Goal: Information Seeking & Learning: Check status

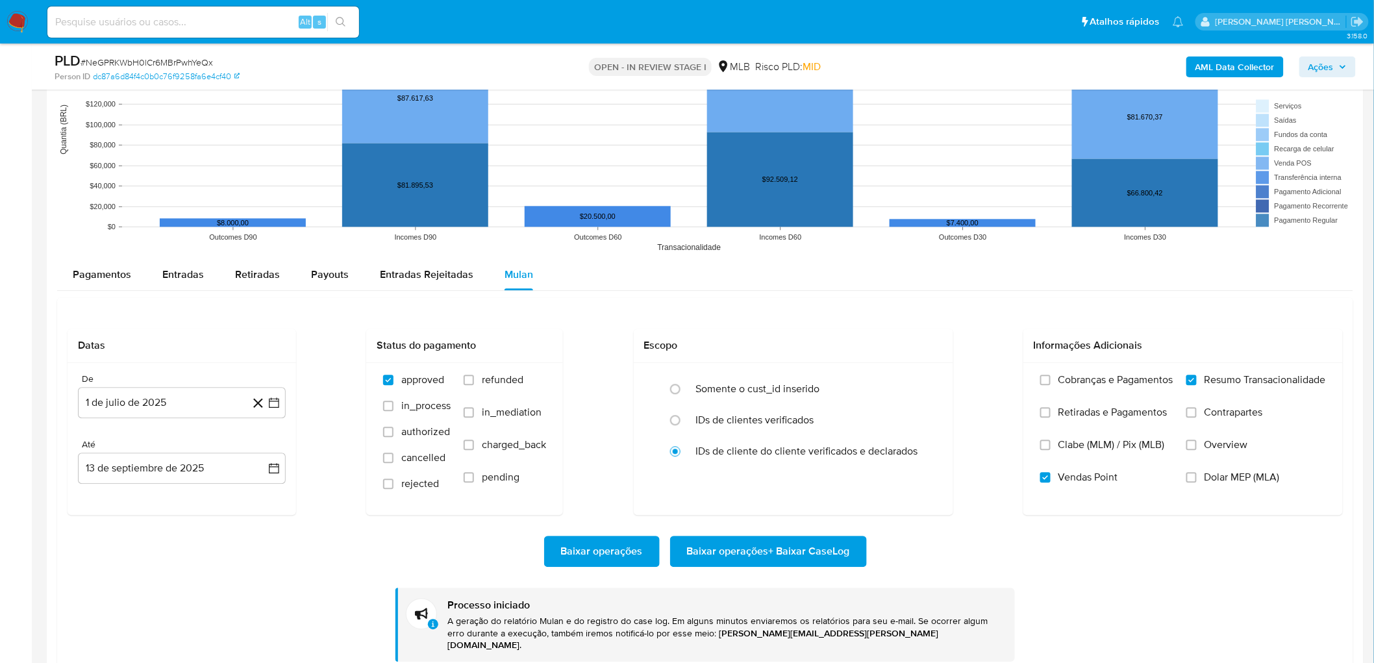
scroll to position [22, 0]
click at [831, 321] on div "Datas De 1 de [PERSON_NAME] de 2025 [DATE] Até 13 de septiembre de 2025 [DATE] …" at bounding box center [705, 484] width 1296 height 375
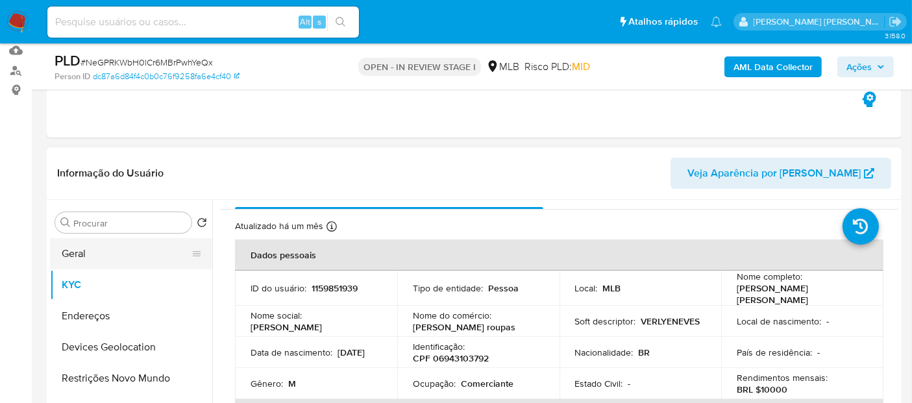
scroll to position [144, 0]
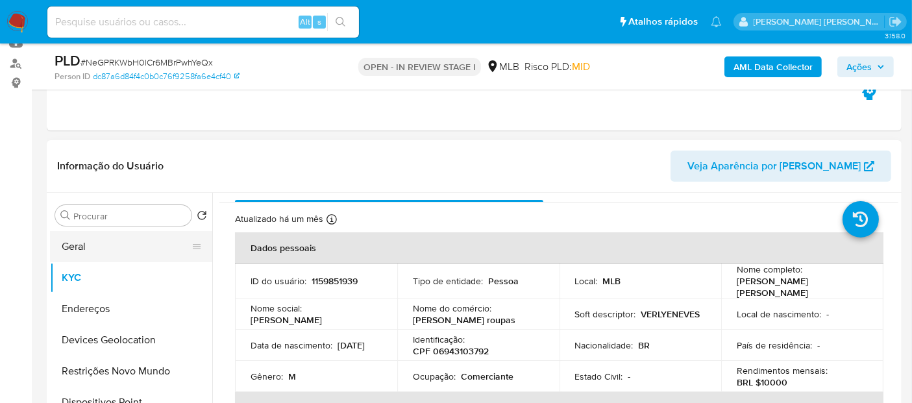
click at [111, 249] on button "Geral" at bounding box center [126, 246] width 152 height 31
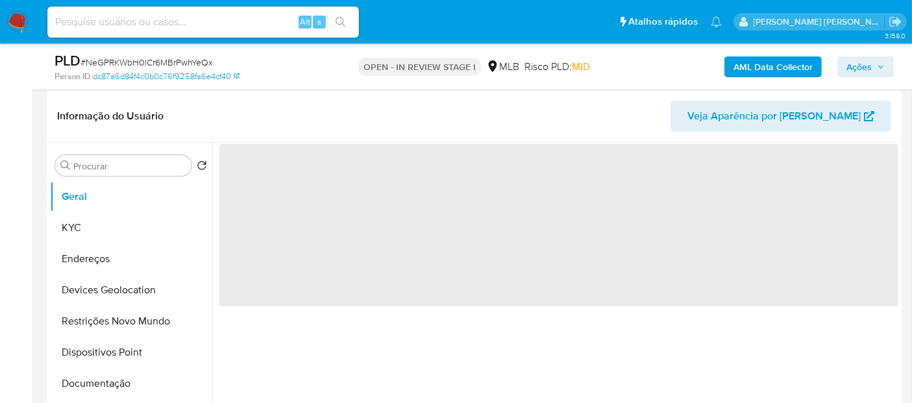
scroll to position [216, 0]
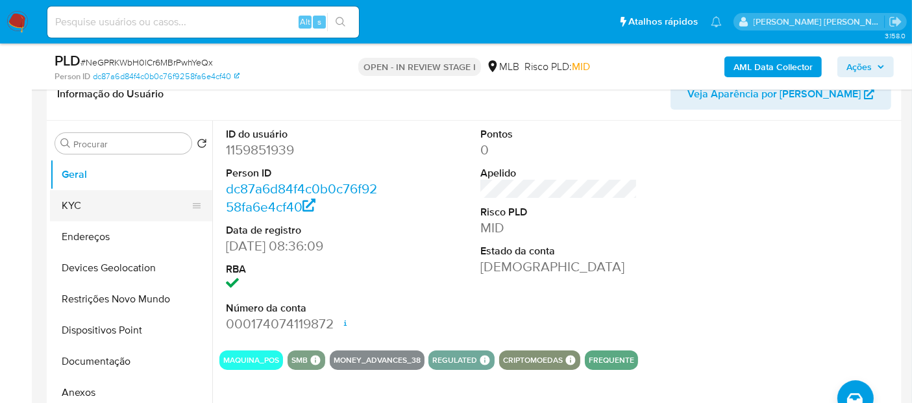
click at [99, 201] on button "KYC" at bounding box center [126, 205] width 152 height 31
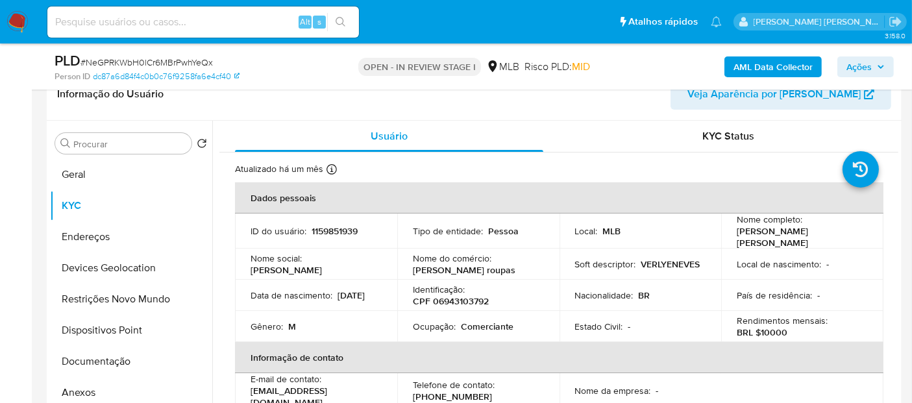
click at [521, 321] on div "Ocupação : Comerciante" at bounding box center [478, 327] width 131 height 12
click at [491, 321] on p "Comerciante" at bounding box center [487, 327] width 53 height 12
copy p "Comerciante"
click at [130, 175] on button "Geral" at bounding box center [126, 174] width 152 height 31
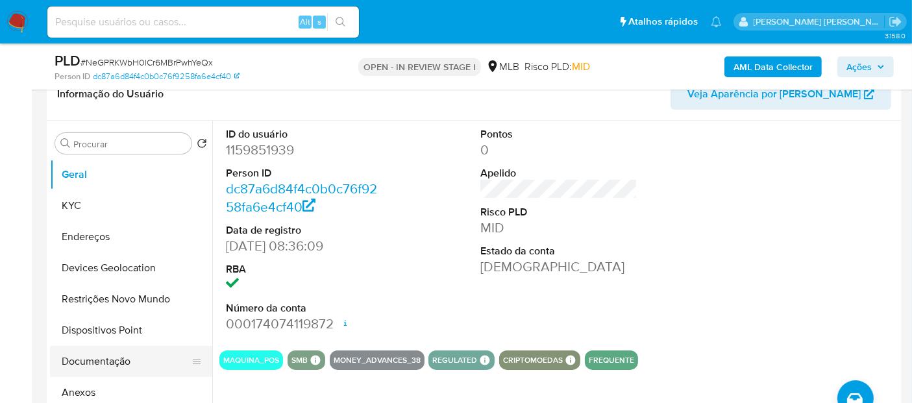
click at [113, 364] on button "Documentação" at bounding box center [126, 361] width 152 height 31
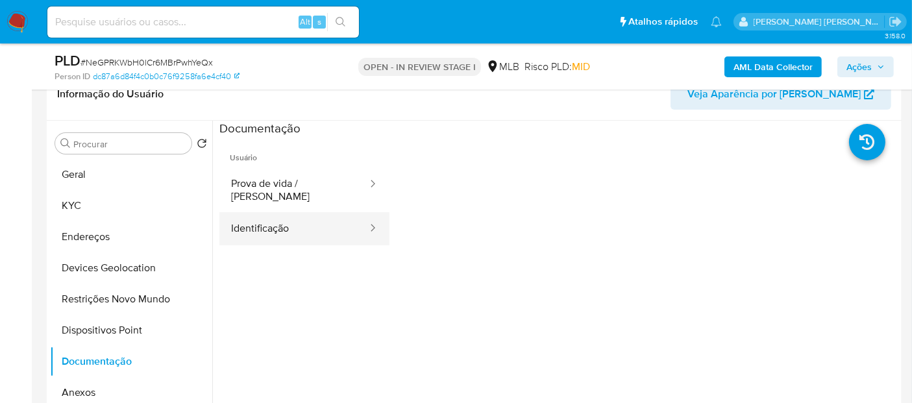
click at [260, 231] on button "Identificação" at bounding box center [293, 228] width 149 height 33
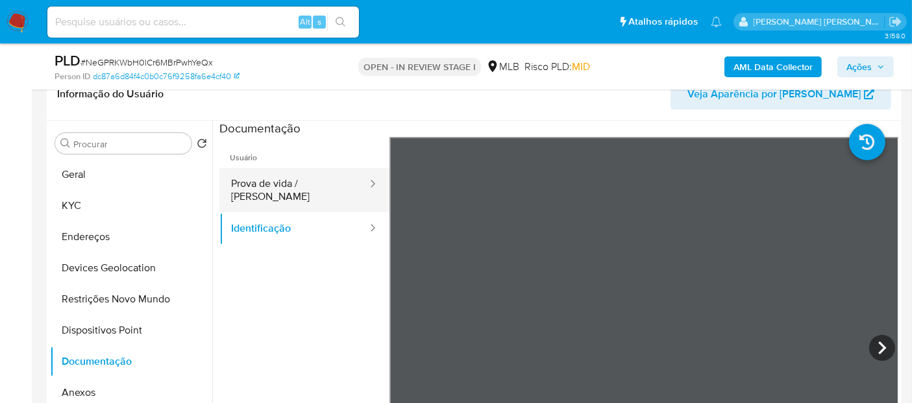
click at [307, 190] on button "Prova de vida / Selfie" at bounding box center [293, 190] width 149 height 44
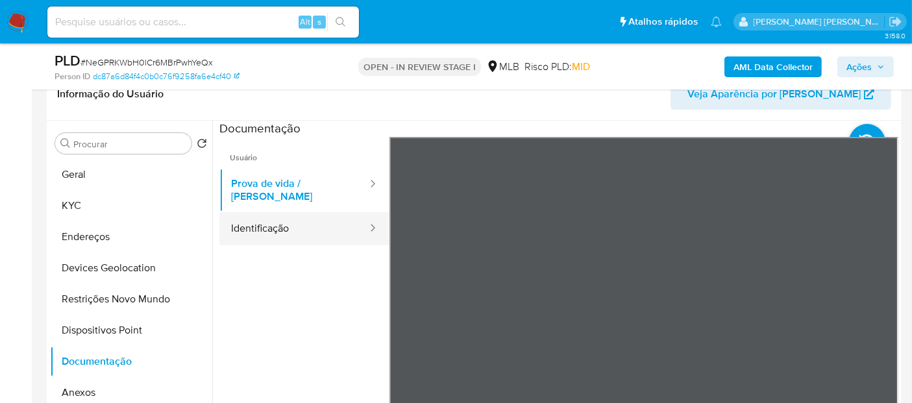
click at [271, 212] on button "Identificação" at bounding box center [293, 228] width 149 height 33
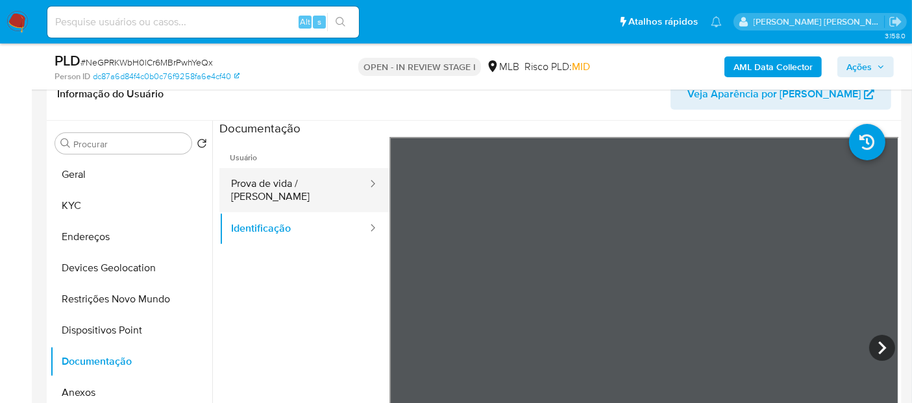
click at [273, 191] on button "Prova de vida / Selfie" at bounding box center [293, 190] width 149 height 44
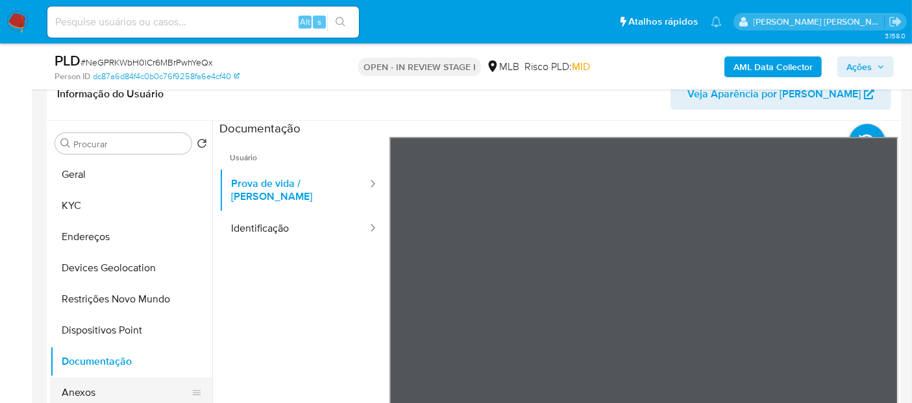
click at [117, 384] on button "Anexos" at bounding box center [126, 392] width 152 height 31
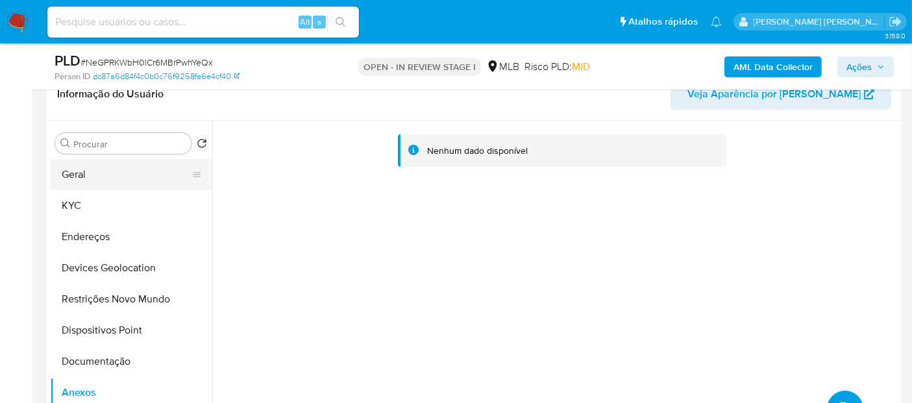
click at [91, 179] on button "Geral" at bounding box center [126, 174] width 152 height 31
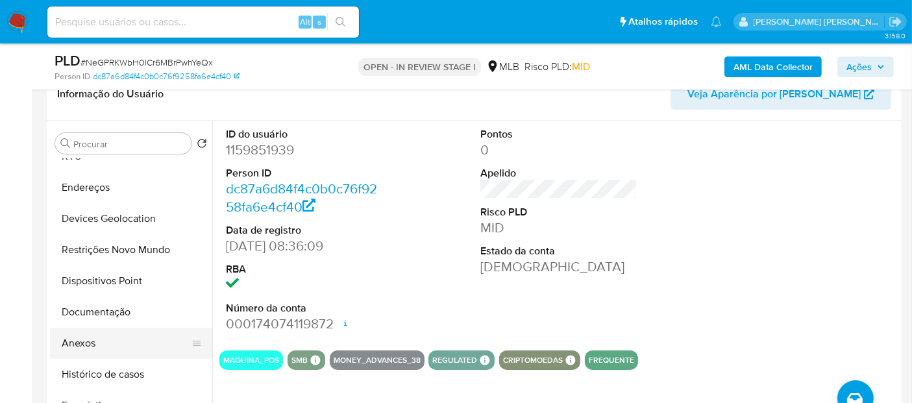
scroll to position [72, 0]
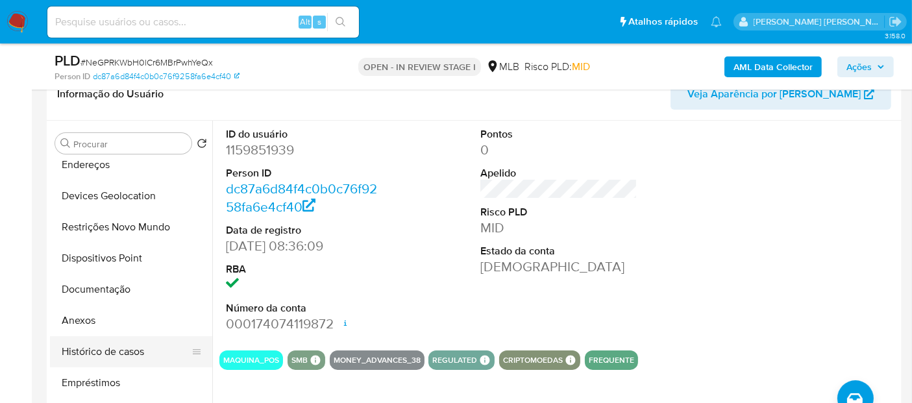
click at [116, 353] on button "Histórico de casos" at bounding box center [126, 351] width 152 height 31
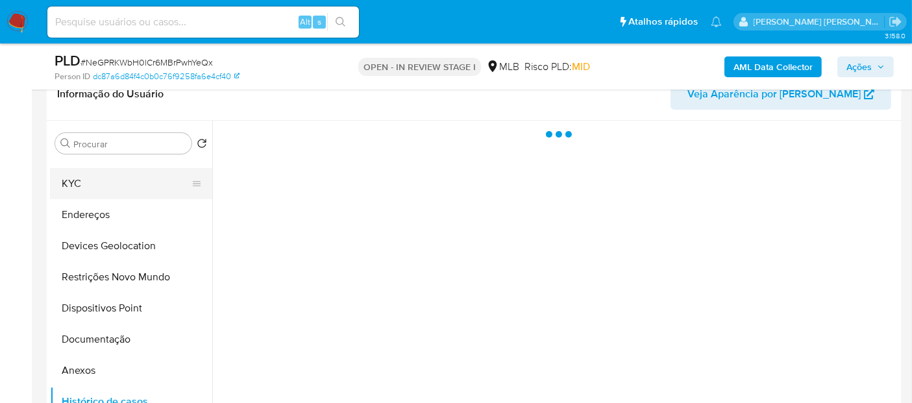
scroll to position [0, 0]
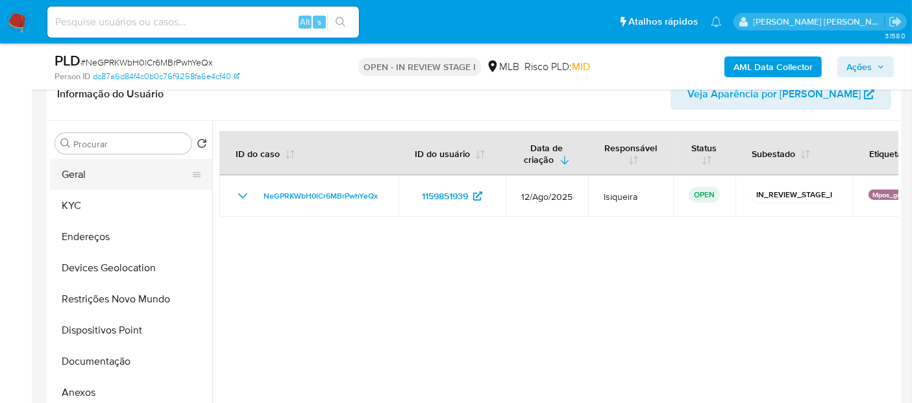
click at [114, 173] on button "Geral" at bounding box center [126, 174] width 152 height 31
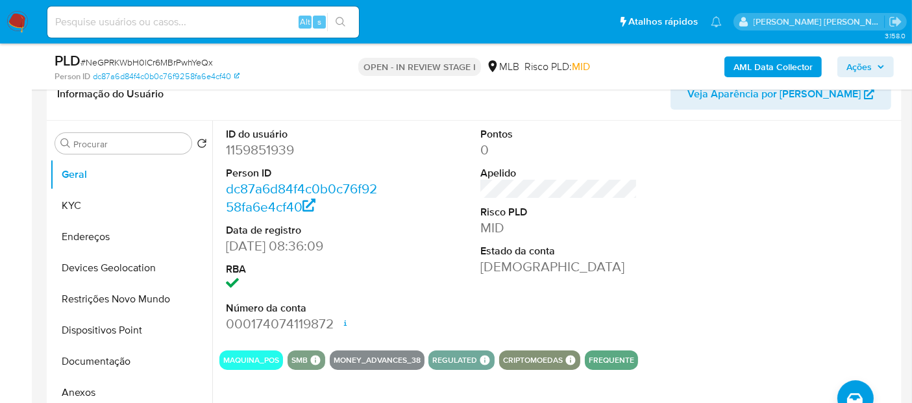
click at [280, 151] on dd "1159851939" at bounding box center [304, 150] width 157 height 18
copy dd "1159851939"
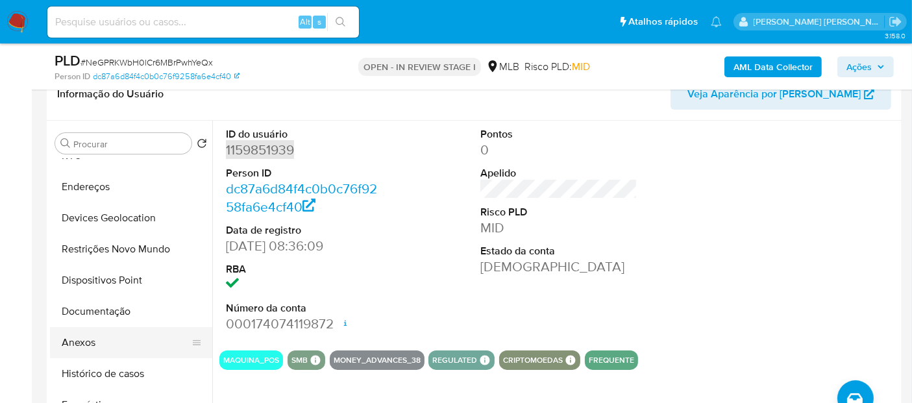
scroll to position [72, 0]
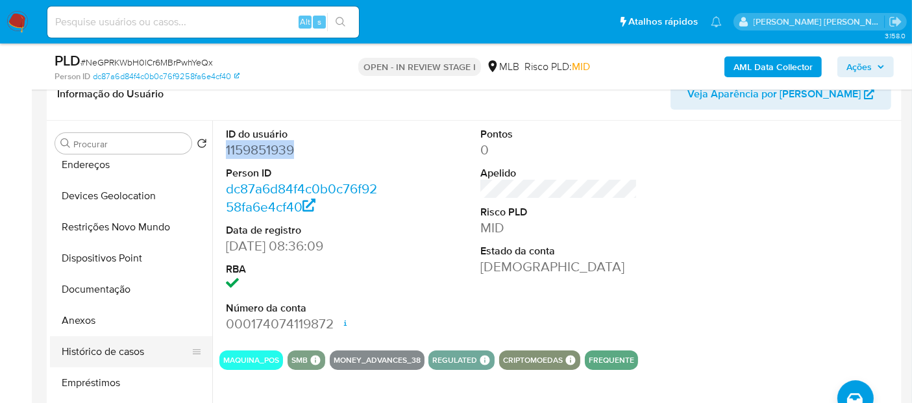
click at [98, 355] on button "Histórico de casos" at bounding box center [126, 351] width 152 height 31
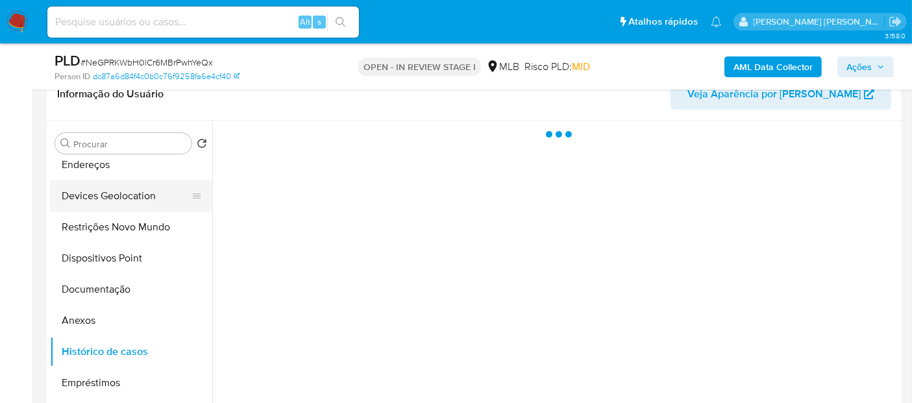
scroll to position [0, 0]
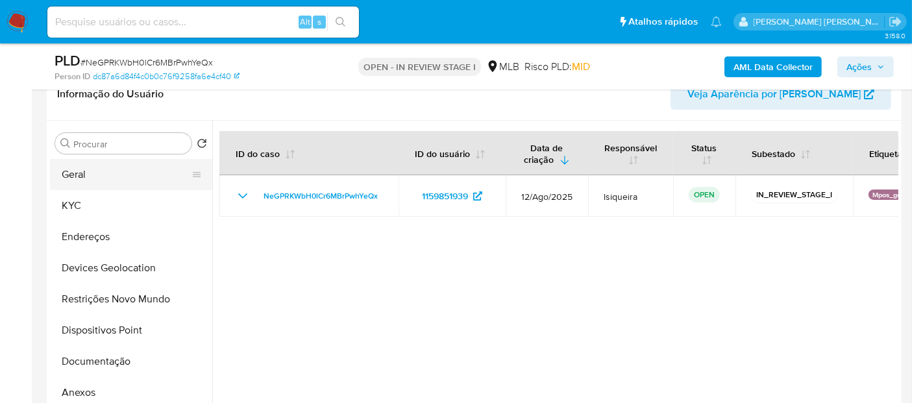
click at [105, 182] on button "Geral" at bounding box center [126, 174] width 152 height 31
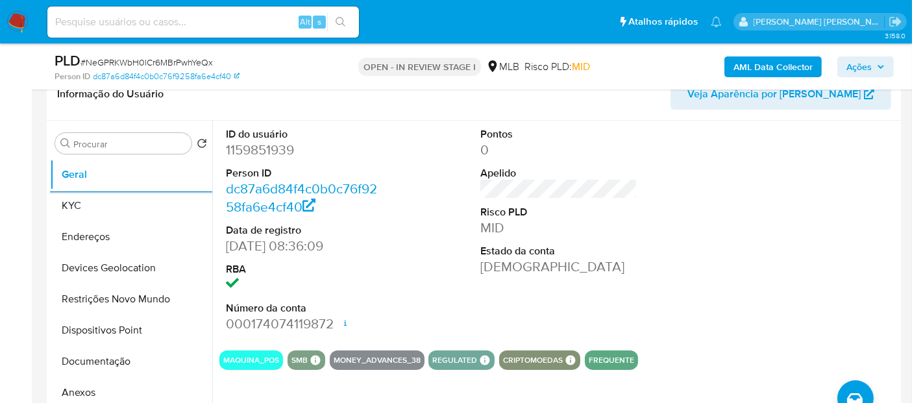
click at [50, 159] on button "Geral" at bounding box center [131, 174] width 162 height 31
click at [79, 204] on button "KYC" at bounding box center [126, 205] width 152 height 31
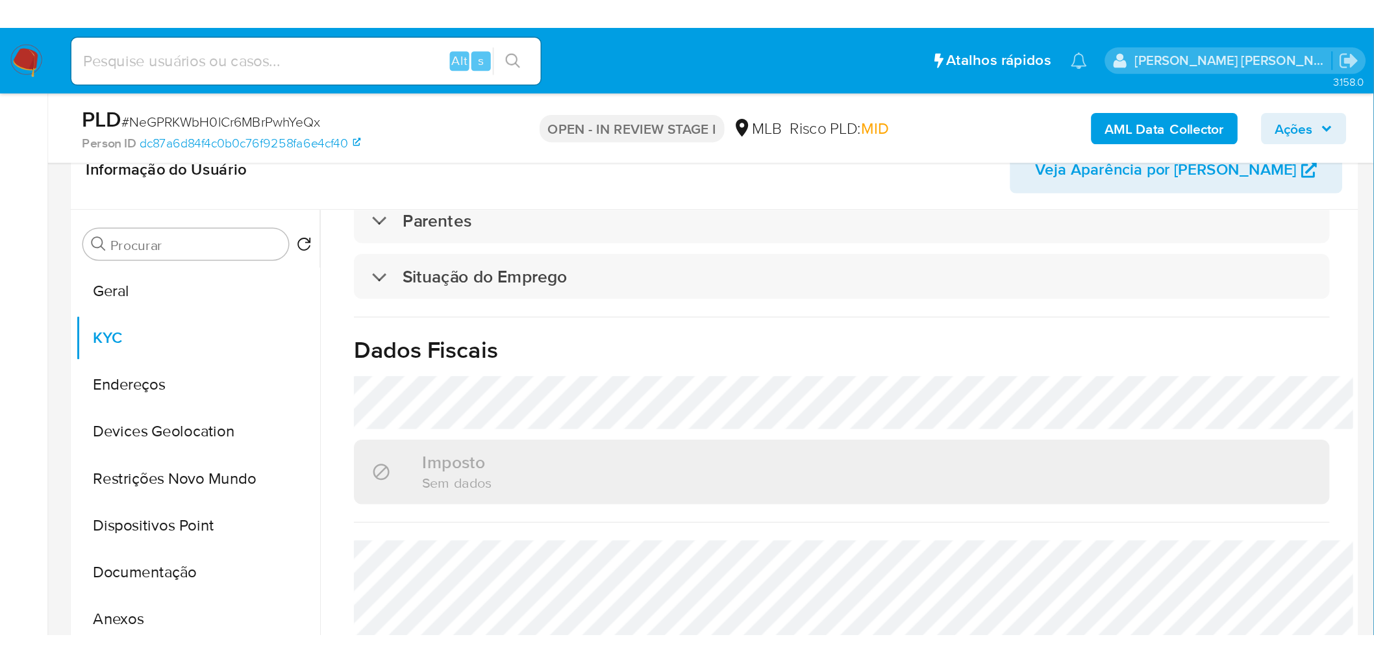
scroll to position [540, 0]
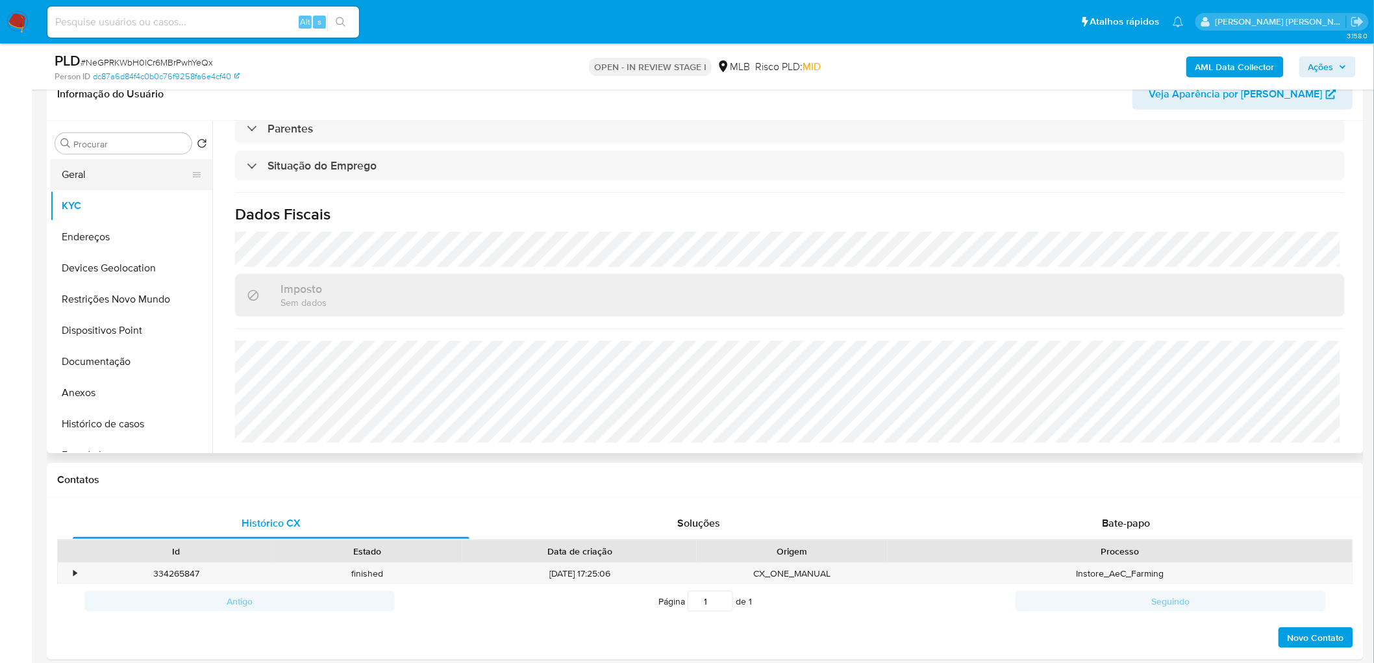
click at [108, 167] on button "Geral" at bounding box center [126, 174] width 152 height 31
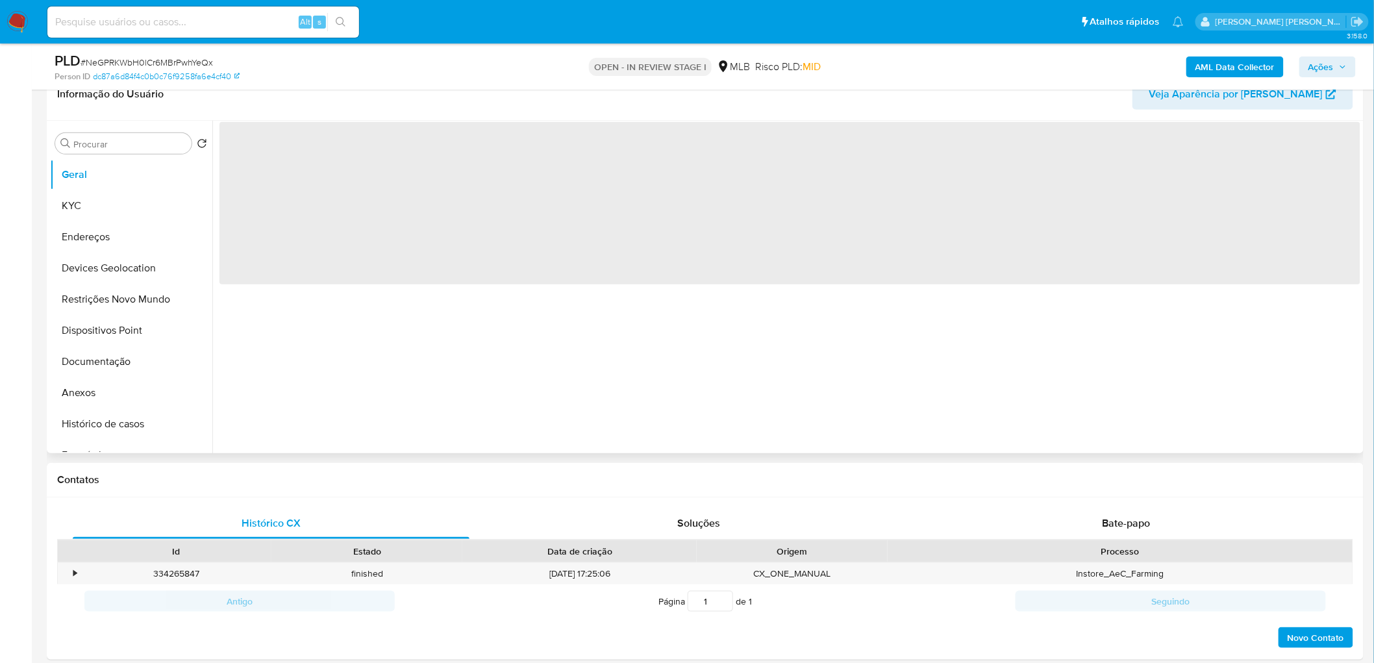
scroll to position [0, 0]
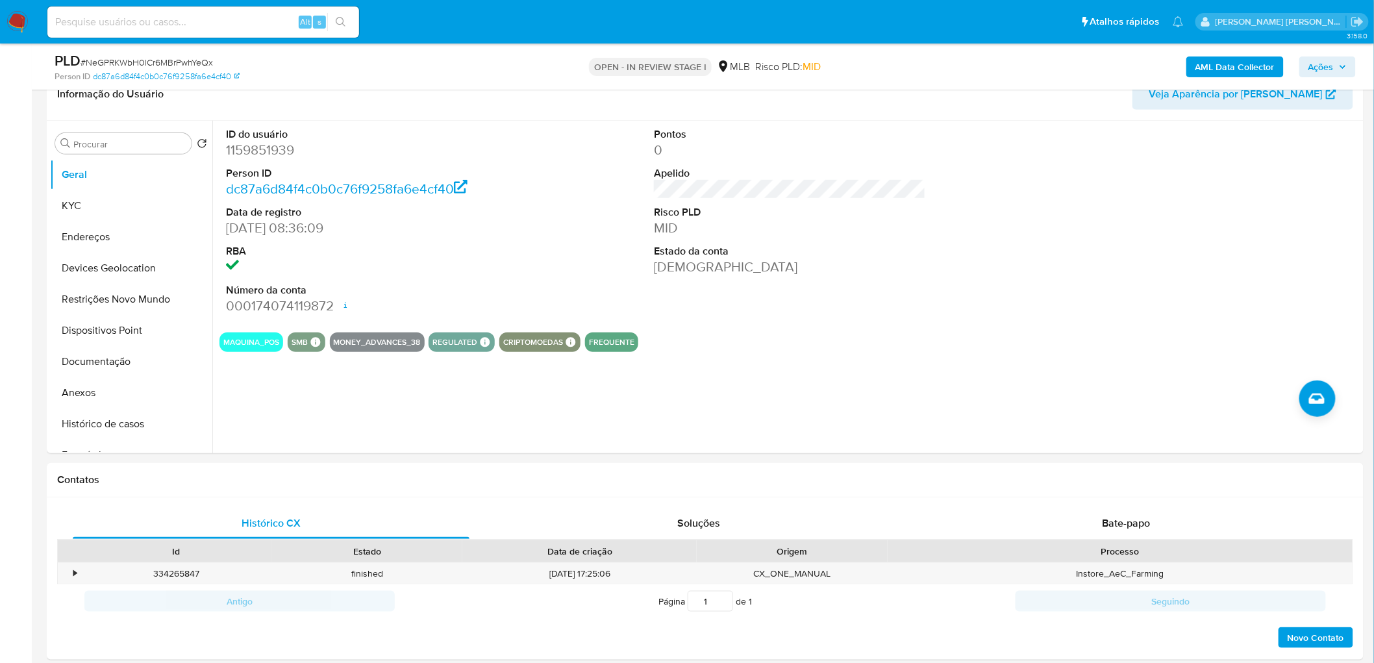
click at [341, 286] on dt "Número da conta" at bounding box center [362, 290] width 272 height 14
click at [68, 206] on button "KYC" at bounding box center [126, 205] width 152 height 31
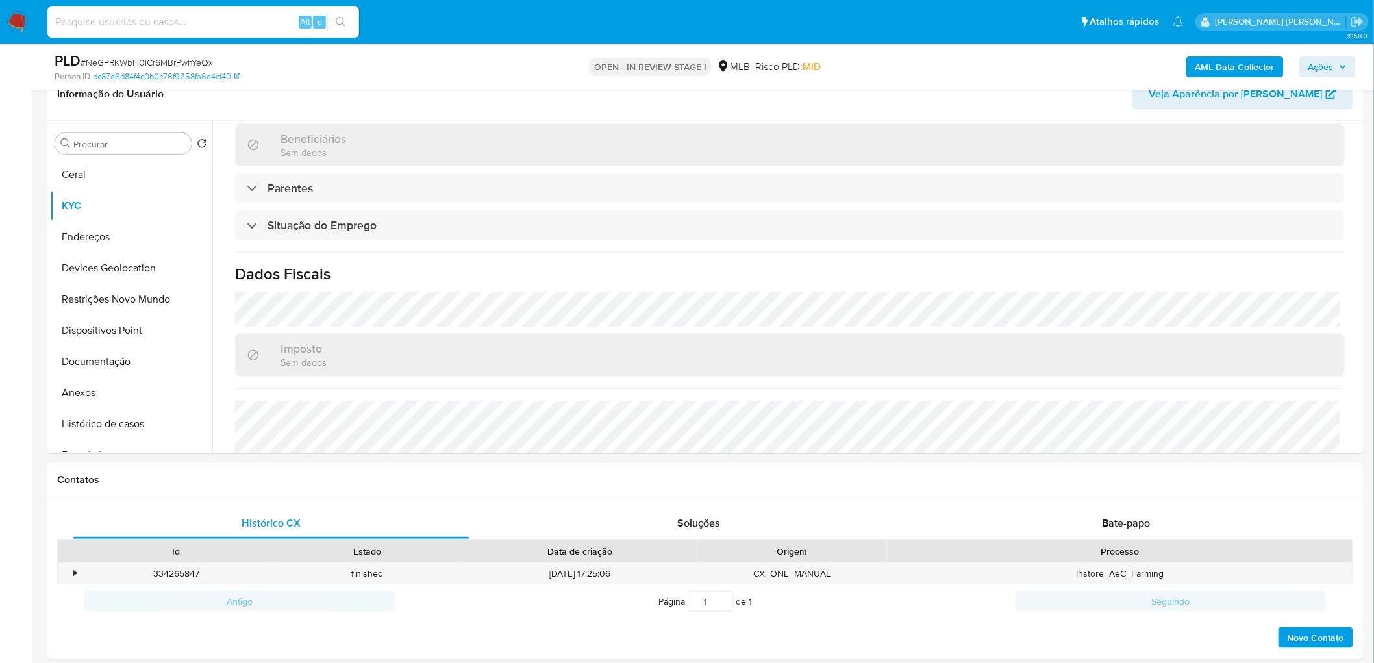
scroll to position [540, 0]
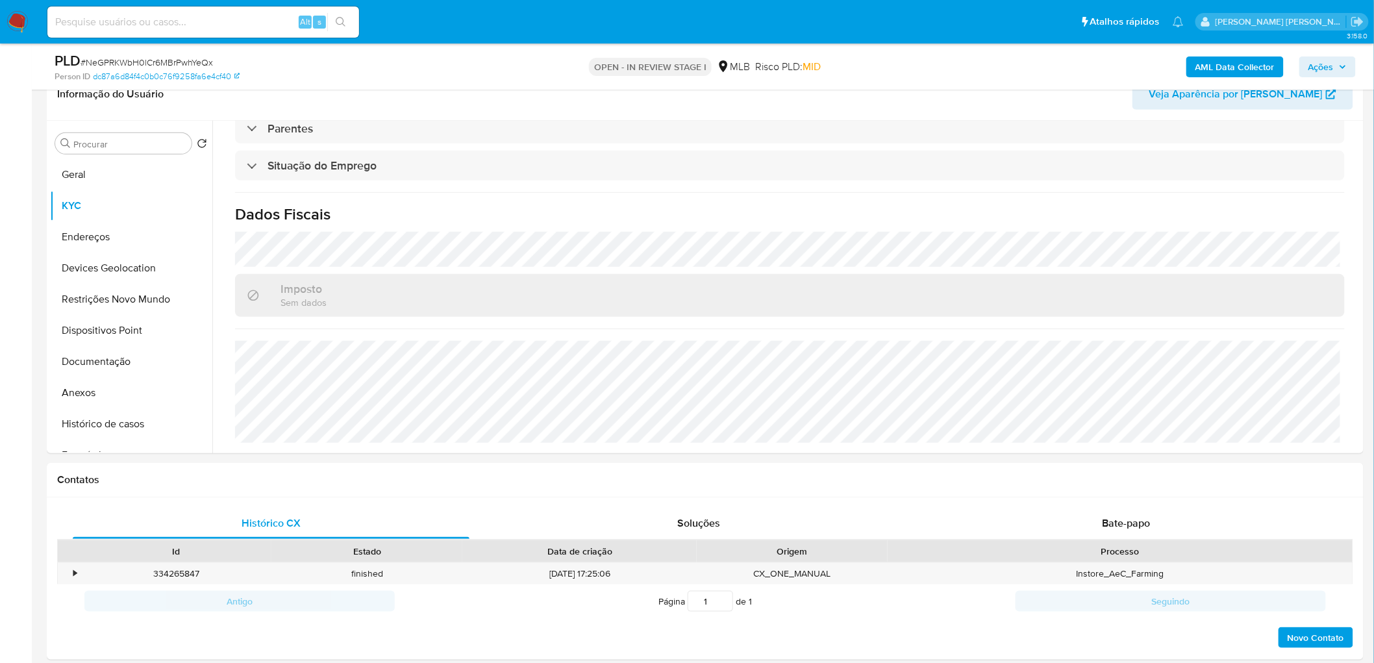
drag, startPoint x: 80, startPoint y: 236, endPoint x: 15, endPoint y: 247, distance: 66.4
click at [71, 238] on button "Endereços" at bounding box center [131, 236] width 162 height 31
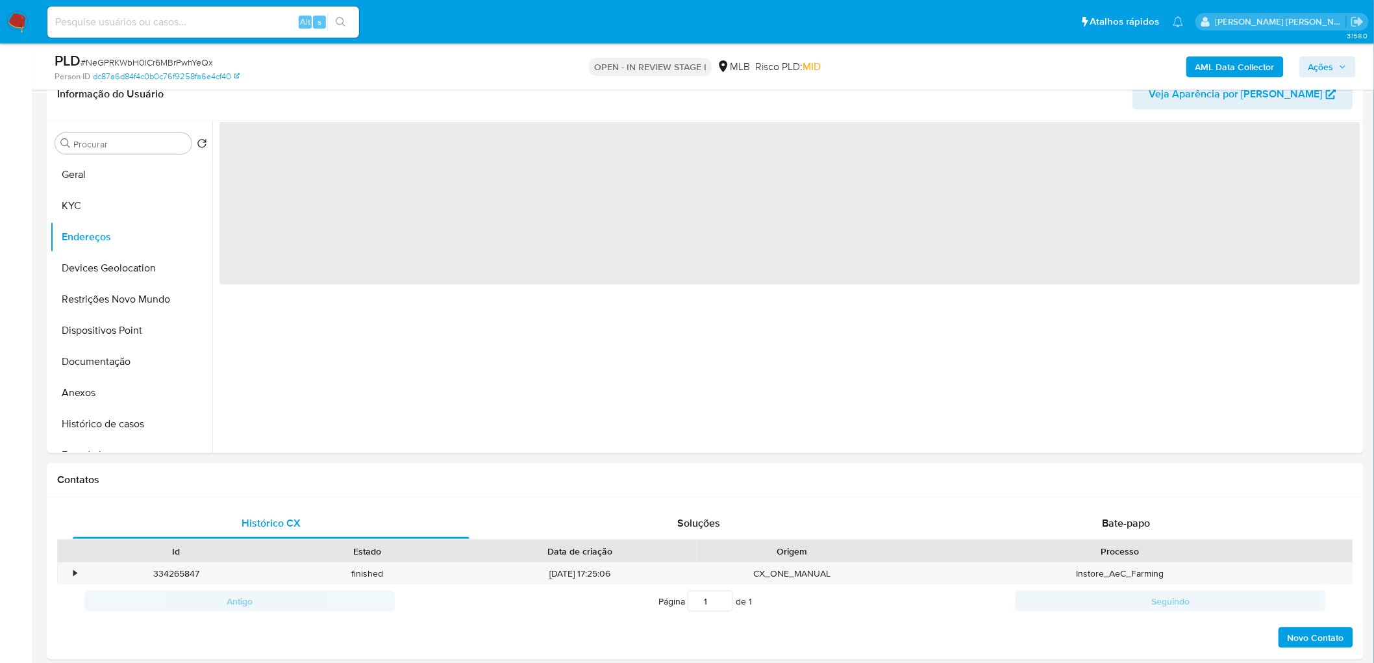
scroll to position [0, 0]
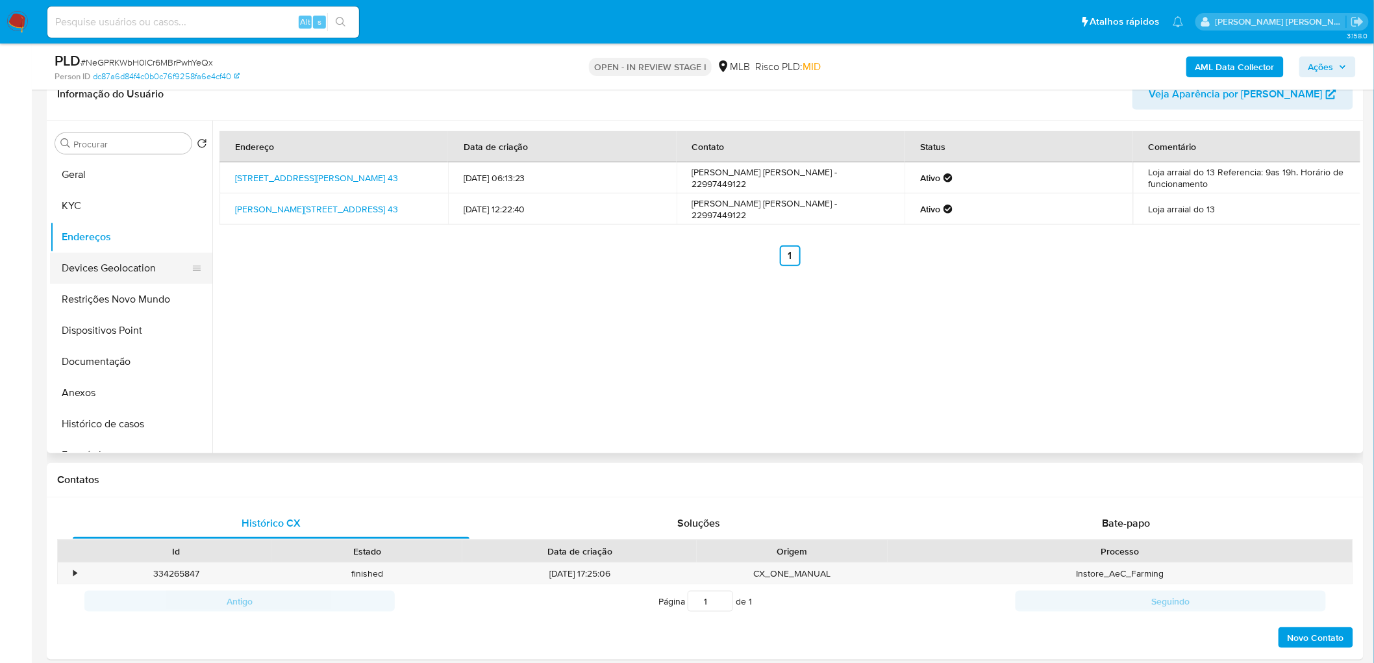
click at [122, 264] on button "Devices Geolocation" at bounding box center [126, 268] width 152 height 31
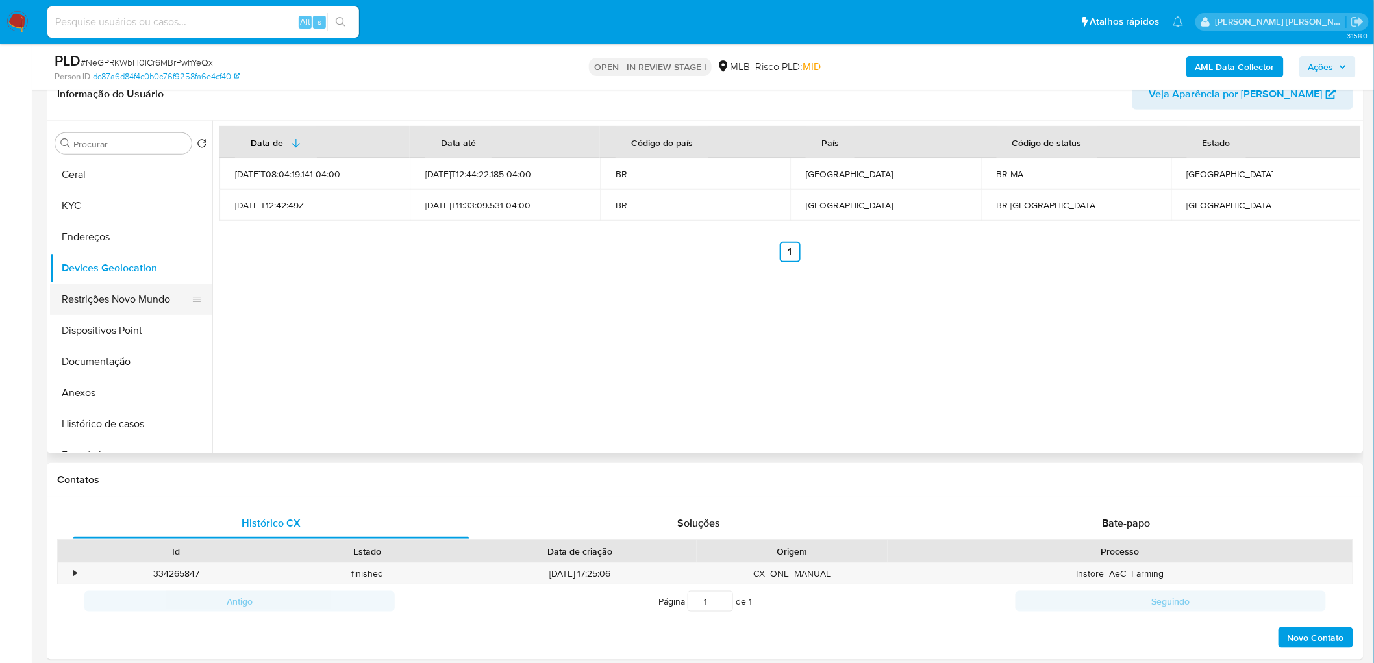
click at [99, 296] on button "Restrições Novo Mundo" at bounding box center [126, 299] width 152 height 31
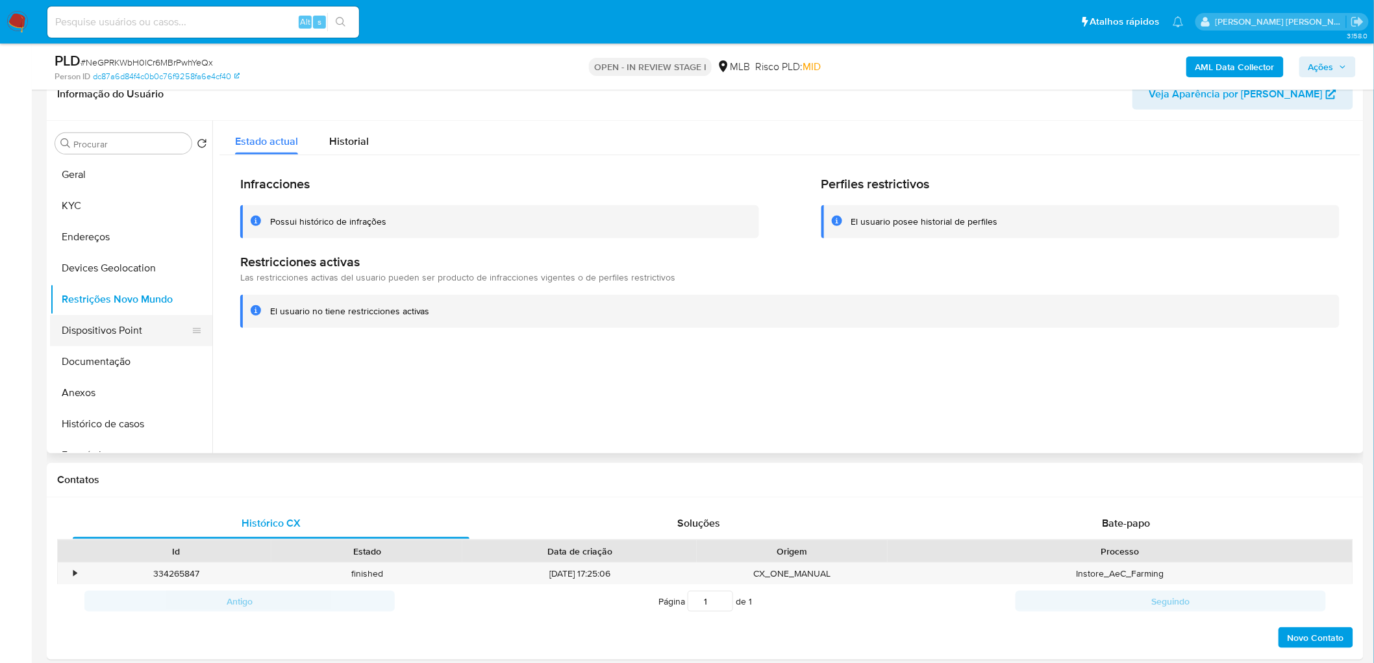
click at [138, 331] on button "Dispositivos Point" at bounding box center [126, 330] width 152 height 31
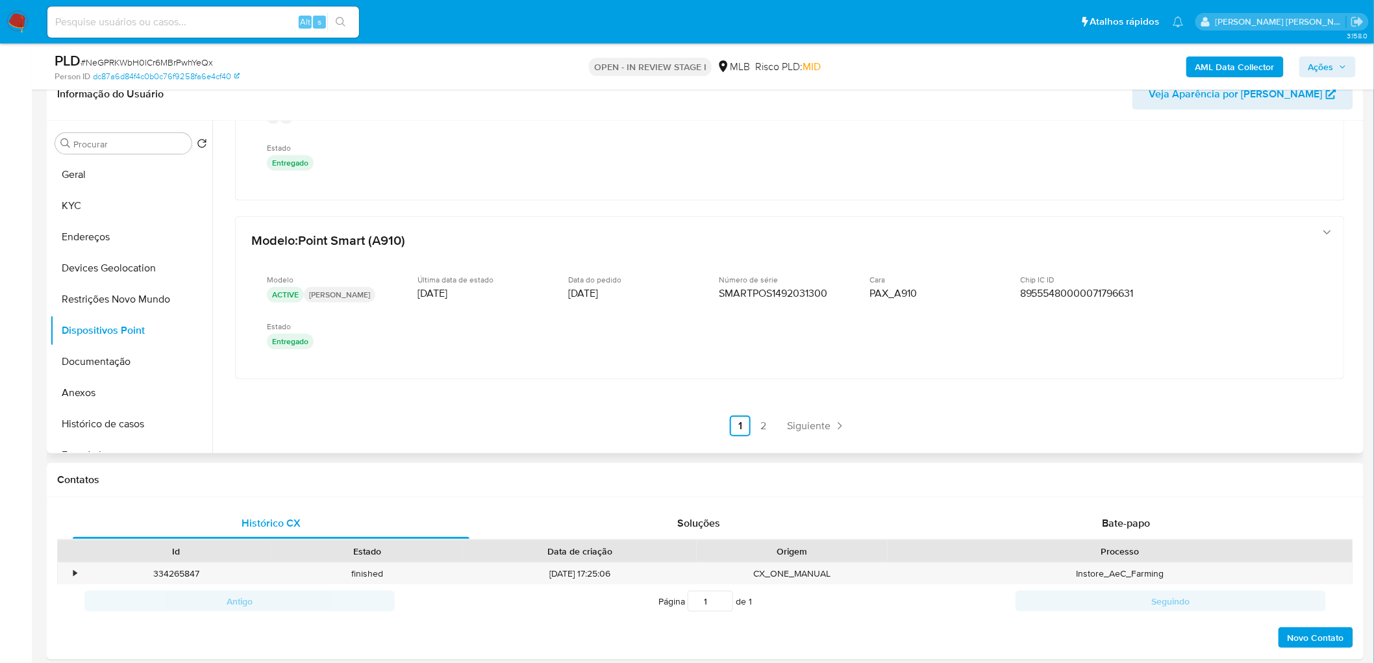
scroll to position [654, 0]
click at [756, 427] on link "2" at bounding box center [763, 425] width 21 height 21
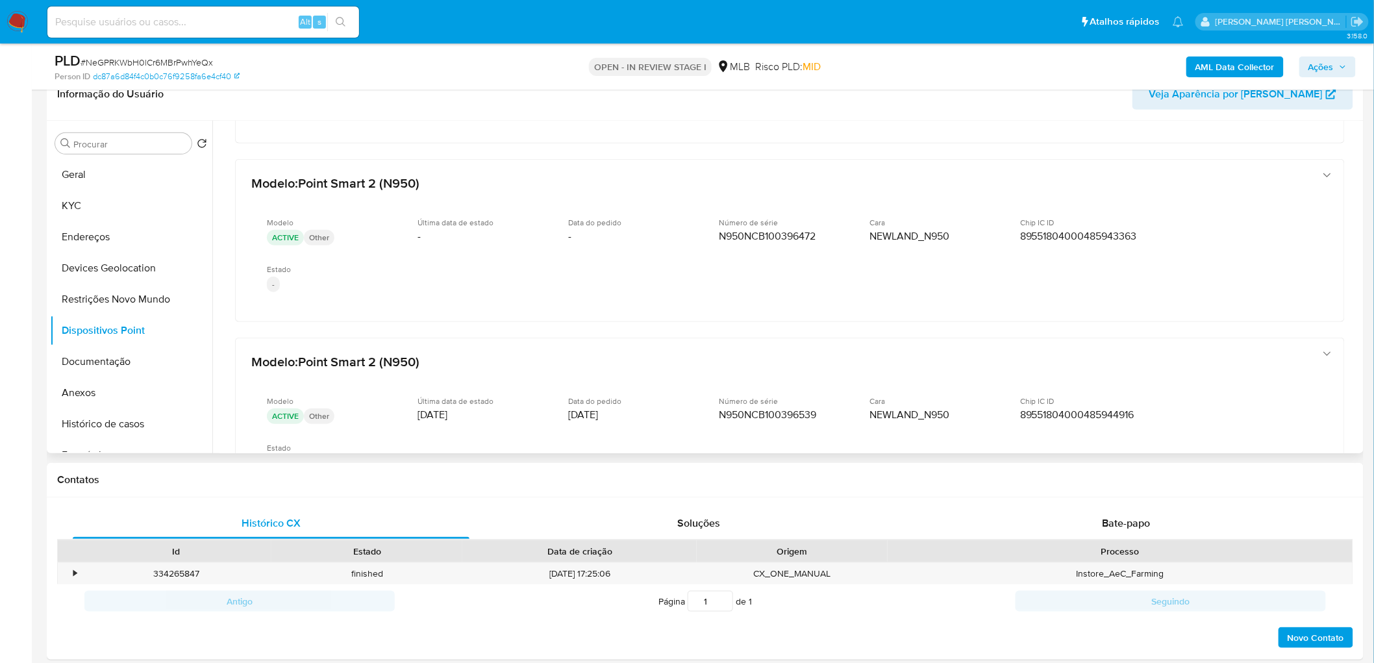
scroll to position [360, 0]
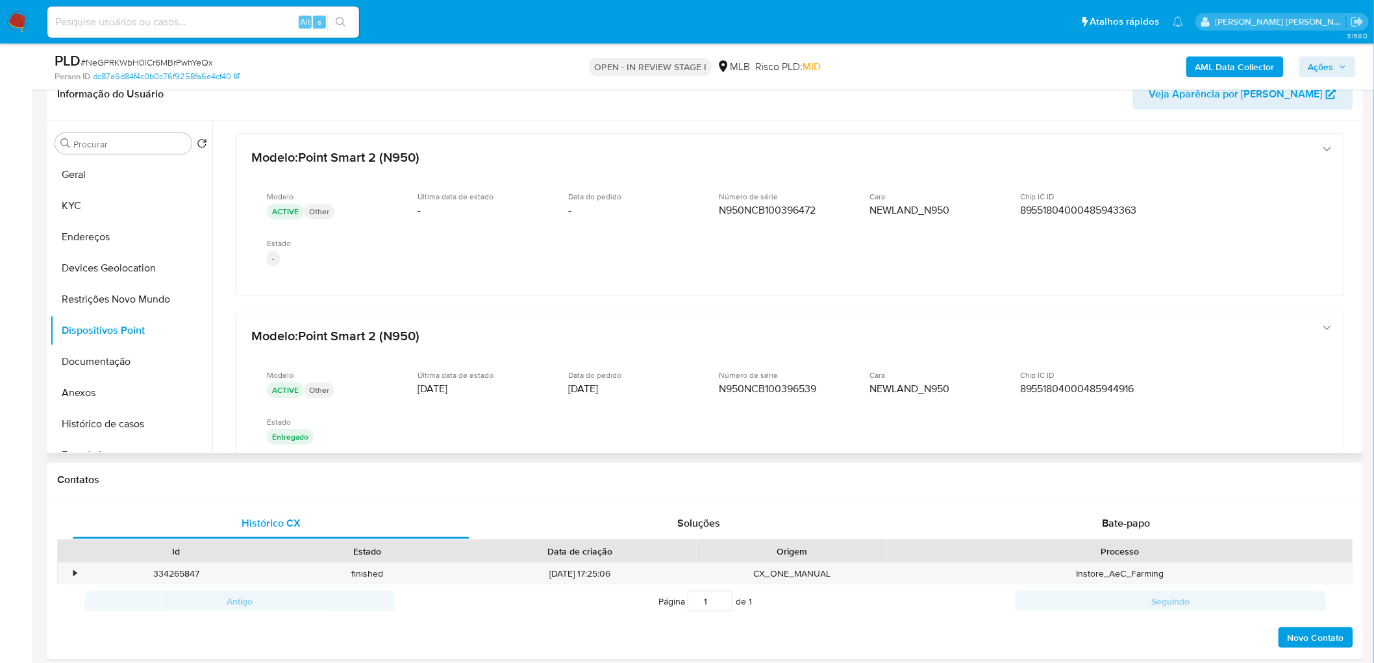
drag, startPoint x: 710, startPoint y: 296, endPoint x: 724, endPoint y: 303, distance: 15.4
click at [724, 303] on div "Modelo : Point Smart (A910) Modelo ACTIVE Tim Última data de estado 16/11/2024 …" at bounding box center [789, 252] width 1141 height 984
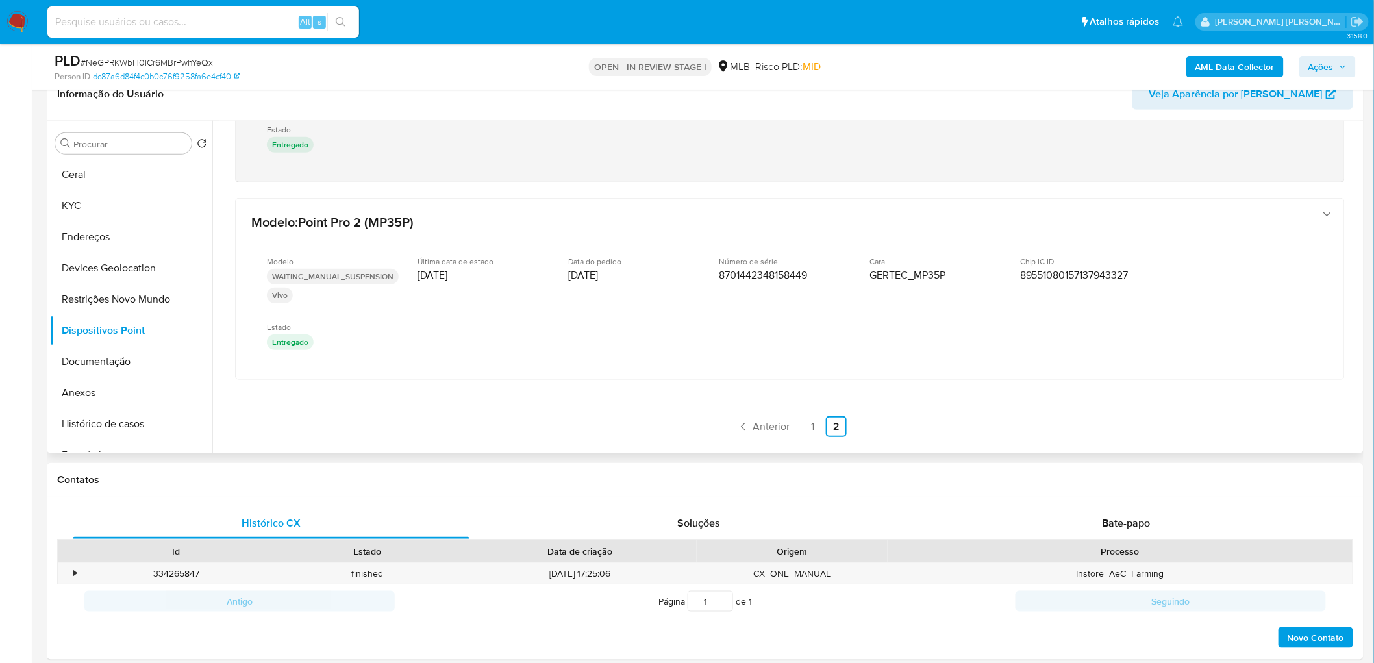
scroll to position [654, 0]
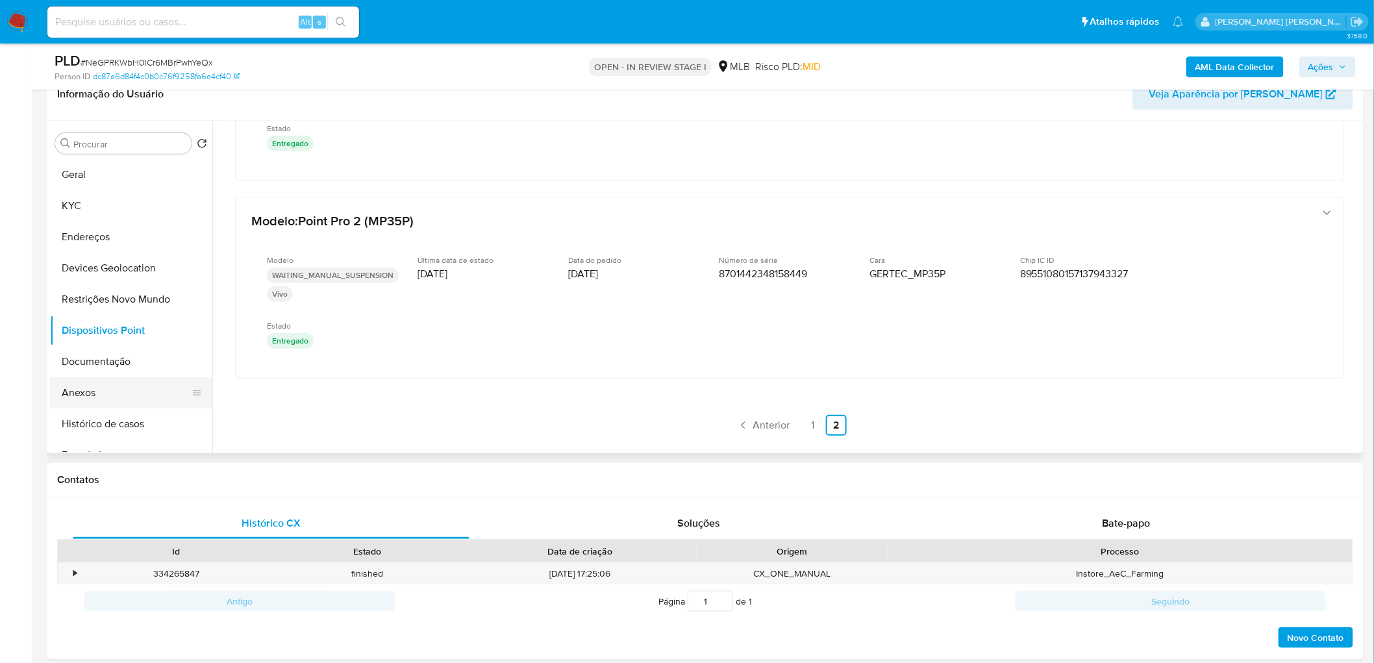
click at [95, 391] on button "Anexos" at bounding box center [126, 392] width 152 height 31
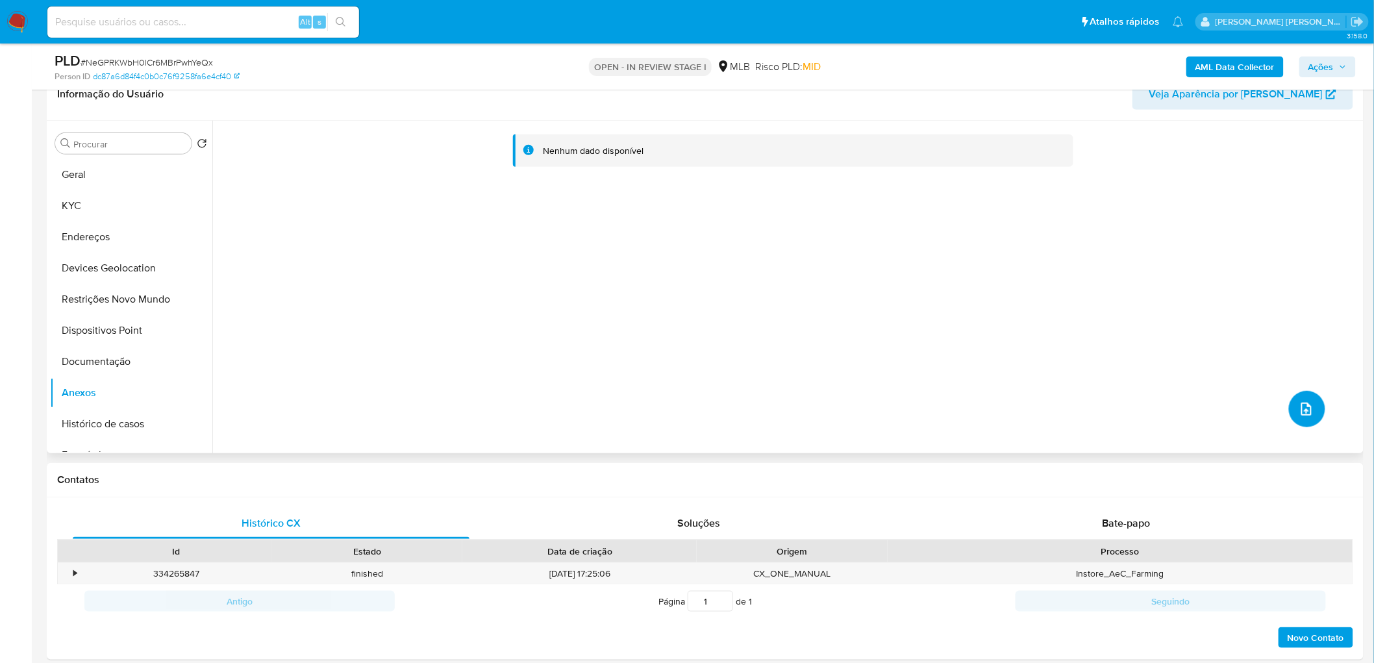
click at [1301, 404] on icon "upload-file" at bounding box center [1306, 409] width 16 height 16
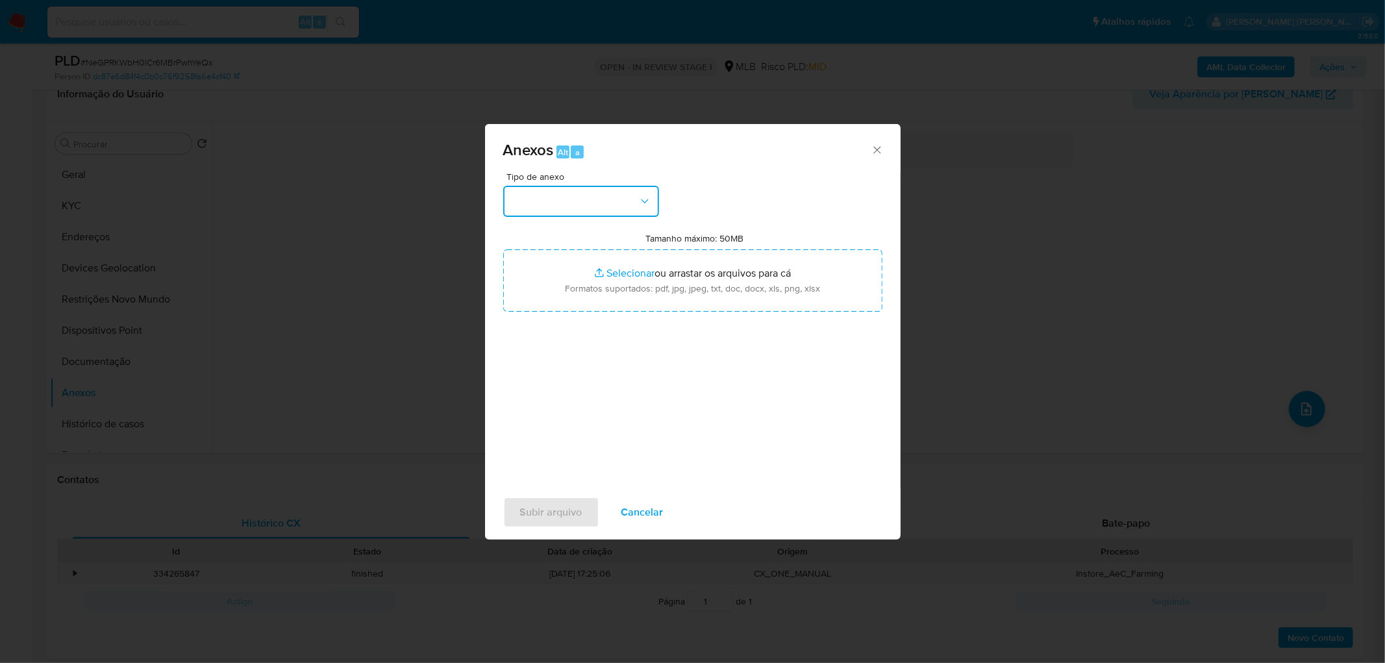
click at [630, 204] on button "button" at bounding box center [581, 201] width 156 height 31
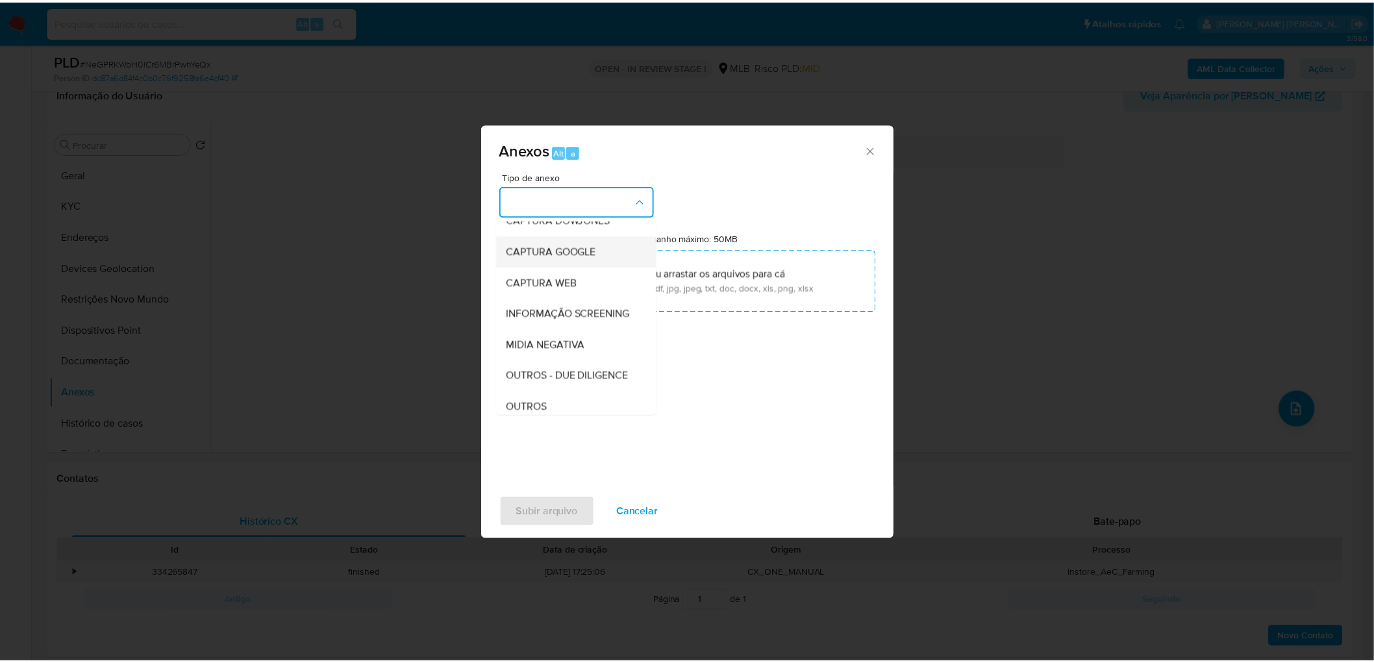
scroll to position [144, 0]
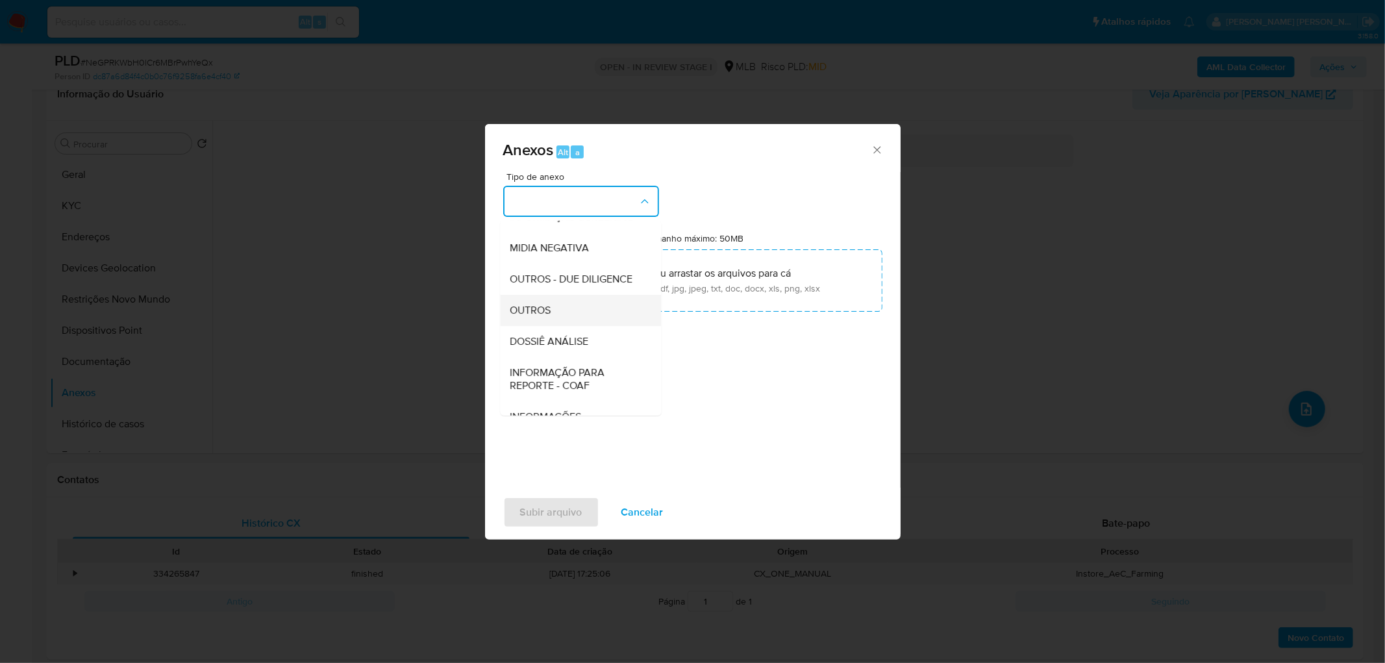
click at [565, 325] on div "OUTROS" at bounding box center [576, 310] width 132 height 31
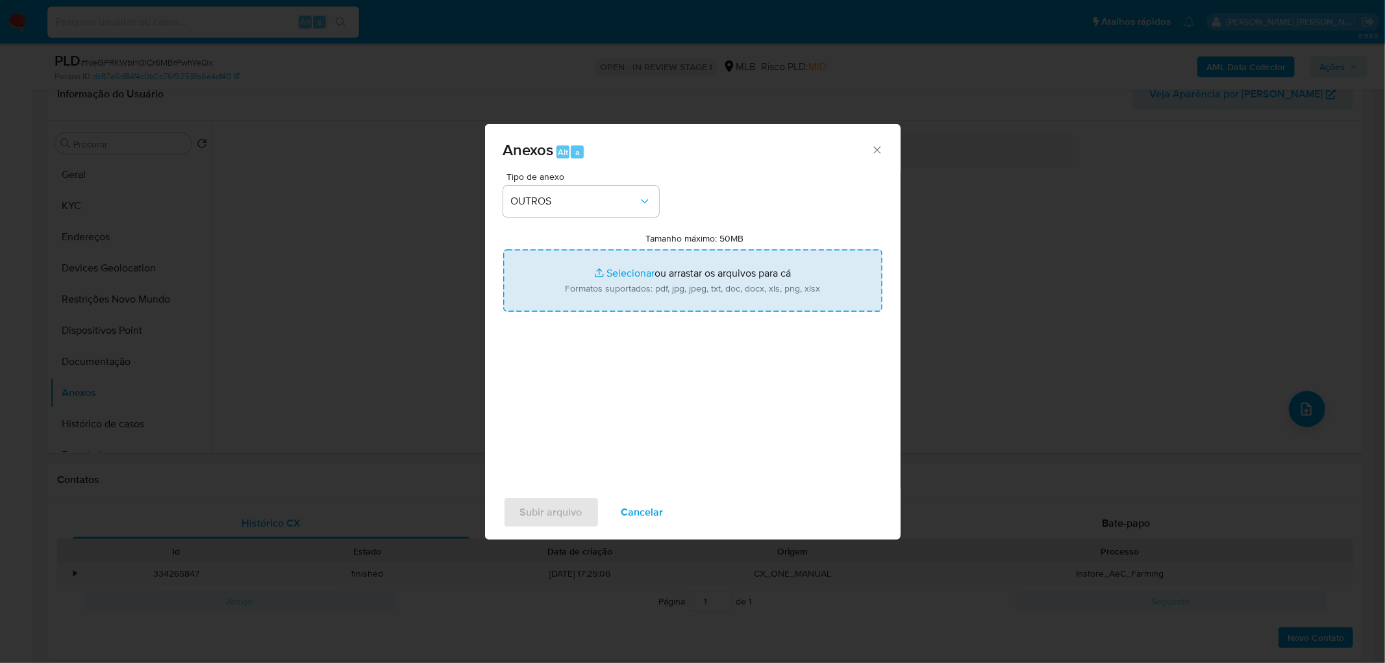
click at [604, 271] on input "Tamanho máximo: 50MB Selecionar arquivos" at bounding box center [692, 280] width 379 height 62
type input "C:\fakepath\Mulan 1159851939_2025_09_15_07_44_07.xlsx"
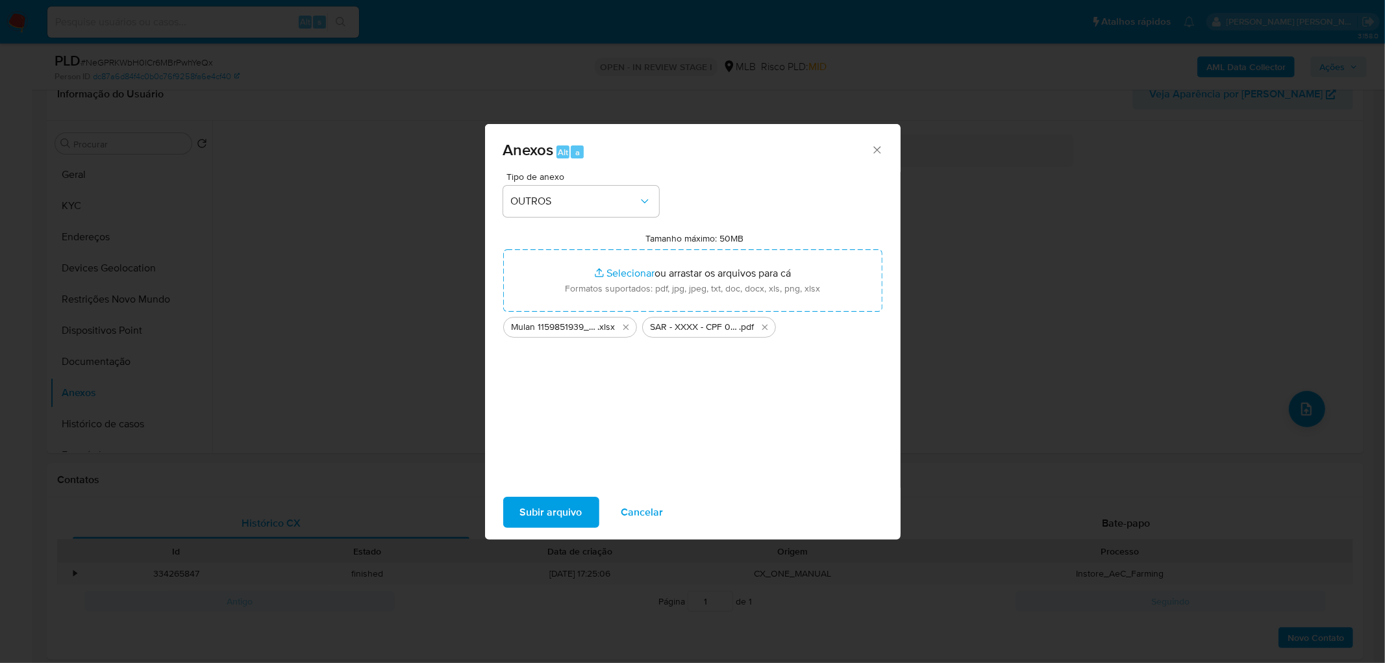
click at [541, 513] on span "Subir arquivo" at bounding box center [551, 512] width 62 height 29
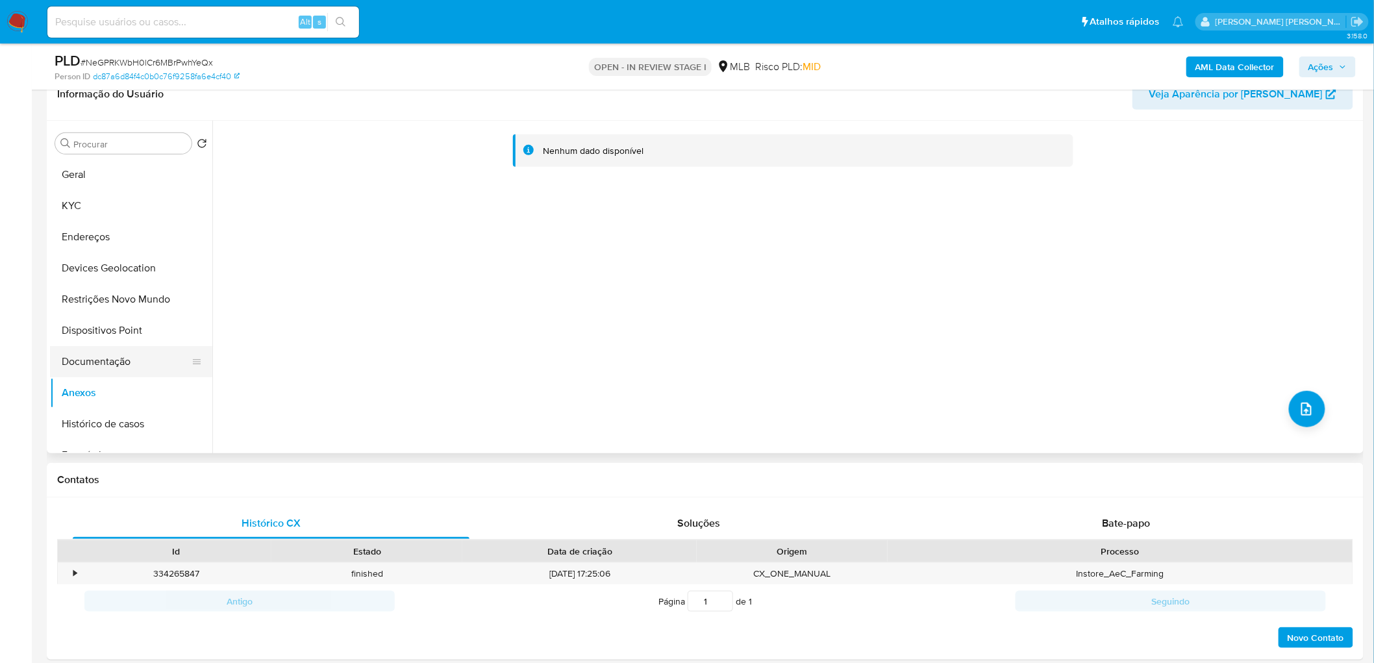
click at [80, 361] on button "Documentação" at bounding box center [126, 361] width 152 height 31
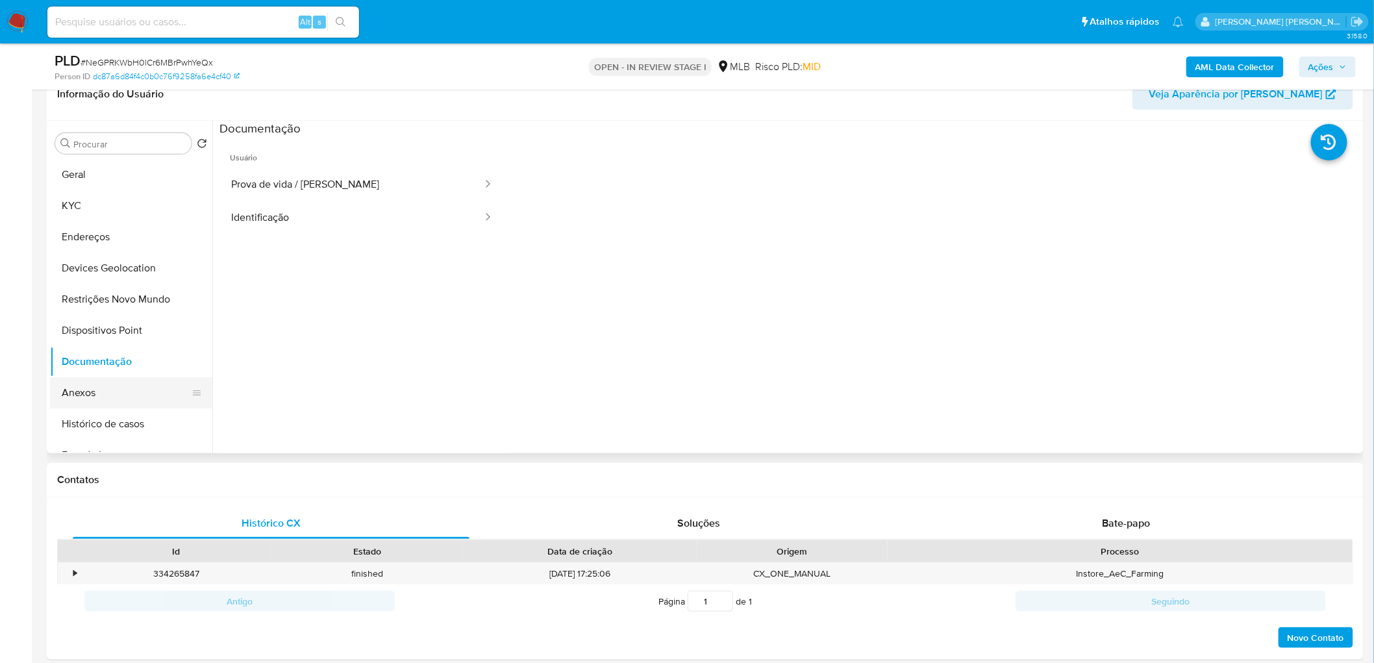
click at [76, 401] on button "Anexos" at bounding box center [126, 392] width 152 height 31
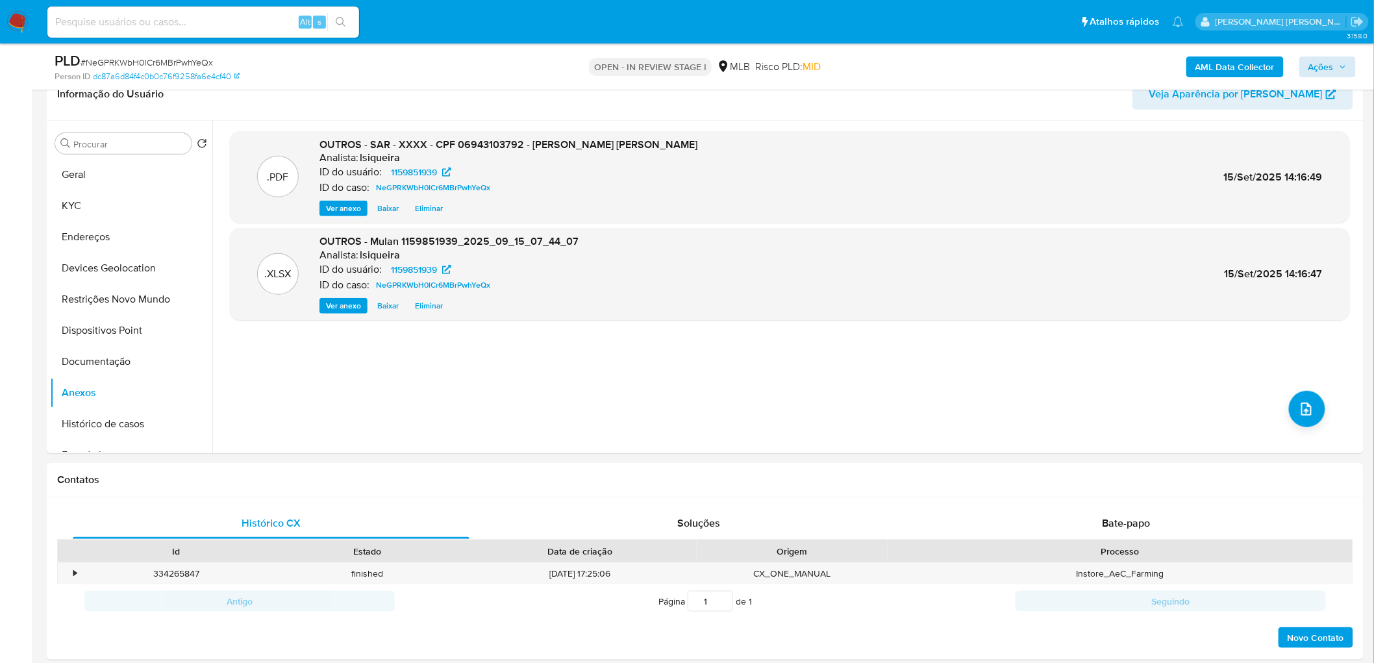
drag, startPoint x: 1355, startPoint y: 58, endPoint x: 1342, endPoint y: 60, distance: 13.1
click at [1352, 58] on div "PLD # NeGPRKWbH0lCr6MBrPwhYeQx Person ID dc87a6d84f4c0b0c76f9258fa6e4cf40 OPEN …" at bounding box center [705, 66] width 1317 height 46
click at [1341, 60] on span "Ações" at bounding box center [1327, 67] width 38 height 18
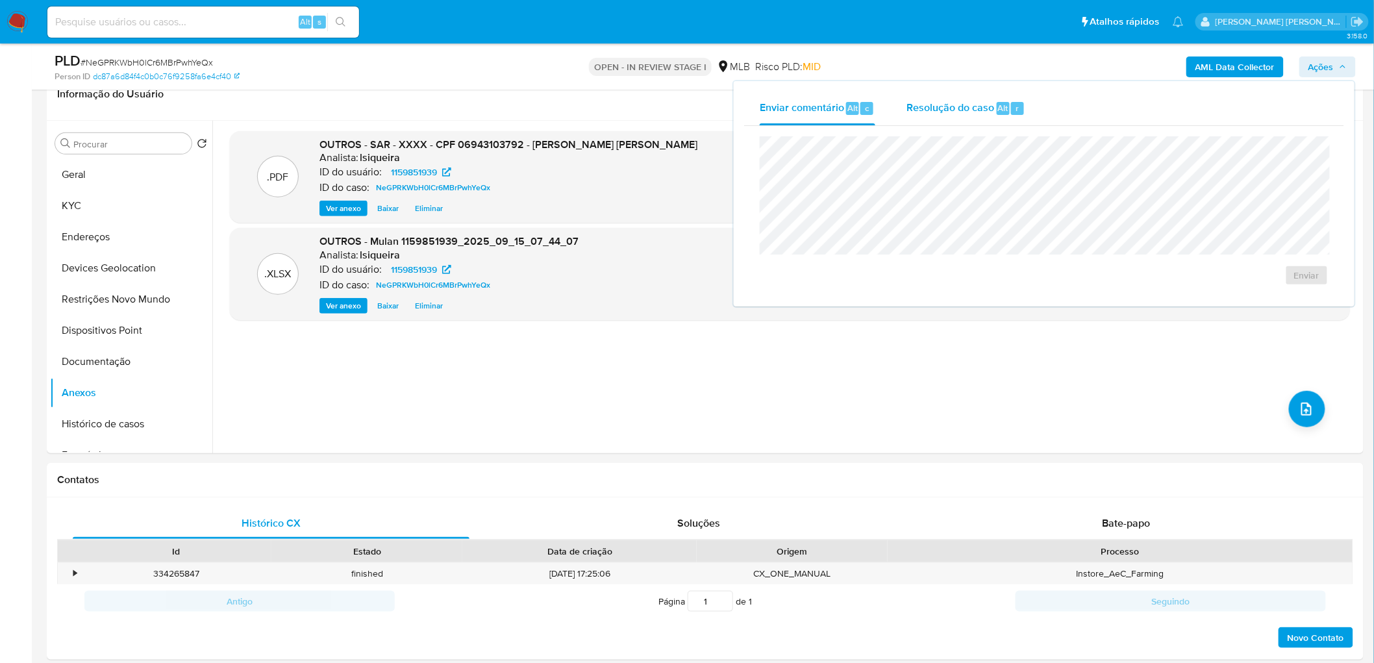
click at [978, 103] on span "Resolução do caso" at bounding box center [950, 107] width 88 height 15
click at [1283, 301] on span "ROI Proposal" at bounding box center [1275, 296] width 68 height 18
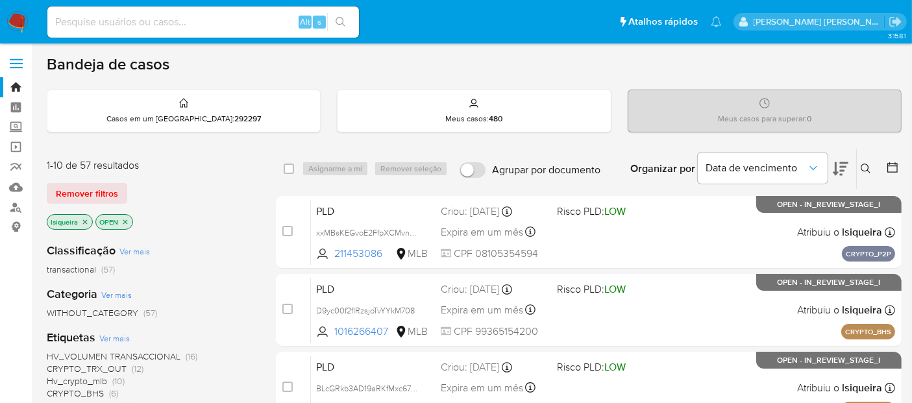
click at [143, 21] on input at bounding box center [203, 22] width 312 height 17
paste input "sEItpWRkThBOWilfLDW89IaY"
type input "sEItpWRkThBOWilfLDW89IaY"
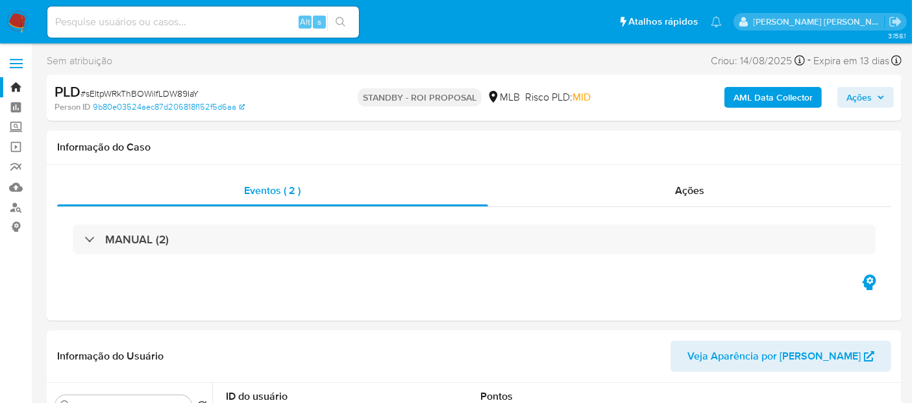
select select "10"
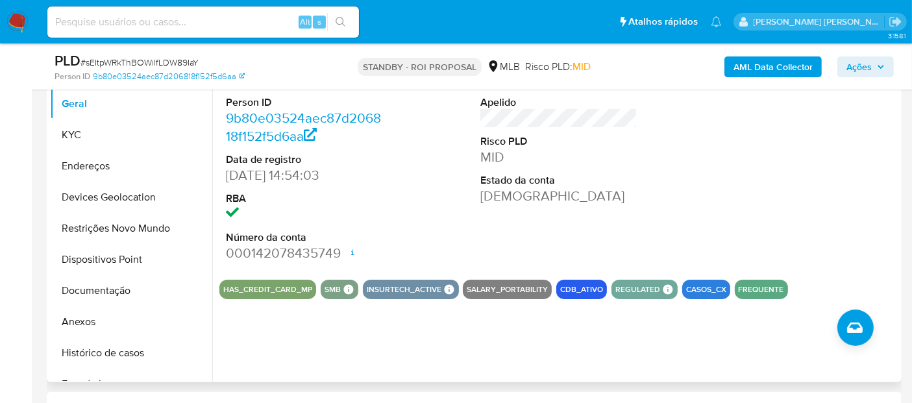
scroll to position [288, 0]
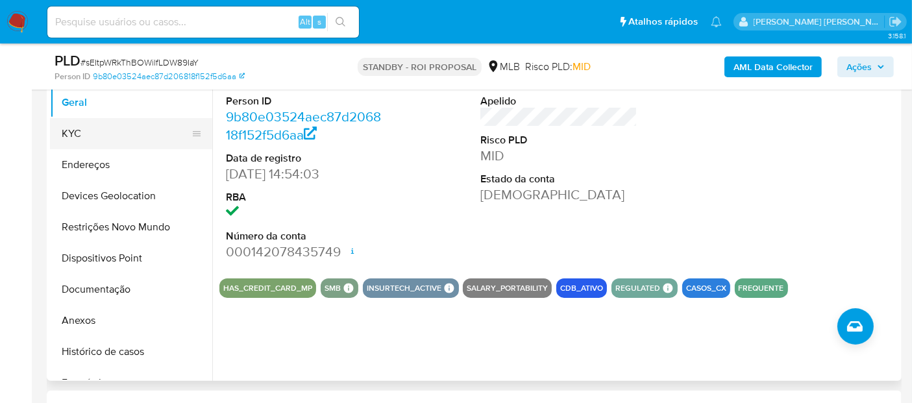
click at [93, 136] on button "KYC" at bounding box center [126, 133] width 152 height 31
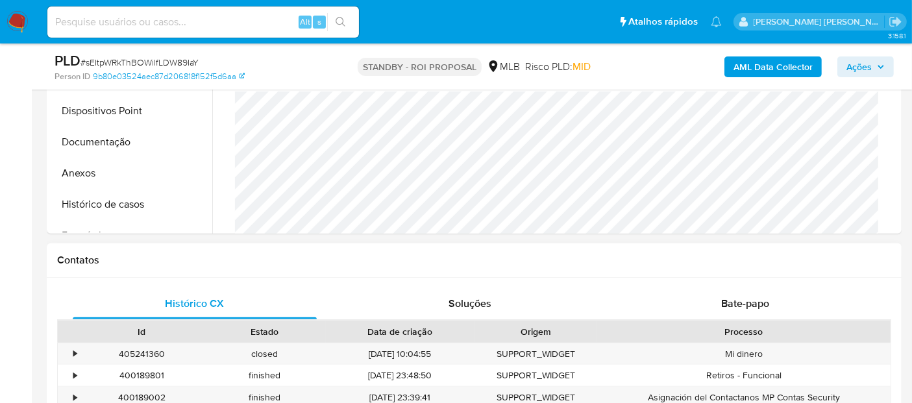
scroll to position [576, 0]
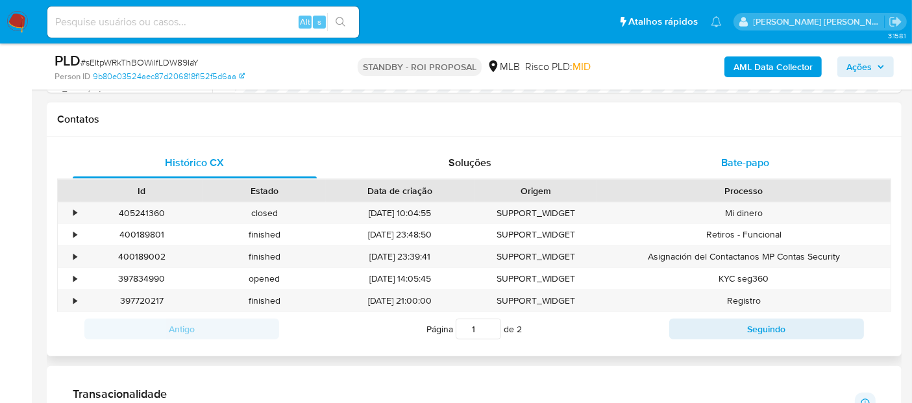
click at [722, 160] on span "Bate-papo" at bounding box center [745, 162] width 48 height 15
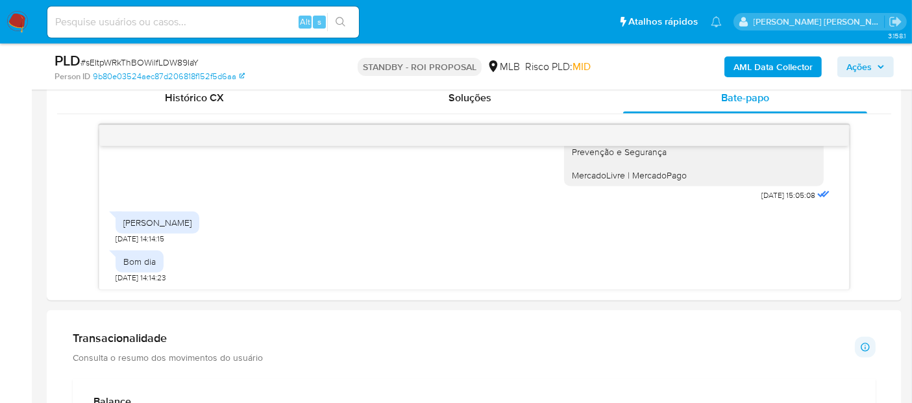
scroll to position [649, 0]
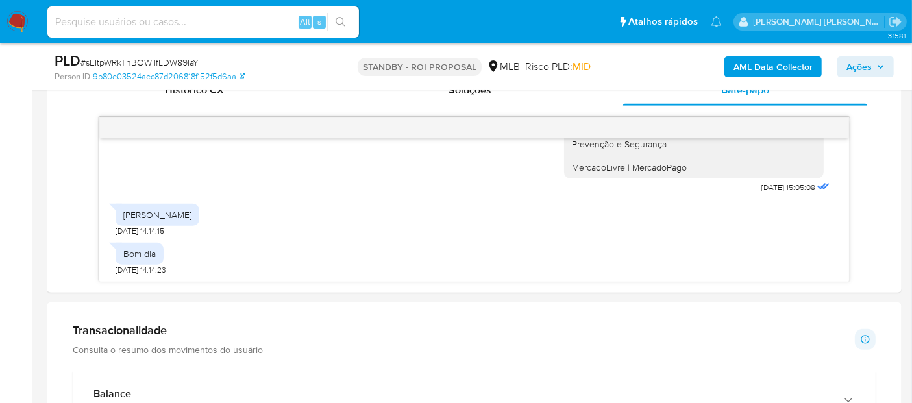
click at [21, 16] on img at bounding box center [17, 22] width 22 height 22
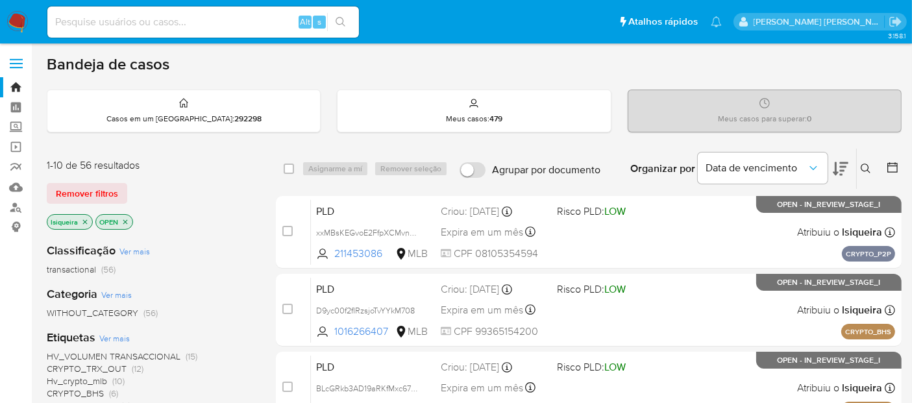
click at [153, 27] on input at bounding box center [203, 22] width 312 height 17
paste input "q40lHDEeUEsecJZj8vUw2SIj"
type input "q40lHDEeUEsecJZj8vUw2SIj"
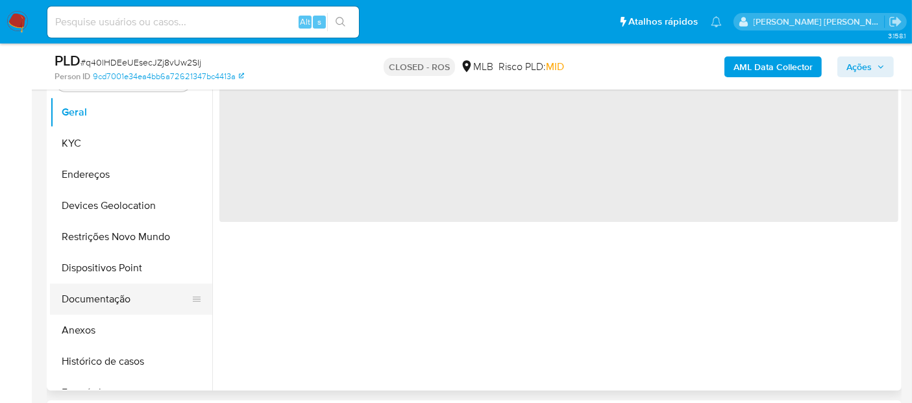
scroll to position [288, 0]
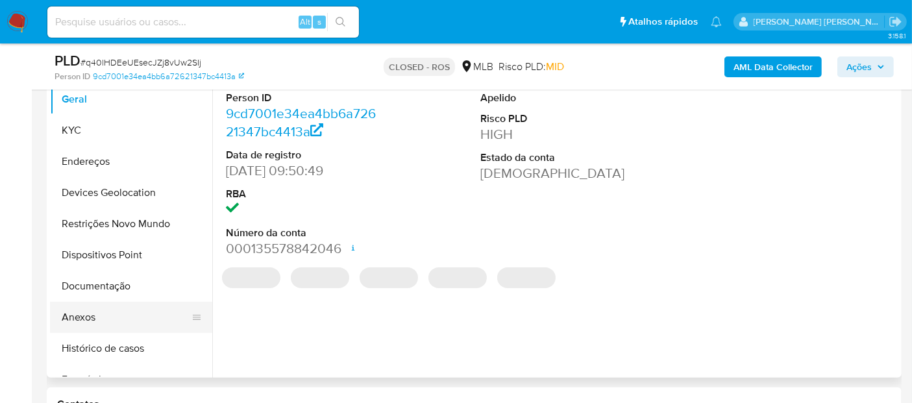
click at [126, 313] on button "Anexos" at bounding box center [126, 317] width 152 height 31
select select "10"
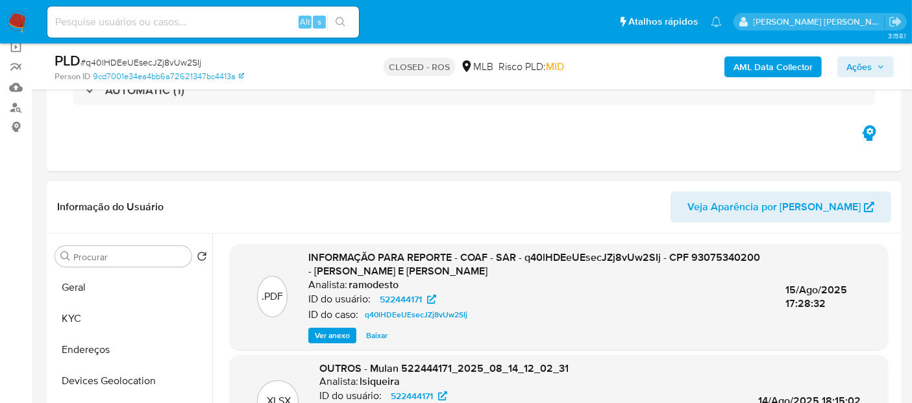
scroll to position [72, 0]
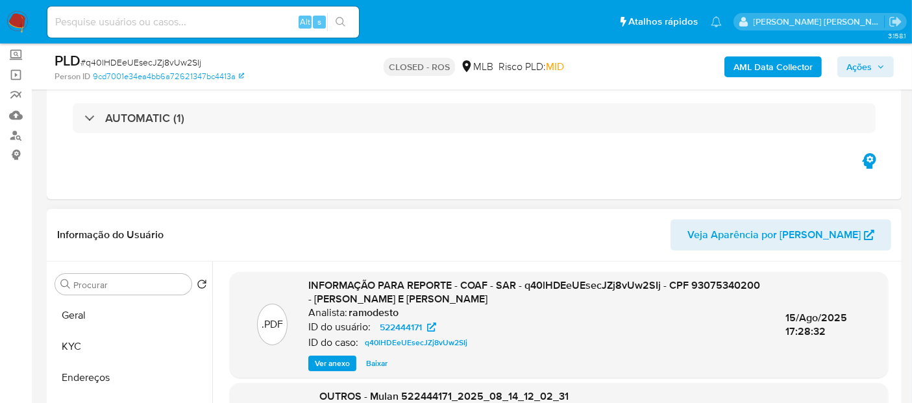
click at [336, 363] on span "Ver anexo" at bounding box center [332, 363] width 35 height 13
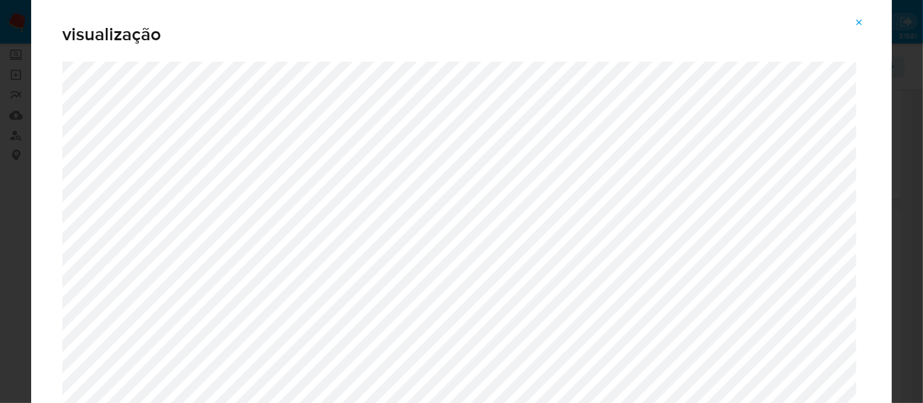
click at [861, 19] on icon "Attachment preview" at bounding box center [859, 23] width 10 height 10
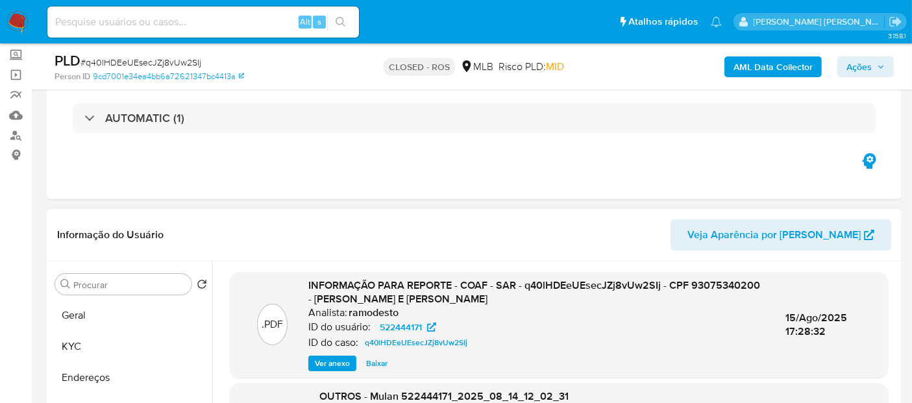
click at [160, 25] on input at bounding box center [203, 22] width 312 height 17
paste input "Wqo709APbKPEKfZ6j6S22AlU"
type input "Wqo709APbKPEKfZ6j6S22AlU"
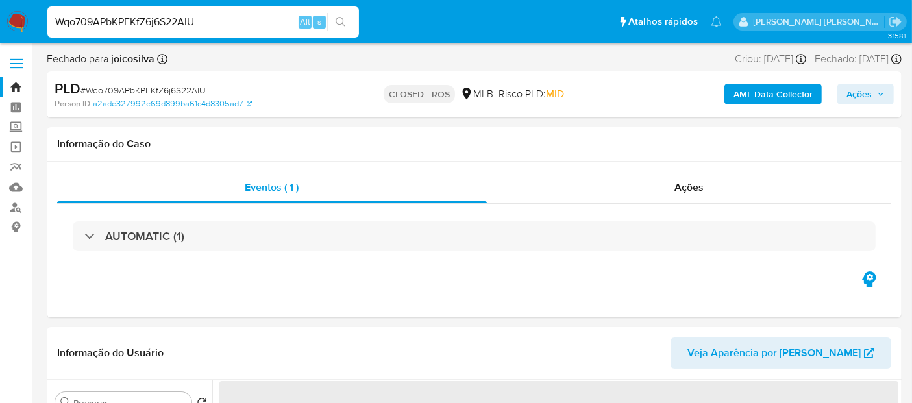
select select "10"
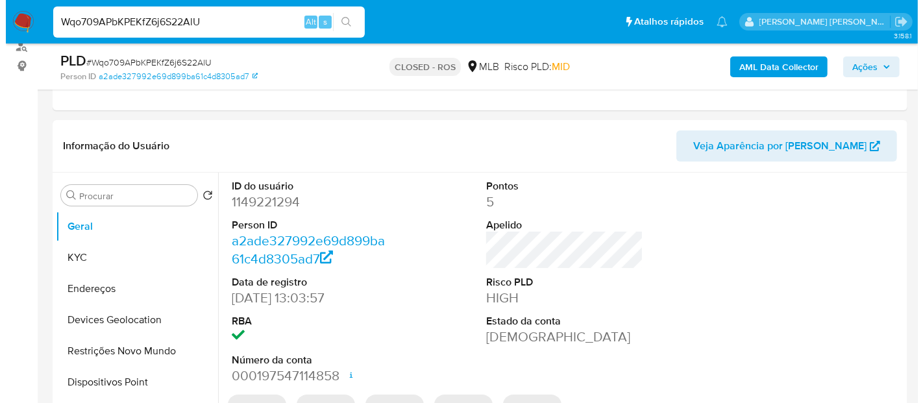
scroll to position [216, 0]
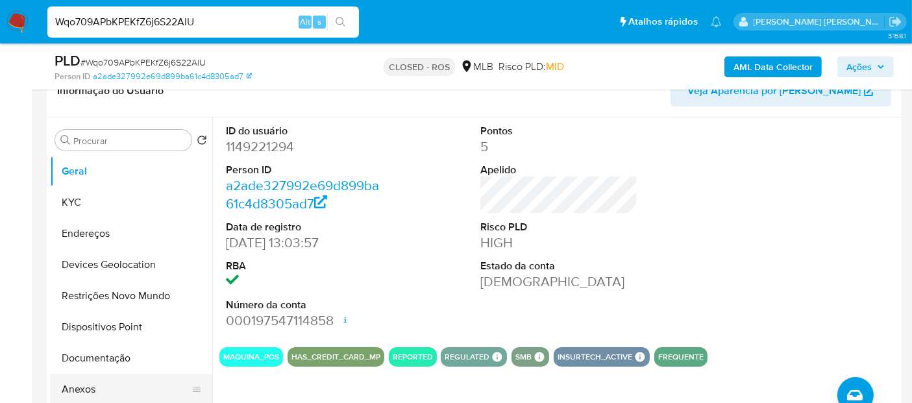
click at [97, 379] on button "Anexos" at bounding box center [126, 389] width 152 height 31
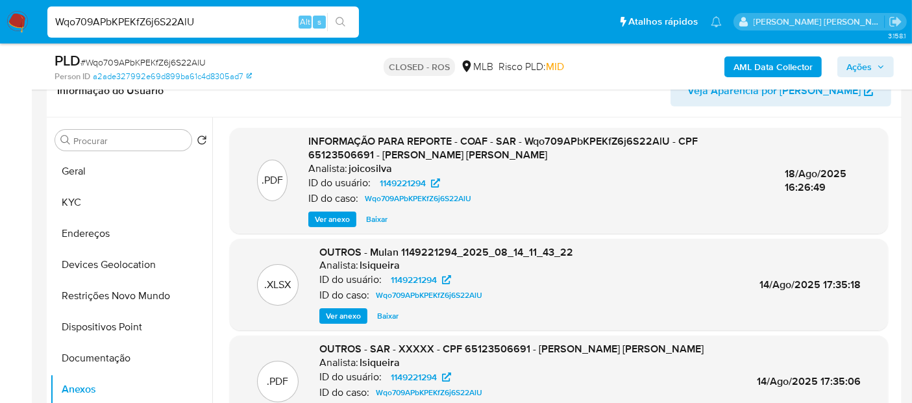
click at [330, 215] on span "Ver anexo" at bounding box center [332, 219] width 35 height 13
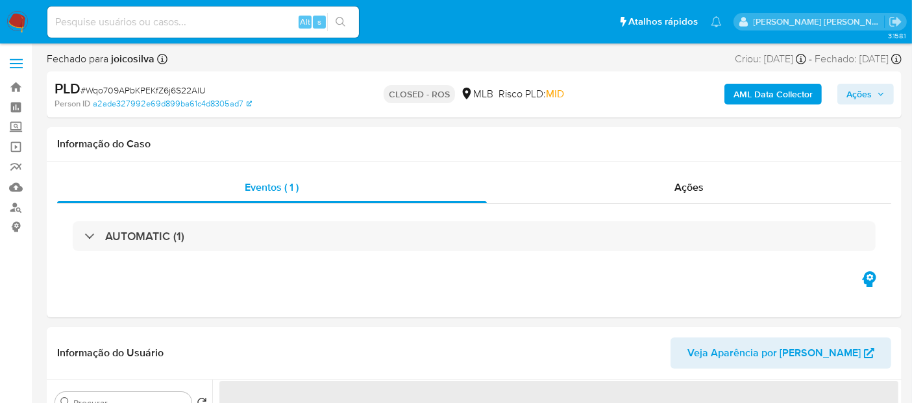
select select "10"
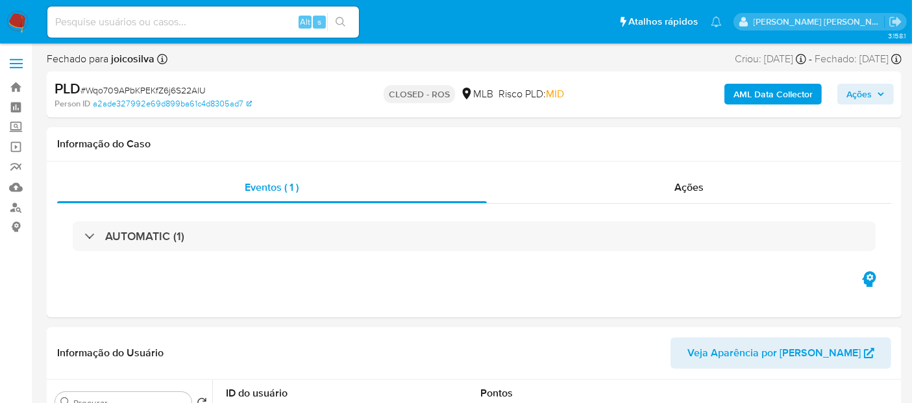
click at [119, 25] on input at bounding box center [203, 22] width 312 height 17
paste input "214638410"
type input "214638410"
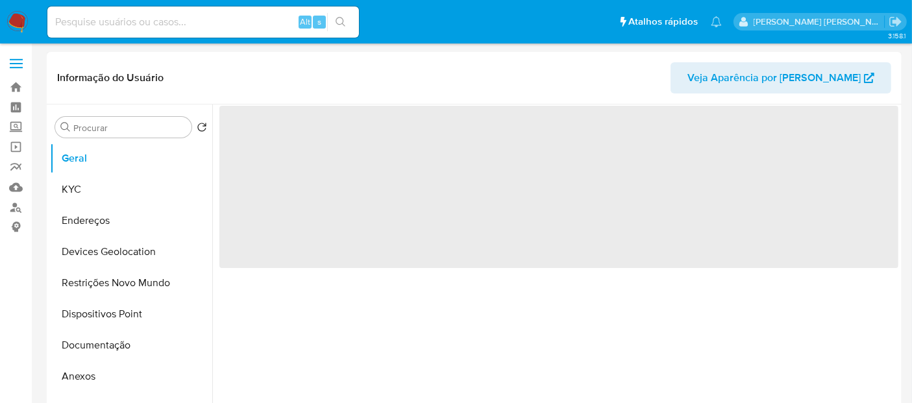
select select "10"
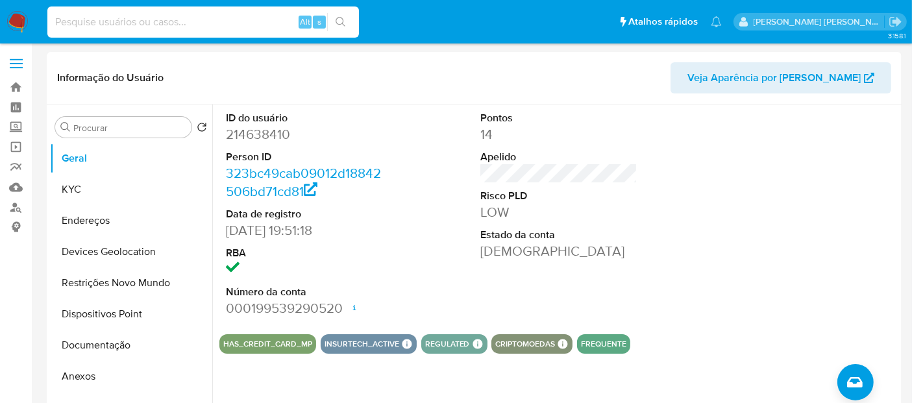
click at [150, 19] on input at bounding box center [203, 22] width 312 height 17
paste input "214638410"
click at [131, 18] on input "214638410" at bounding box center [203, 22] width 312 height 17
paste input "010432782"
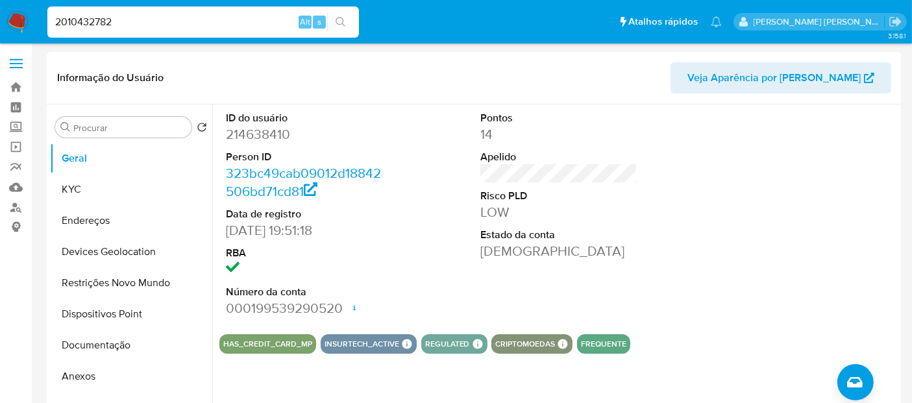
type input "2010432782"
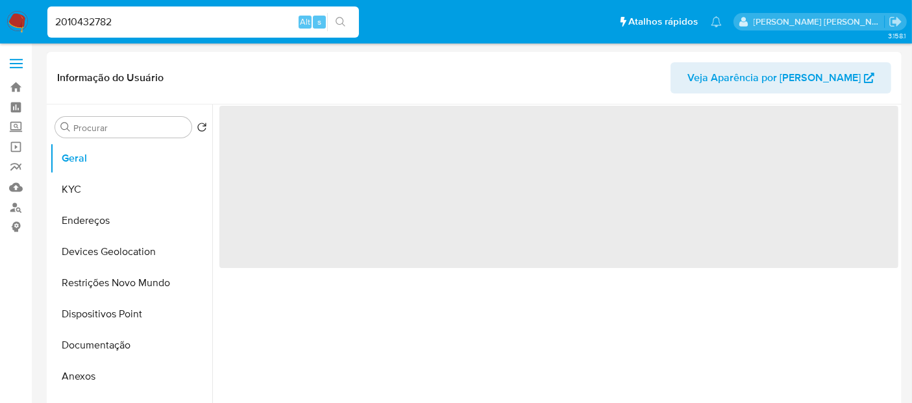
select select "10"
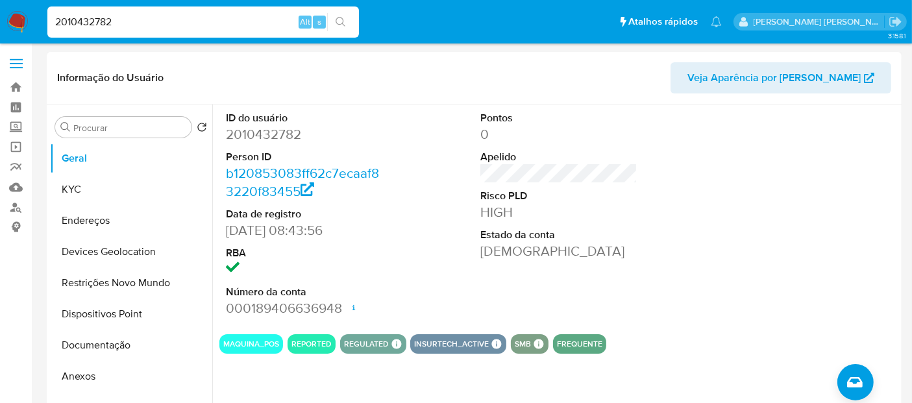
click at [10, 16] on img at bounding box center [17, 22] width 22 height 22
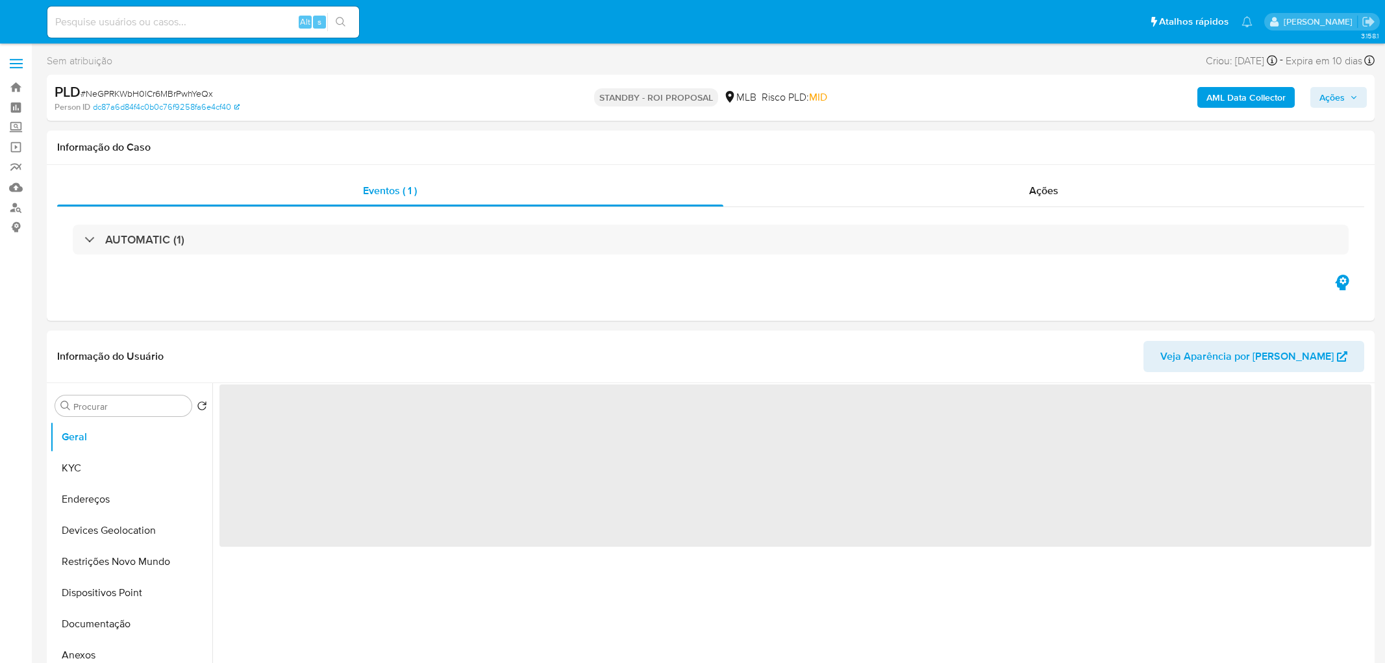
select select "10"
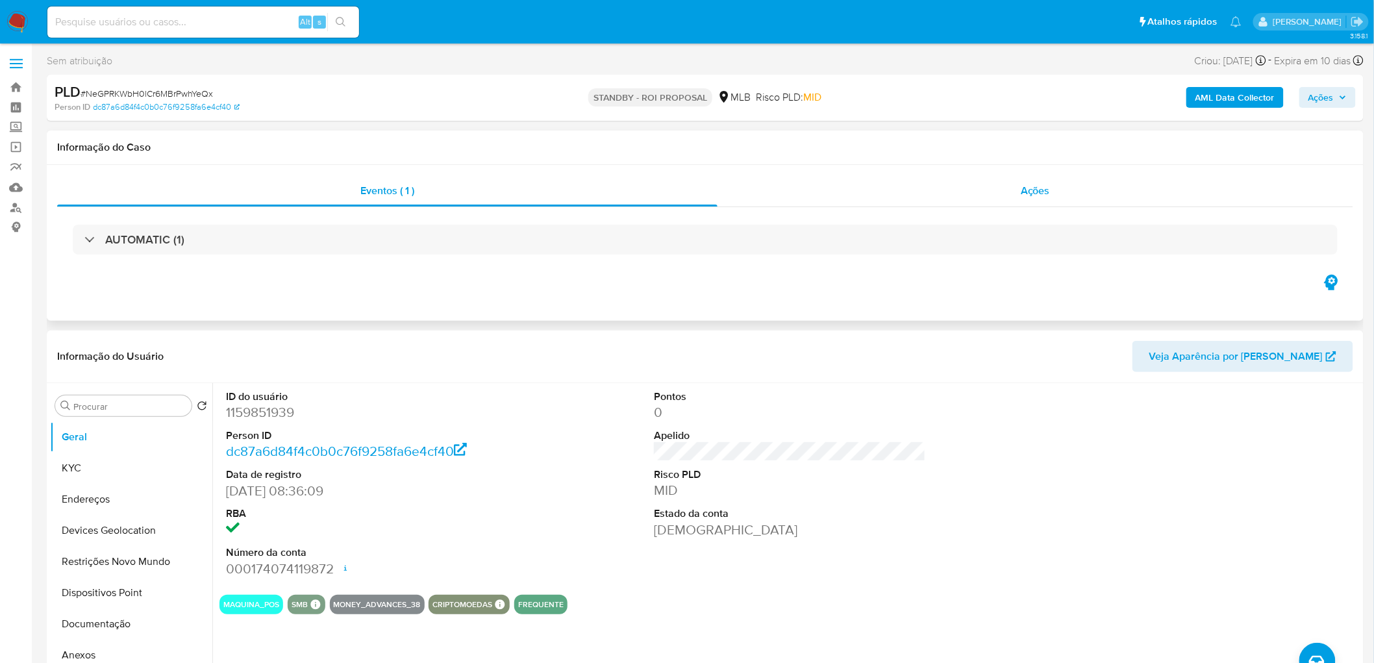
drag, startPoint x: 1042, startPoint y: 198, endPoint x: 1021, endPoint y: 196, distance: 20.9
click at [1042, 197] on div "Ações" at bounding box center [1035, 190] width 636 height 31
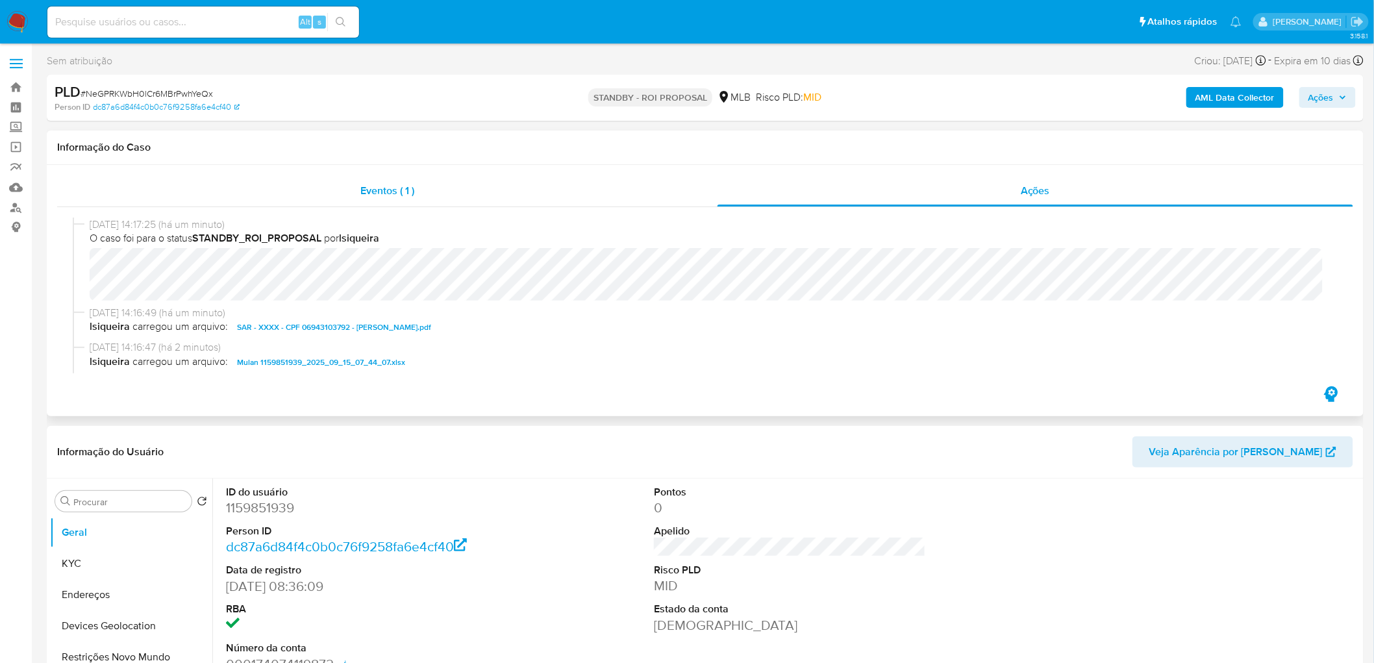
click at [334, 192] on div "Eventos ( 1 )" at bounding box center [387, 190] width 660 height 31
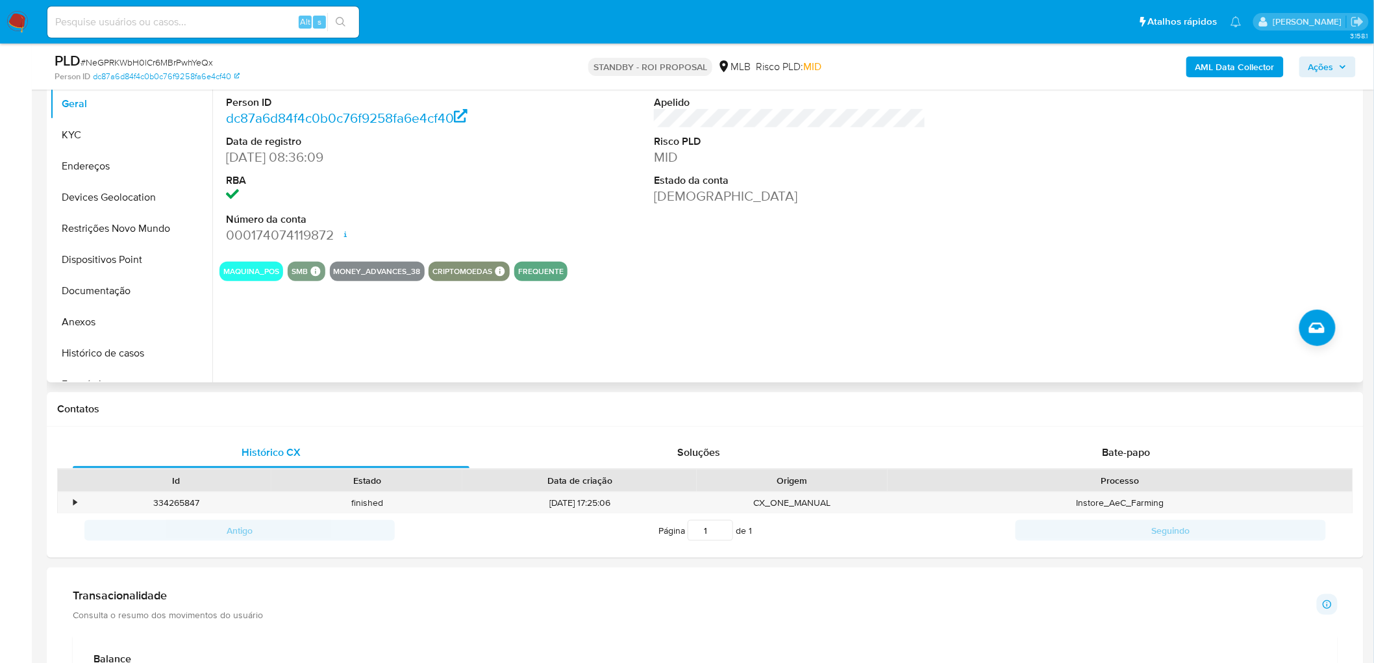
scroll to position [288, 0]
click at [114, 134] on button "KYC" at bounding box center [126, 133] width 152 height 31
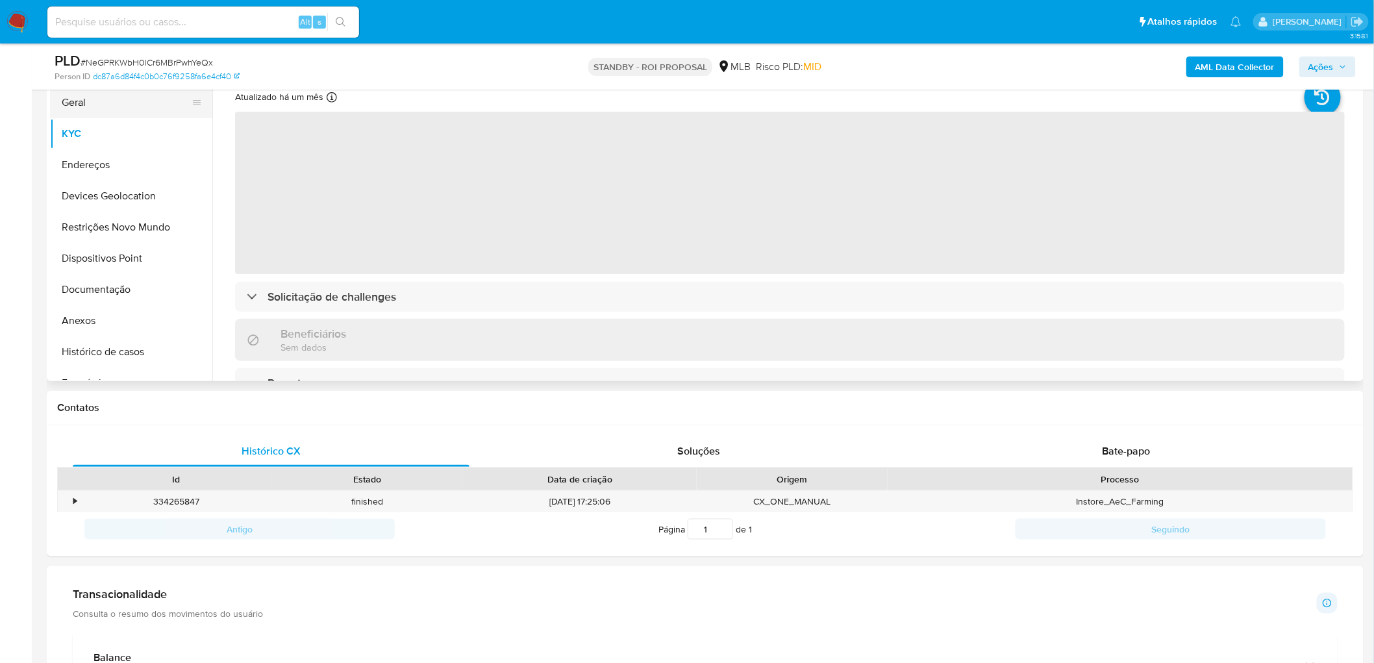
click at [123, 99] on button "Geral" at bounding box center [126, 102] width 152 height 31
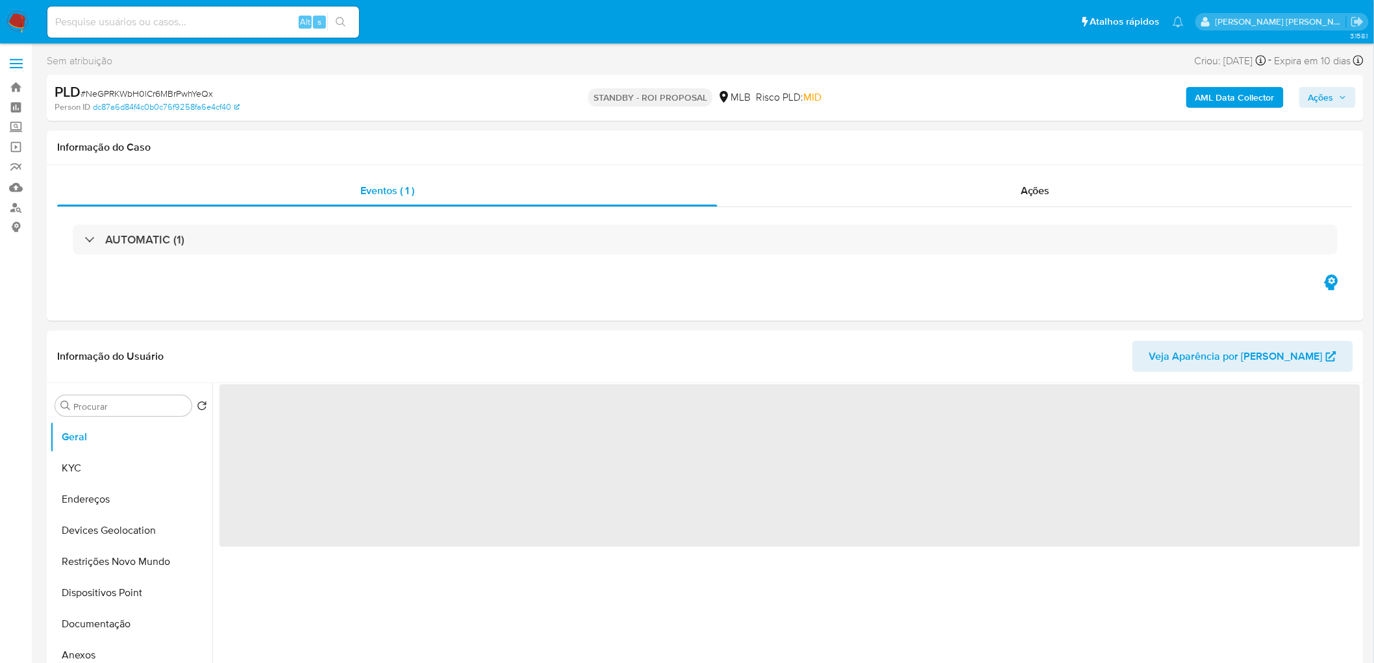
select select "10"
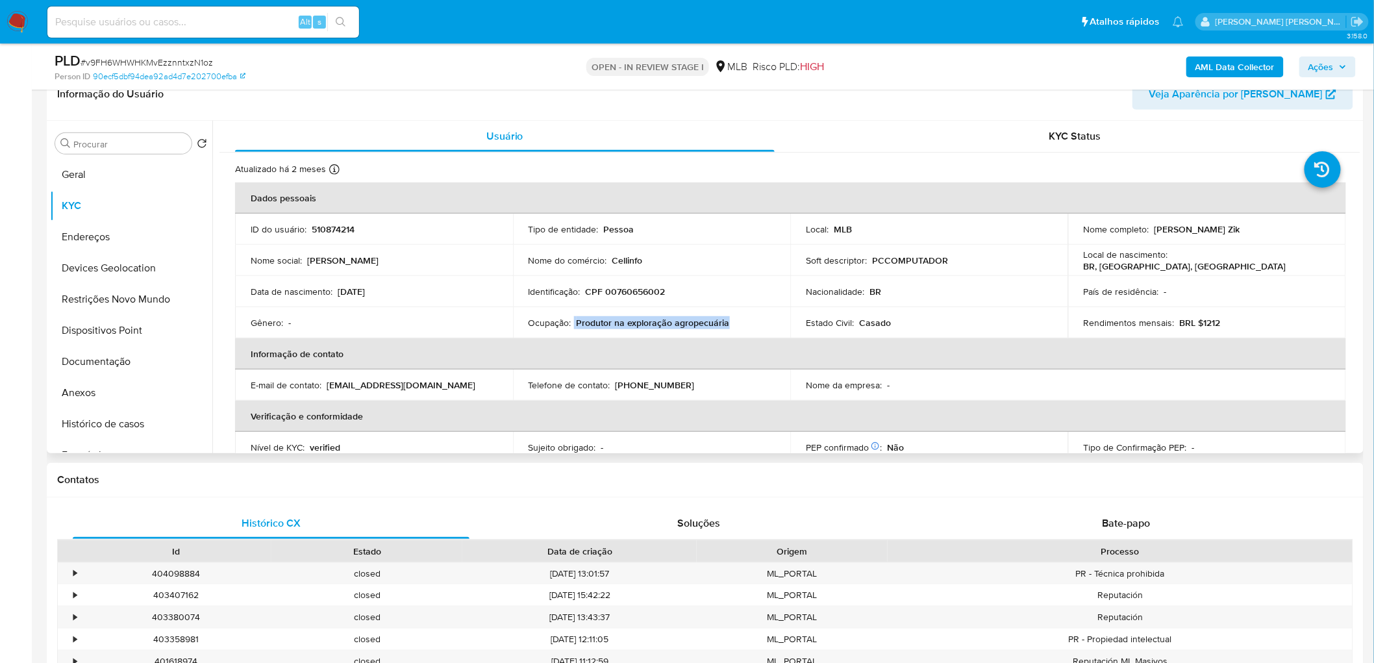
drag, startPoint x: 749, startPoint y: 321, endPoint x: 572, endPoint y: 320, distance: 177.2
click at [572, 320] on div "Ocupação : Produtor na exploração agropecuária" at bounding box center [651, 323] width 247 height 12
copy div "Produtor na exploração agropecuária"
click at [138, 174] on button "Geral" at bounding box center [126, 174] width 152 height 31
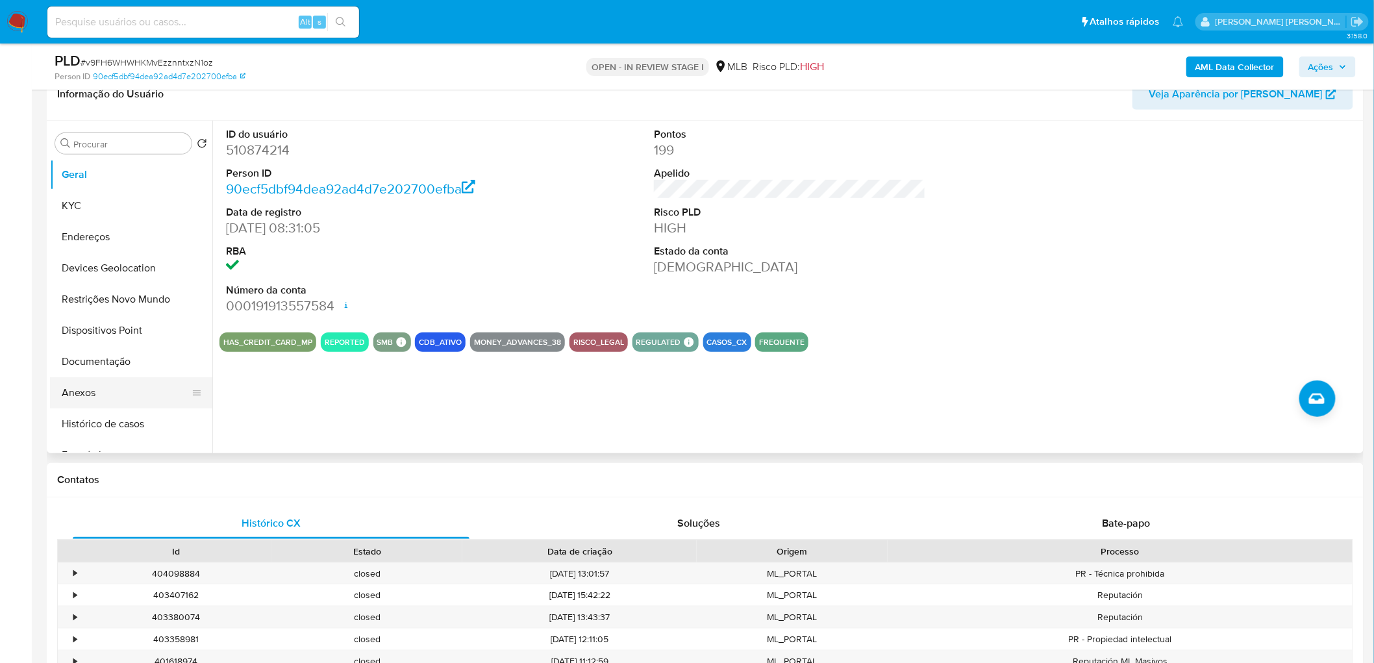
click at [113, 391] on button "Anexos" at bounding box center [126, 392] width 152 height 31
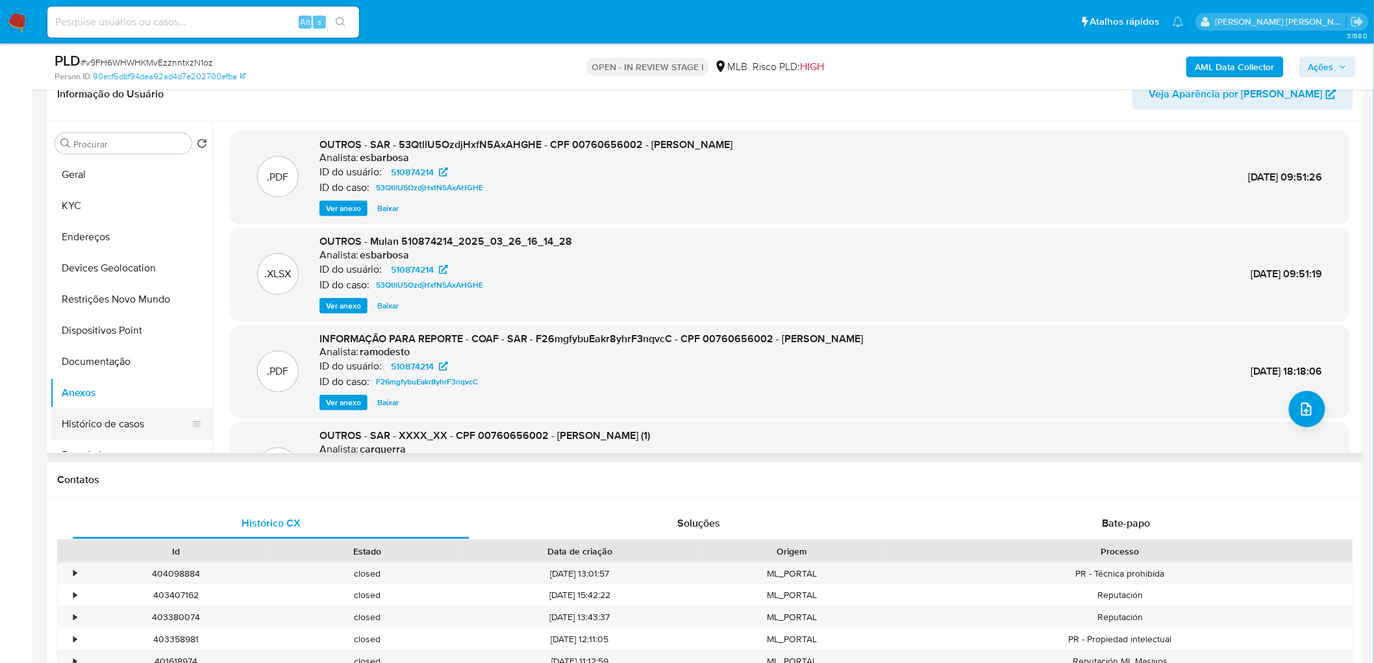
click at [94, 420] on button "Histórico de casos" at bounding box center [126, 423] width 152 height 31
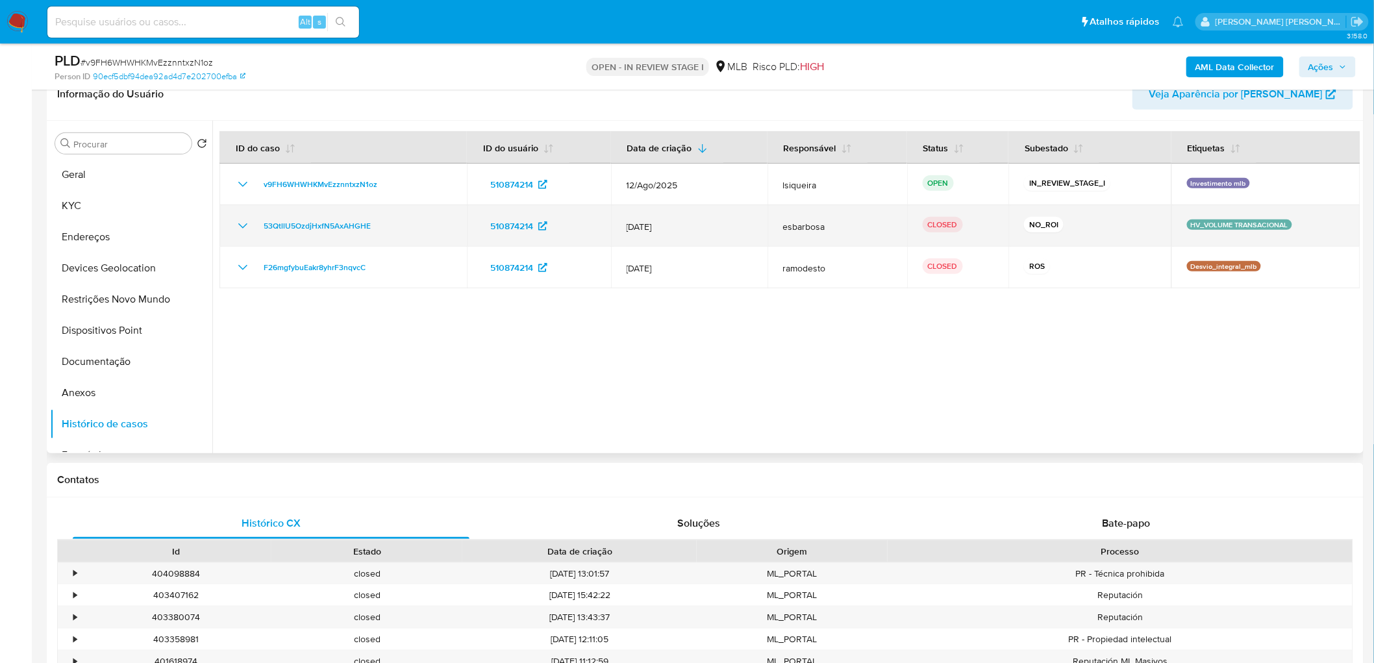
click at [236, 221] on icon "Mostrar/Ocultar" at bounding box center [243, 226] width 16 height 16
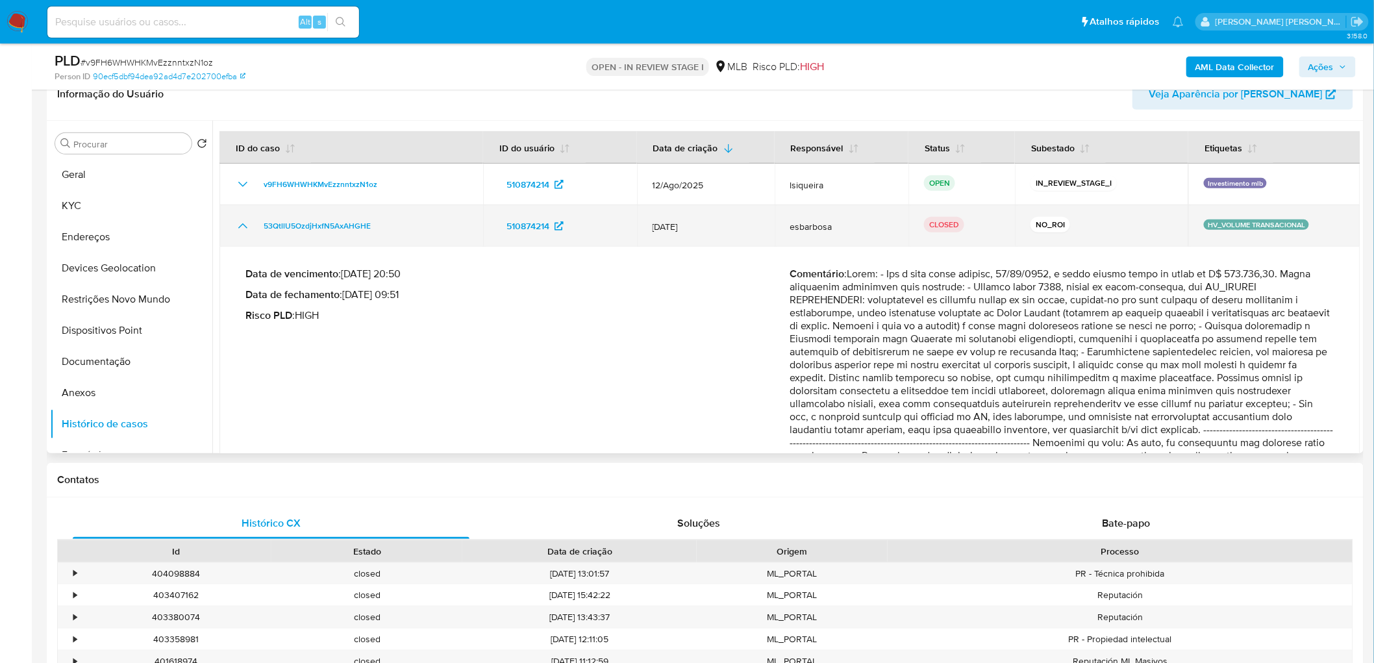
click at [241, 223] on icon "Mostrar/Ocultar" at bounding box center [243, 226] width 16 height 16
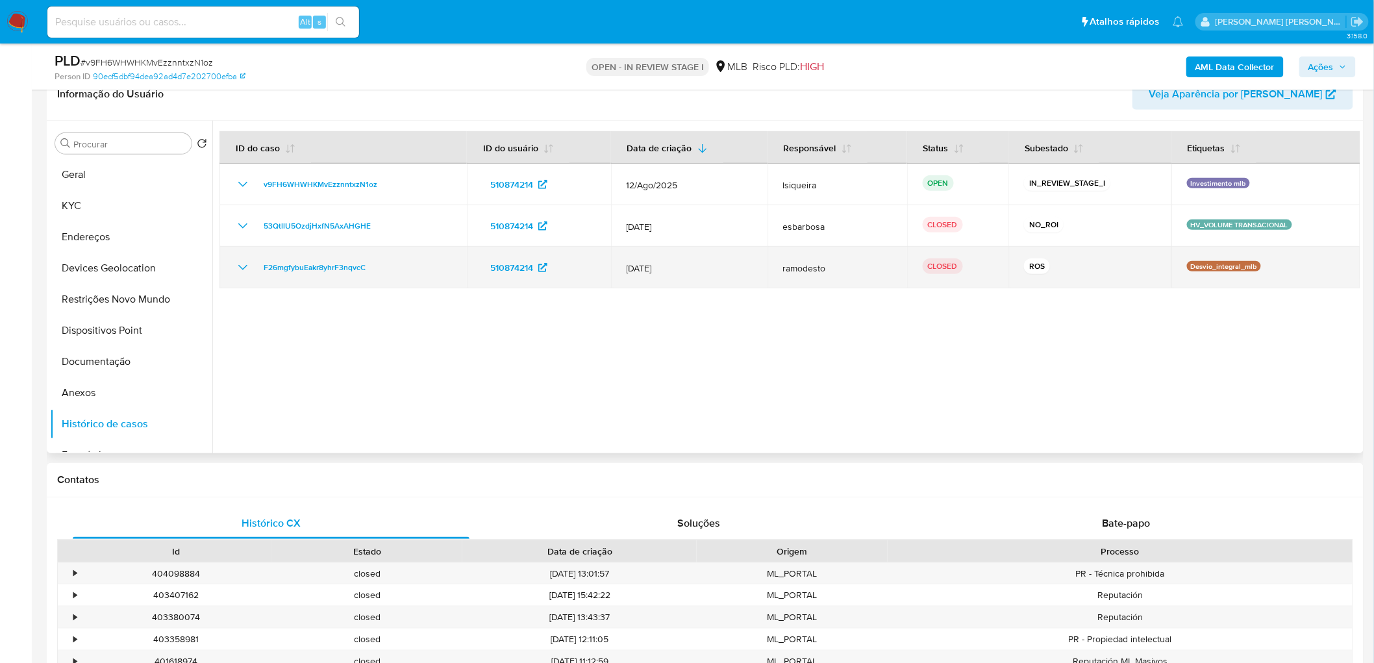
click at [232, 262] on td "F26mgfybuEakr8yhrF3nqvcC" at bounding box center [342, 268] width 247 height 42
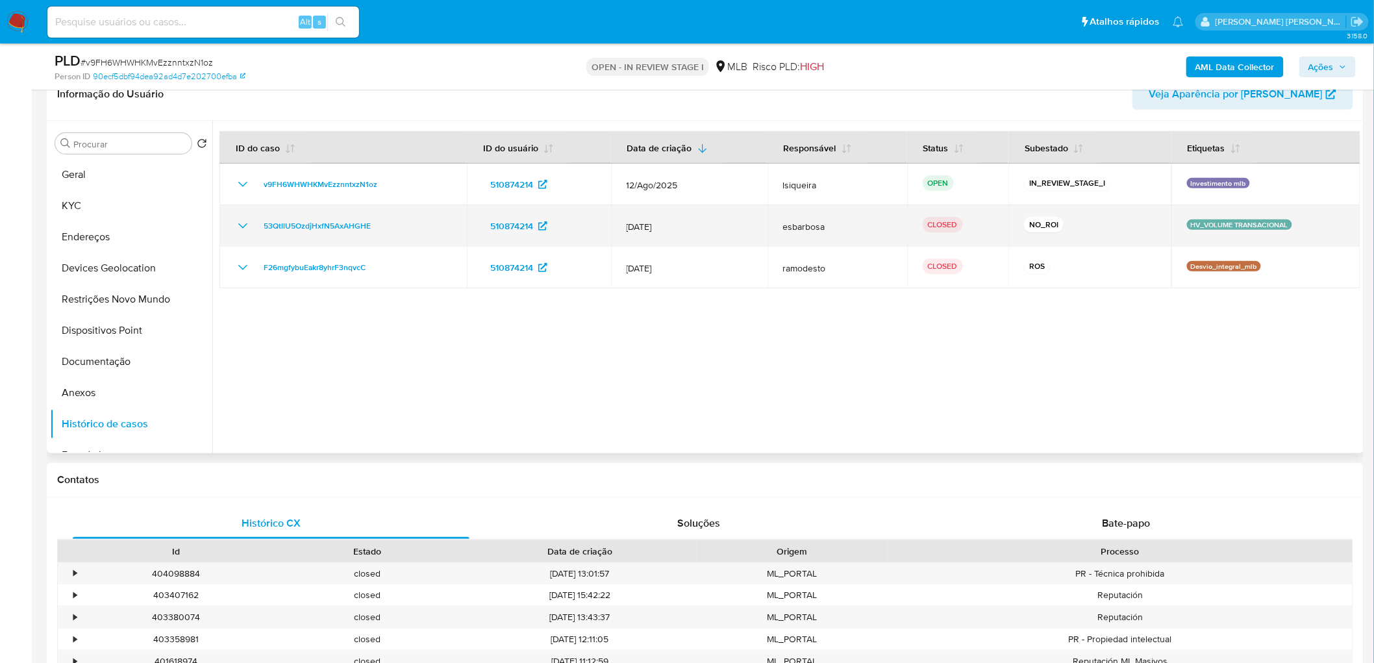
click at [238, 225] on icon "Mostrar/Ocultar" at bounding box center [243, 226] width 16 height 16
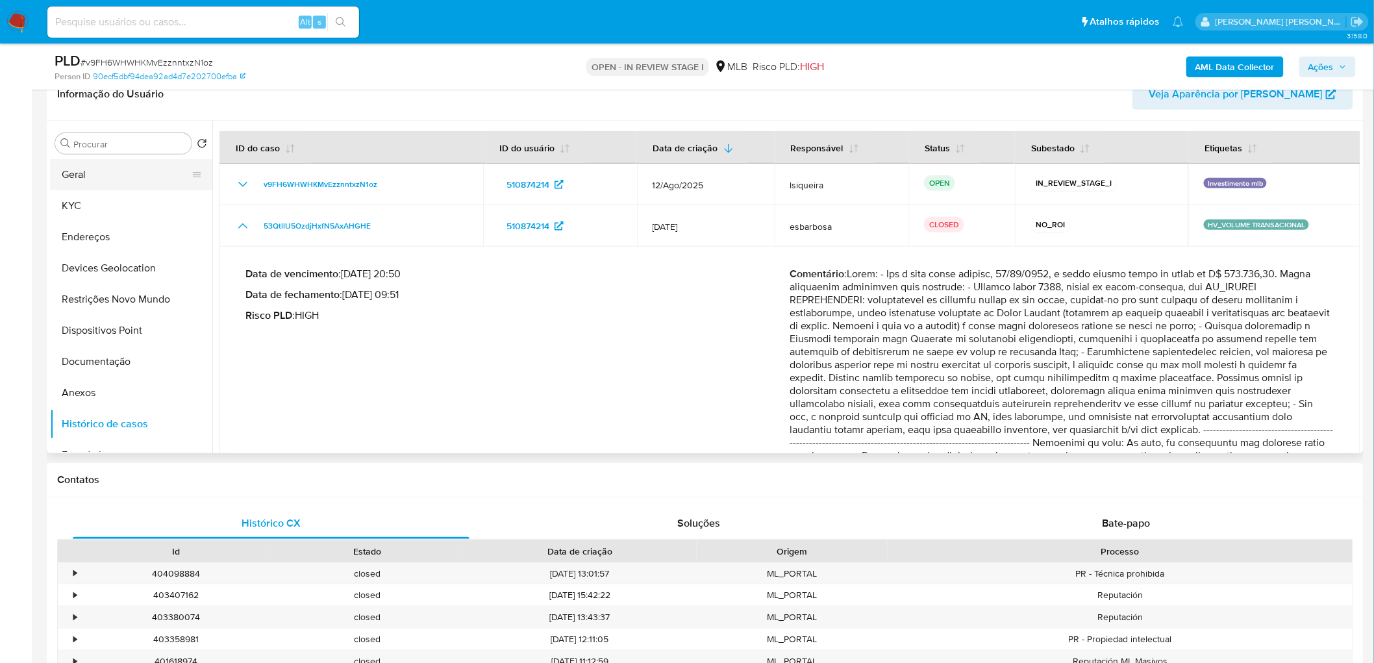
click at [90, 167] on button "Geral" at bounding box center [126, 174] width 152 height 31
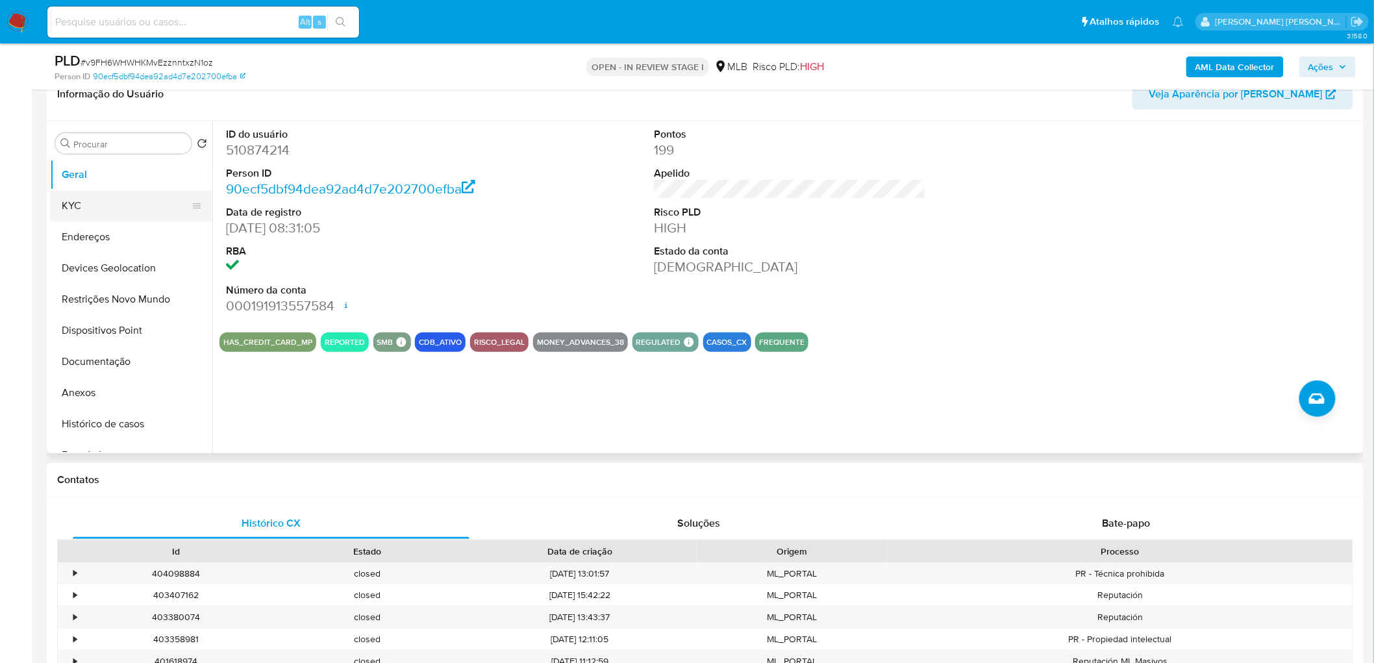
click at [80, 202] on button "KYC" at bounding box center [126, 205] width 152 height 31
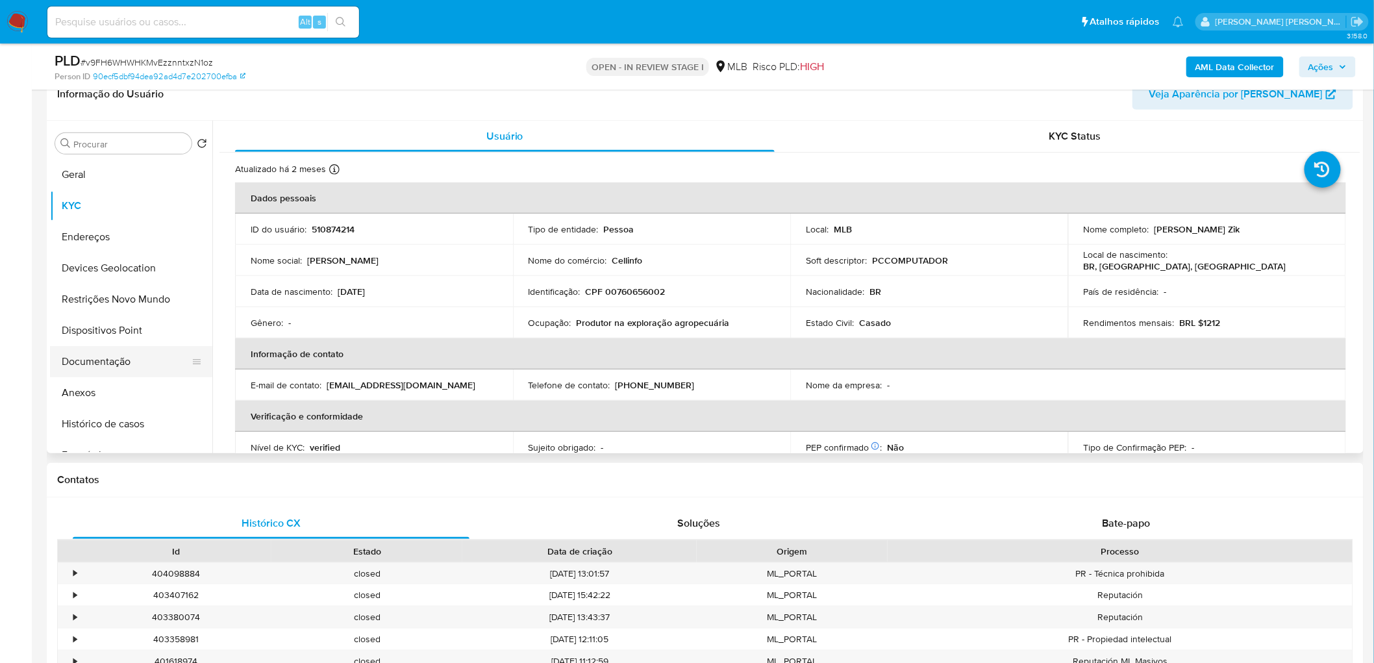
click at [106, 354] on button "Documentação" at bounding box center [126, 361] width 152 height 31
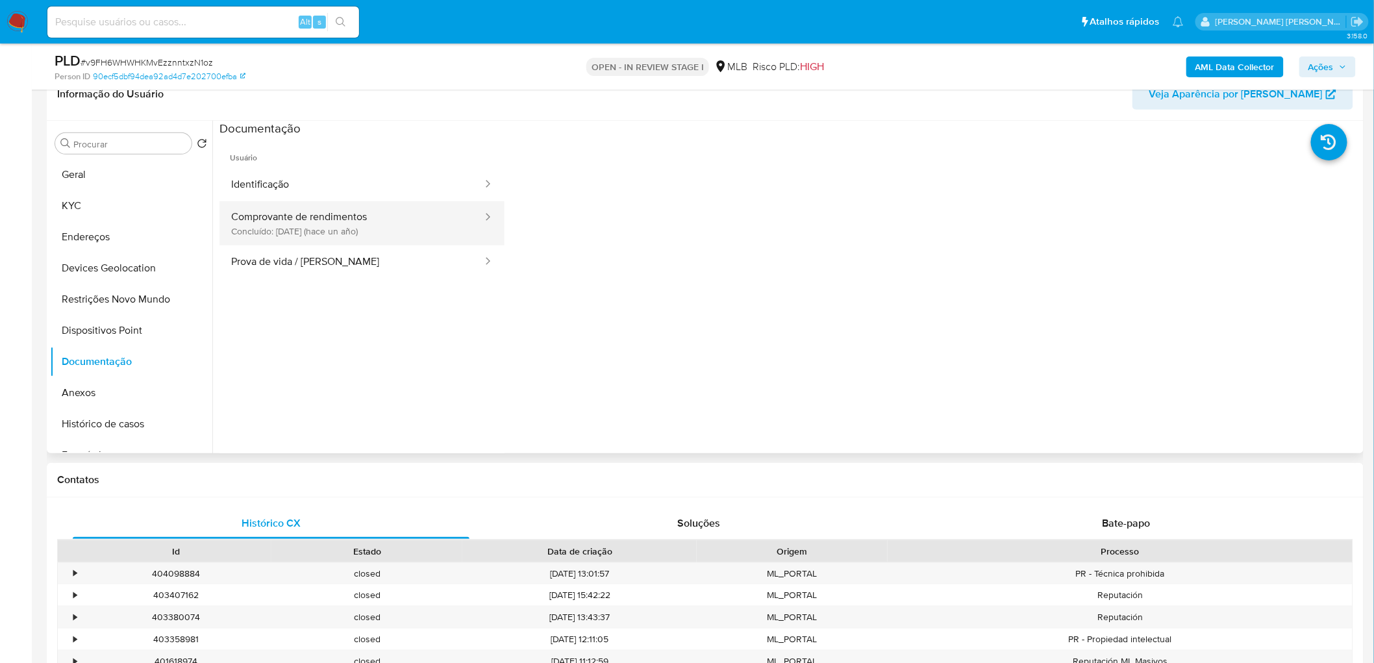
click at [290, 216] on button "Comprovante de rendimentos Concluído: 06/07/2024 (hace un año)" at bounding box center [351, 223] width 264 height 44
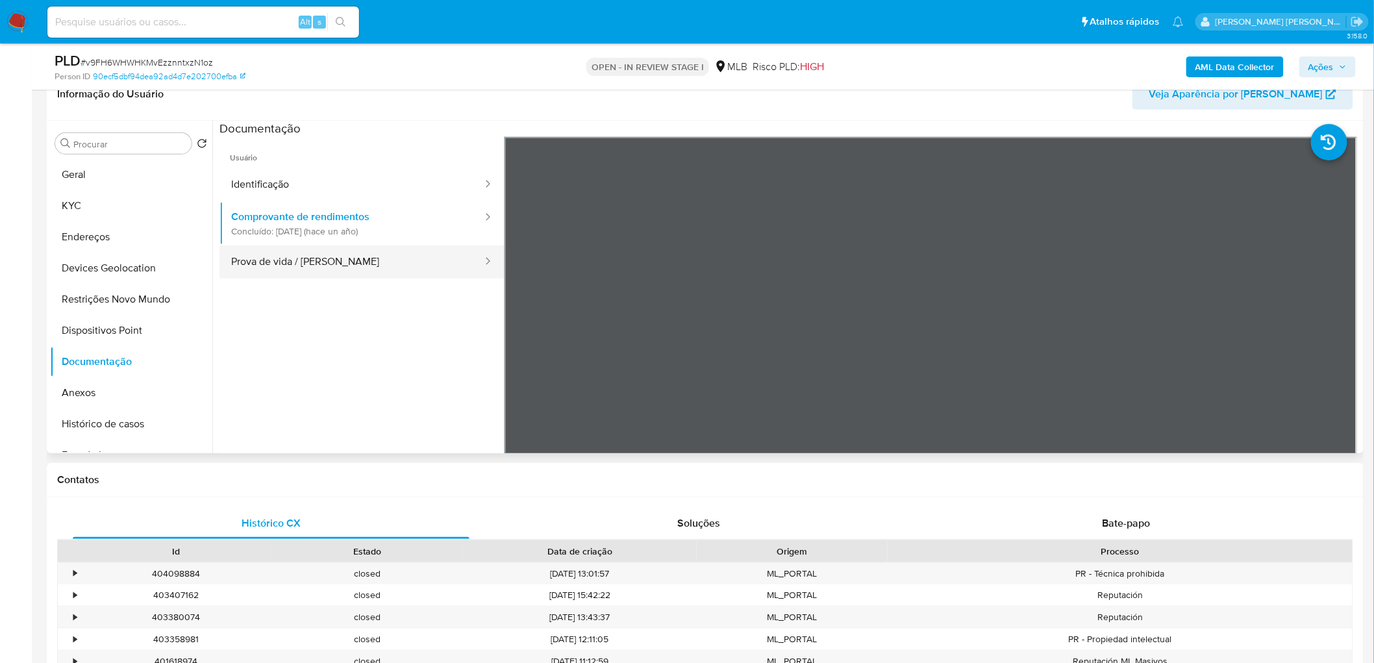
click at [307, 256] on button "Prova de vida / Selfie" at bounding box center [351, 261] width 264 height 33
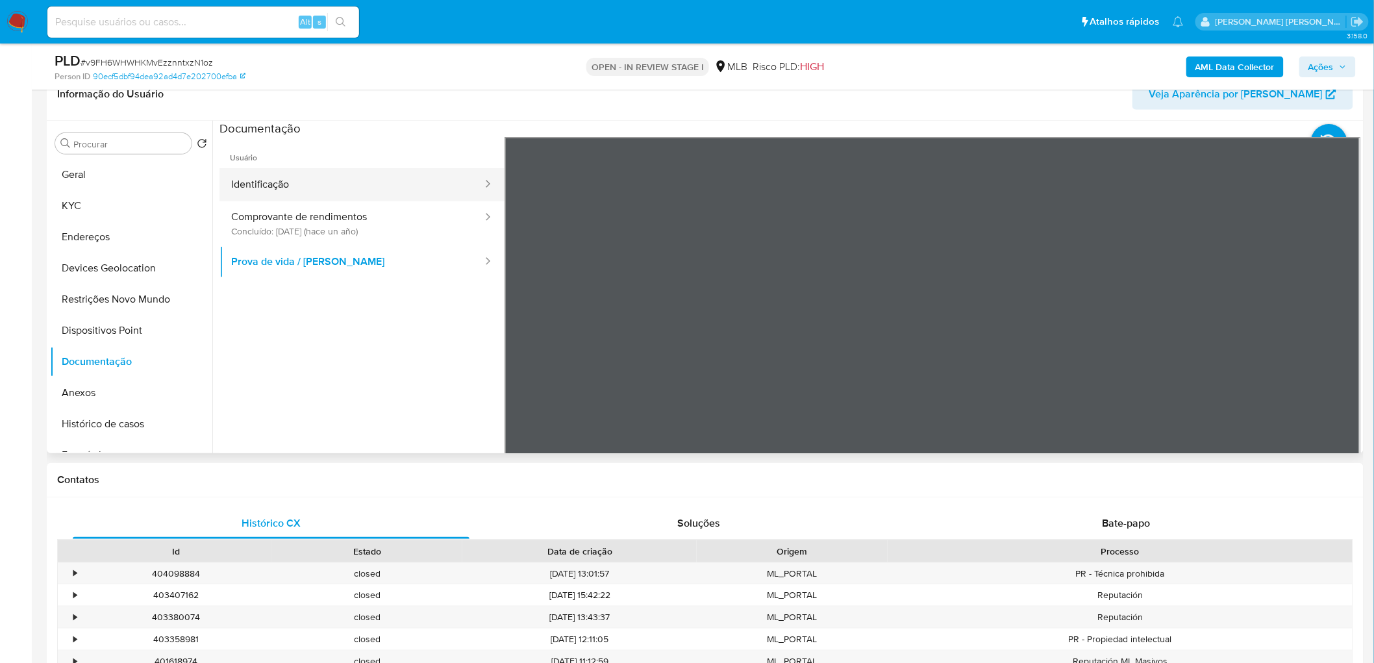
click at [323, 184] on button "Identificação" at bounding box center [351, 184] width 264 height 33
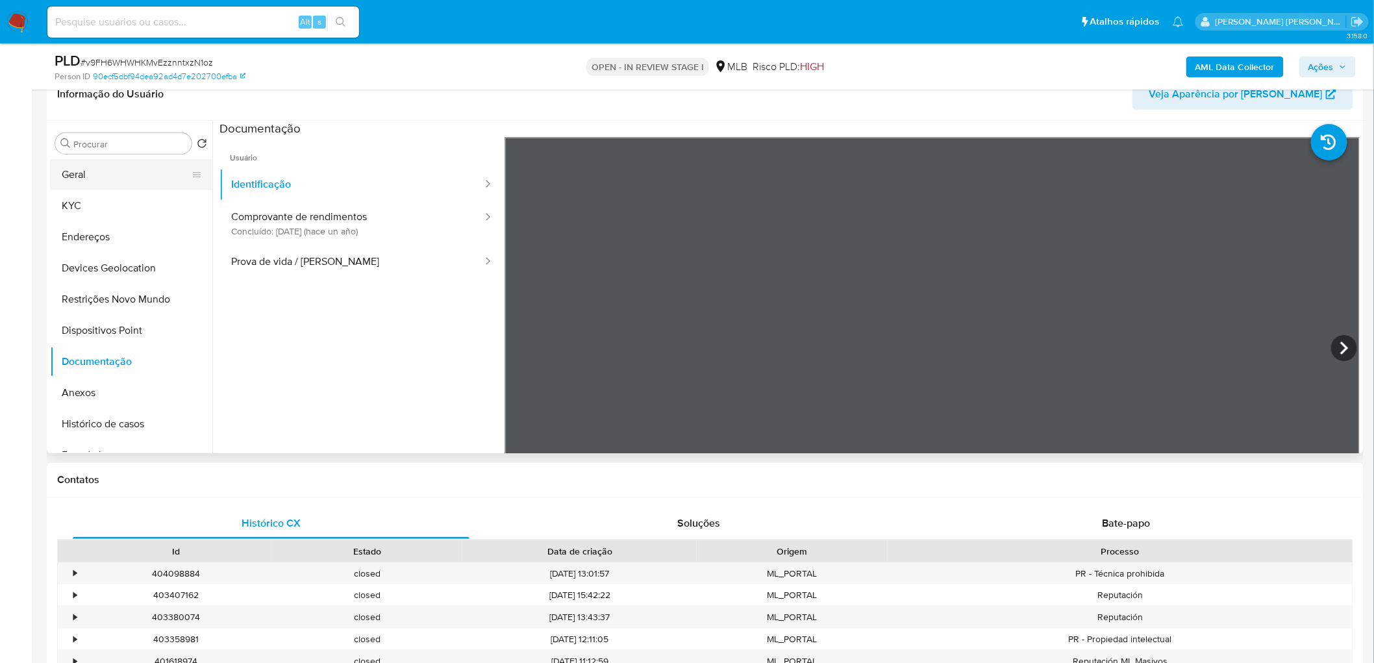
click at [82, 174] on button "Geral" at bounding box center [126, 174] width 152 height 31
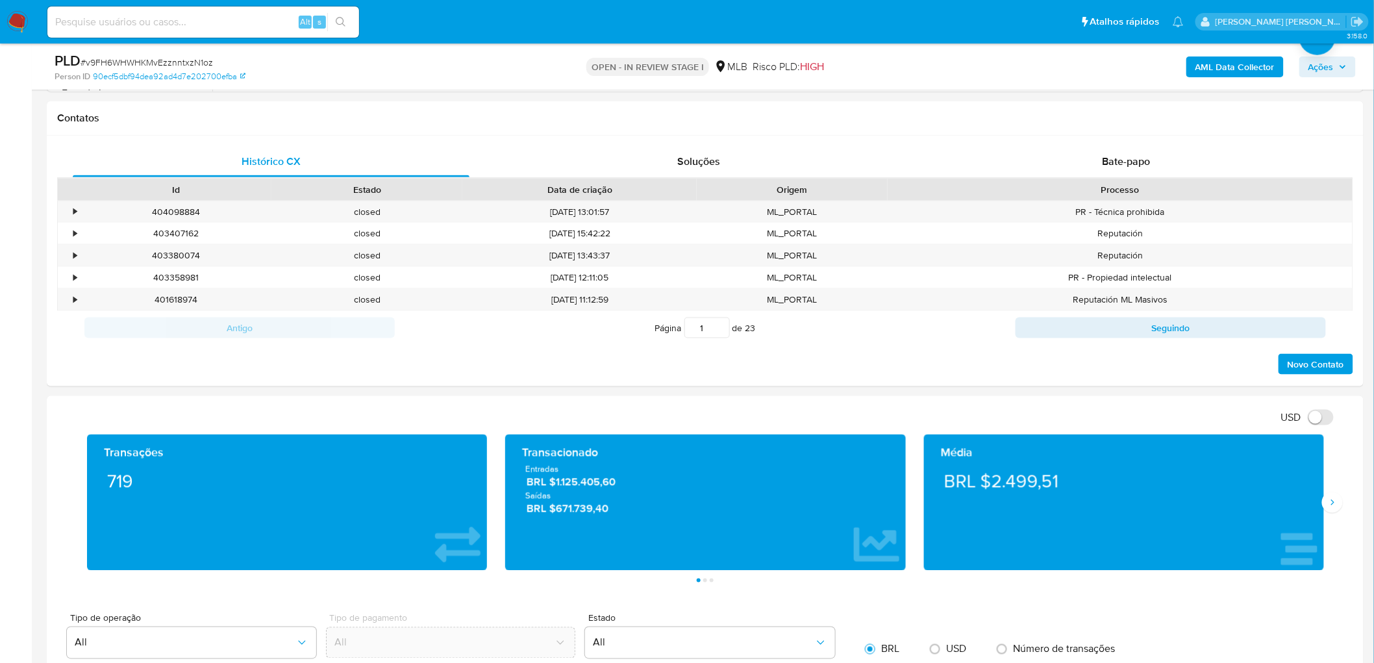
scroll to position [576, 0]
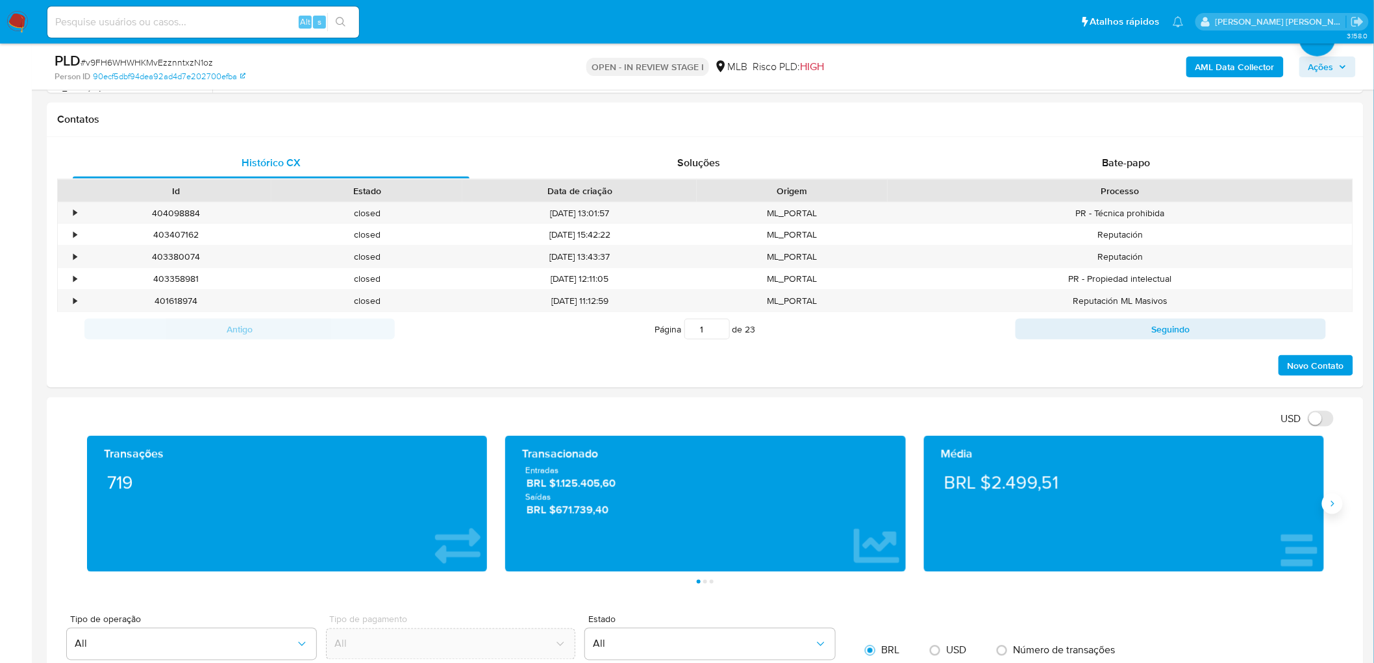
click at [1331, 501] on icon "Siguiente" at bounding box center [1332, 504] width 10 height 10
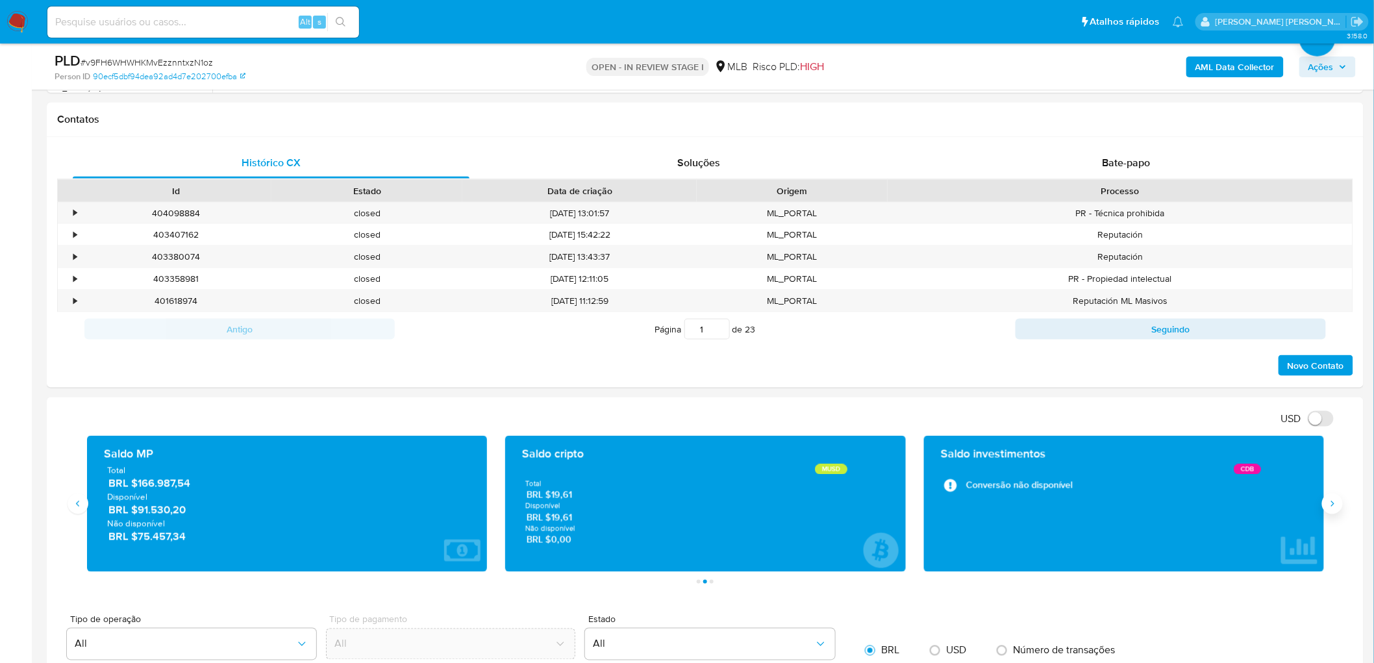
click at [1331, 501] on icon "Siguiente" at bounding box center [1332, 504] width 10 height 10
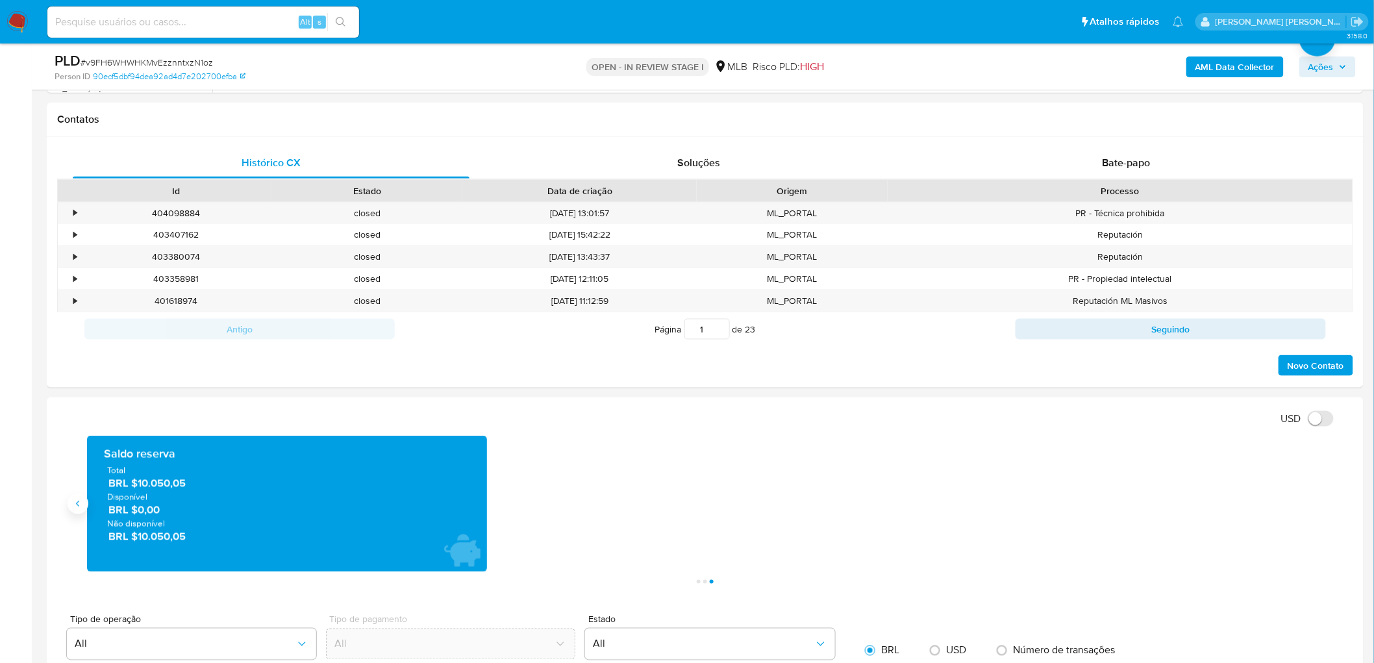
click at [77, 501] on icon "Anterior" at bounding box center [78, 504] width 10 height 10
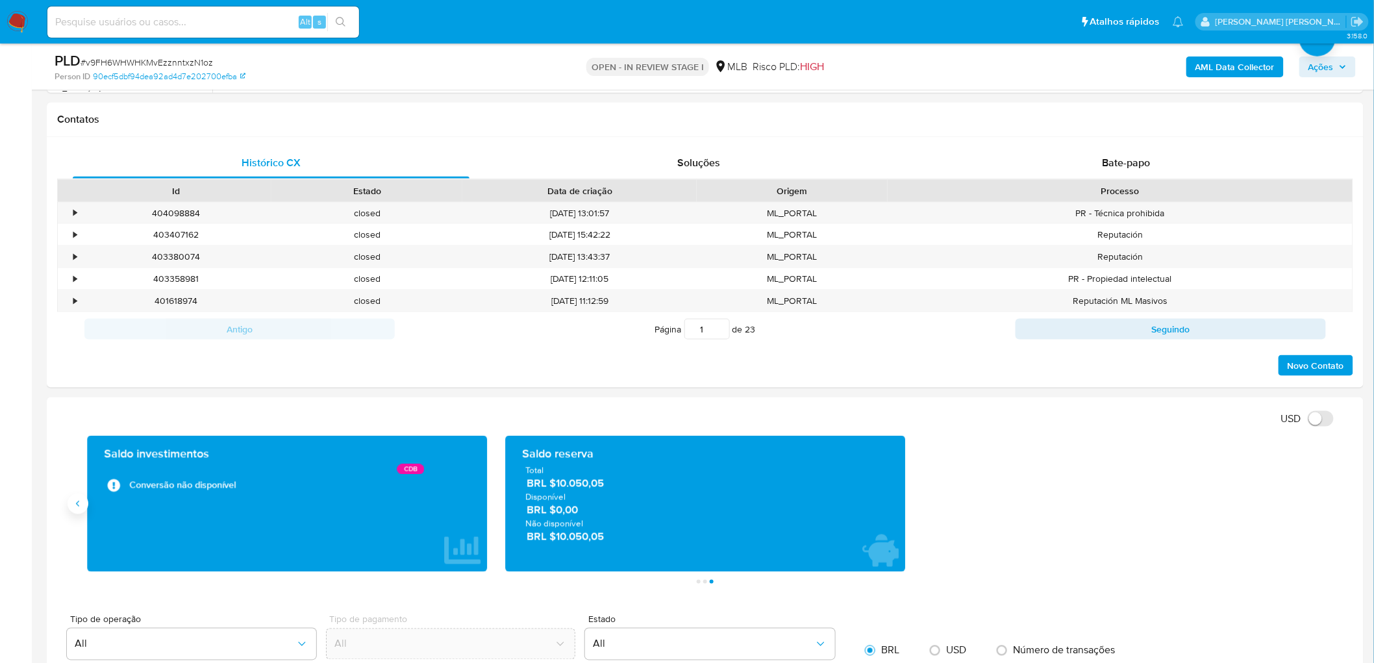
click at [79, 501] on icon "Anterior" at bounding box center [78, 504] width 10 height 10
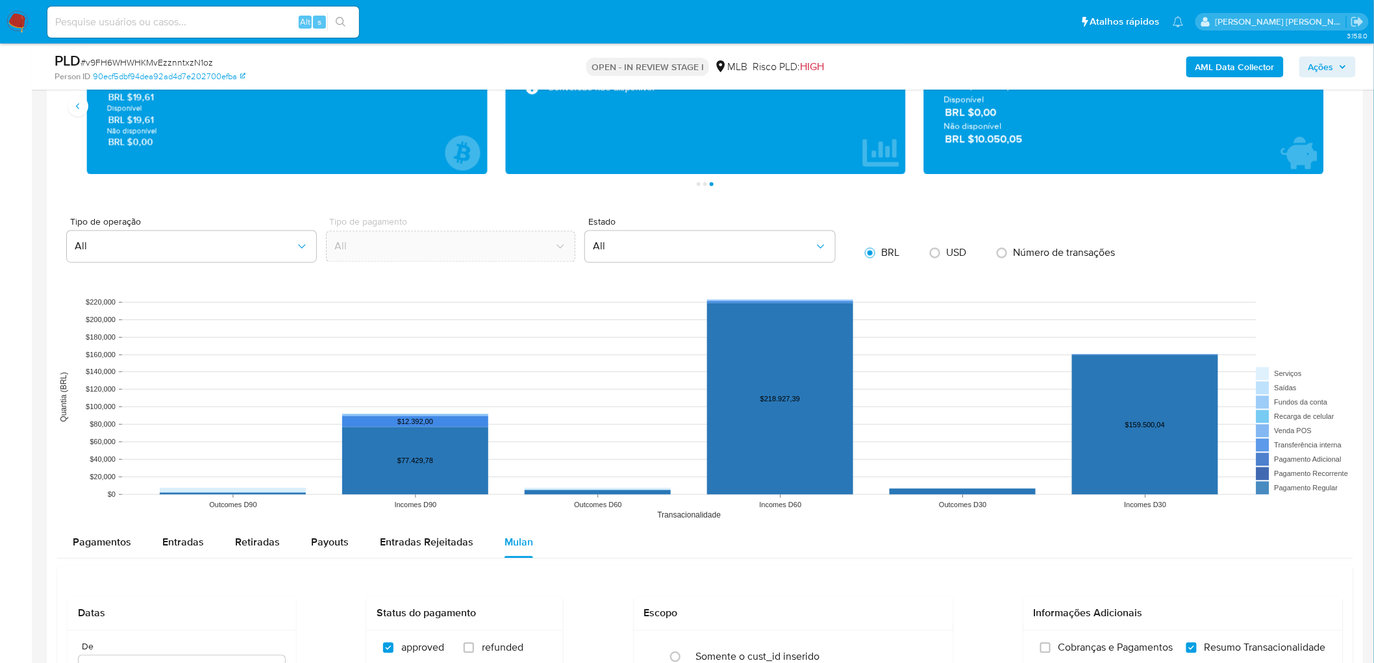
scroll to position [1082, 0]
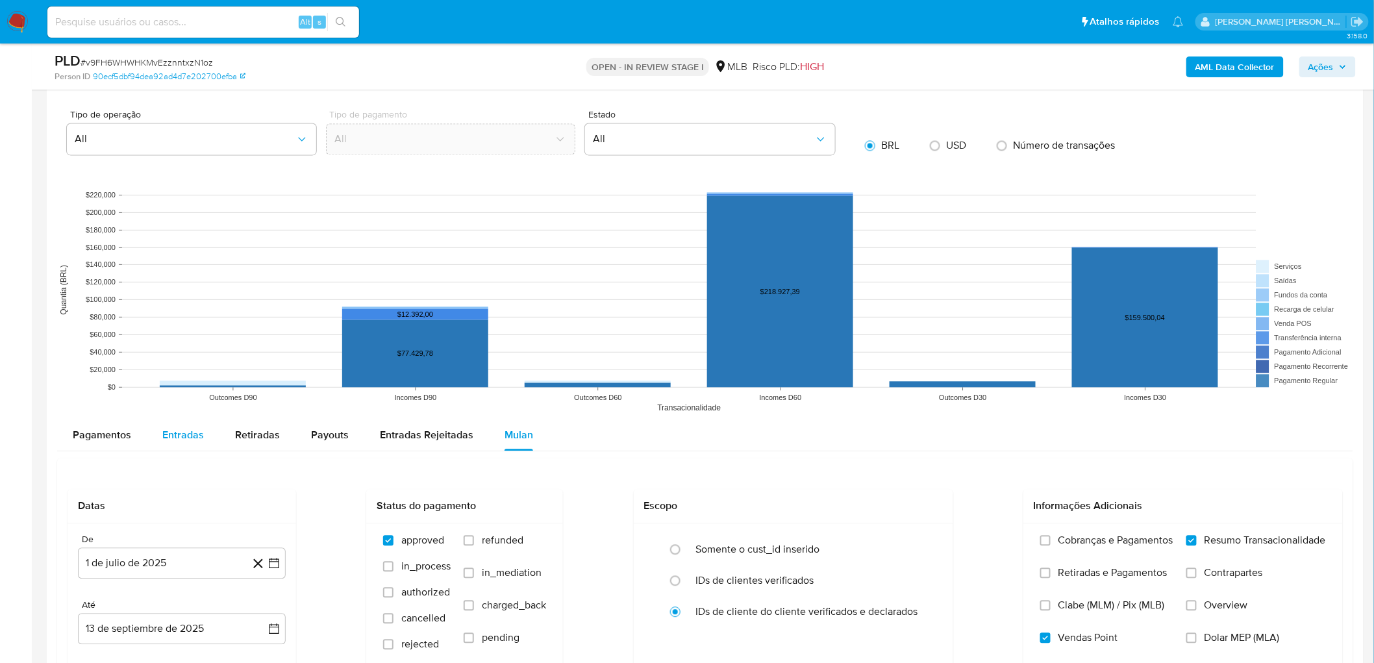
click at [175, 435] on span "Entradas" at bounding box center [183, 434] width 42 height 15
select select "10"
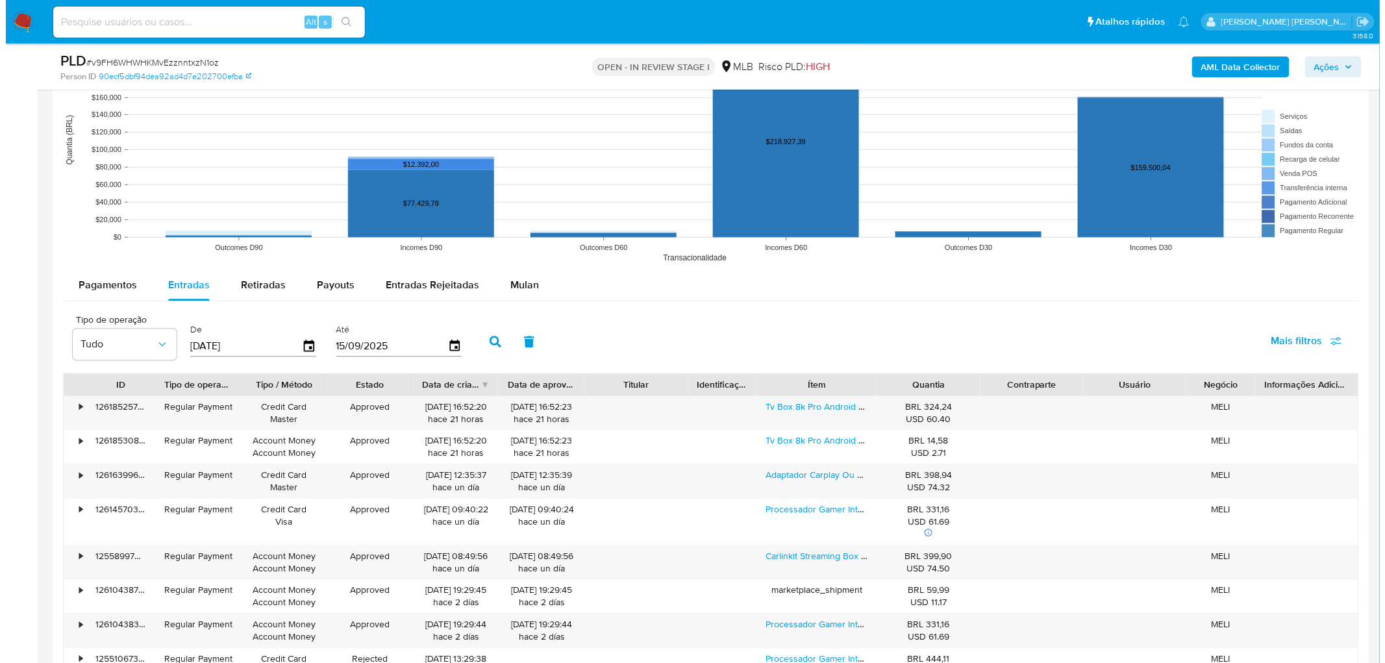
scroll to position [1298, 0]
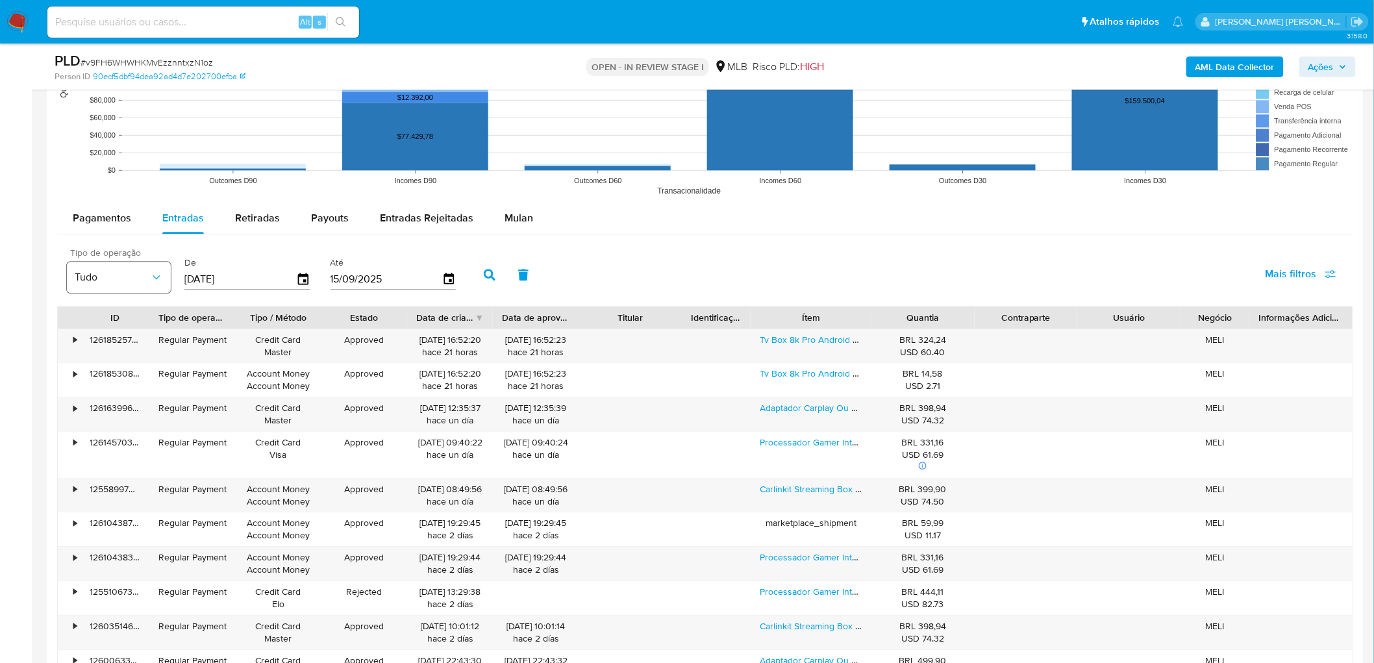
click at [164, 278] on button "Tudo" at bounding box center [119, 277] width 104 height 31
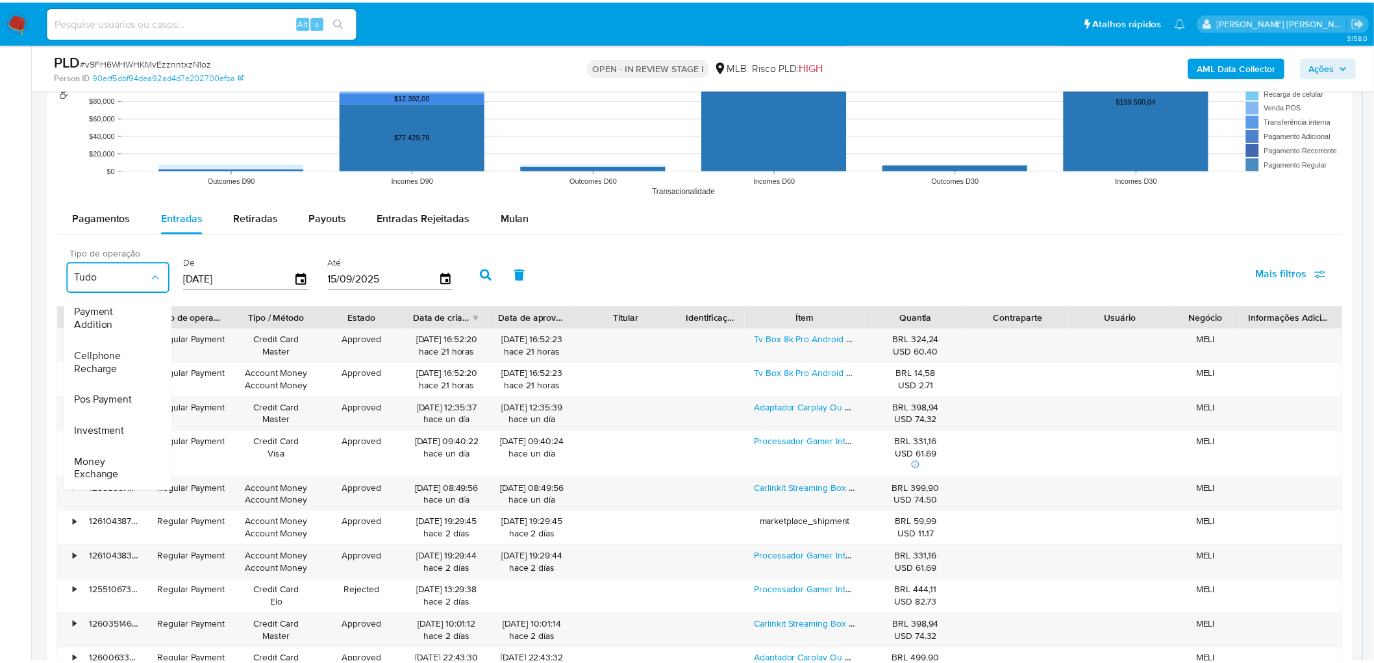
scroll to position [192, 0]
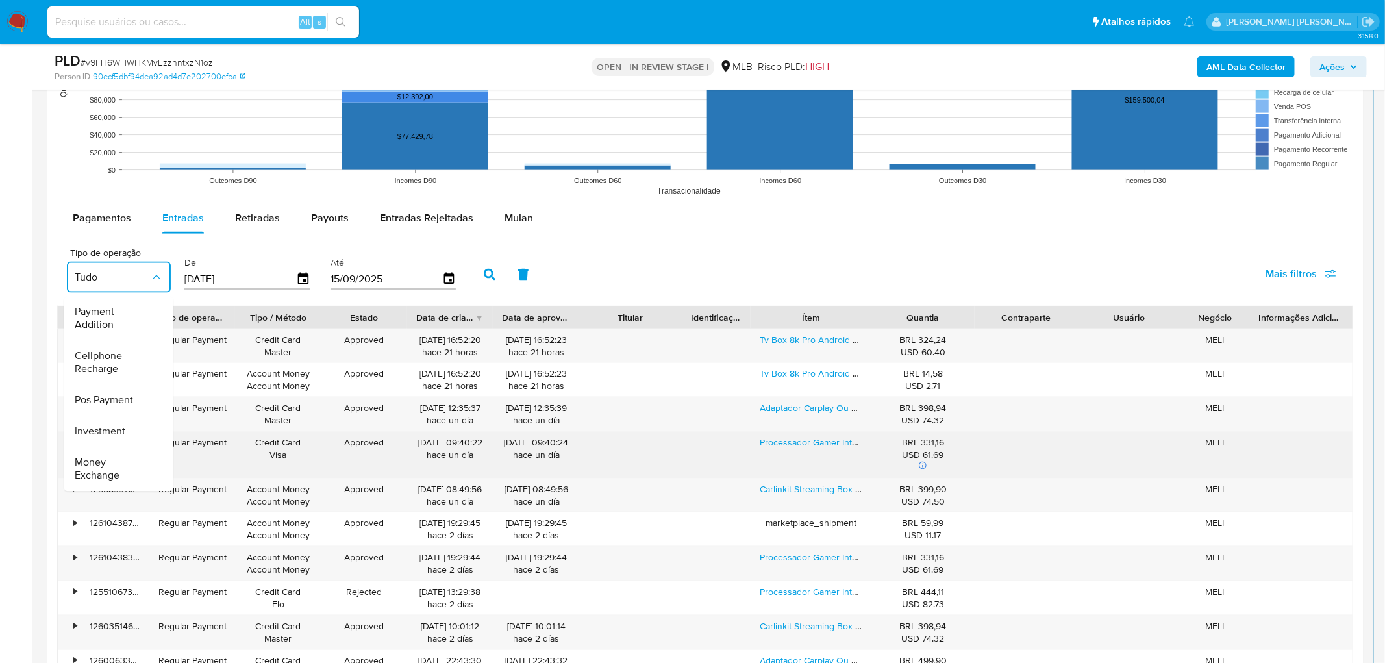
drag, startPoint x: 123, startPoint y: 425, endPoint x: 95, endPoint y: 478, distance: 60.7
click at [123, 425] on span "Investment" at bounding box center [100, 431] width 51 height 13
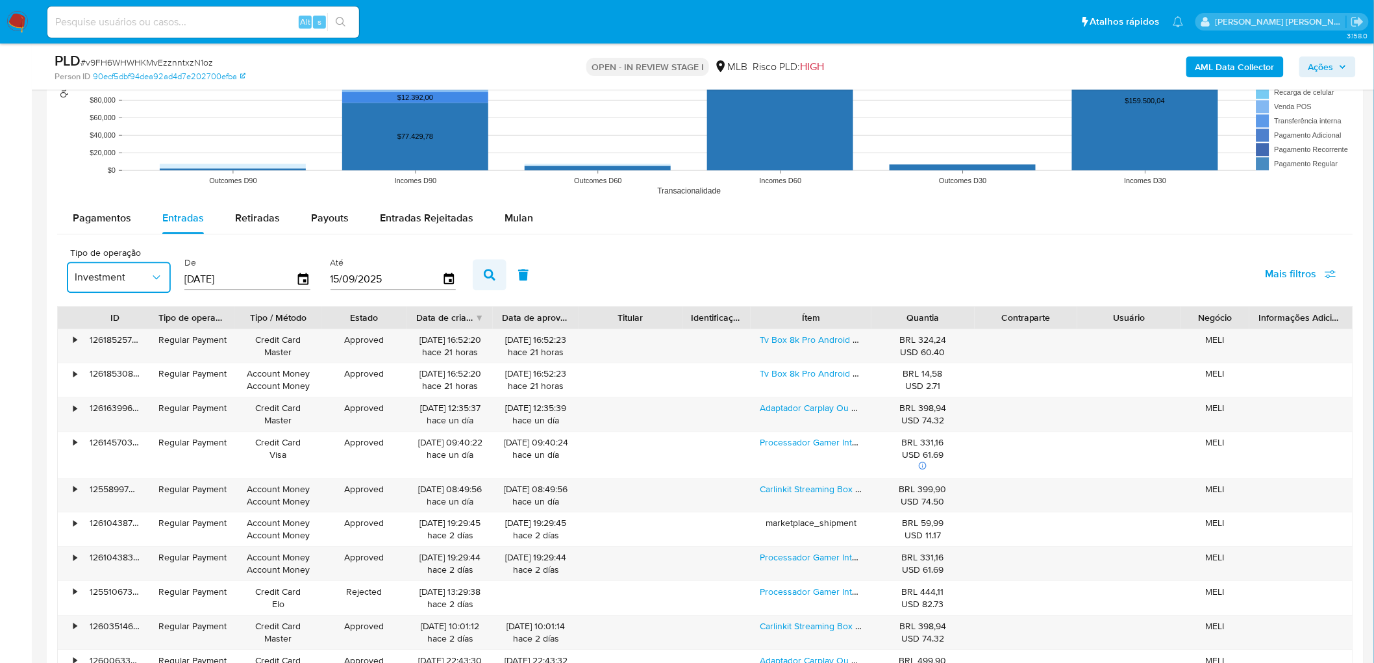
click at [484, 275] on icon "button" at bounding box center [490, 275] width 12 height 12
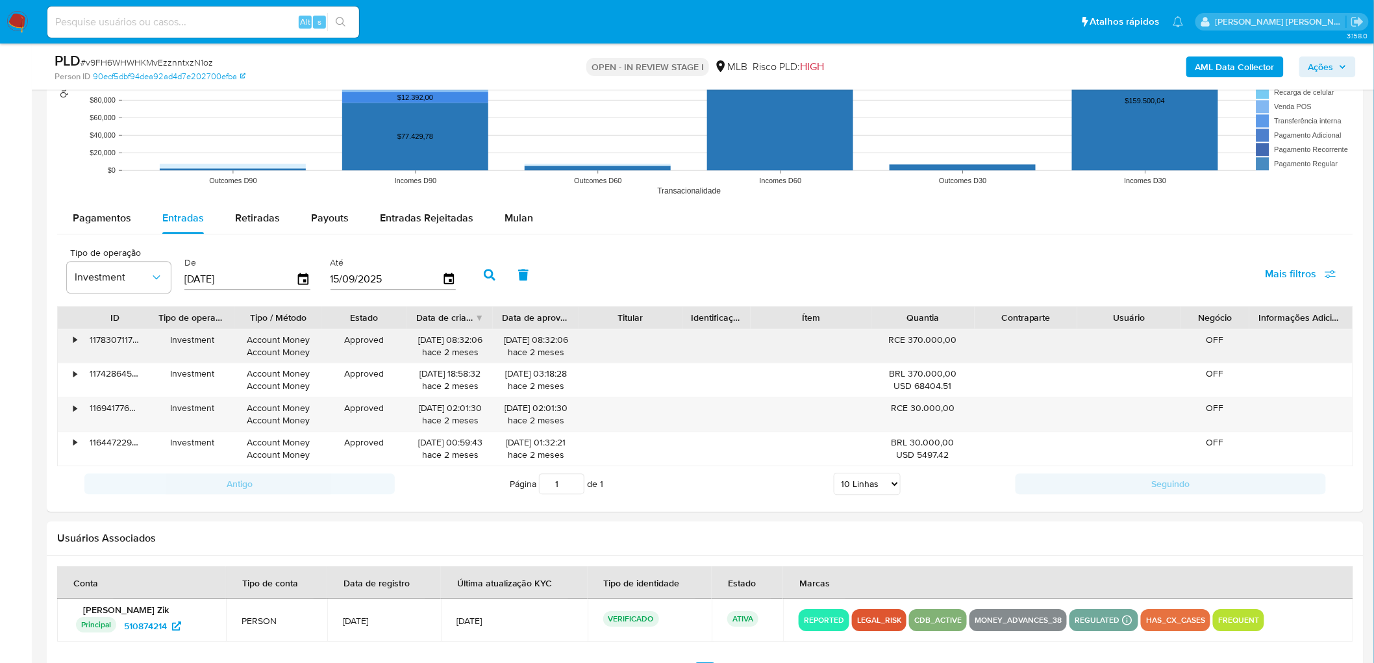
click at [76, 339] on div "•" at bounding box center [74, 340] width 3 height 12
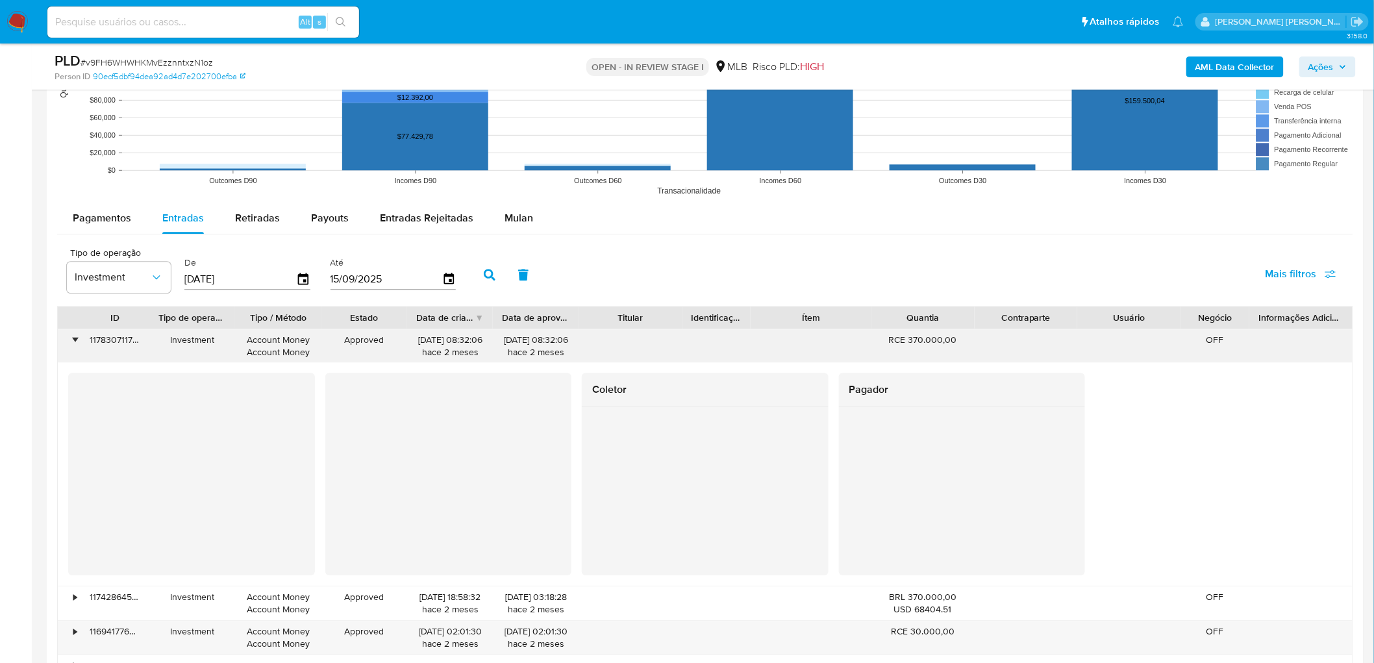
click at [73, 345] on div "•" at bounding box center [74, 340] width 3 height 12
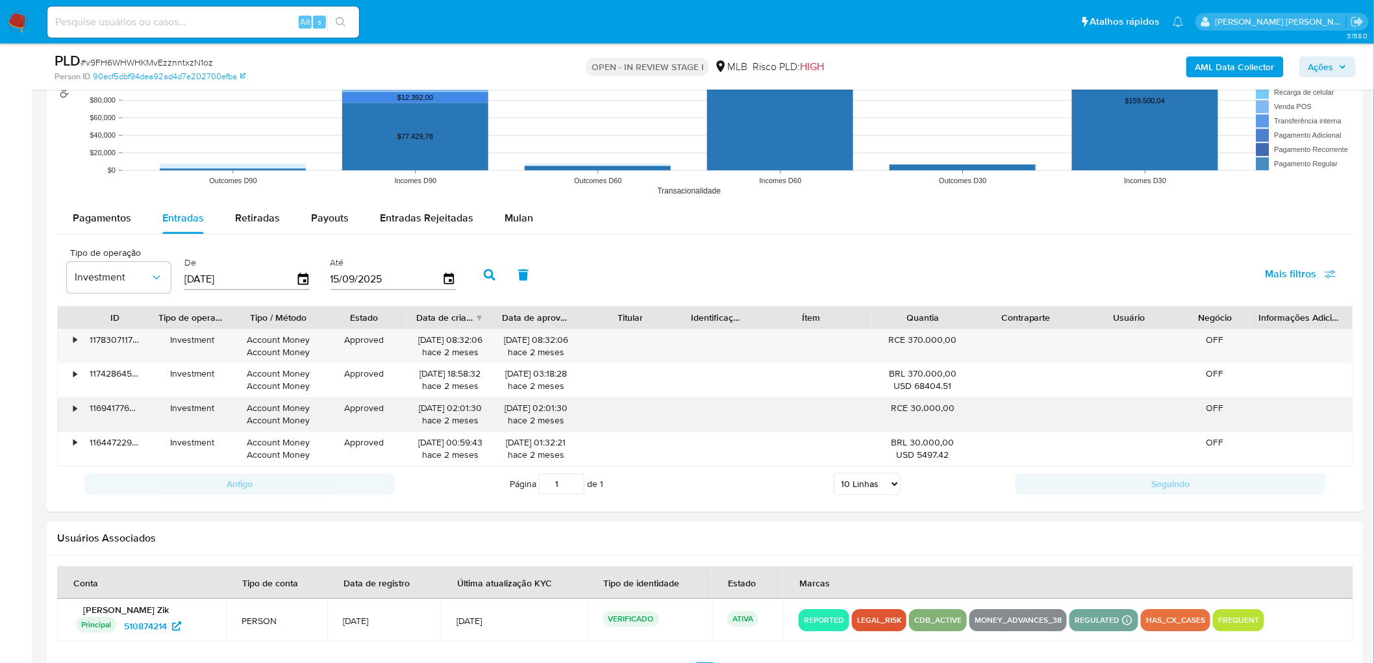
click at [70, 410] on div "•" at bounding box center [69, 414] width 23 height 34
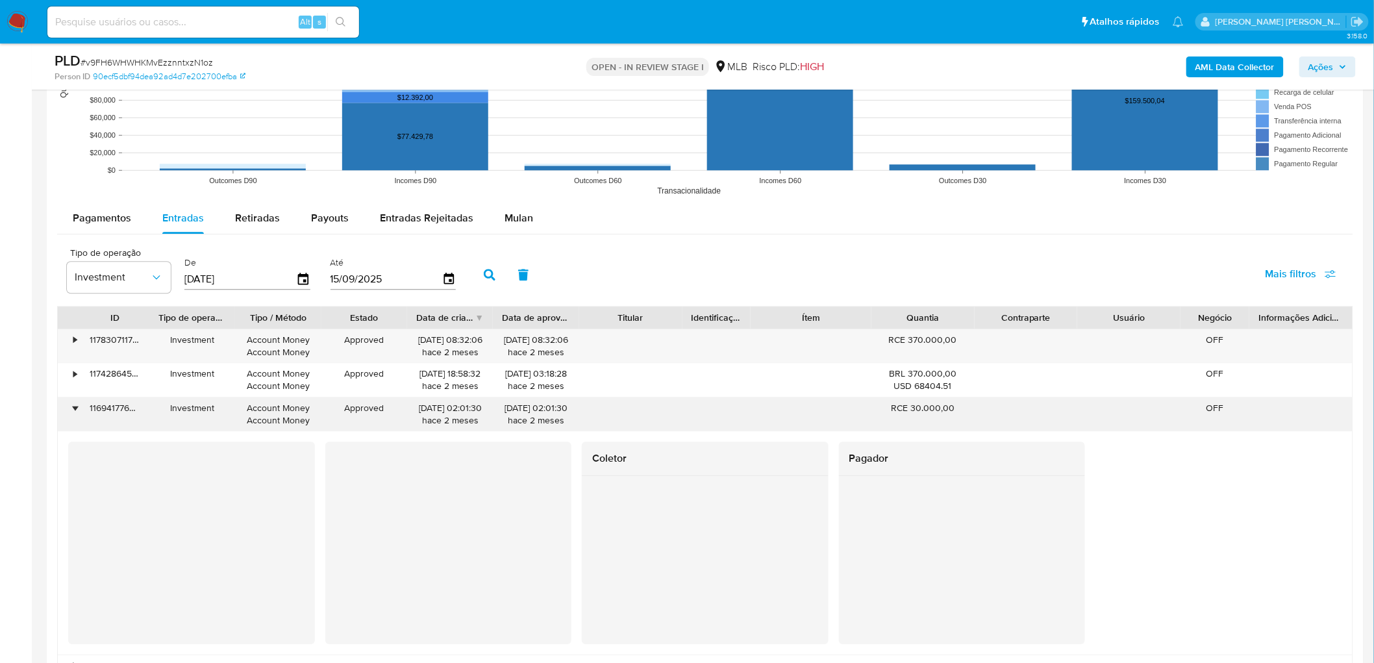
click at [70, 410] on div "•" at bounding box center [69, 414] width 23 height 34
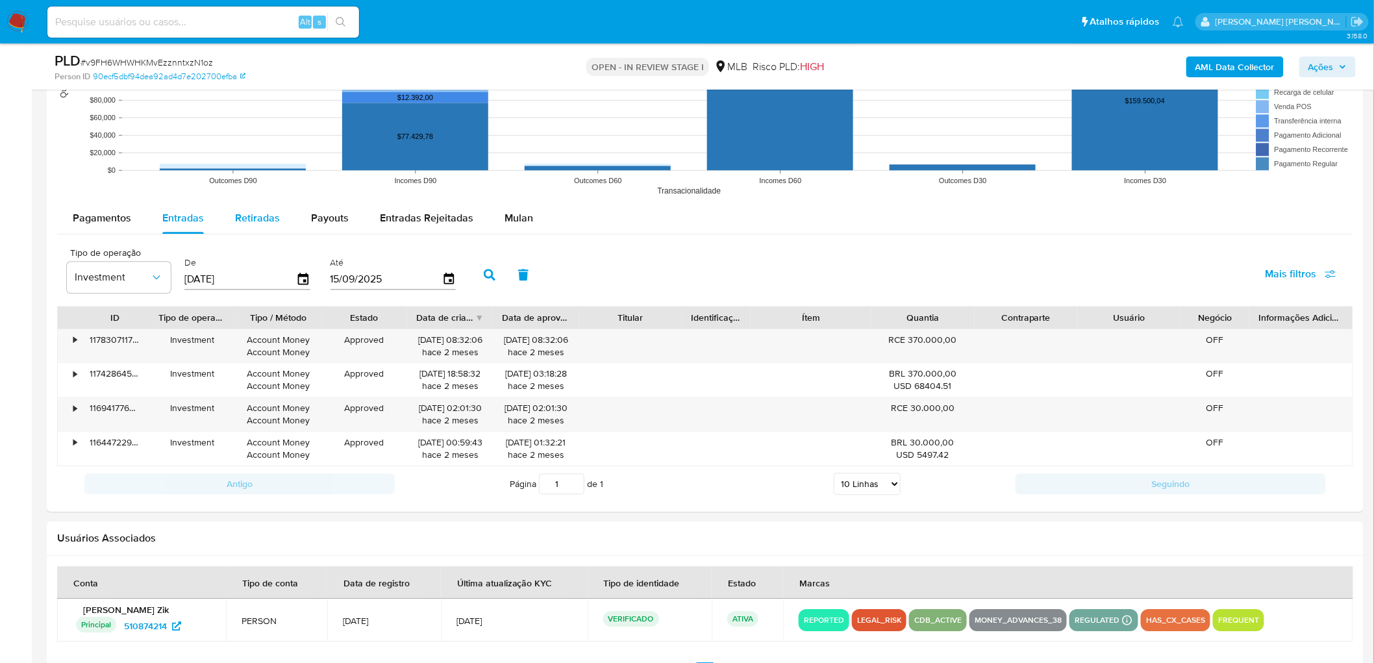
click at [277, 229] on div "Retiradas" at bounding box center [257, 218] width 45 height 31
select select "10"
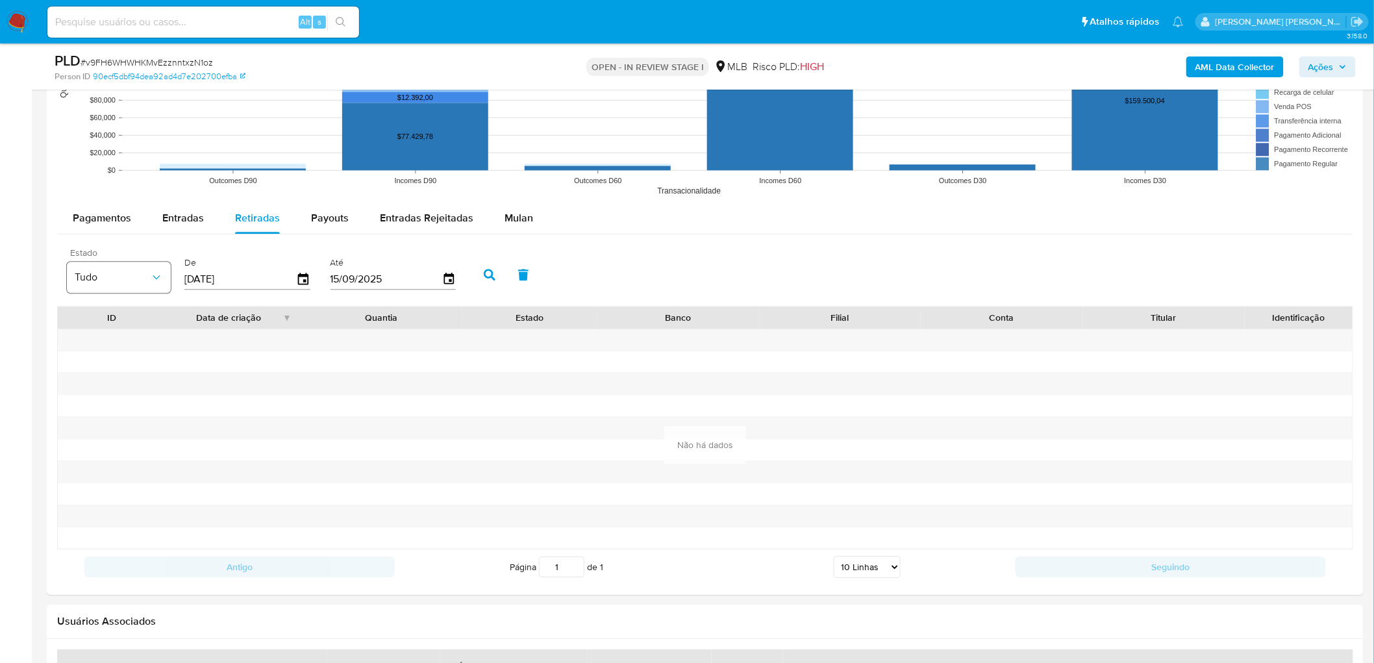
click at [113, 281] on span "Tudo" at bounding box center [112, 277] width 75 height 13
click at [336, 216] on span "Payouts" at bounding box center [330, 217] width 38 height 15
select select "10"
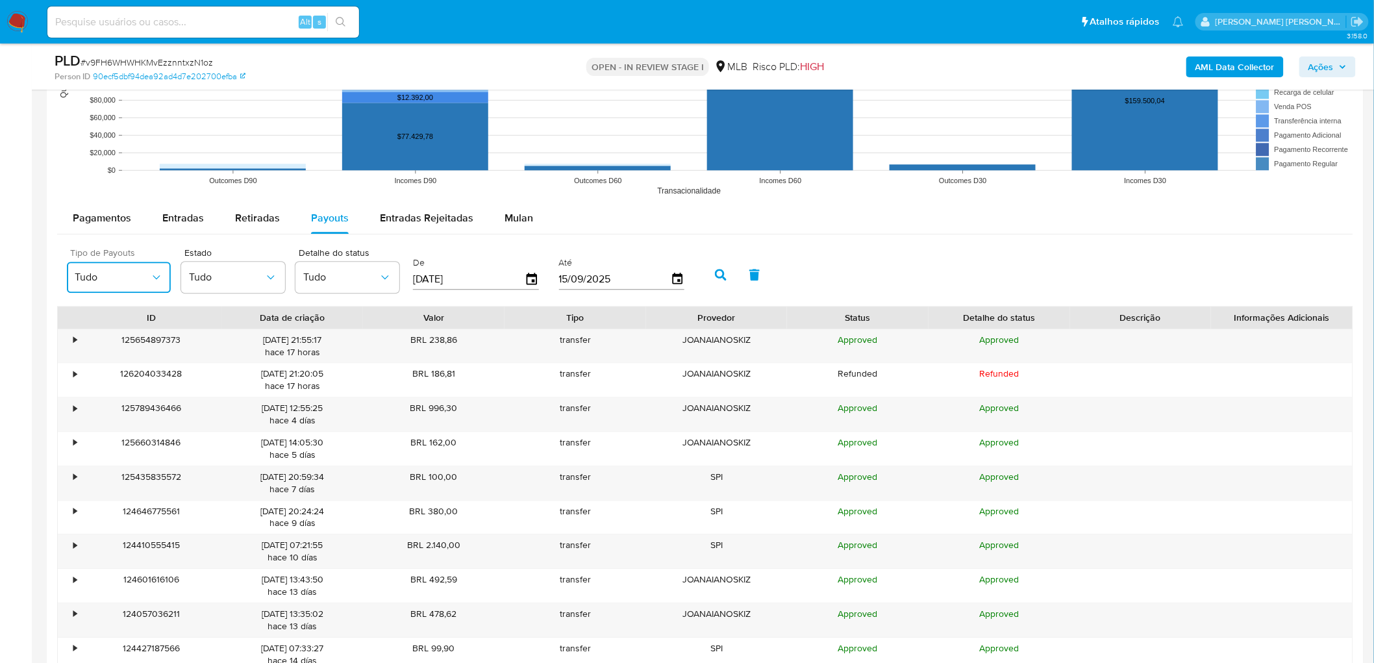
click at [101, 286] on button "Tudo" at bounding box center [119, 277] width 104 height 31
click at [521, 345] on div "transfer" at bounding box center [575, 346] width 142 height 34
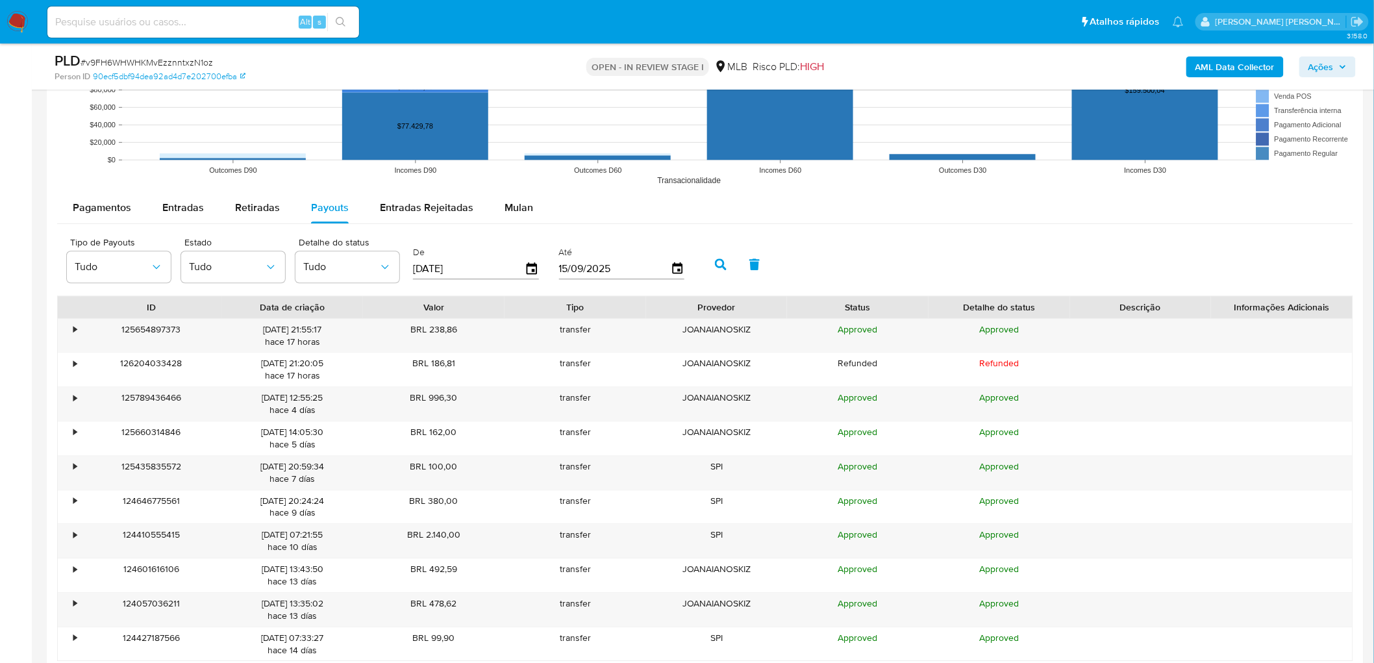
scroll to position [1298, 0]
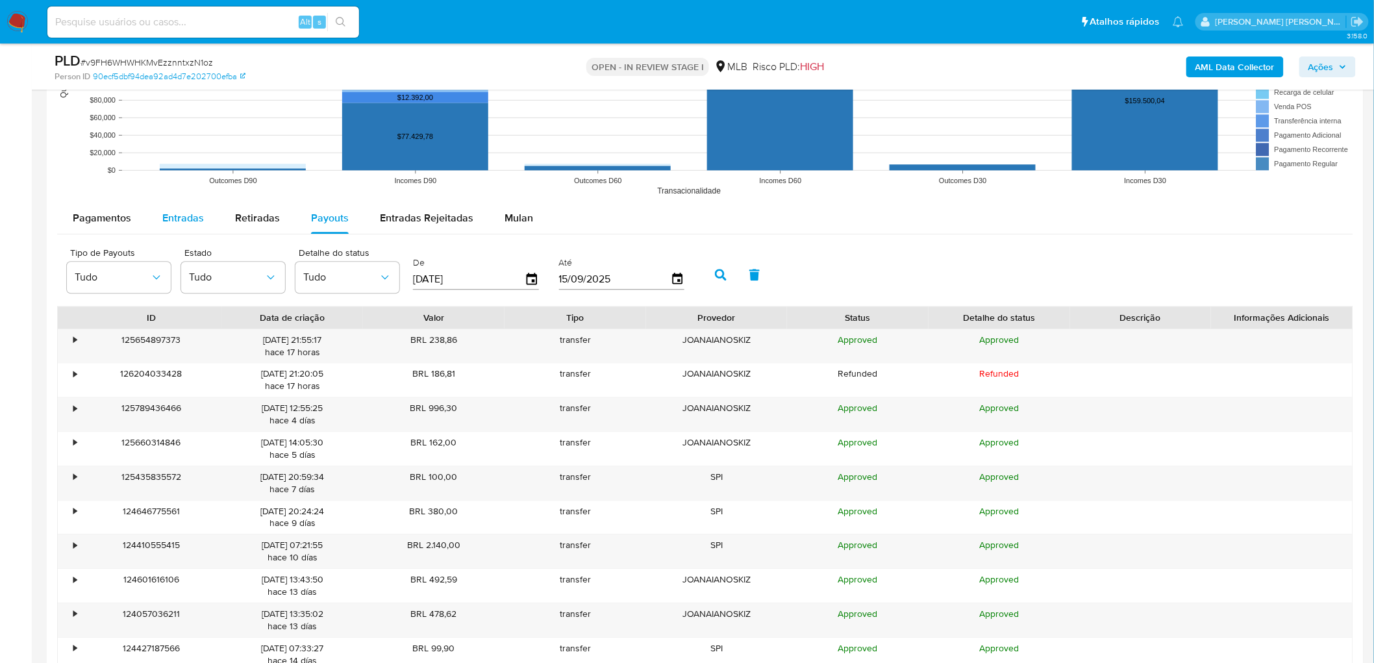
click at [171, 216] on span "Entradas" at bounding box center [183, 217] width 42 height 15
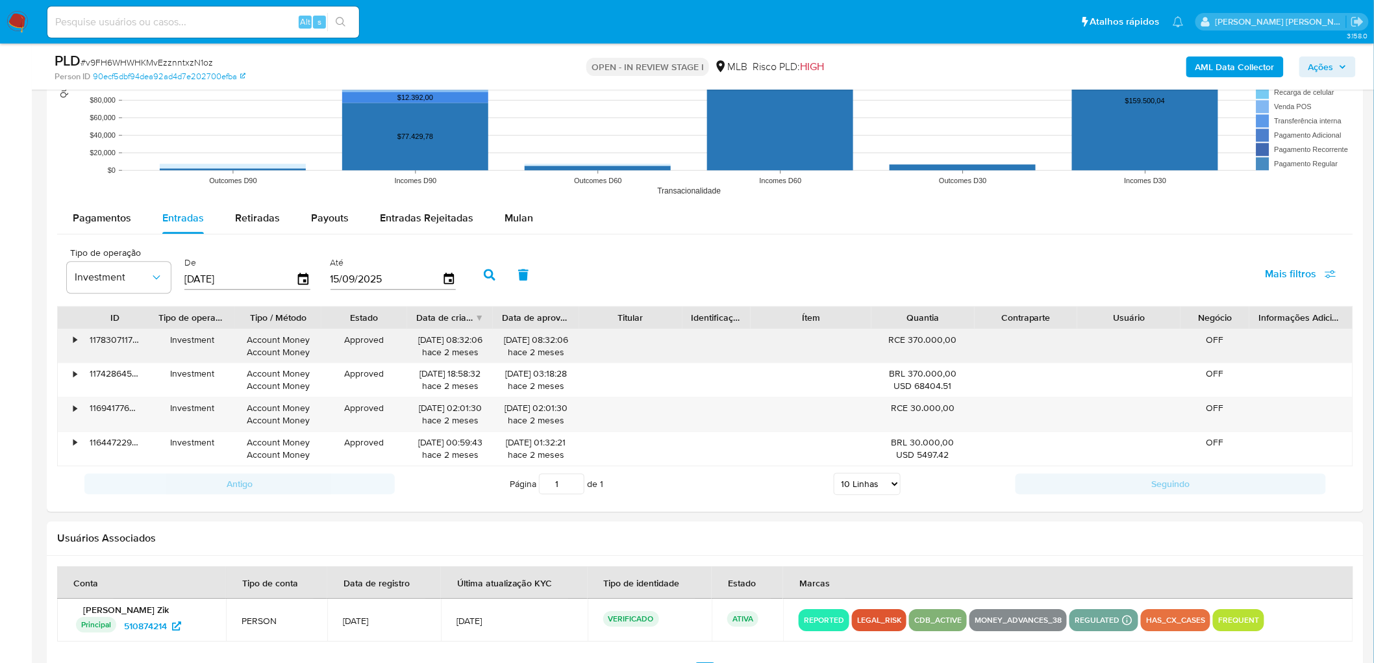
click at [77, 338] on div "•" at bounding box center [69, 346] width 23 height 34
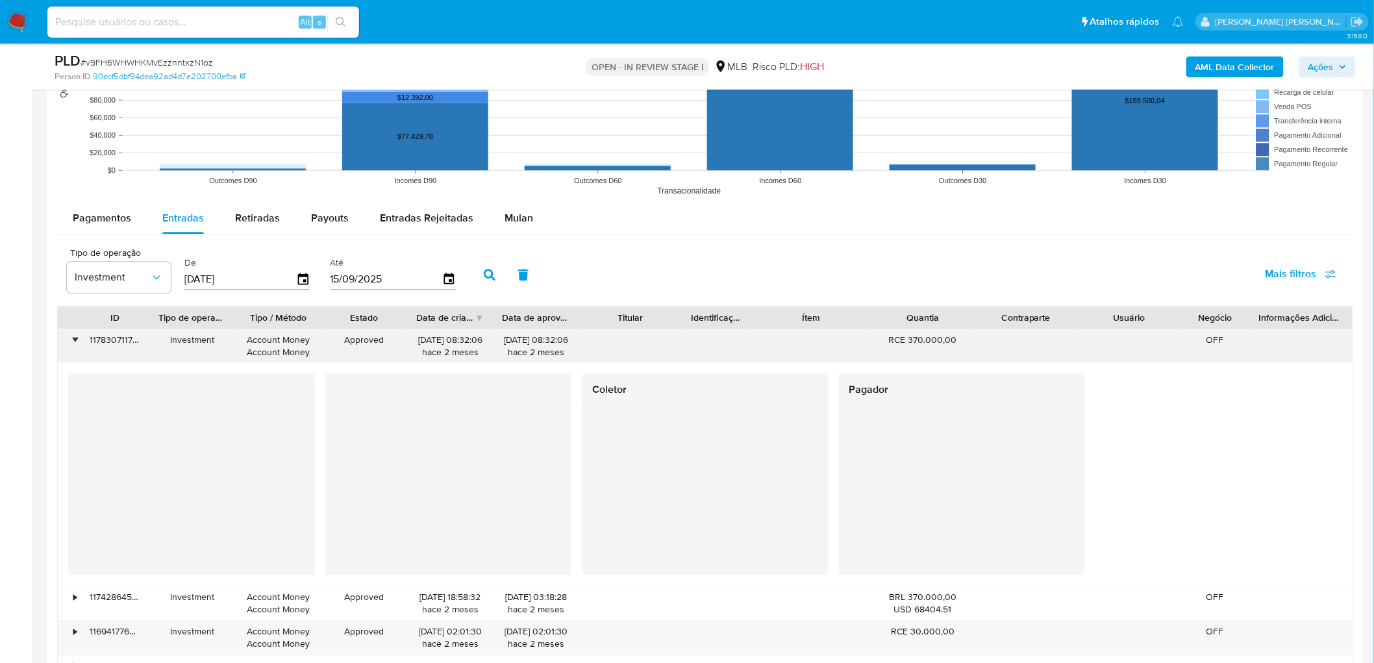
click at [896, 342] on div "RCE 370.000,00" at bounding box center [922, 340] width 85 height 12
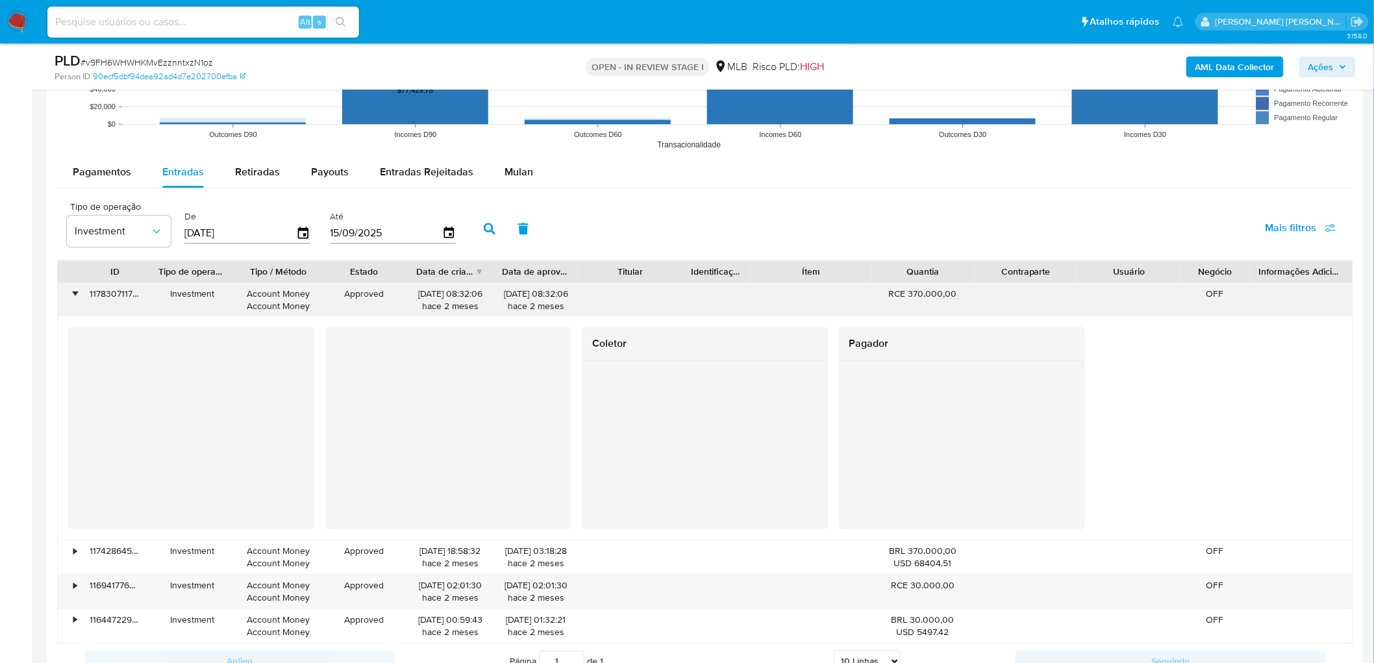
scroll to position [1370, 0]
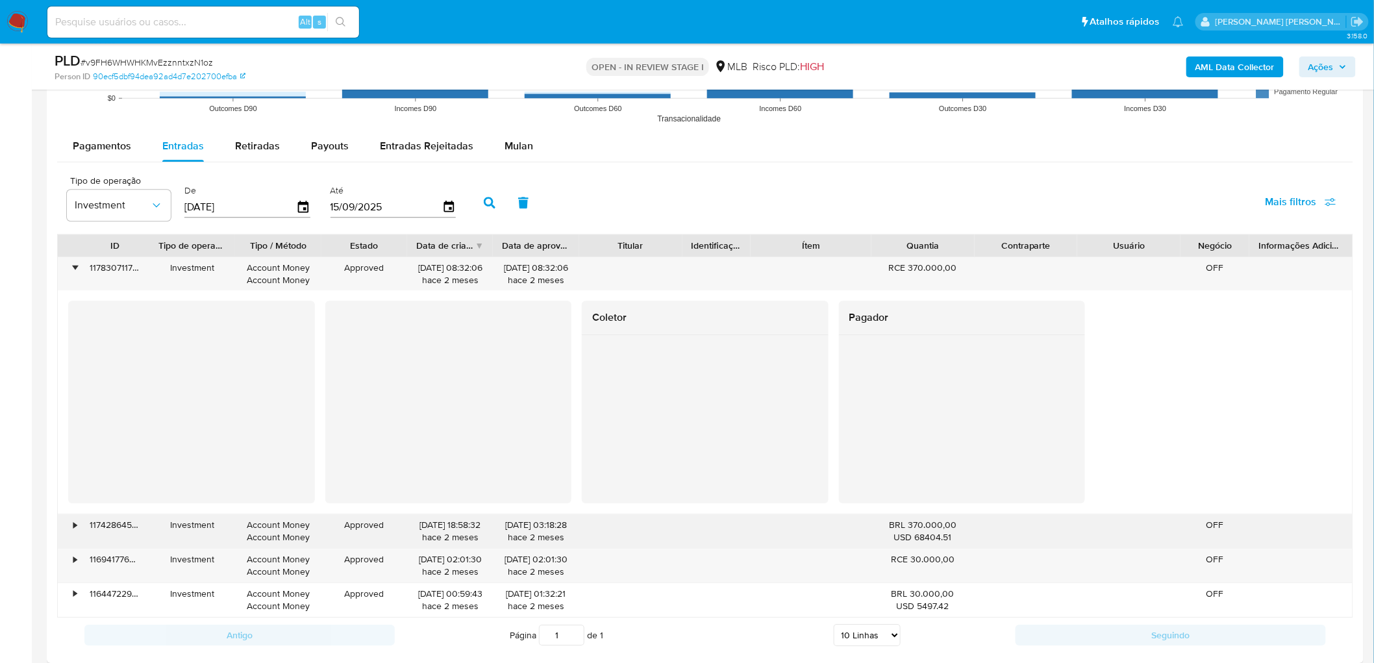
click at [66, 530] on div "•" at bounding box center [69, 531] width 23 height 34
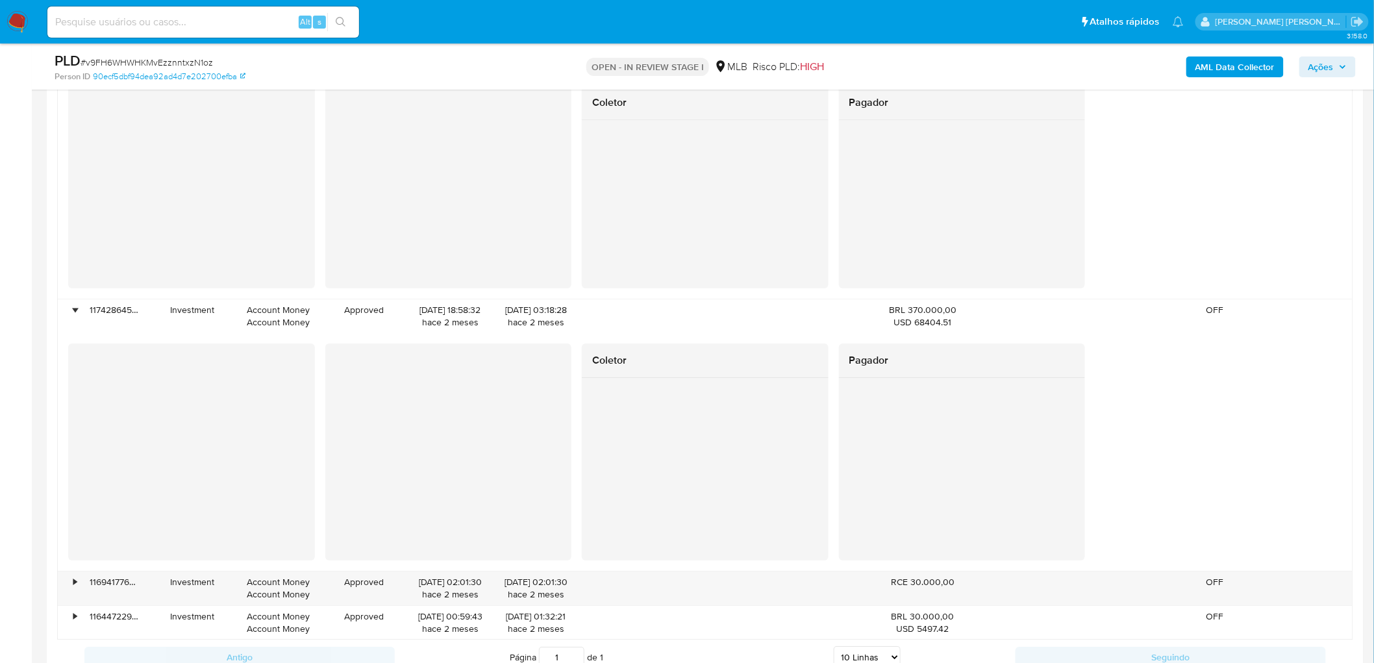
scroll to position [1587, 0]
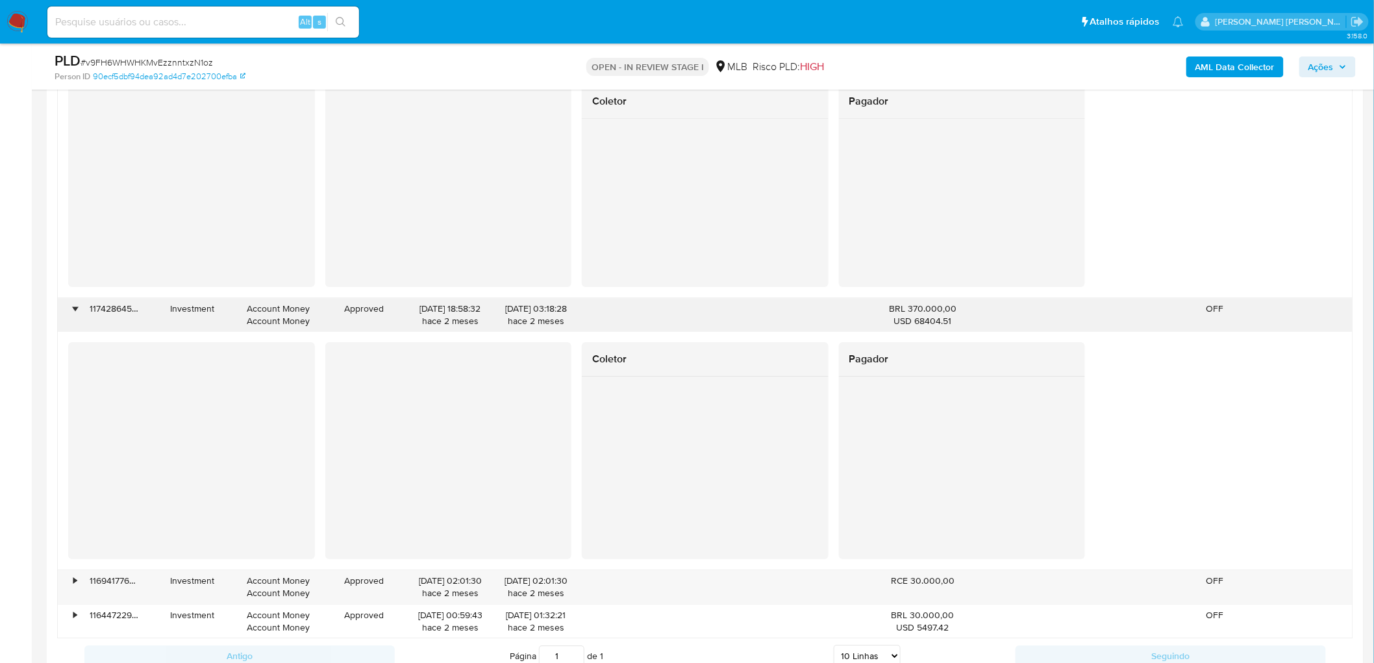
click at [74, 308] on div "•" at bounding box center [74, 309] width 3 height 12
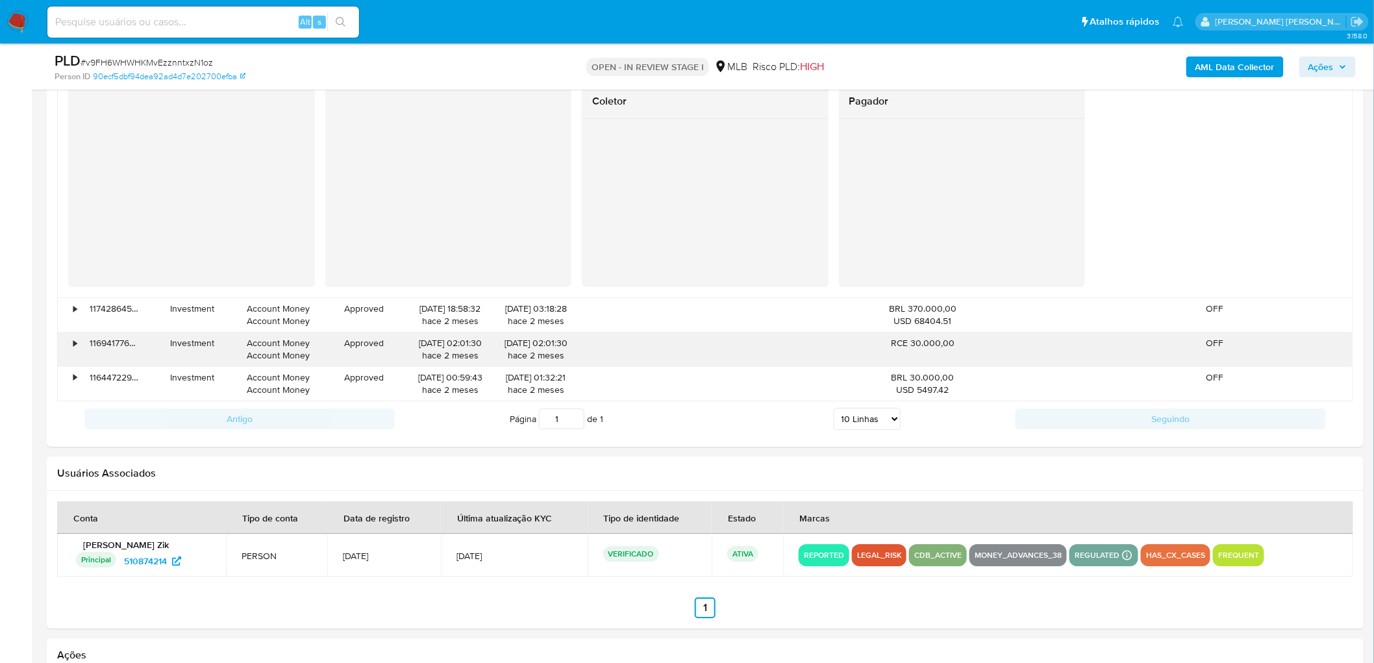
click at [73, 347] on div "•" at bounding box center [74, 343] width 3 height 12
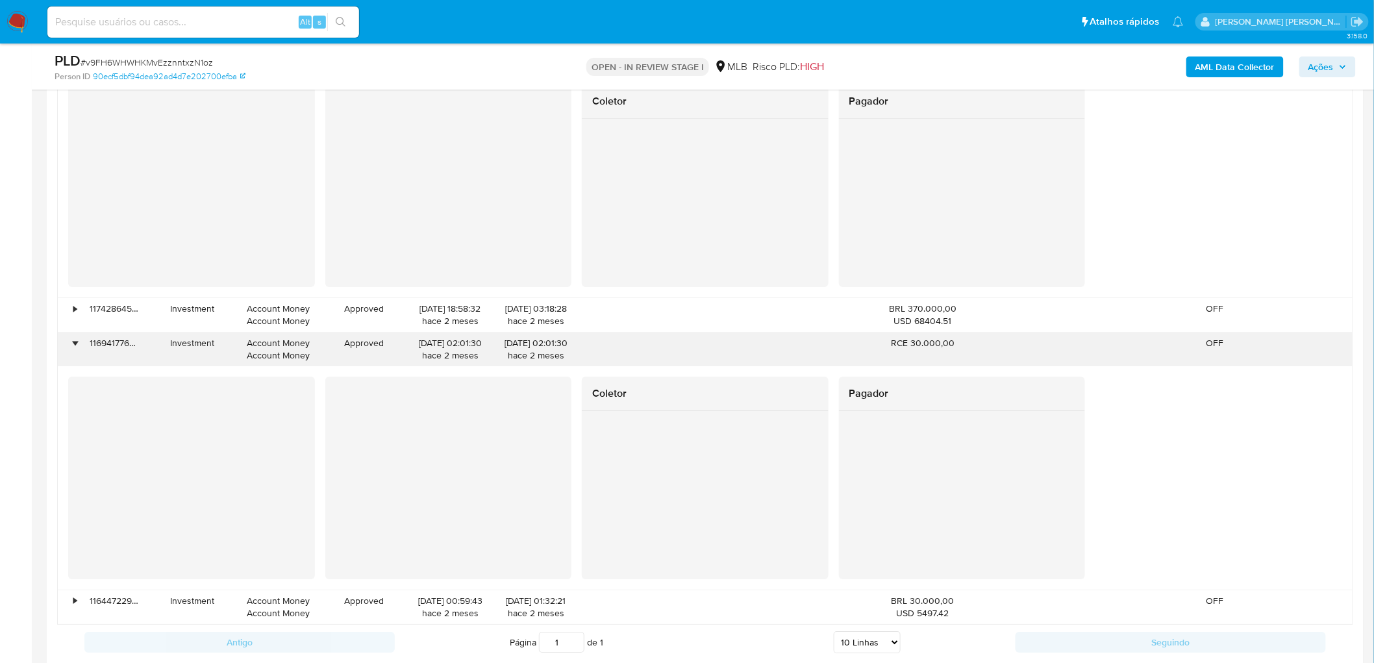
click at [73, 347] on div "•" at bounding box center [74, 343] width 3 height 12
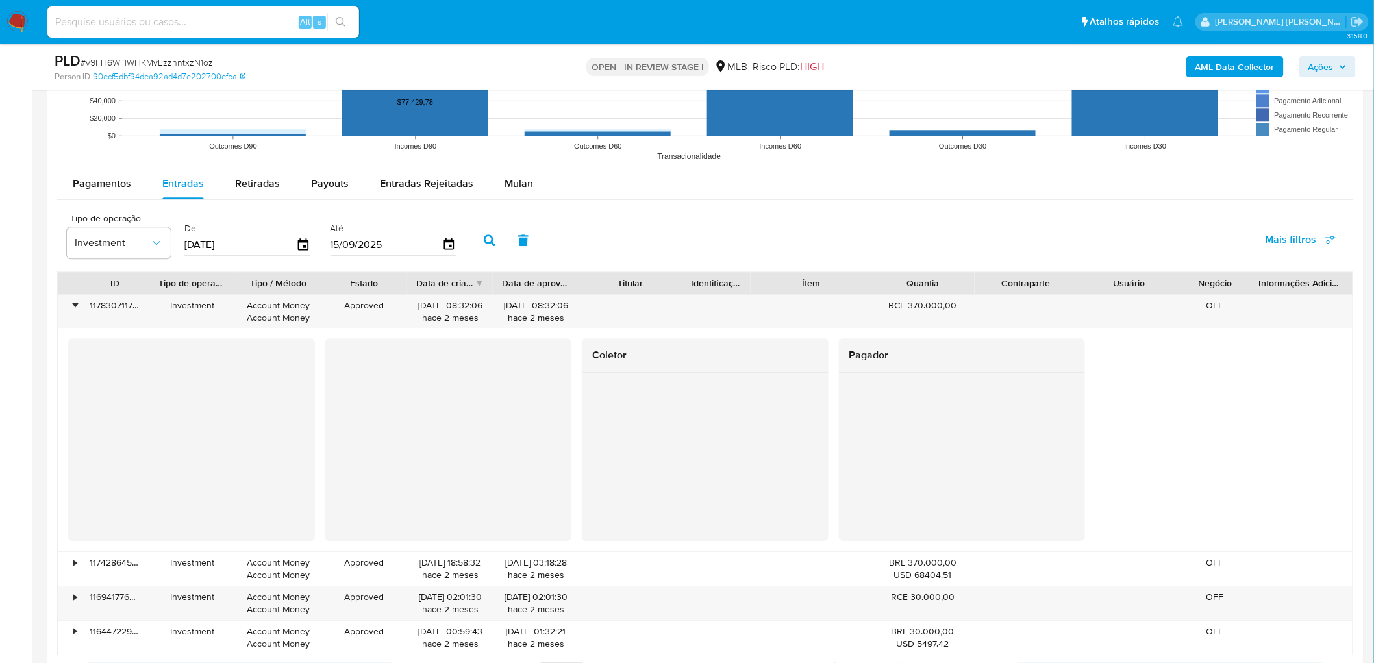
scroll to position [1298, 0]
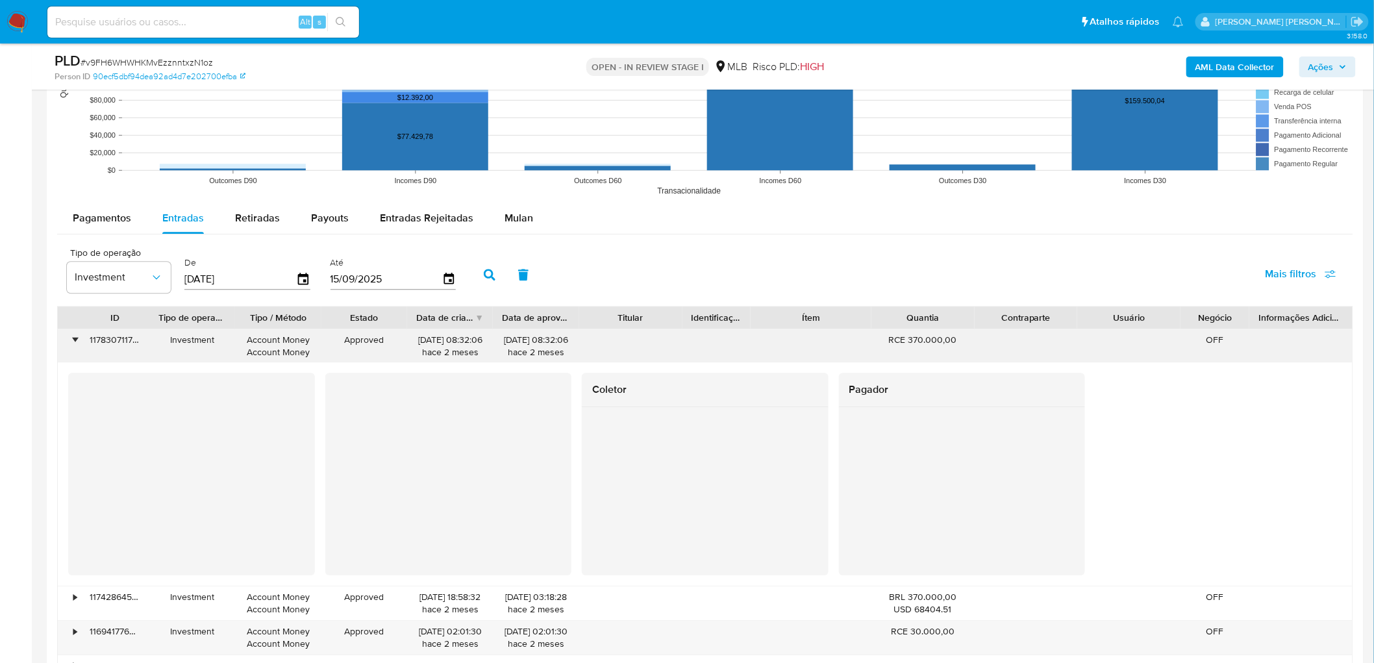
click at [73, 344] on div "•" at bounding box center [74, 340] width 3 height 12
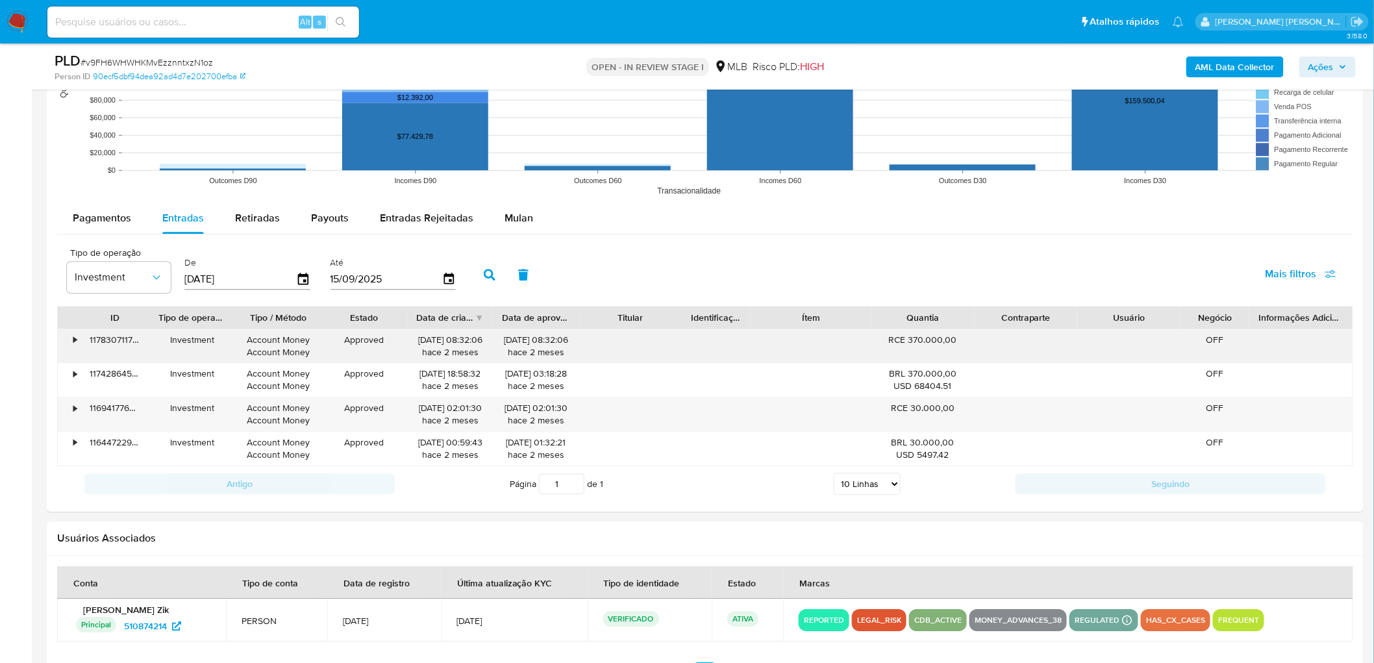
click at [73, 344] on div "•" at bounding box center [74, 340] width 3 height 12
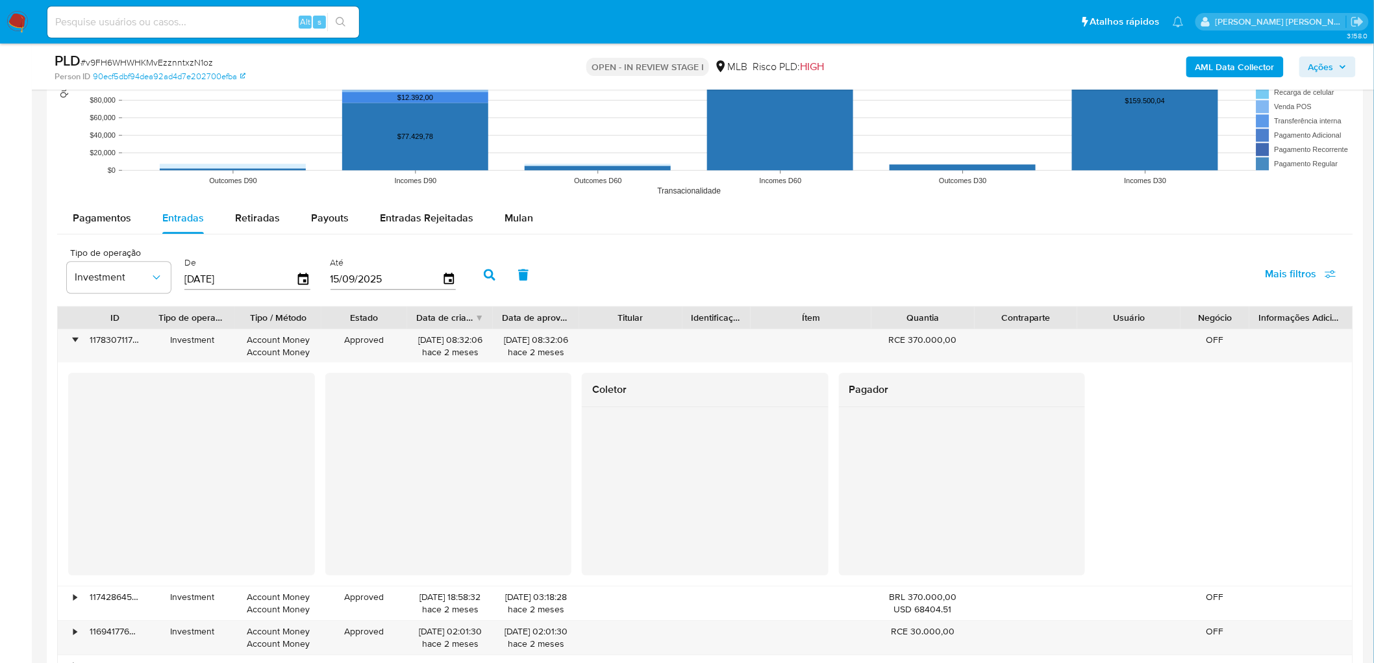
click at [125, 62] on span "# v9FH6WHWHKMvEzznntxzN1oz" at bounding box center [146, 62] width 132 height 13
copy span "v9FH6WHWHKMvEzznntxzN1oz"
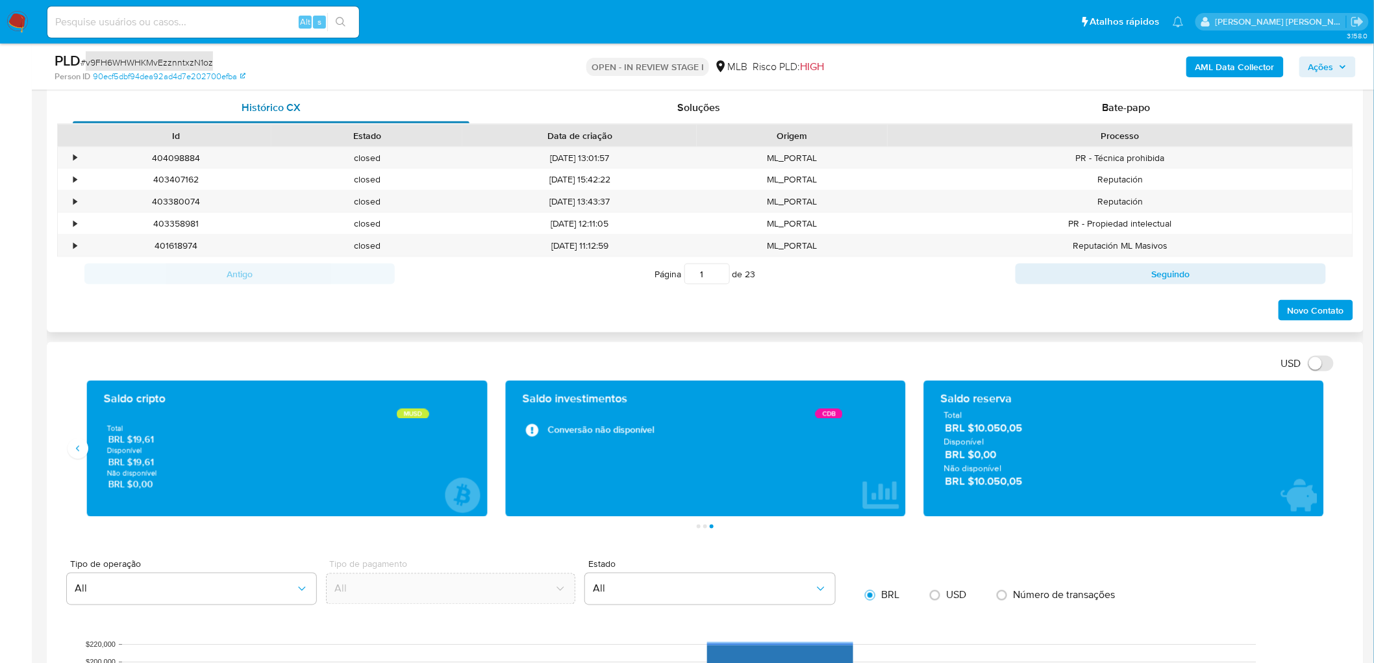
scroll to position [576, 0]
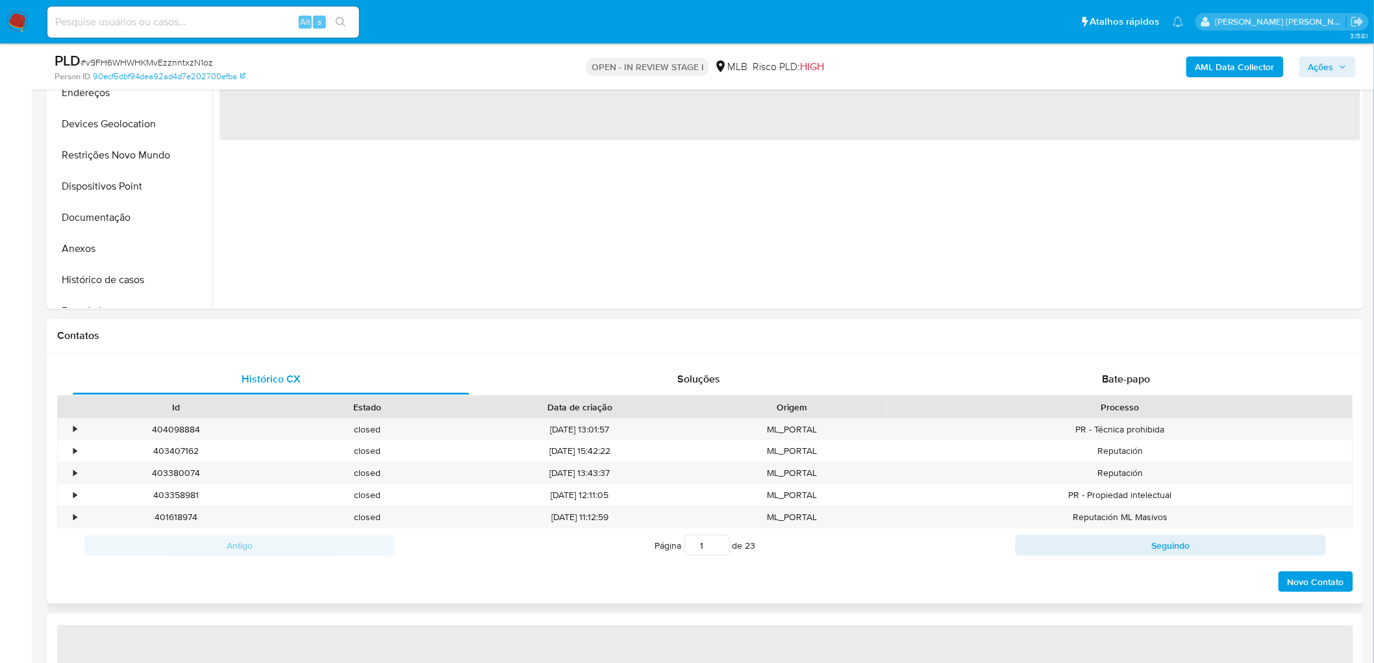
select select "10"
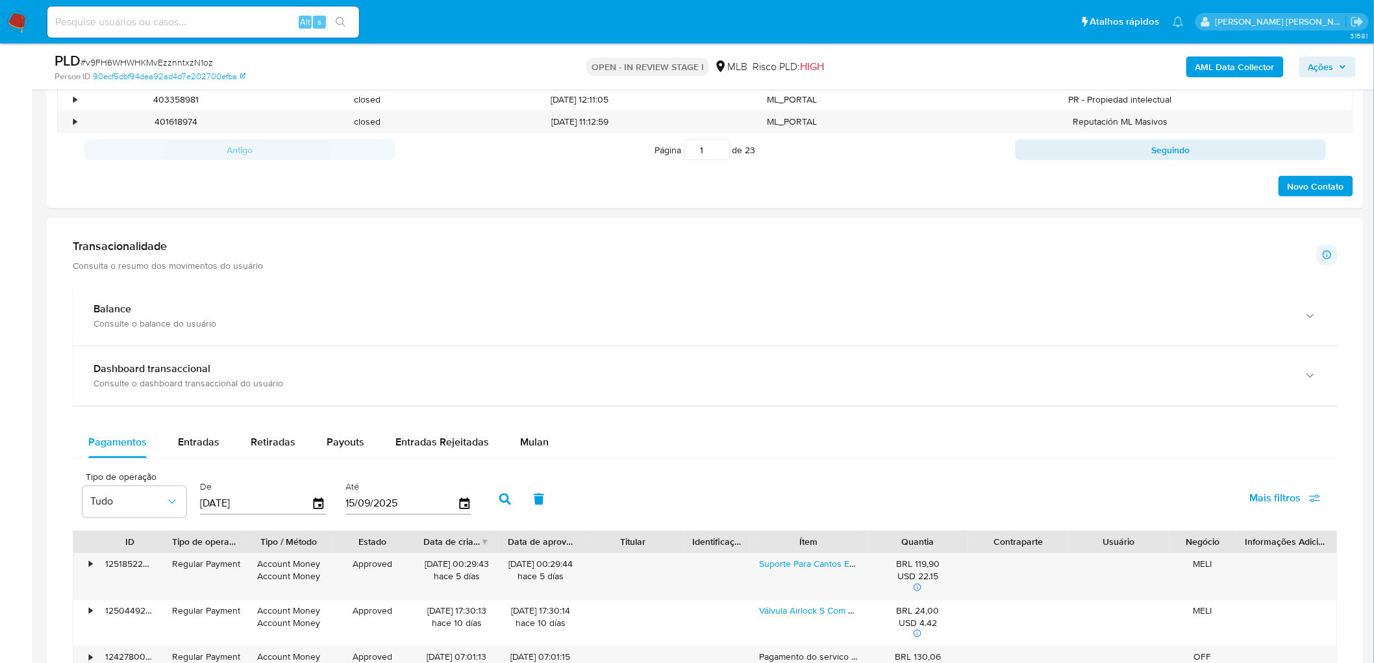
scroll to position [865, 0]
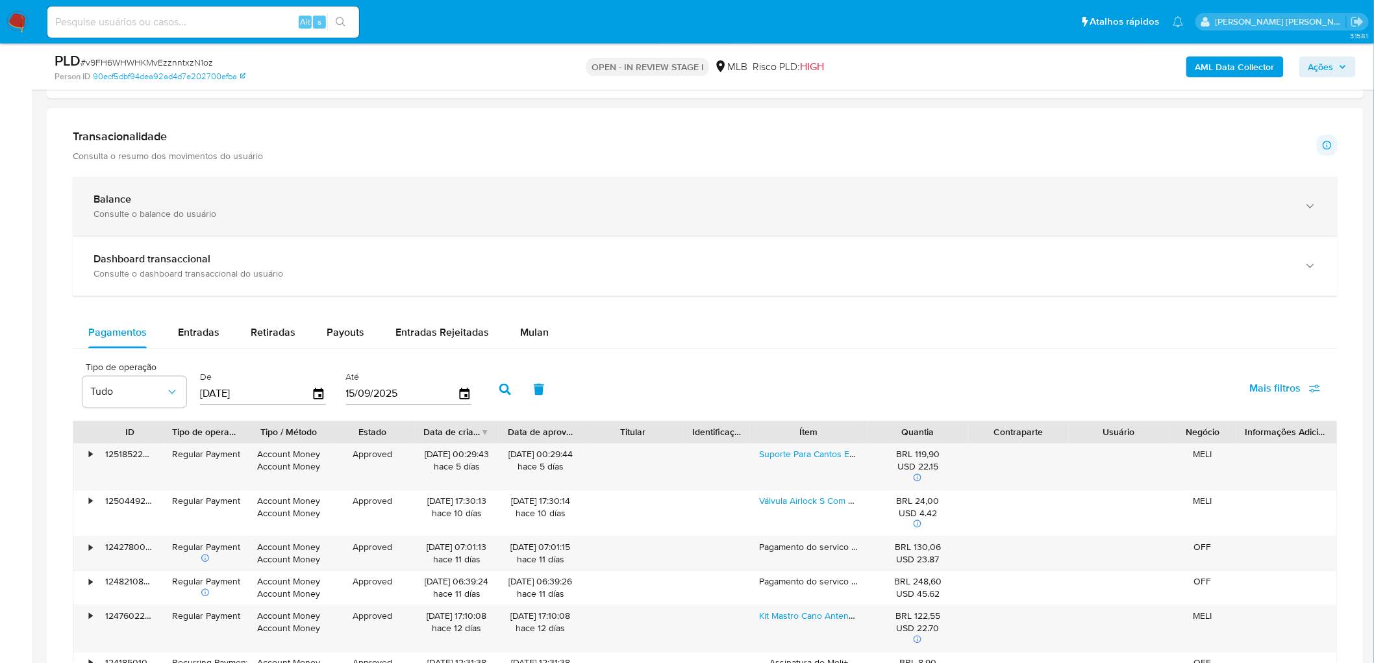
click at [278, 227] on div "Balance Consulte o balance do usuário" at bounding box center [705, 206] width 1265 height 59
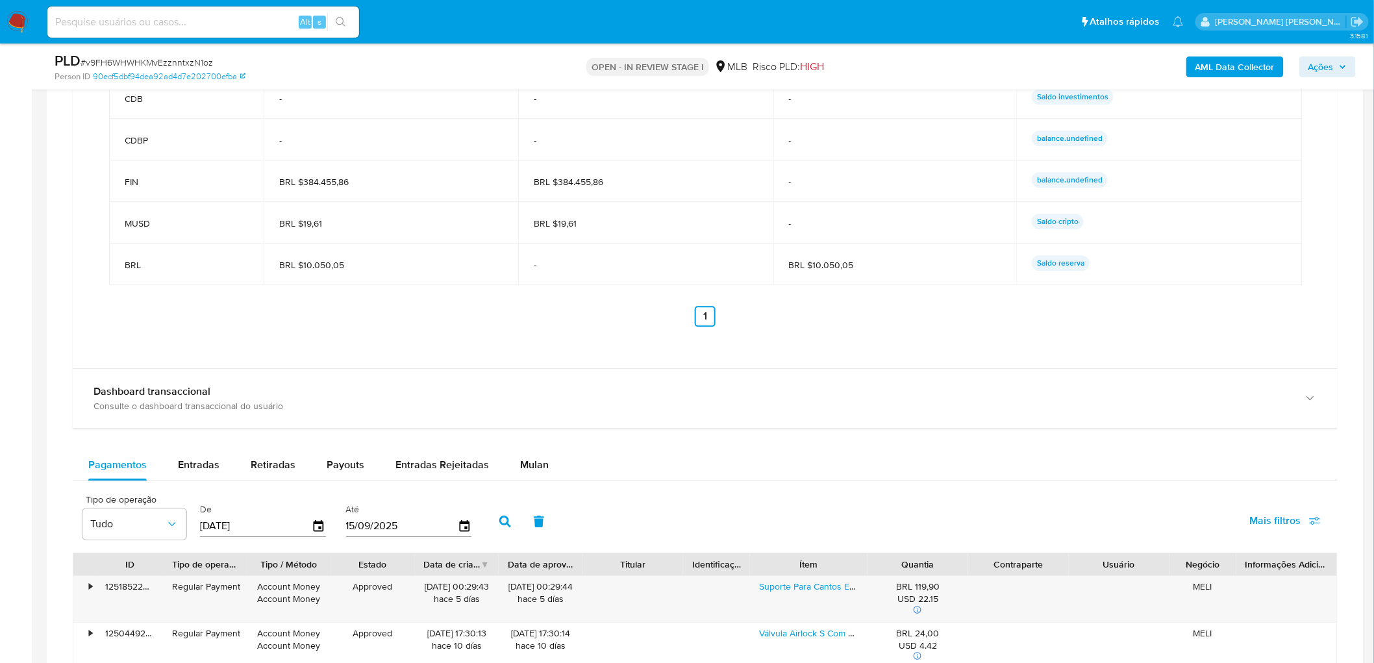
scroll to position [1082, 0]
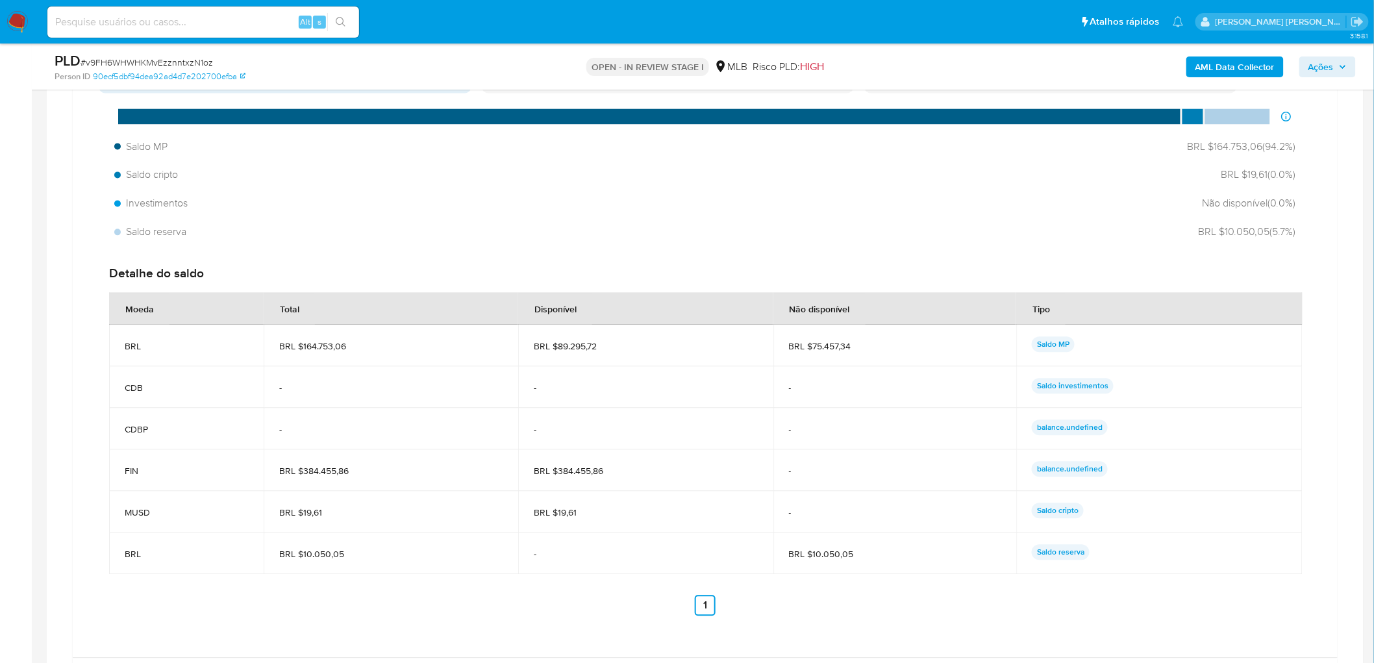
click at [367, 468] on span "BRL $384.455,86" at bounding box center [390, 471] width 223 height 12
drag, startPoint x: 360, startPoint y: 465, endPoint x: 286, endPoint y: 474, distance: 74.6
click at [286, 474] on span "BRL $384.455,86" at bounding box center [390, 471] width 223 height 12
click at [340, 475] on span "BRL $384.455,86" at bounding box center [390, 471] width 223 height 12
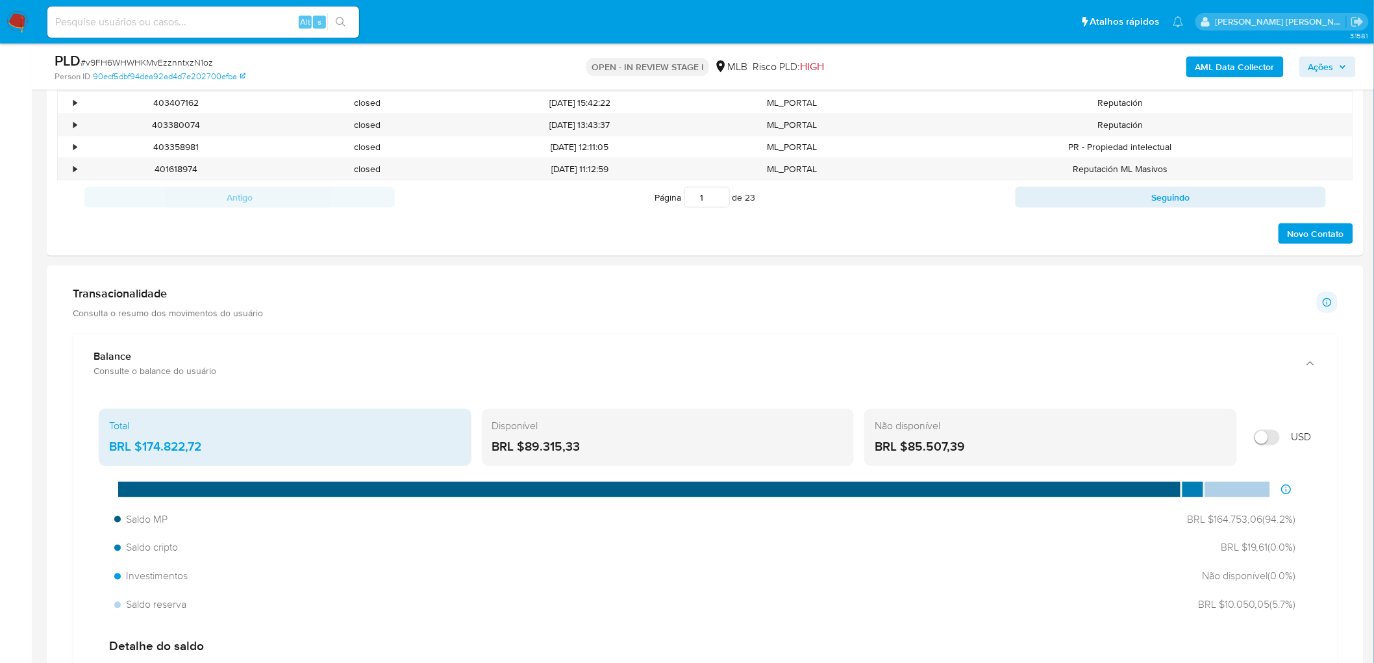
scroll to position [721, 0]
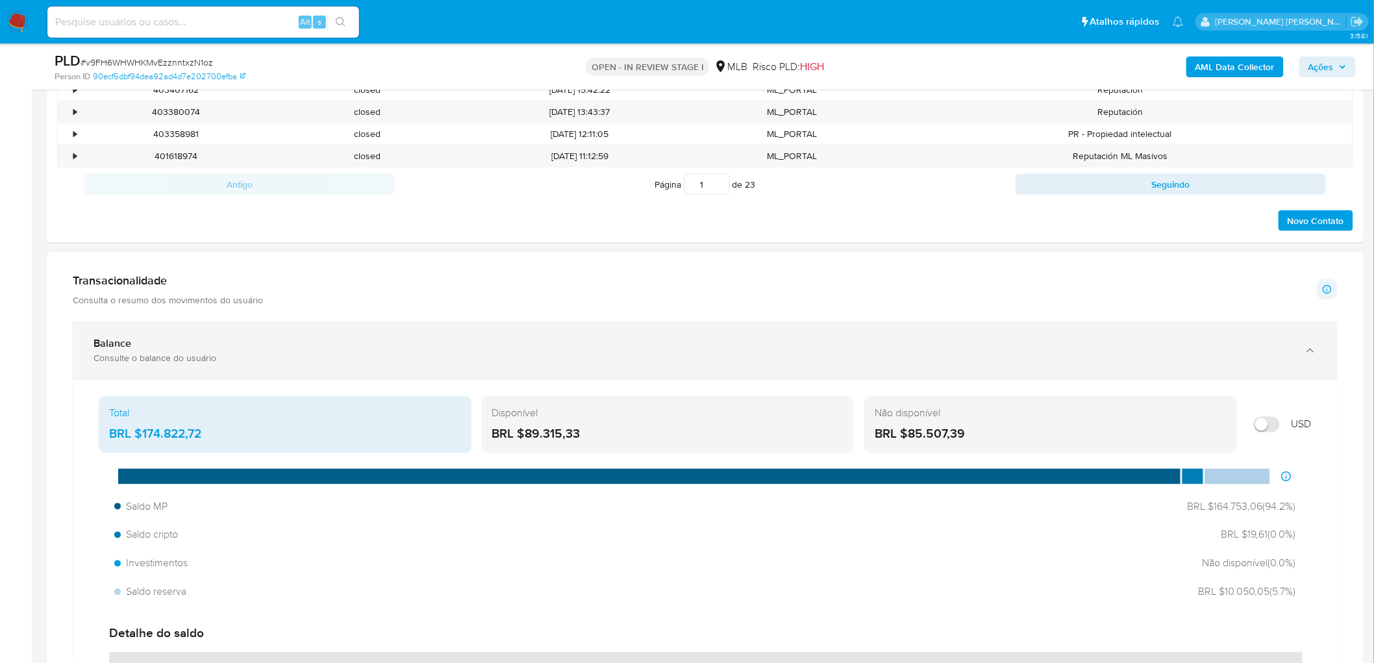
click at [156, 339] on div "Balance" at bounding box center [691, 344] width 1197 height 13
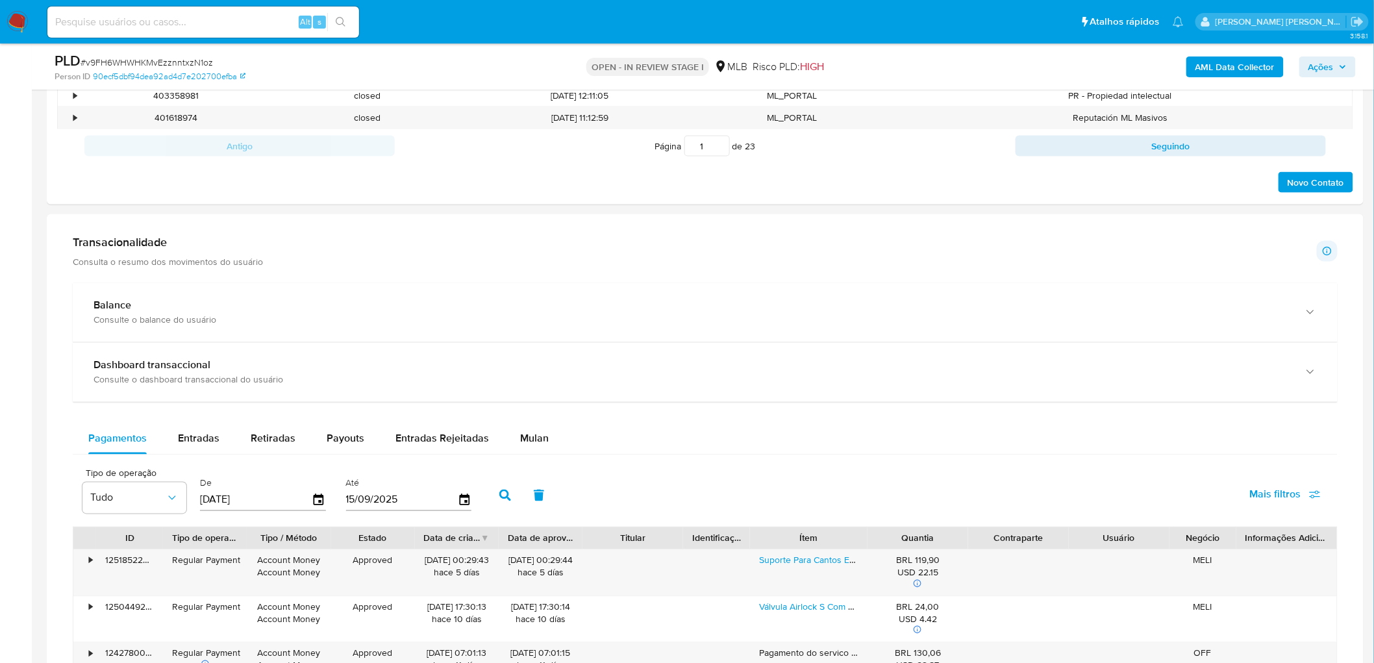
scroll to position [793, 0]
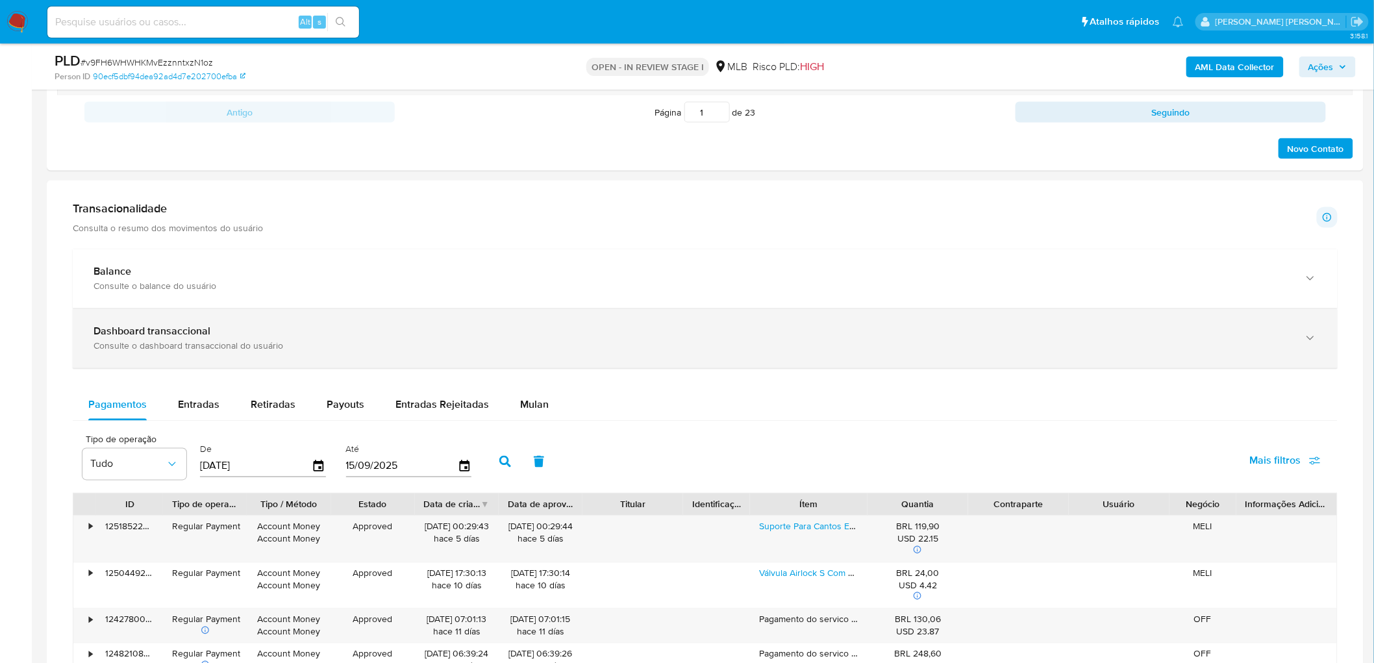
click at [231, 341] on div "Consulte o dashboard transaccional do usuário" at bounding box center [691, 346] width 1197 height 12
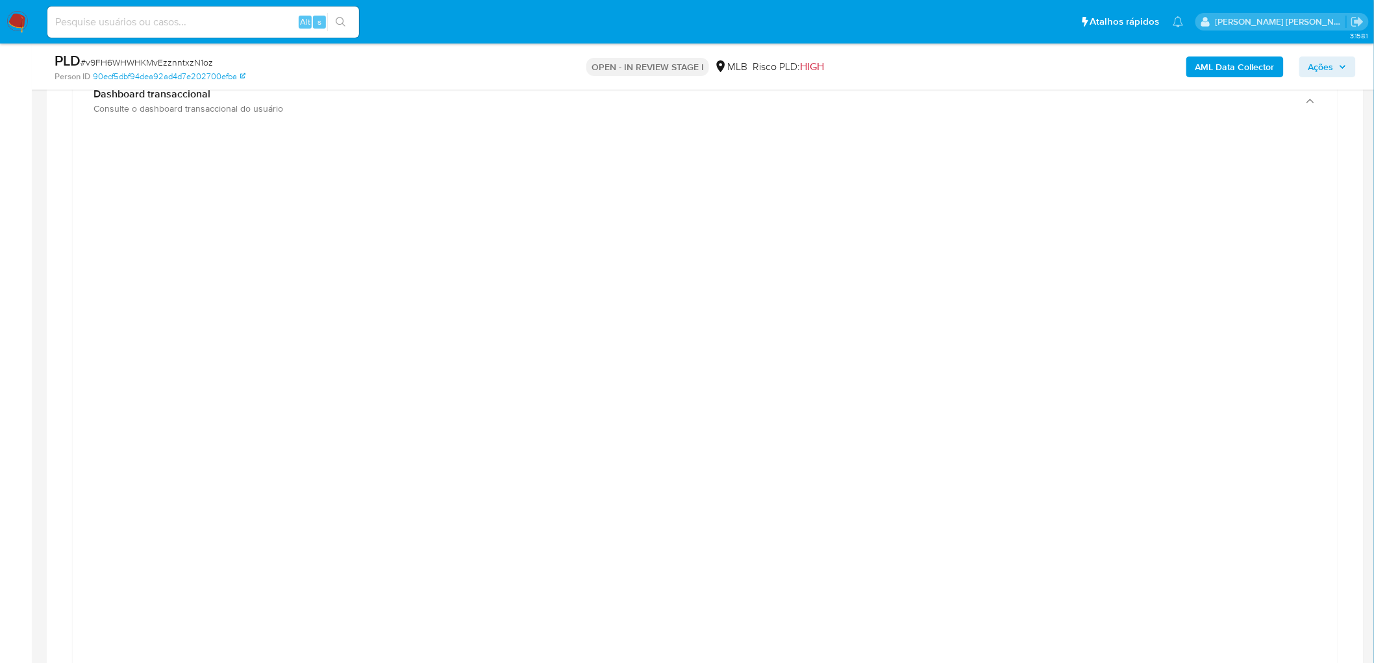
scroll to position [1009, 0]
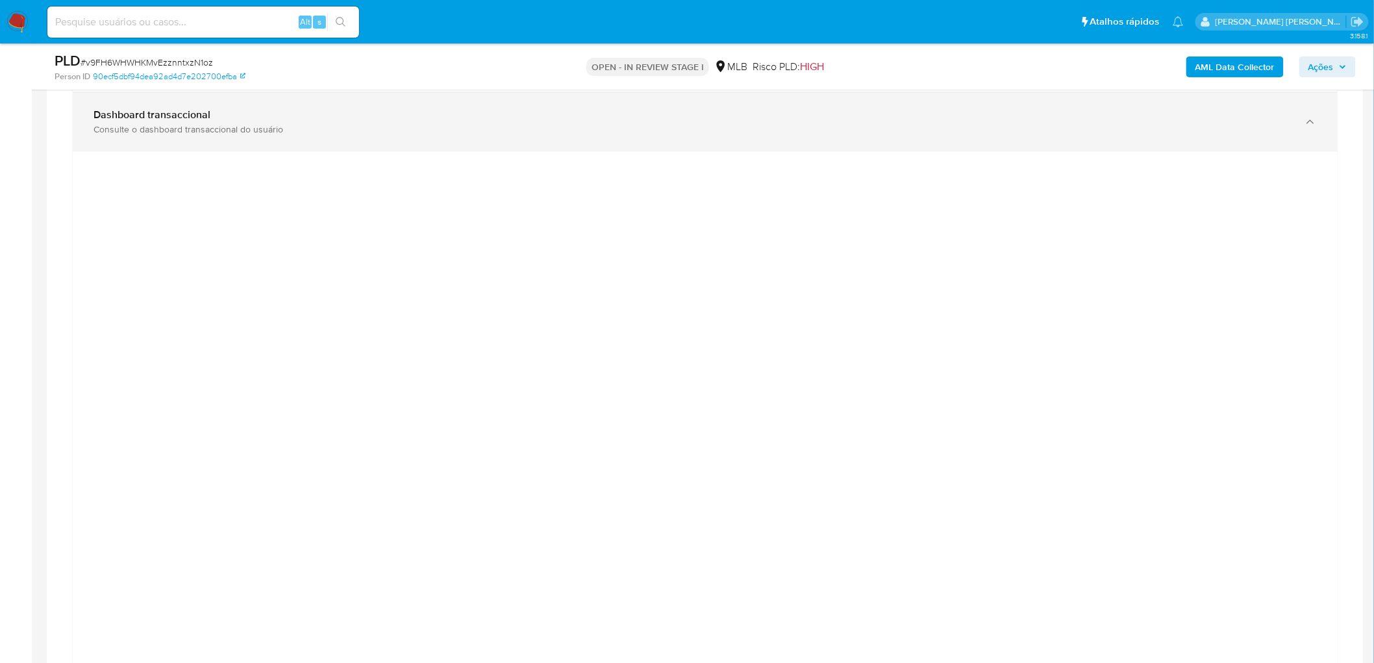
click at [621, 145] on div "Dashboard transaccional Consulte o dashboard transaccional do usuário" at bounding box center [705, 122] width 1265 height 59
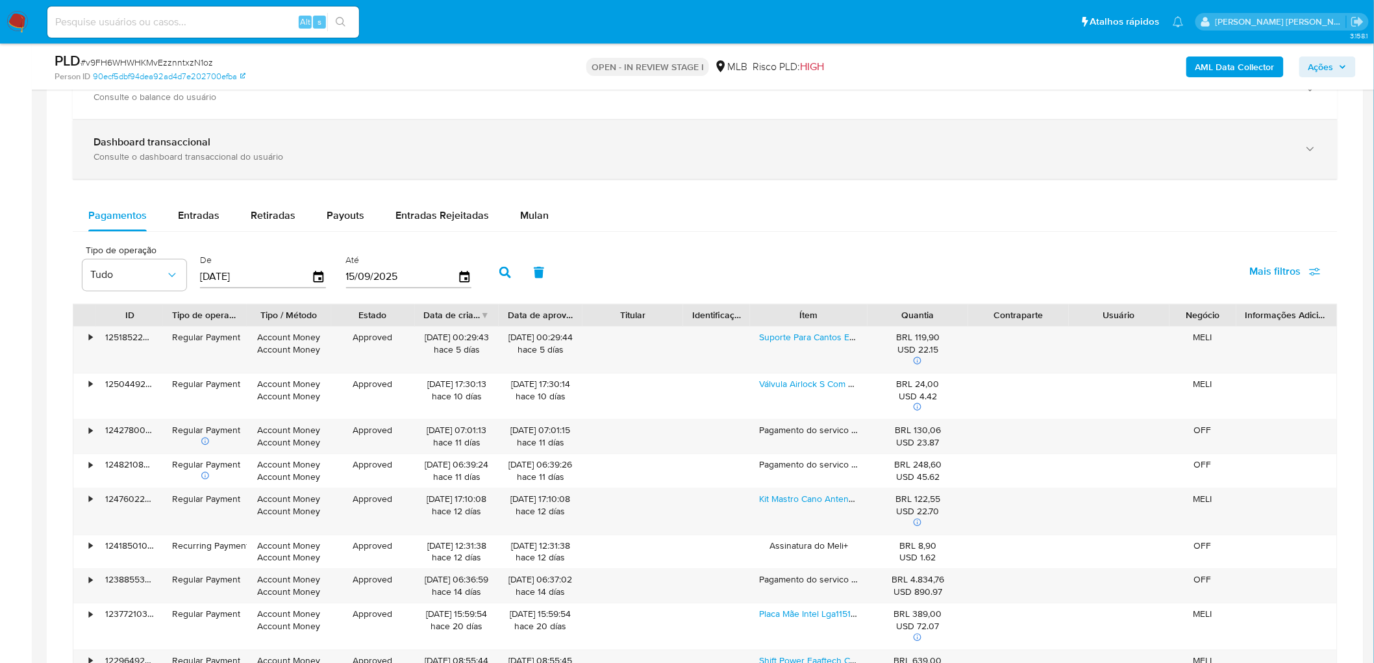
scroll to position [937, 0]
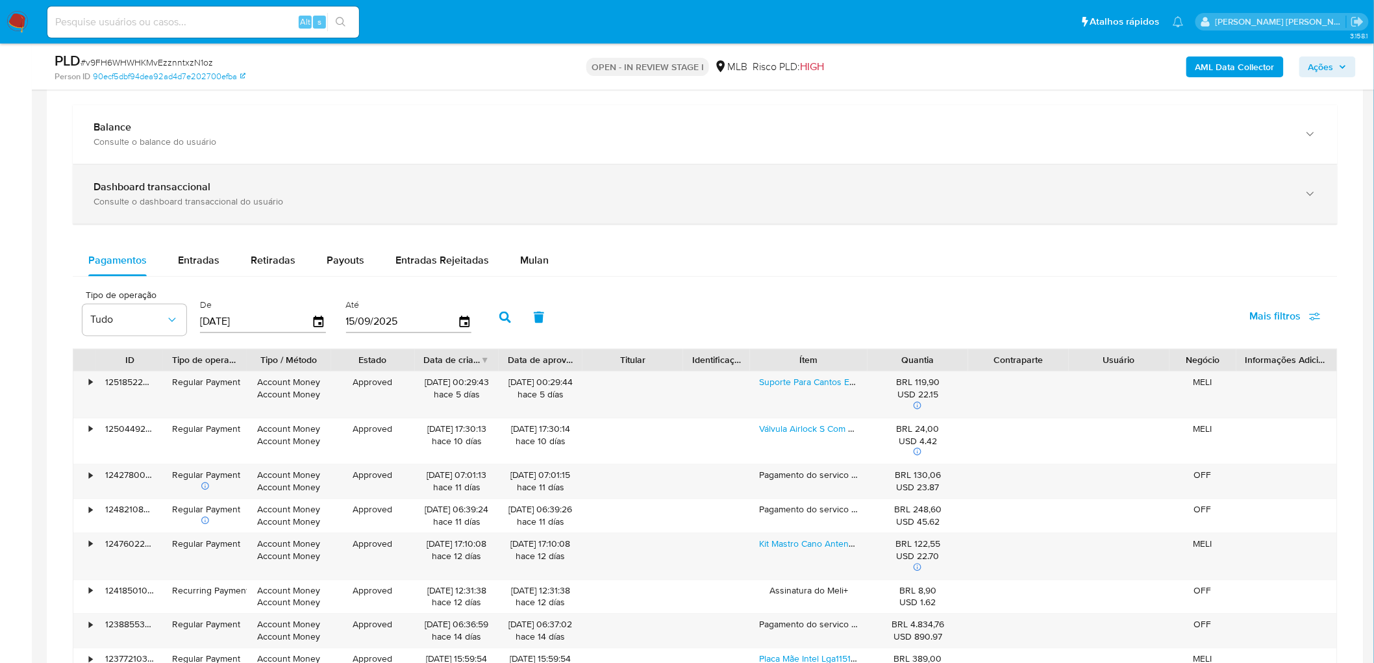
click at [273, 204] on div "Consulte o dashboard transaccional do usuário" at bounding box center [691, 202] width 1197 height 12
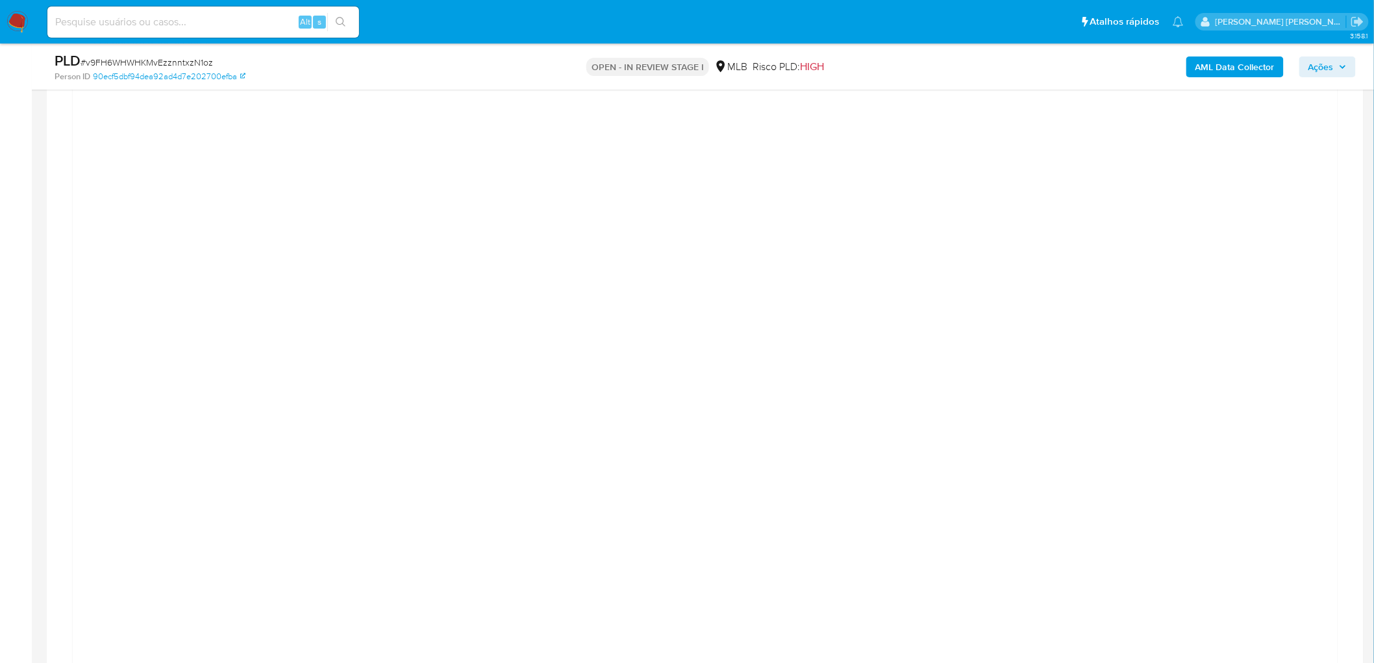
scroll to position [1009, 0]
click at [1271, 244] on div at bounding box center [705, 454] width 1244 height 584
click at [1252, 297] on div at bounding box center [705, 454] width 1244 height 584
click at [1113, 190] on div at bounding box center [705, 454] width 1244 height 584
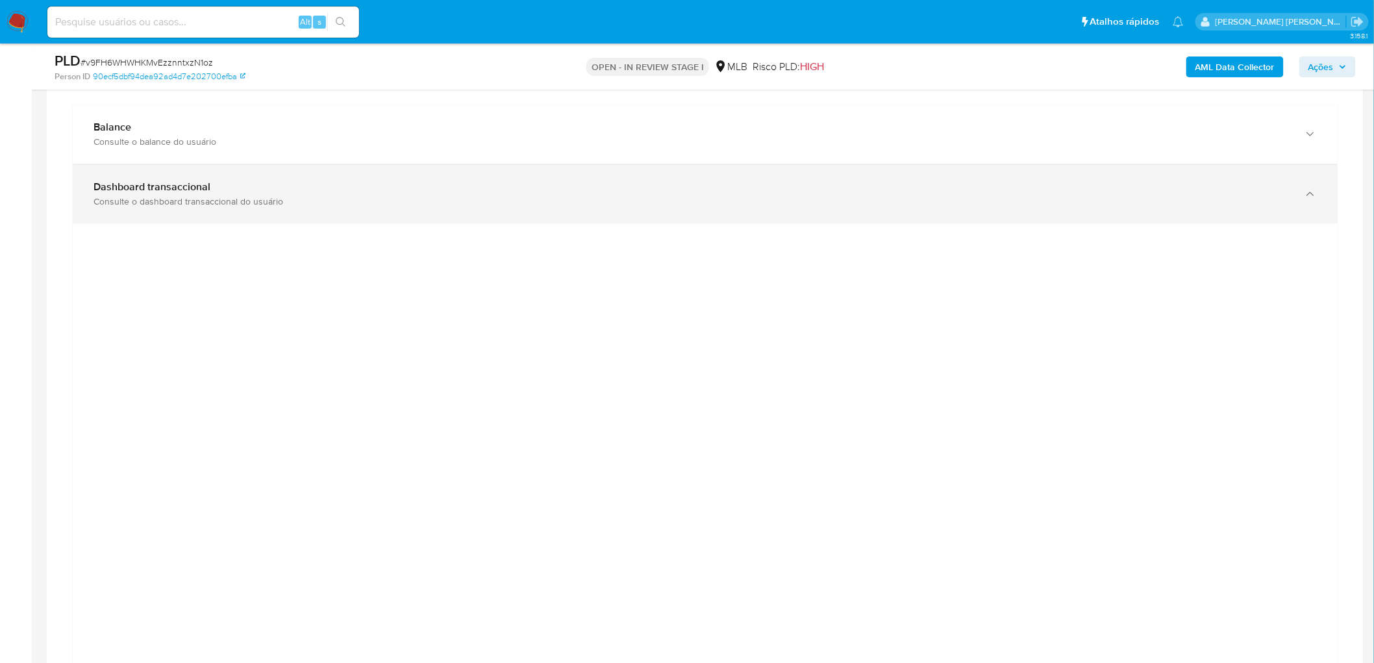
click at [1154, 169] on div "Dashboard transaccional Consulte o dashboard transaccional do usuário" at bounding box center [705, 194] width 1265 height 59
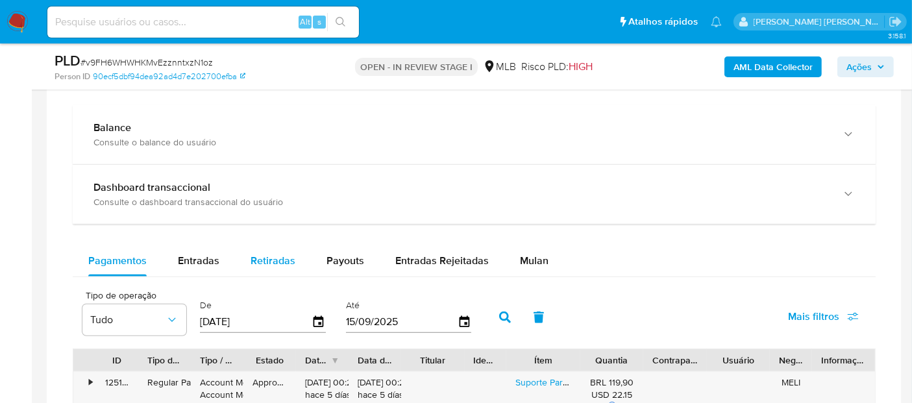
click at [291, 249] on div "Retiradas" at bounding box center [273, 260] width 45 height 31
select select "10"
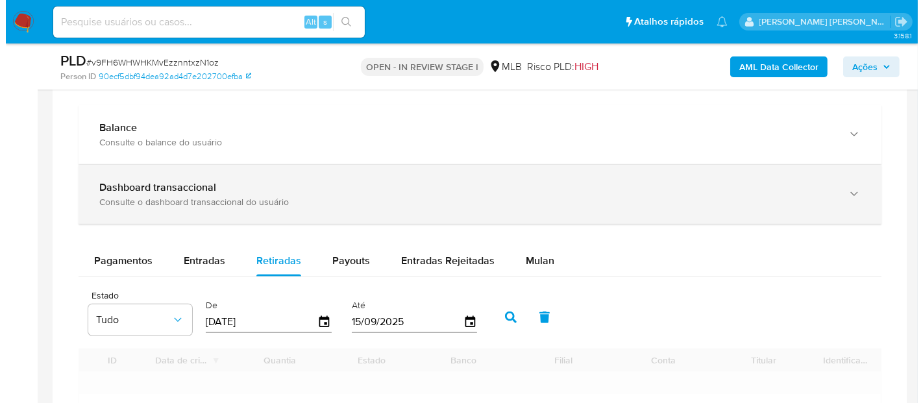
scroll to position [1082, 0]
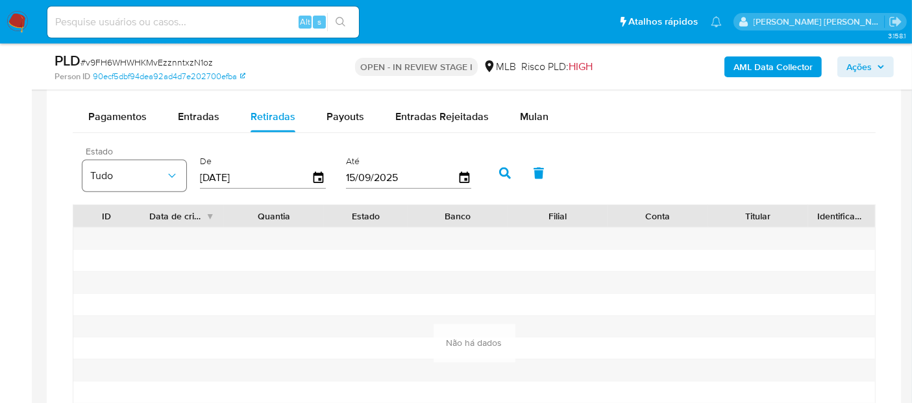
click at [156, 172] on span "Tudo" at bounding box center [127, 175] width 75 height 13
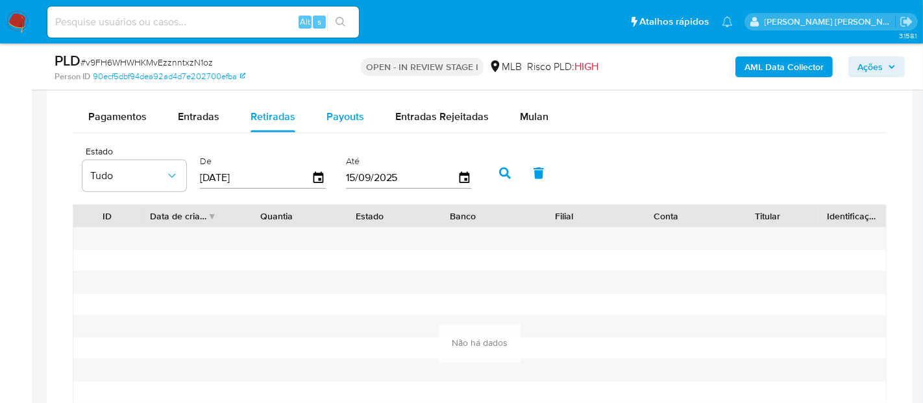
click at [352, 114] on span "Payouts" at bounding box center [346, 116] width 38 height 15
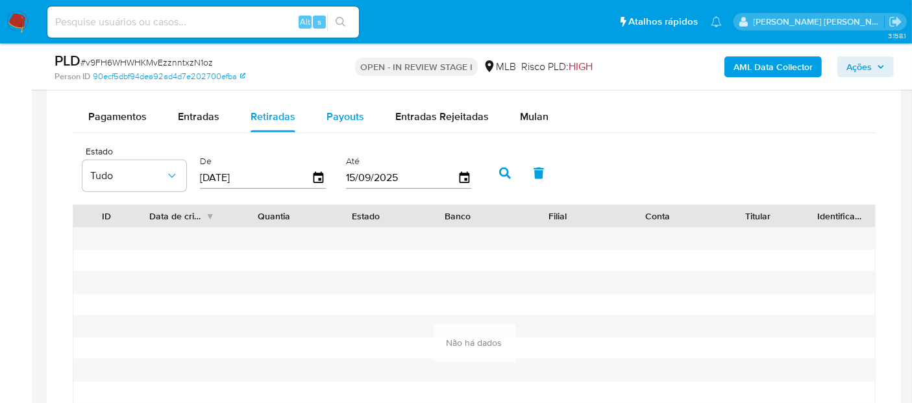
select select "10"
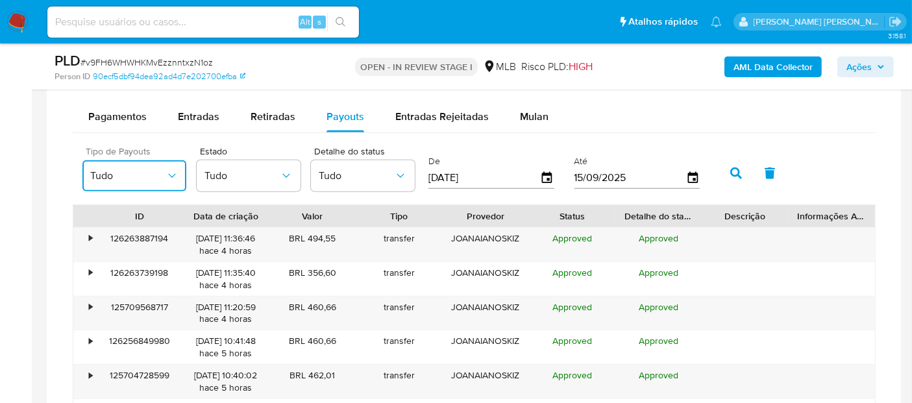
click at [134, 176] on span "Tudo" at bounding box center [127, 175] width 75 height 13
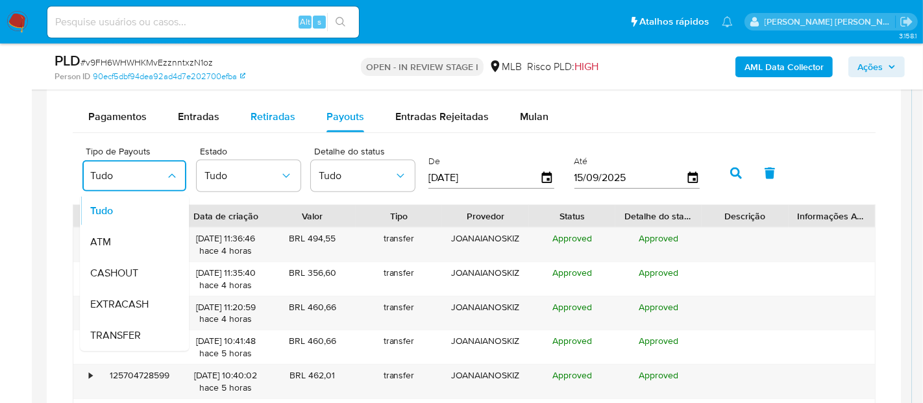
click at [271, 114] on span "Retiradas" at bounding box center [273, 116] width 45 height 15
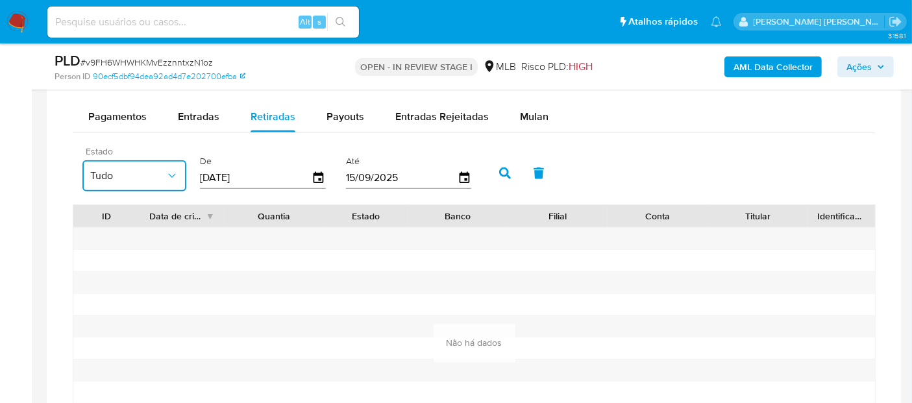
click at [127, 179] on span "Tudo" at bounding box center [127, 175] width 75 height 13
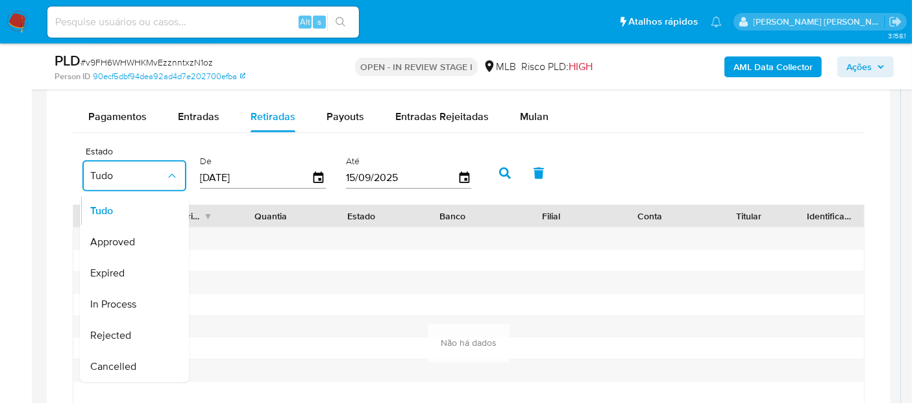
click at [347, 134] on div "Pagamentos Entradas Retiradas Payouts Entradas Rejeitadas Mulan Tipo de operaçã…" at bounding box center [469, 292] width 792 height 382
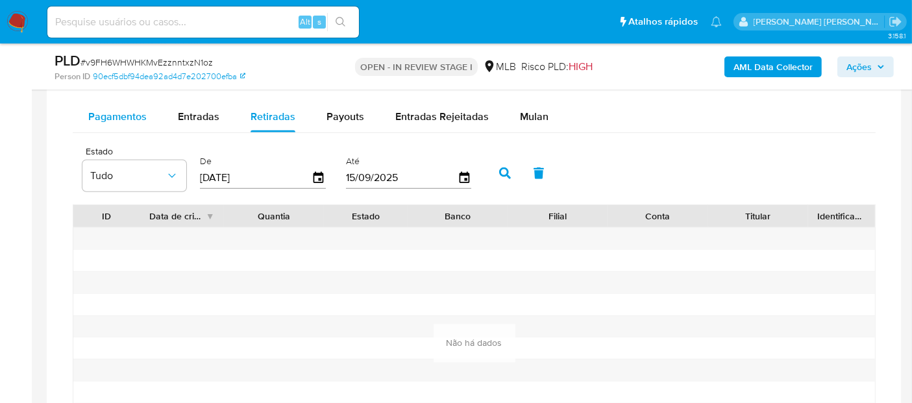
click at [137, 119] on span "Pagamentos" at bounding box center [117, 116] width 58 height 15
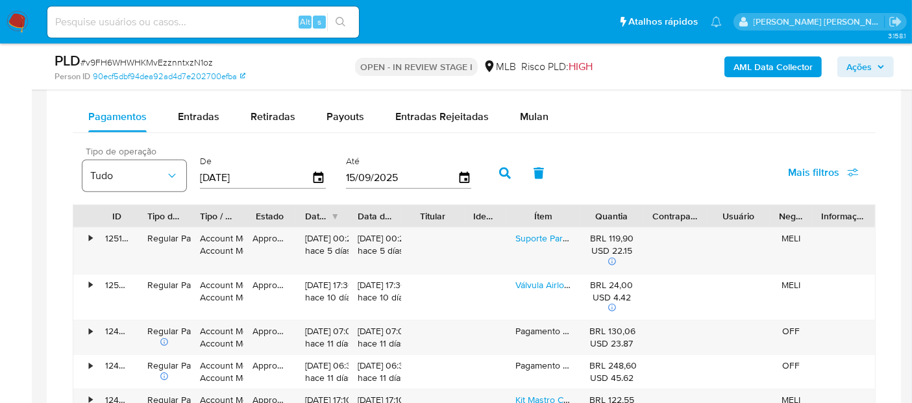
click at [145, 176] on span "Tudo" at bounding box center [127, 175] width 75 height 13
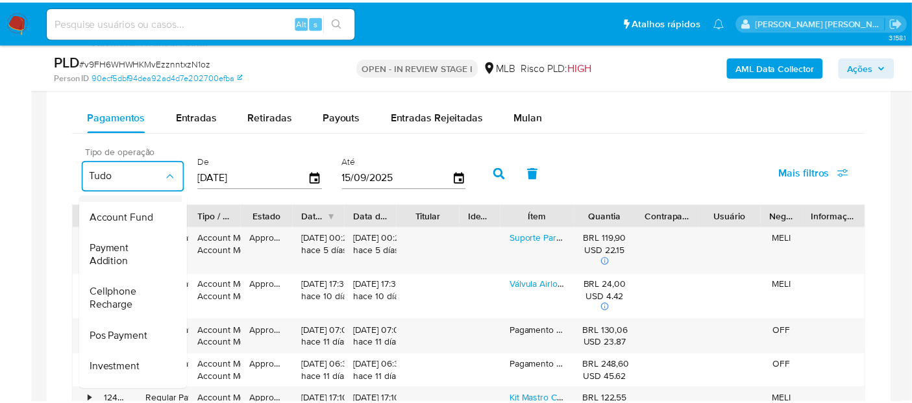
scroll to position [193, 0]
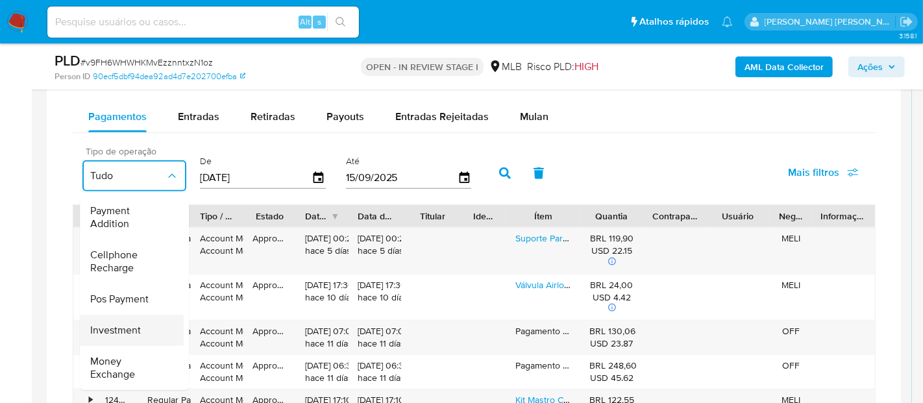
click at [142, 315] on div "Investment" at bounding box center [127, 330] width 75 height 31
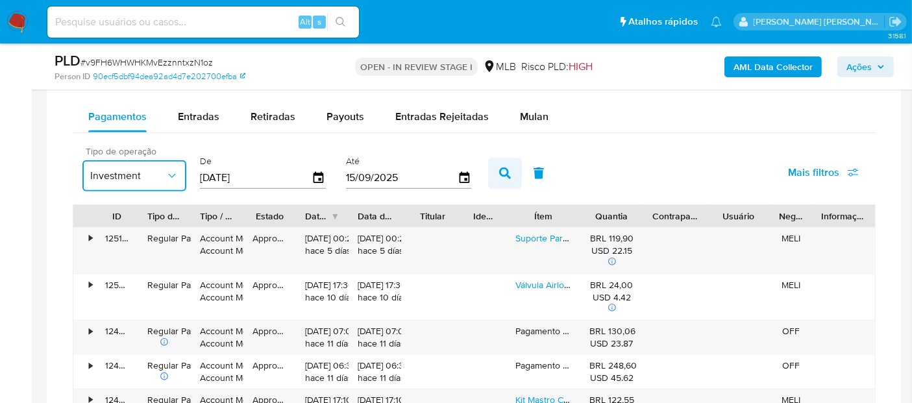
click at [499, 169] on icon "button" at bounding box center [505, 173] width 12 height 12
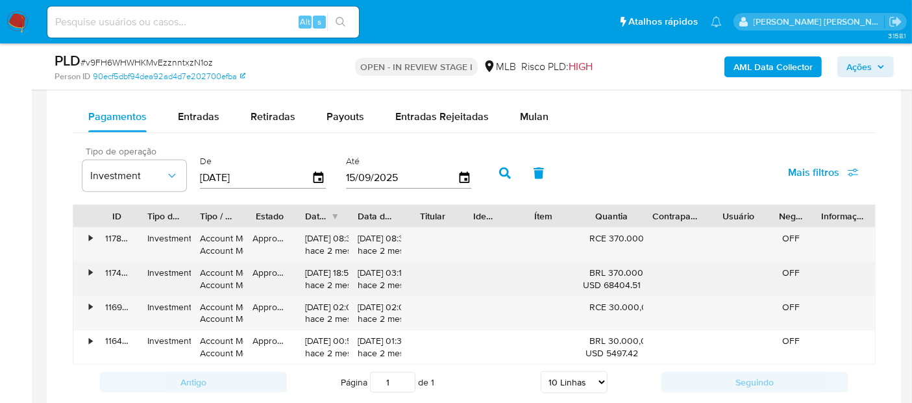
click at [90, 269] on div "•" at bounding box center [90, 273] width 3 height 12
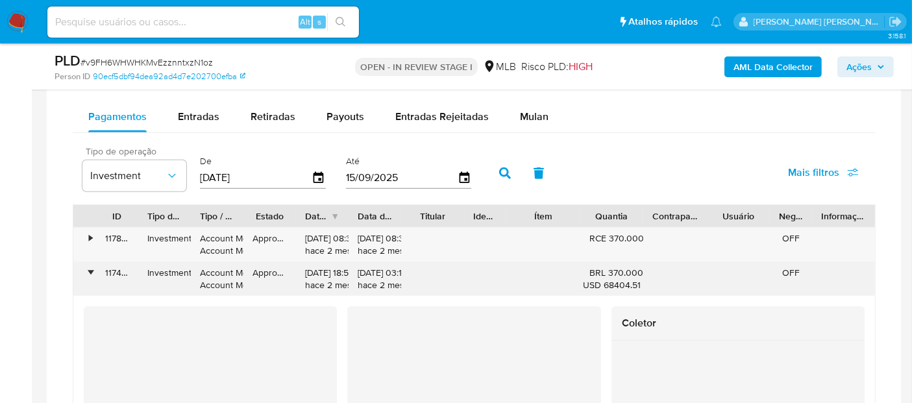
click at [90, 269] on div "•" at bounding box center [90, 273] width 3 height 12
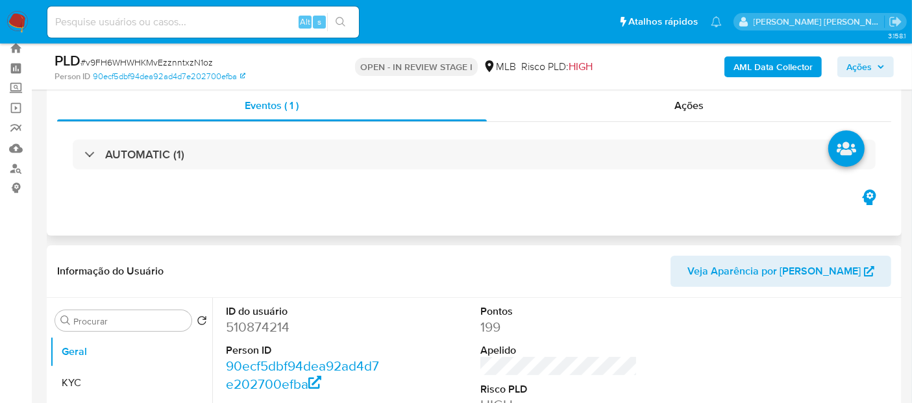
scroll to position [144, 0]
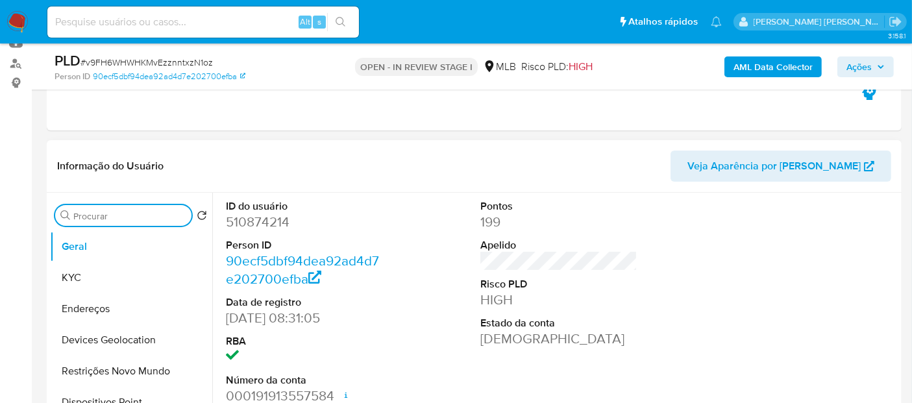
click at [138, 216] on input "Procurar" at bounding box center [129, 216] width 113 height 12
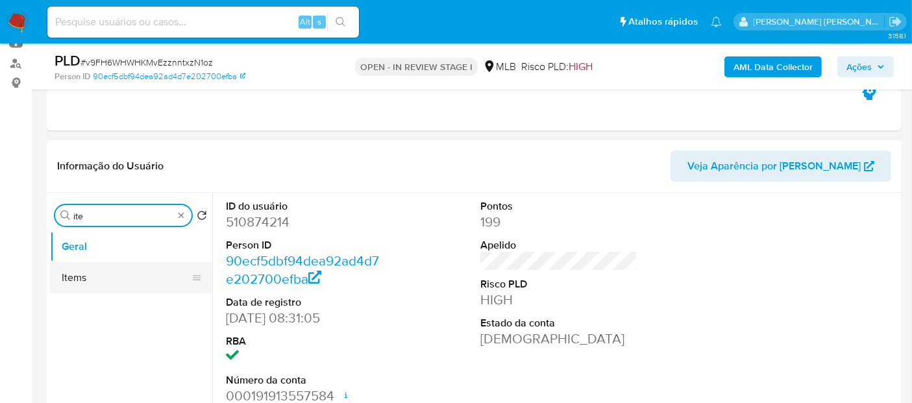
type input "ite"
click at [94, 279] on button "Items" at bounding box center [126, 277] width 152 height 31
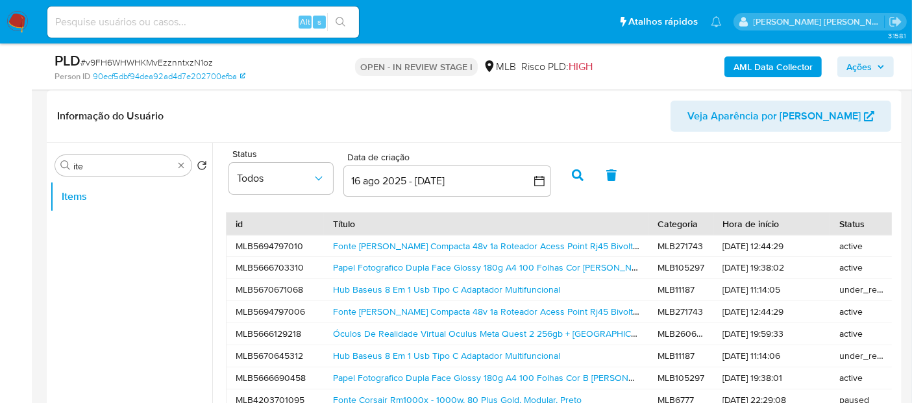
scroll to position [216, 0]
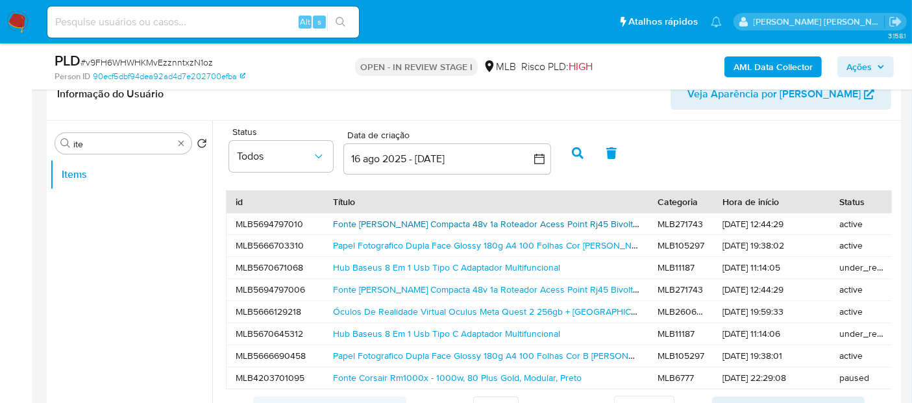
click at [410, 223] on link "Fonte [PERSON_NAME] Compacta 48v 1a Roteador Acess Point Rj45 Bivolt Voltagem D…" at bounding box center [548, 223] width 430 height 13
click at [458, 247] on link "Papel Fotografico Dupla Face Glossy 180g A4 100 Folhas Cor Branco" at bounding box center [492, 245] width 319 height 13
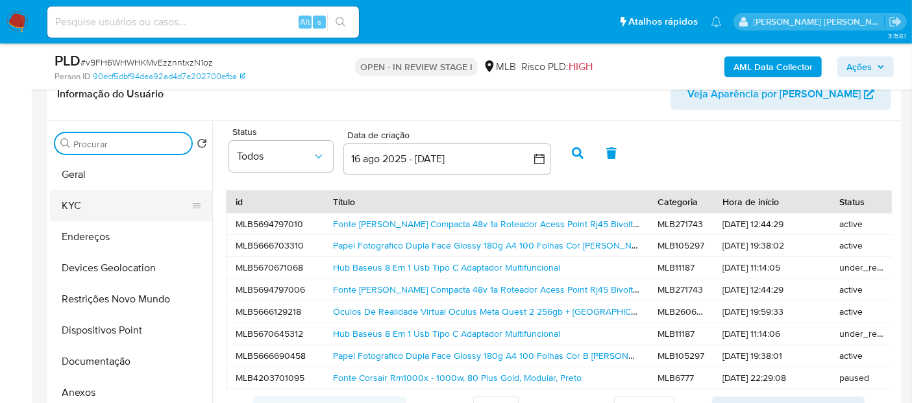
click at [83, 204] on button "KYC" at bounding box center [126, 205] width 152 height 31
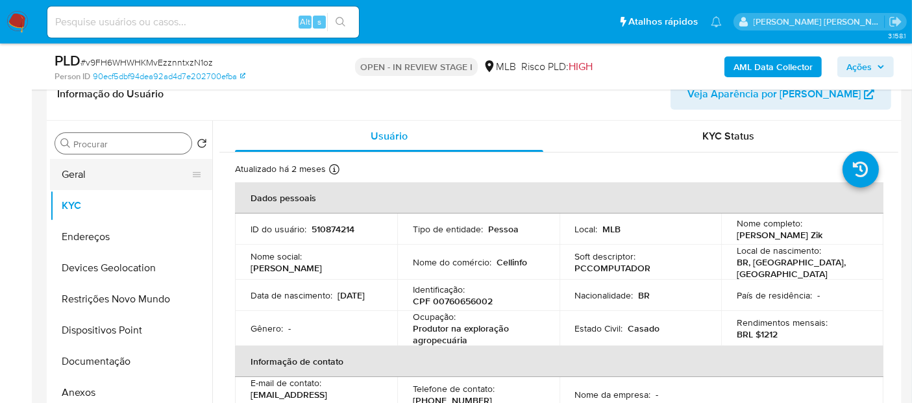
click at [98, 171] on button "Geral" at bounding box center [126, 174] width 152 height 31
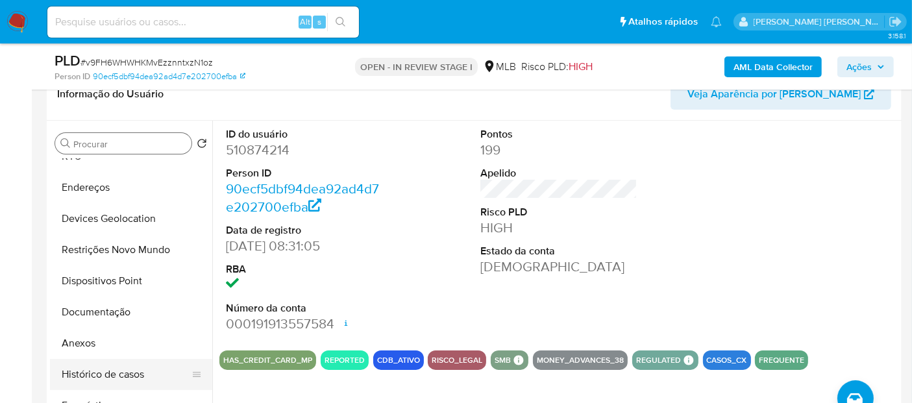
scroll to position [72, 0]
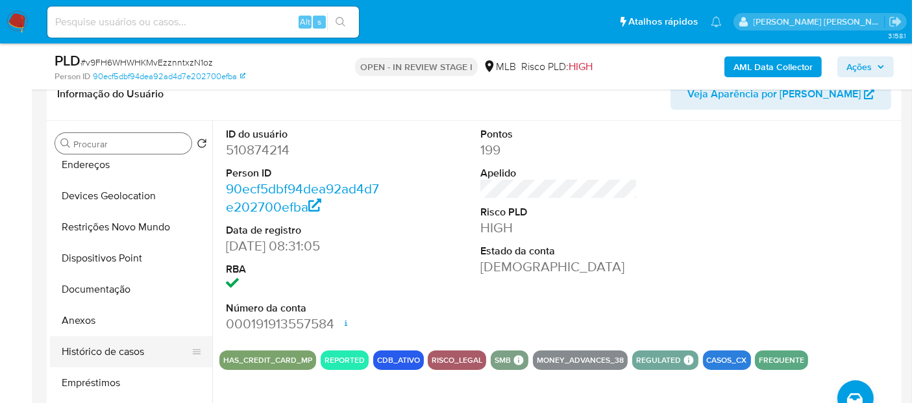
click at [114, 355] on button "Histórico de casos" at bounding box center [126, 351] width 152 height 31
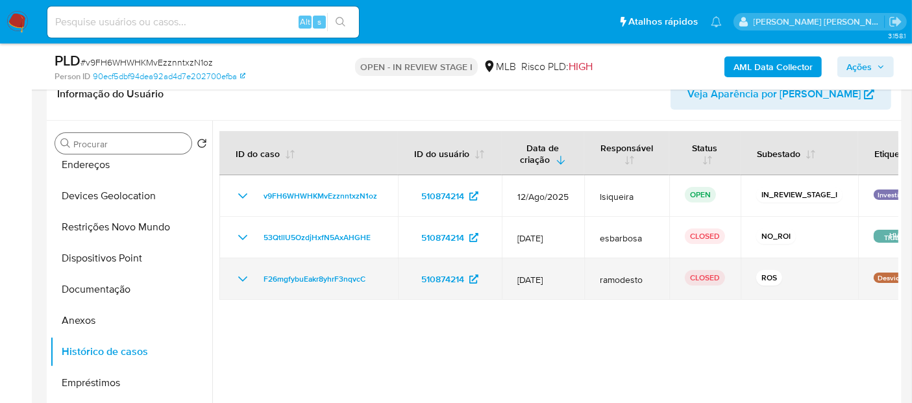
click at [237, 282] on icon "Mostrar/Ocultar" at bounding box center [243, 279] width 16 height 16
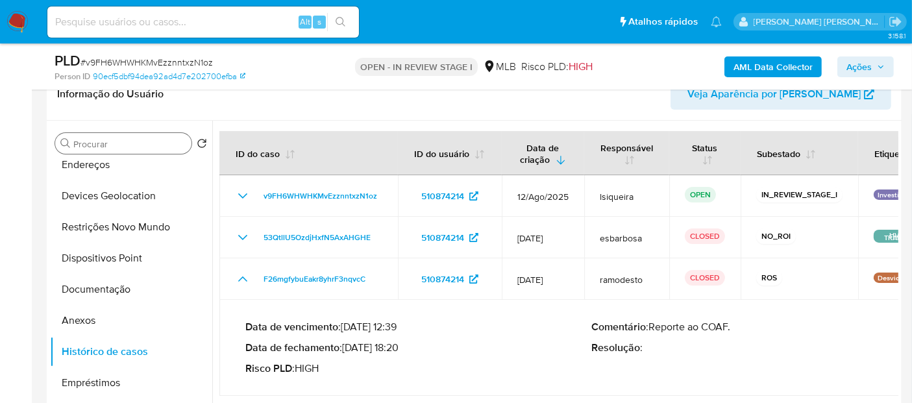
drag, startPoint x: 399, startPoint y: 347, endPoint x: 347, endPoint y: 346, distance: 52.6
click at [347, 346] on p "Data de fechamento : 05/07/2024 18:20" at bounding box center [418, 347] width 346 height 13
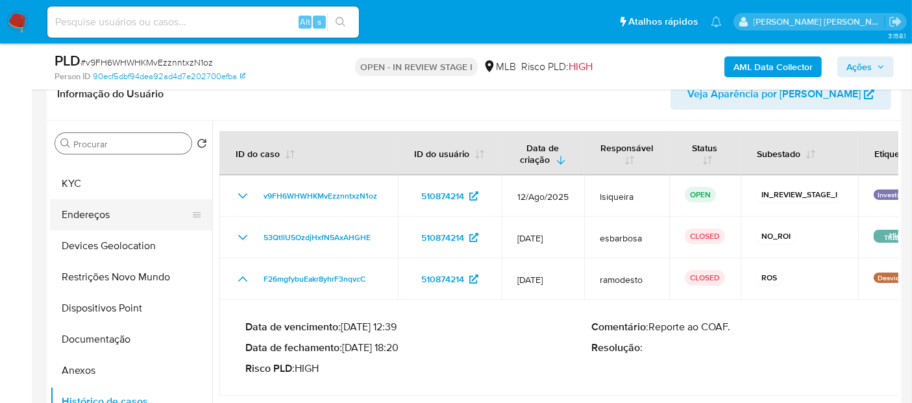
scroll to position [0, 0]
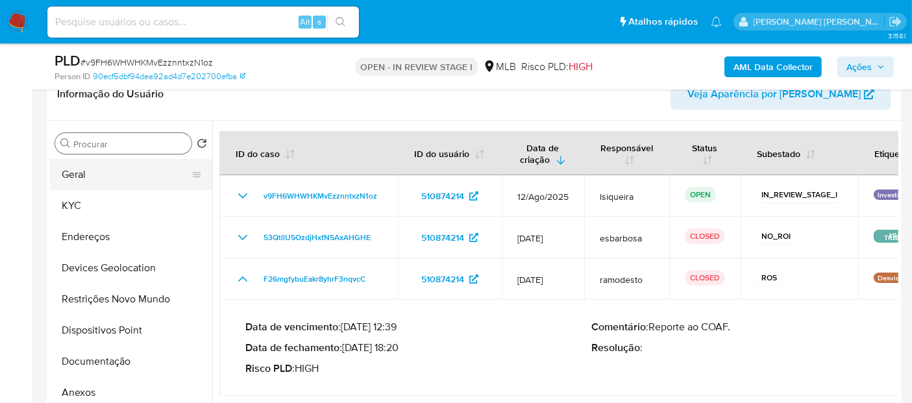
click at [121, 181] on button "Geral" at bounding box center [126, 174] width 152 height 31
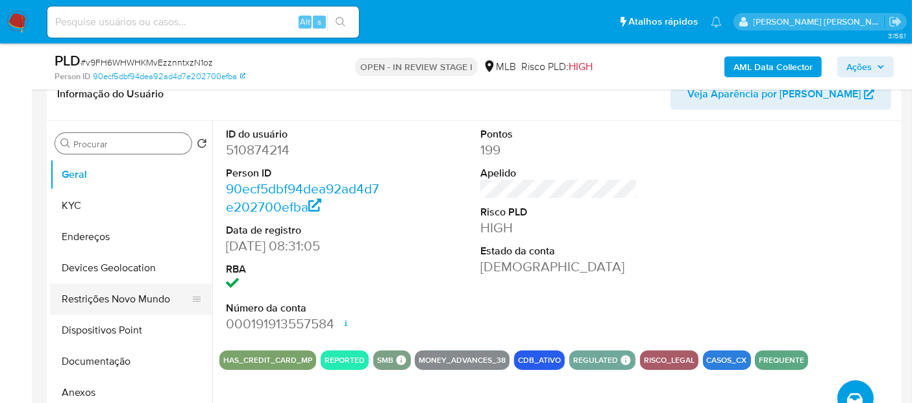
click at [116, 303] on button "Restrições Novo Mundo" at bounding box center [126, 299] width 152 height 31
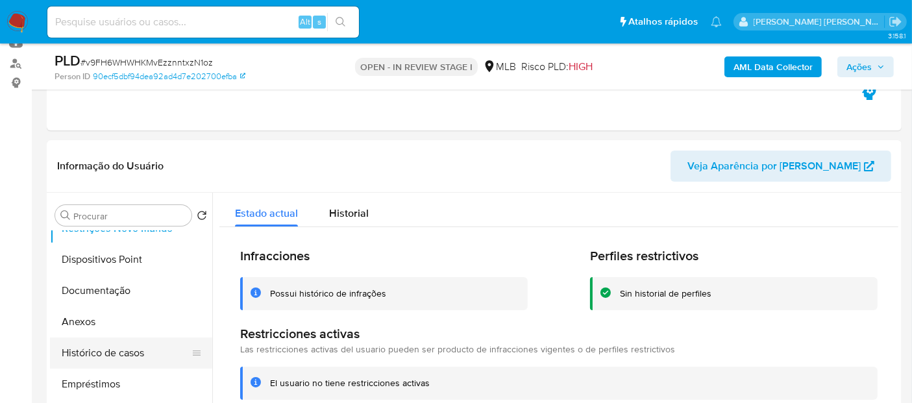
scroll to position [144, 0]
click at [111, 290] on button "Documentação" at bounding box center [126, 289] width 152 height 31
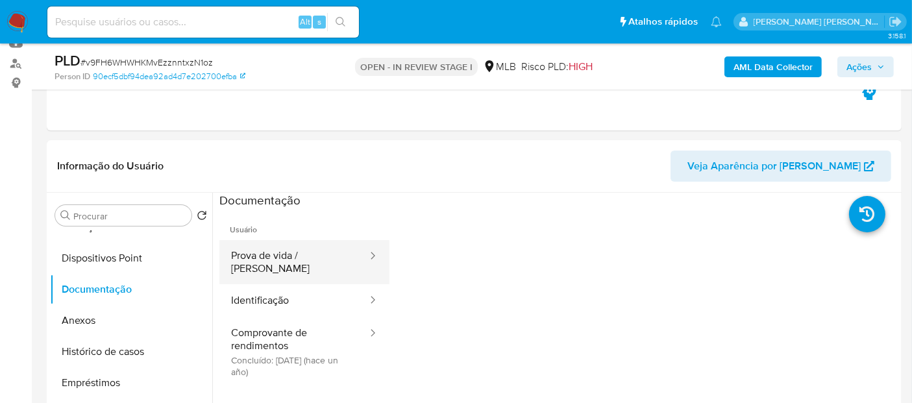
click at [302, 256] on button "Prova de vida / Selfie" at bounding box center [293, 262] width 149 height 44
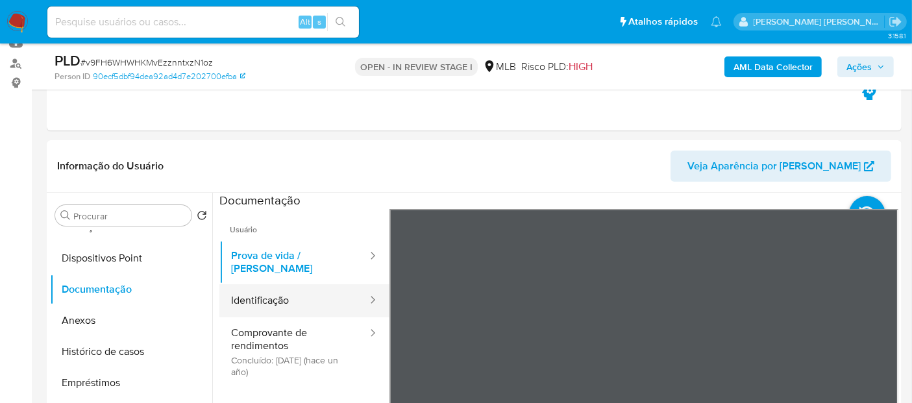
click at [296, 300] on button "Identificação" at bounding box center [293, 300] width 149 height 33
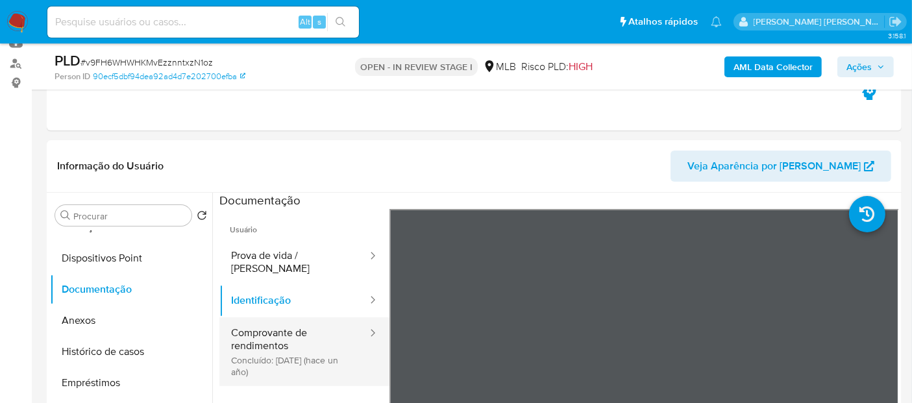
click at [274, 338] on button "Comprovante de rendimentos Concluído: 06/07/2024 (hace un año)" at bounding box center [293, 351] width 149 height 69
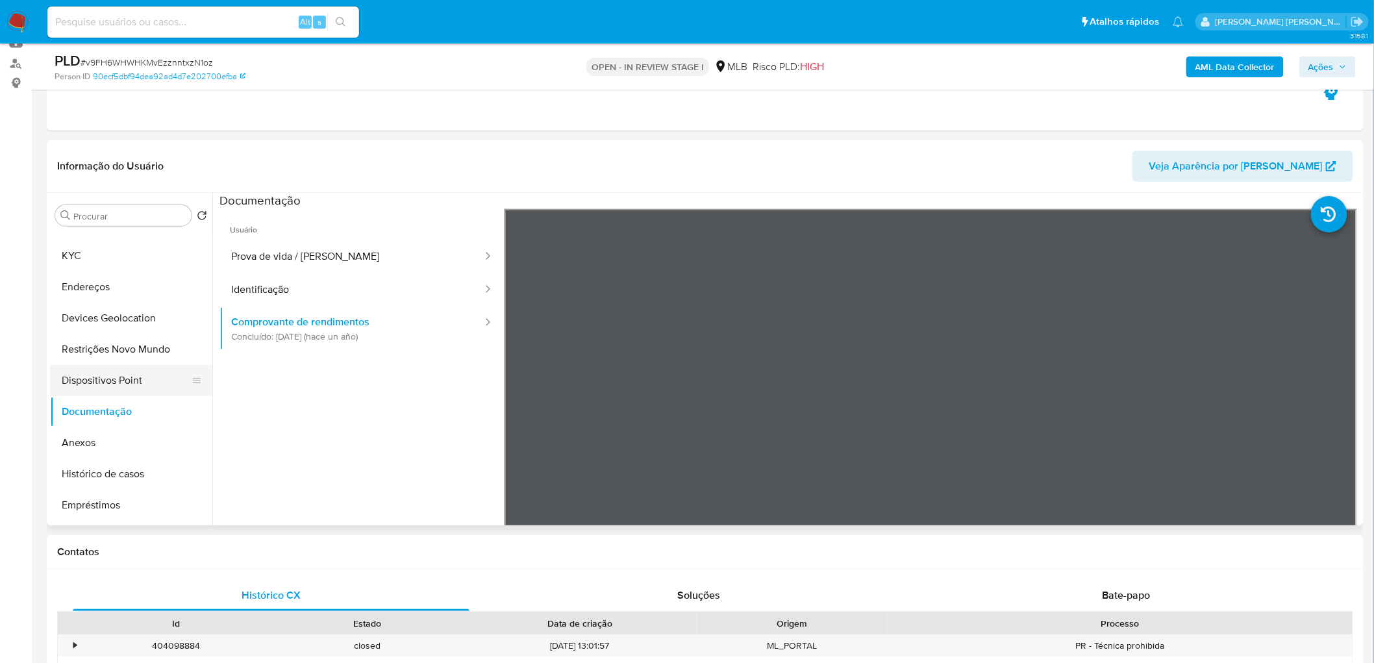
scroll to position [0, 0]
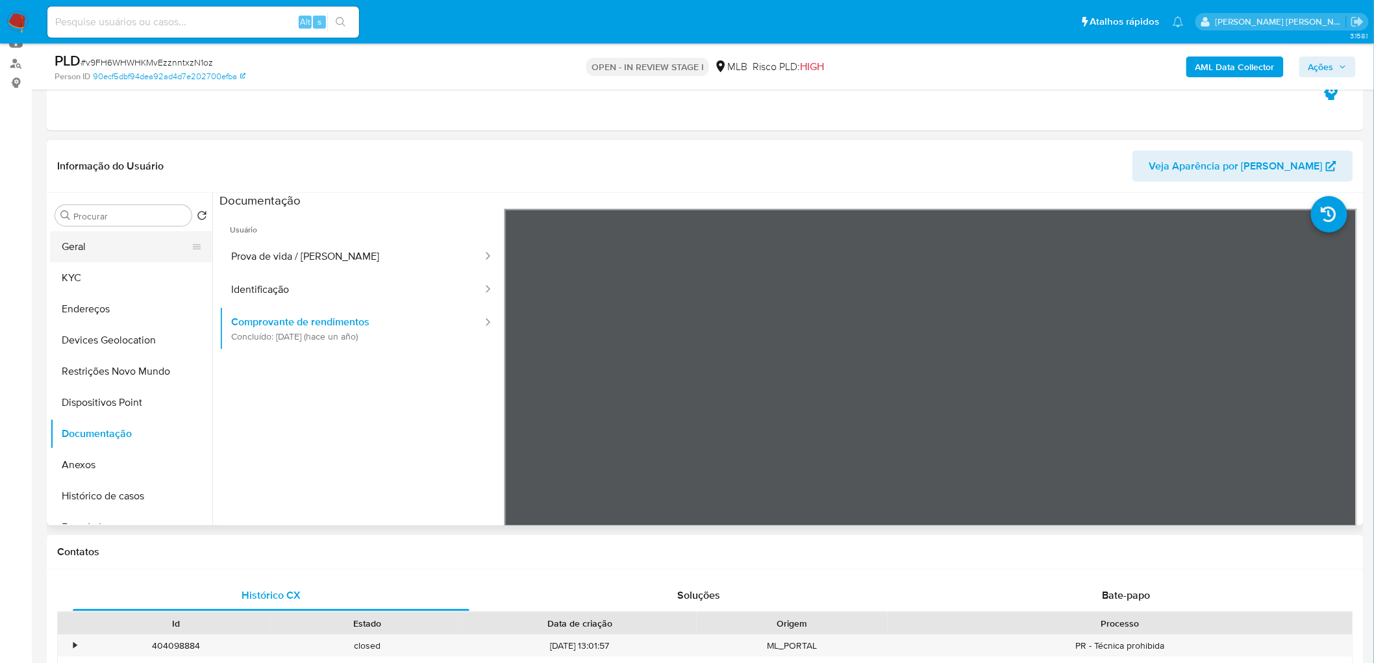
click at [132, 248] on button "Geral" at bounding box center [126, 246] width 152 height 31
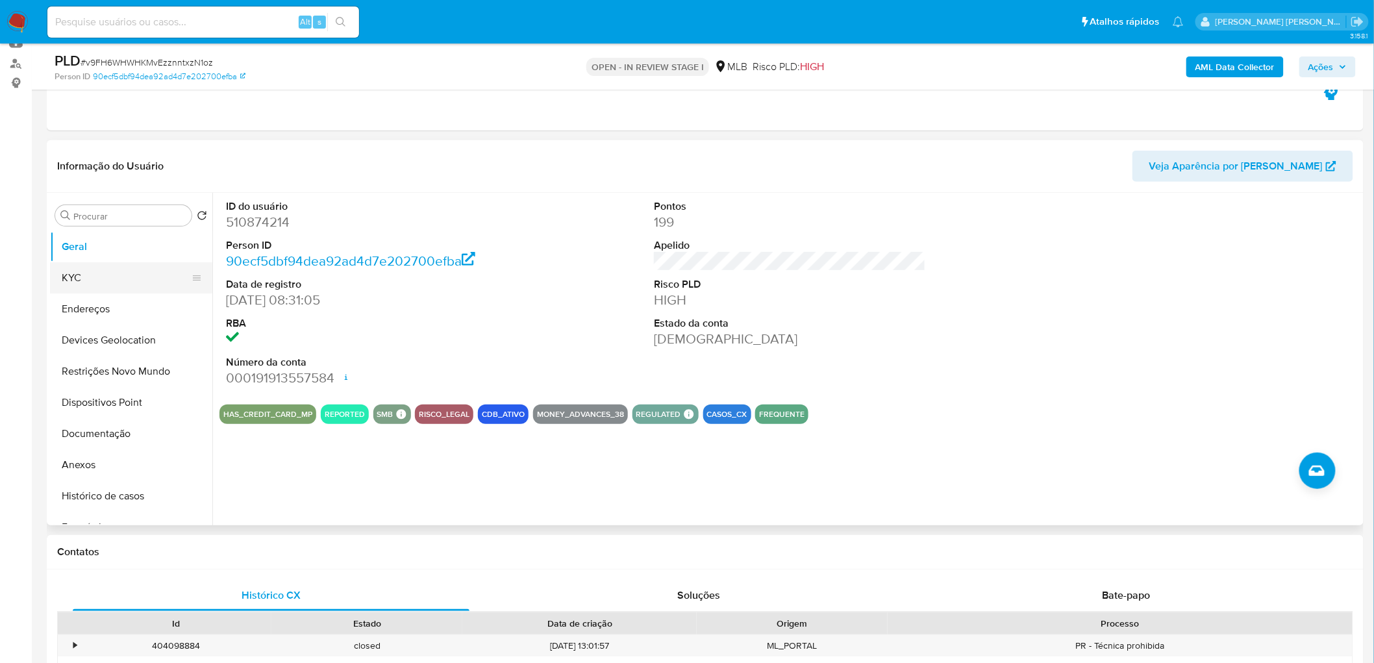
click at [105, 273] on button "KYC" at bounding box center [126, 277] width 152 height 31
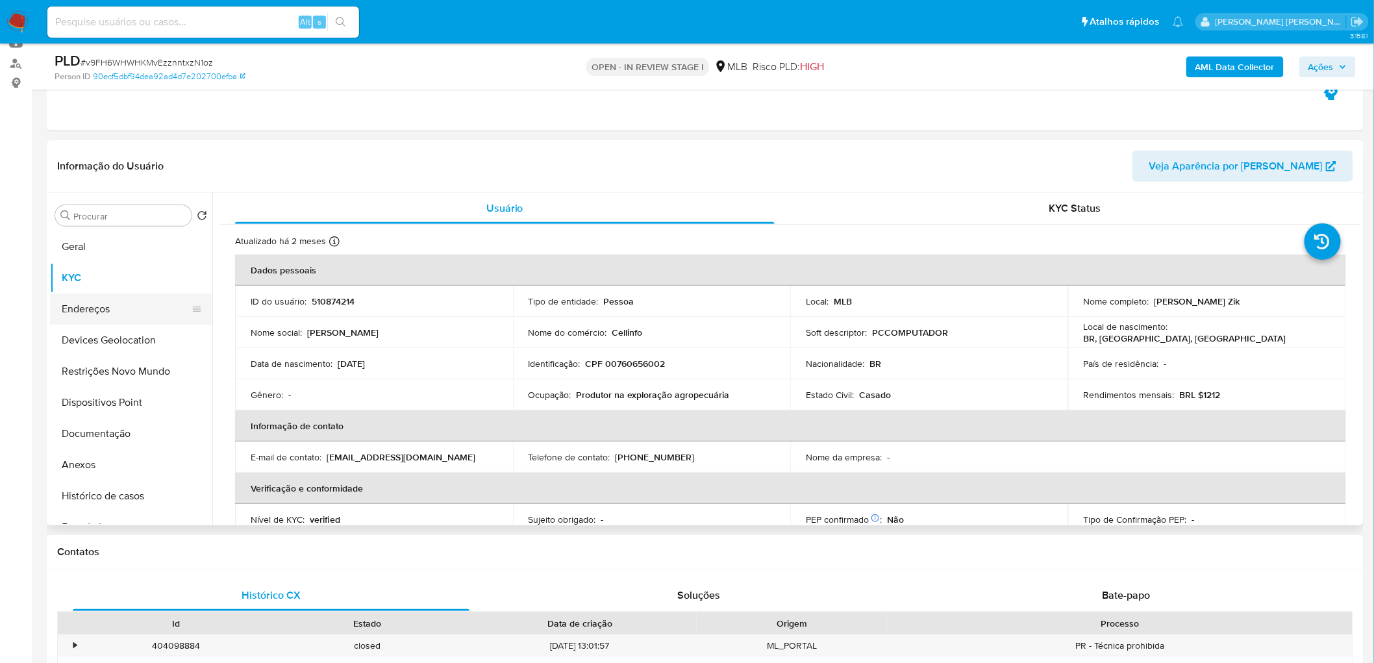
click at [108, 308] on button "Endereços" at bounding box center [126, 308] width 152 height 31
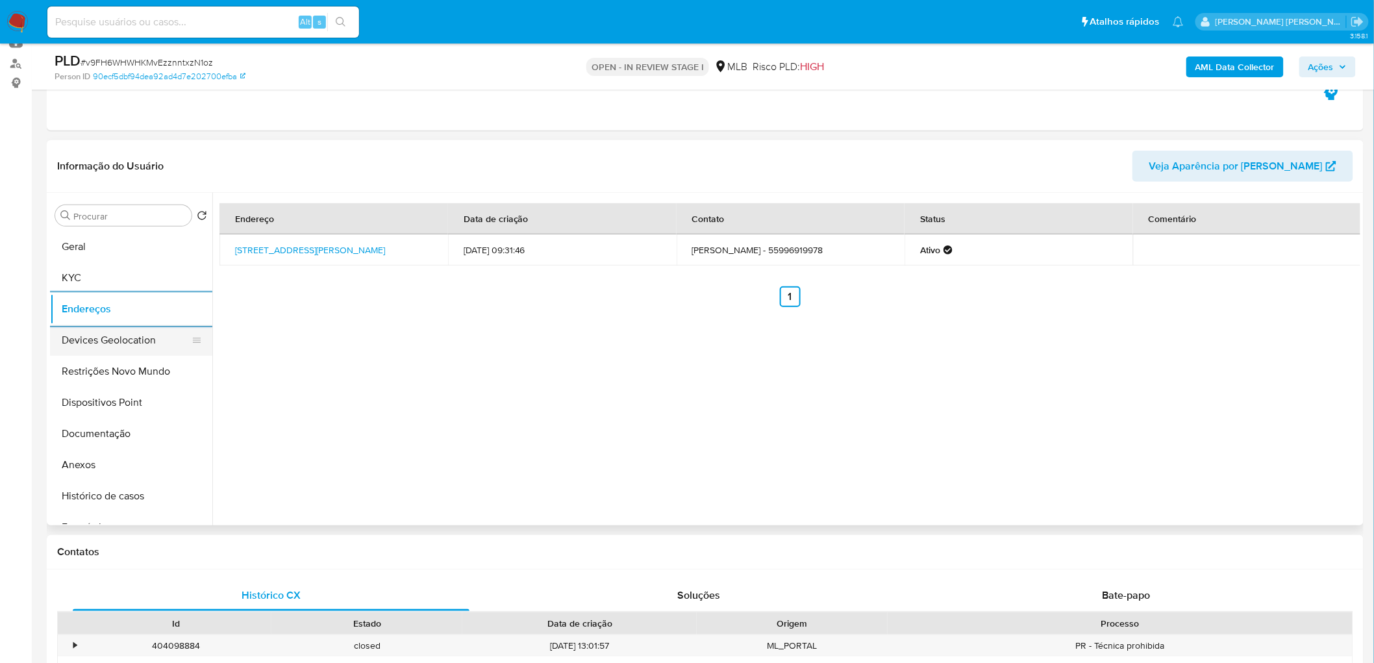
click at [107, 343] on button "Devices Geolocation" at bounding box center [126, 340] width 152 height 31
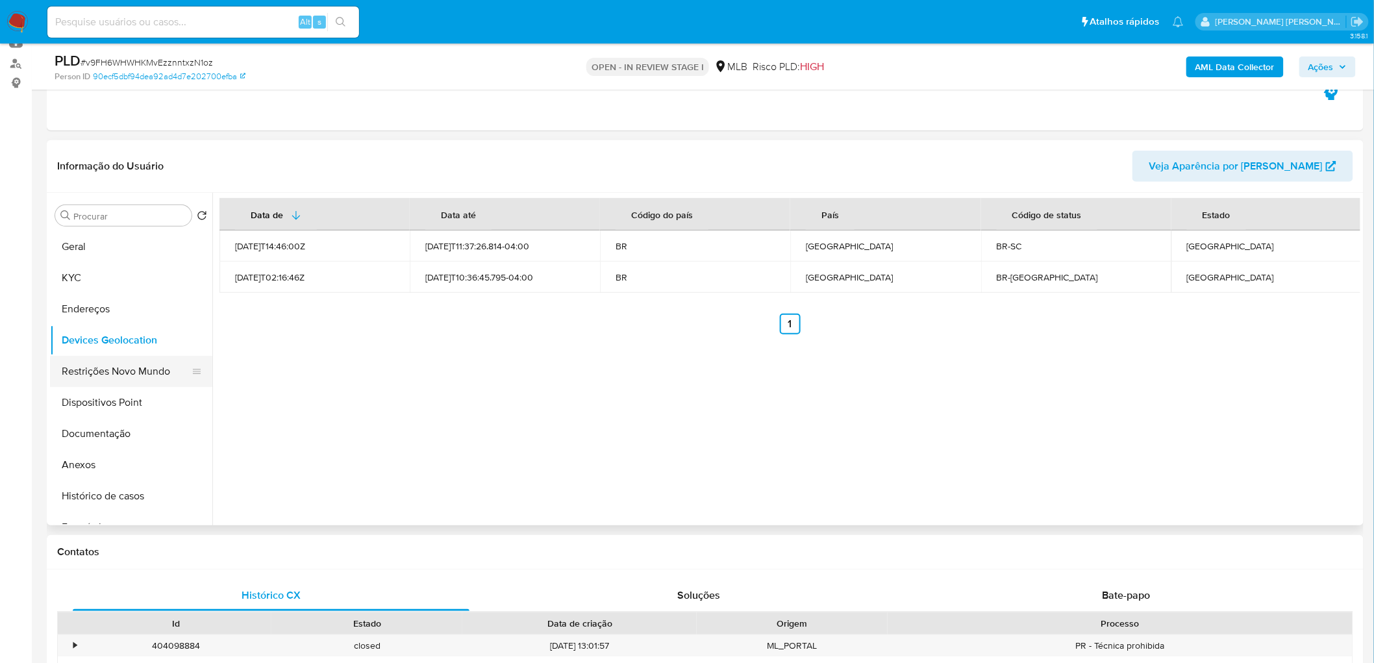
click at [122, 368] on button "Restrições Novo Mundo" at bounding box center [126, 371] width 152 height 31
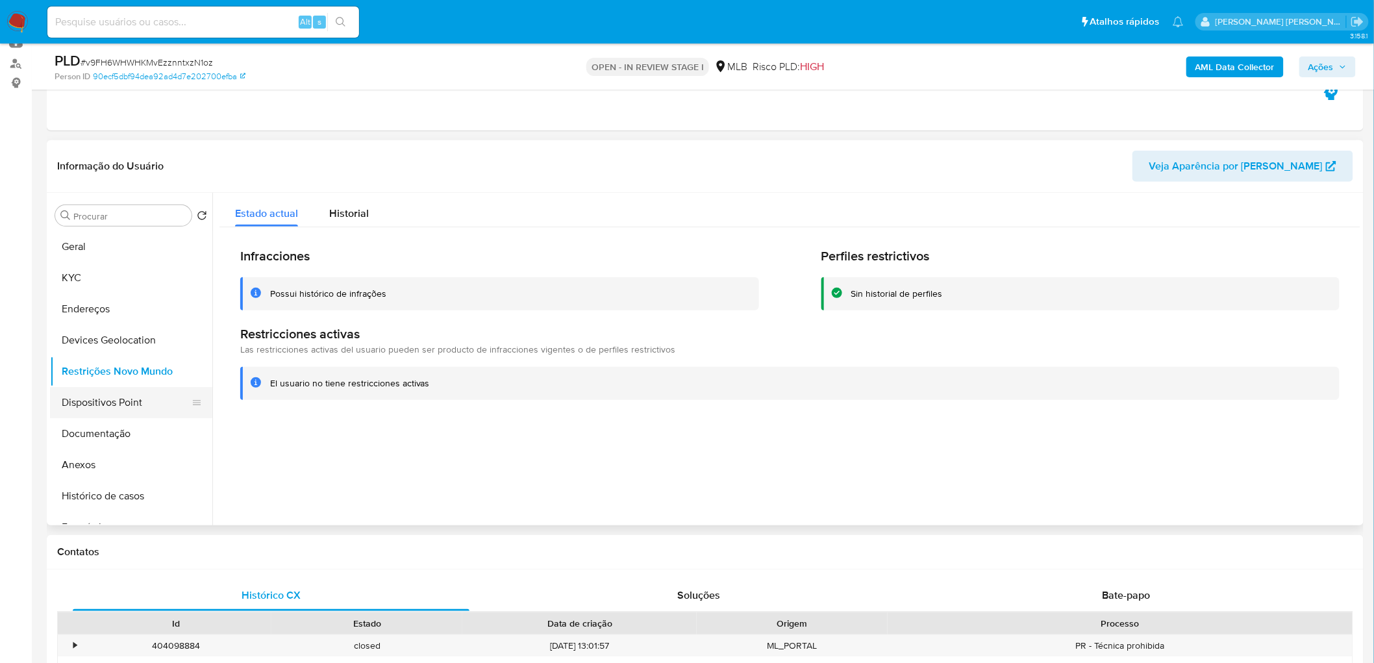
click at [117, 396] on button "Dispositivos Point" at bounding box center [126, 402] width 152 height 31
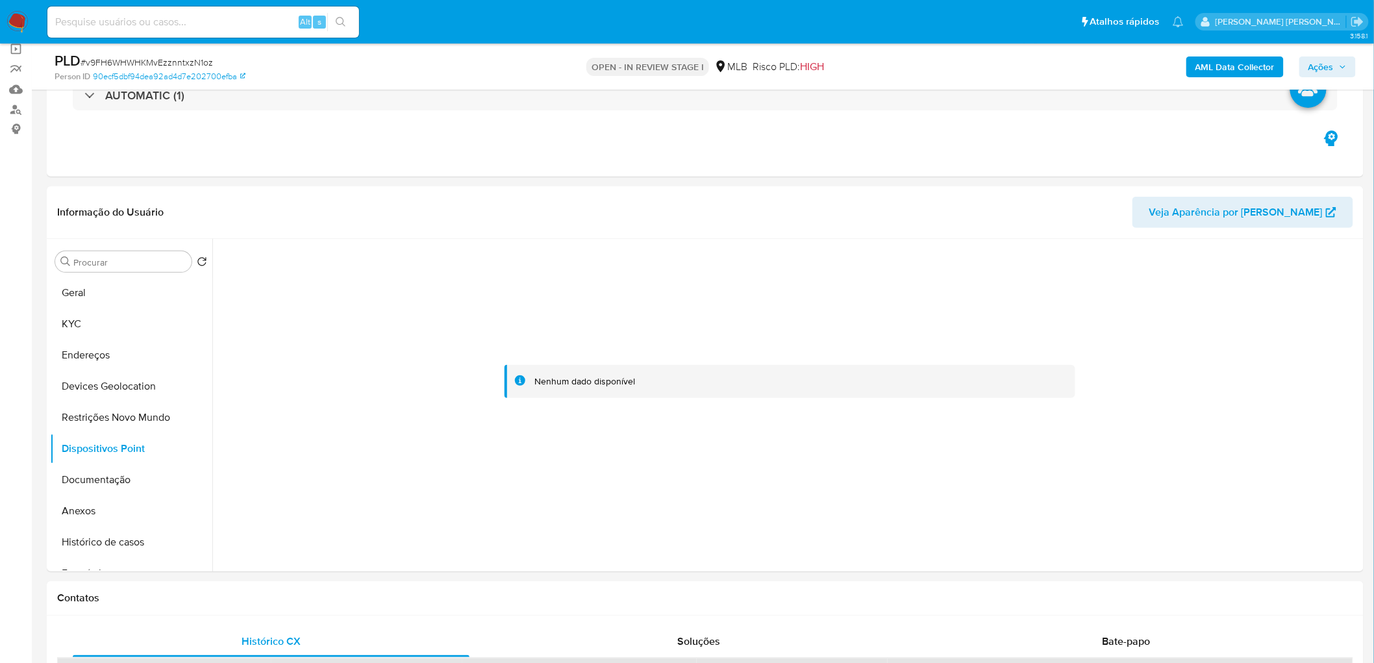
scroll to position [72, 0]
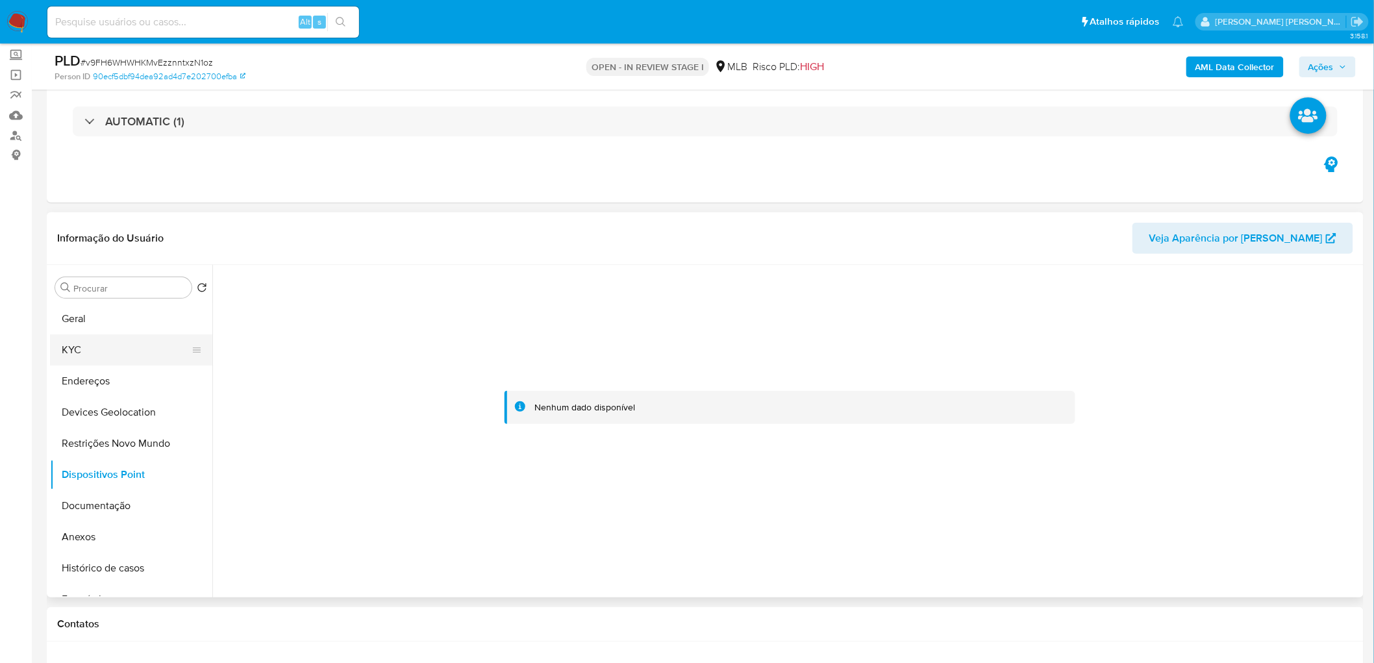
click at [131, 358] on button "KYC" at bounding box center [126, 349] width 152 height 31
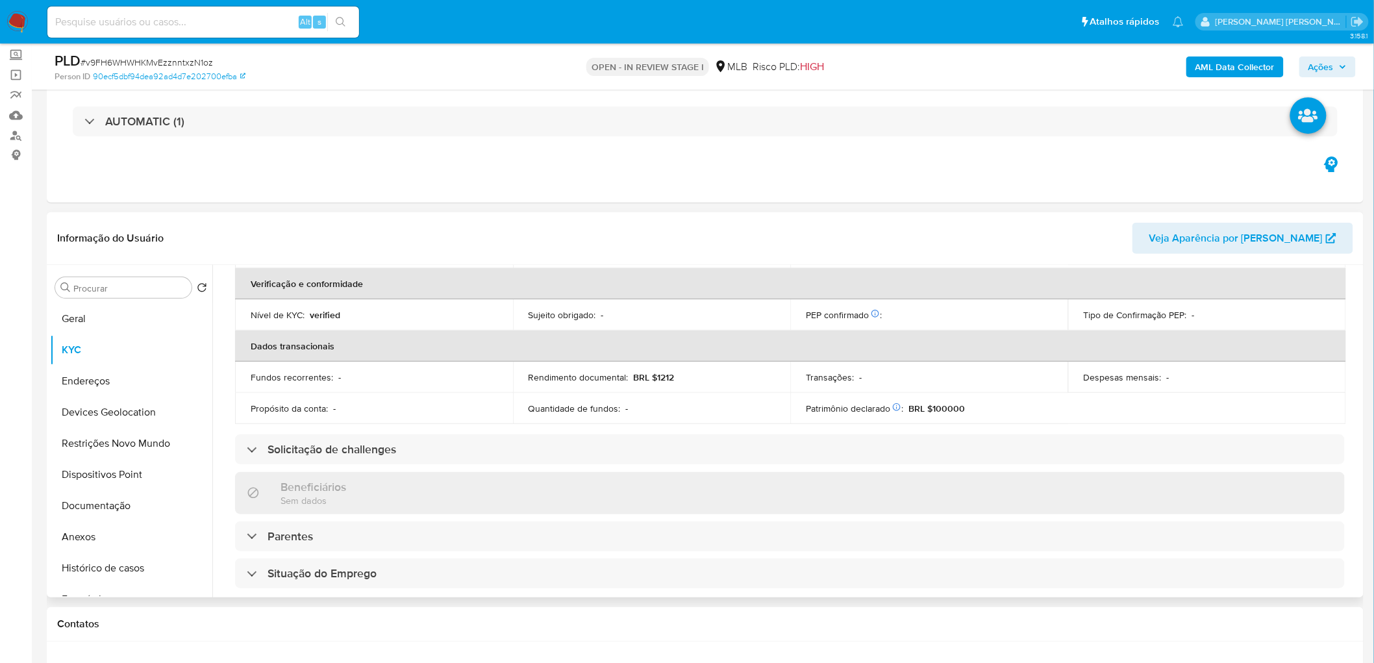
scroll to position [540, 0]
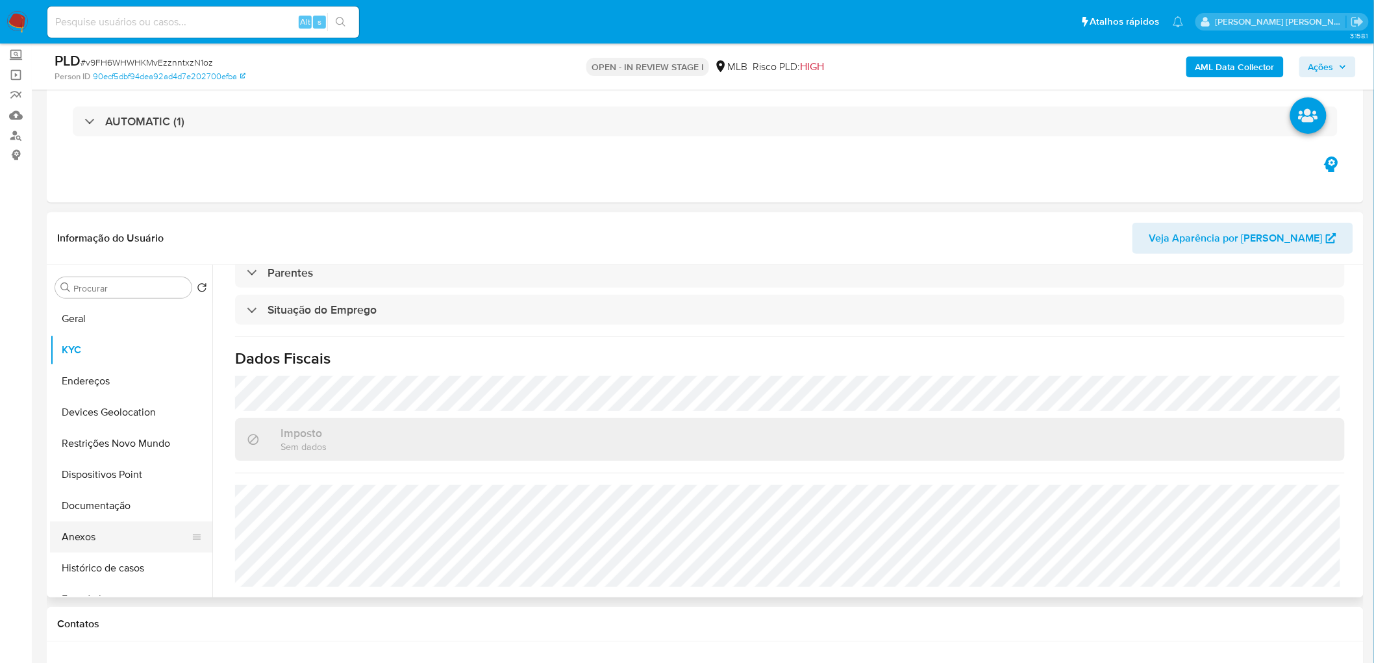
click at [112, 531] on button "Anexos" at bounding box center [126, 536] width 152 height 31
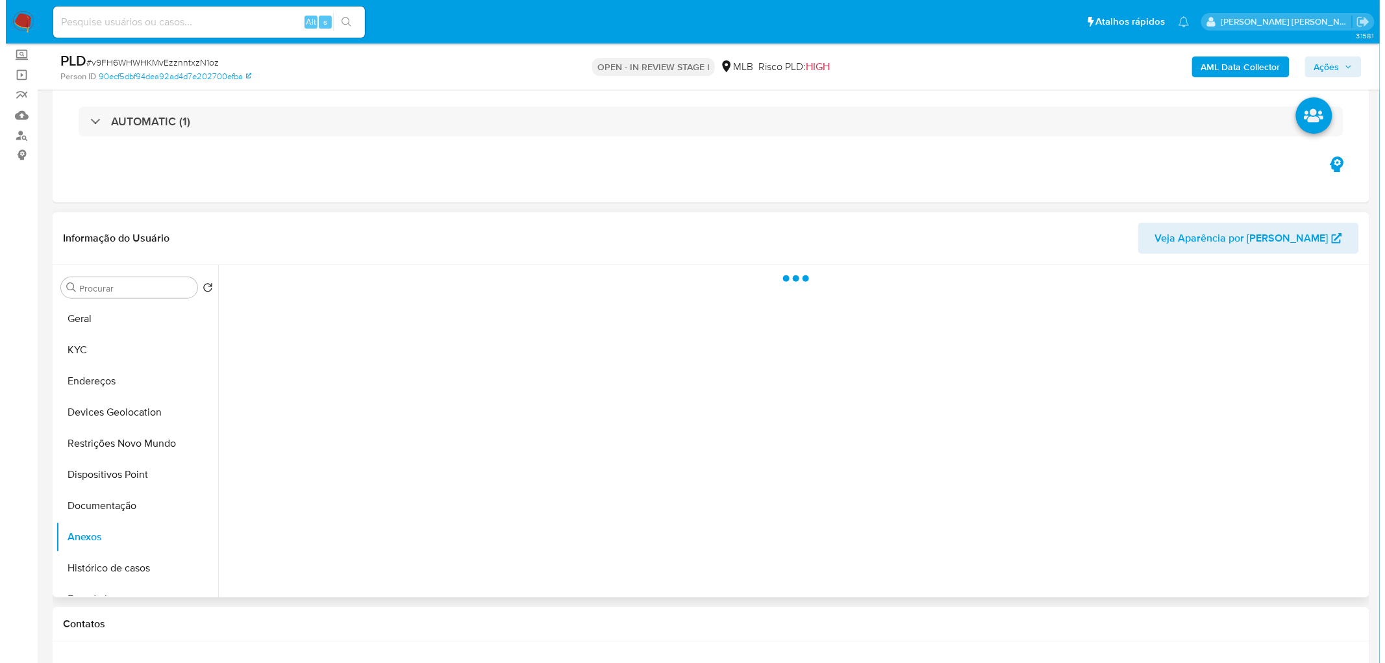
scroll to position [0, 0]
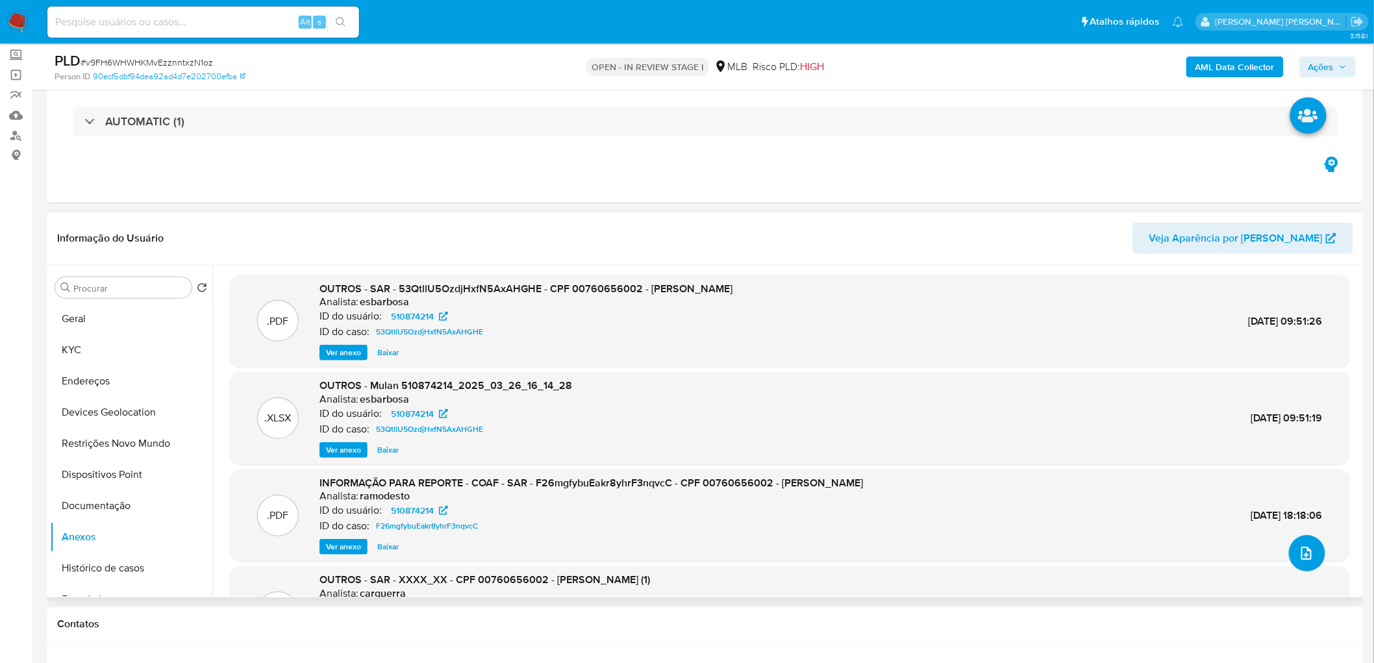
click at [1301, 558] on icon "upload-file" at bounding box center [1306, 553] width 16 height 16
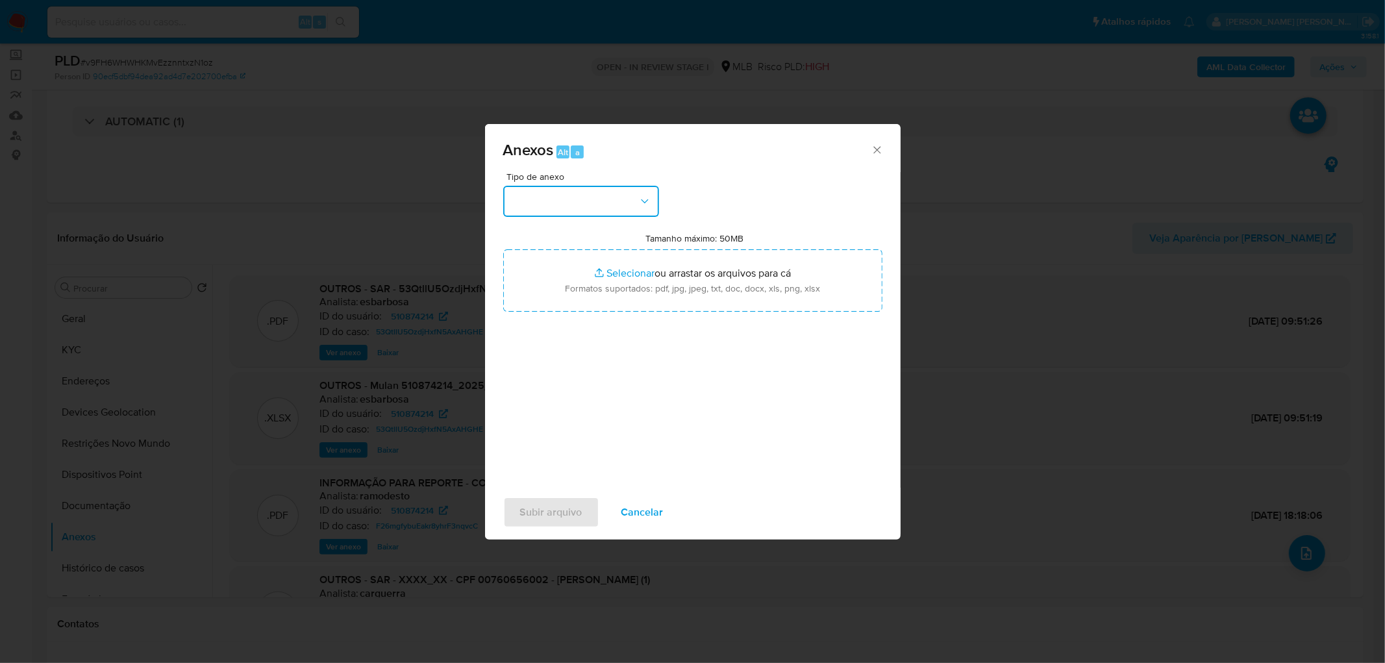
click at [586, 215] on button "button" at bounding box center [581, 201] width 156 height 31
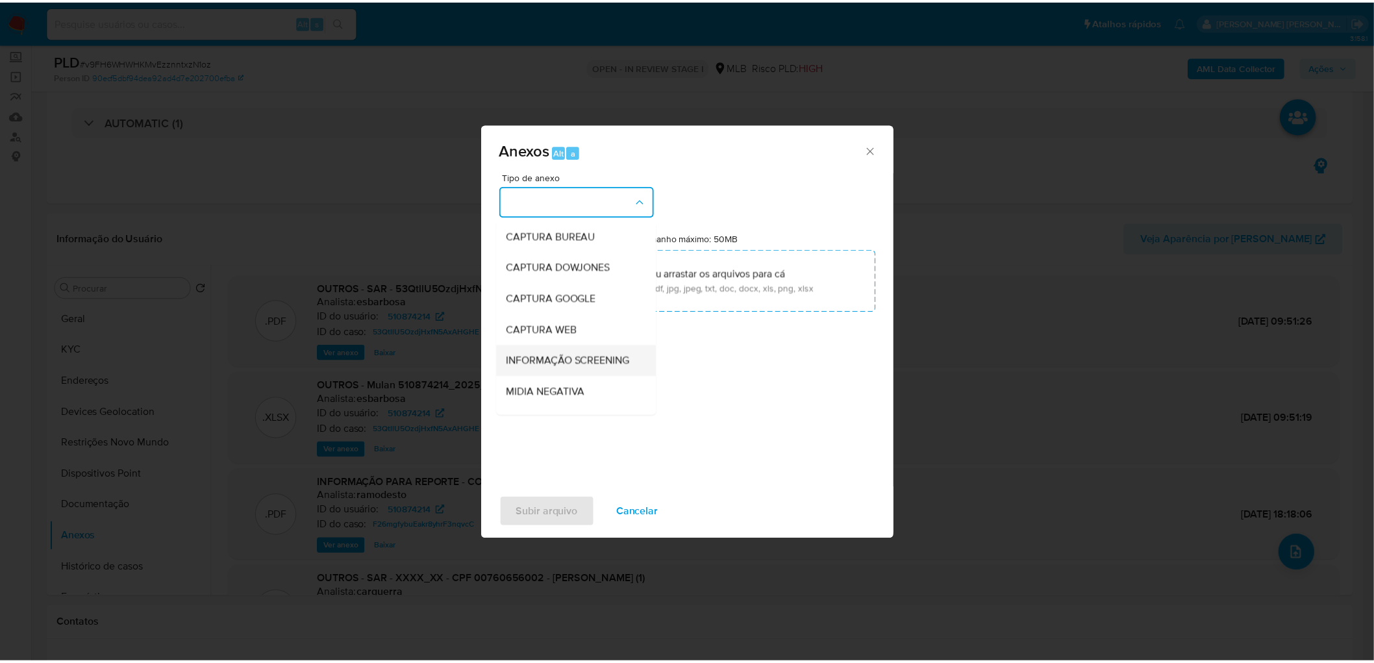
scroll to position [72, 0]
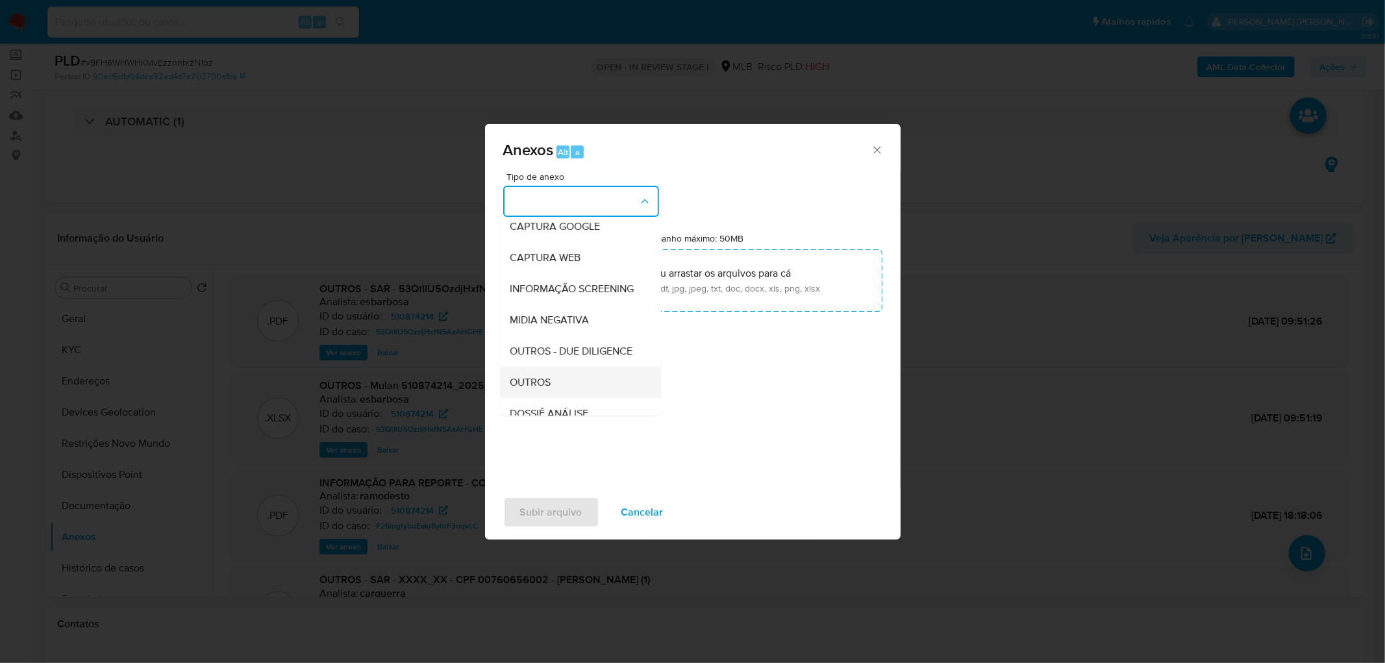
click at [540, 397] on div "OUTROS" at bounding box center [576, 382] width 132 height 31
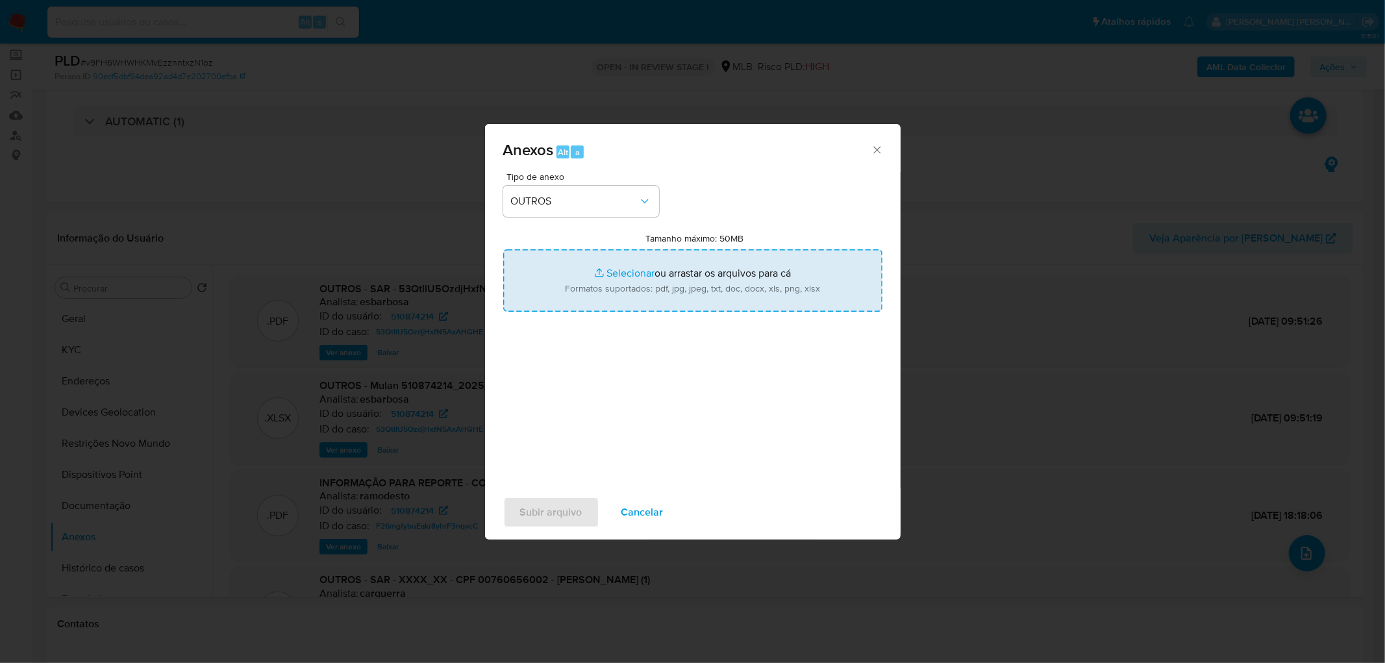
click at [674, 283] on input "Tamanho máximo: 50MB Selecionar arquivos" at bounding box center [692, 280] width 379 height 62
type input "C:\fakepath\Mulan 510874214_2025_09_15_07_44_57.xlsx"
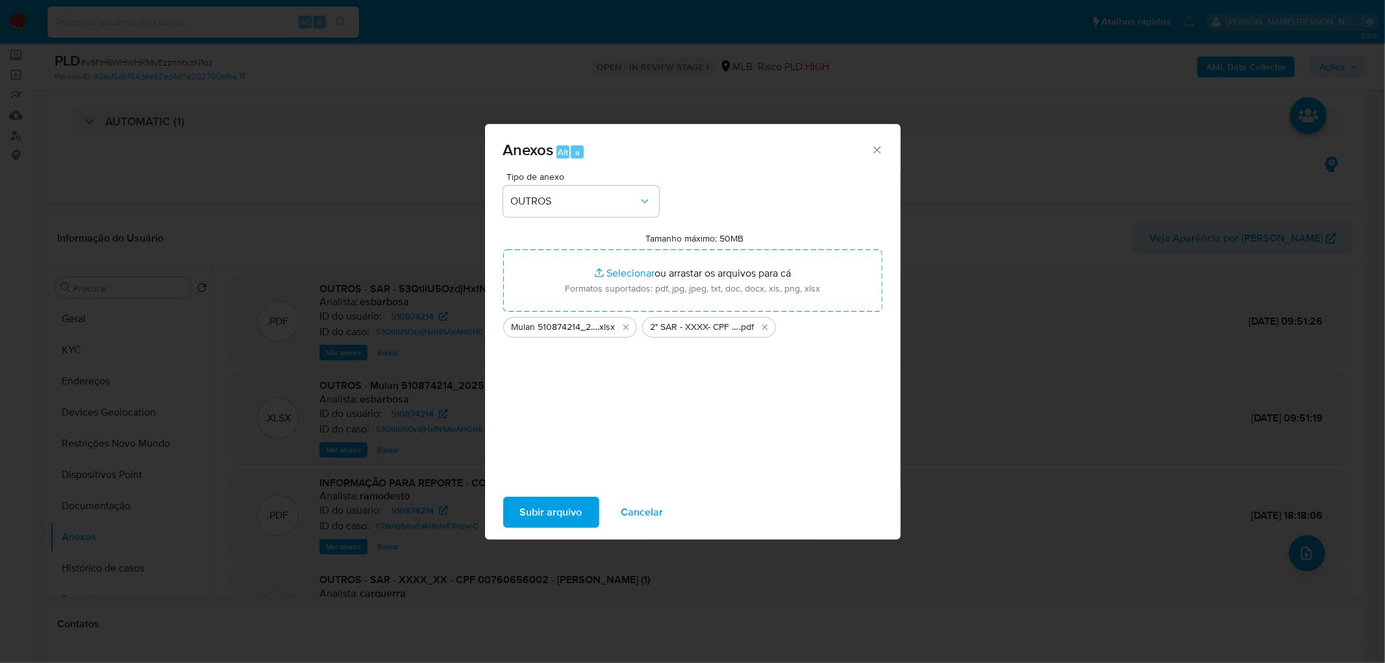
click at [544, 506] on span "Subir arquivo" at bounding box center [551, 512] width 62 height 29
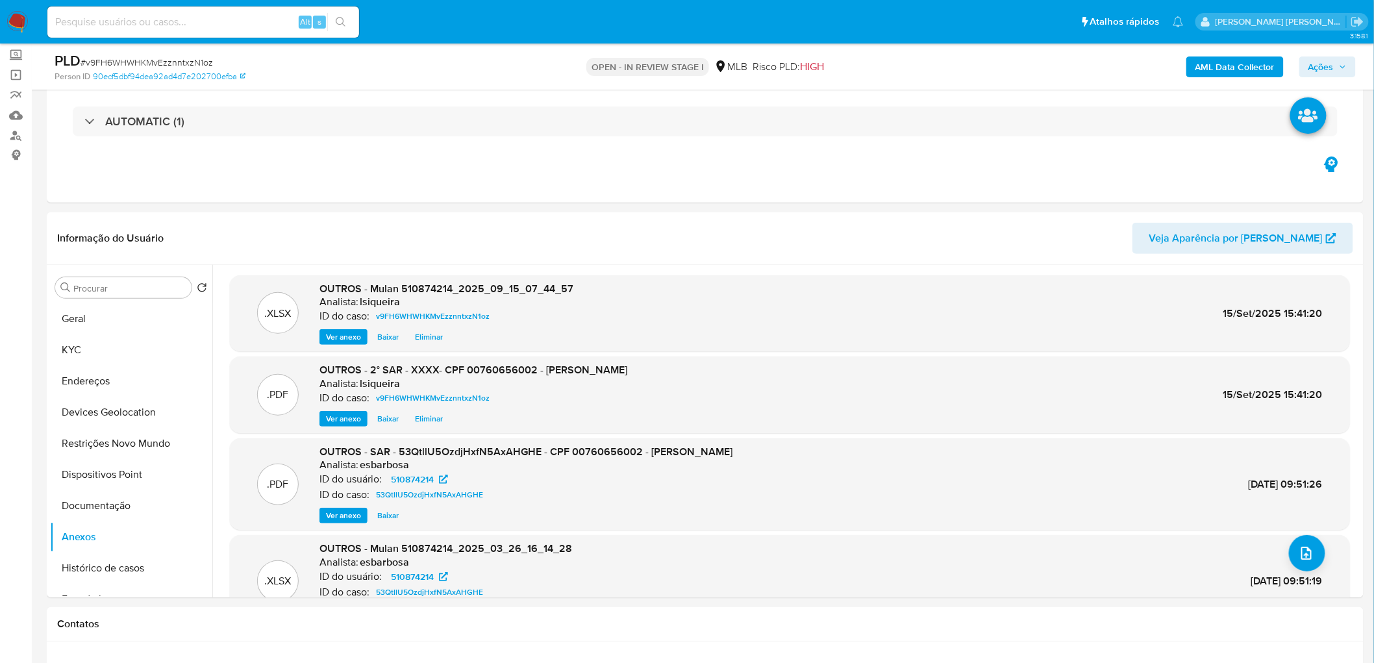
click at [1320, 58] on span "Ações" at bounding box center [1320, 66] width 25 height 21
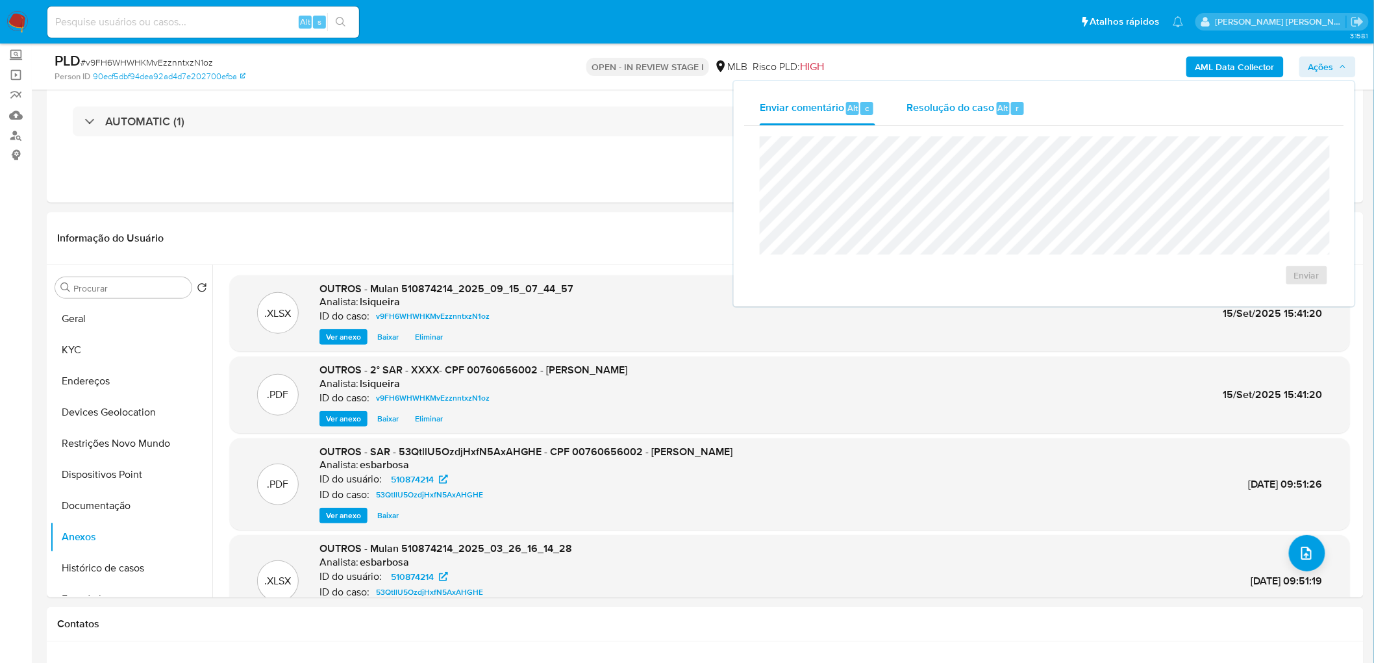
click at [933, 110] on span "Resolução do caso" at bounding box center [950, 107] width 88 height 15
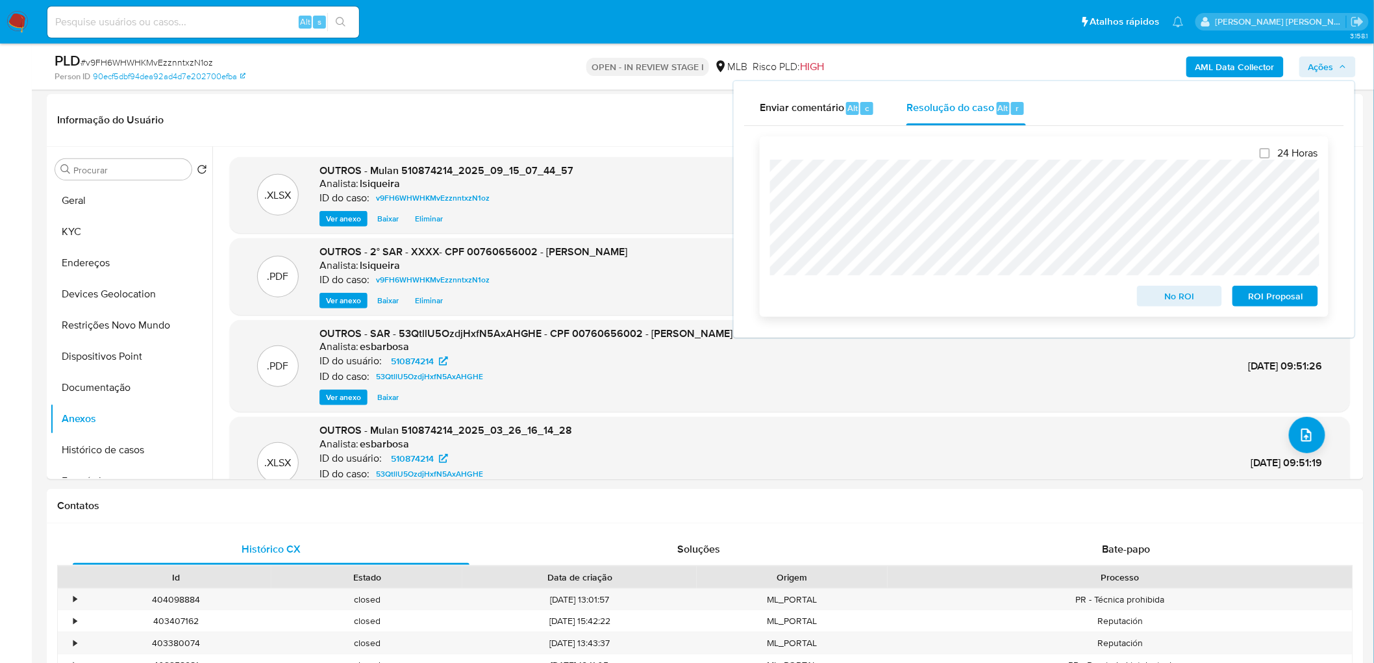
scroll to position [216, 0]
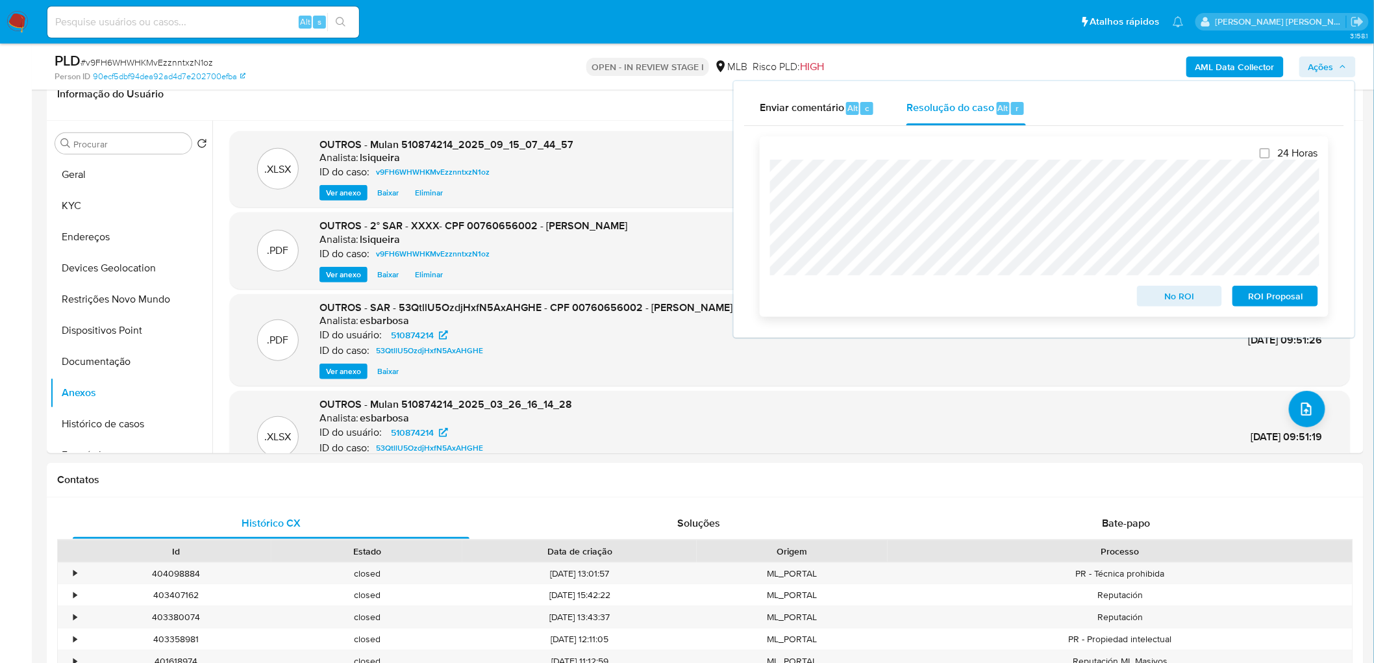
click at [1274, 302] on span "ROI Proposal" at bounding box center [1275, 296] width 68 height 18
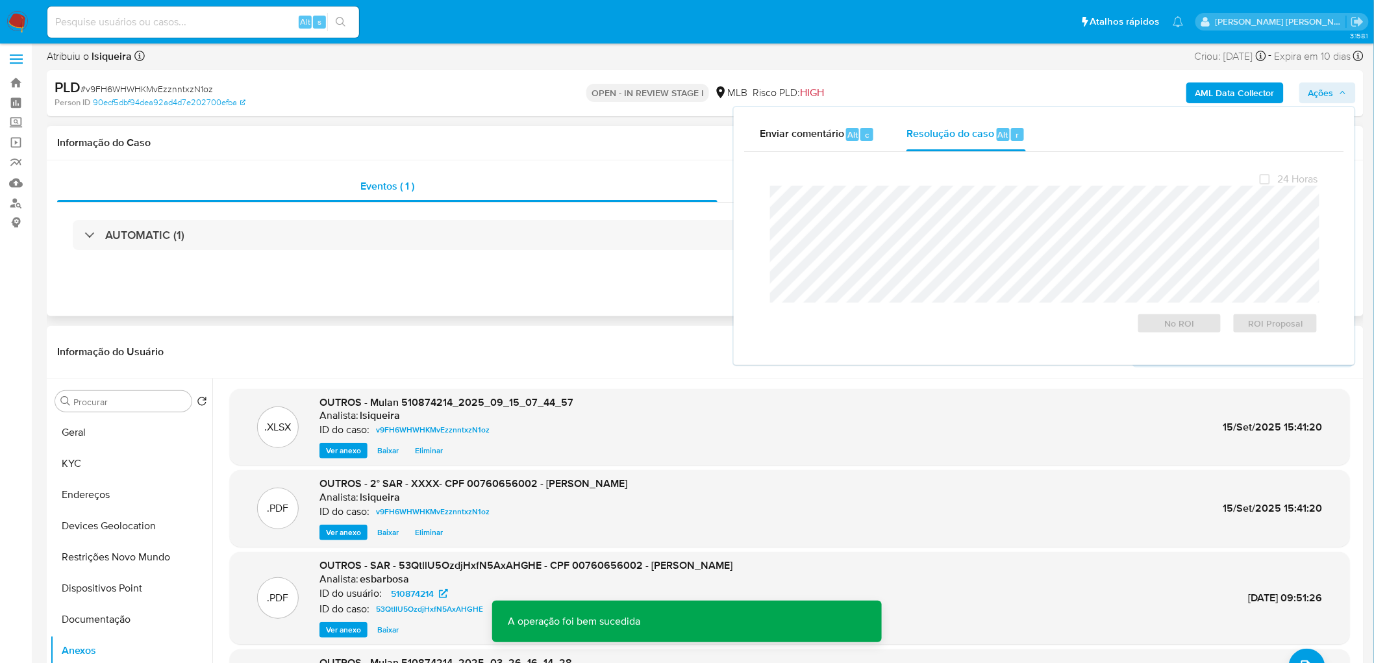
scroll to position [0, 0]
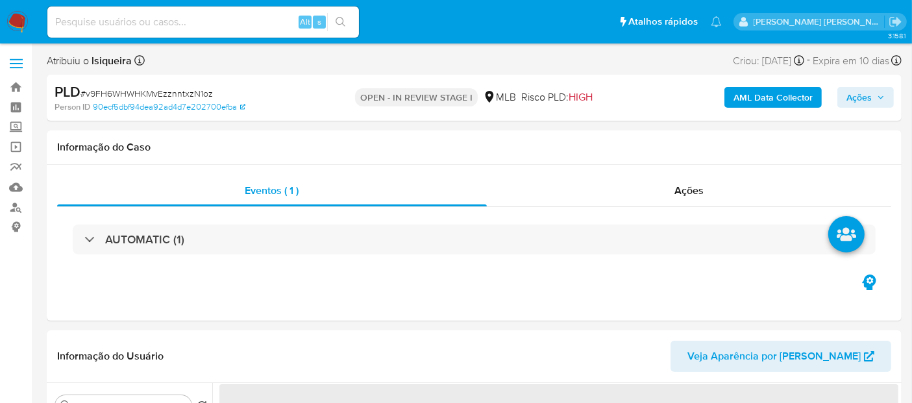
select select "10"
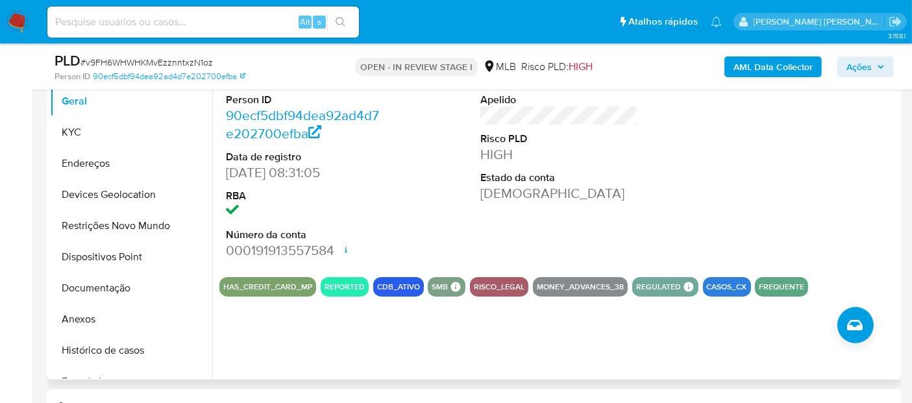
scroll to position [288, 0]
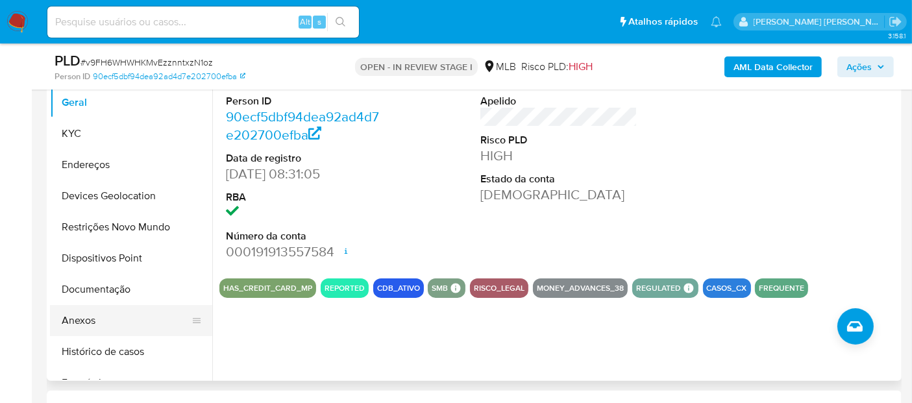
click at [98, 315] on button "Anexos" at bounding box center [126, 320] width 152 height 31
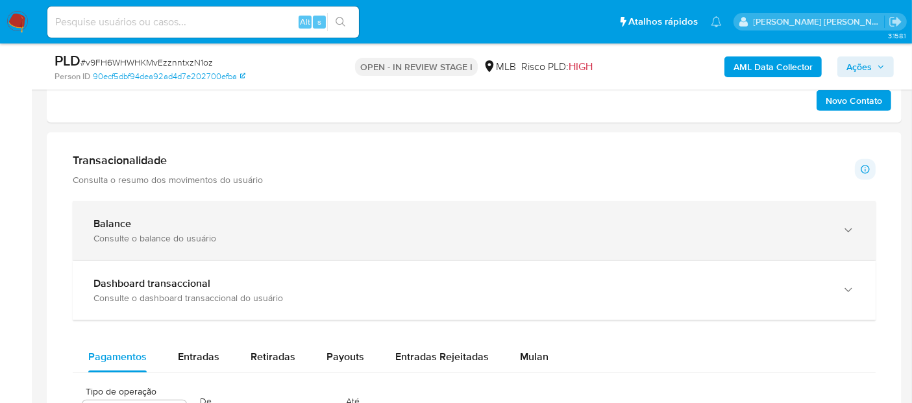
scroll to position [793, 0]
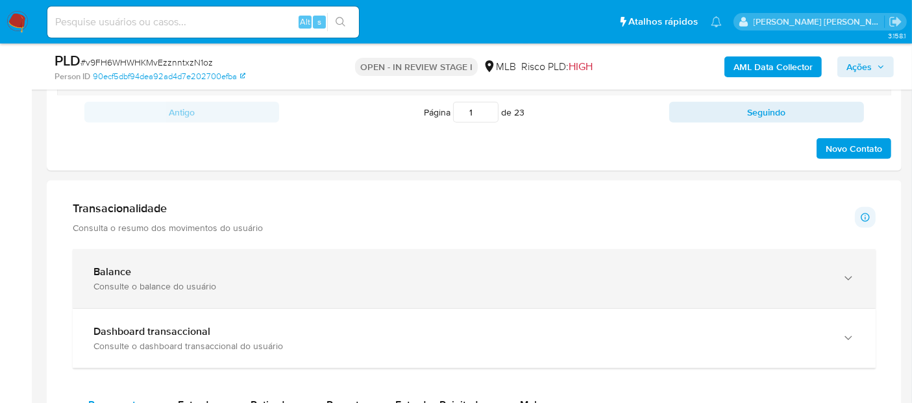
click at [255, 287] on div "Consulte o balance do usuário" at bounding box center [461, 286] width 736 height 12
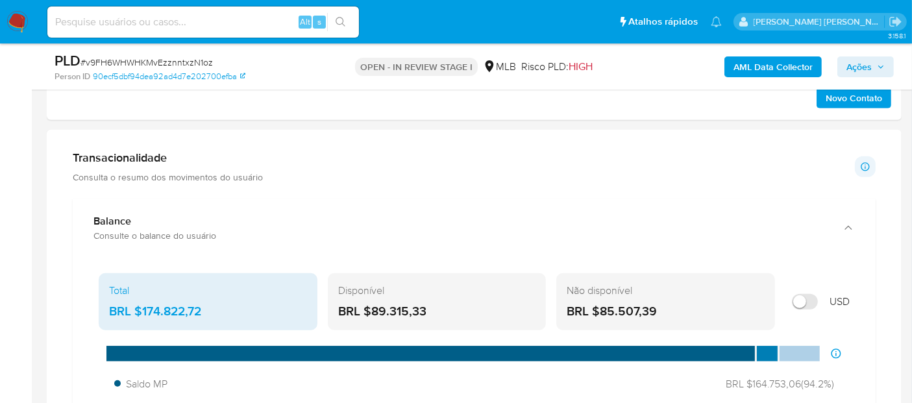
scroll to position [865, 0]
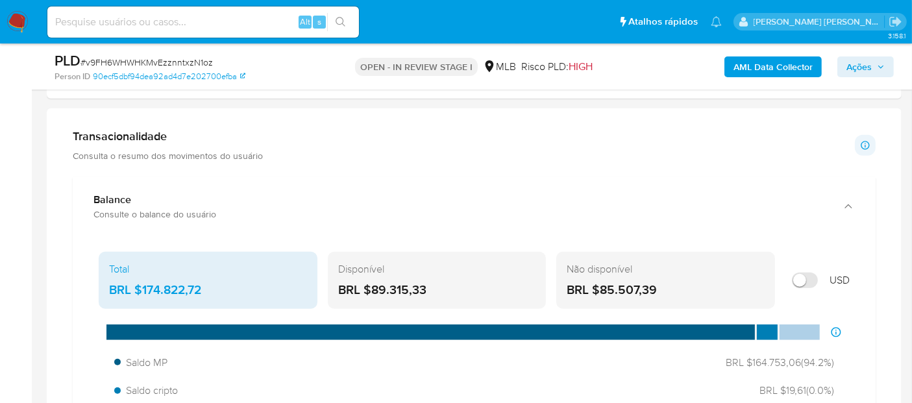
drag, startPoint x: 225, startPoint y: 286, endPoint x: 143, endPoint y: 286, distance: 82.4
click at [143, 286] on div "BRL $174.822,72" at bounding box center [208, 290] width 198 height 17
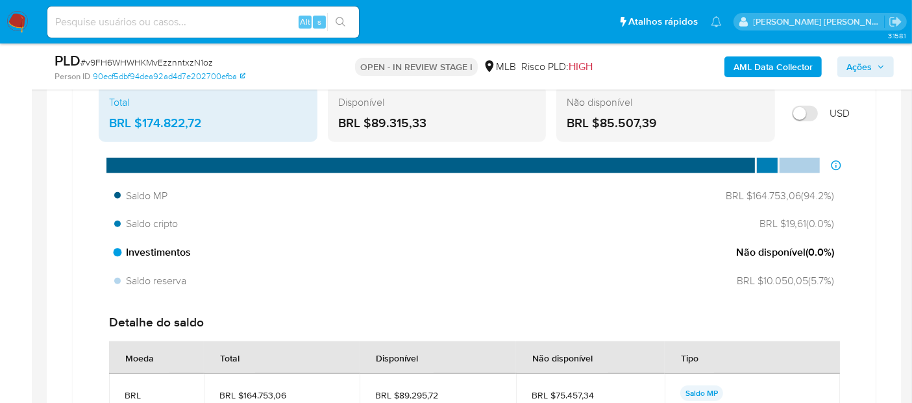
scroll to position [1009, 0]
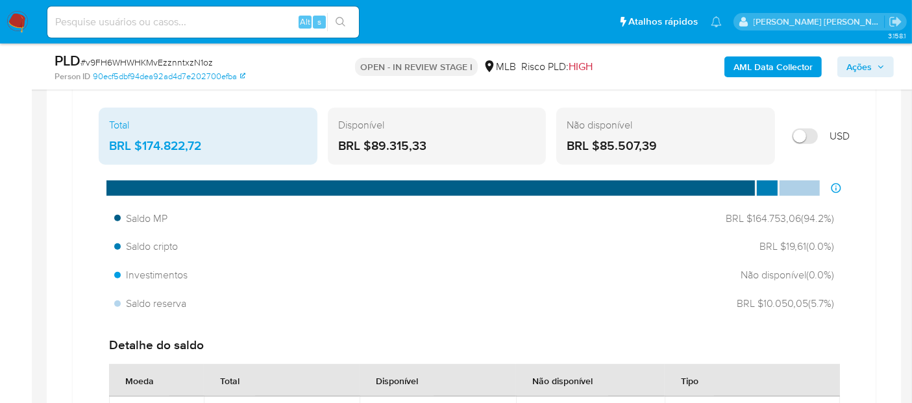
drag, startPoint x: 434, startPoint y: 142, endPoint x: 371, endPoint y: 142, distance: 62.3
click at [371, 142] on div "BRL $89.315,33" at bounding box center [437, 146] width 198 height 17
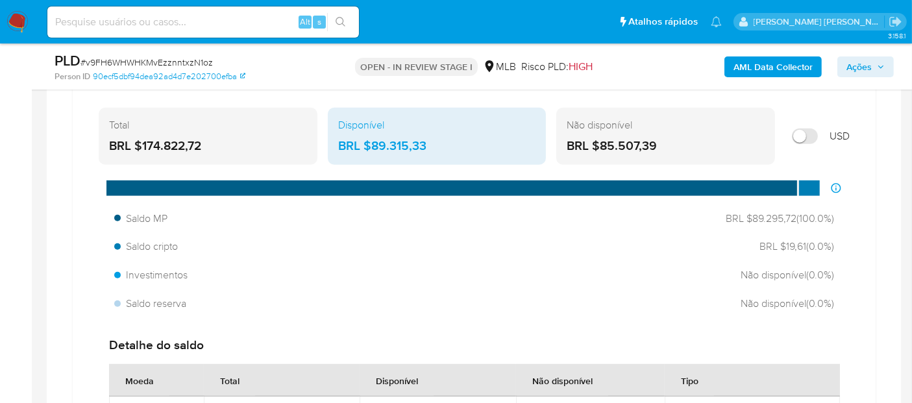
click at [460, 142] on div "BRL $89.315,33" at bounding box center [437, 146] width 198 height 17
drag, startPoint x: 470, startPoint y: 142, endPoint x: 373, endPoint y: 145, distance: 97.4
click at [373, 145] on div "BRL $89.315,33" at bounding box center [437, 146] width 198 height 17
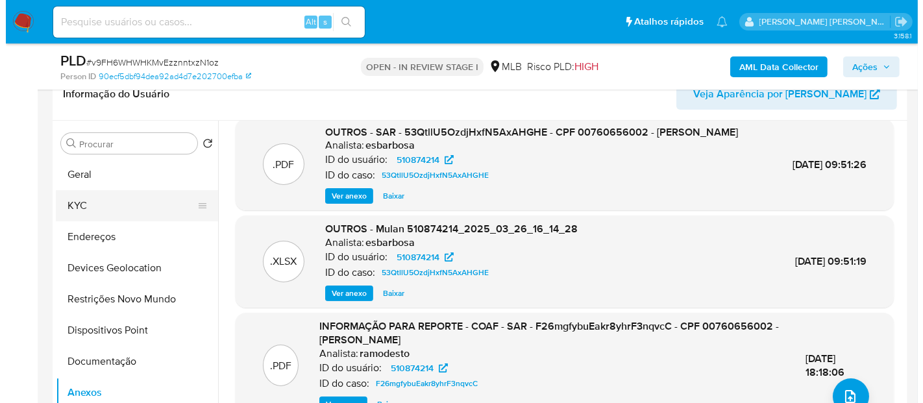
scroll to position [0, 0]
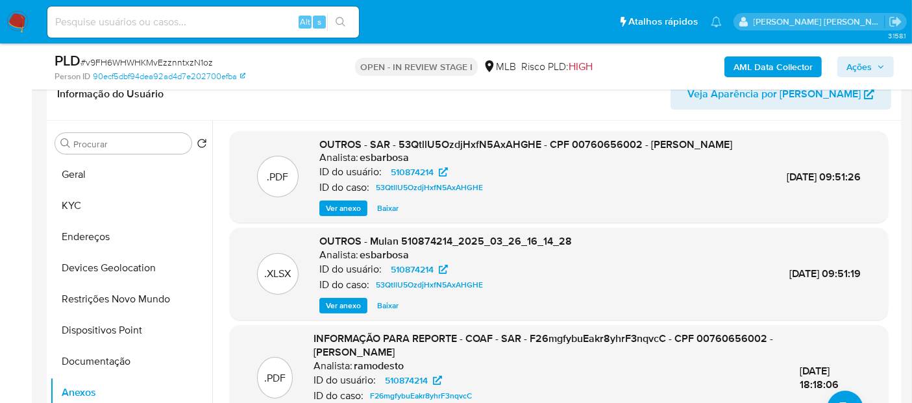
click at [351, 215] on span "Ver anexo" at bounding box center [343, 208] width 35 height 13
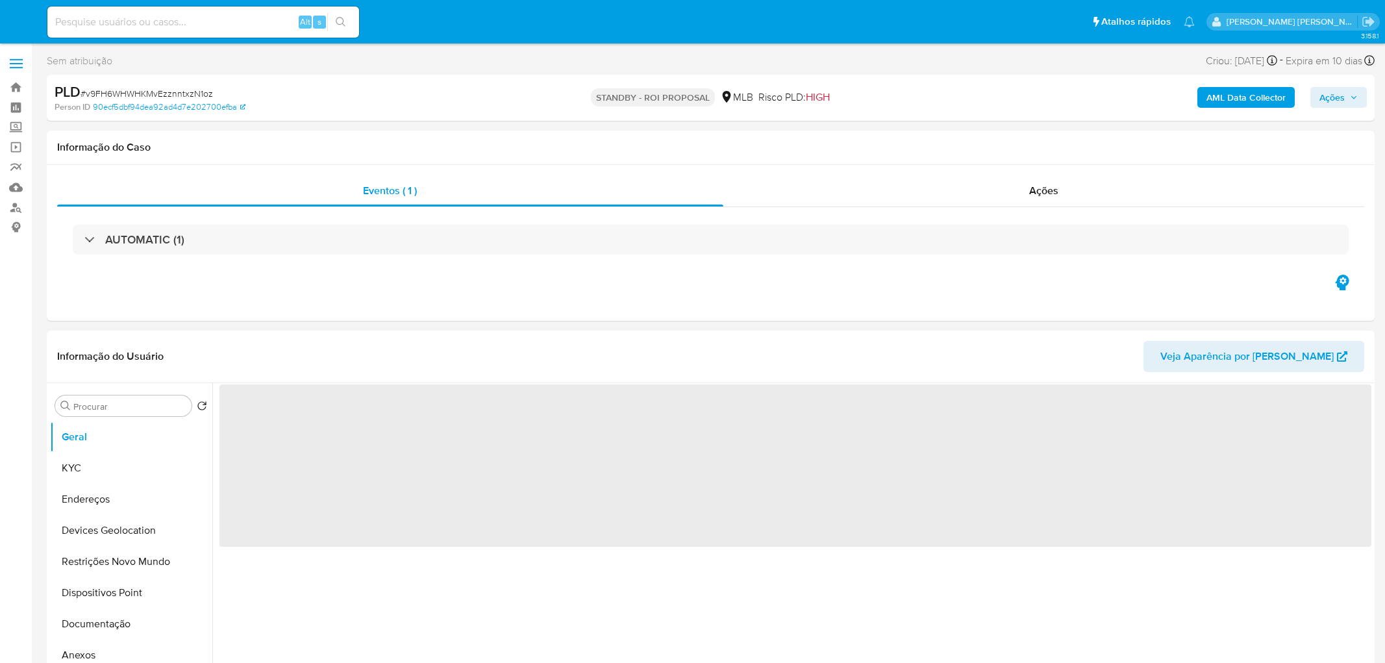
select select "10"
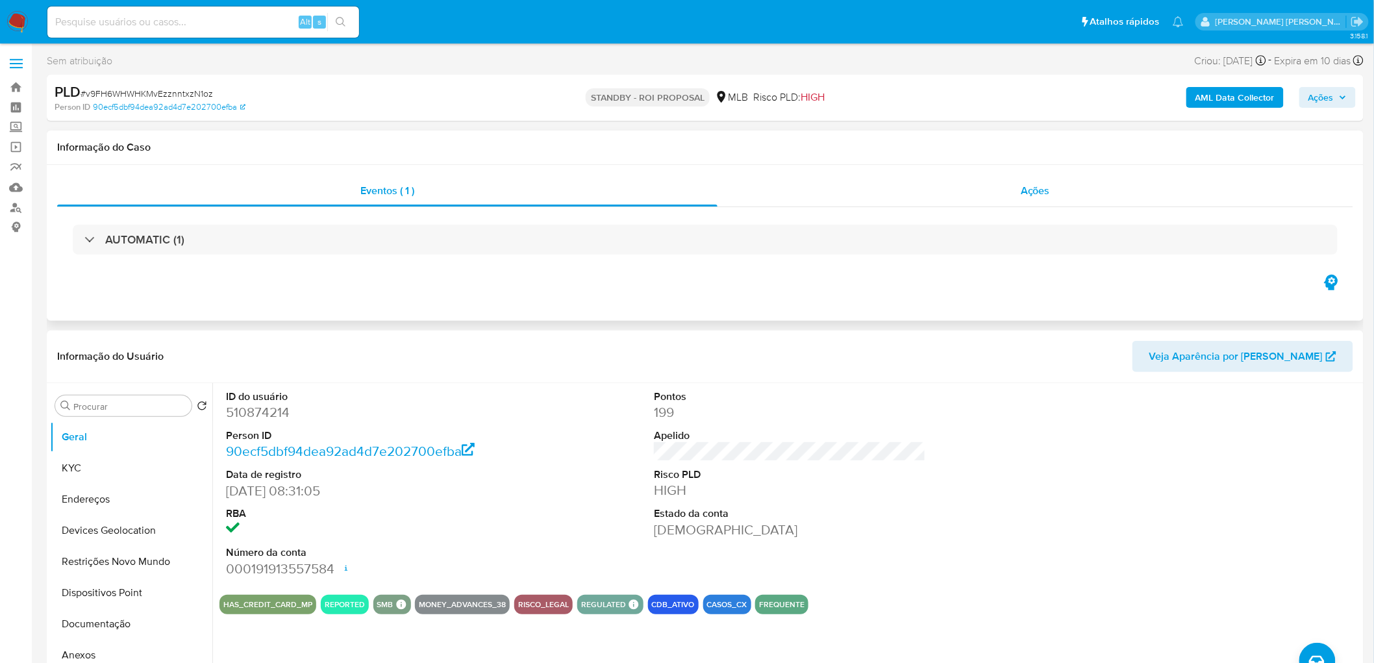
click at [1007, 198] on div "Ações" at bounding box center [1035, 190] width 636 height 31
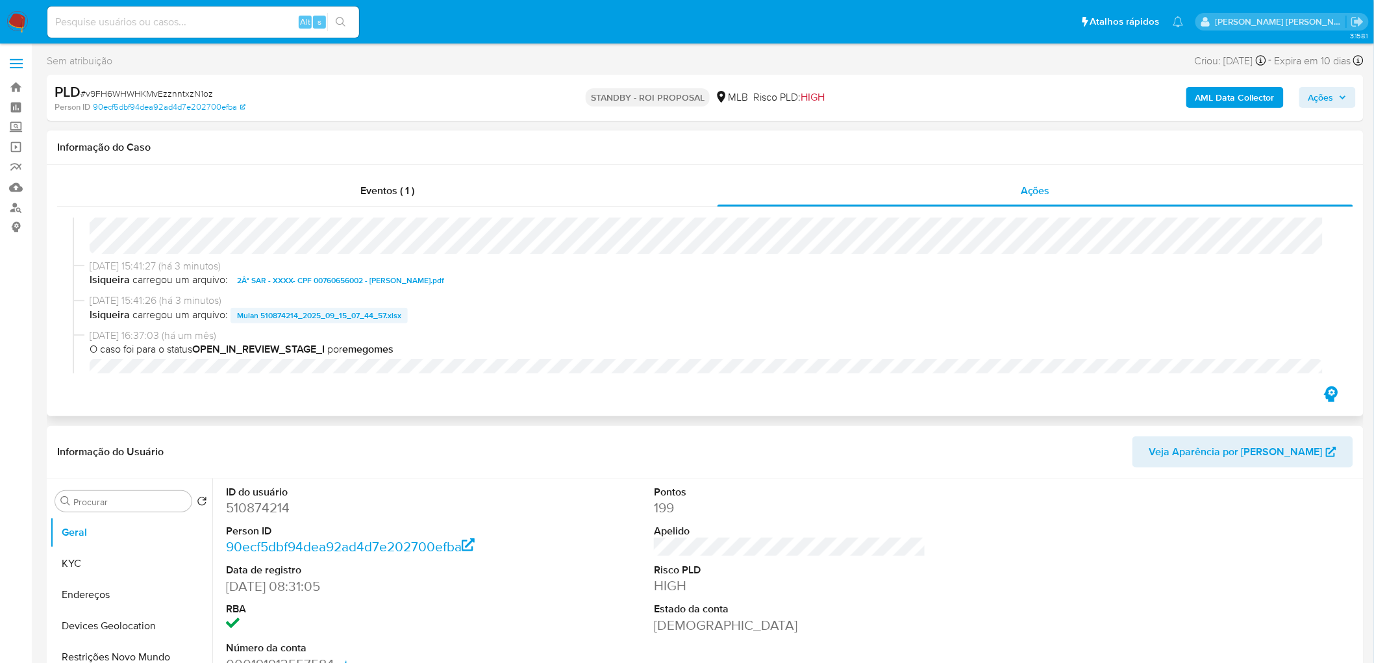
scroll to position [72, 0]
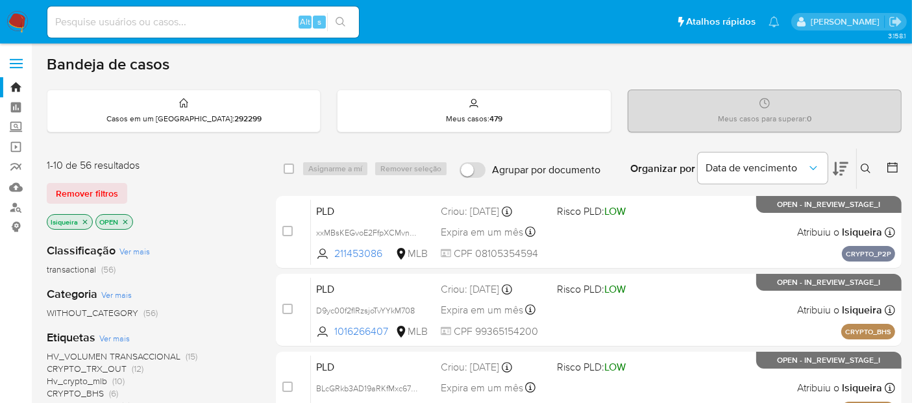
click at [845, 170] on icon at bounding box center [841, 169] width 16 height 16
click at [891, 166] on icon at bounding box center [892, 167] width 13 height 13
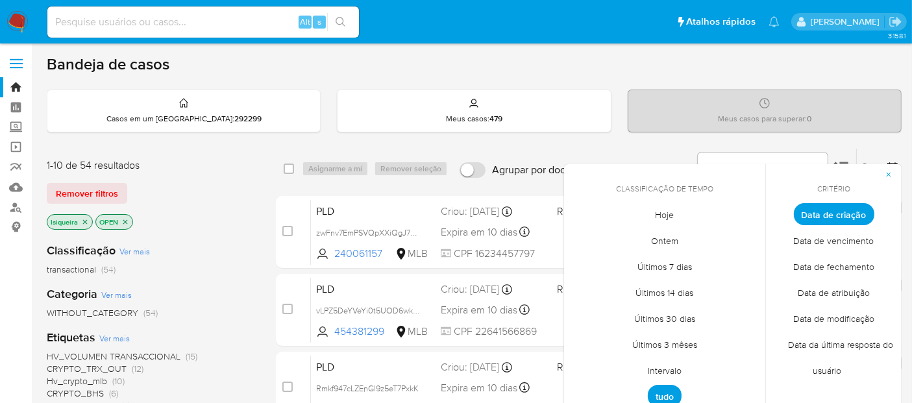
click at [670, 371] on span "Intervalo" at bounding box center [664, 371] width 61 height 27
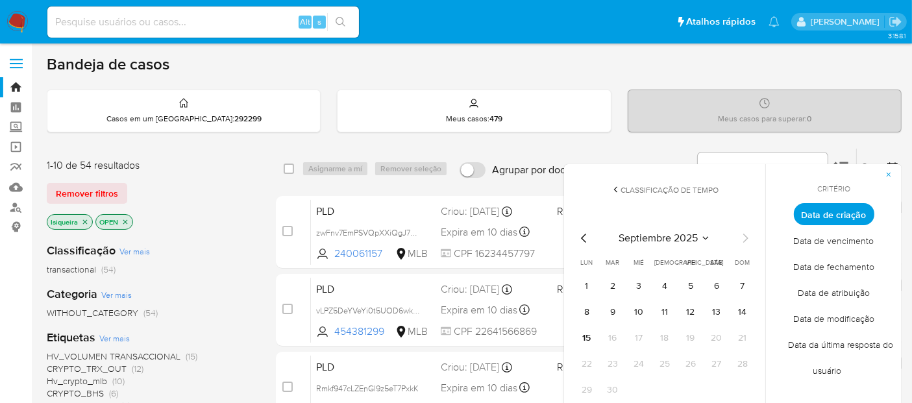
click at [583, 240] on icon "Mes anterior" at bounding box center [584, 238] width 16 height 16
click at [687, 283] on button "1" at bounding box center [690, 286] width 21 height 21
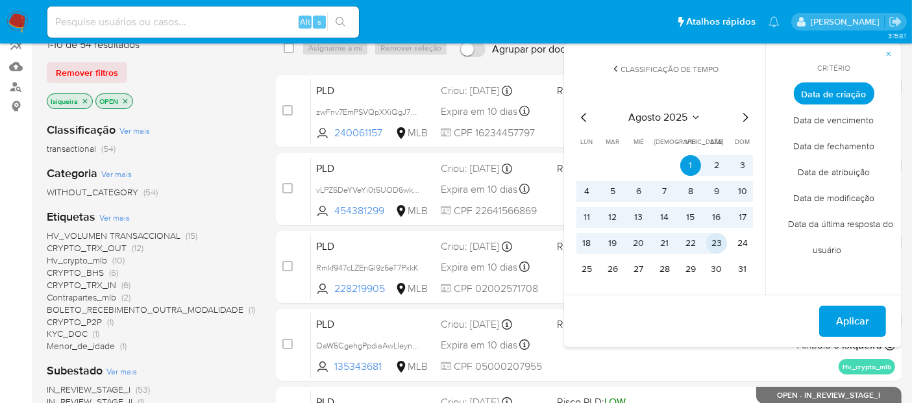
scroll to position [144, 0]
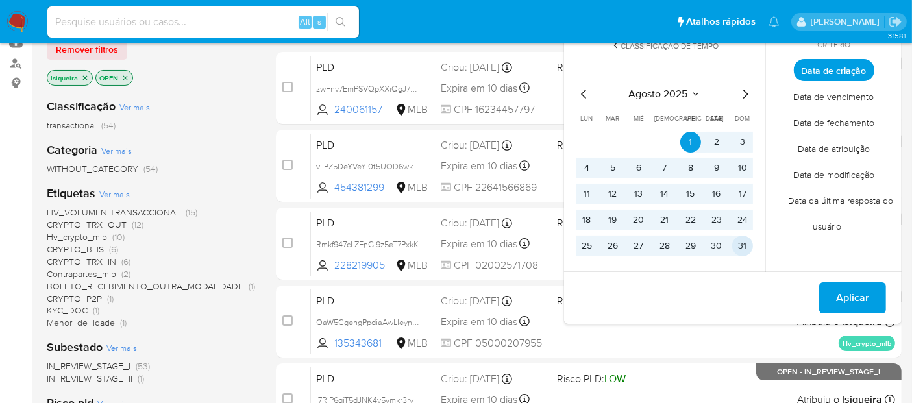
click at [747, 239] on button "31" at bounding box center [742, 246] width 21 height 21
click at [839, 288] on span "Aplicar" at bounding box center [852, 298] width 33 height 29
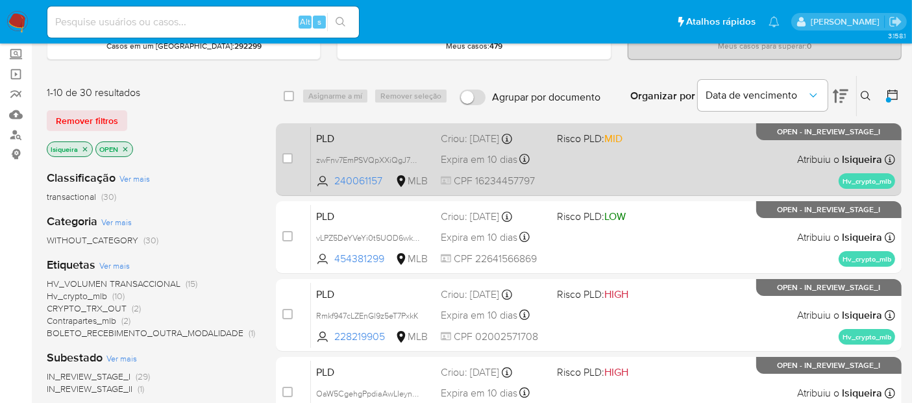
scroll to position [144, 0]
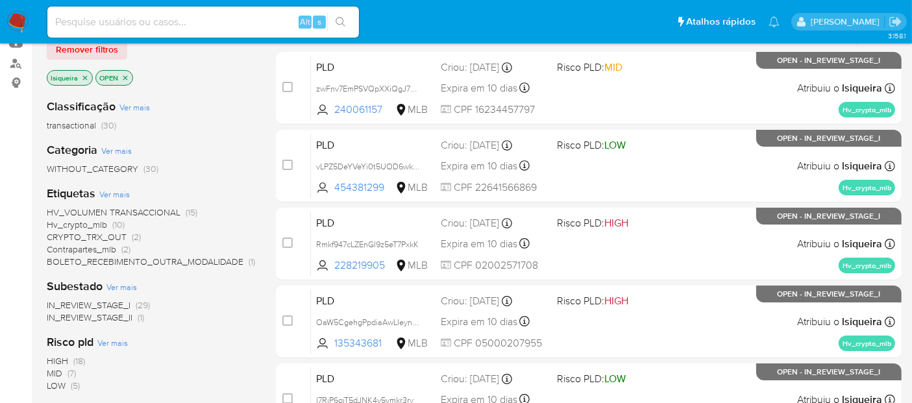
click at [106, 249] on span "Contrapartes_mlb" at bounding box center [81, 249] width 69 height 13
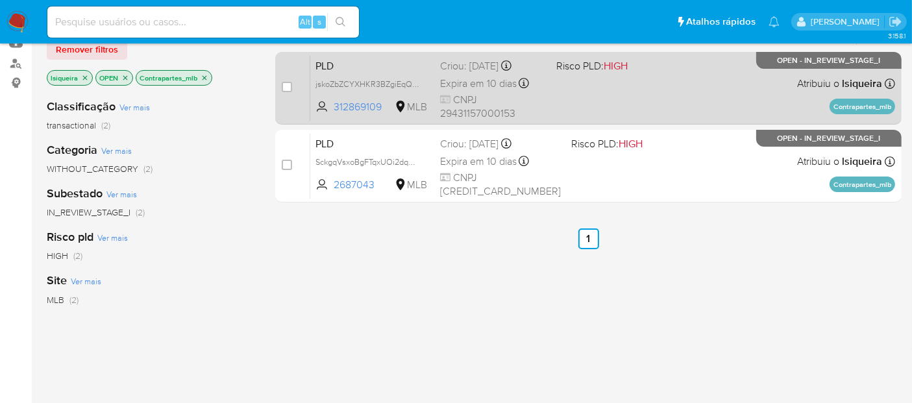
click at [678, 99] on div "PLD jskoZbZCYXHKR3BZgiEqQbWp 312869109 MLB Risco PLD: HIGH Criou: 12/08/2025 Cr…" at bounding box center [602, 88] width 585 height 66
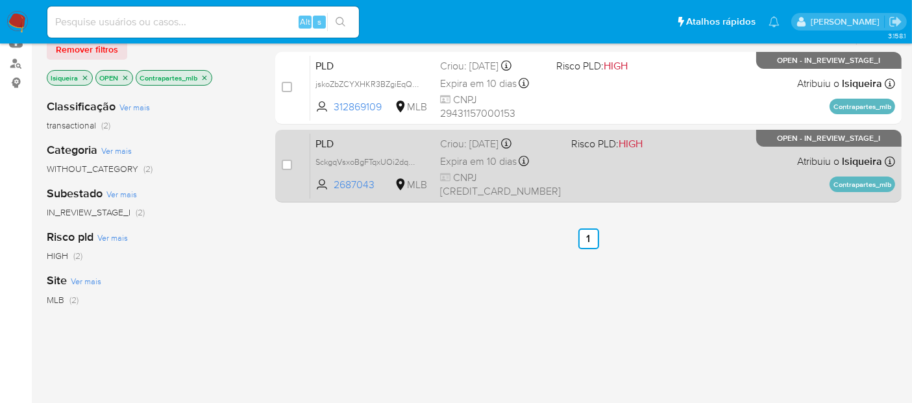
click at [677, 160] on div "PLD SckgqVsxoBgFTqxUOi2dqnbo 2687043 MLB Risco PLD: HIGH Criou: 12/08/2025 Crio…" at bounding box center [602, 166] width 585 height 66
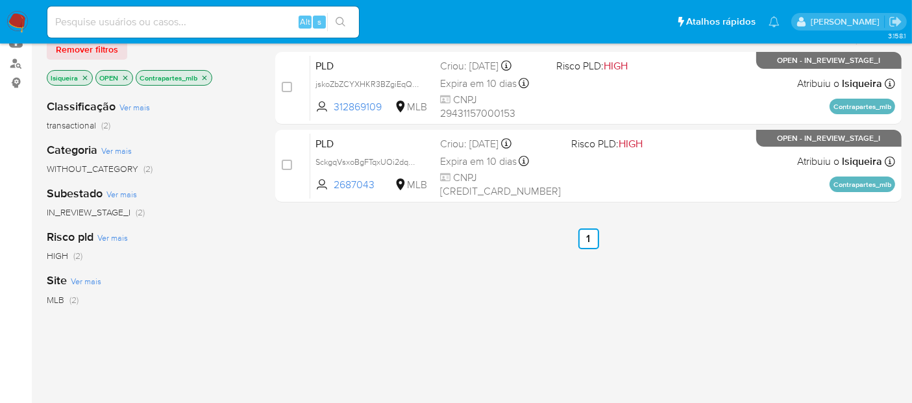
click at [201, 77] on icon "close-filter" at bounding box center [205, 78] width 8 height 8
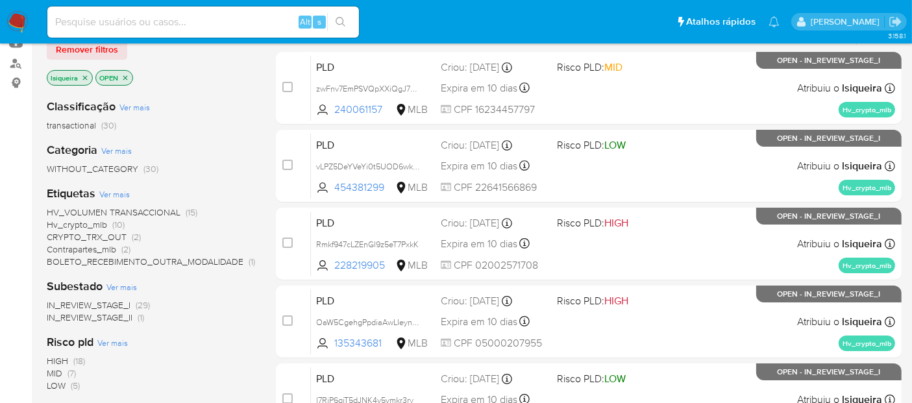
click at [130, 208] on span "HV_VOLUMEN TRANSACCIONAL" at bounding box center [114, 212] width 134 height 13
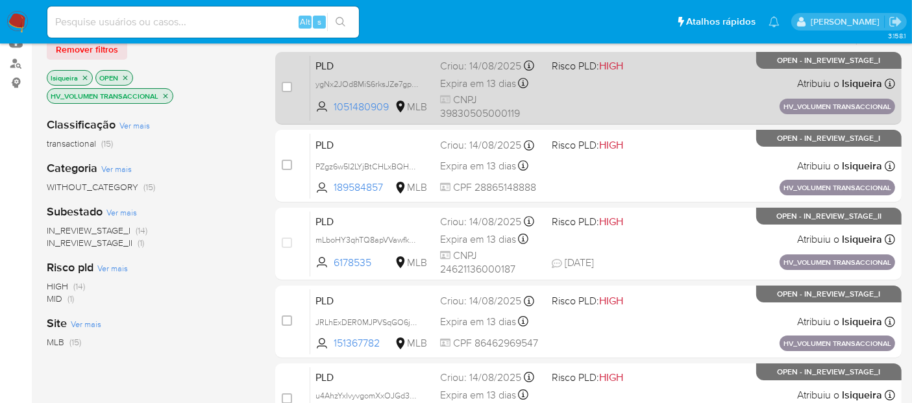
click at [682, 101] on div "PLD ygNx2JOd8MiS6rksJZe7gpC7 1051480909 MLB Risco PLD: HIGH Criou: 14/08/2025 C…" at bounding box center [602, 88] width 585 height 66
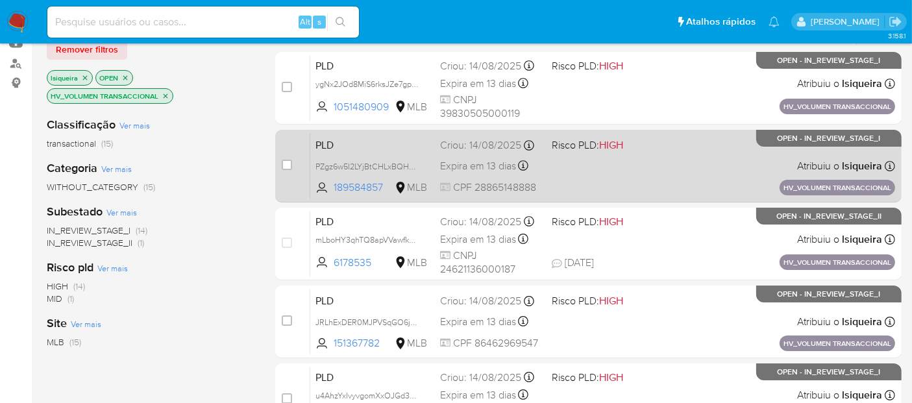
click at [689, 154] on div "PLD PZgz6w5I2LYjBtCHLxBQHkuE 189584857 MLB Risco PLD: HIGH Criou: 14/08/2025 Cr…" at bounding box center [602, 166] width 585 height 66
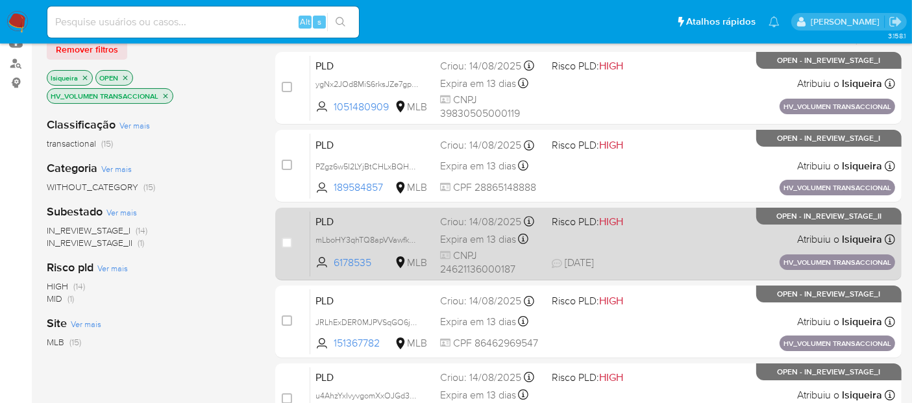
click at [703, 221] on div "PLD mLboHY3qhTQ8apVVawfkLfWJ 6178535 MLB Risco PLD: HIGH Criou: 14/08/2025 Crio…" at bounding box center [602, 244] width 585 height 66
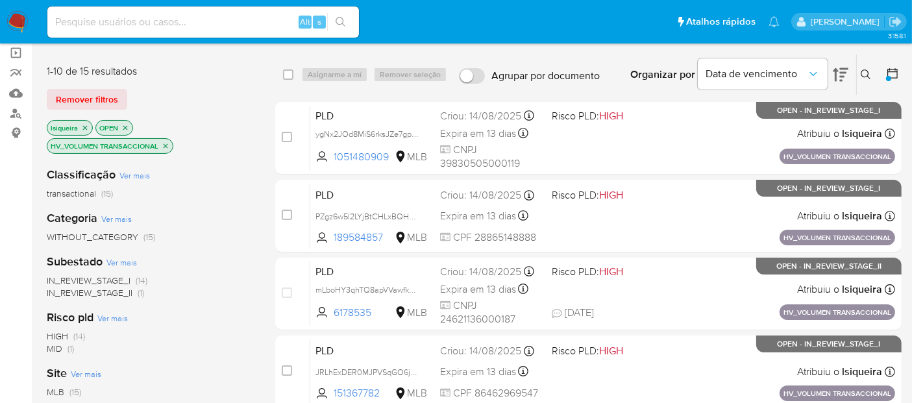
scroll to position [72, 0]
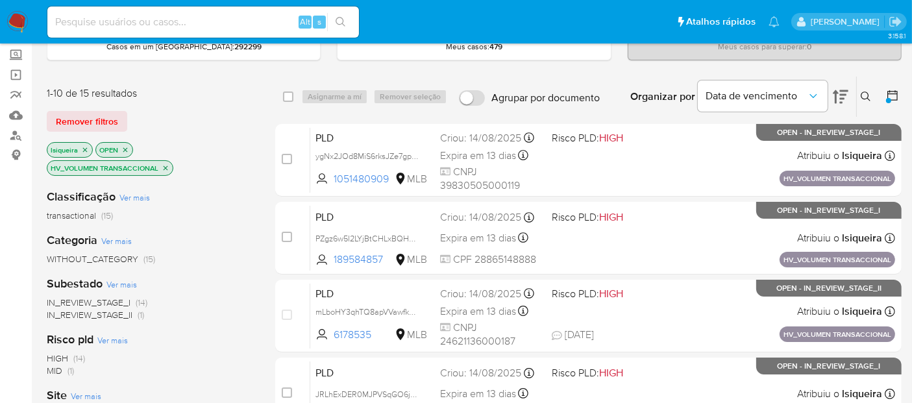
click at [166, 166] on icon "close-filter" at bounding box center [166, 168] width 5 height 5
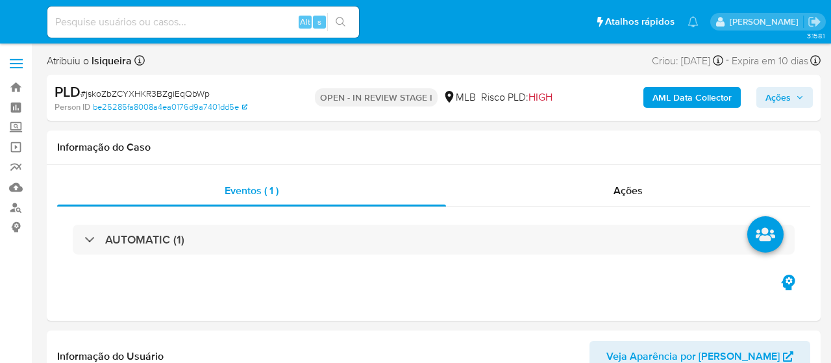
select select "10"
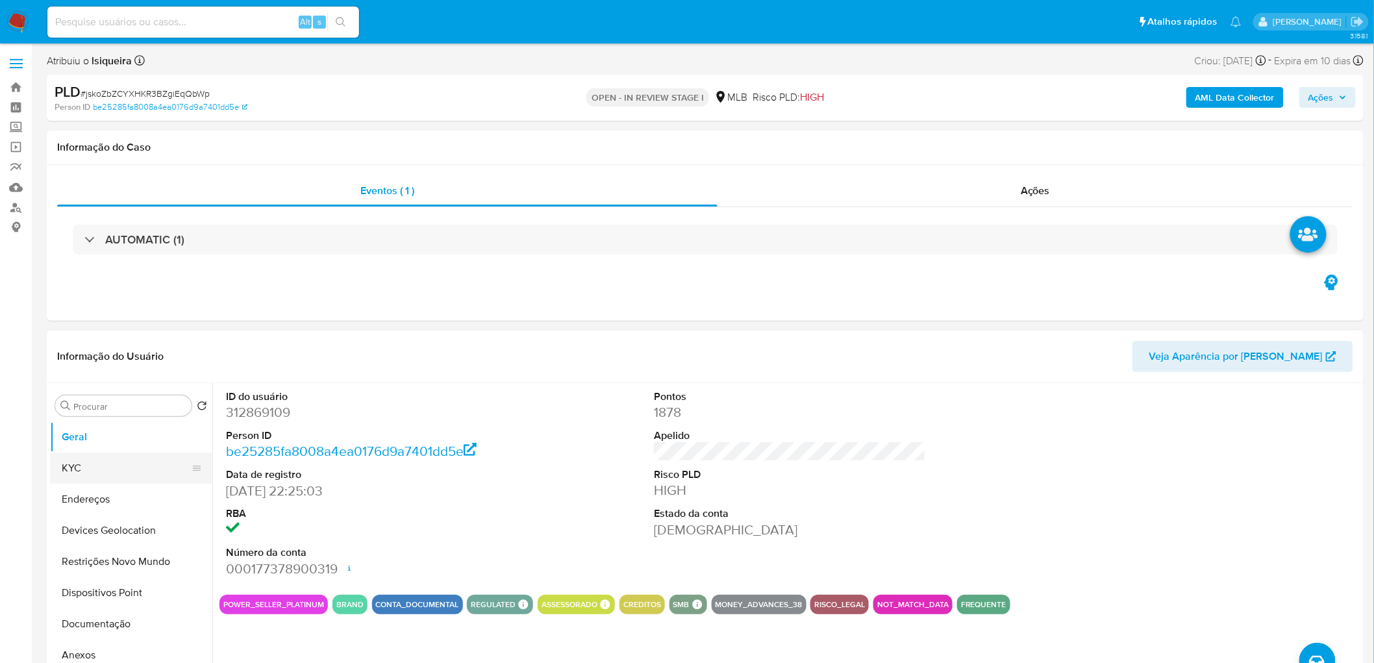
click at [112, 362] on button "KYC" at bounding box center [126, 467] width 152 height 31
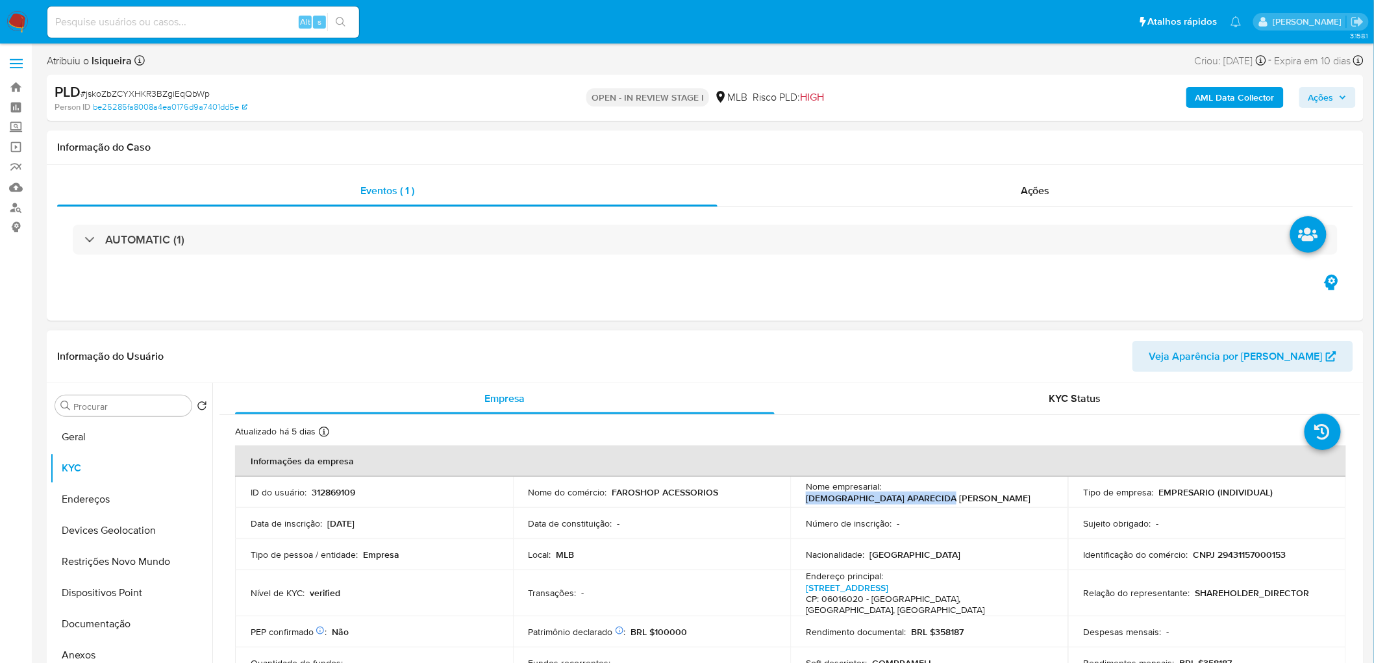
drag, startPoint x: 1043, startPoint y: 486, endPoint x: 884, endPoint y: 495, distance: 159.3
click at [830, 362] on div "Nome empresarial : [DEMOGRAPHIC_DATA][PERSON_NAME]" at bounding box center [929, 491] width 247 height 23
copy p "[DEMOGRAPHIC_DATA] APARECIDA [PERSON_NAME]"
click at [800, 286] on div "Eventos ( 1 ) Ações AUTOMATIC (1)" at bounding box center [705, 243] width 1317 height 156
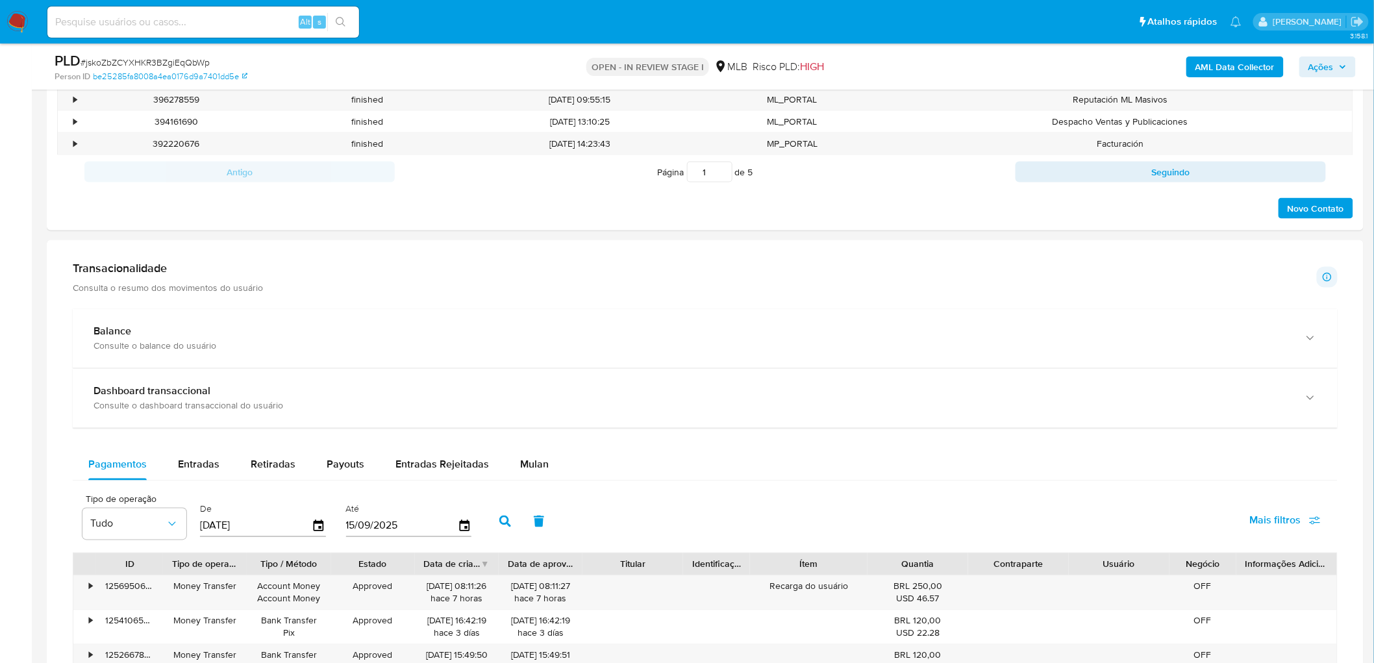
scroll to position [793, 0]
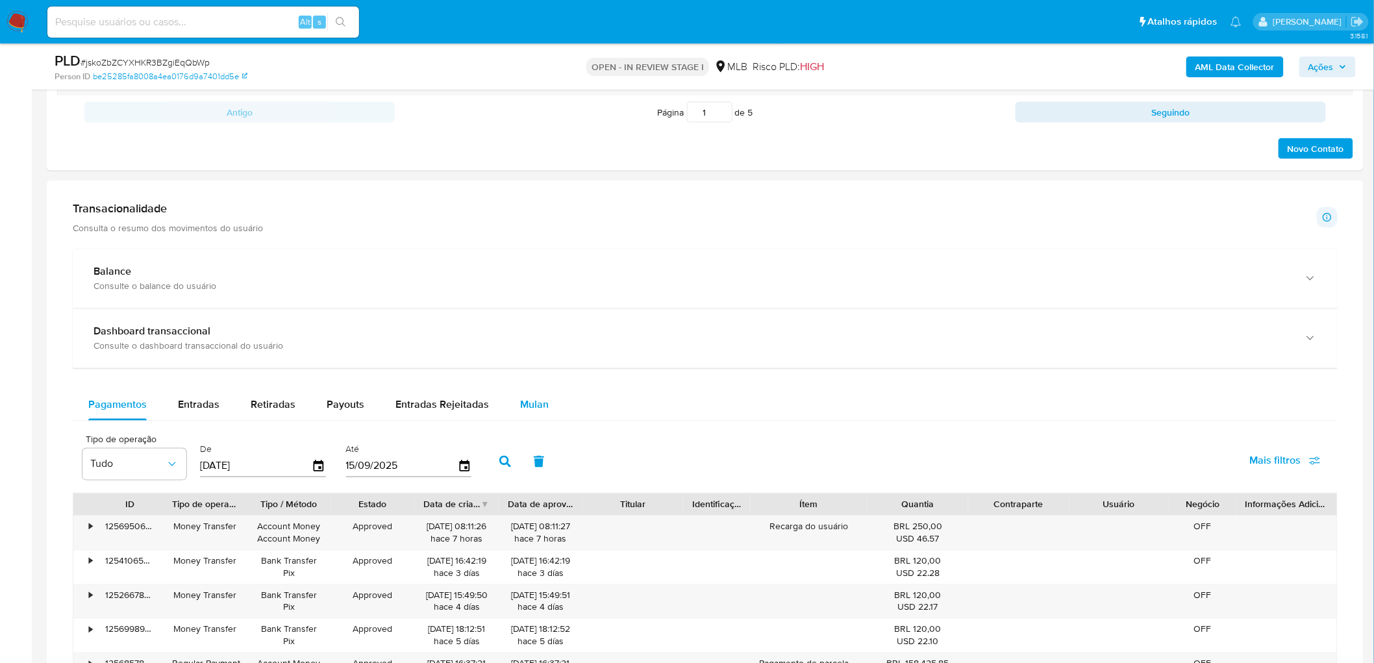
click at [549, 362] on button "Mulan" at bounding box center [534, 405] width 60 height 31
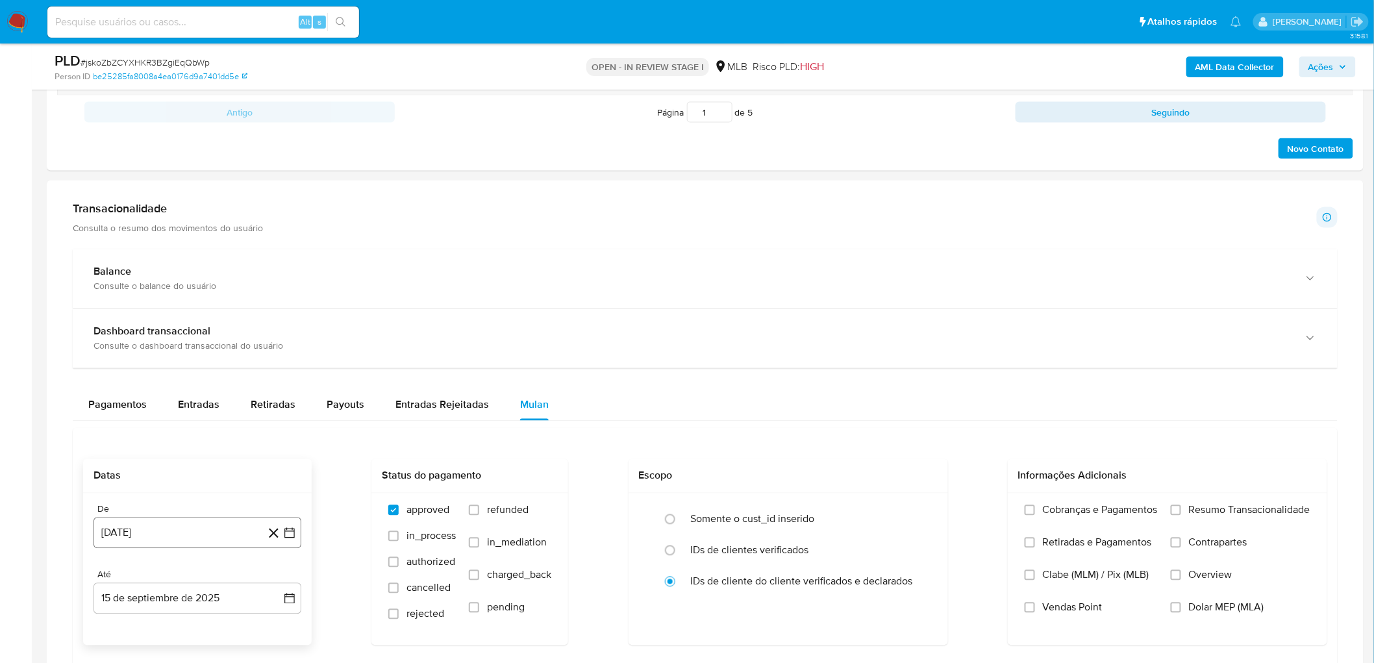
click at [107, 362] on button "[DATE]" at bounding box center [197, 532] width 208 height 31
click at [192, 338] on span "agosto 2024" at bounding box center [191, 335] width 59 height 13
click at [271, 321] on icon "Año siguiente" at bounding box center [275, 321] width 16 height 16
click at [141, 362] on span "[DATE]" at bounding box center [140, 441] width 29 height 10
click at [147, 362] on button "1" at bounding box center [145, 383] width 21 height 21
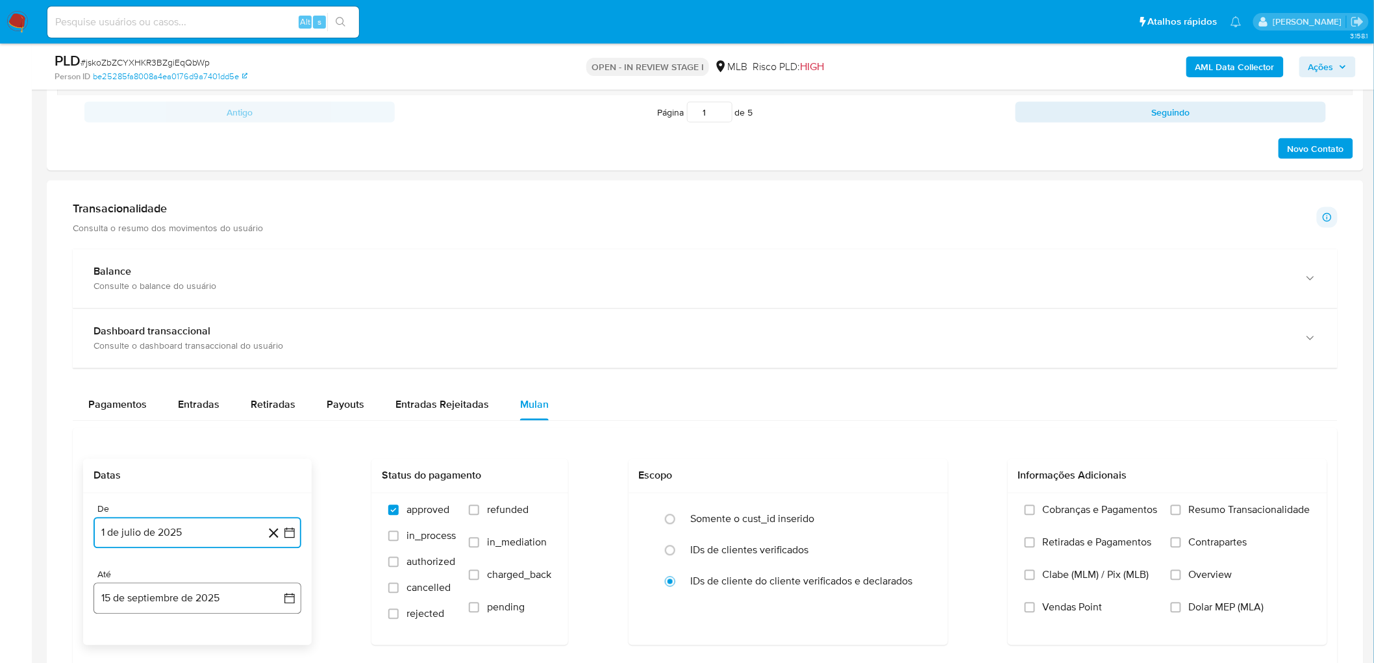
click at [189, 362] on button "15 de septiembre de 2025" at bounding box center [197, 598] width 208 height 31
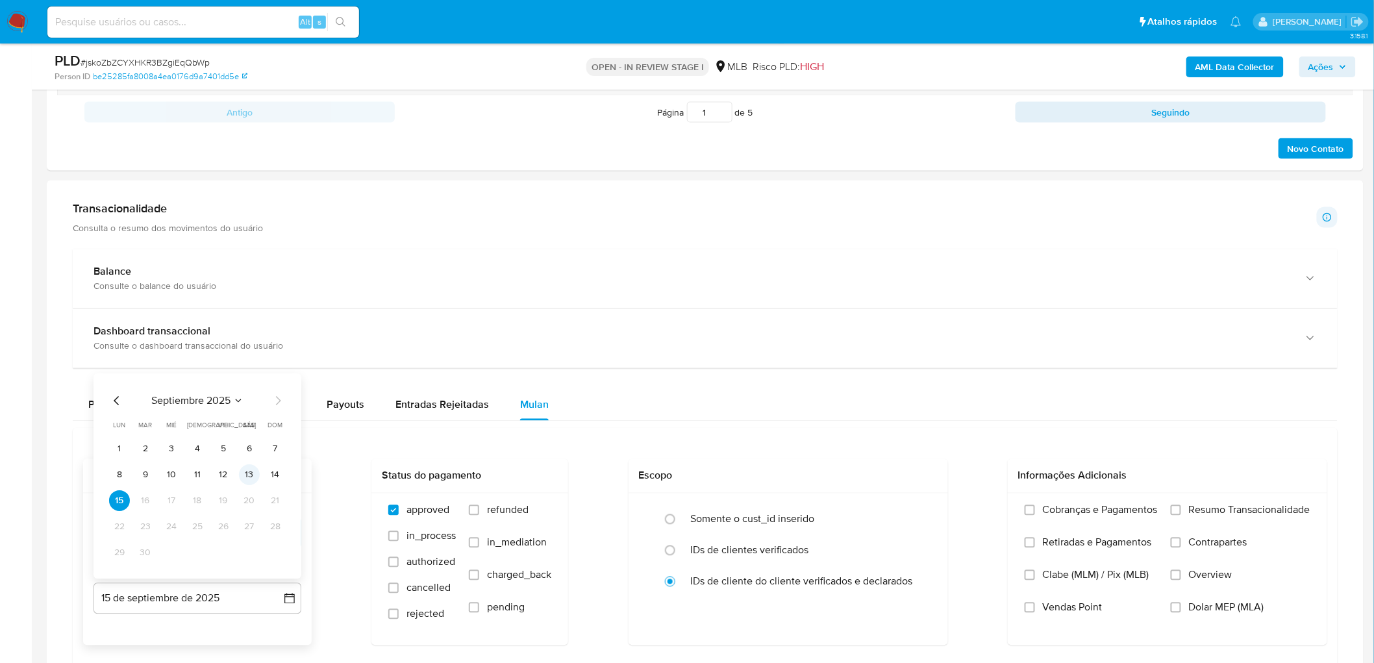
click at [239, 362] on button "13" at bounding box center [249, 475] width 21 height 21
click at [830, 362] on span "Resumo Transacionalidade" at bounding box center [1249, 510] width 121 height 13
click at [830, 362] on input "Resumo Transacionalidade" at bounding box center [1175, 510] width 10 height 10
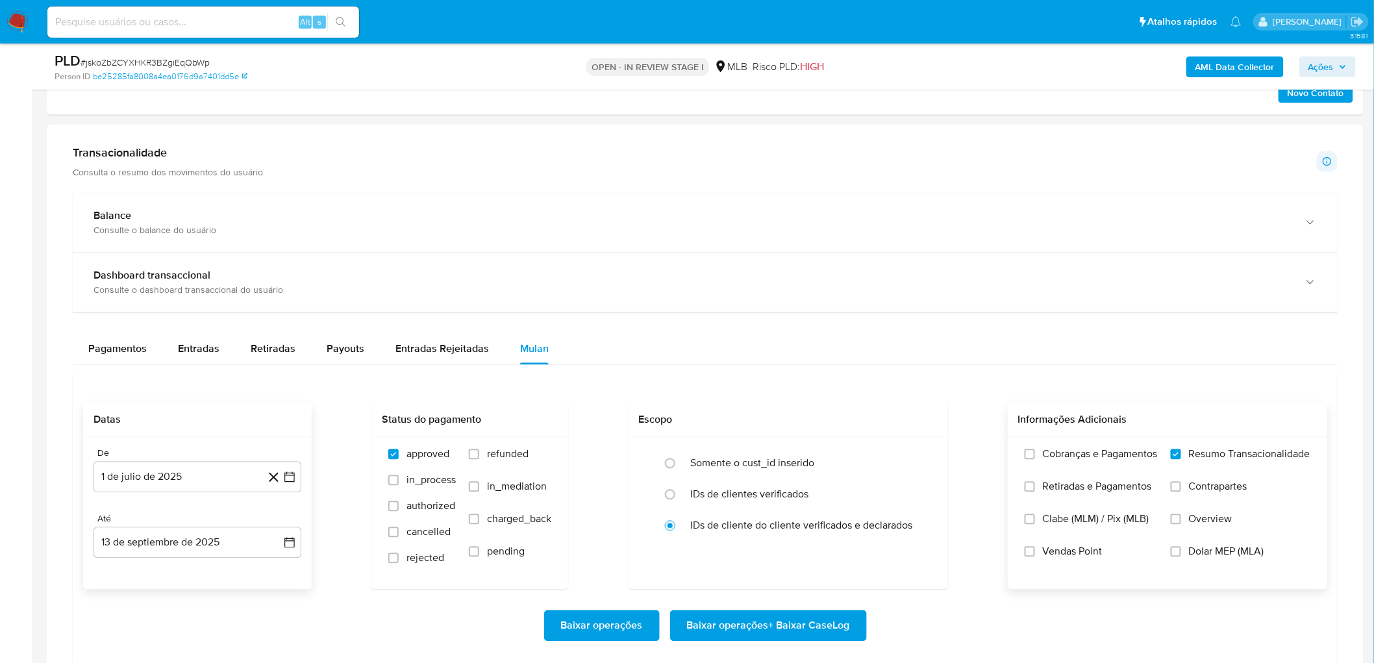
scroll to position [865, 0]
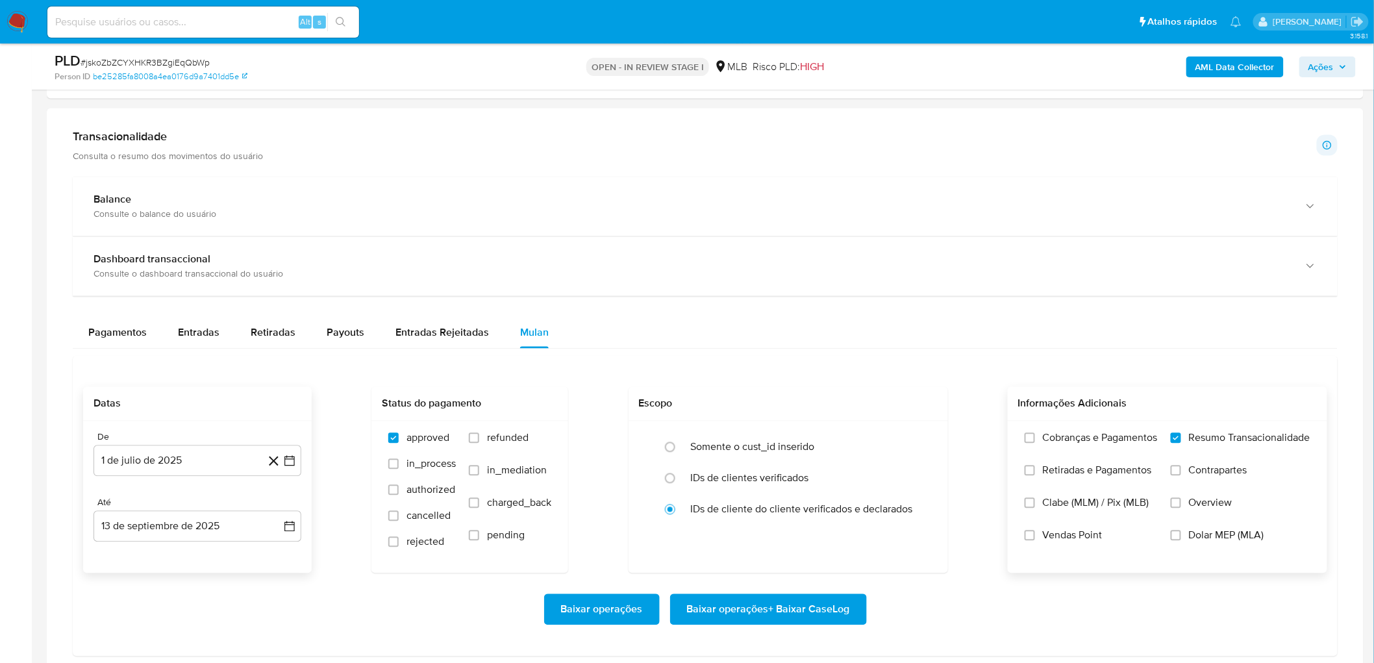
click at [830, 362] on span "Vendas Point" at bounding box center [1073, 535] width 60 height 13
click at [830, 362] on input "Vendas Point" at bounding box center [1029, 535] width 10 height 10
click at [807, 362] on span "Baixar operações + Baixar CaseLog" at bounding box center [768, 609] width 163 height 29
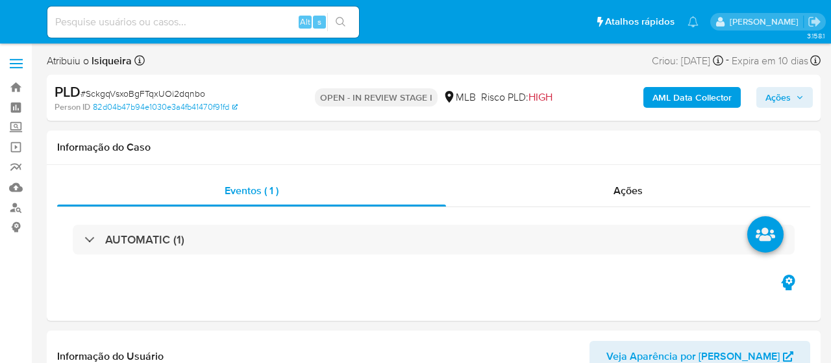
select select "10"
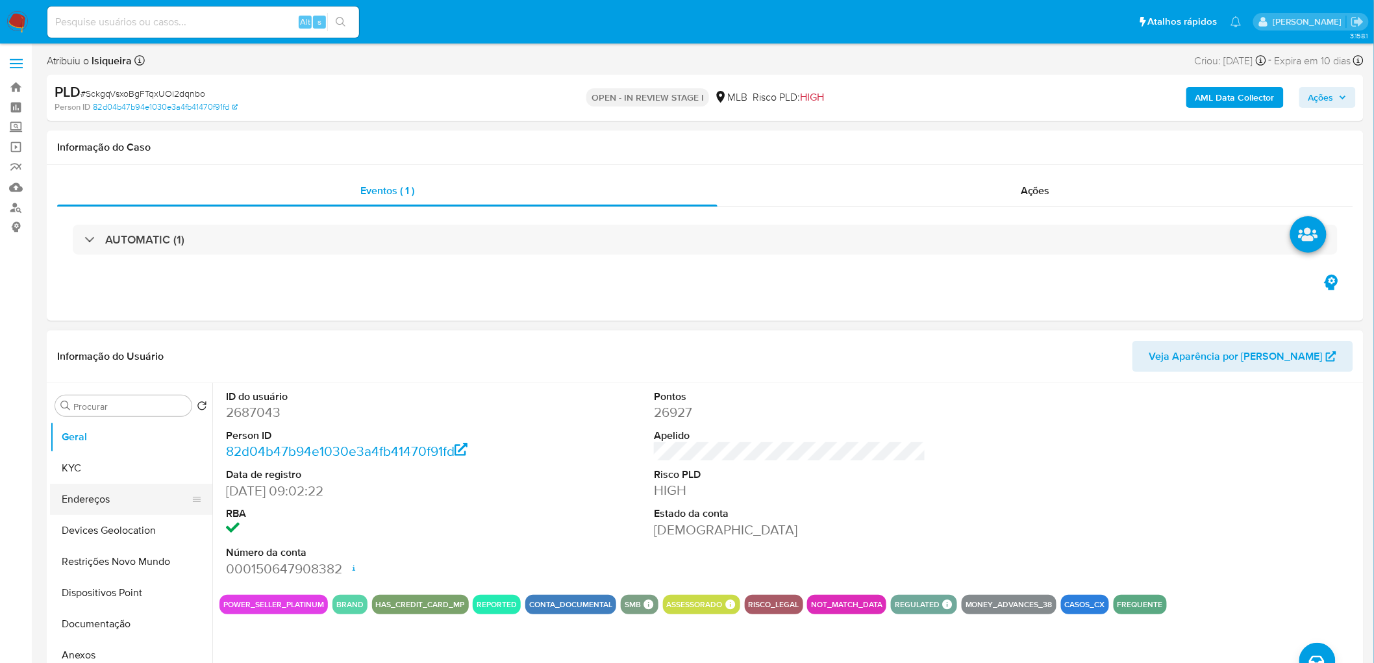
drag, startPoint x: 138, startPoint y: 481, endPoint x: 143, endPoint y: 495, distance: 15.0
click at [139, 362] on button "KYC" at bounding box center [131, 467] width 162 height 31
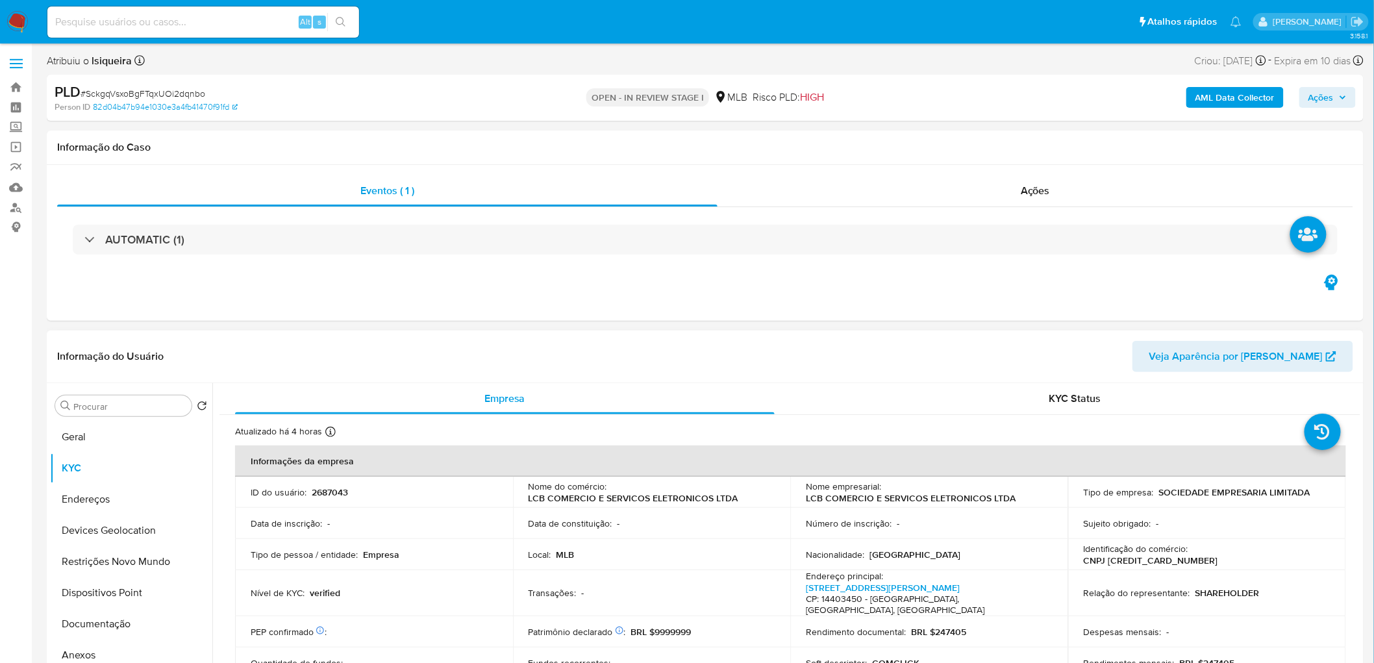
scroll to position [72, 0]
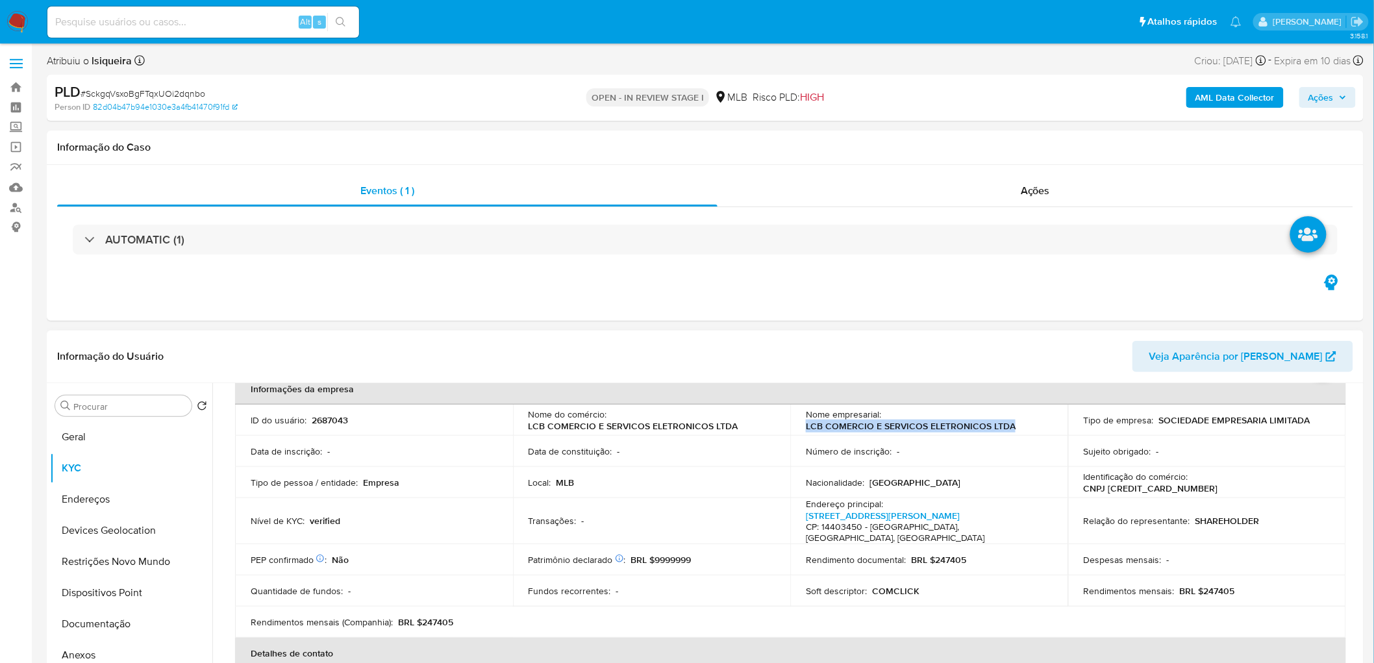
drag, startPoint x: 1026, startPoint y: 427, endPoint x: 800, endPoint y: 428, distance: 225.3
click at [800, 362] on td "Nome empresarial : LCB COMERCIO E SERVICOS ELETRONICOS LTDA" at bounding box center [929, 419] width 278 height 31
copy p "LCB COMERCIO E SERVICOS ELETRONICOS LTDA"
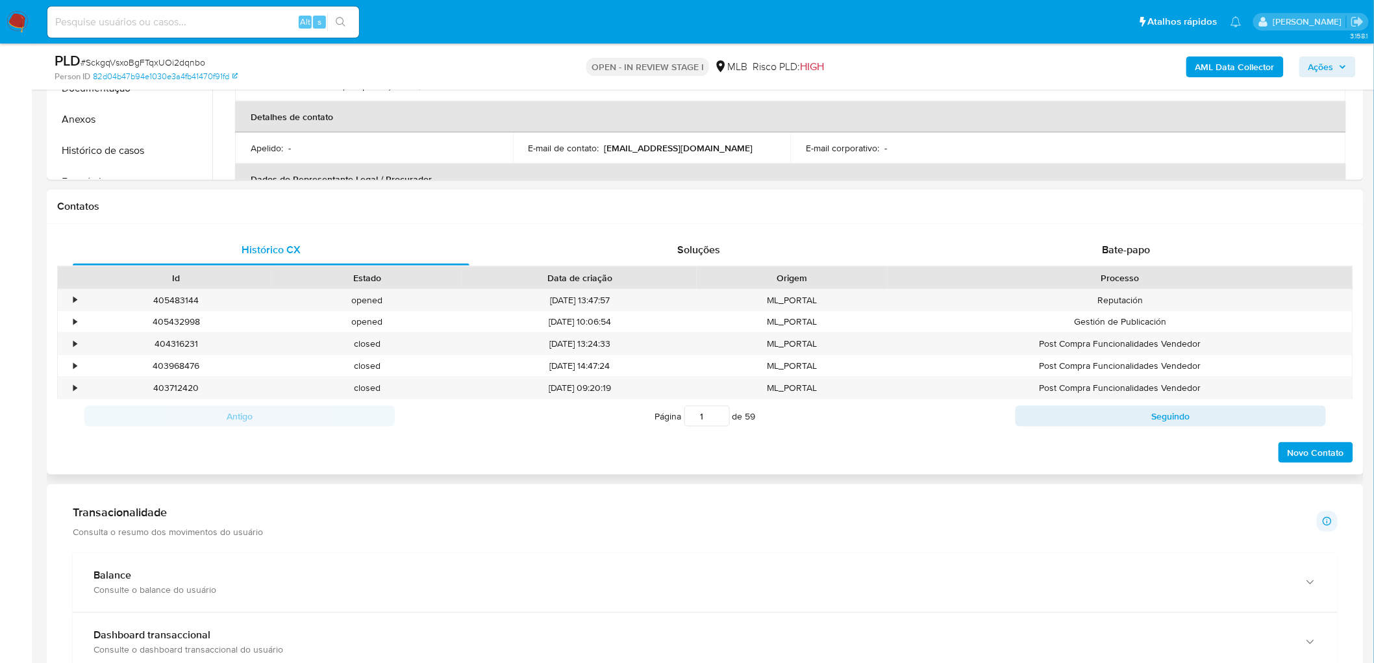
scroll to position [721, 0]
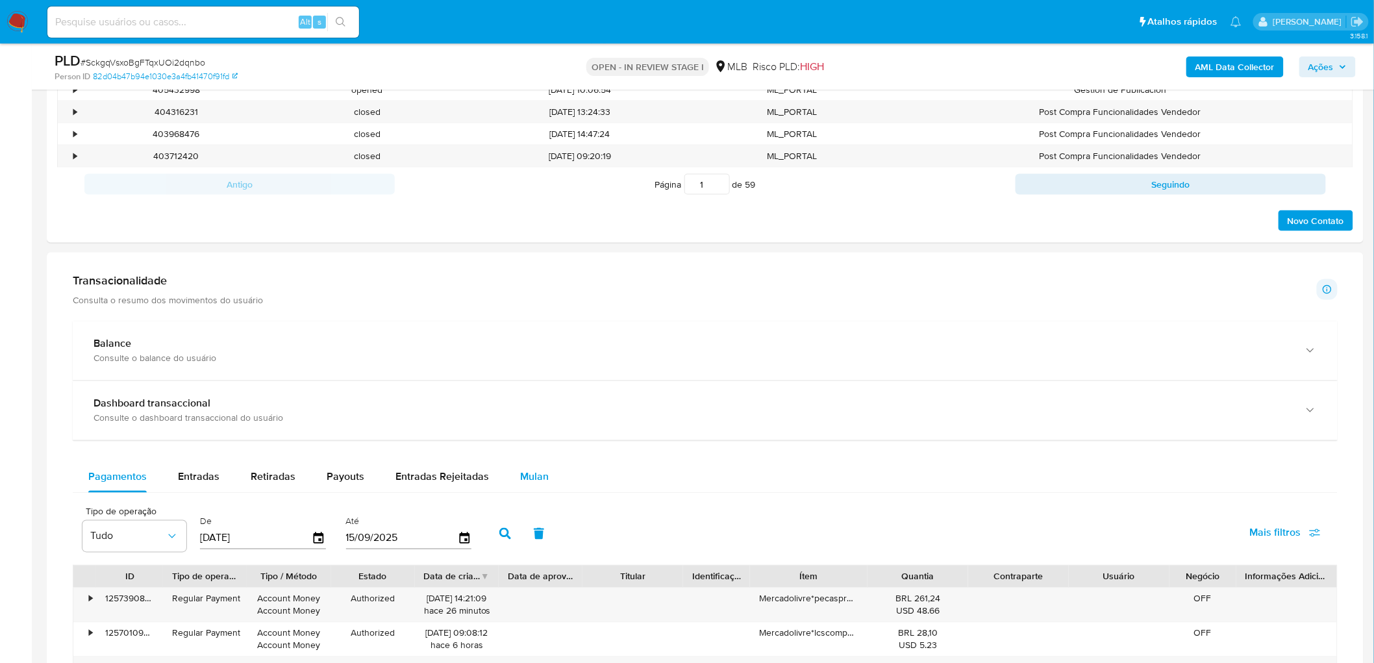
click at [520, 362] on span "Mulan" at bounding box center [534, 476] width 29 height 15
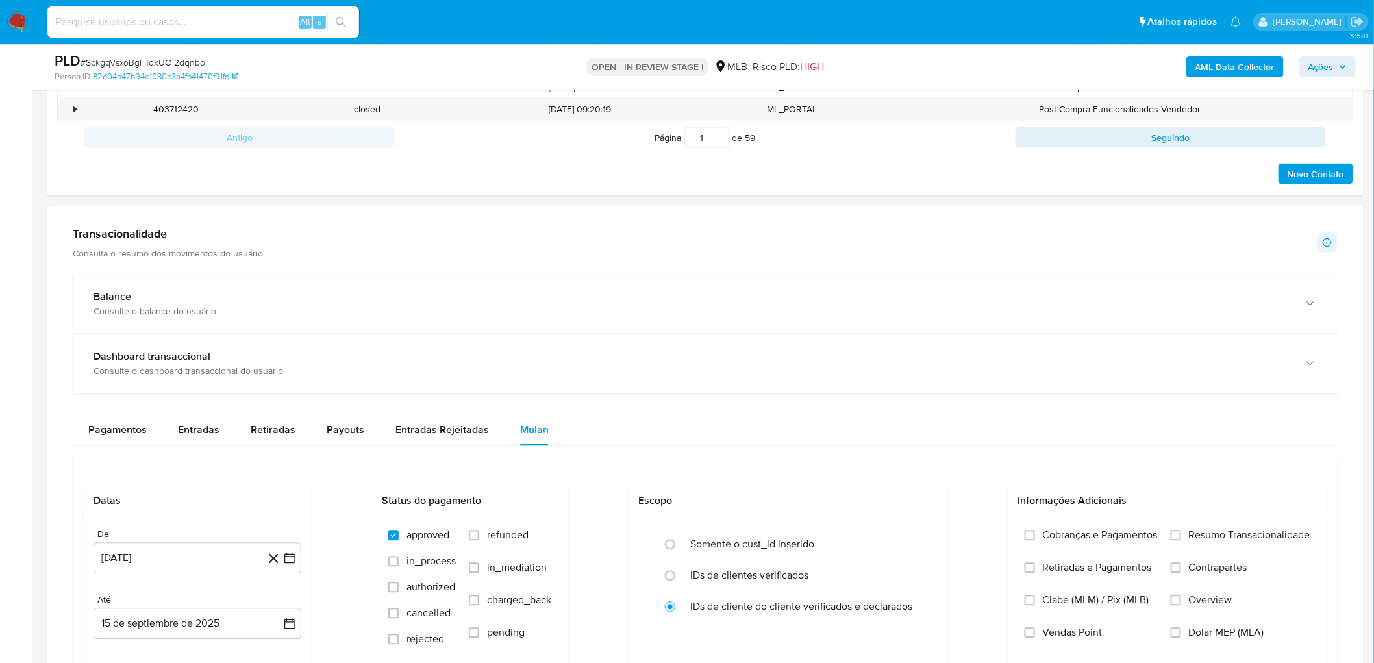
scroll to position [793, 0]
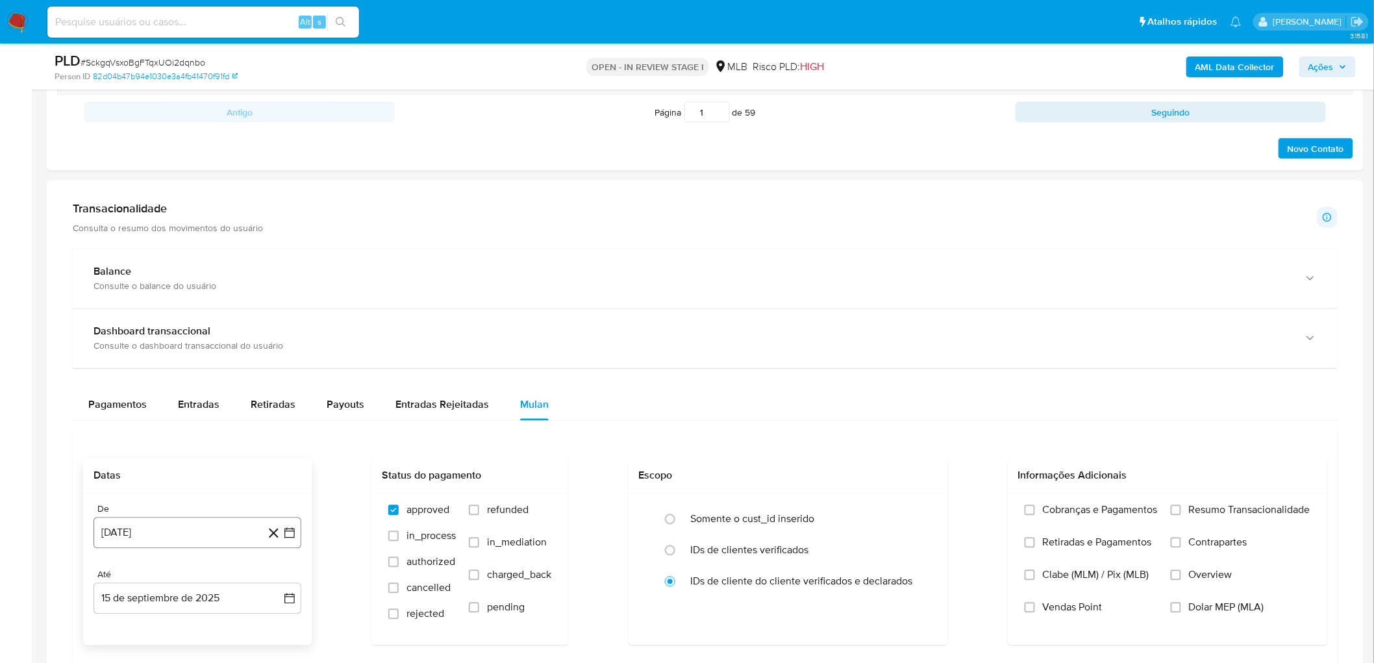
click at [214, 362] on button "[DATE]" at bounding box center [197, 532] width 208 height 31
click at [192, 336] on span "agosto 2024" at bounding box center [191, 335] width 59 height 13
click at [271, 319] on icon "Año siguiente" at bounding box center [275, 321] width 16 height 16
click at [134, 362] on span "[DATE]" at bounding box center [140, 441] width 29 height 10
click at [147, 362] on button "1" at bounding box center [145, 383] width 21 height 21
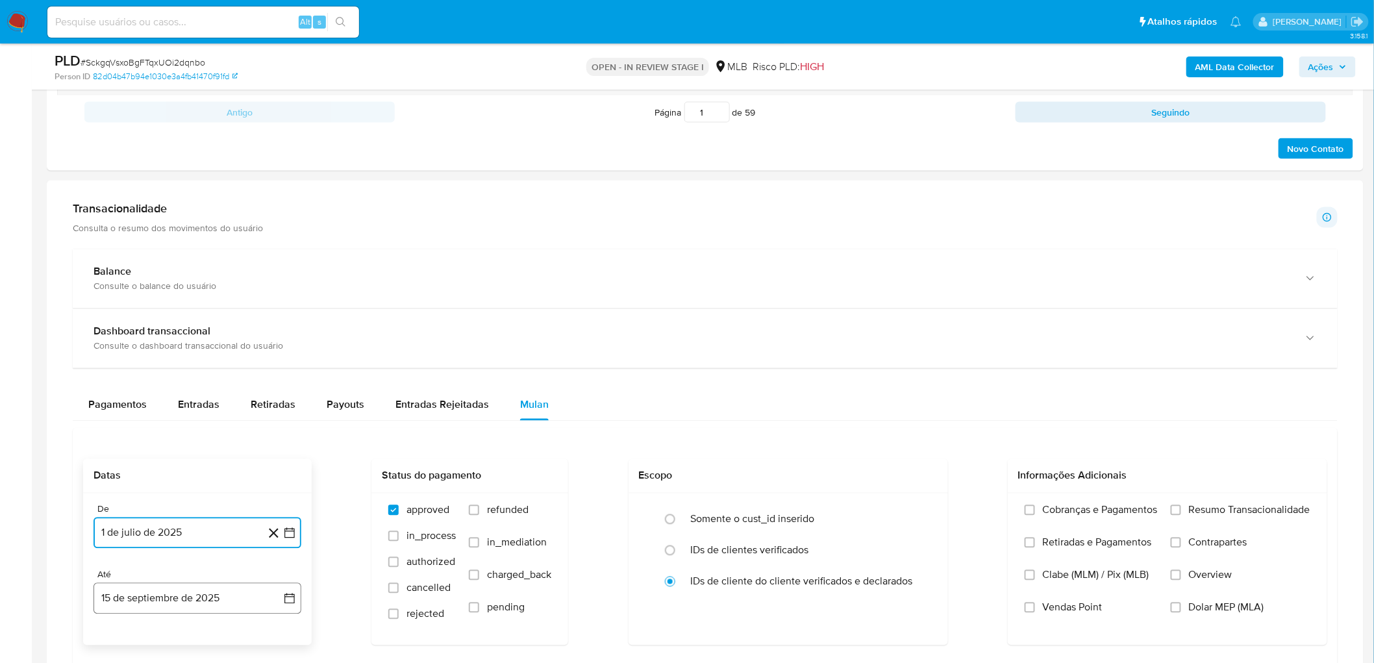
click at [156, 362] on button "15 de septiembre de 2025" at bounding box center [197, 598] width 208 height 31
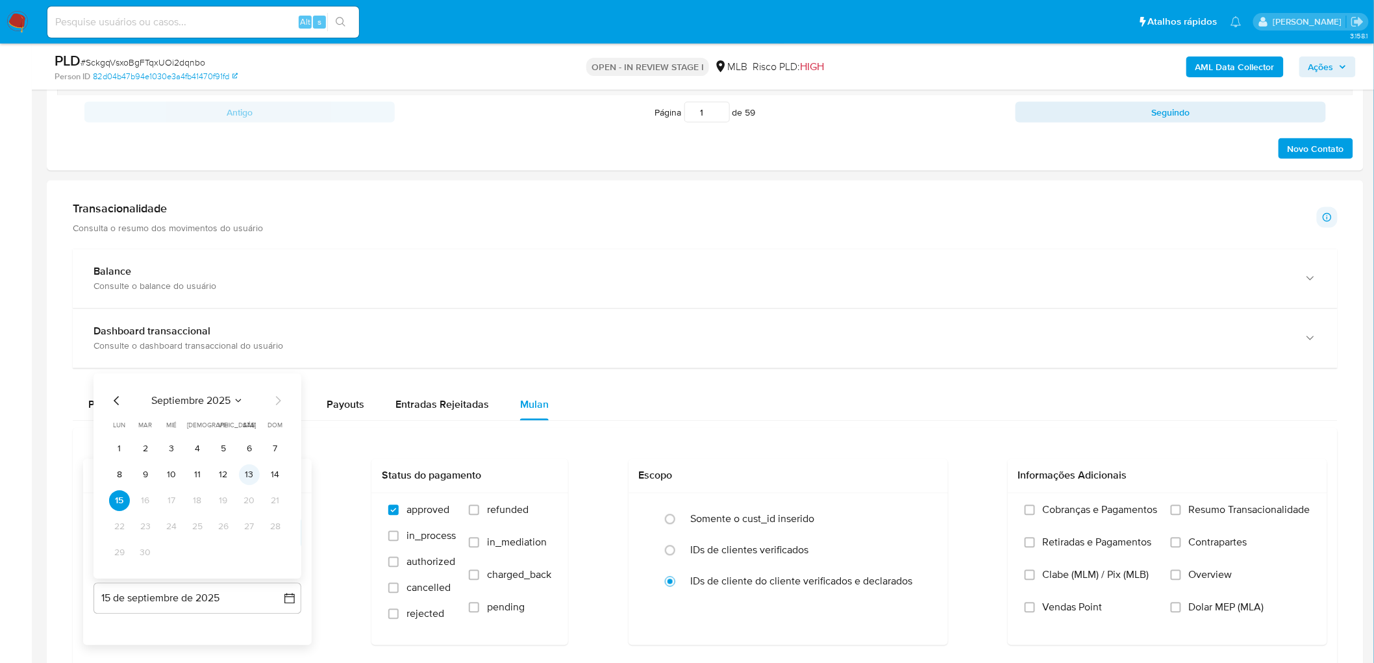
click at [245, 362] on button "13" at bounding box center [249, 475] width 21 height 21
click at [830, 362] on span "Resumo Transacionalidade" at bounding box center [1249, 510] width 121 height 13
click at [830, 362] on input "Resumo Transacionalidade" at bounding box center [1175, 510] width 10 height 10
click at [830, 362] on label "Vendas Point" at bounding box center [1090, 617] width 133 height 32
click at [830, 362] on input "Vendas Point" at bounding box center [1029, 607] width 10 height 10
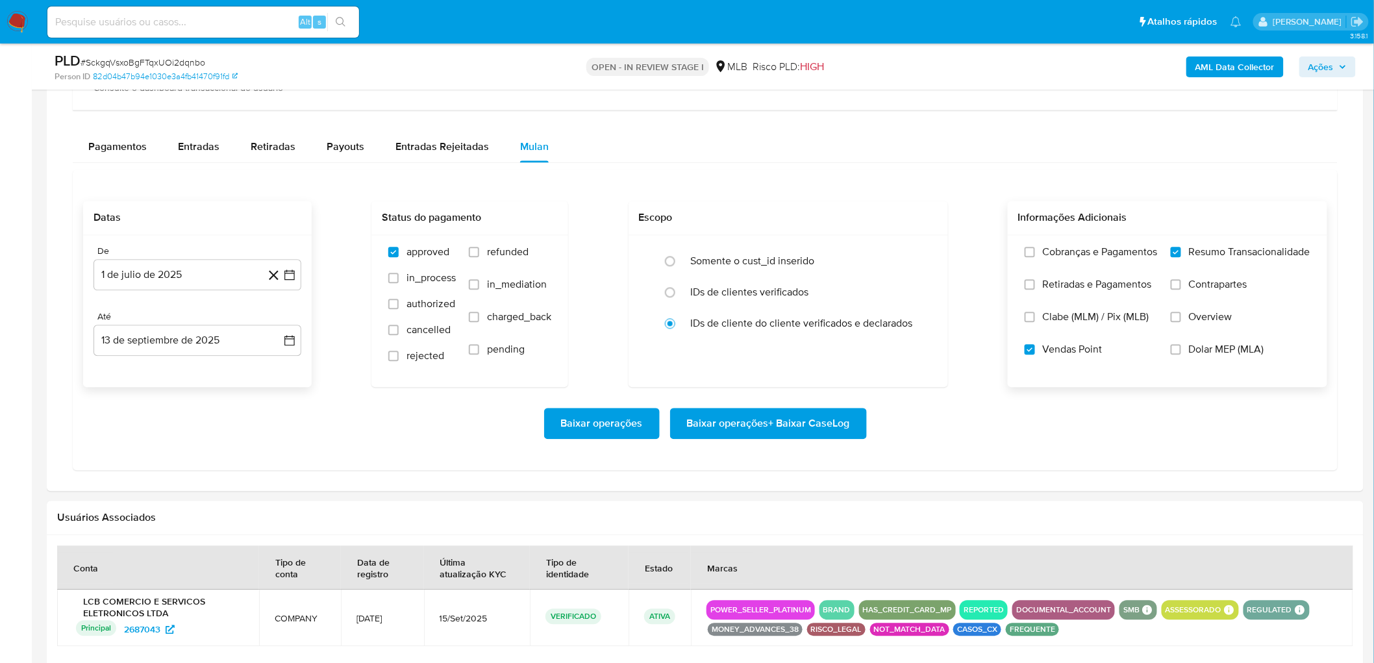
scroll to position [1082, 0]
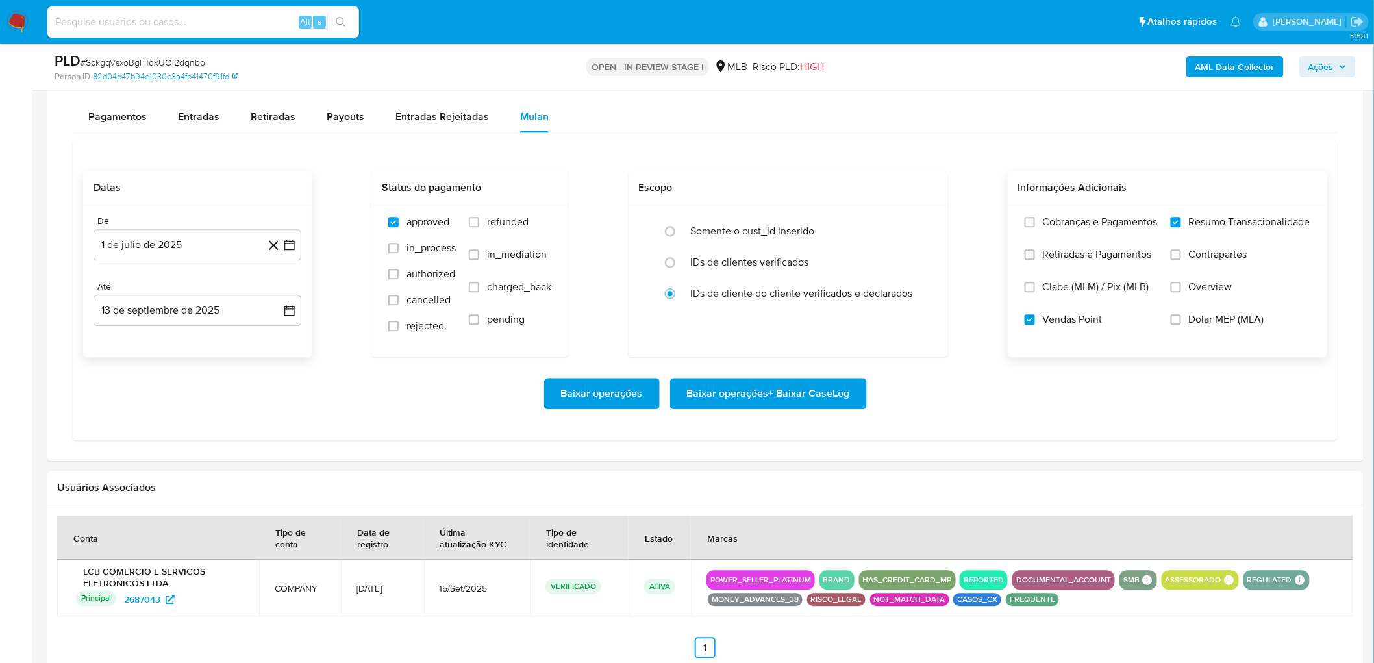
click at [697, 362] on span "Baixar operações + Baixar CaseLog" at bounding box center [768, 393] width 163 height 29
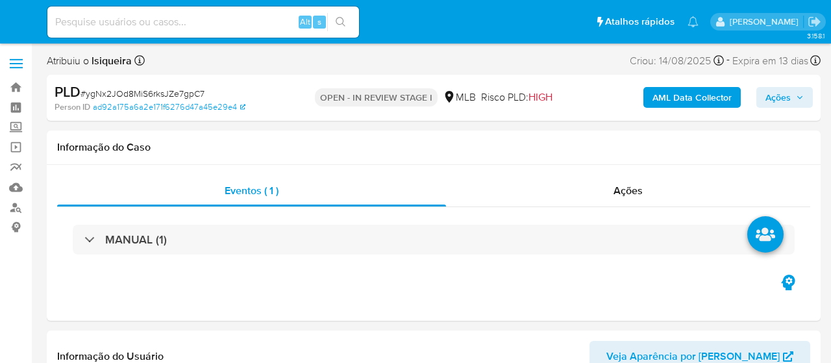
select select "10"
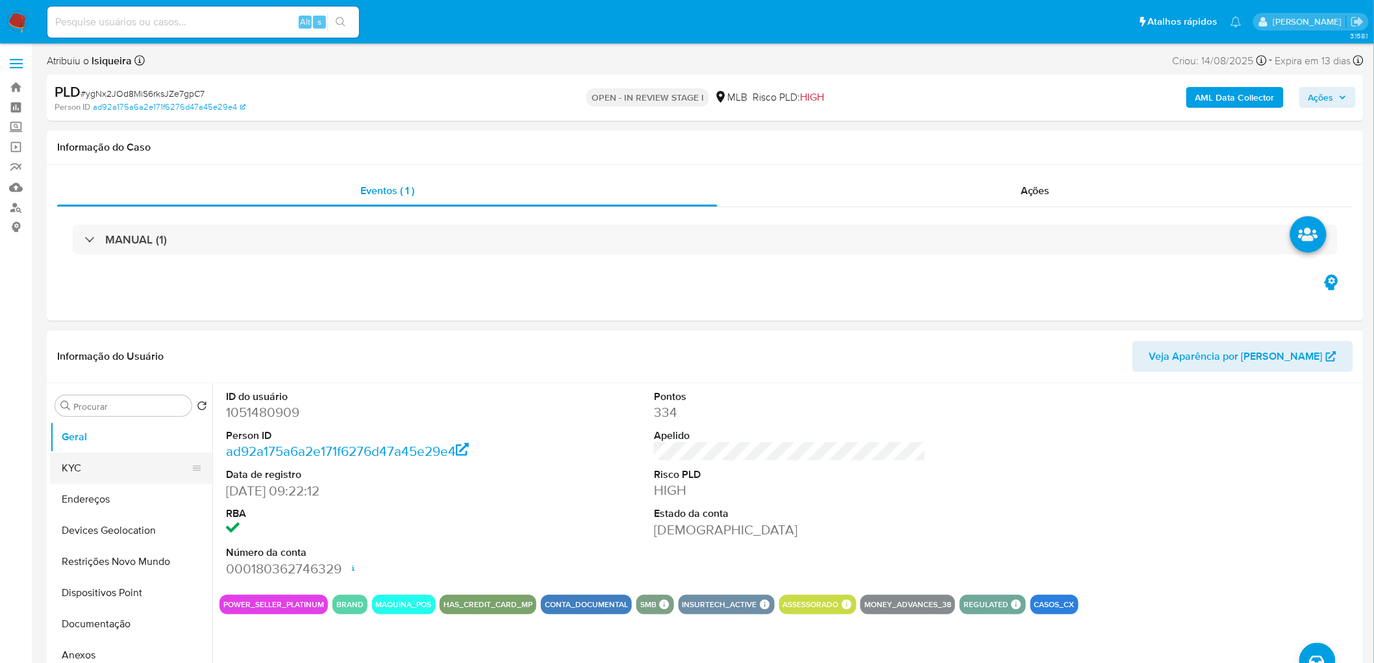
click at [102, 362] on button "KYC" at bounding box center [126, 467] width 152 height 31
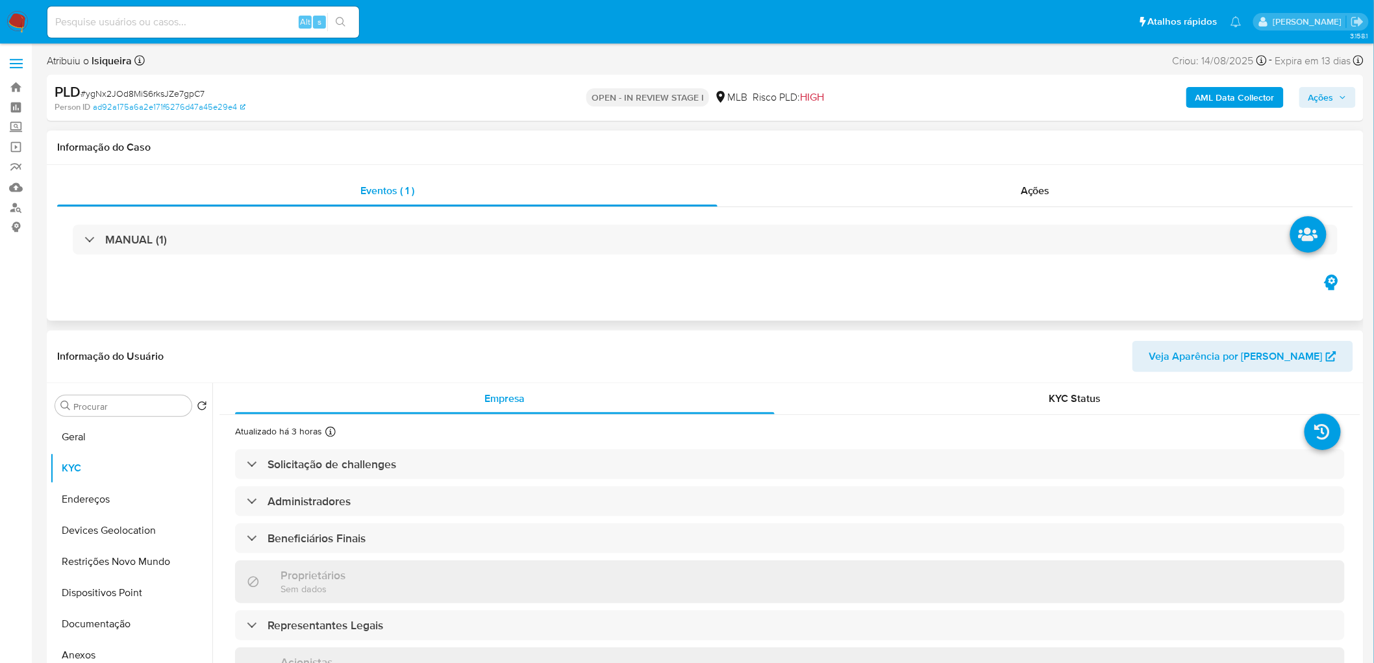
scroll to position [72, 0]
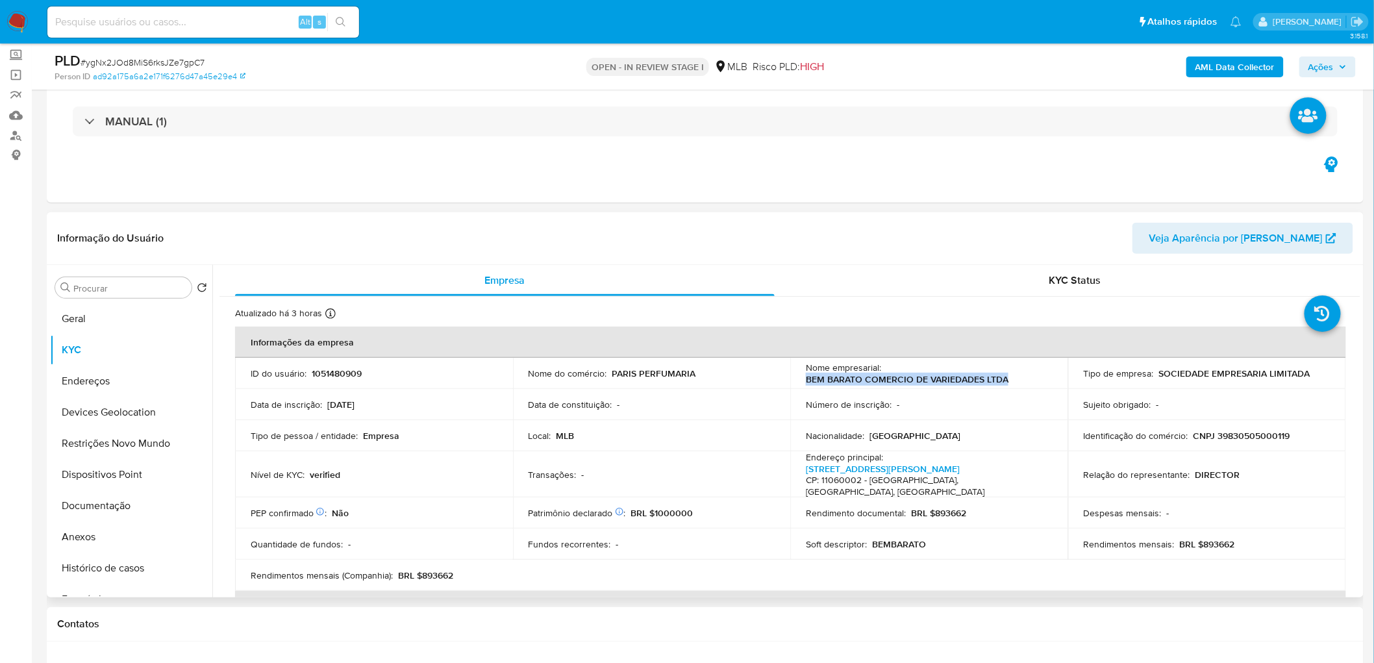
drag, startPoint x: 1035, startPoint y: 379, endPoint x: 799, endPoint y: 377, distance: 236.3
click at [799, 362] on td "Nome empresarial : BEM BARATO COMERCIO DE VARIEDADES LTDA" at bounding box center [929, 373] width 278 height 31
copy p "BEM BARATO COMERCIO DE VARIEDADES LTDA"
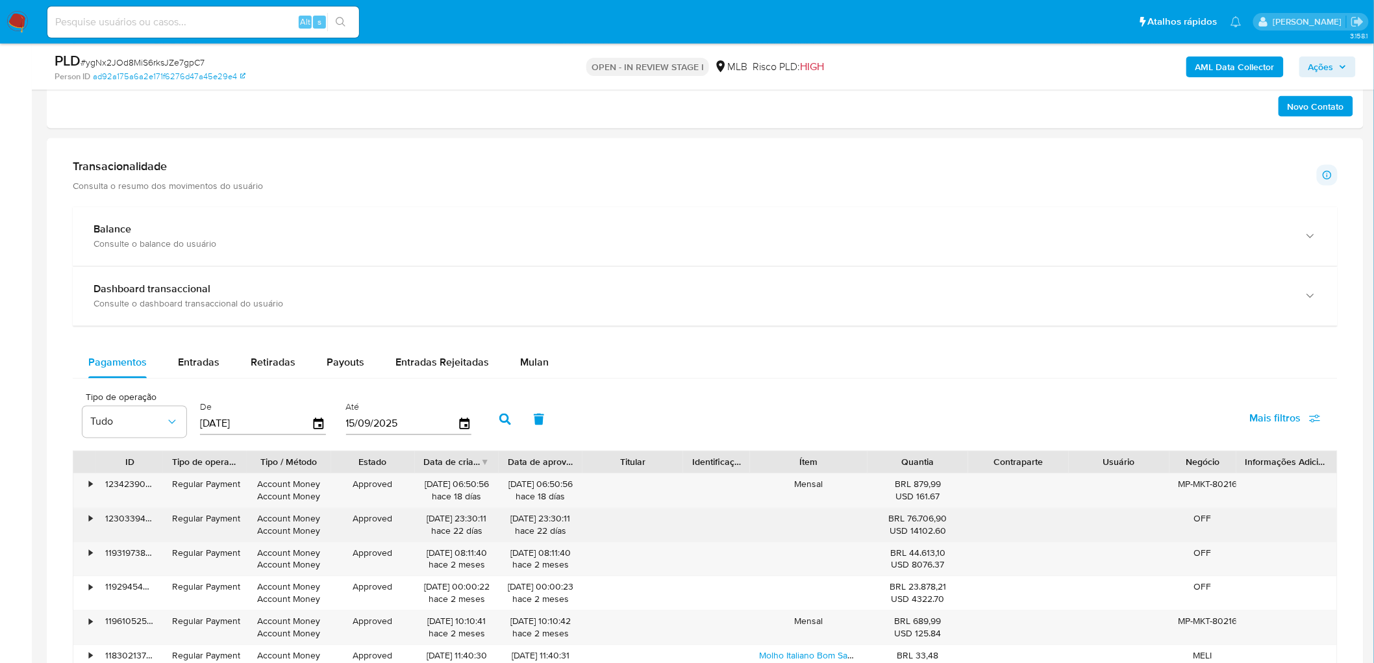
scroll to position [937, 0]
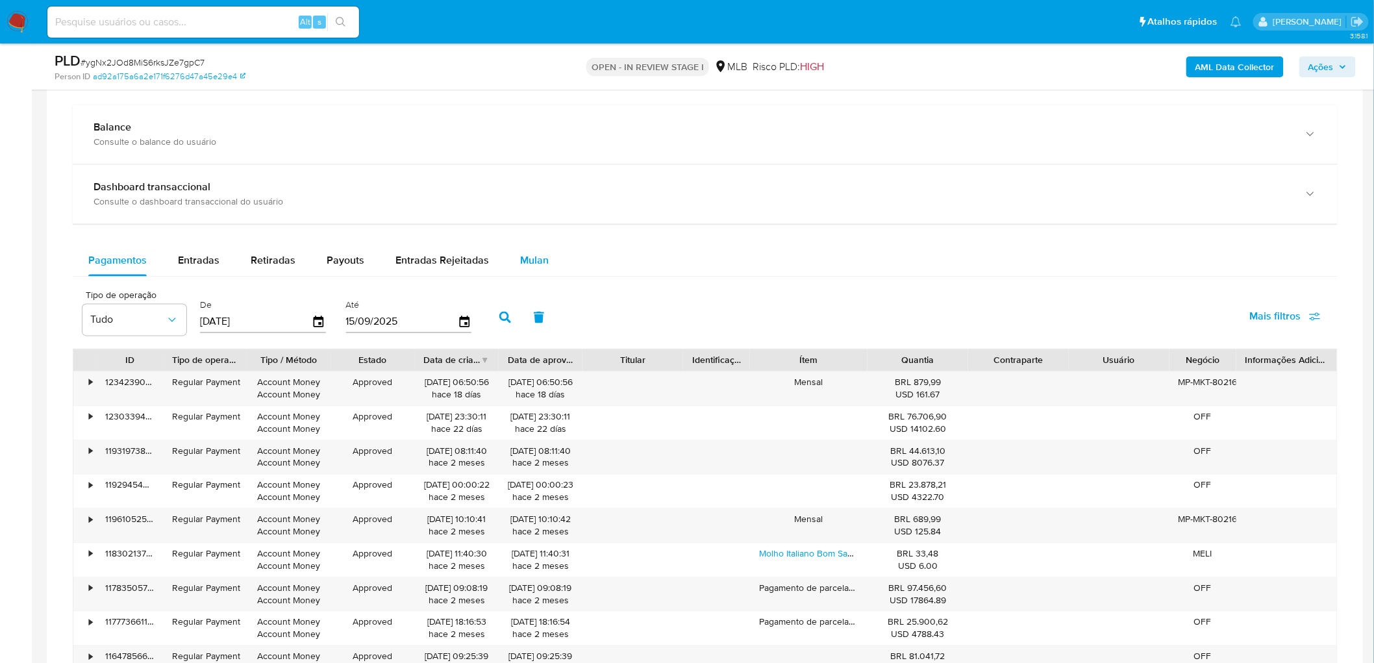
click at [541, 265] on span "Mulan" at bounding box center [534, 260] width 29 height 15
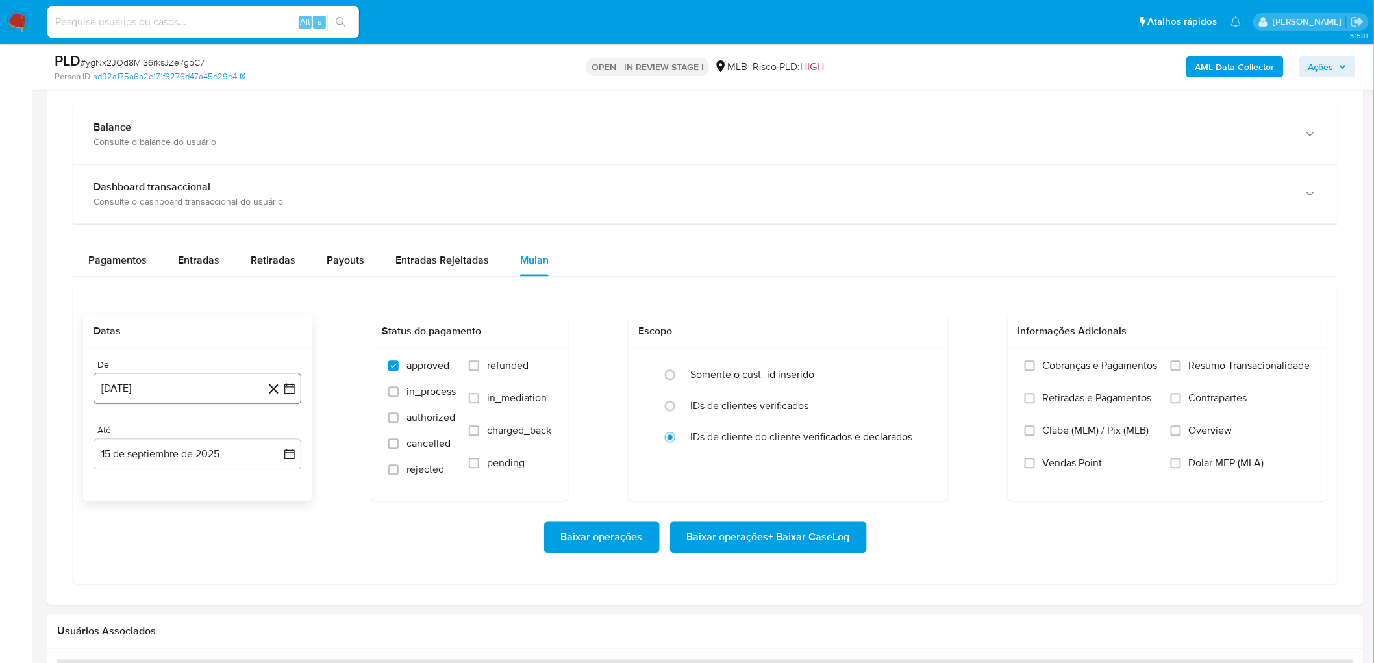
click at [154, 362] on button "15 [PERSON_NAME] de 2024" at bounding box center [197, 388] width 208 height 31
click at [173, 362] on span "agosto 2024" at bounding box center [191, 435] width 59 height 13
click at [271, 362] on icon "Año siguiente" at bounding box center [275, 436] width 16 height 16
click at [143, 362] on span "[DATE]" at bounding box center [140, 555] width 29 height 10
click at [146, 362] on button "1" at bounding box center [145, 483] width 21 height 21
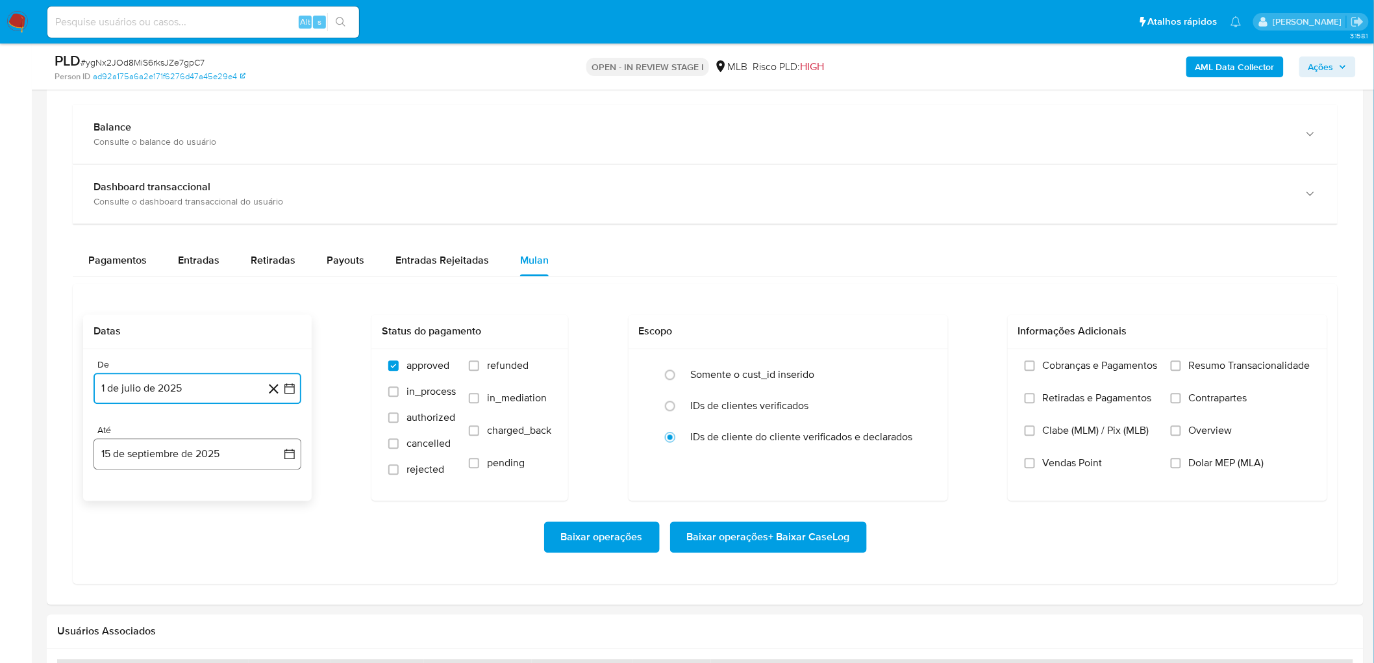
click at [217, 362] on button "15 de septiembre de 2025" at bounding box center [197, 454] width 208 height 31
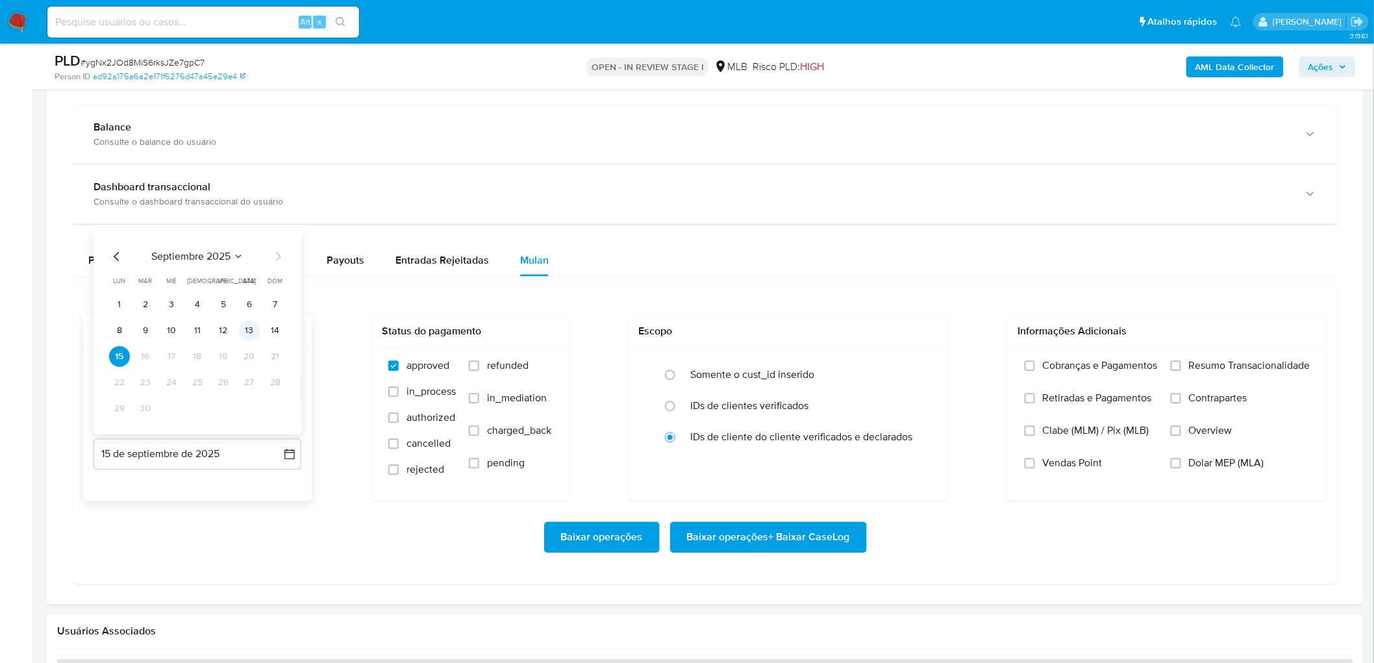
click at [242, 333] on button "13" at bounding box center [249, 331] width 21 height 21
click at [830, 362] on span "Resumo Transacionalidade" at bounding box center [1249, 366] width 121 height 13
click at [830, 362] on input "Resumo Transacionalidade" at bounding box center [1175, 366] width 10 height 10
click at [830, 362] on span "Vendas Point" at bounding box center [1073, 463] width 60 height 13
click at [830, 362] on input "Vendas Point" at bounding box center [1029, 463] width 10 height 10
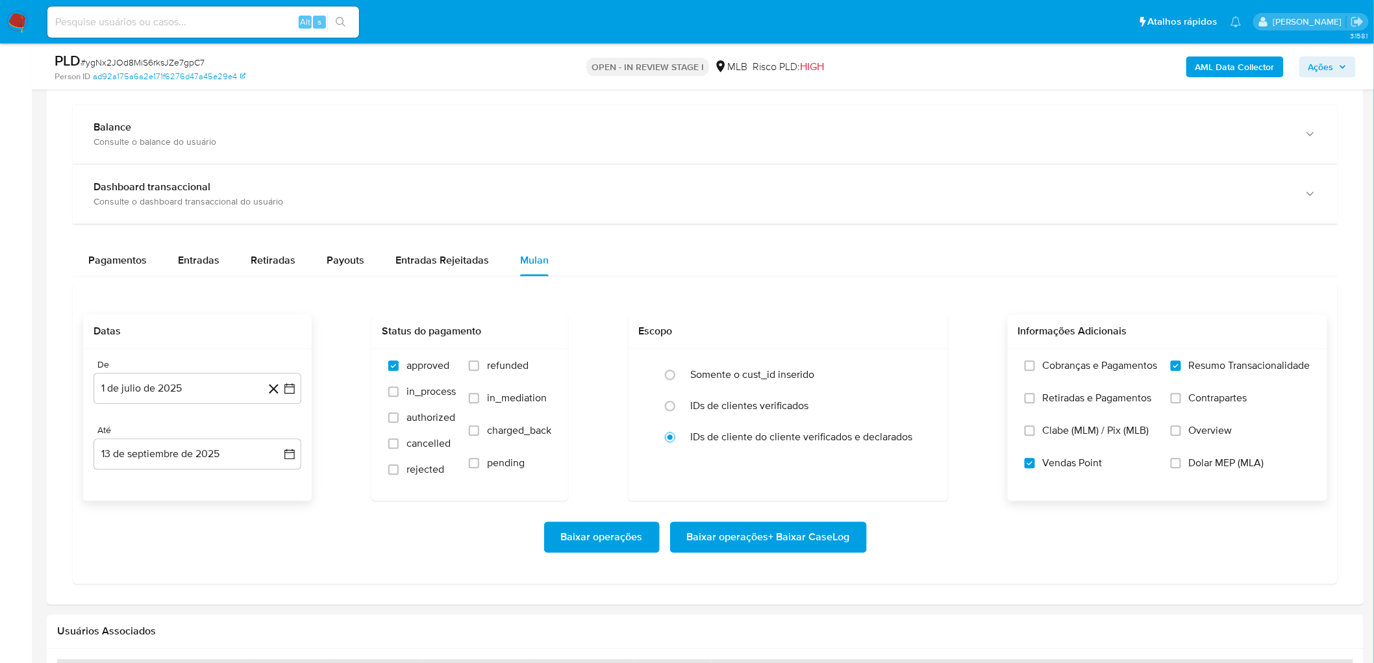
click at [781, 362] on span "Baixar operações + Baixar CaseLog" at bounding box center [768, 537] width 163 height 29
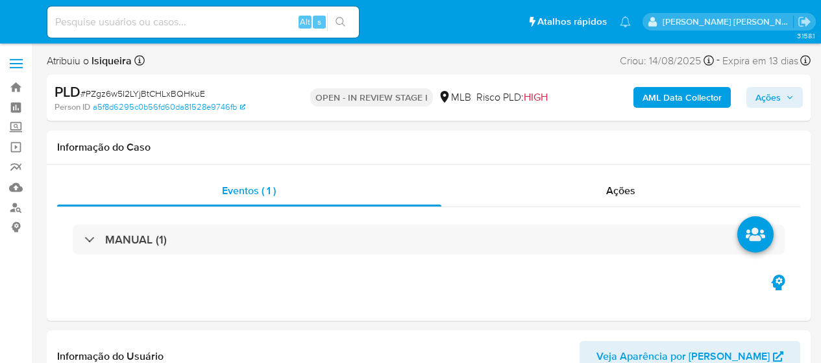
select select "10"
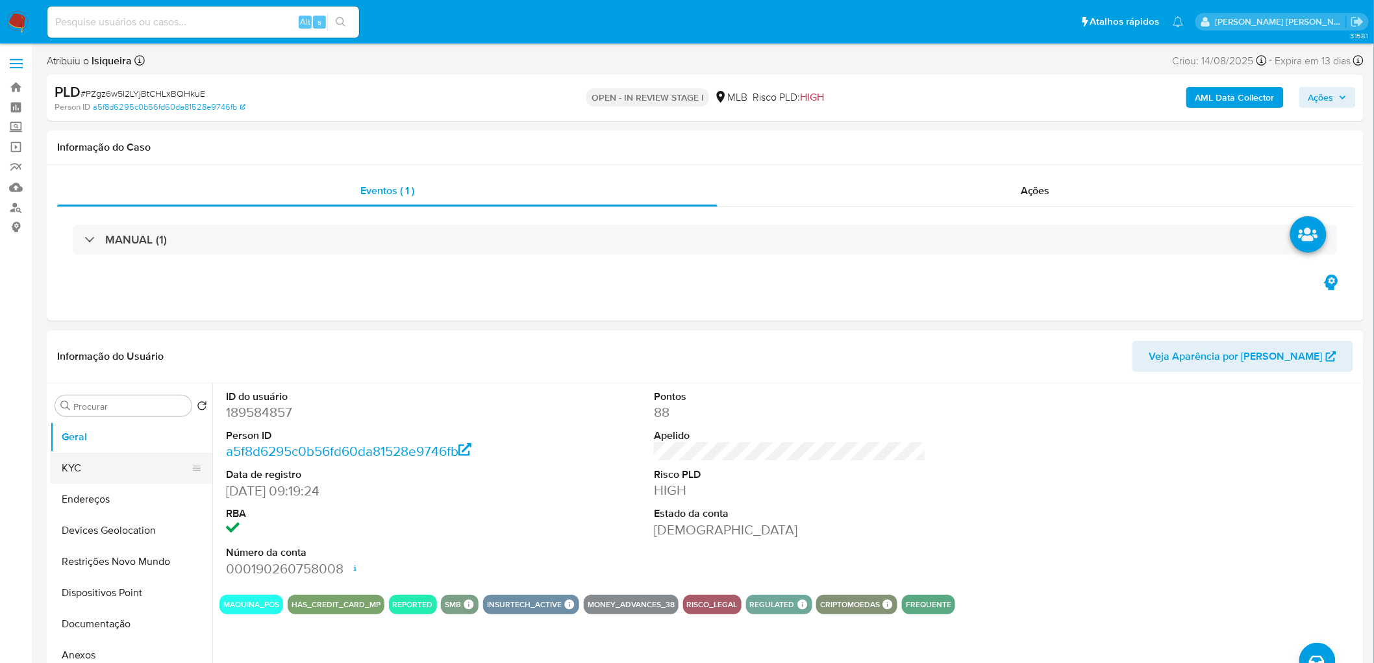
click at [71, 362] on button "KYC" at bounding box center [126, 467] width 152 height 31
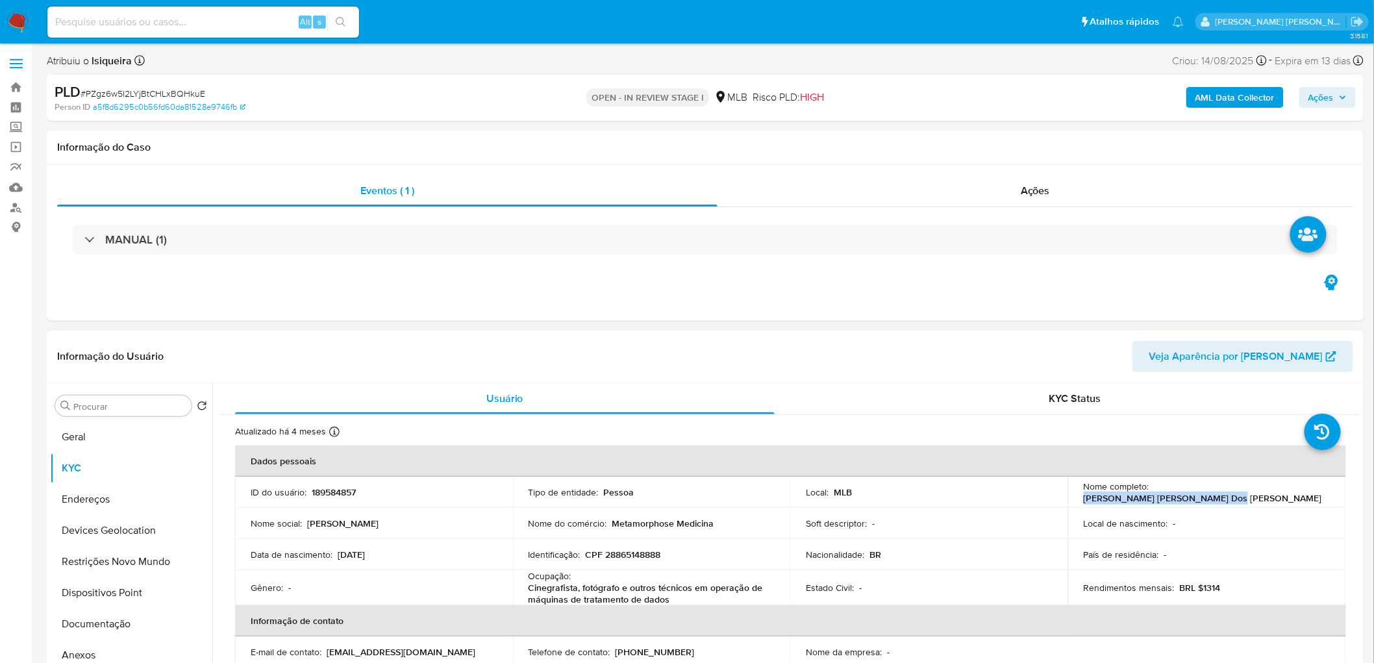
drag, startPoint x: 1316, startPoint y: 489, endPoint x: 1150, endPoint y: 495, distance: 165.7
click at [821, 362] on div "Nome completo : Ligia Matiko Ramalho Dos Santos" at bounding box center [1206, 491] width 247 height 23
copy p "Ligia Matiko Ramalho Dos Santos"
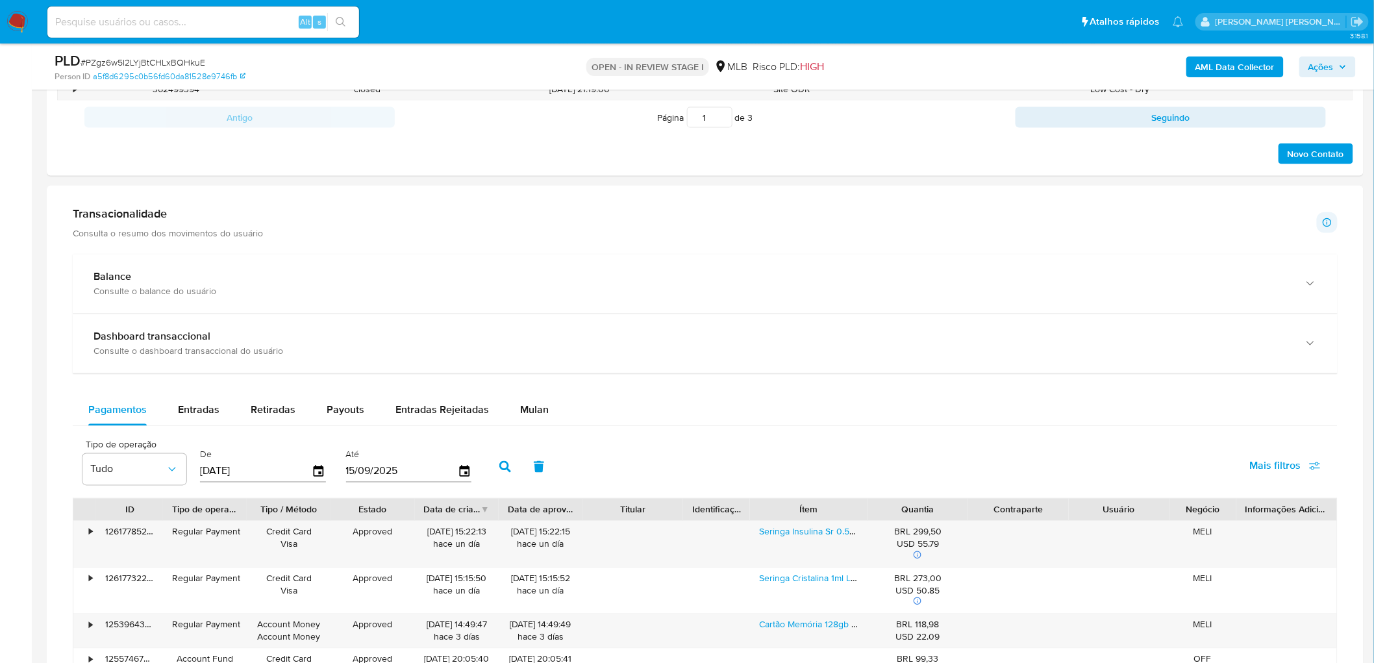
scroll to position [793, 0]
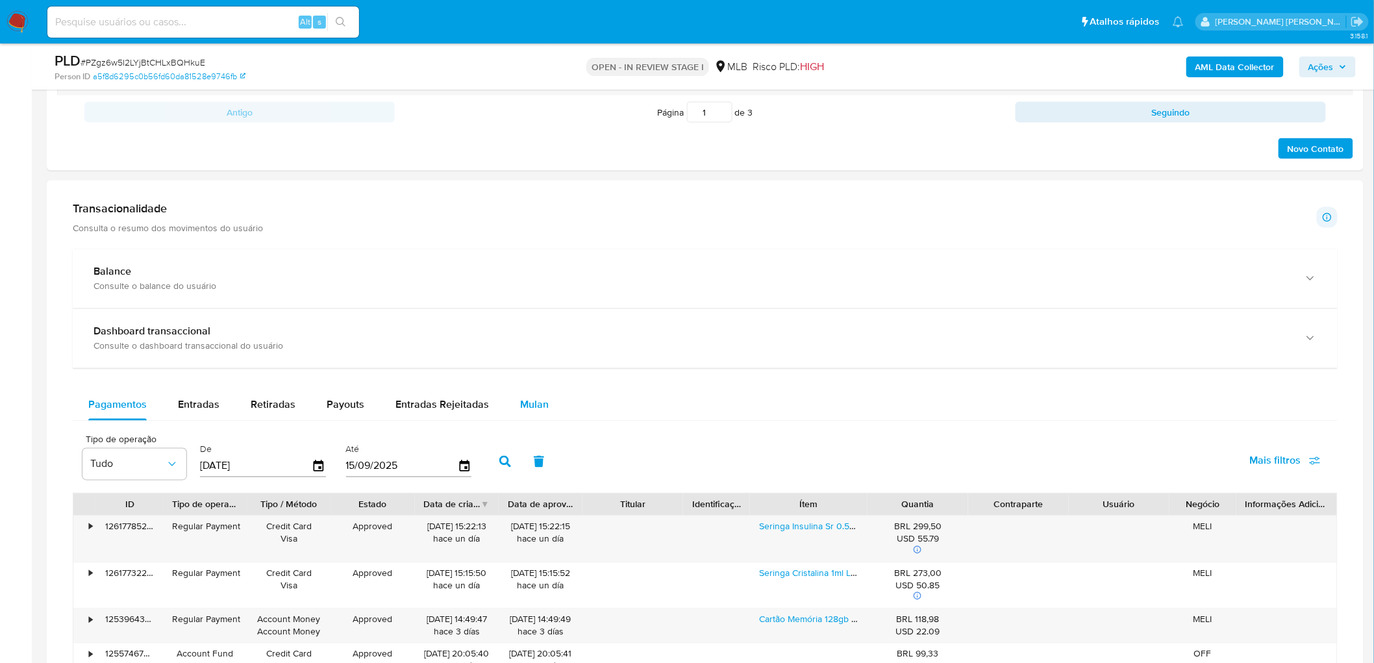
click at [530, 362] on span "Mulan" at bounding box center [534, 404] width 29 height 15
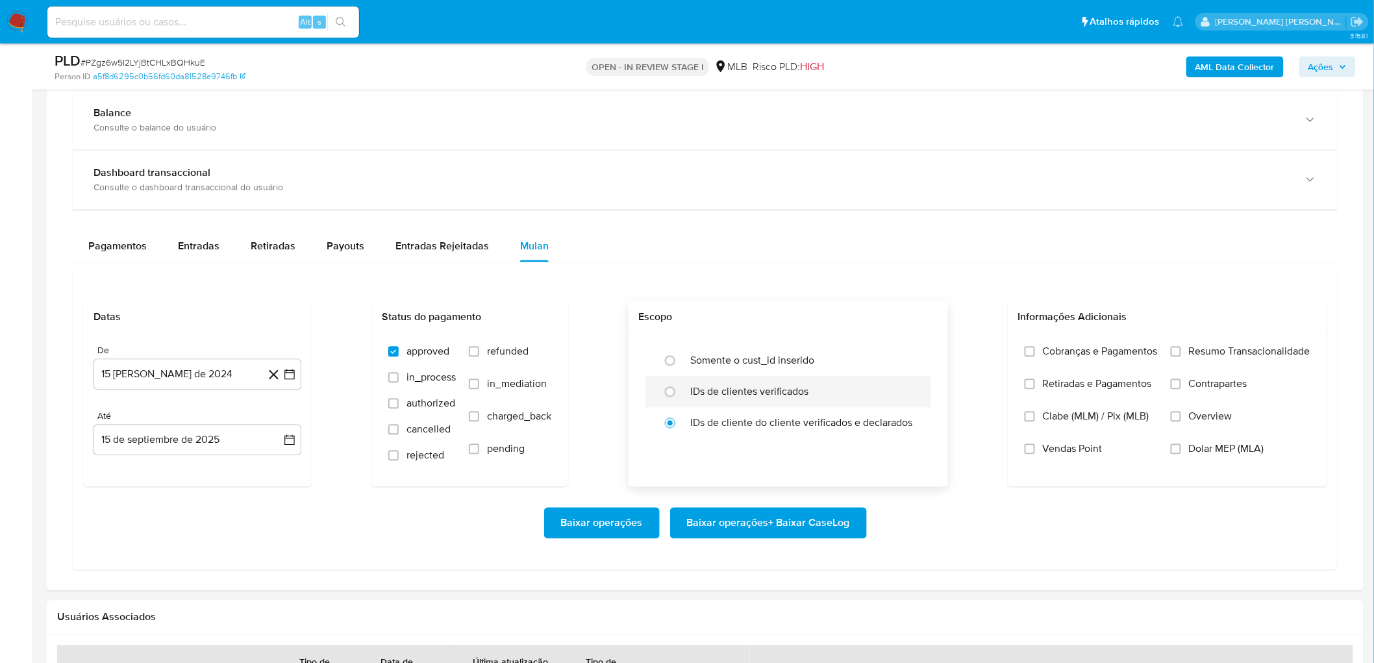
scroll to position [1009, 0]
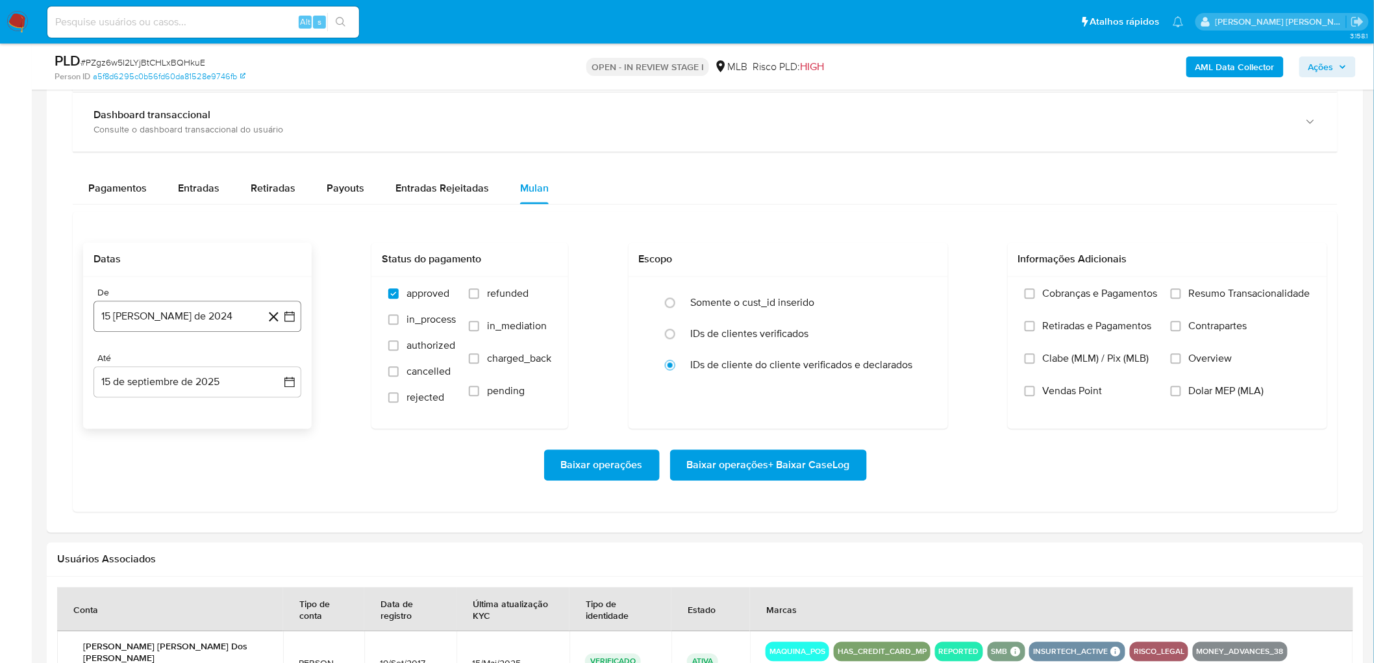
click at [160, 321] on button "15 [PERSON_NAME] de 2024" at bounding box center [197, 316] width 208 height 31
click at [184, 361] on span "agosto 2024" at bounding box center [191, 363] width 59 height 13
click at [271, 362] on icon "Año siguiente" at bounding box center [275, 364] width 16 height 16
click at [140, 362] on span "[DATE]" at bounding box center [140, 483] width 29 height 10
click at [149, 362] on button "1" at bounding box center [145, 411] width 21 height 21
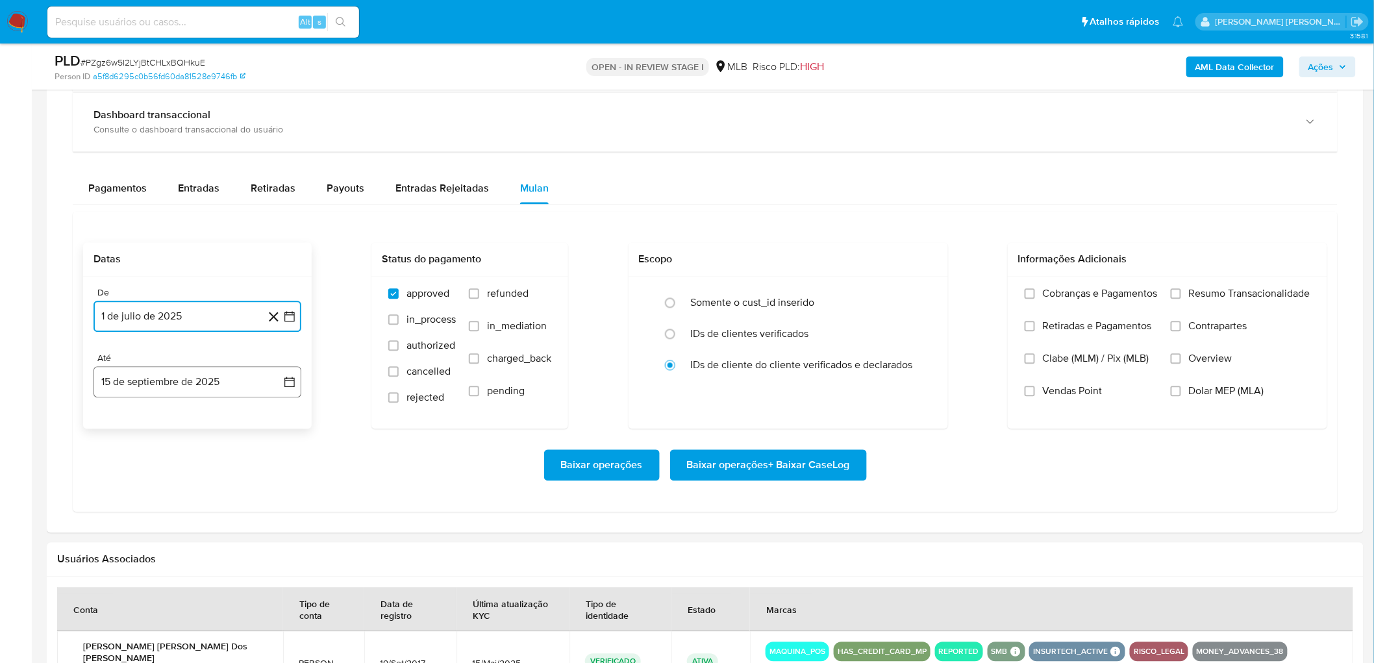
click at [179, 362] on button "15 de septiembre de 2025" at bounding box center [197, 382] width 208 height 31
click at [247, 362] on button "13" at bounding box center [249, 503] width 21 height 21
drag, startPoint x: 1211, startPoint y: 299, endPoint x: 1167, endPoint y: 327, distance: 51.9
click at [821, 299] on span "Resumo Transacionalidade" at bounding box center [1249, 294] width 121 height 13
click at [821, 299] on input "Resumo Transacionalidade" at bounding box center [1175, 294] width 10 height 10
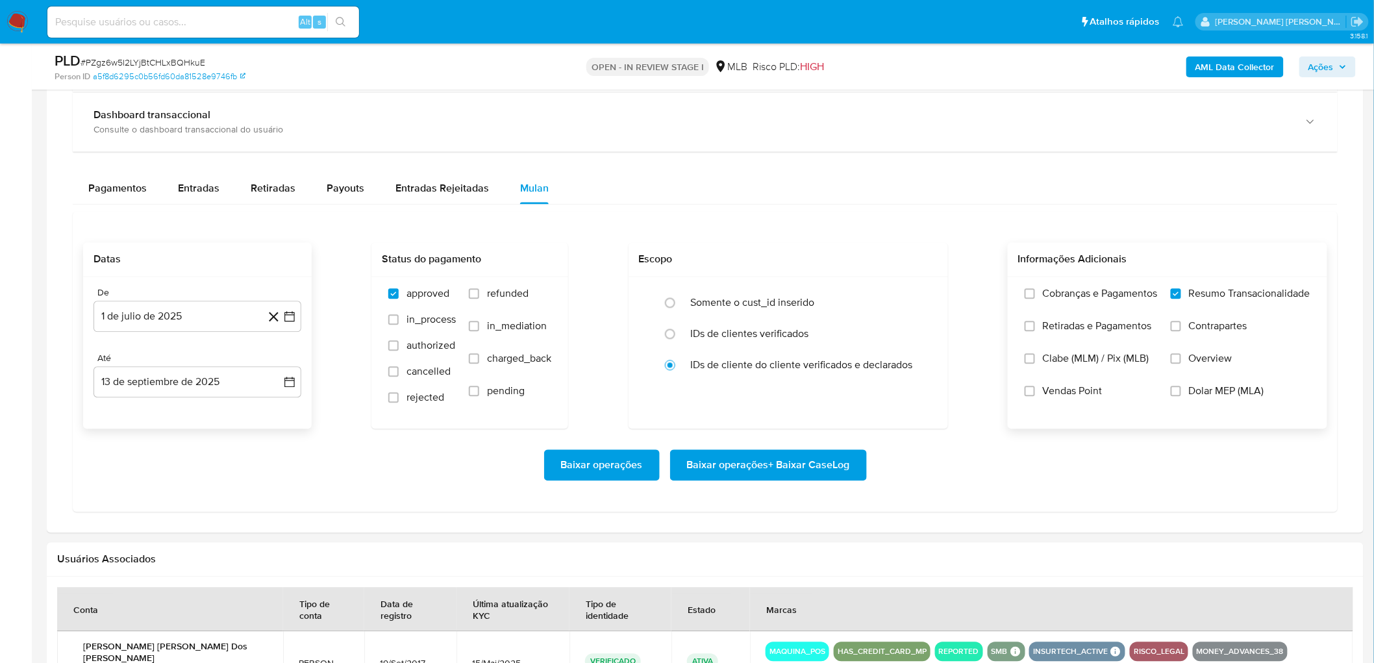
click at [821, 362] on span "Vendas Point" at bounding box center [1073, 391] width 60 height 13
click at [821, 362] on input "Vendas Point" at bounding box center [1029, 391] width 10 height 10
click at [726, 362] on span "Baixar operações + Baixar CaseLog" at bounding box center [768, 465] width 163 height 29
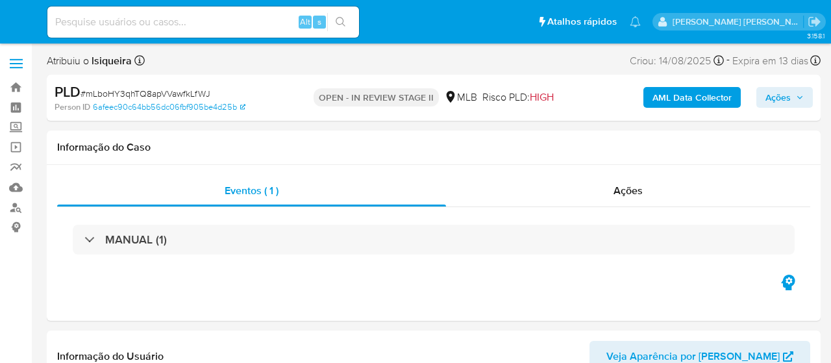
select select "10"
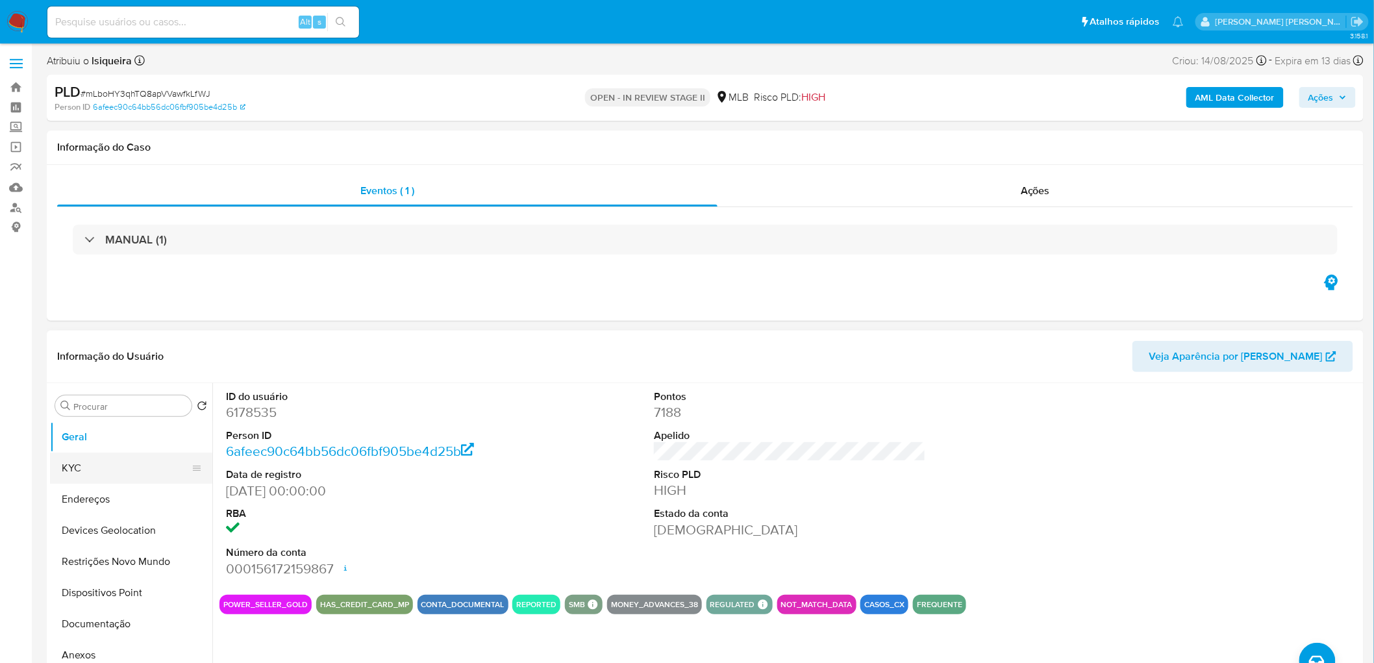
click at [80, 362] on button "KYC" at bounding box center [126, 467] width 152 height 31
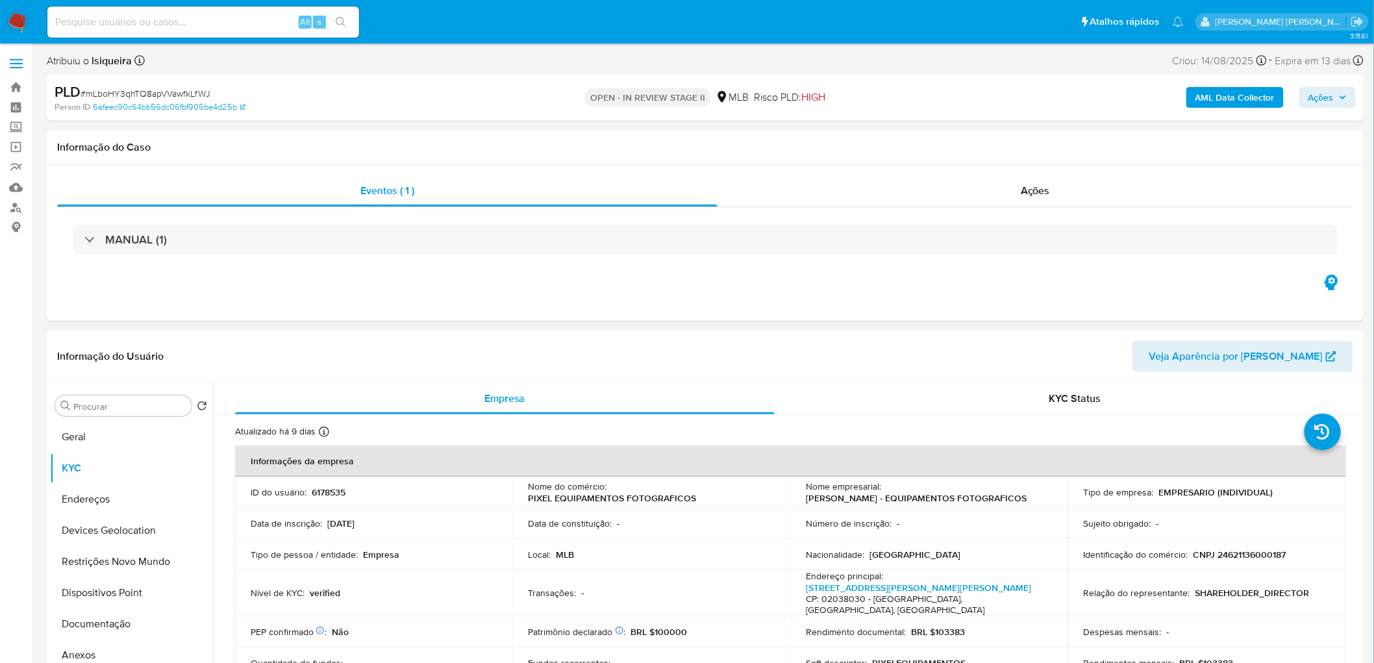
drag, startPoint x: 908, startPoint y: 507, endPoint x: 794, endPoint y: 491, distance: 114.8
click at [794, 362] on td "Nome empresarial : [PERSON_NAME] - EQUIPAMENTOS FOTOGRAFICOS" at bounding box center [929, 491] width 278 height 31
copy p "[PERSON_NAME] - EQUIPAMENTOS FOTOGRAFICOS"
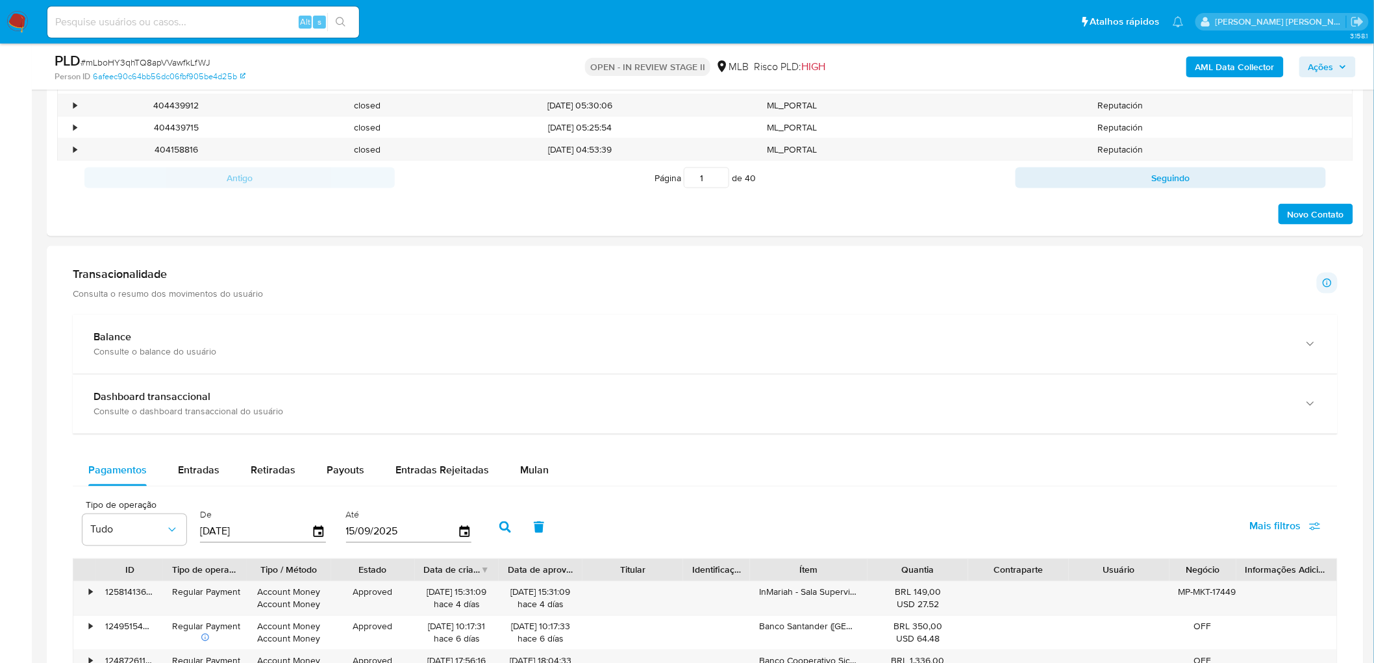
scroll to position [793, 0]
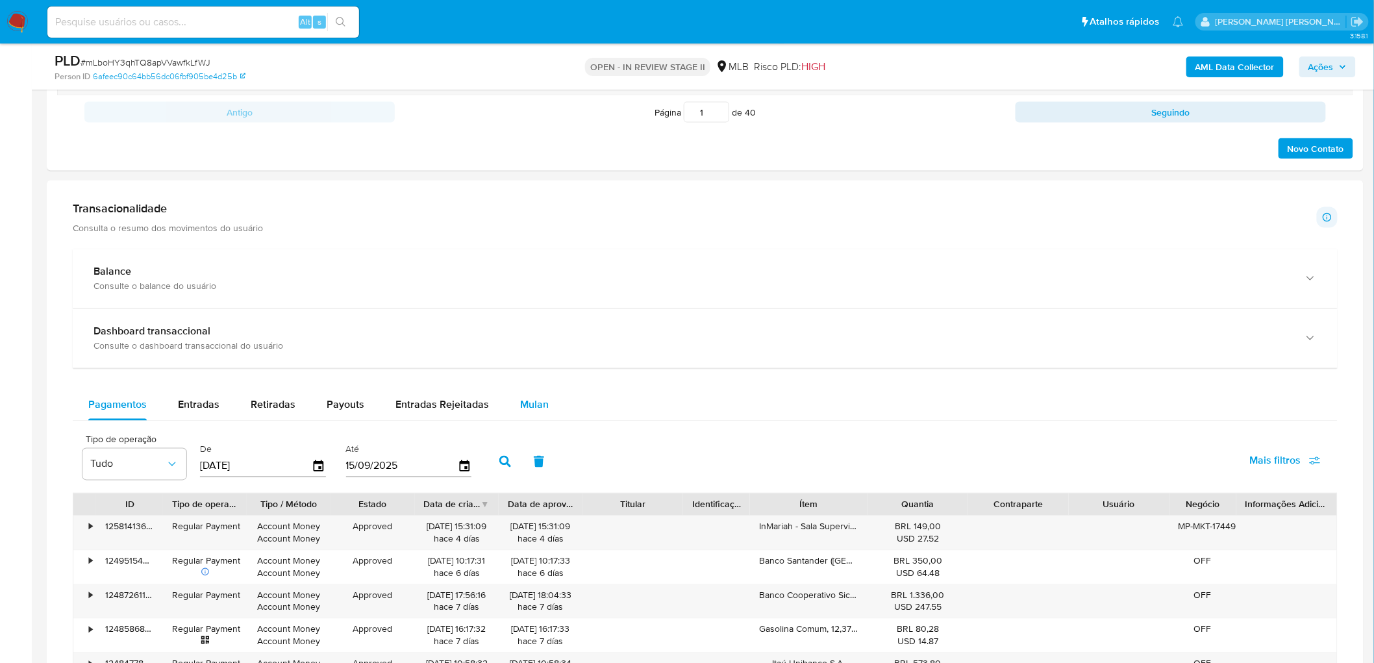
click at [521, 362] on div "Mulan" at bounding box center [534, 405] width 29 height 31
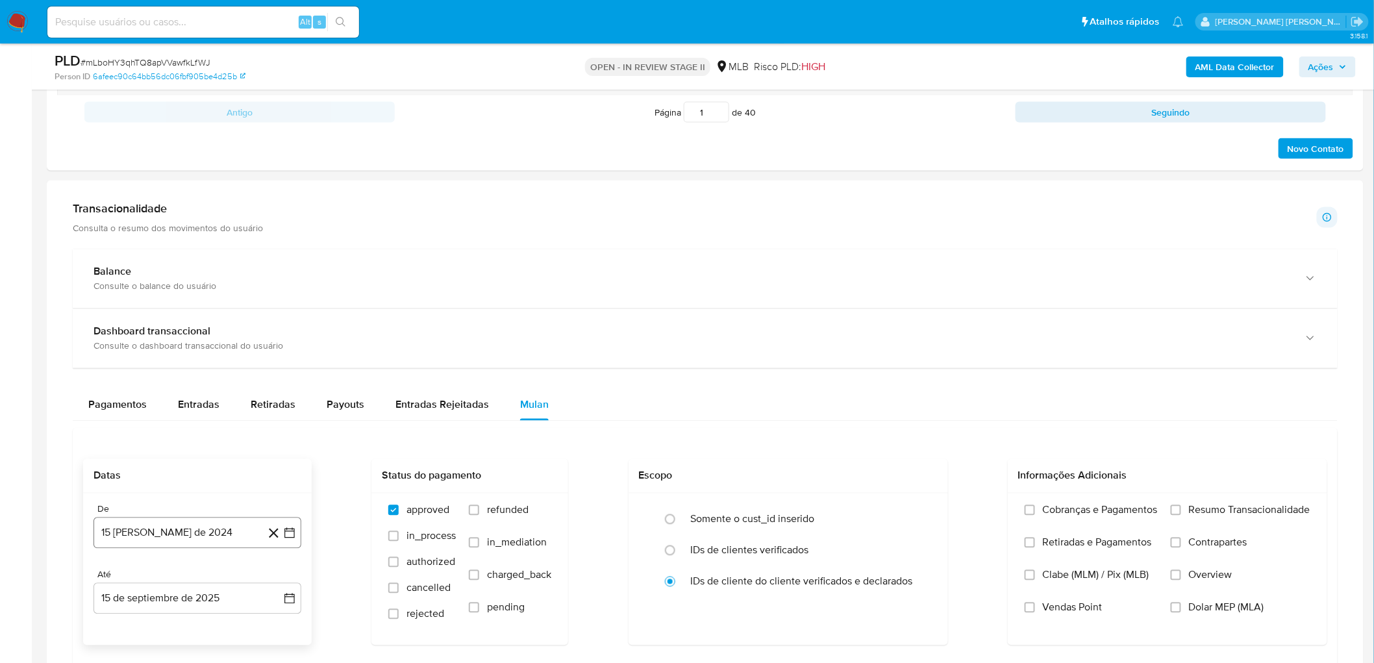
click at [177, 362] on button "15 [PERSON_NAME] de 2024" at bounding box center [197, 532] width 208 height 31
click at [189, 335] on span "agosto 2024" at bounding box center [191, 335] width 59 height 13
click at [281, 321] on icon "Año siguiente" at bounding box center [275, 321] width 16 height 16
click at [145, 362] on button "[DATE]" at bounding box center [140, 440] width 36 height 21
click at [171, 362] on button "15 de septiembre de 2025" at bounding box center [197, 598] width 208 height 31
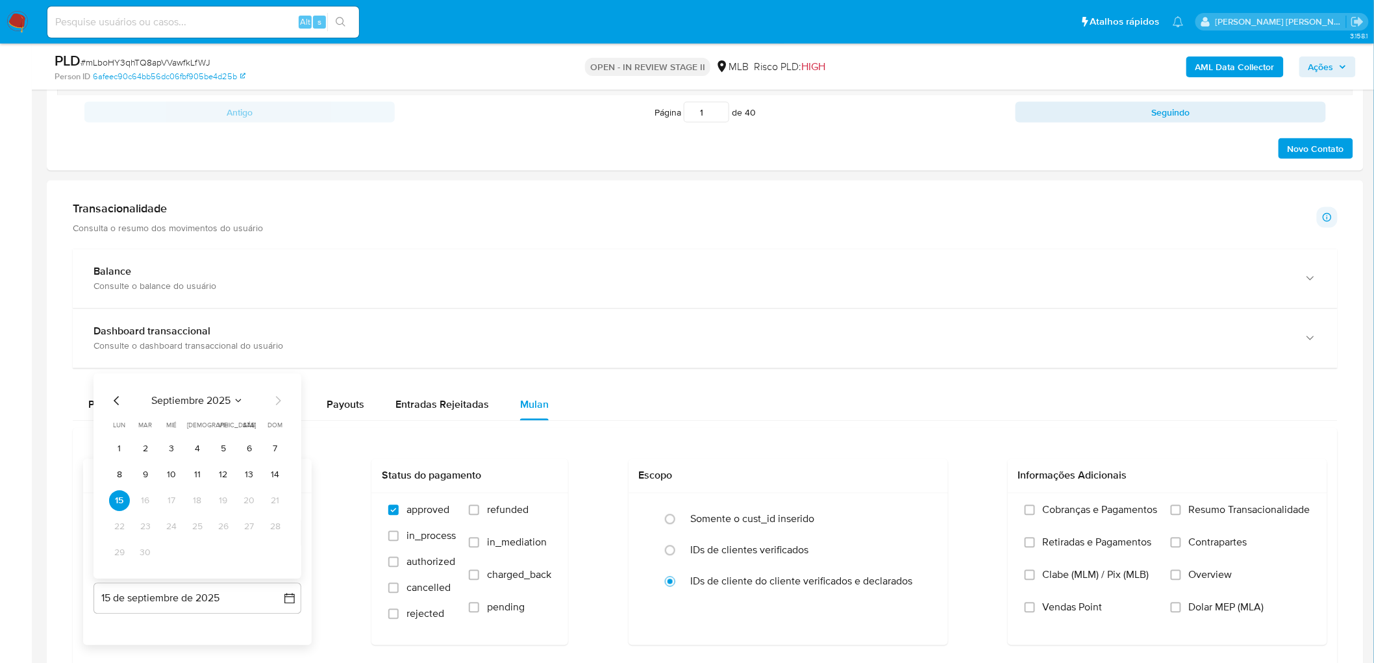
click at [263, 362] on tr "8 9 10 11 12 13 14" at bounding box center [197, 475] width 177 height 21
click at [249, 362] on button "13" at bounding box center [249, 475] width 21 height 21
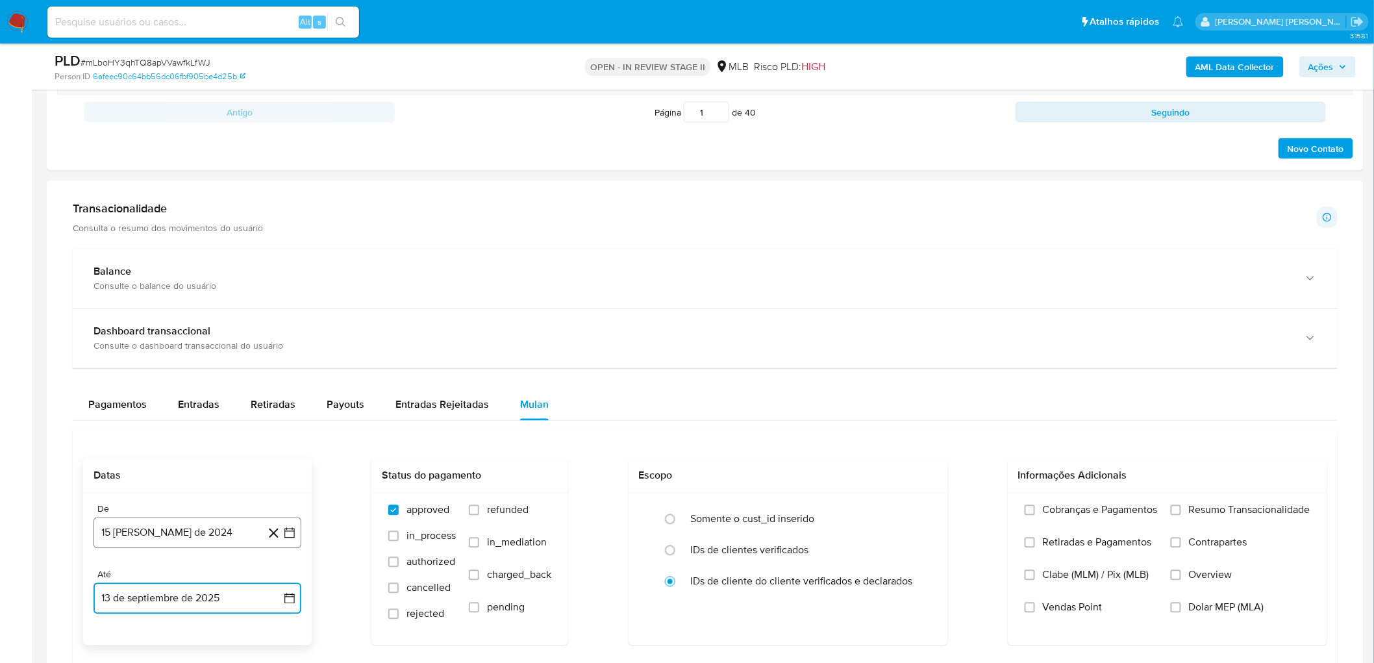
click at [151, 362] on button "15 [PERSON_NAME] de 2024" at bounding box center [197, 532] width 208 height 31
click at [216, 334] on span "agosto 2024" at bounding box center [191, 335] width 59 height 13
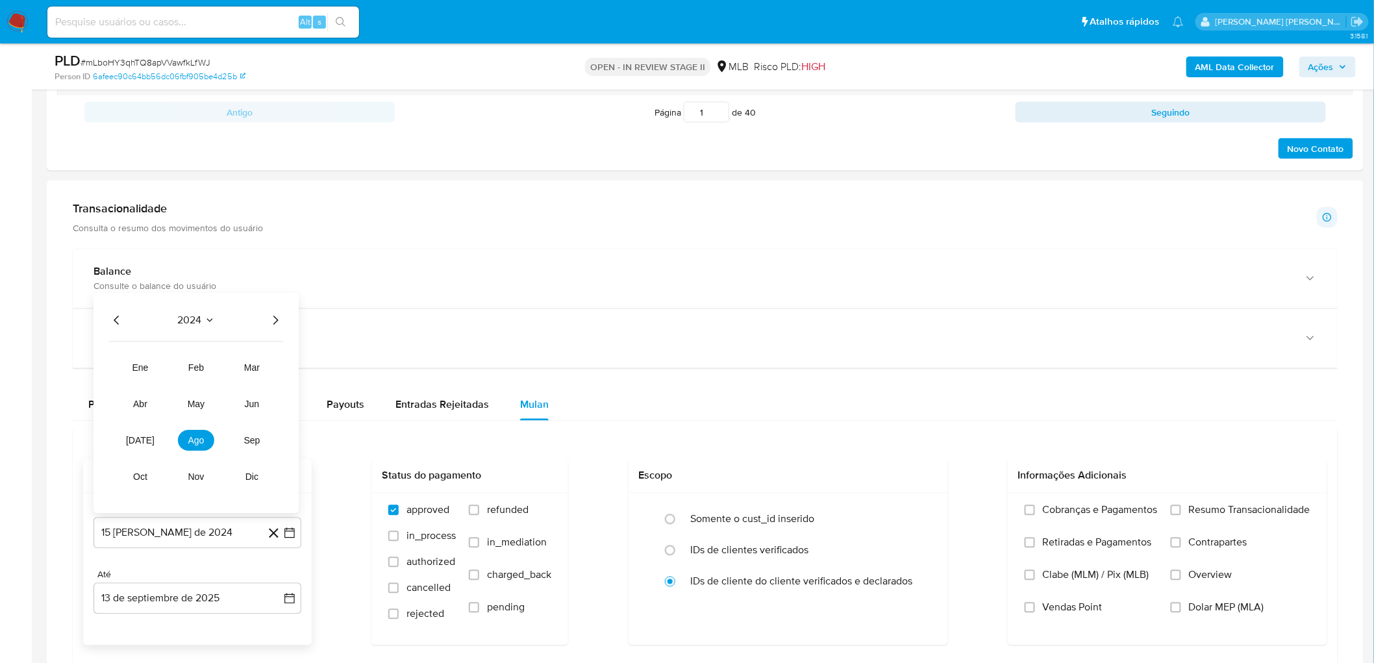
click at [275, 327] on icon "Año siguiente" at bounding box center [275, 321] width 16 height 16
click at [138, 362] on span "[DATE]" at bounding box center [140, 441] width 29 height 10
click at [148, 362] on button "1" at bounding box center [145, 383] width 21 height 21
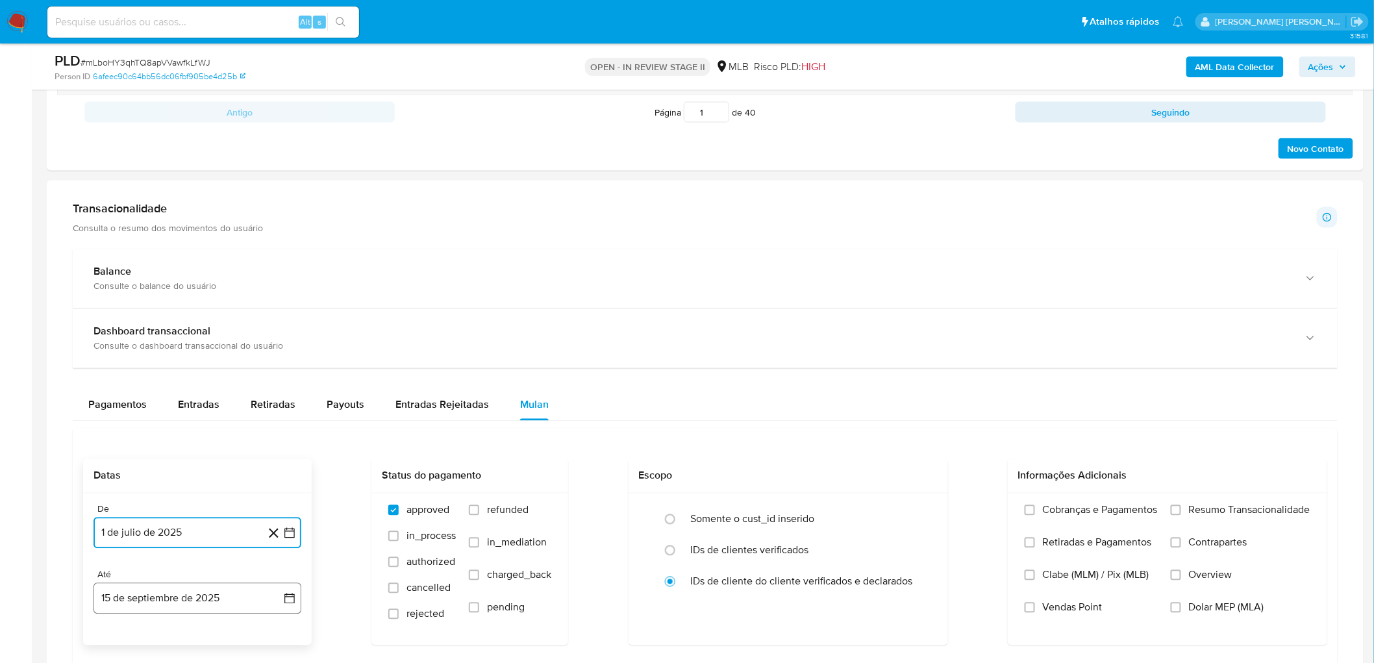
click at [134, 362] on button "15 de septiembre de 2025" at bounding box center [197, 598] width 208 height 31
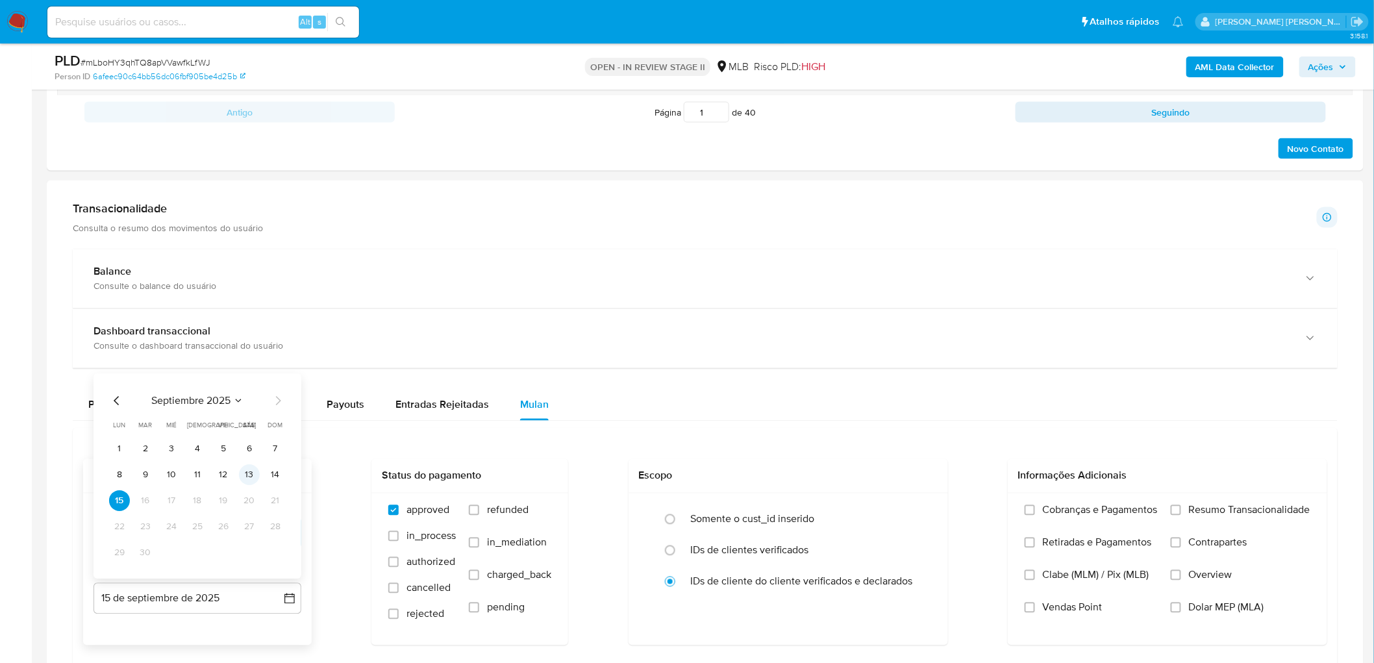
click at [247, 362] on button "13" at bounding box center [249, 475] width 21 height 21
click at [830, 362] on span "Resumo Transacionalidade" at bounding box center [1249, 510] width 121 height 13
click at [830, 362] on span "Vendas Point" at bounding box center [1073, 607] width 60 height 13
click at [830, 362] on input "Vendas Point" at bounding box center [1029, 607] width 10 height 10
click at [830, 362] on span "Resumo Transacionalidade" at bounding box center [1249, 510] width 121 height 13
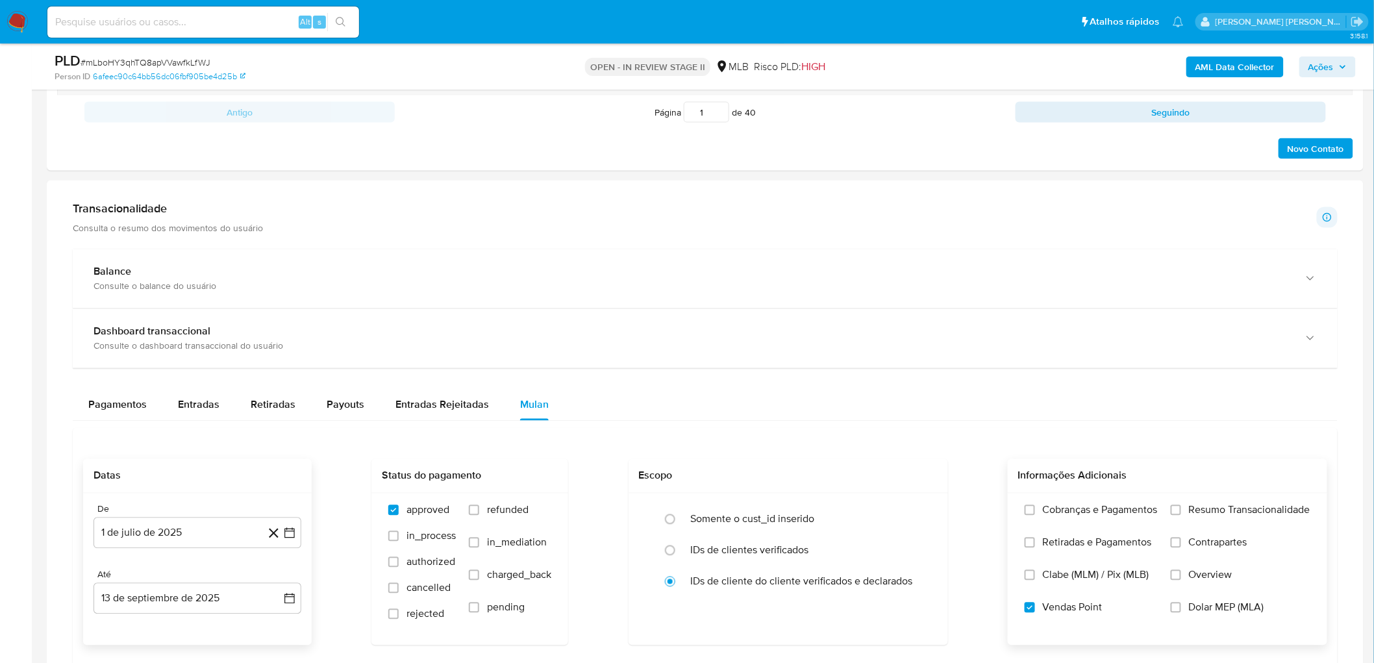
click at [830, 362] on input "Resumo Transacionalidade" at bounding box center [1175, 510] width 10 height 10
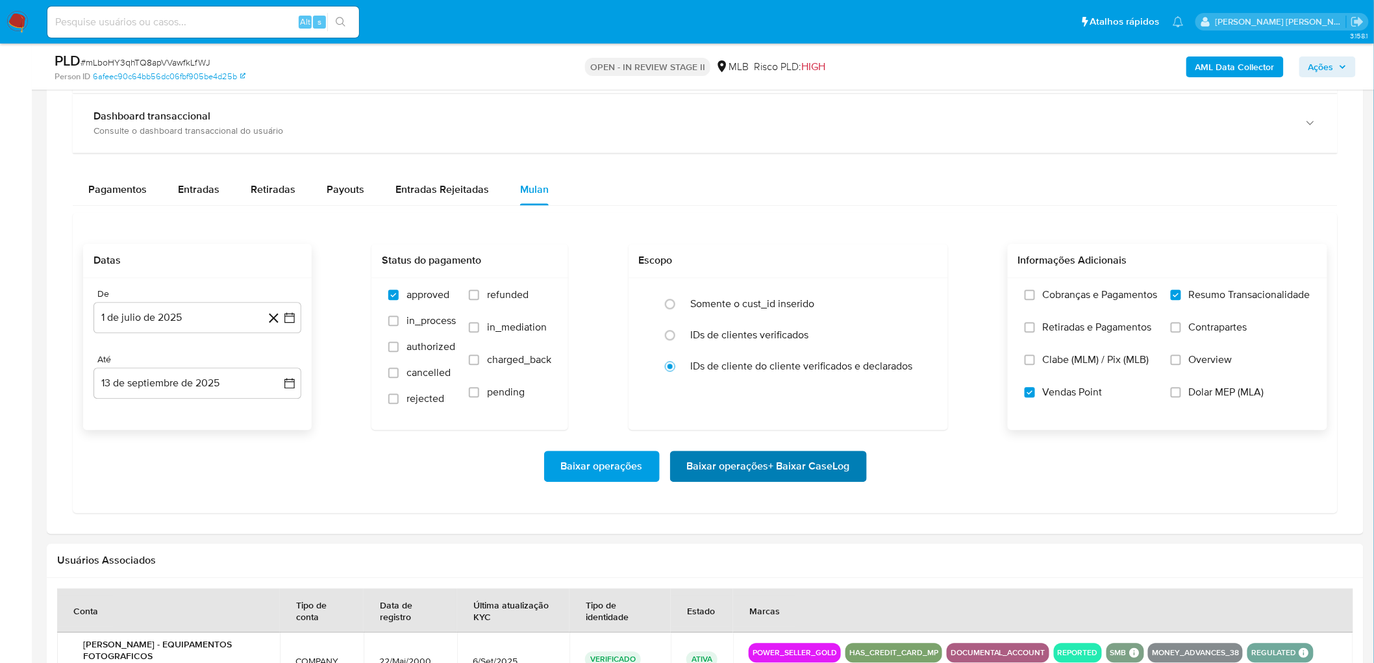
scroll to position [1009, 0]
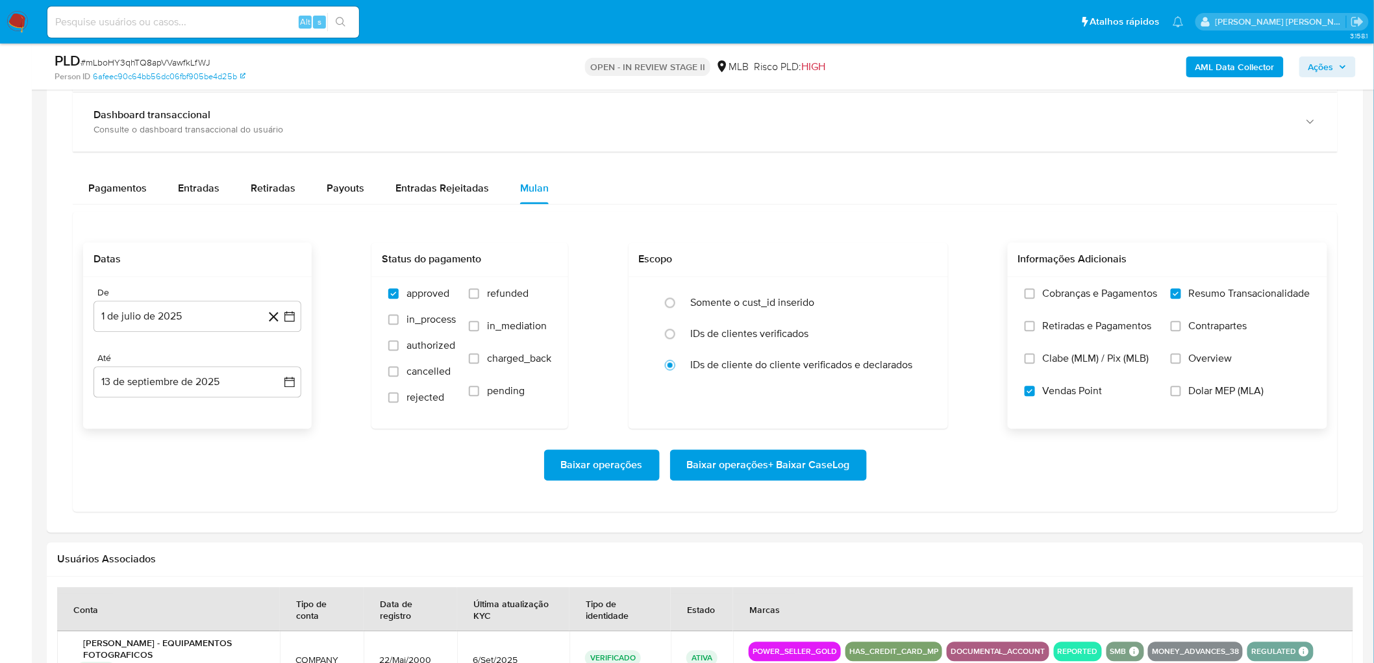
click at [762, 362] on span "Baixar operações + Baixar CaseLog" at bounding box center [768, 465] width 163 height 29
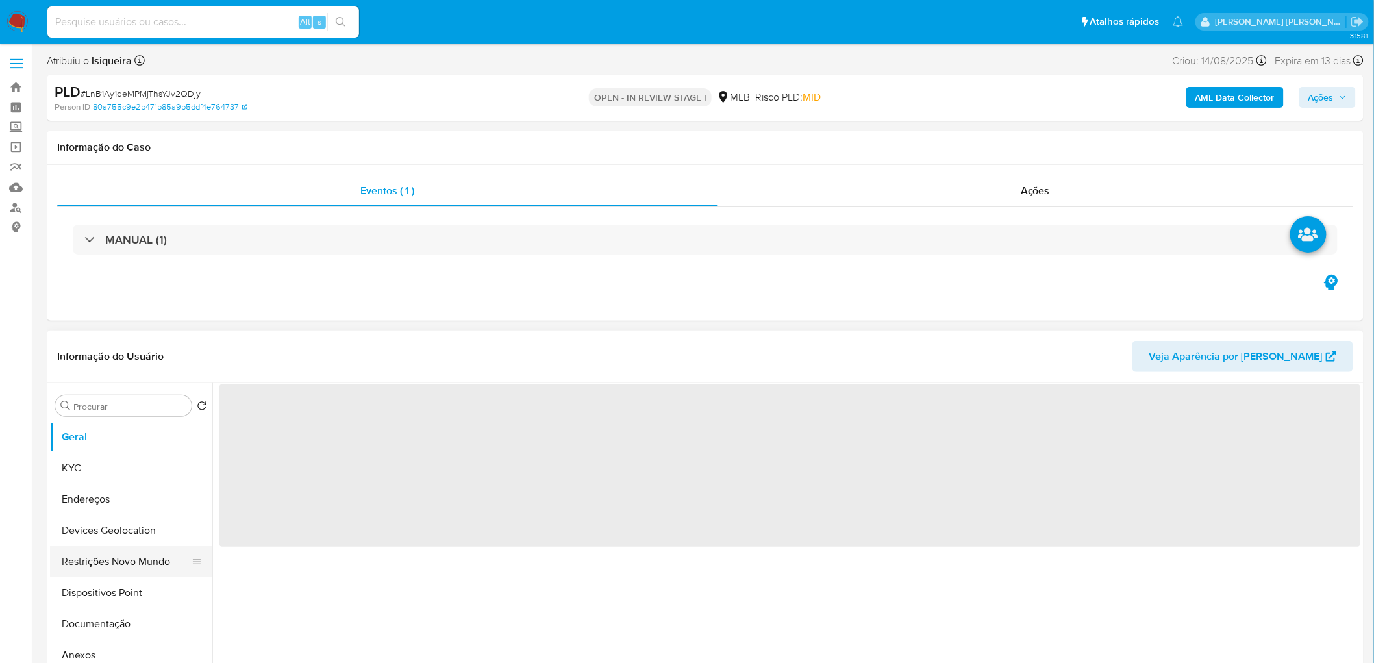
select select "10"
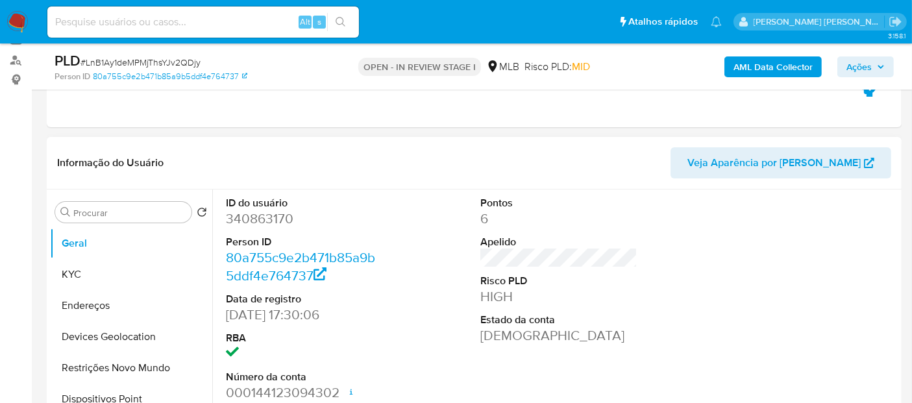
scroll to position [216, 0]
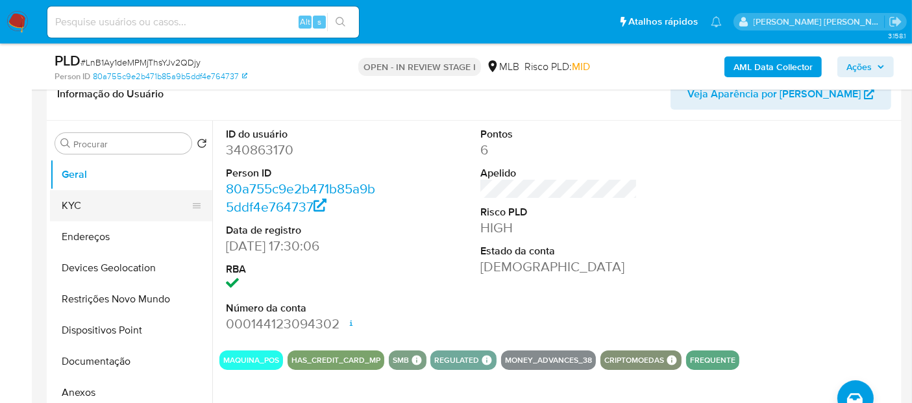
click at [119, 214] on button "KYC" at bounding box center [126, 205] width 152 height 31
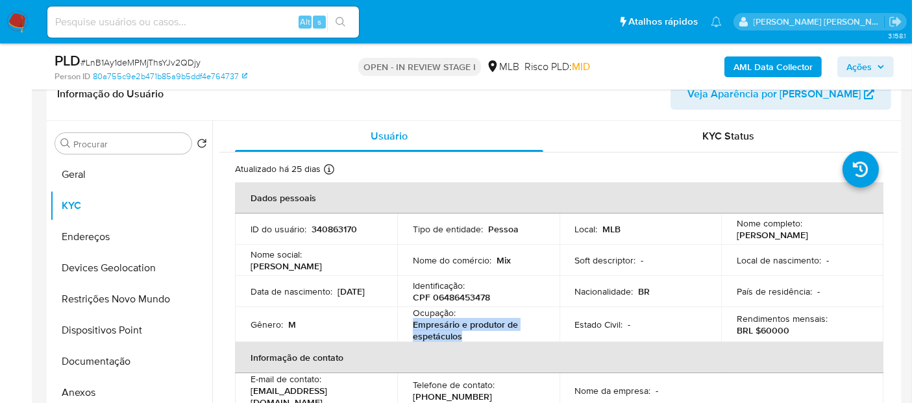
drag, startPoint x: 474, startPoint y: 337, endPoint x: 412, endPoint y: 323, distance: 63.8
click at [413, 323] on p "Empresário e produtor de espetáculos" at bounding box center [476, 330] width 126 height 23
copy p "Empresário e produtor de espetáculos"
click at [713, 262] on td "Soft descriptor : -" at bounding box center [641, 260] width 162 height 31
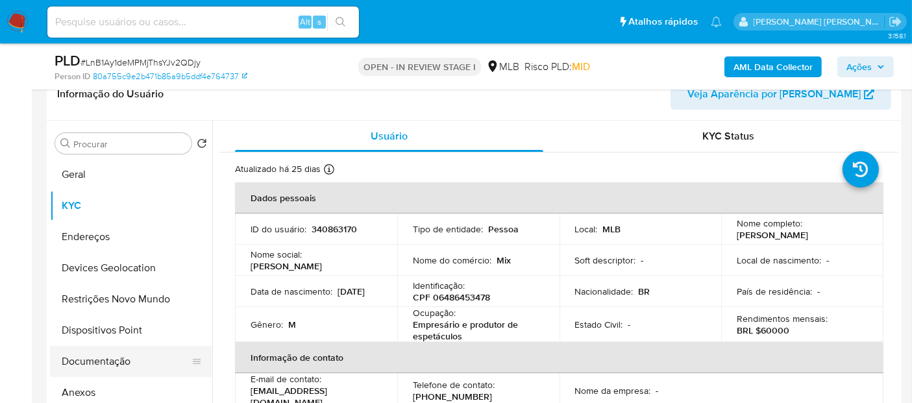
click at [112, 356] on button "Documentação" at bounding box center [126, 361] width 152 height 31
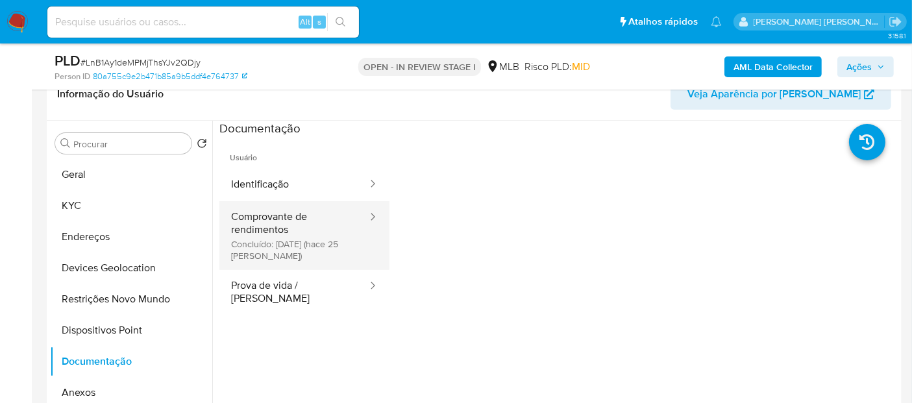
click at [247, 225] on button "Comprovante de rendimentos Concluído: 21/08/2025 (hace 25 días)" at bounding box center [293, 235] width 149 height 69
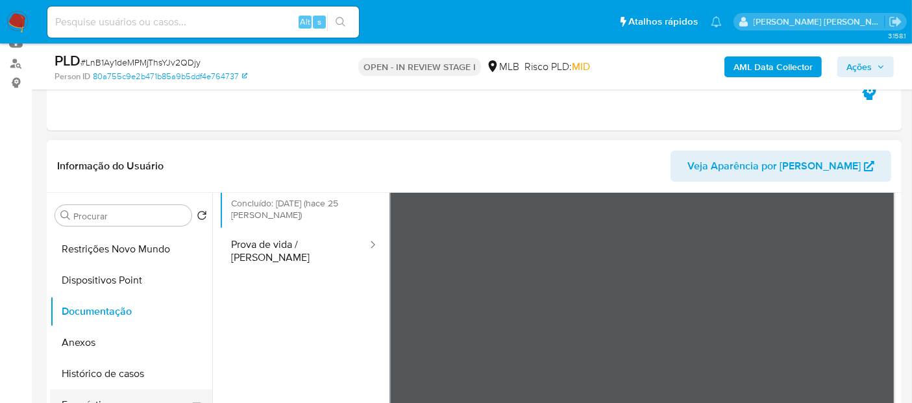
scroll to position [144, 0]
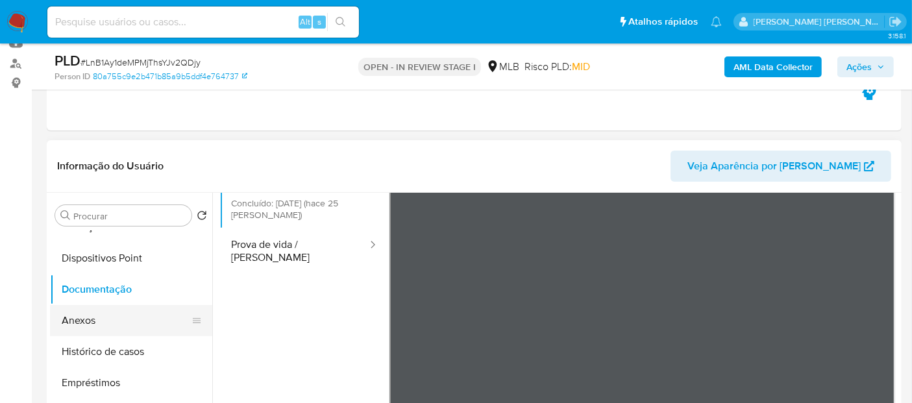
drag, startPoint x: 112, startPoint y: 349, endPoint x: 131, endPoint y: 304, distance: 48.2
click at [113, 346] on button "Histórico de casos" at bounding box center [131, 351] width 162 height 31
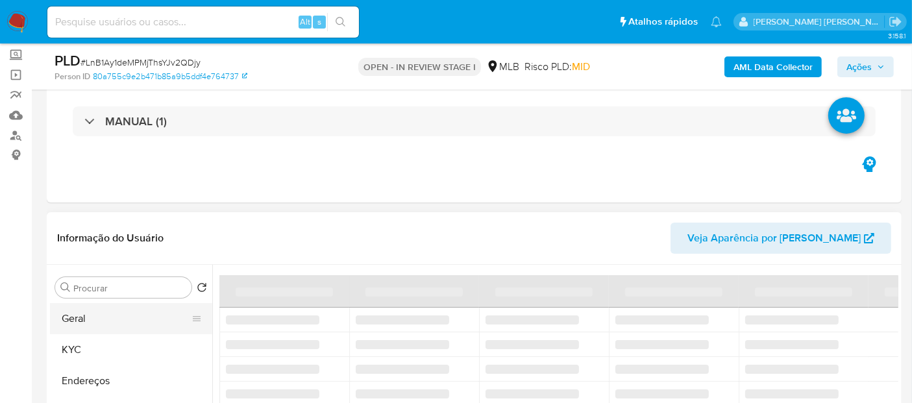
scroll to position [72, 0]
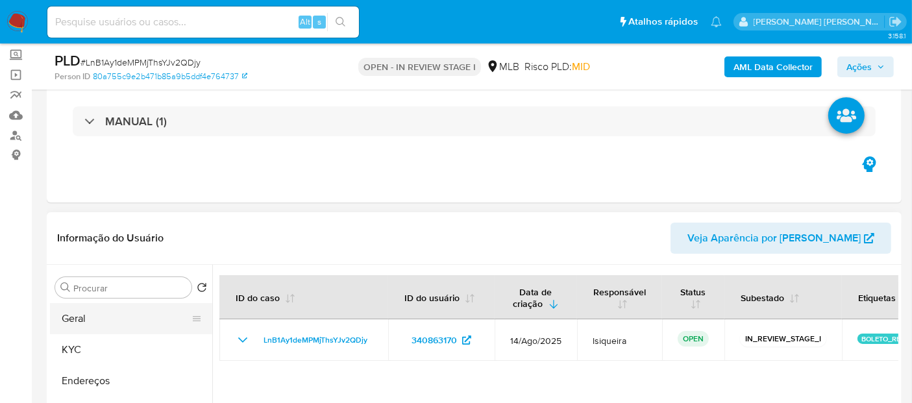
click at [89, 317] on button "Geral" at bounding box center [126, 318] width 152 height 31
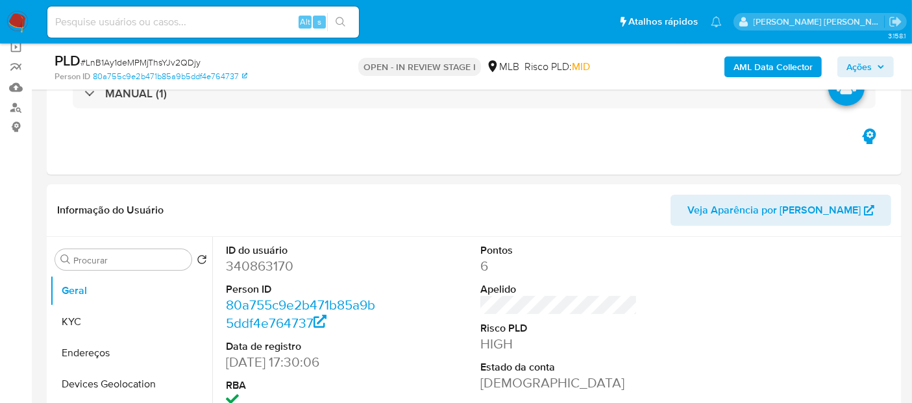
scroll to position [144, 0]
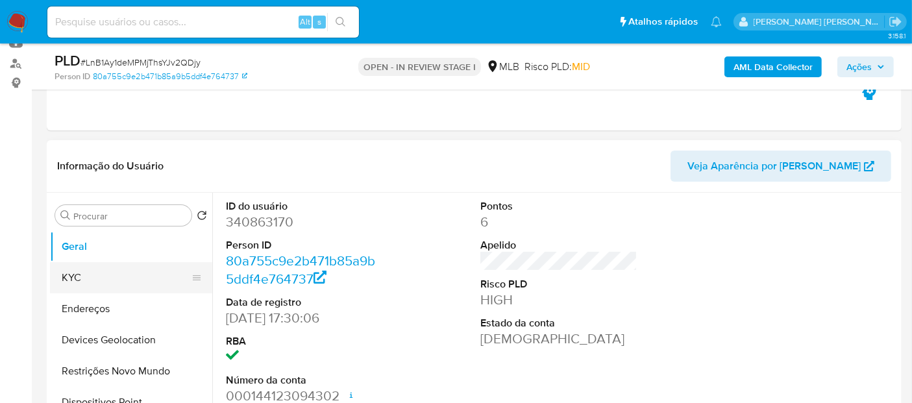
click at [156, 284] on button "KYC" at bounding box center [126, 277] width 152 height 31
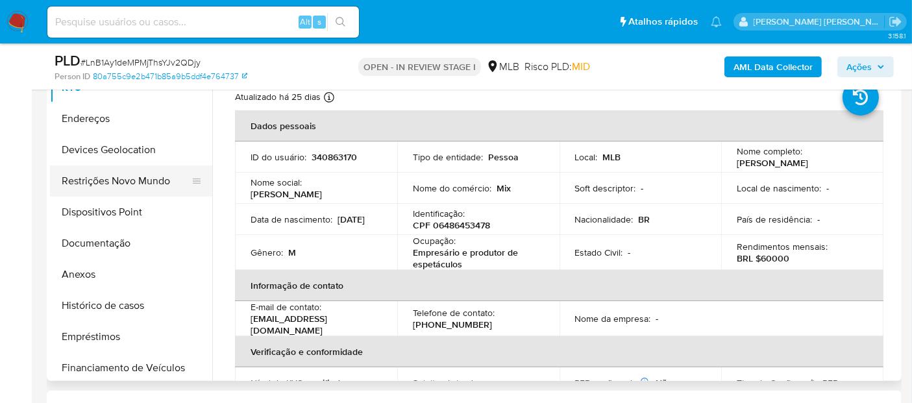
scroll to position [0, 0]
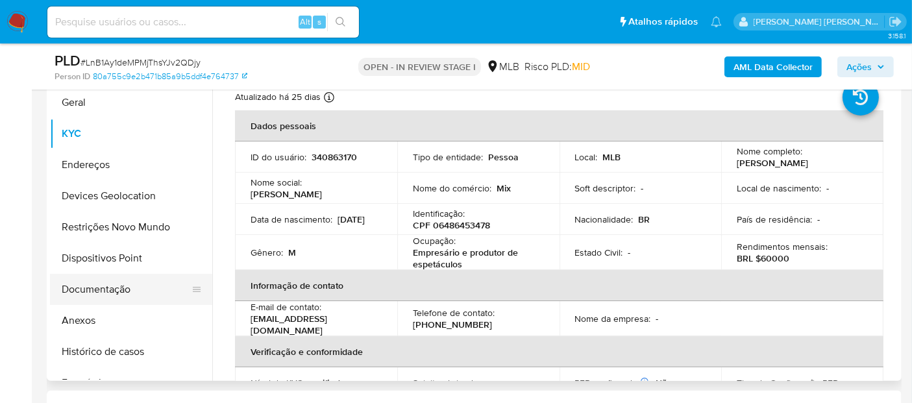
click at [132, 280] on button "Documentação" at bounding box center [126, 289] width 152 height 31
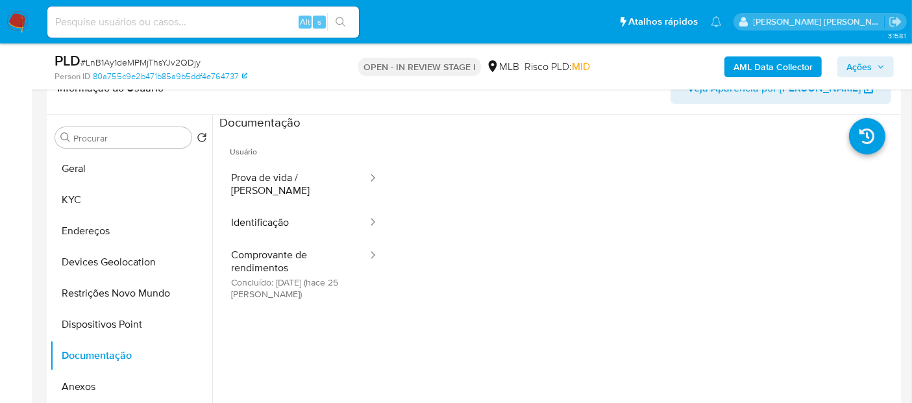
scroll to position [173, 0]
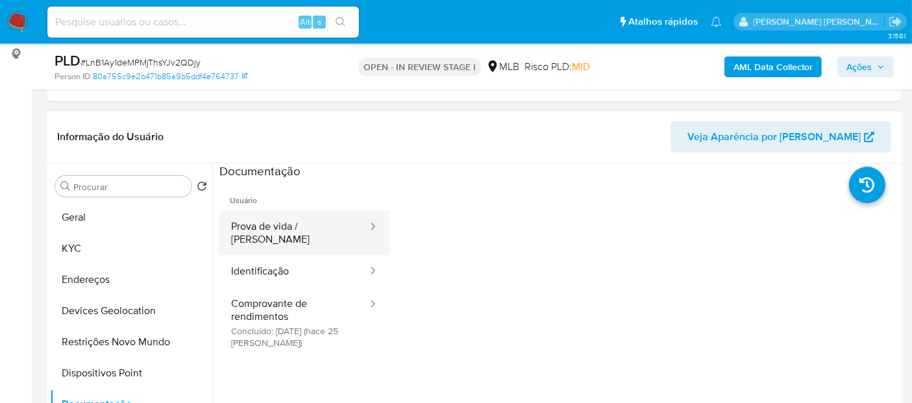
click at [263, 225] on button "Prova de vida / Selfie" at bounding box center [293, 233] width 149 height 44
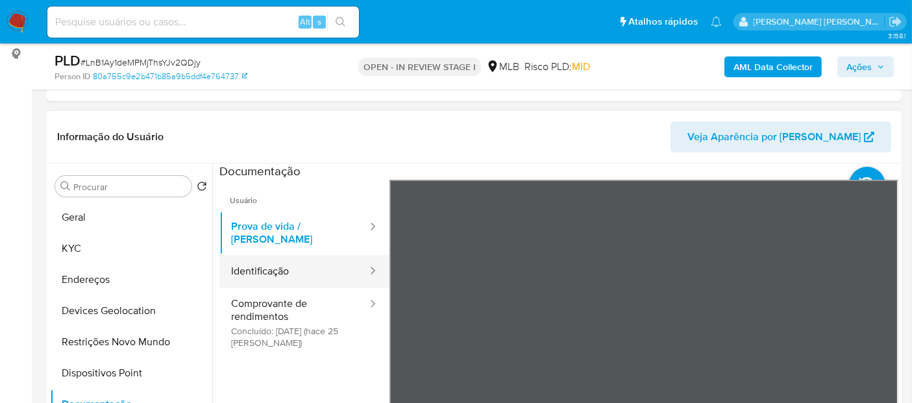
click at [290, 267] on button "Identificação" at bounding box center [293, 271] width 149 height 33
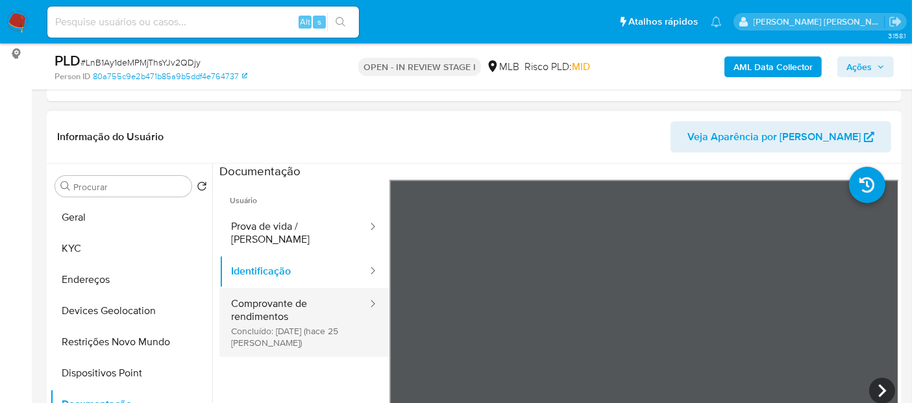
click at [284, 305] on button "Comprovante de rendimentos Concluído: 21/08/2025 (hace 25 días)" at bounding box center [293, 322] width 149 height 69
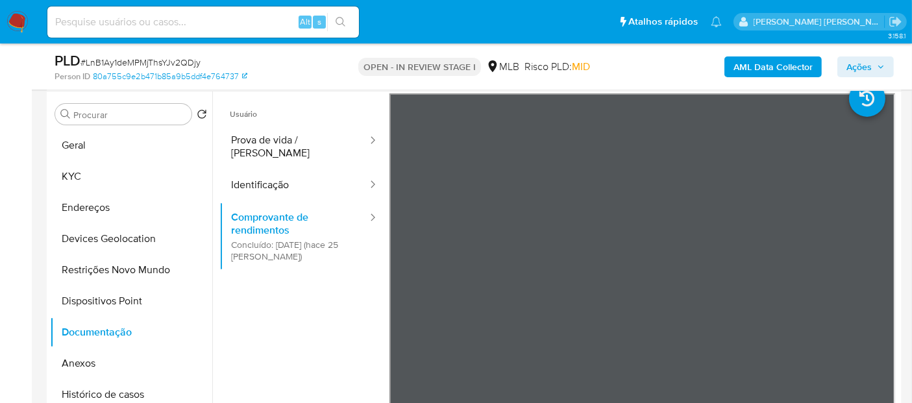
scroll to position [0, 0]
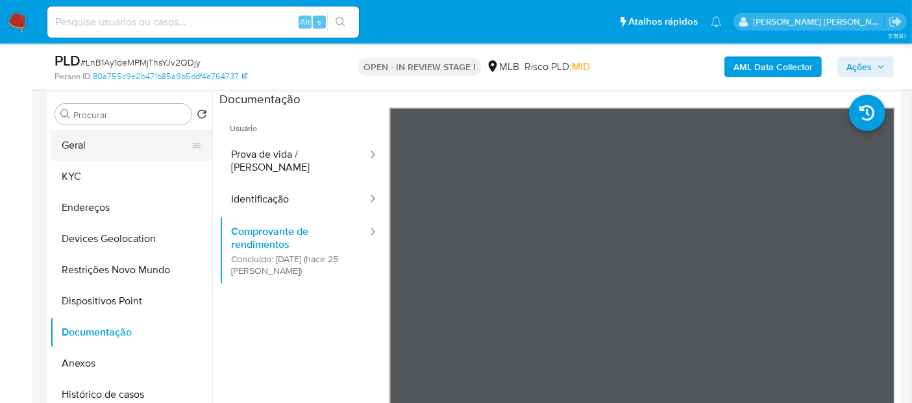
click at [69, 145] on button "Geral" at bounding box center [126, 145] width 152 height 31
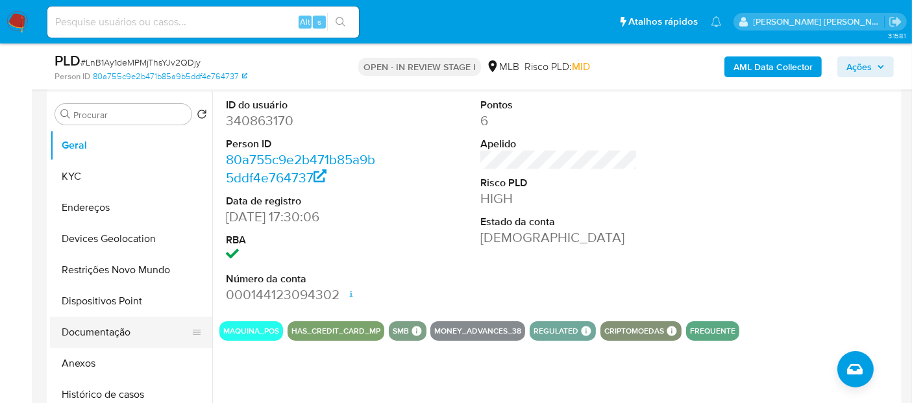
click at [113, 338] on button "Documentação" at bounding box center [126, 332] width 152 height 31
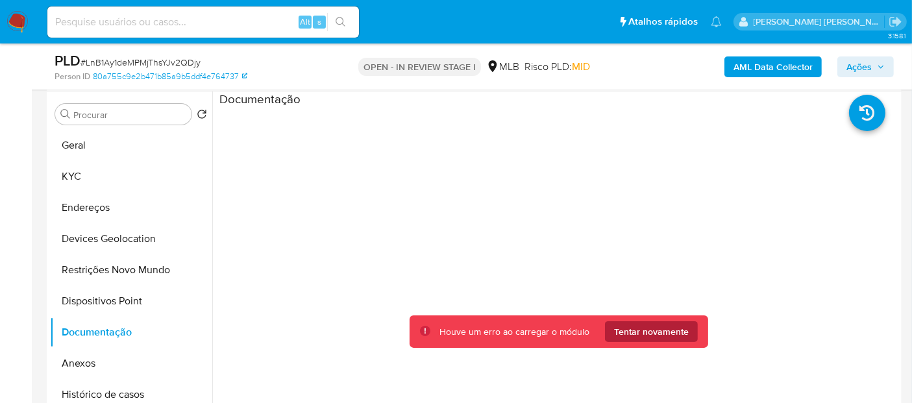
click at [645, 332] on span "Tentar novamente" at bounding box center [651, 331] width 75 height 21
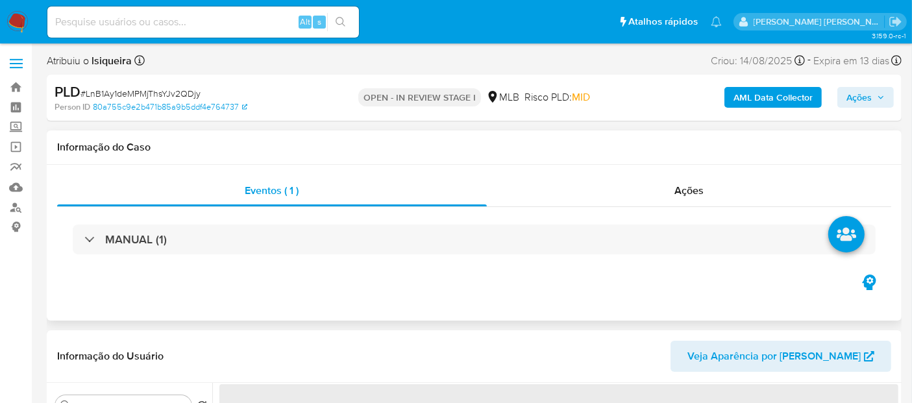
select select "10"
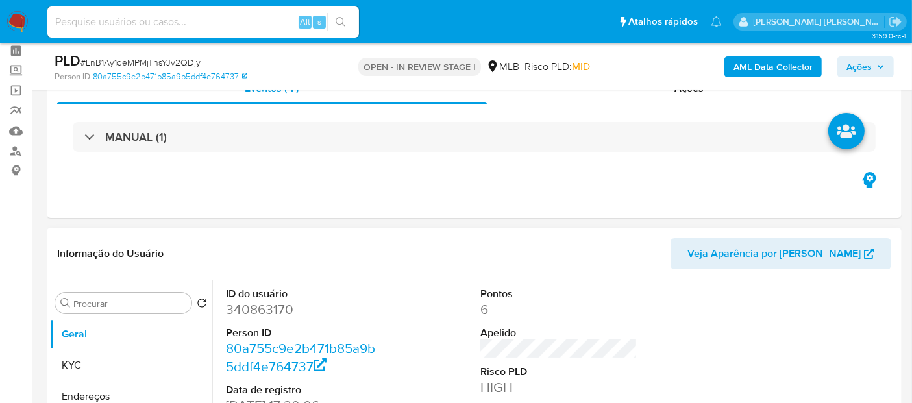
scroll to position [216, 0]
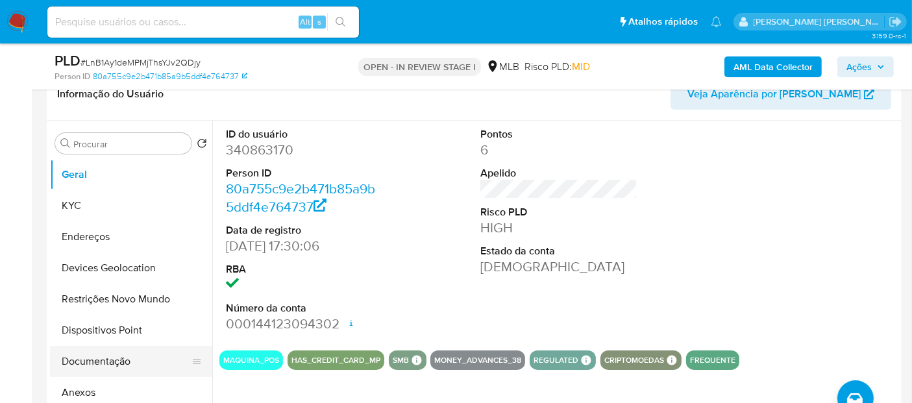
click at [106, 362] on button "Documentação" at bounding box center [126, 361] width 152 height 31
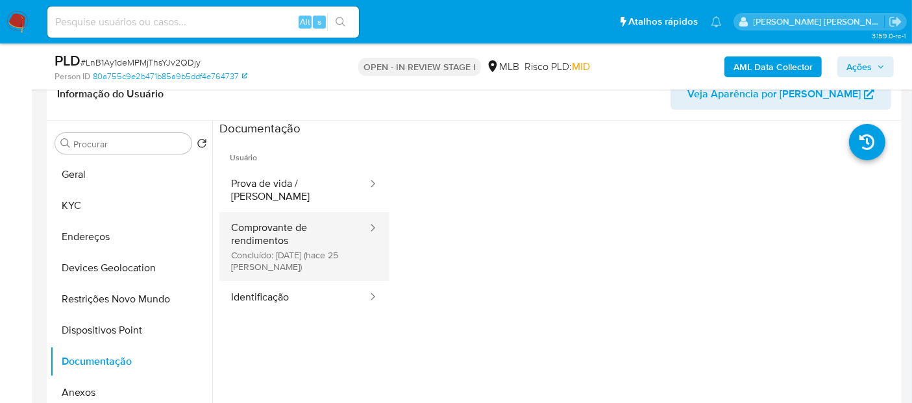
click at [319, 225] on button "Comprovante de rendimentos Concluído: [DATE] (hace 25 [PERSON_NAME])" at bounding box center [293, 246] width 149 height 69
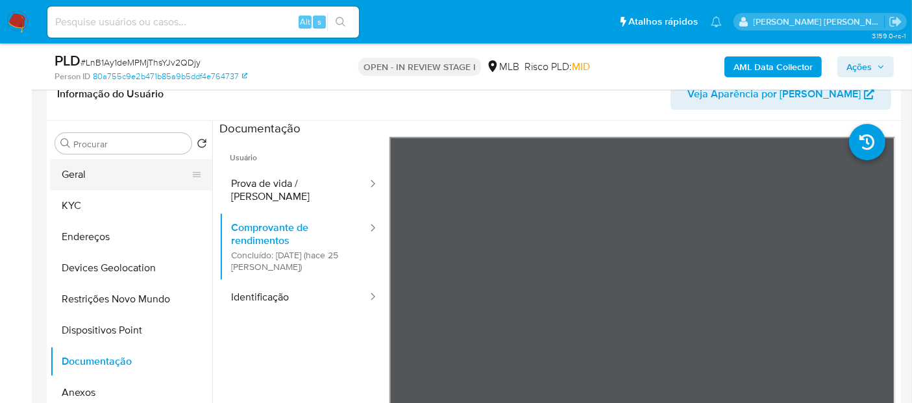
click at [151, 179] on button "Geral" at bounding box center [126, 174] width 152 height 31
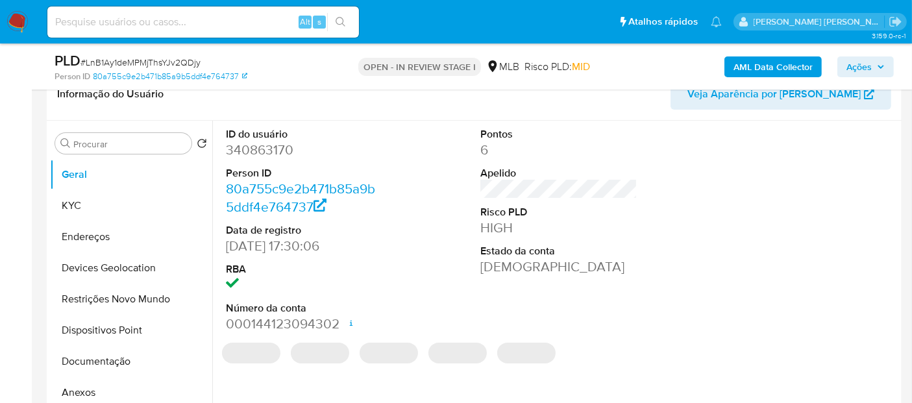
click at [272, 153] on dd "340863170" at bounding box center [304, 150] width 157 height 18
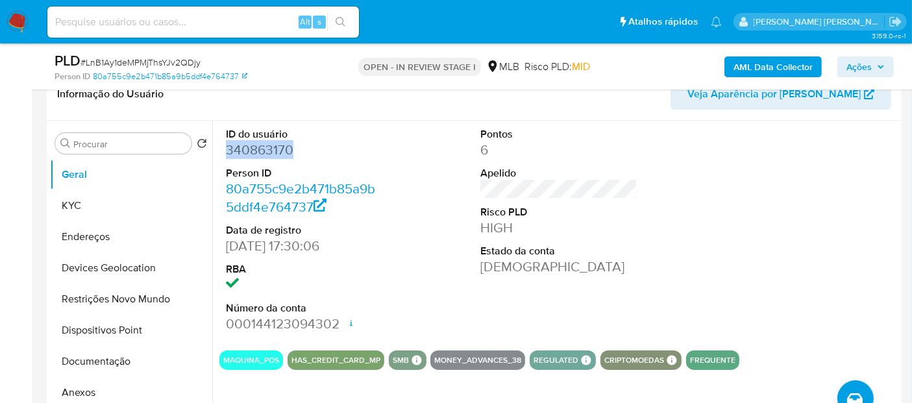
copy dd "340863170"
click at [266, 150] on dd "340863170" at bounding box center [304, 150] width 157 height 18
click at [258, 147] on dd "340863170" at bounding box center [304, 150] width 157 height 18
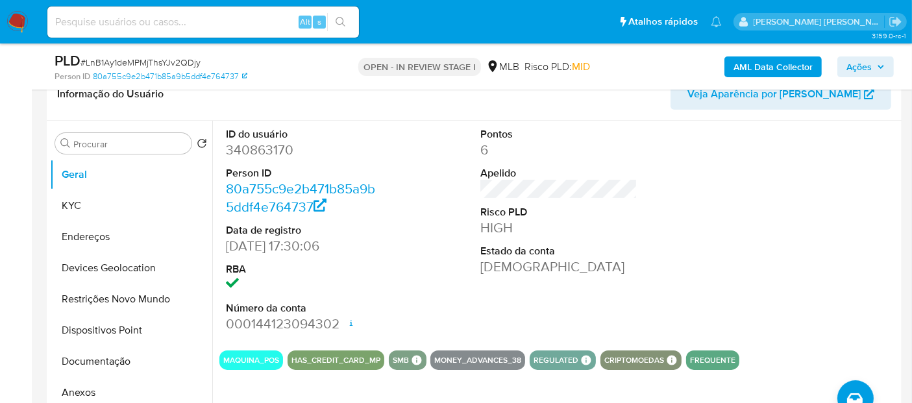
click at [576, 274] on dd "Ativa" at bounding box center [558, 267] width 157 height 18
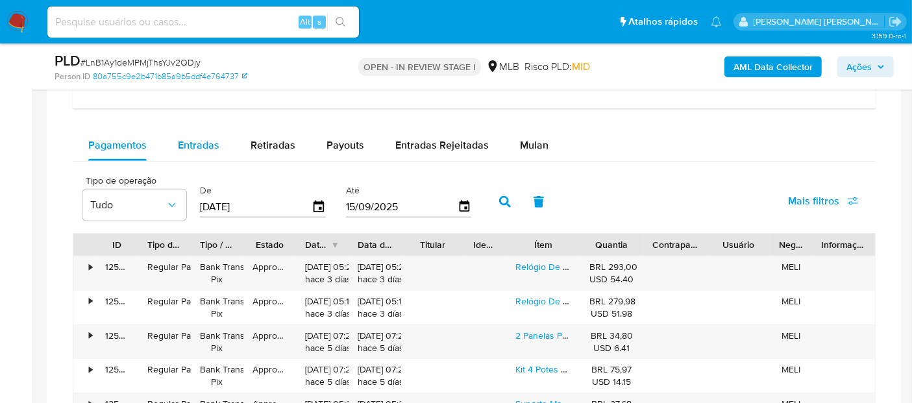
scroll to position [1009, 0]
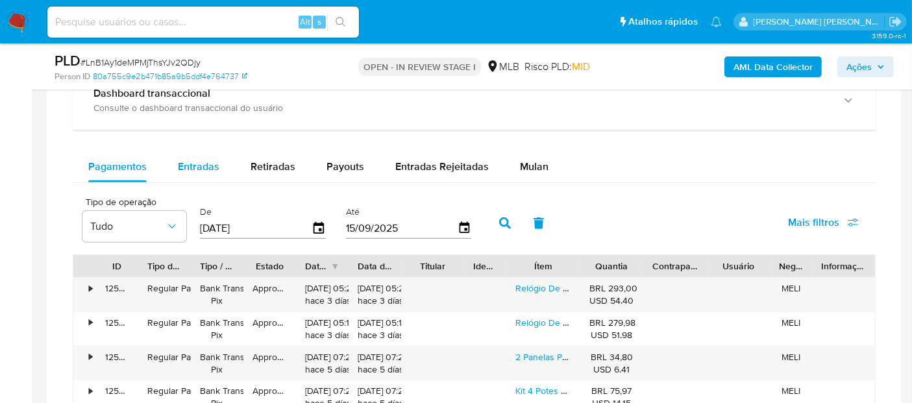
click at [202, 164] on span "Entradas" at bounding box center [199, 166] width 42 height 15
select select "10"
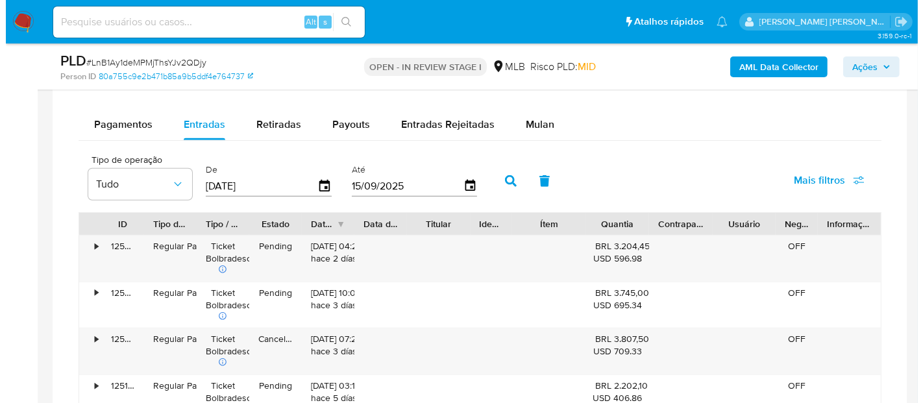
scroll to position [1082, 0]
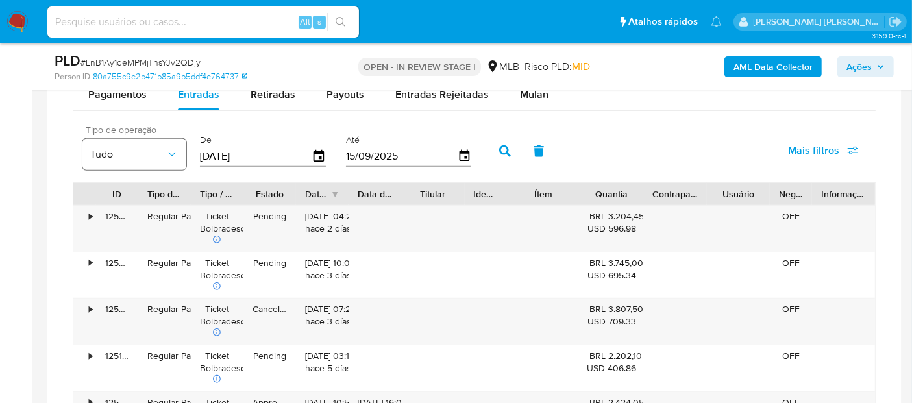
click at [109, 158] on button "Tudo" at bounding box center [134, 154] width 104 height 31
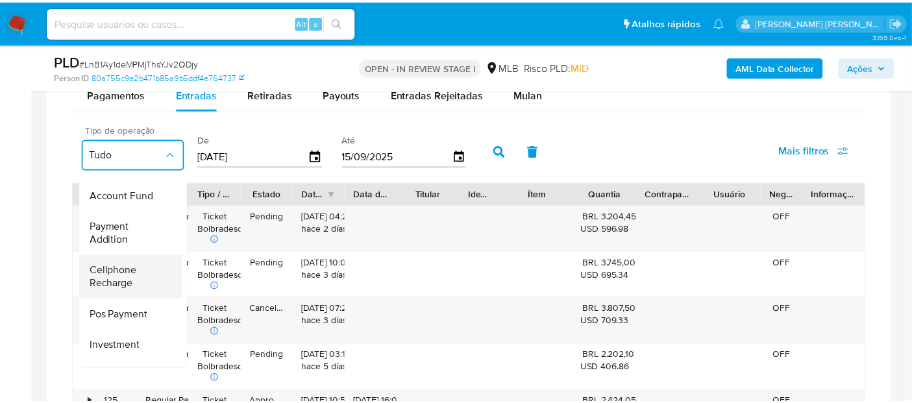
scroll to position [193, 0]
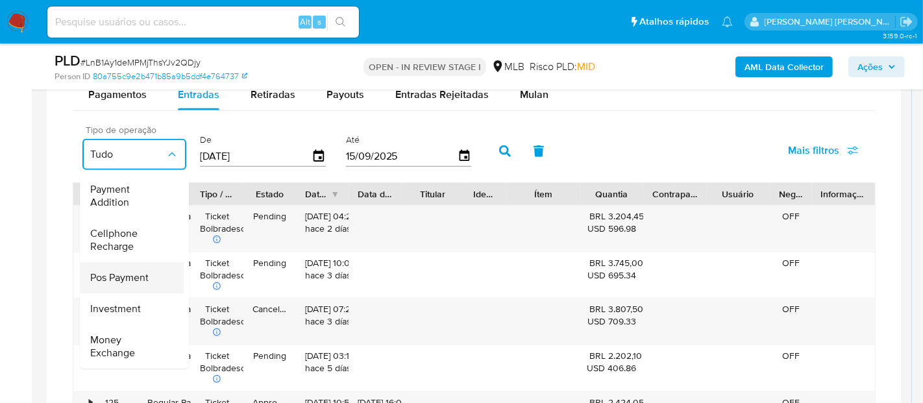
click at [125, 271] on span "Pos Payment" at bounding box center [119, 277] width 58 height 13
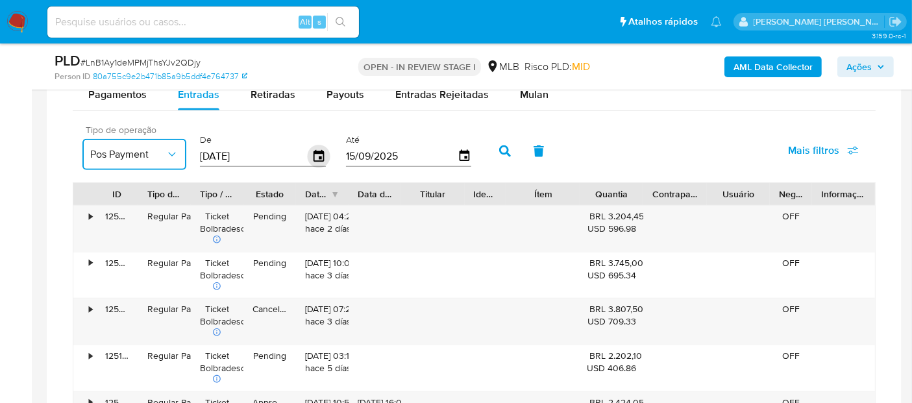
click at [319, 151] on icon "button" at bounding box center [319, 156] width 23 height 23
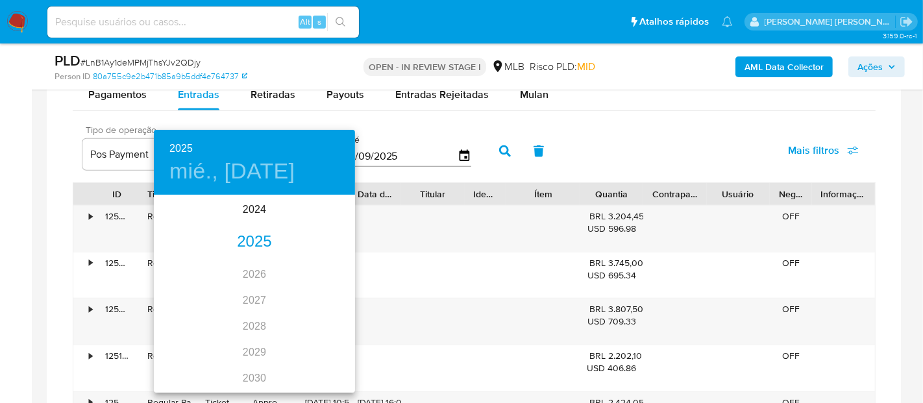
click at [245, 234] on div "2025" at bounding box center [254, 242] width 201 height 26
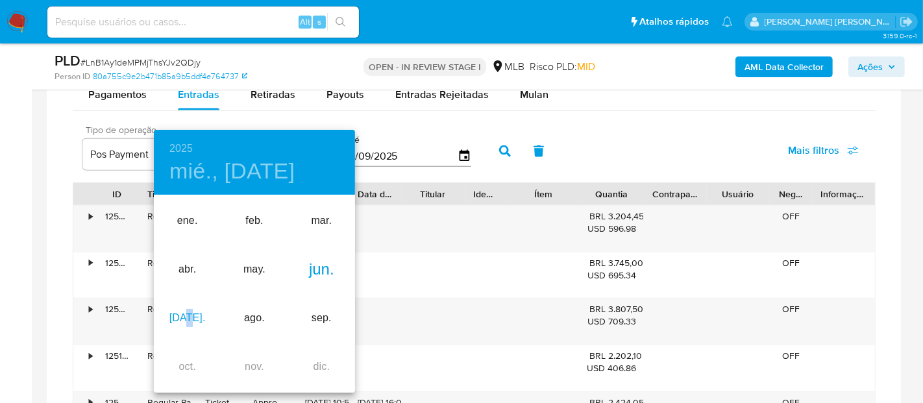
click at [193, 314] on div "jul." at bounding box center [187, 318] width 67 height 49
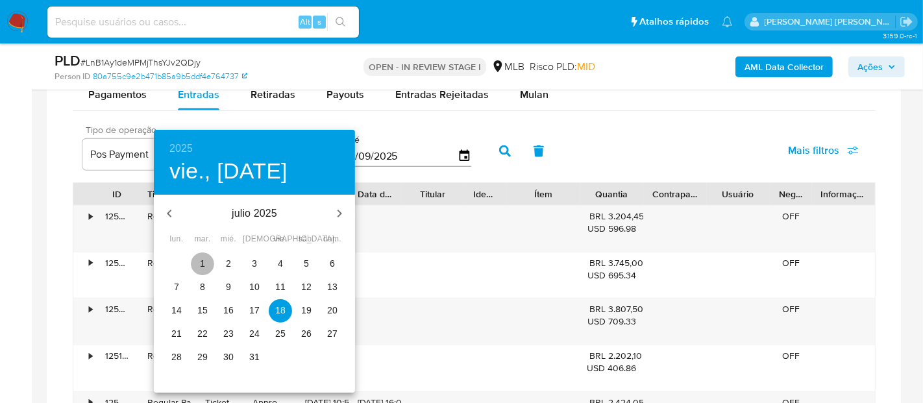
click at [208, 261] on span "1" at bounding box center [202, 263] width 23 height 13
type input "01/07/2025"
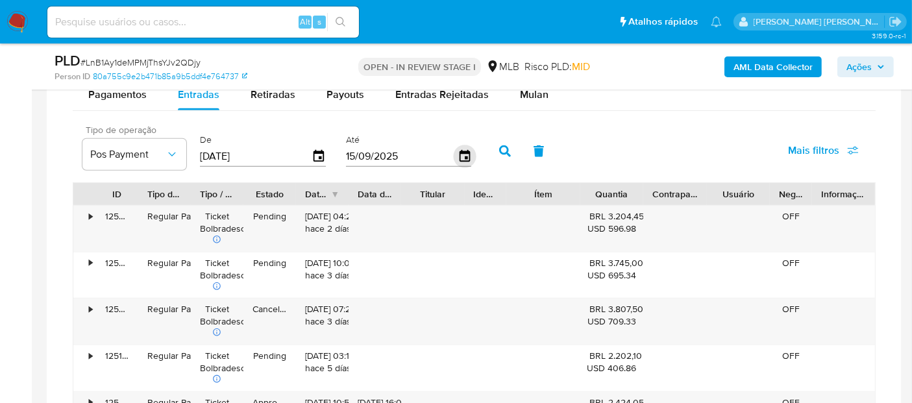
click at [458, 151] on icon "button" at bounding box center [464, 156] width 23 height 23
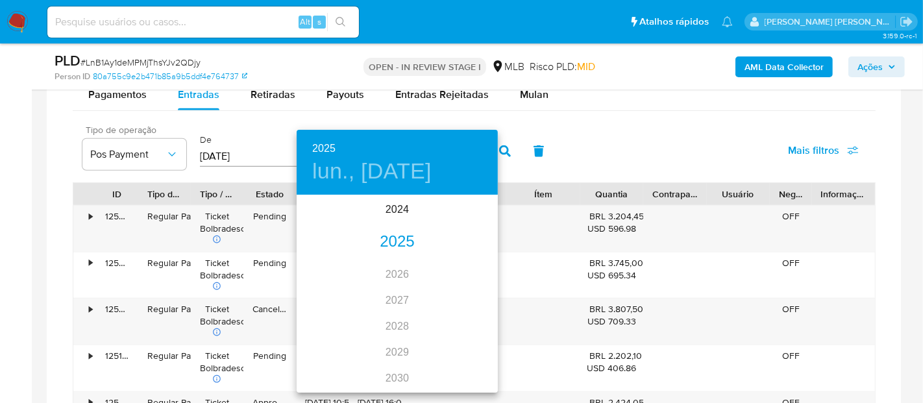
click at [391, 243] on div "2025" at bounding box center [397, 242] width 201 height 26
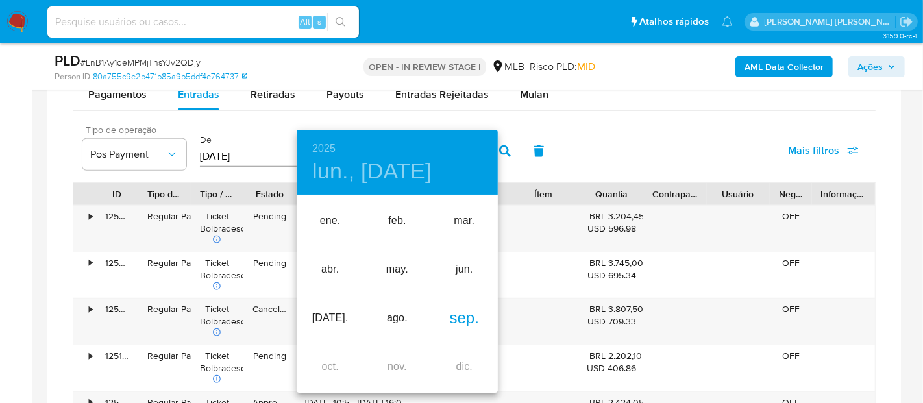
click at [473, 319] on div "sep." at bounding box center [464, 318] width 67 height 49
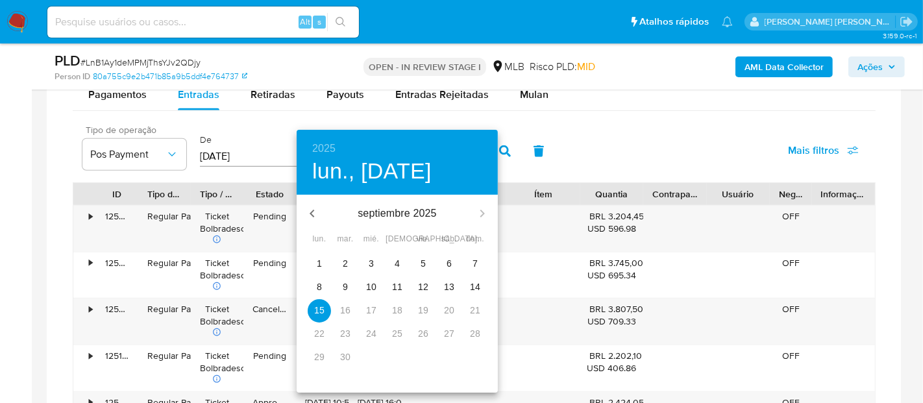
click at [442, 288] on span "13" at bounding box center [449, 286] width 23 height 13
type input "13/09/2025"
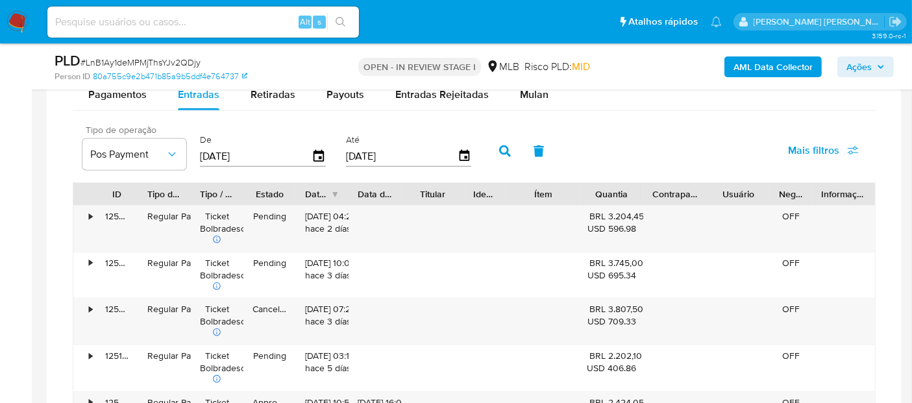
click at [499, 147] on icon "button" at bounding box center [505, 151] width 12 height 12
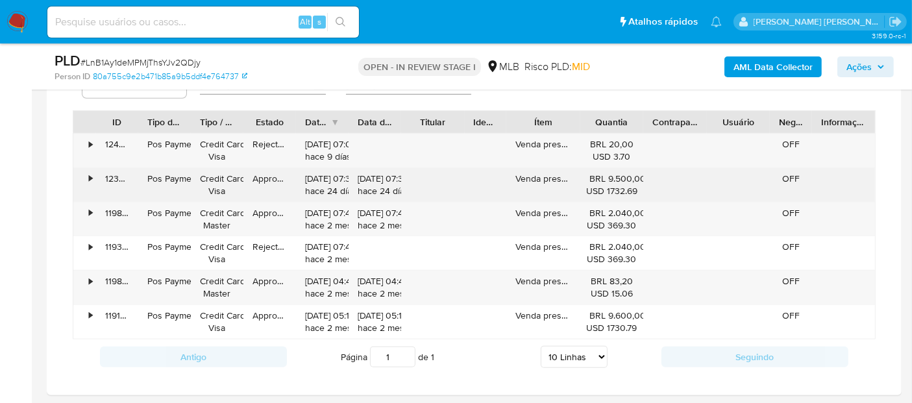
scroll to position [1082, 0]
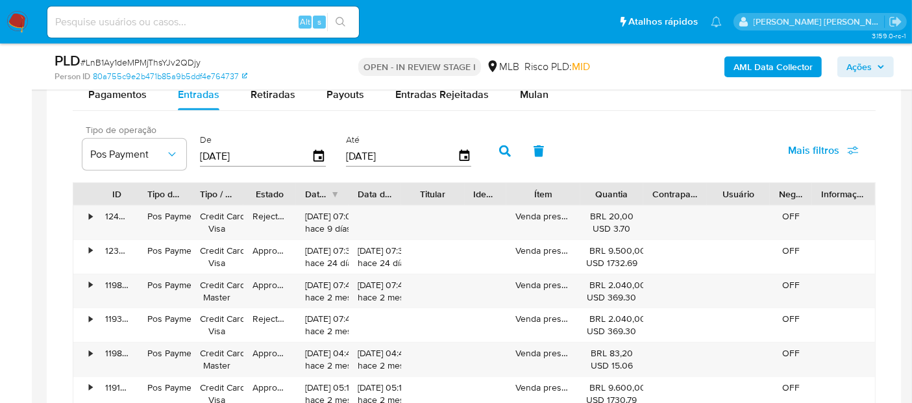
click at [676, 137] on div "Tipo de operação Pos Payment De 01/07/2025 Até 13/09/2025 Mais filtros" at bounding box center [474, 149] width 803 height 65
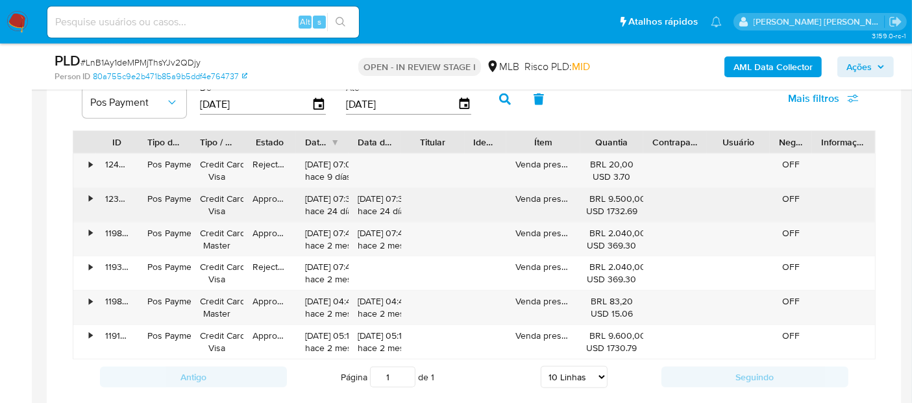
scroll to position [1154, 0]
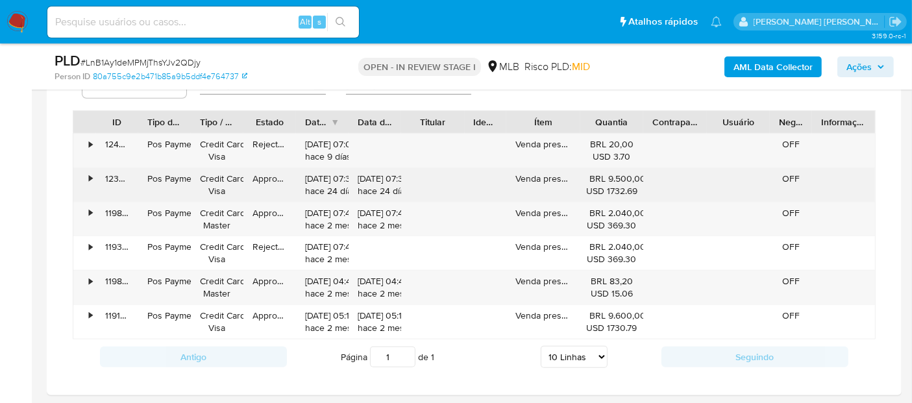
click at [96, 180] on div "123269784072" at bounding box center [117, 185] width 42 height 34
click at [92, 175] on div "•" at bounding box center [90, 179] width 3 height 12
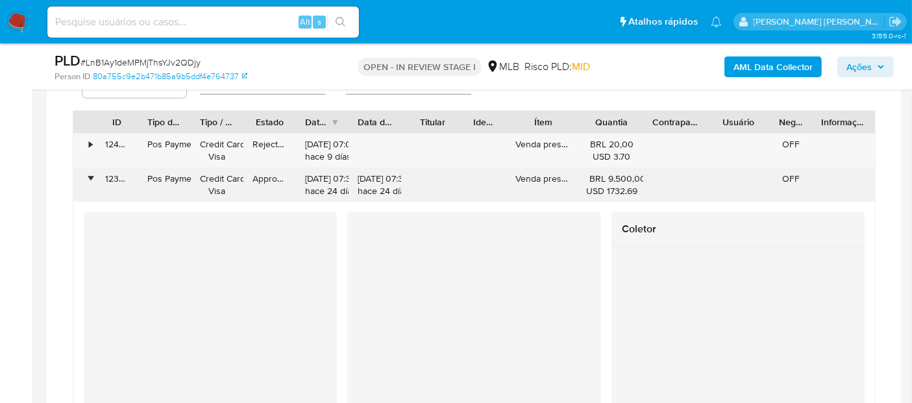
click at [92, 175] on div "•" at bounding box center [90, 179] width 3 height 12
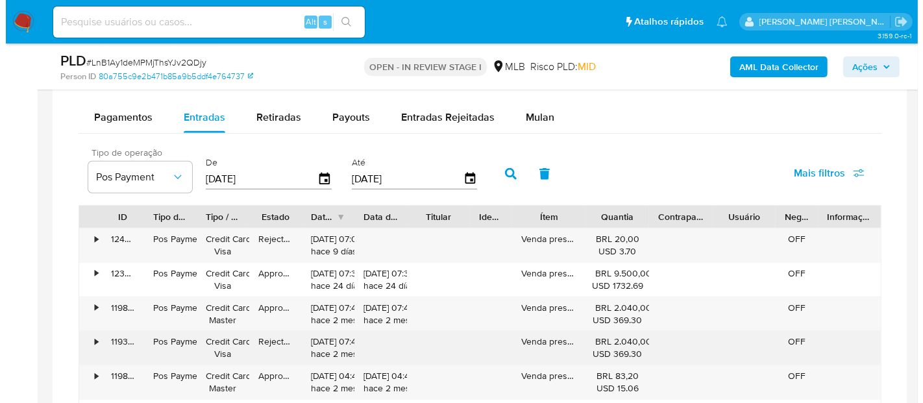
scroll to position [1009, 0]
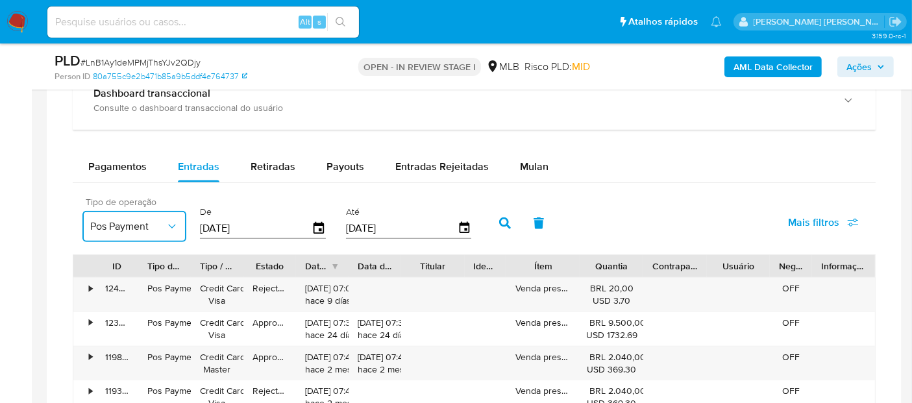
click at [154, 226] on span "Pos Payment" at bounding box center [127, 226] width 75 height 13
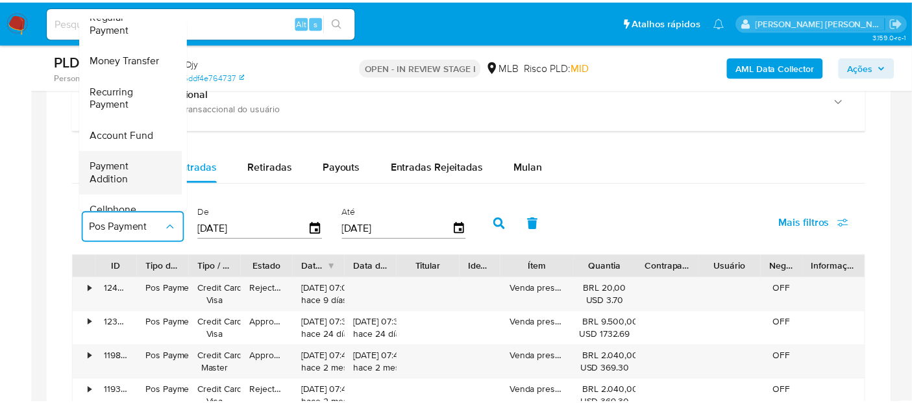
scroll to position [0, 0]
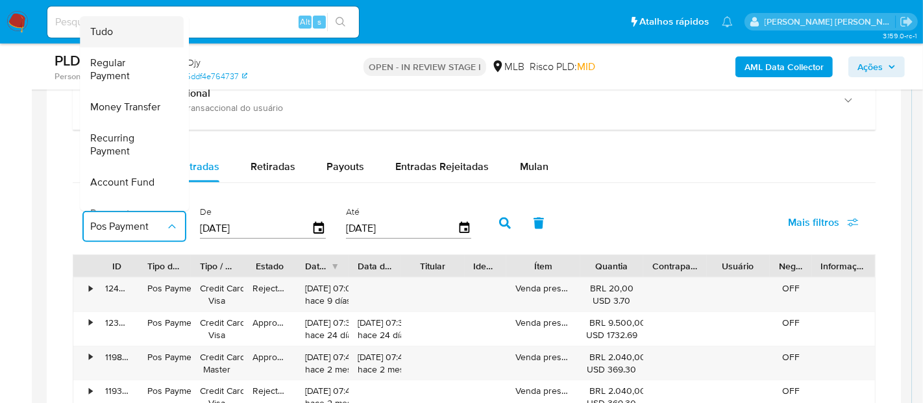
click at [136, 39] on div "Tudo" at bounding box center [127, 31] width 75 height 31
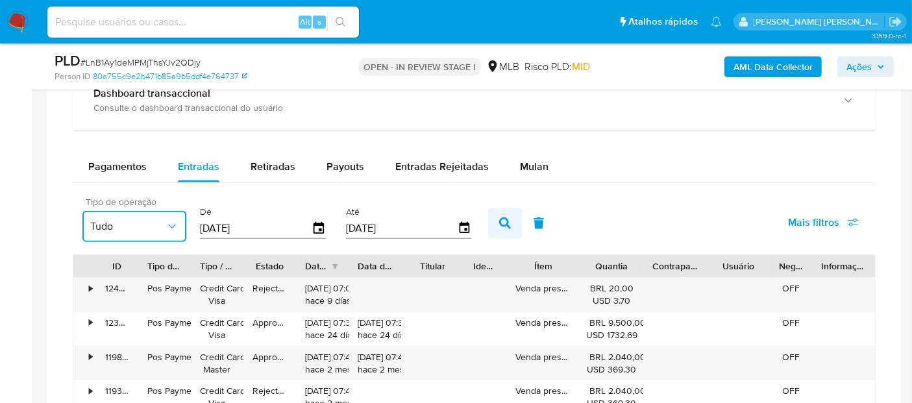
click at [499, 219] on icon "button" at bounding box center [505, 223] width 12 height 12
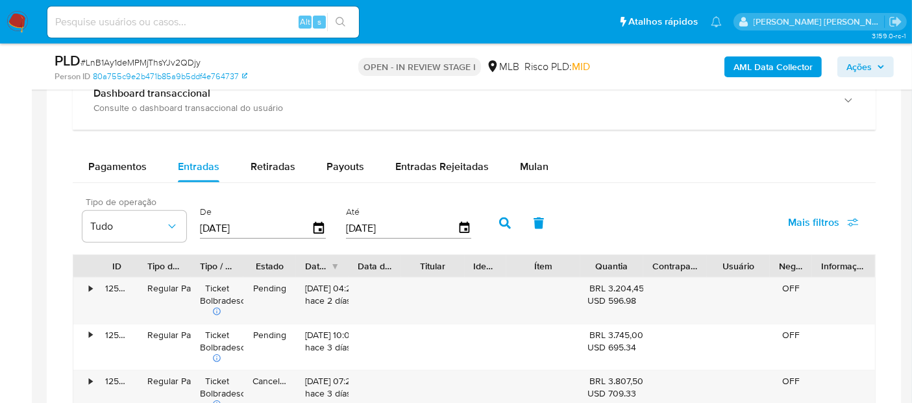
click at [499, 219] on icon "button" at bounding box center [505, 223] width 12 height 12
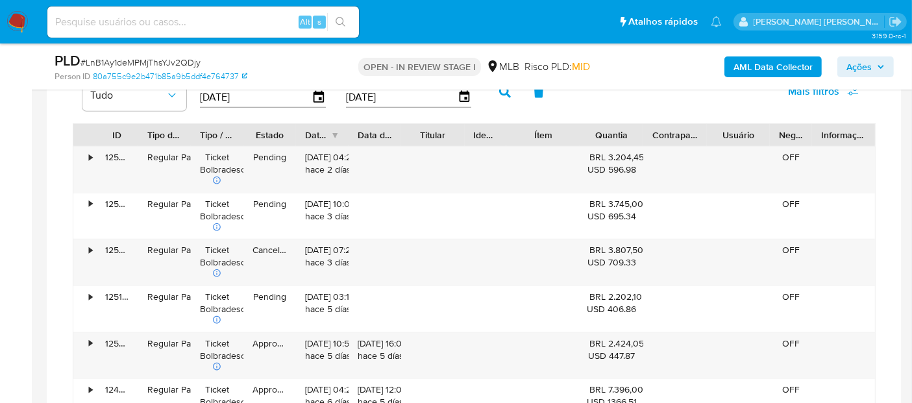
scroll to position [1154, 0]
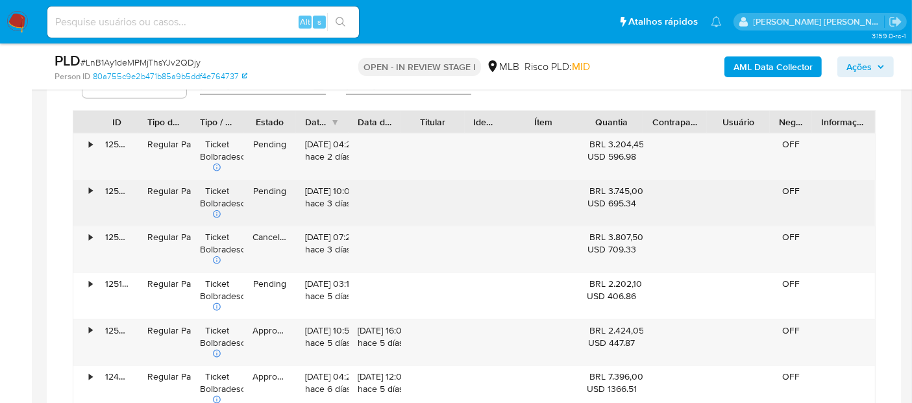
click at [100, 184] on div "125361614679" at bounding box center [117, 203] width 42 height 46
click at [87, 186] on div "•" at bounding box center [84, 203] width 23 height 46
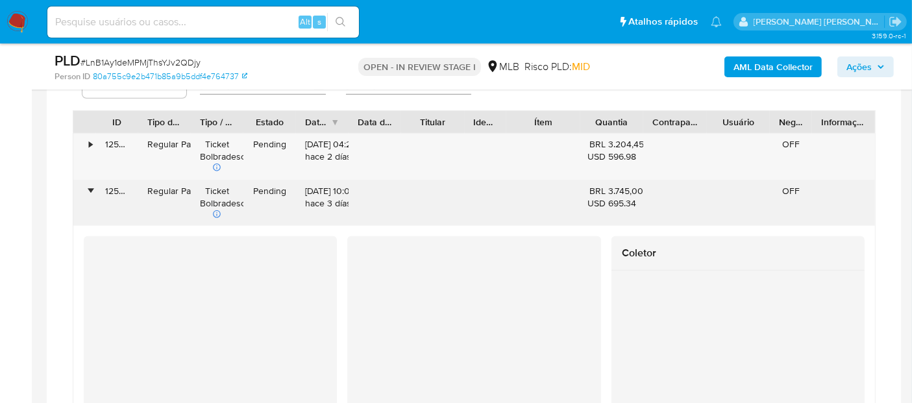
click at [89, 186] on div "•" at bounding box center [90, 191] width 3 height 12
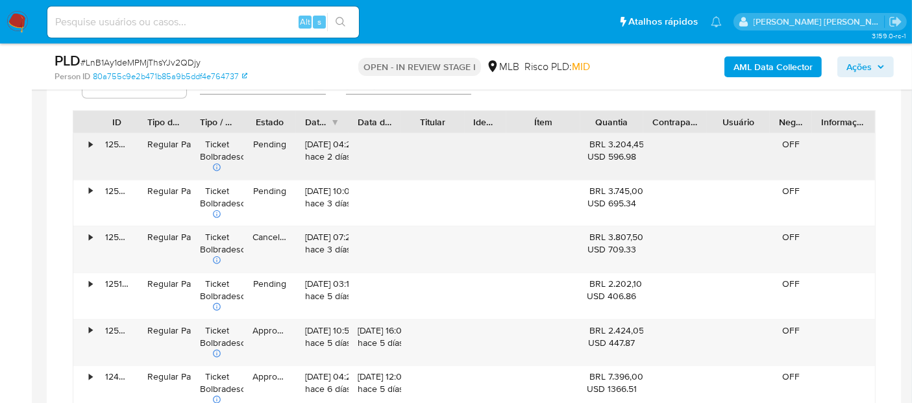
click at [91, 141] on div "•" at bounding box center [90, 144] width 3 height 12
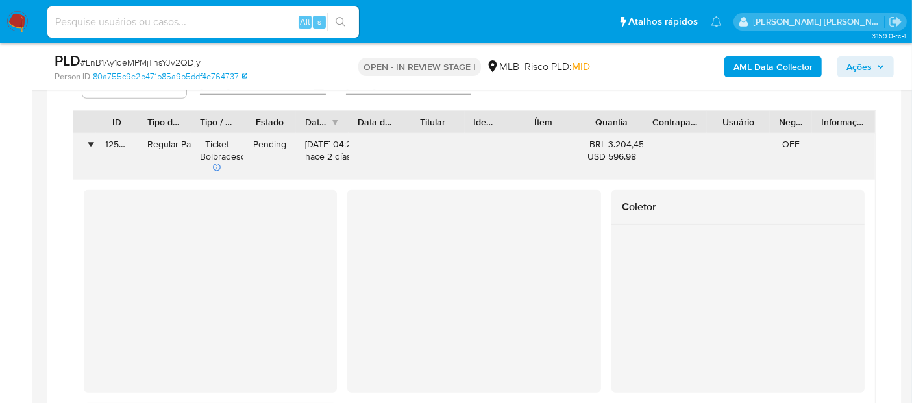
click at [91, 141] on div "•" at bounding box center [90, 144] width 3 height 12
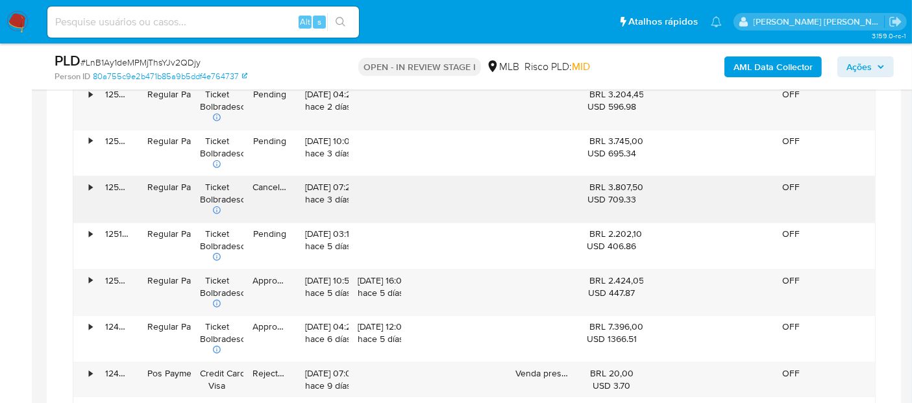
scroll to position [1226, 0]
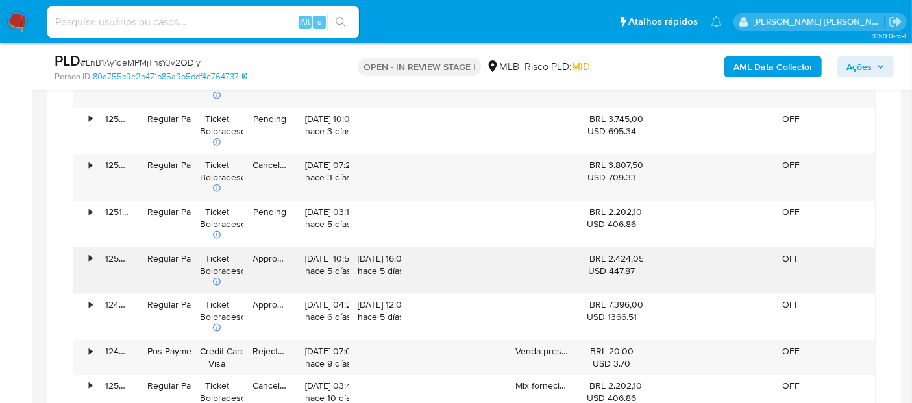
click at [89, 253] on div "•" at bounding box center [90, 259] width 3 height 12
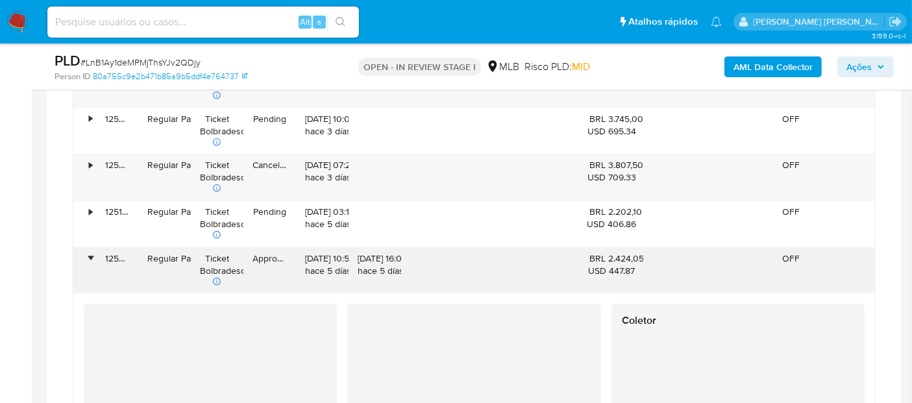
click at [89, 253] on div "•" at bounding box center [90, 259] width 3 height 12
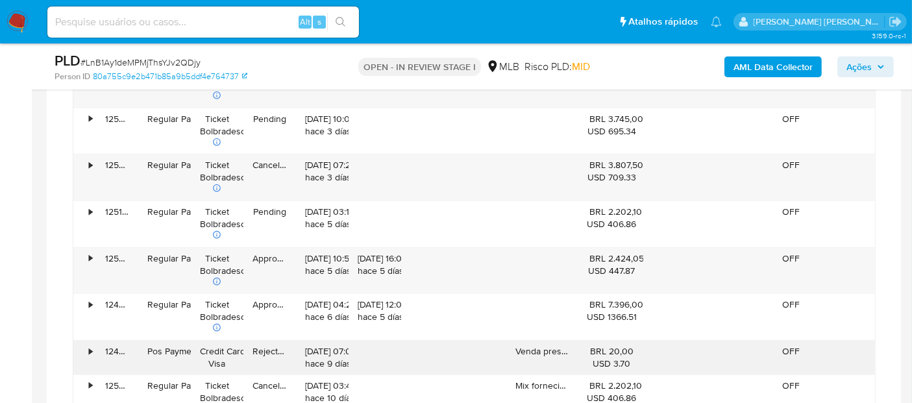
click at [92, 351] on div "•" at bounding box center [84, 358] width 23 height 34
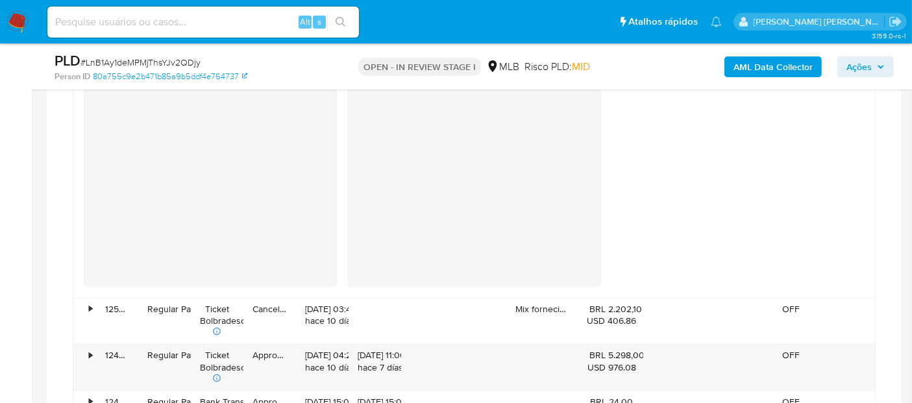
scroll to position [1803, 0]
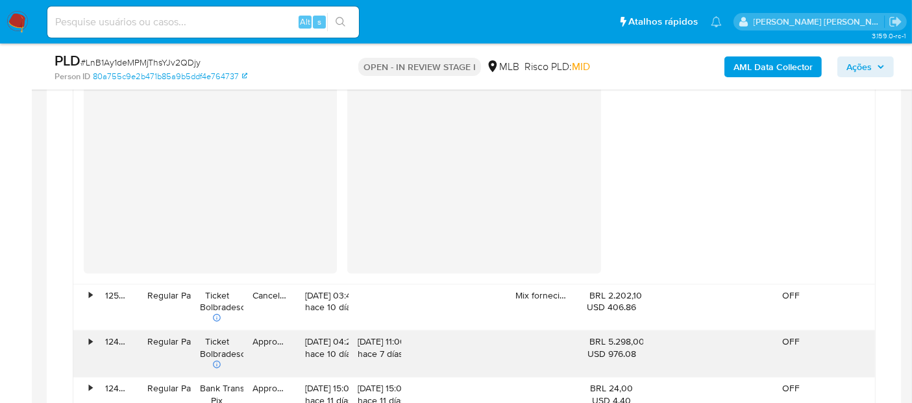
click at [87, 344] on div "•" at bounding box center [84, 354] width 23 height 46
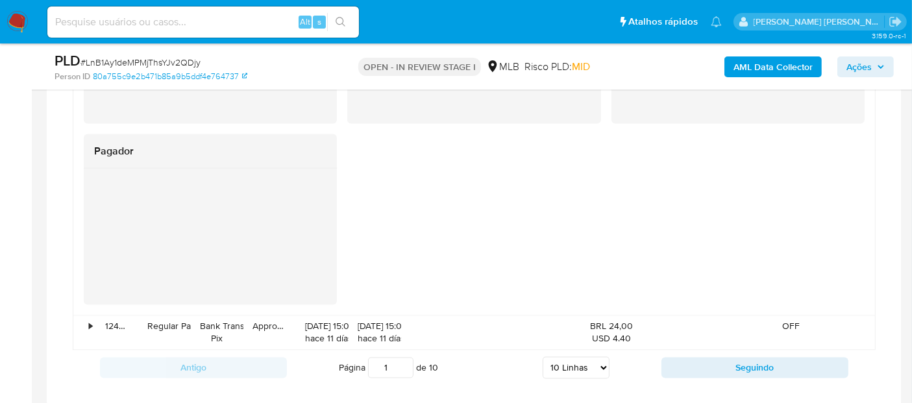
scroll to position [2308, 0]
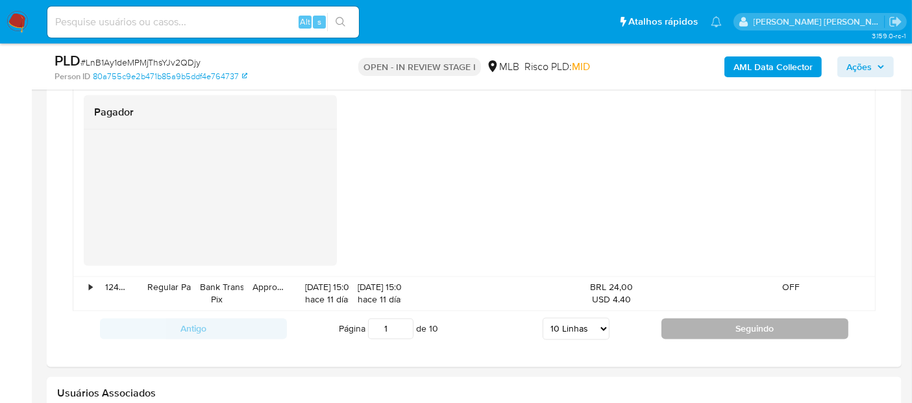
click at [732, 324] on button "Seguindo" at bounding box center [755, 329] width 187 height 21
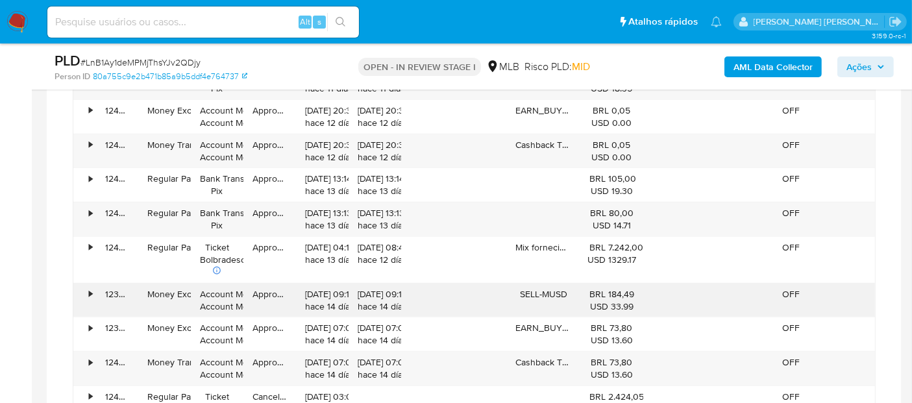
scroll to position [1372, 0]
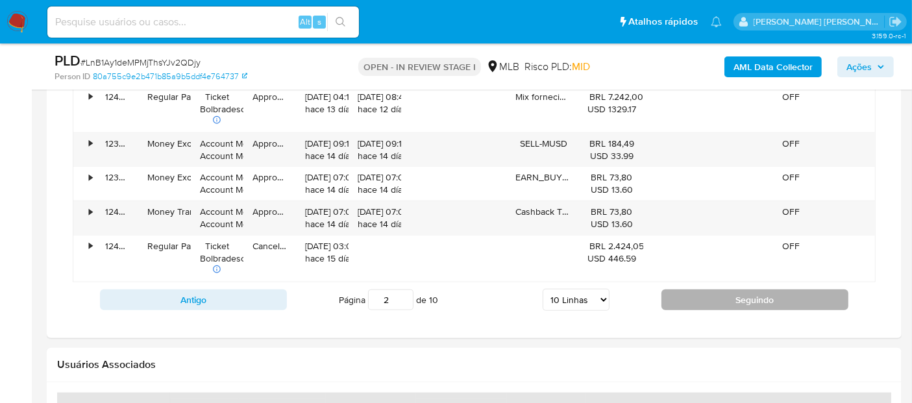
click at [741, 301] on button "Seguindo" at bounding box center [755, 300] width 187 height 21
type input "3"
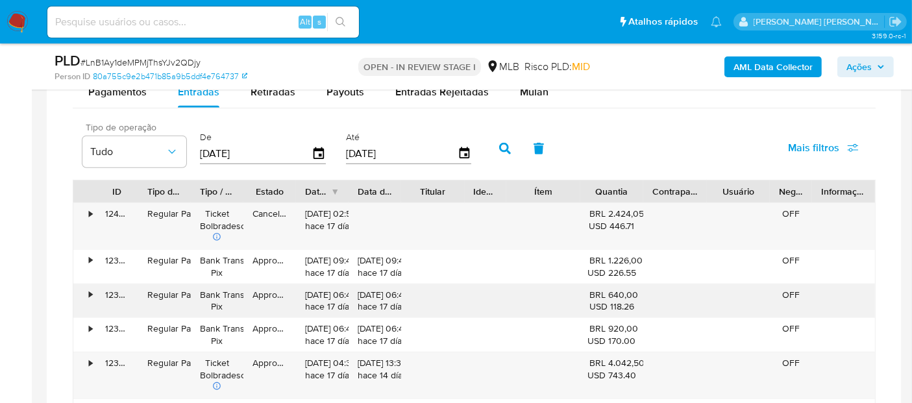
scroll to position [1156, 0]
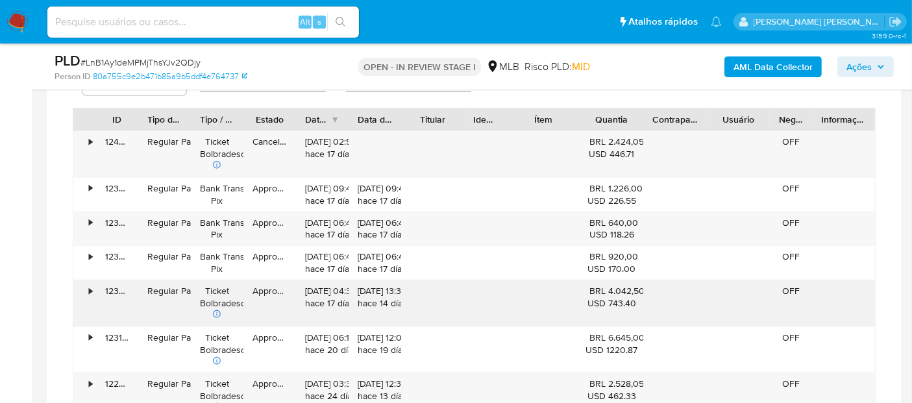
click at [91, 286] on div "•" at bounding box center [90, 291] width 3 height 12
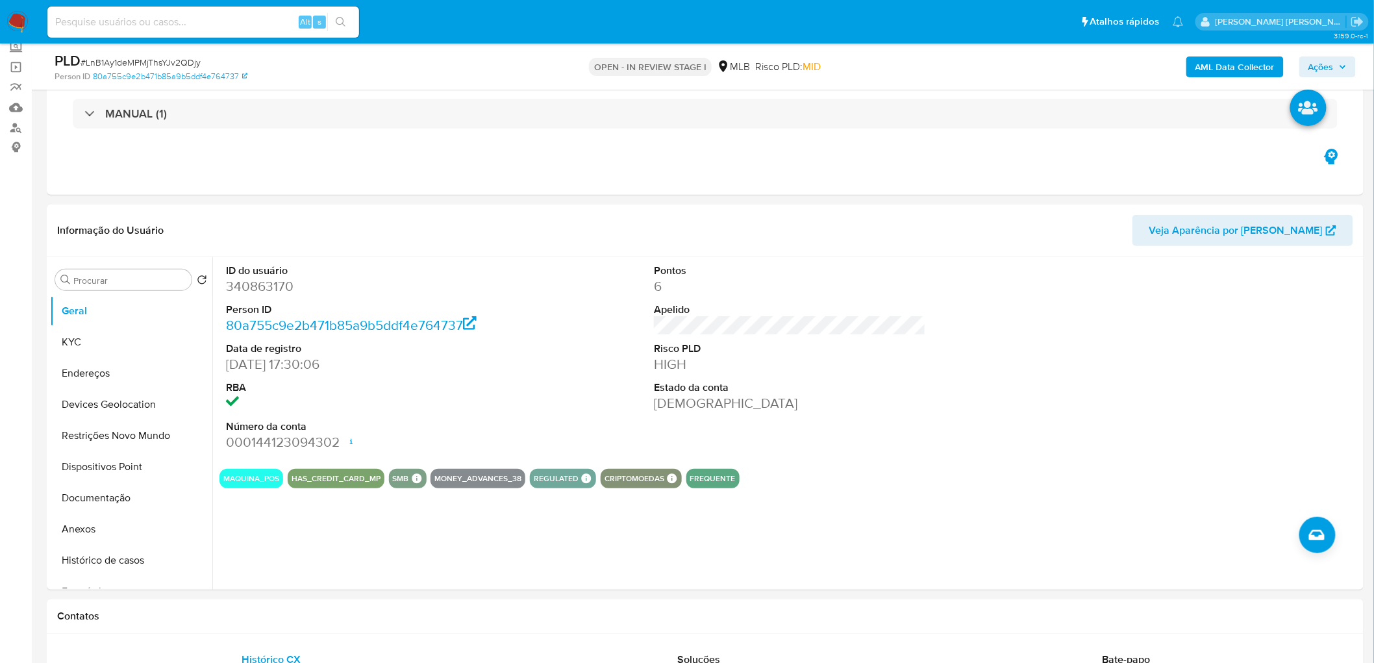
scroll to position [0, 0]
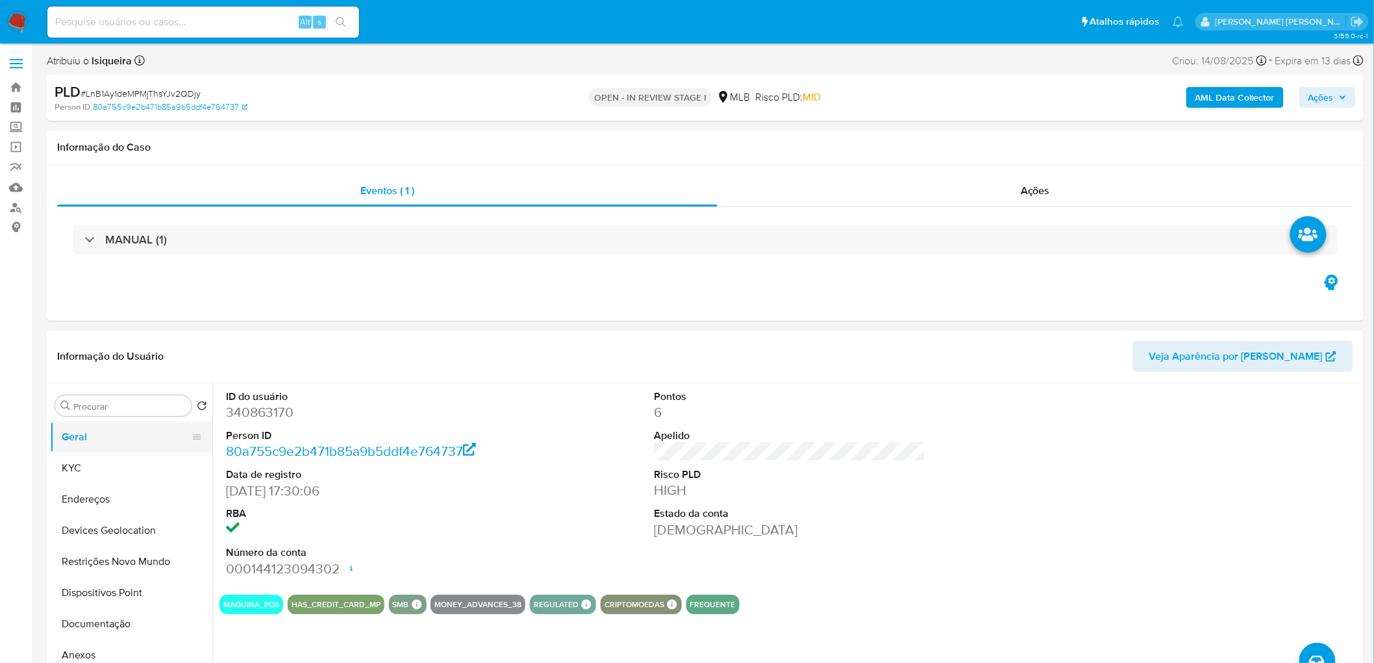
click at [114, 402] on button "Geral" at bounding box center [126, 436] width 152 height 31
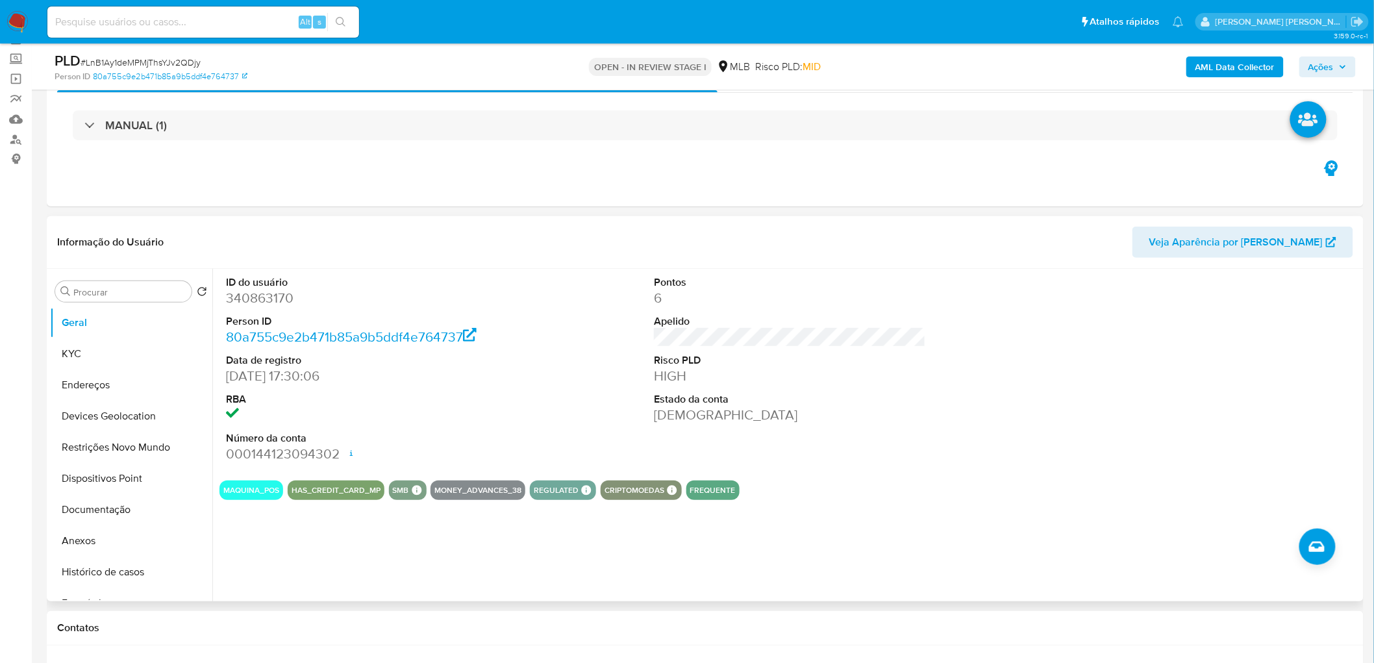
scroll to position [72, 0]
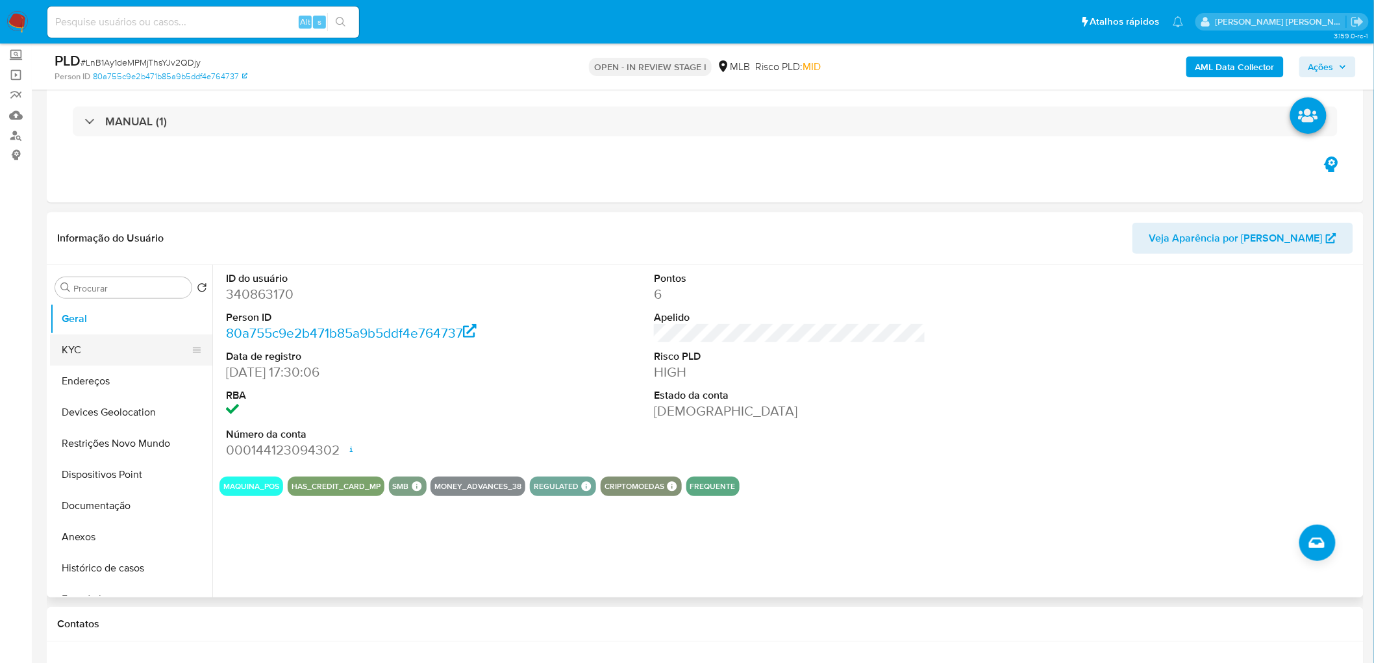
click at [75, 362] on button "KYC" at bounding box center [126, 349] width 152 height 31
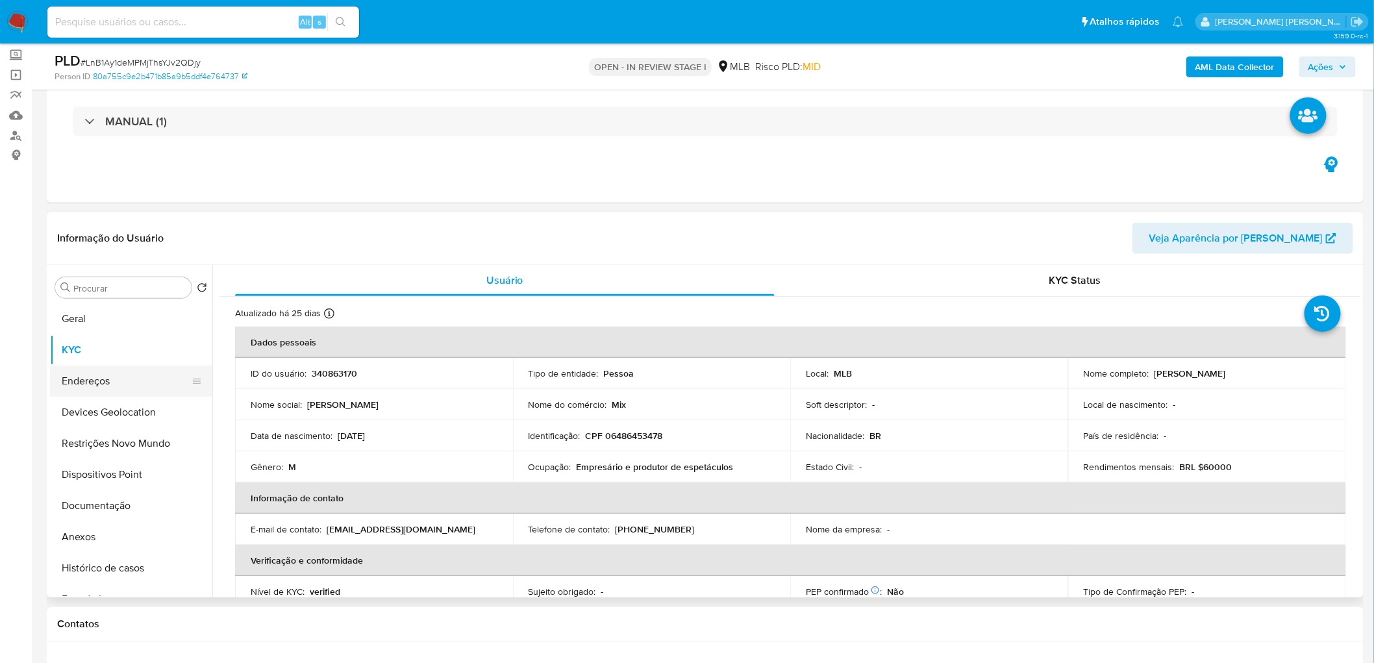
click at [110, 375] on button "Endereços" at bounding box center [126, 380] width 152 height 31
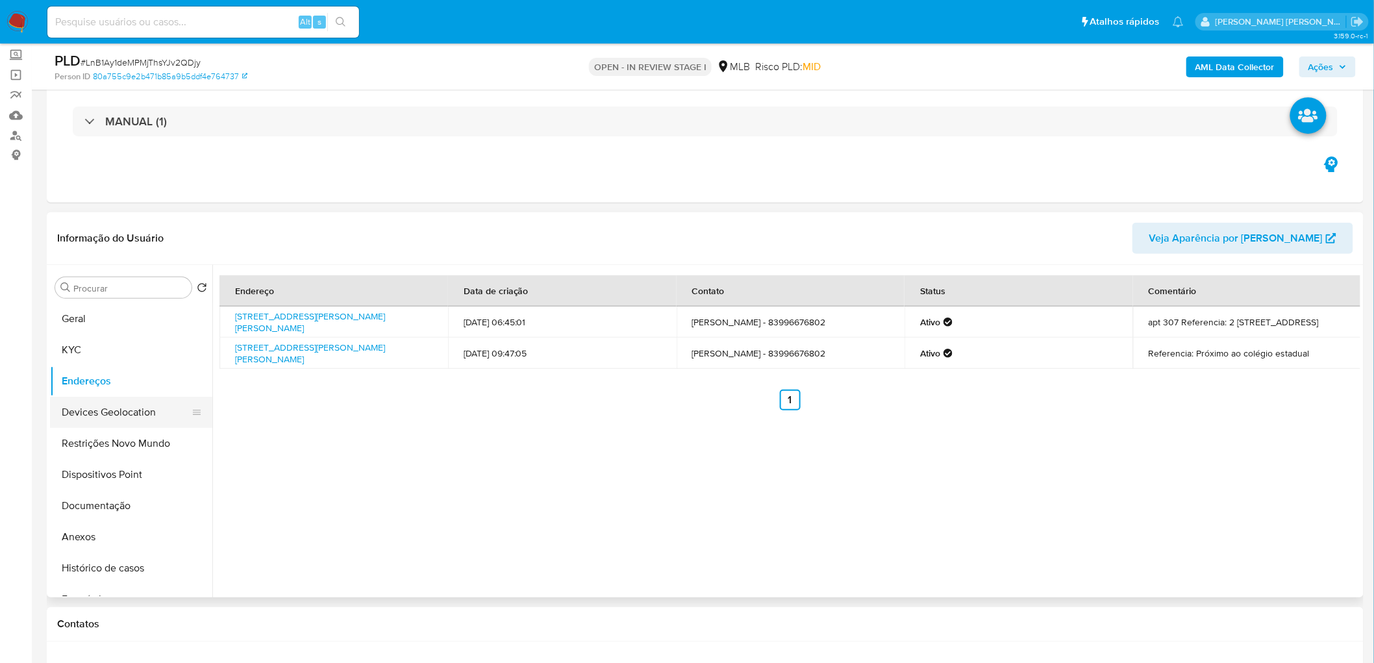
click at [130, 402] on button "Devices Geolocation" at bounding box center [126, 412] width 152 height 31
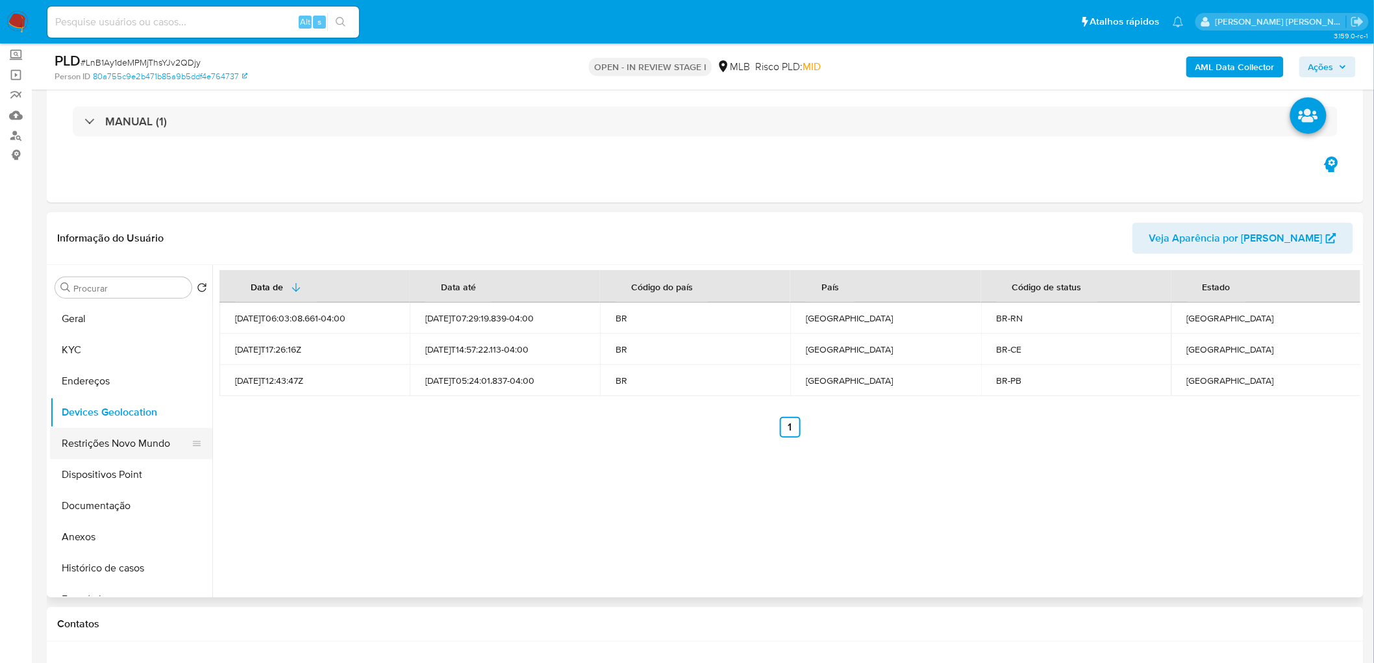
click at [117, 402] on button "Restrições Novo Mundo" at bounding box center [126, 443] width 152 height 31
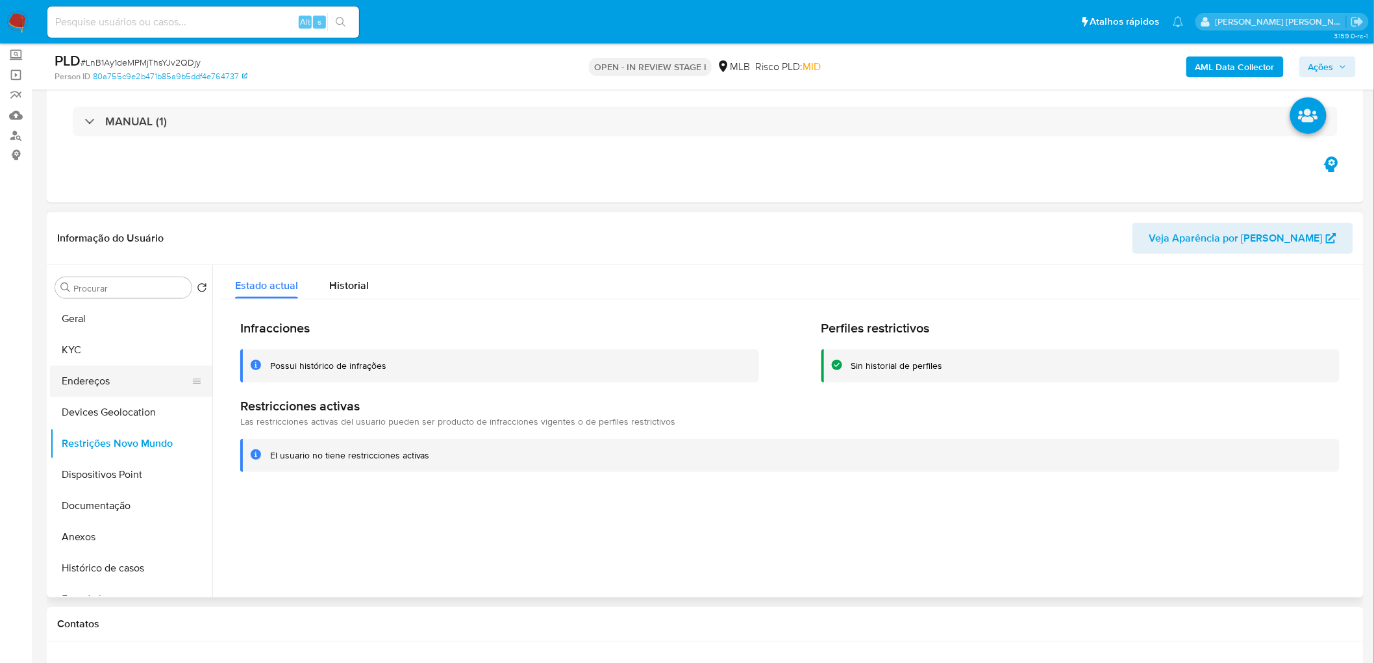
click at [156, 388] on button "Endereços" at bounding box center [126, 380] width 152 height 31
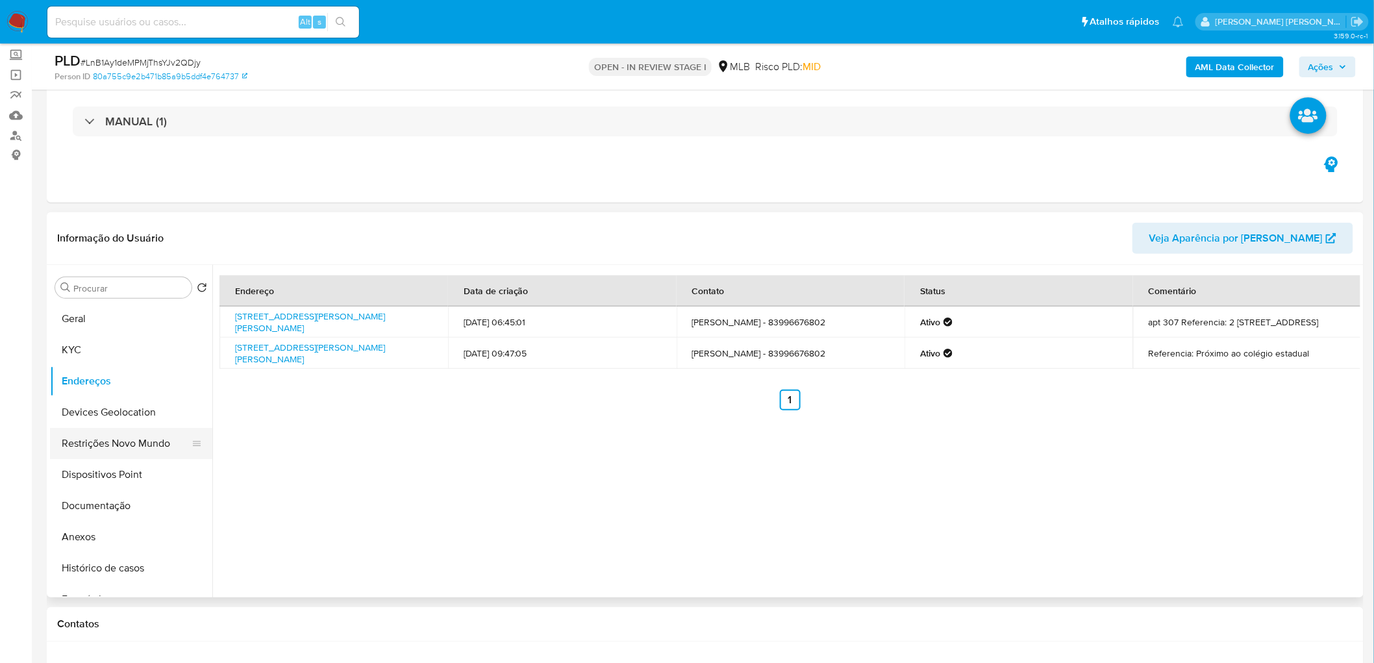
click at [131, 402] on button "Restrições Novo Mundo" at bounding box center [126, 443] width 152 height 31
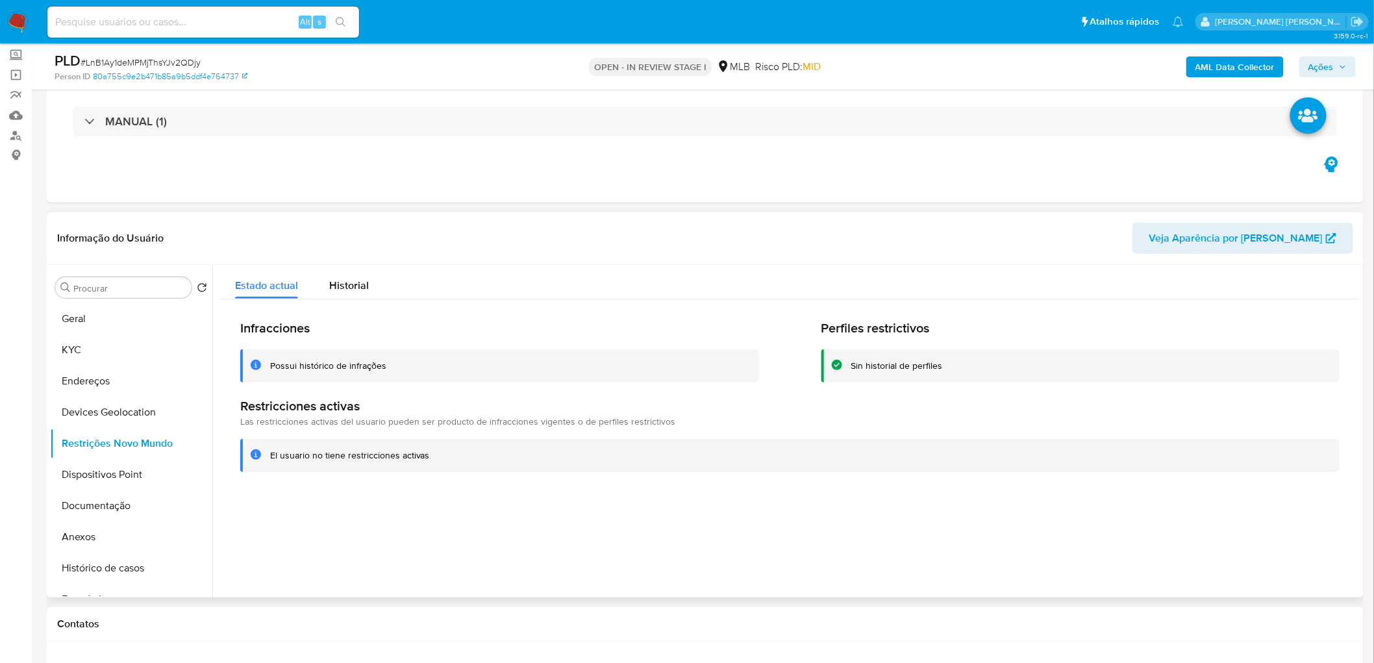
click at [503, 402] on div at bounding box center [786, 431] width 1148 height 332
click at [112, 402] on button "Dispositivos Point" at bounding box center [126, 474] width 152 height 31
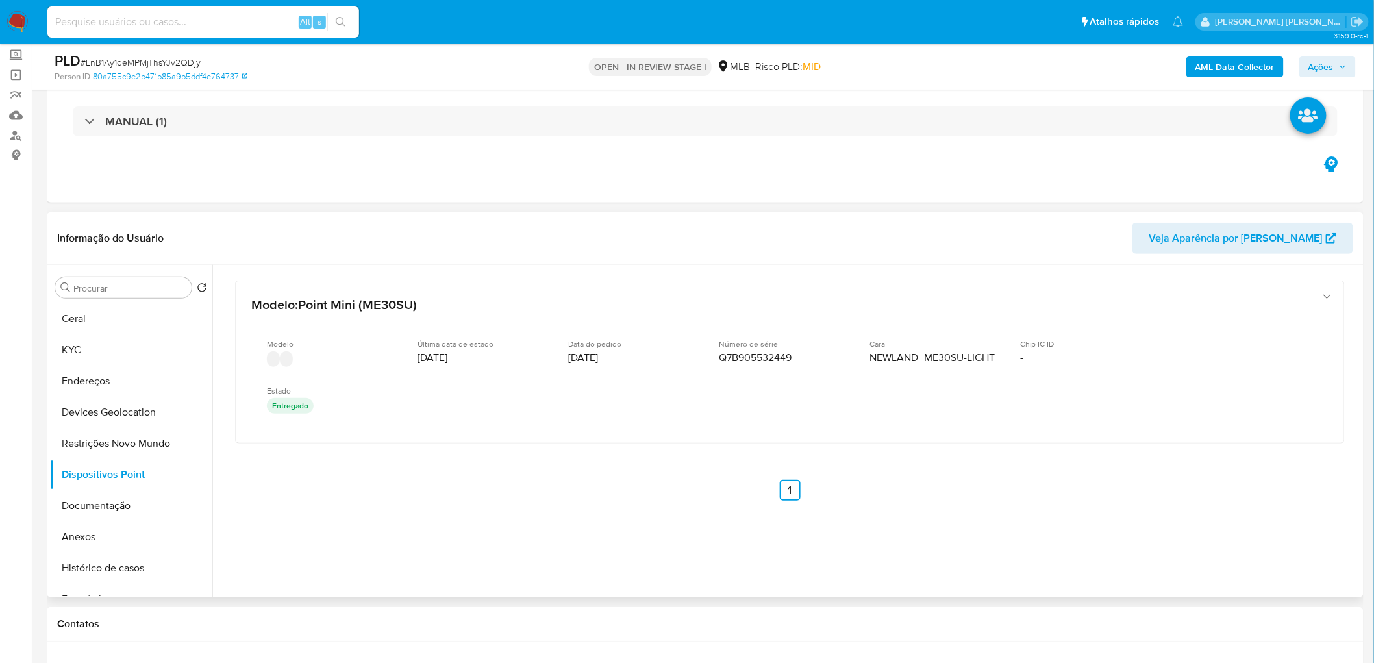
click at [454, 402] on div at bounding box center [786, 431] width 1148 height 332
click at [132, 356] on button "KYC" at bounding box center [126, 349] width 152 height 31
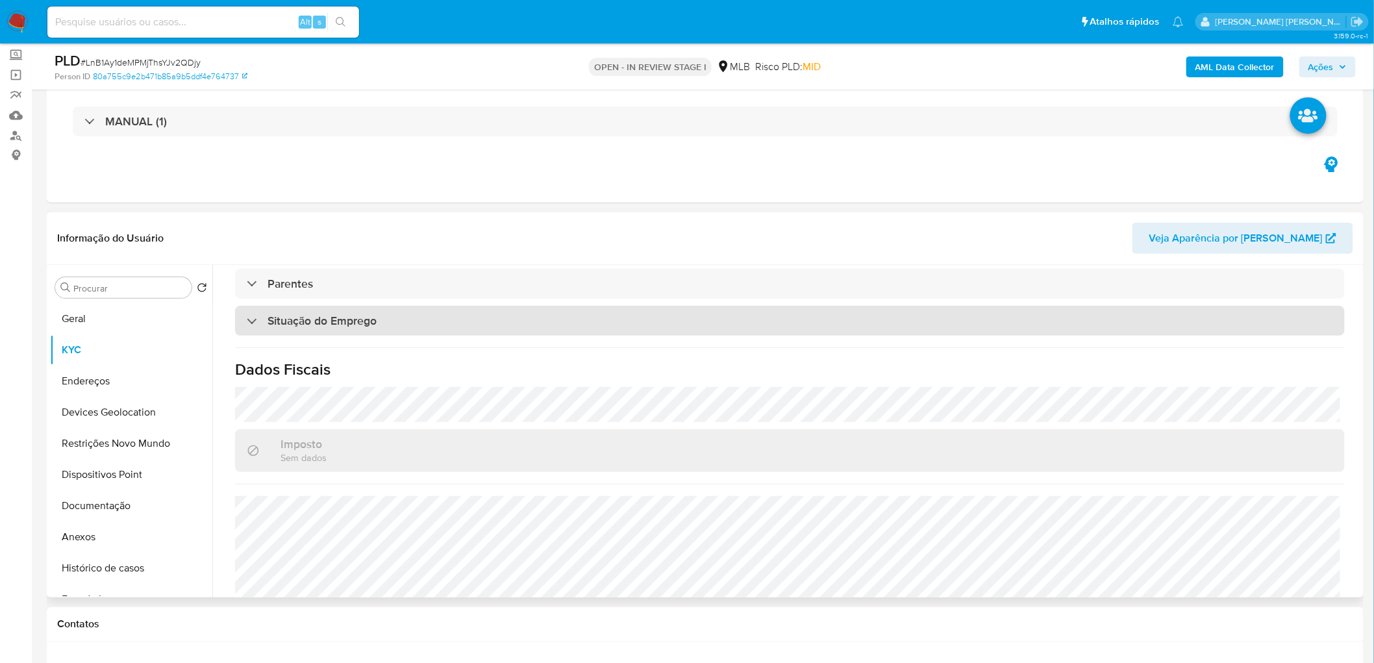
scroll to position [540, 0]
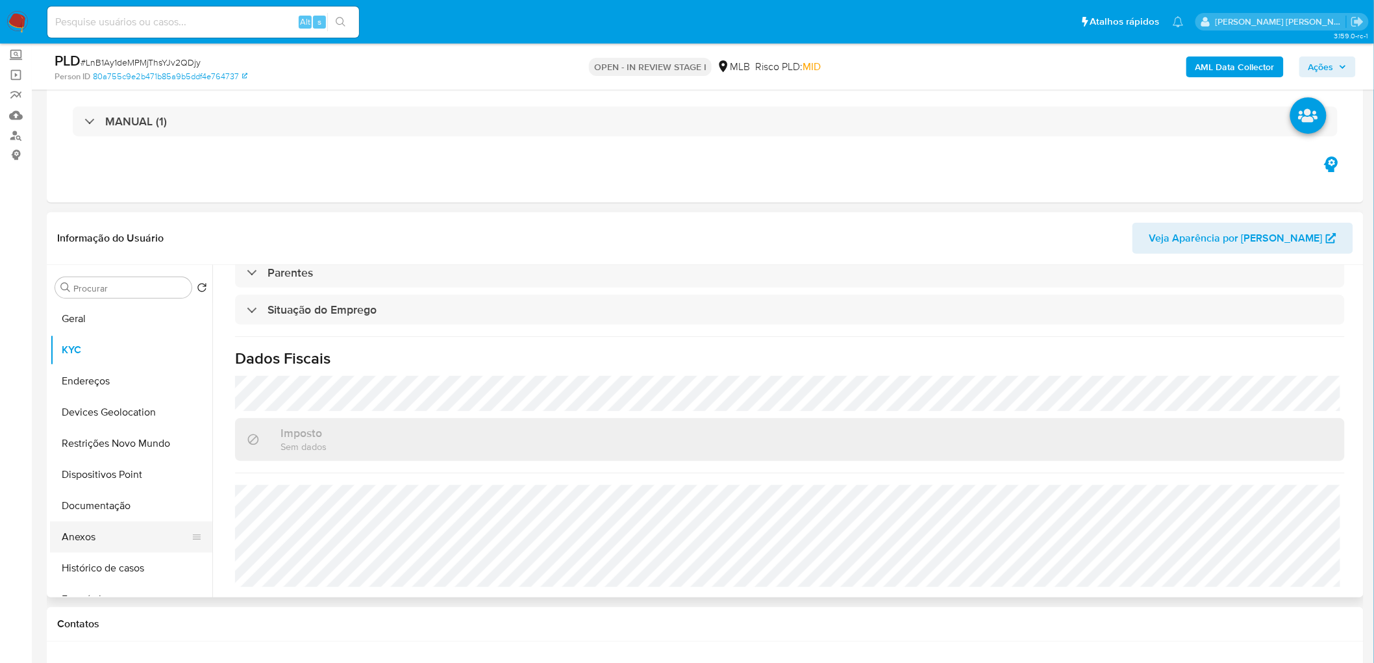
click at [101, 402] on button "Anexos" at bounding box center [126, 536] width 152 height 31
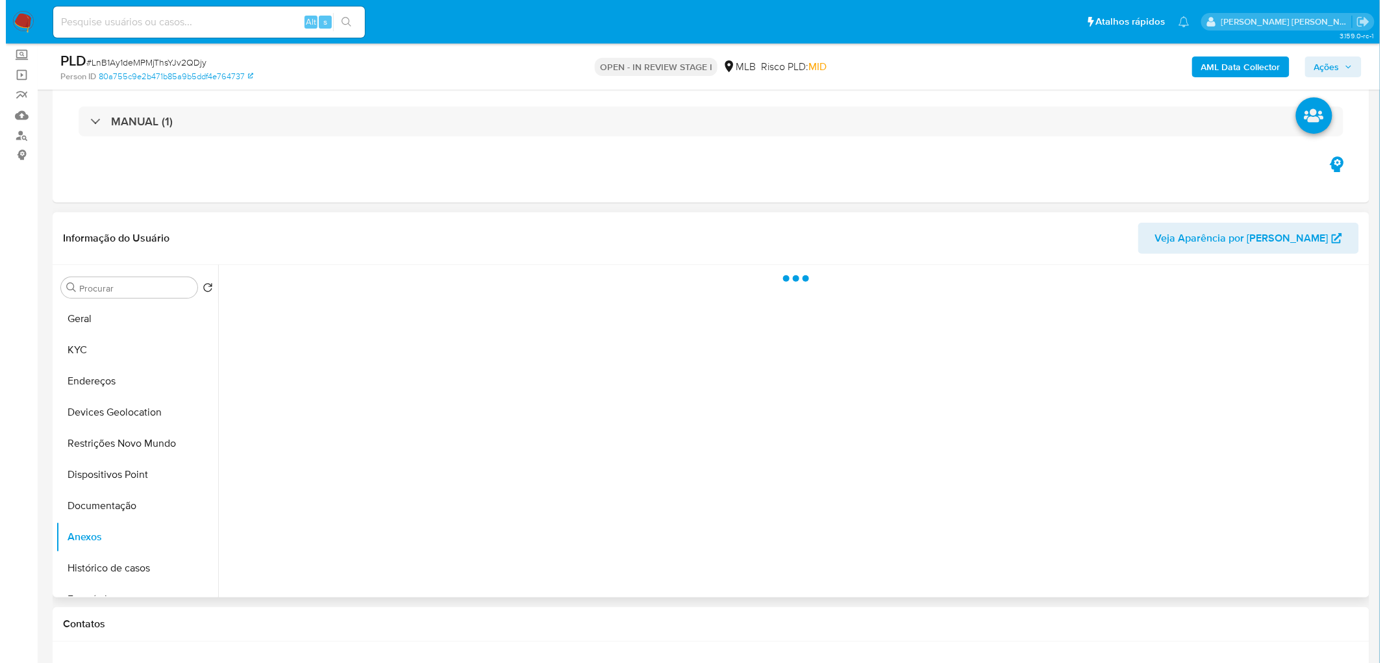
scroll to position [0, 0]
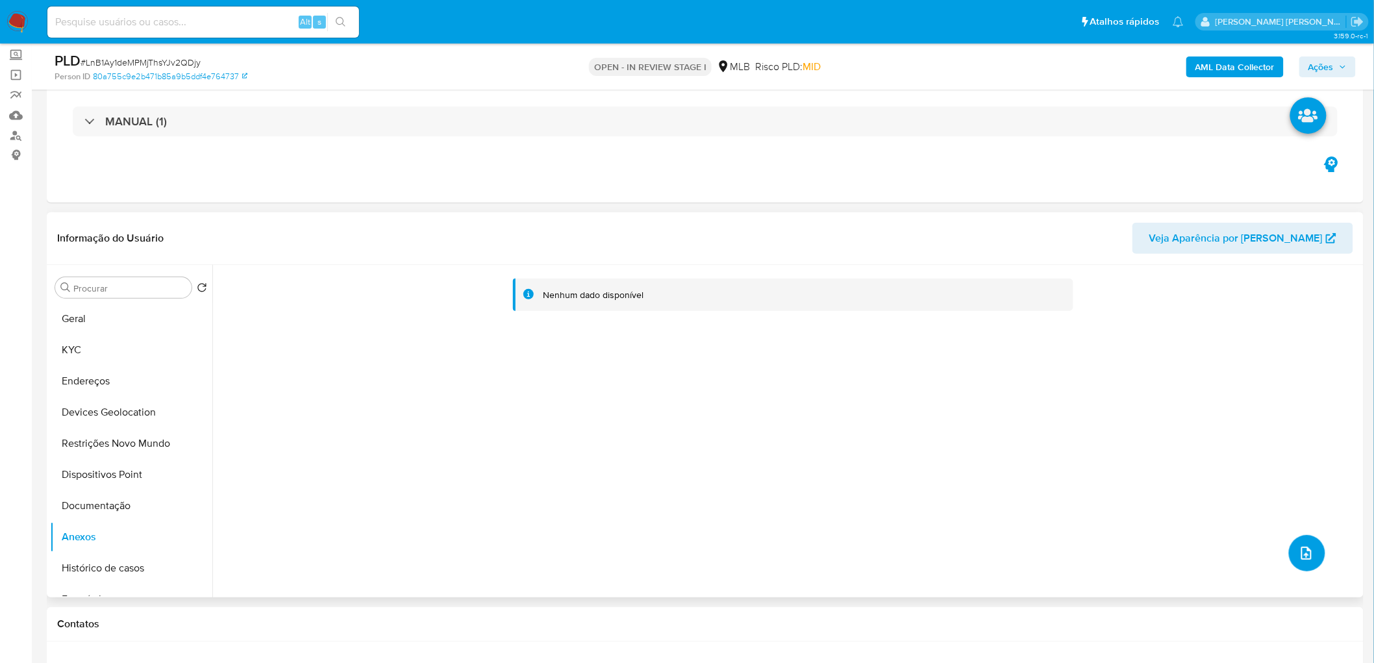
click at [922, 402] on button "upload-file" at bounding box center [1307, 553] width 36 height 36
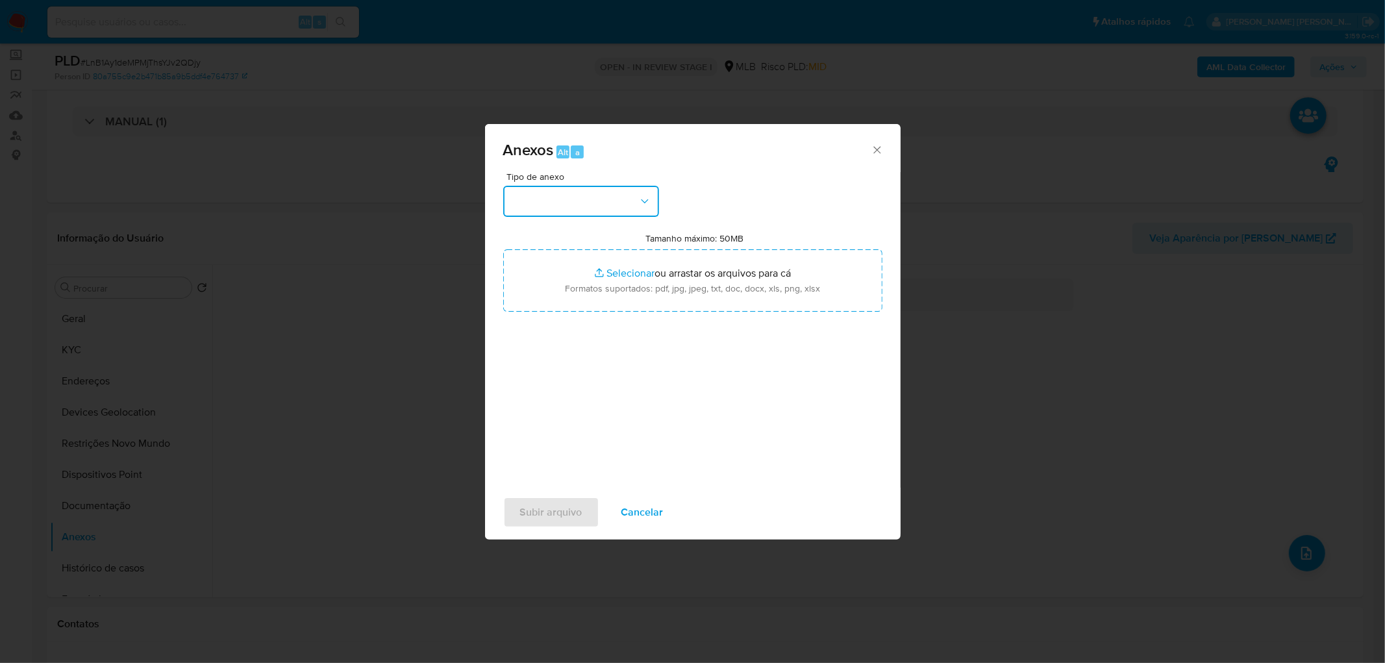
click at [585, 193] on button "button" at bounding box center [581, 201] width 156 height 31
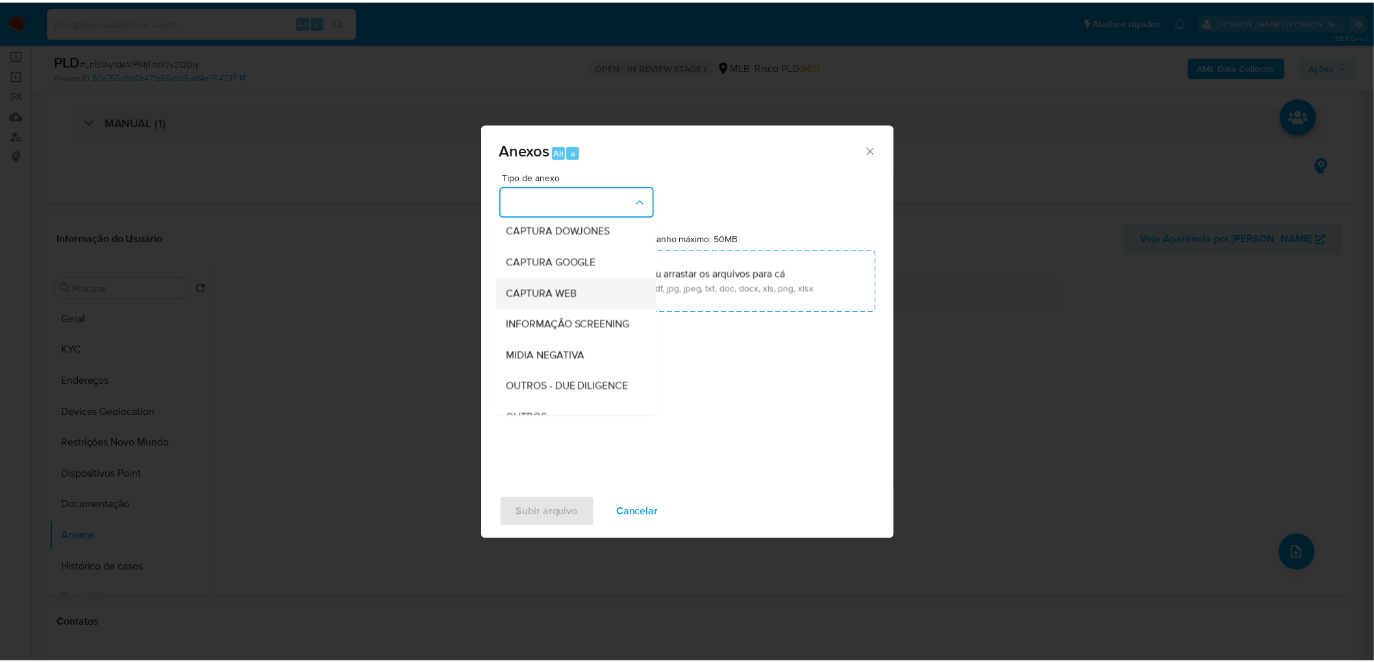
scroll to position [72, 0]
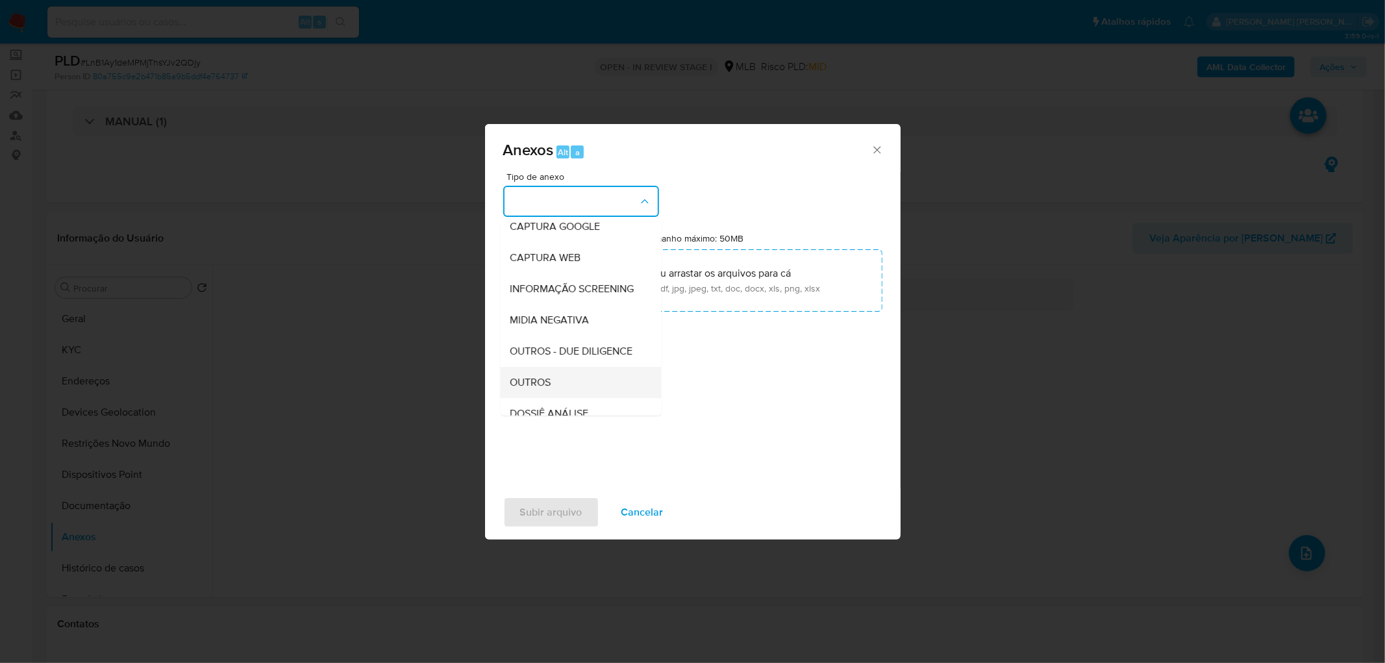
click at [530, 389] on span "OUTROS" at bounding box center [530, 382] width 41 height 13
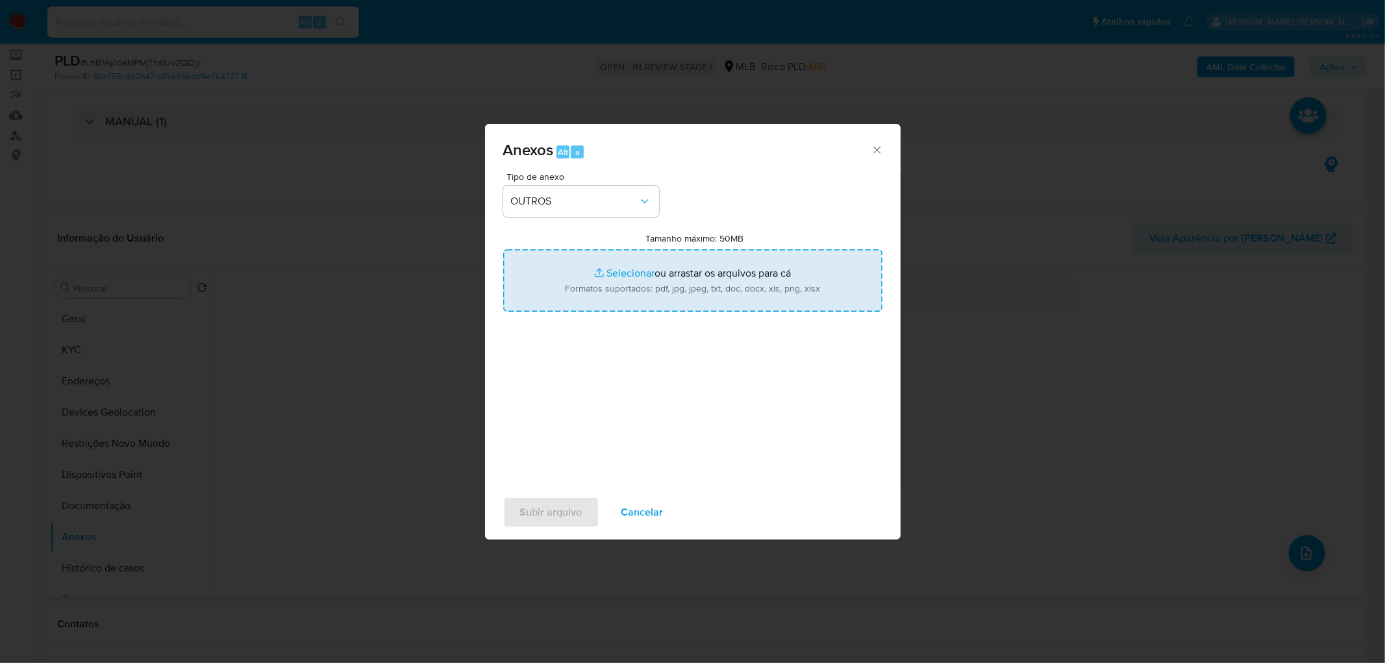
click at [632, 277] on input "Tamanho máximo: 50MB Selecionar arquivos" at bounding box center [692, 280] width 379 height 62
type input "C:\fakepath\Mulan 340863170_2025_09_15_07_44_30.xlsx"
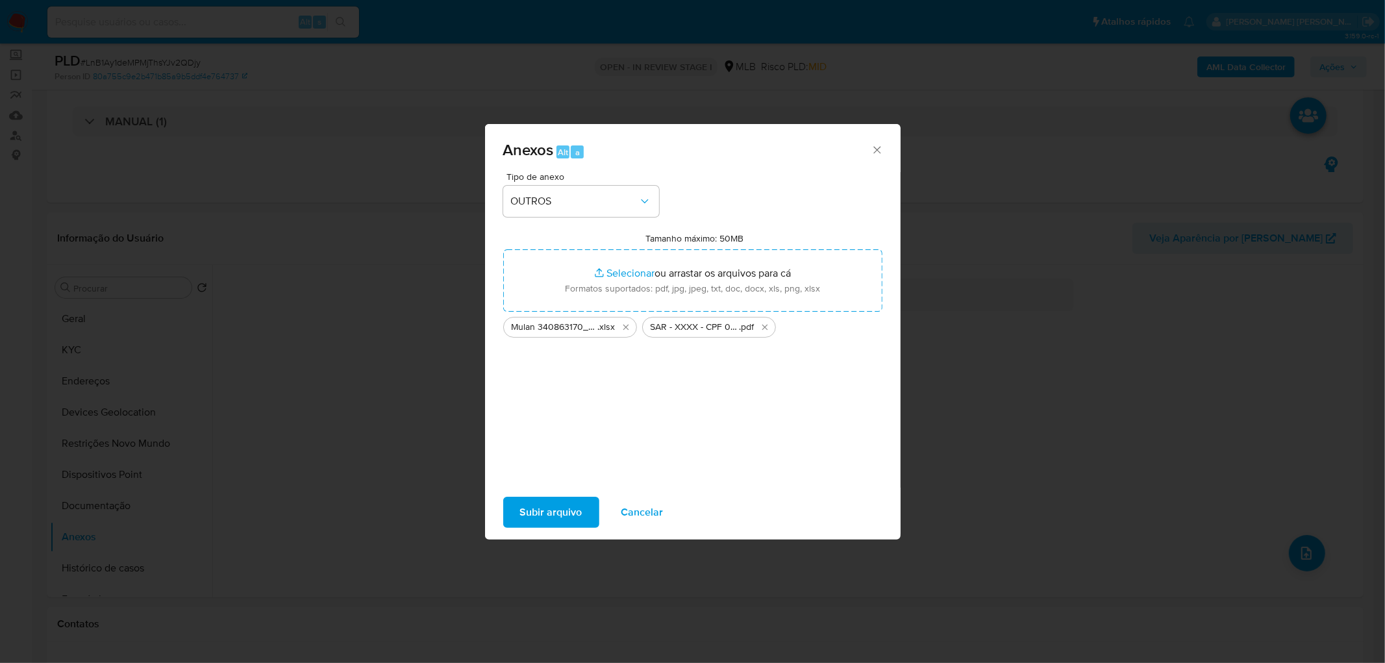
click at [527, 402] on span "Subir arquivo" at bounding box center [551, 512] width 62 height 29
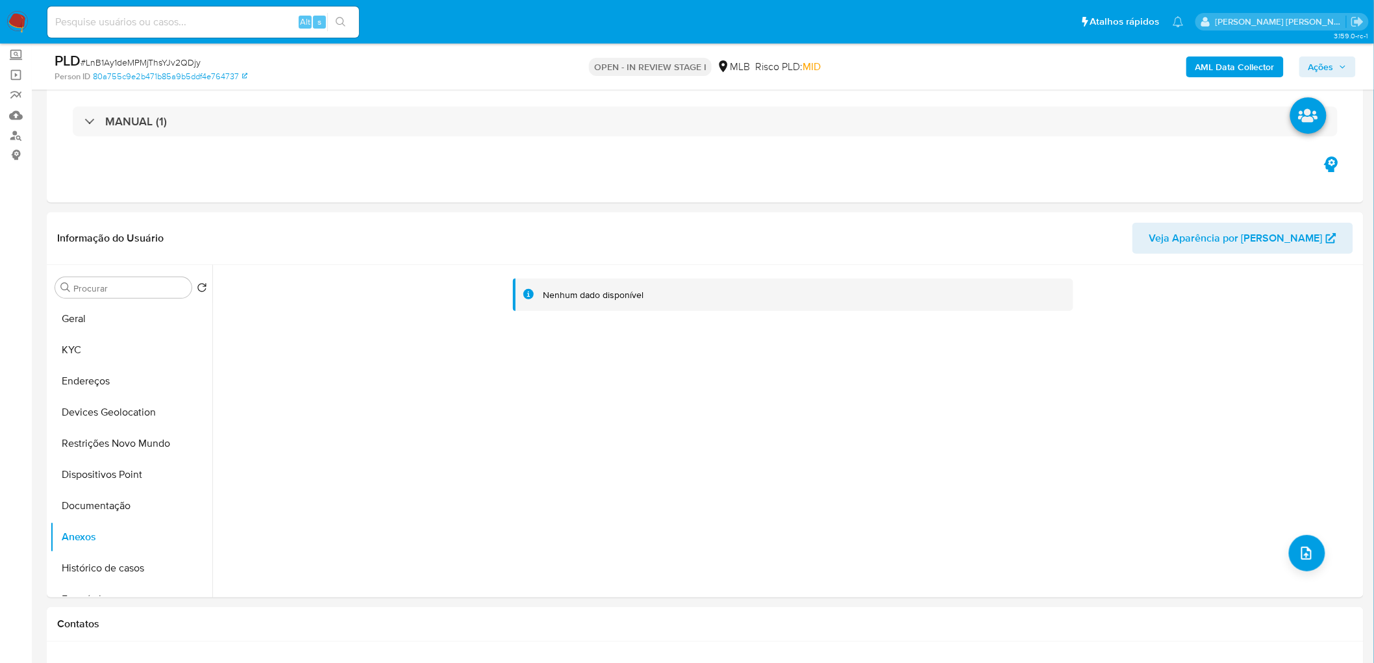
click at [922, 68] on span "Ações" at bounding box center [1320, 66] width 25 height 21
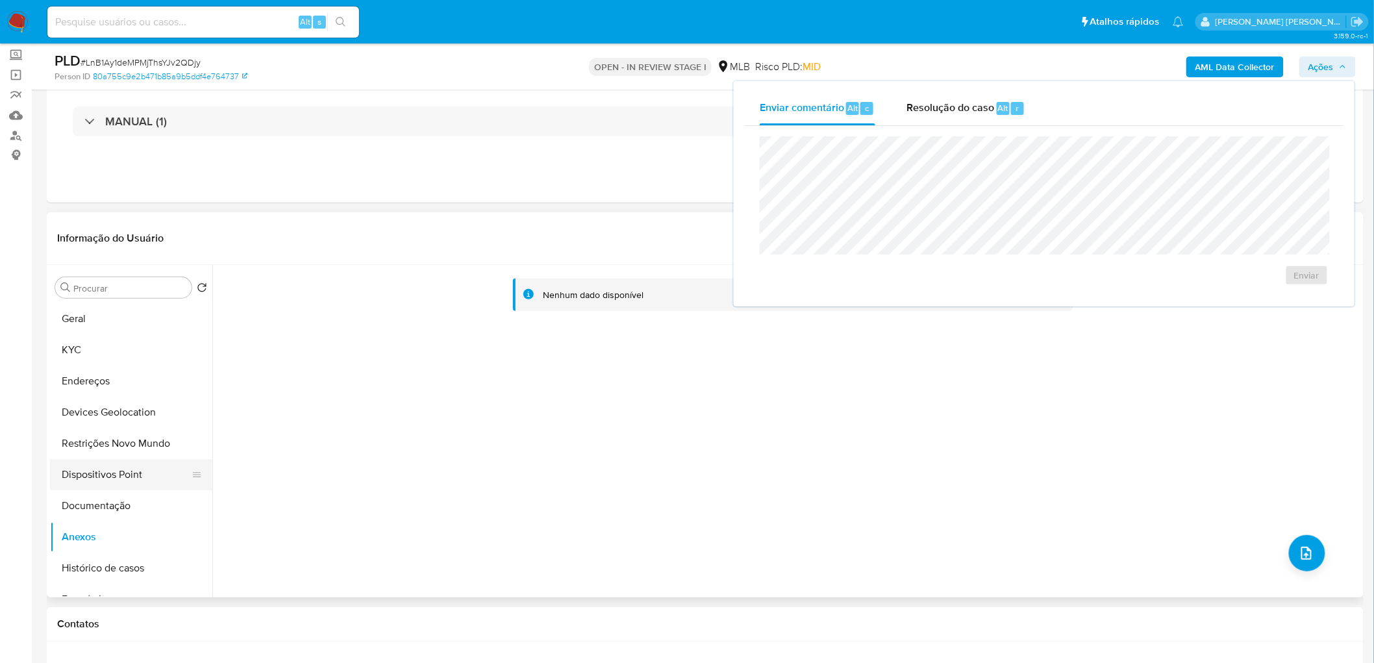
click at [121, 402] on button "Dispositivos Point" at bounding box center [126, 474] width 152 height 31
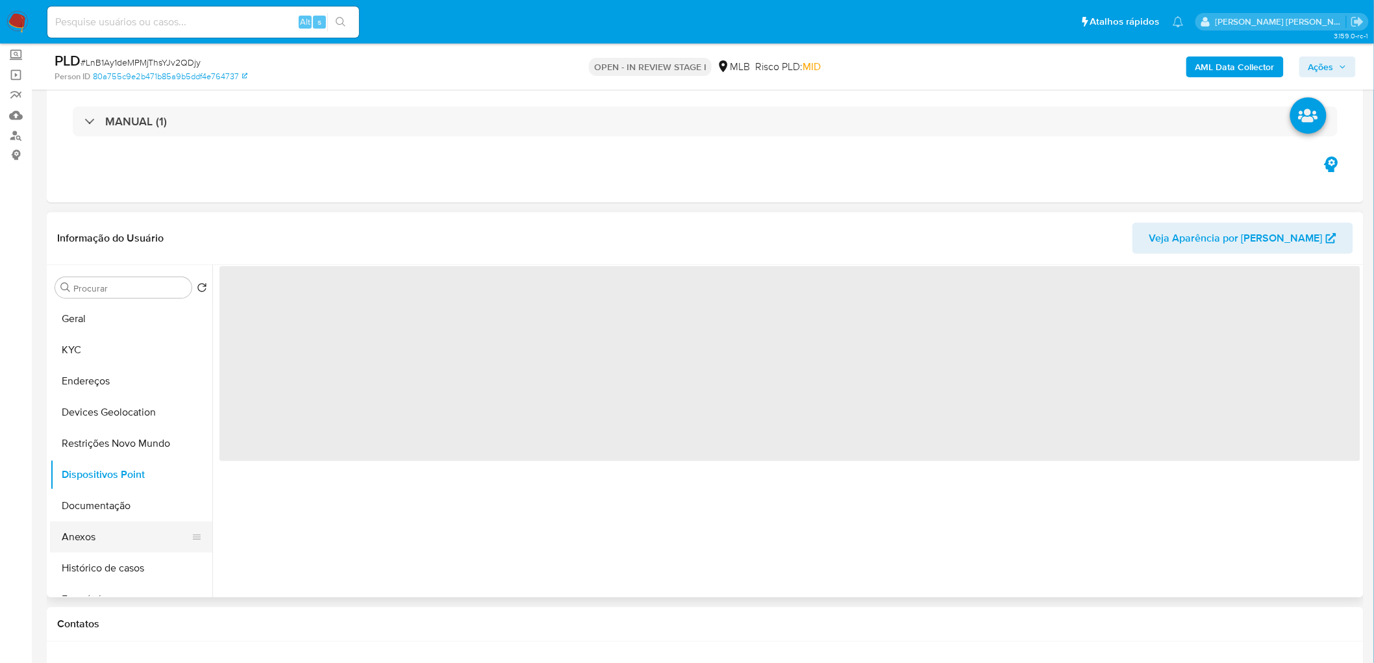
click at [97, 402] on button "Anexos" at bounding box center [126, 536] width 152 height 31
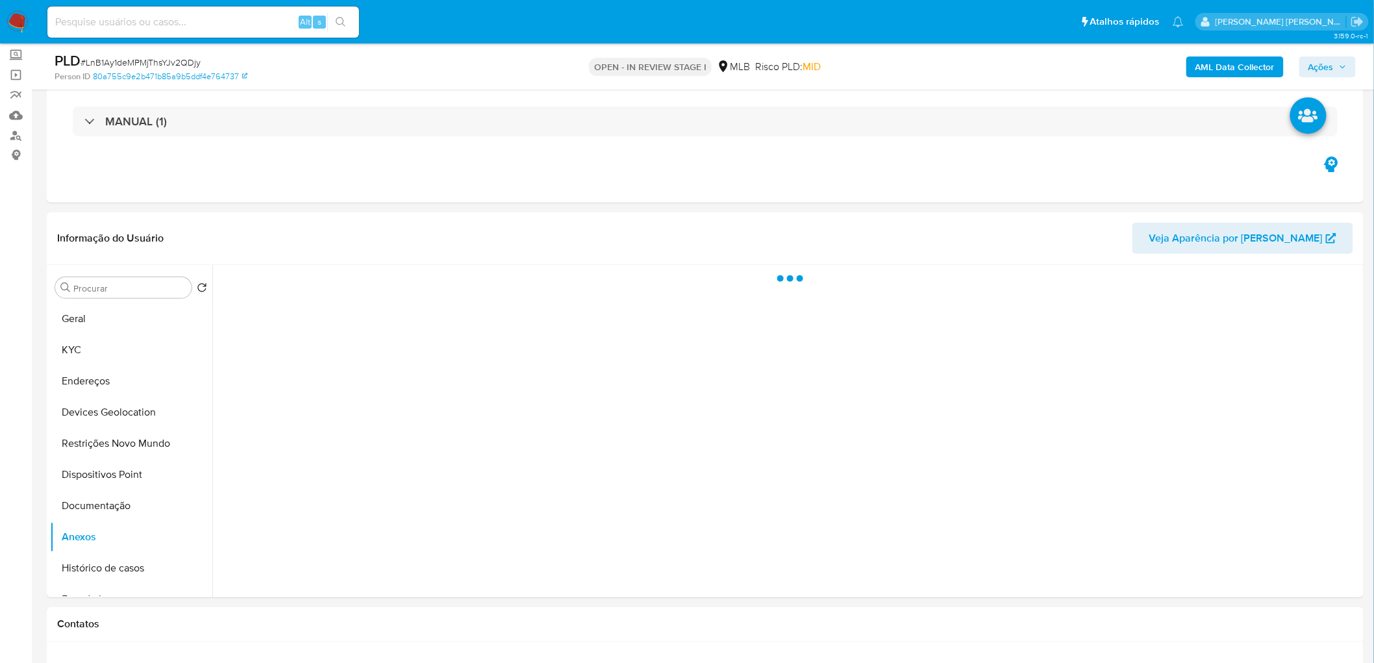
click at [922, 63] on icon "button" at bounding box center [1343, 67] width 8 height 8
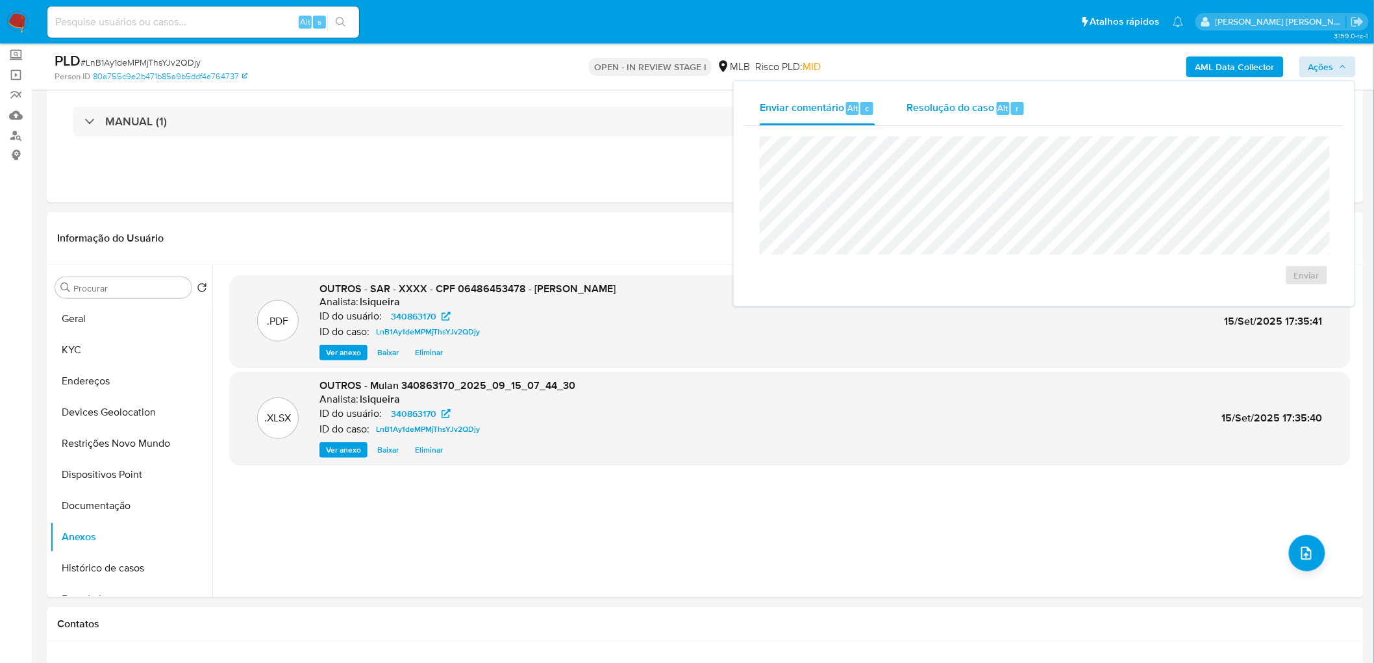
click at [903, 108] on button "Resolução do caso Alt r" at bounding box center [966, 109] width 150 height 34
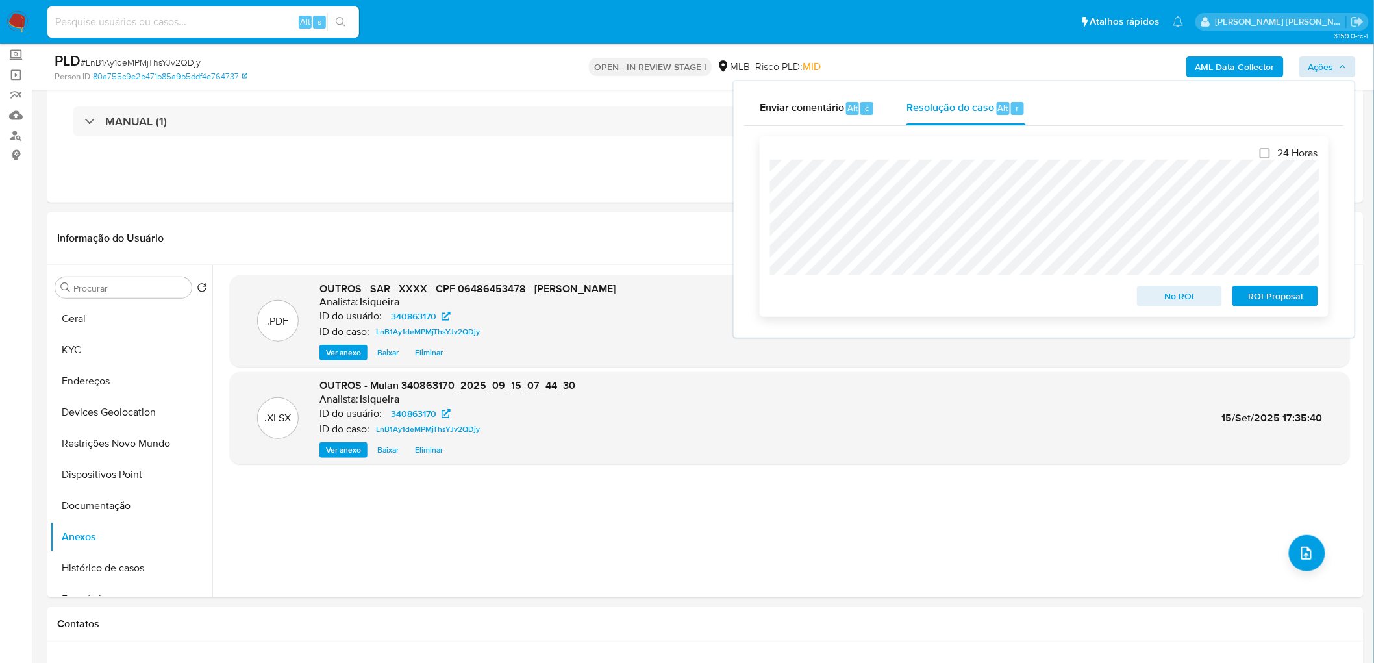
click at [922, 299] on span "ROI Proposal" at bounding box center [1275, 296] width 68 height 18
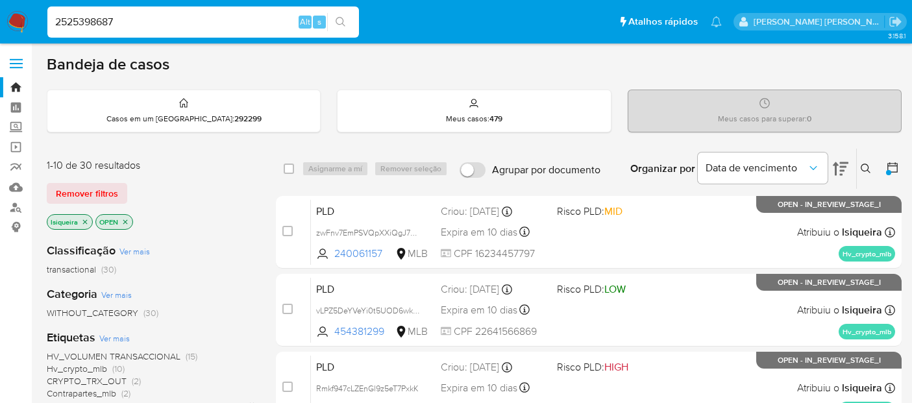
scroll to position [72, 0]
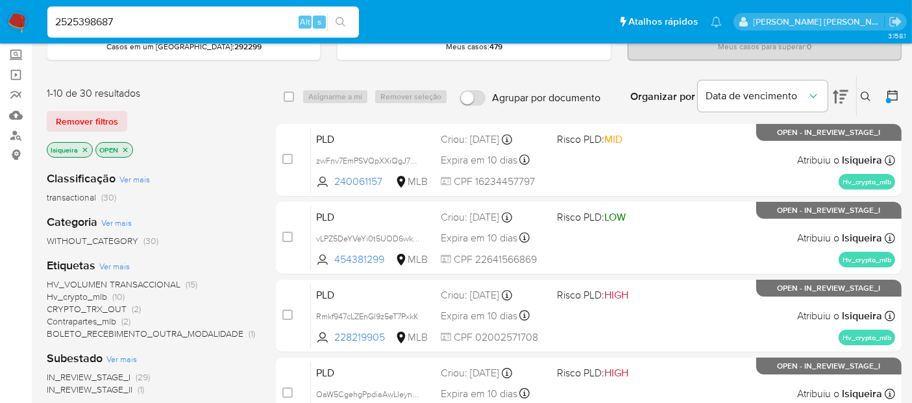
type input "2525398687"
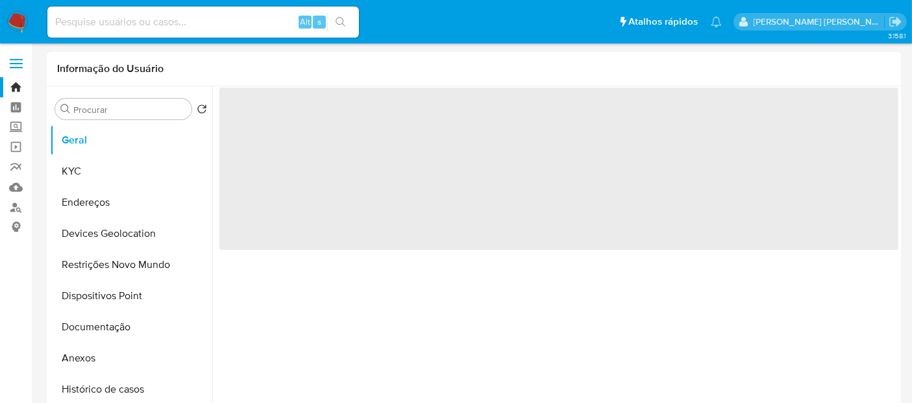
select select "10"
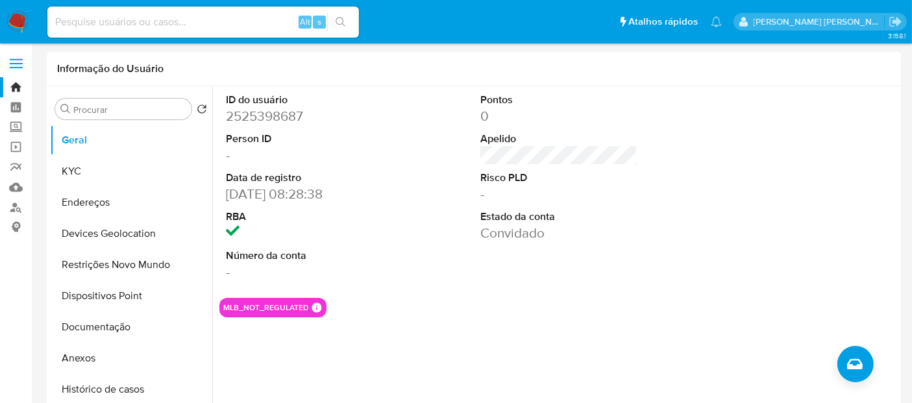
click at [19, 14] on img at bounding box center [17, 22] width 22 height 22
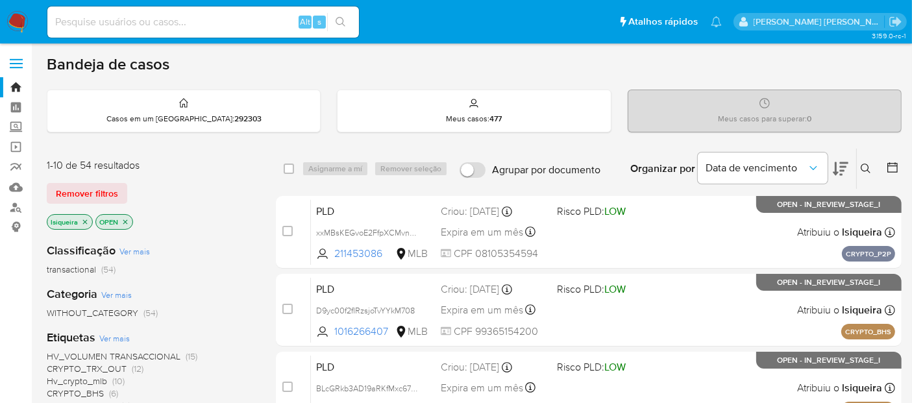
click at [898, 168] on icon at bounding box center [892, 167] width 13 height 13
click at [890, 164] on icon at bounding box center [892, 167] width 10 height 10
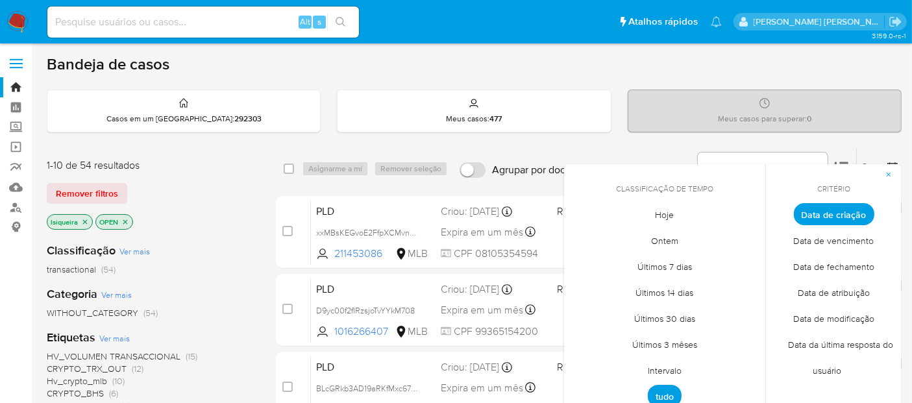
click at [674, 365] on span "Intervalo" at bounding box center [664, 371] width 61 height 27
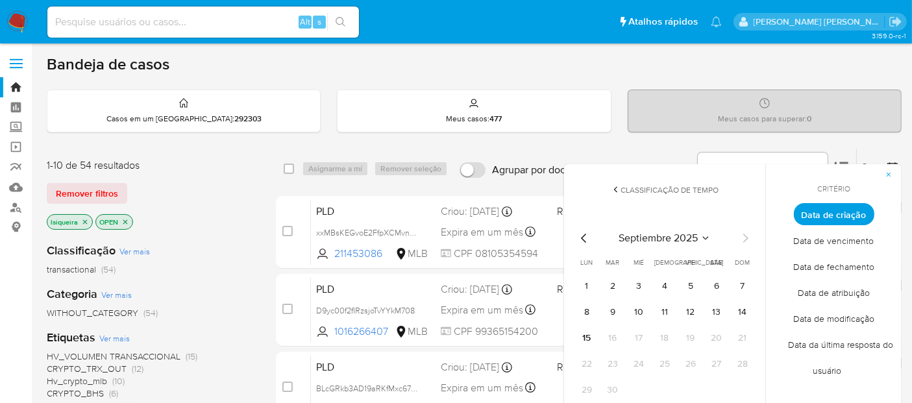
drag, startPoint x: 581, startPoint y: 236, endPoint x: 586, endPoint y: 256, distance: 21.3
click at [582, 236] on icon "Mes anterior" at bounding box center [584, 238] width 16 height 16
click at [689, 284] on button "1" at bounding box center [690, 286] width 21 height 21
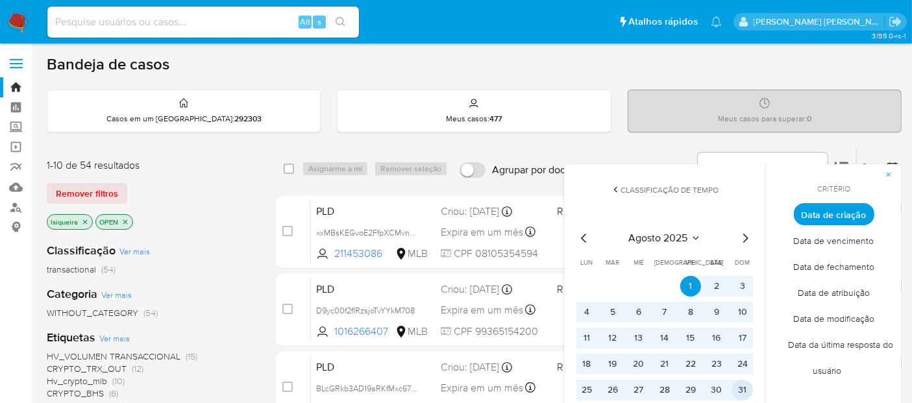
click at [740, 386] on button "31" at bounding box center [742, 390] width 21 height 21
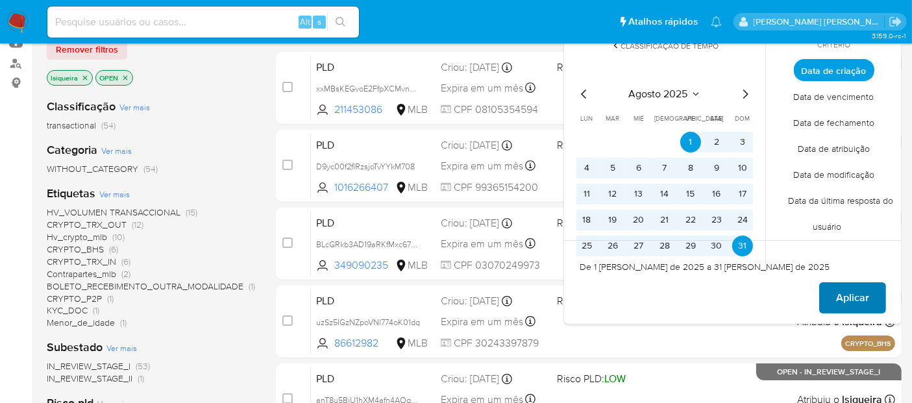
click at [859, 295] on span "Aplicar" at bounding box center [852, 298] width 33 height 29
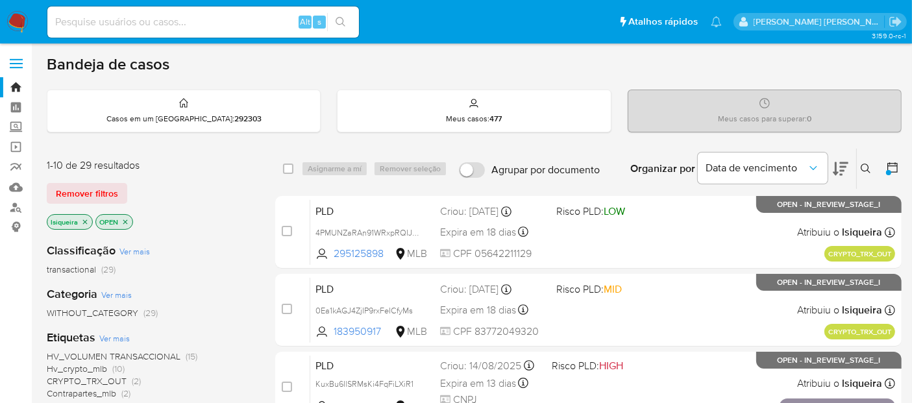
click at [164, 11] on div "Alt s" at bounding box center [203, 21] width 312 height 31
click at [163, 27] on input at bounding box center [203, 22] width 312 height 17
paste input "S1DFK7n3qZ4EwyvEGMvsPAV2"
type input "S1DFK7n3qZ4EwyvEGMvsPAV2"
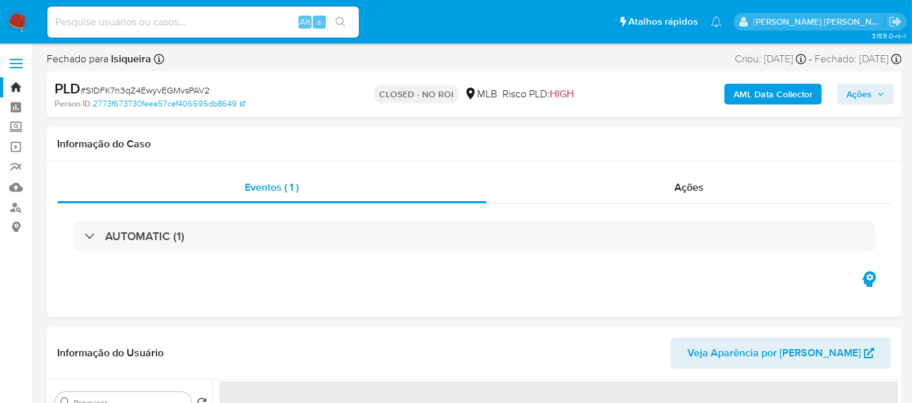
select select "10"
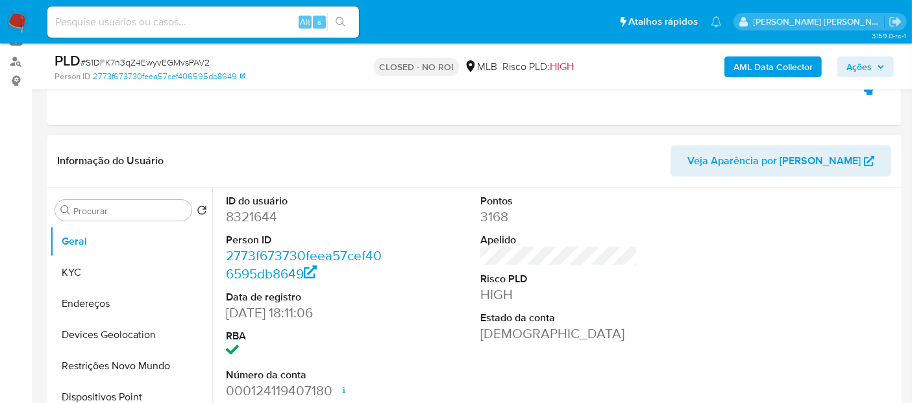
scroll to position [144, 0]
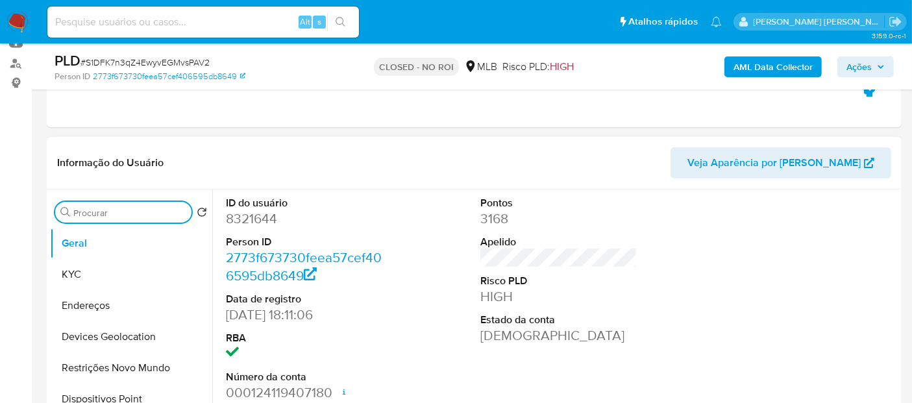
click at [122, 210] on input "Procurar" at bounding box center [129, 213] width 113 height 12
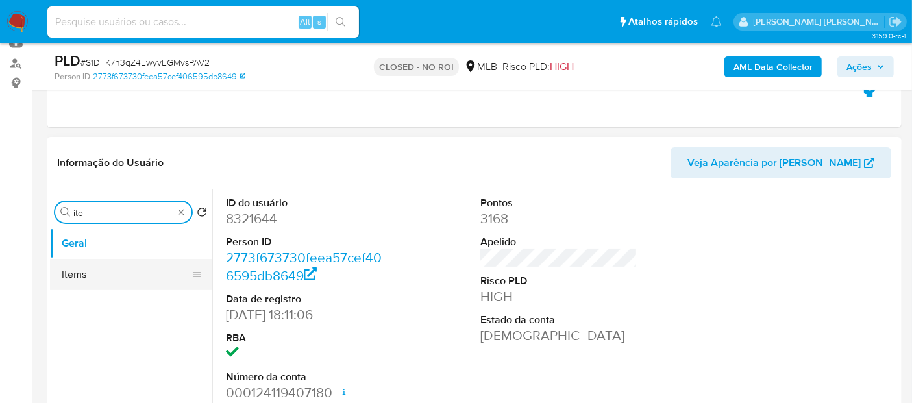
type input "ite"
click at [105, 288] on button "Items" at bounding box center [126, 274] width 152 height 31
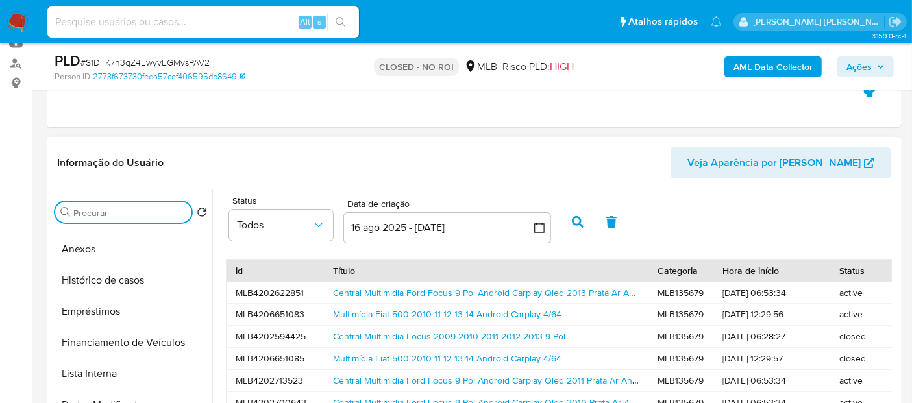
scroll to position [216, 0]
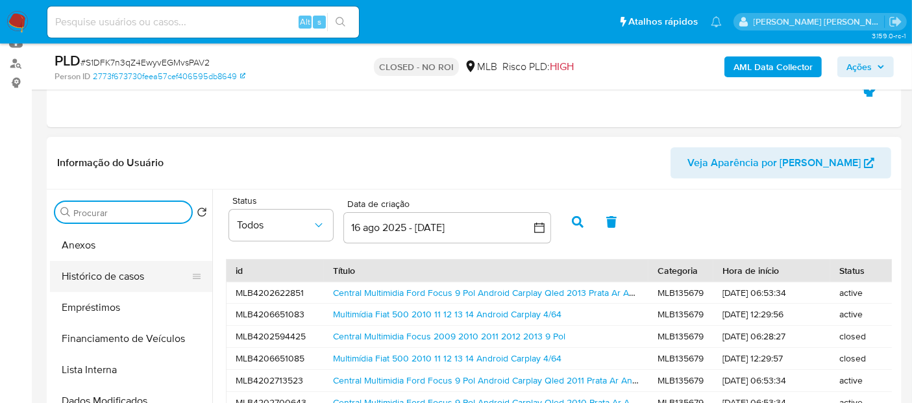
click at [129, 277] on button "Histórico de casos" at bounding box center [126, 276] width 152 height 31
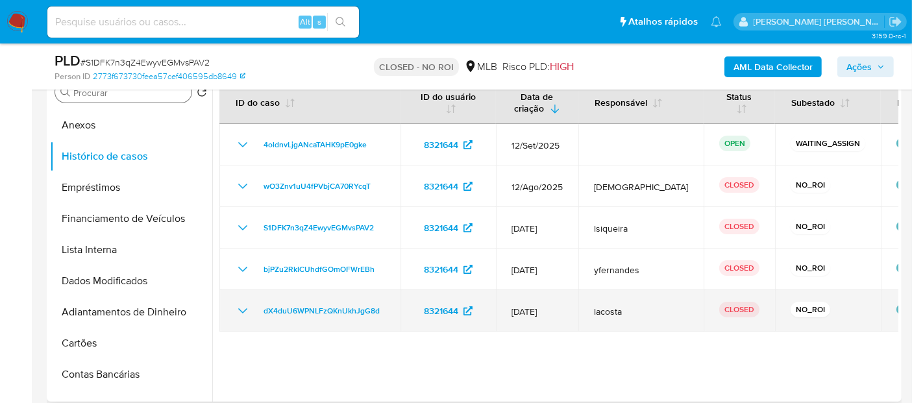
scroll to position [288, 0]
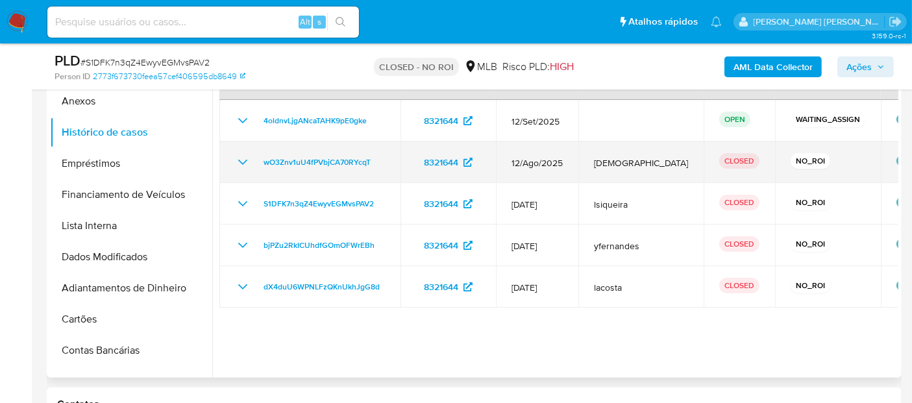
click at [245, 158] on icon "Mostrar/Ocultar" at bounding box center [243, 163] width 16 height 16
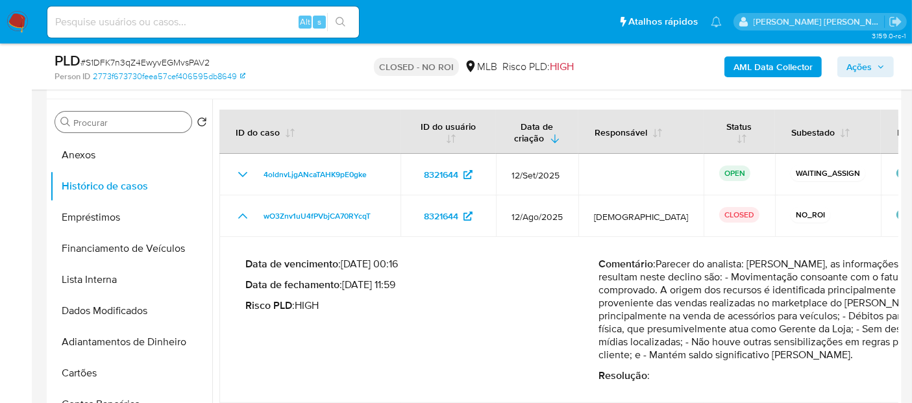
scroll to position [216, 0]
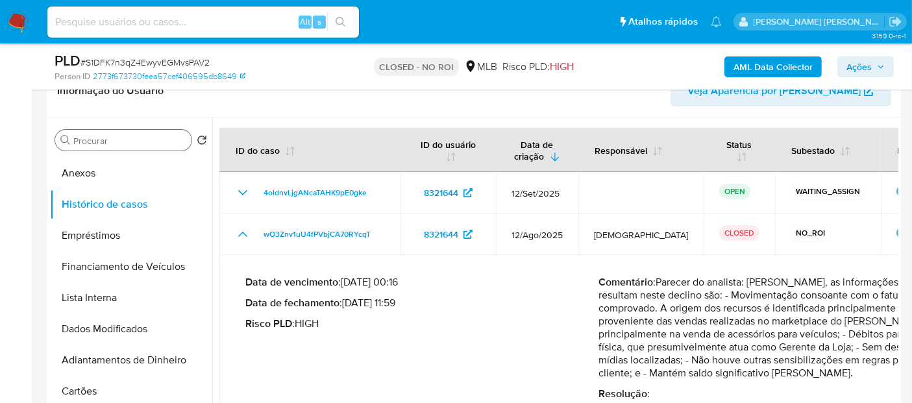
drag, startPoint x: 349, startPoint y: 305, endPoint x: 402, endPoint y: 304, distance: 53.2
click at [402, 304] on p "Data de fechamento : [DATE] 11:59" at bounding box center [421, 303] width 353 height 13
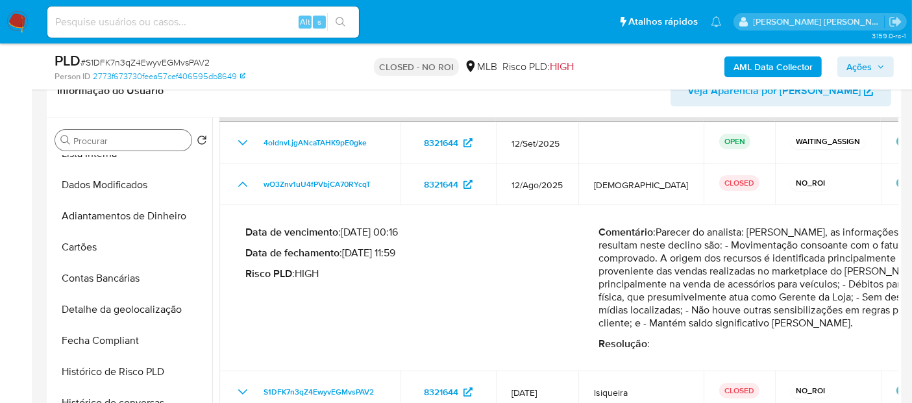
scroll to position [72, 0]
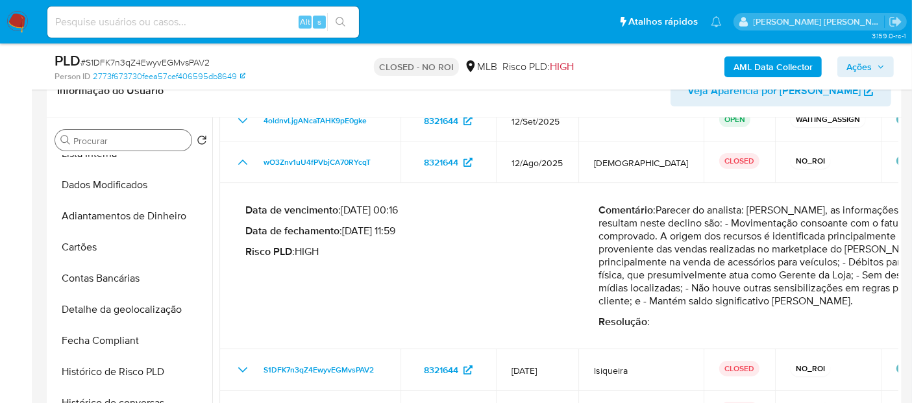
click at [244, 163] on icon "Mostrar/Ocultar" at bounding box center [243, 163] width 16 height 16
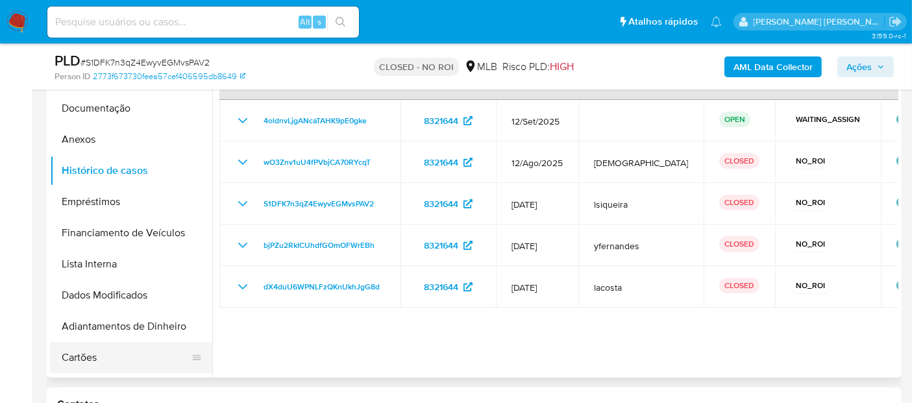
scroll to position [105, 0]
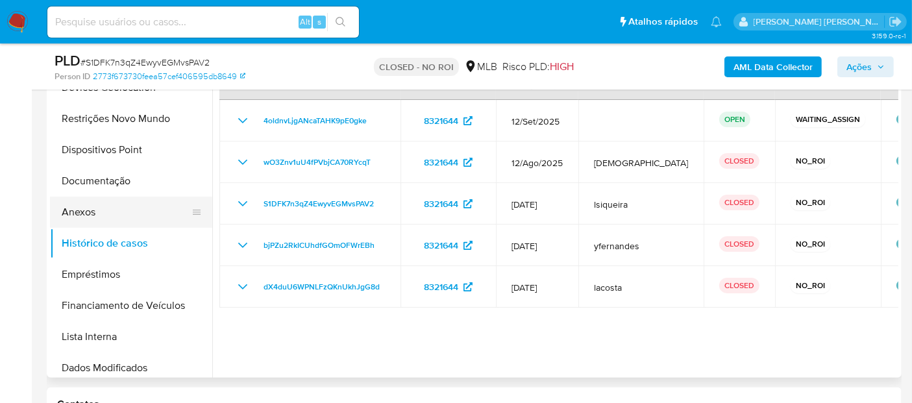
click at [101, 210] on button "Anexos" at bounding box center [126, 212] width 152 height 31
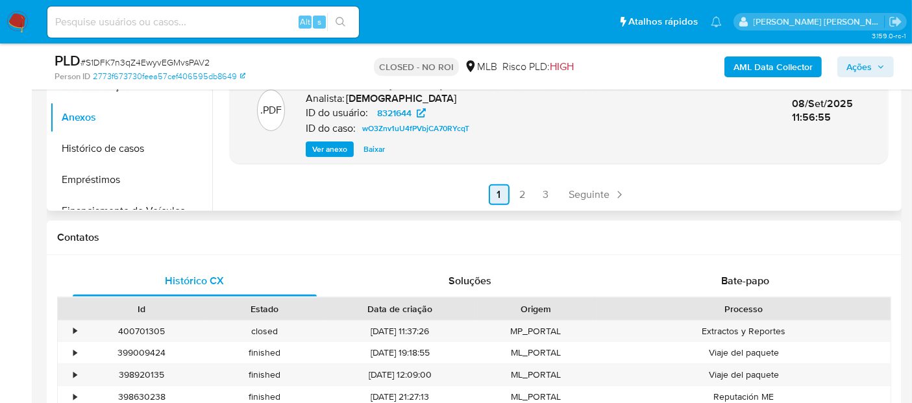
scroll to position [432, 0]
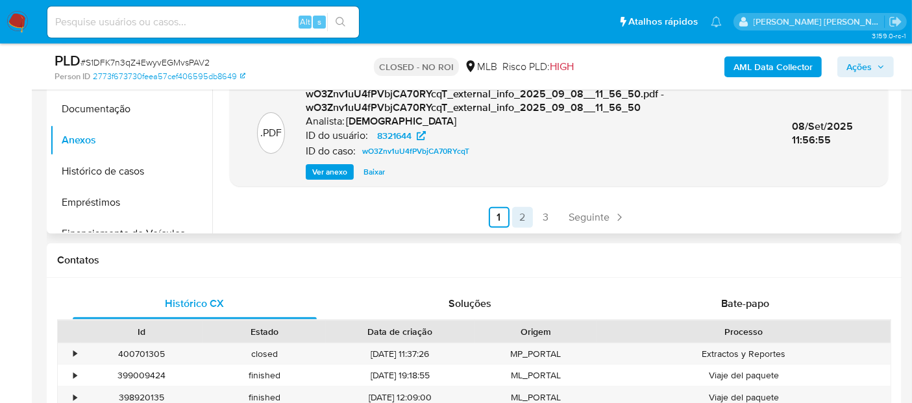
click at [517, 217] on link "2" at bounding box center [522, 217] width 21 height 21
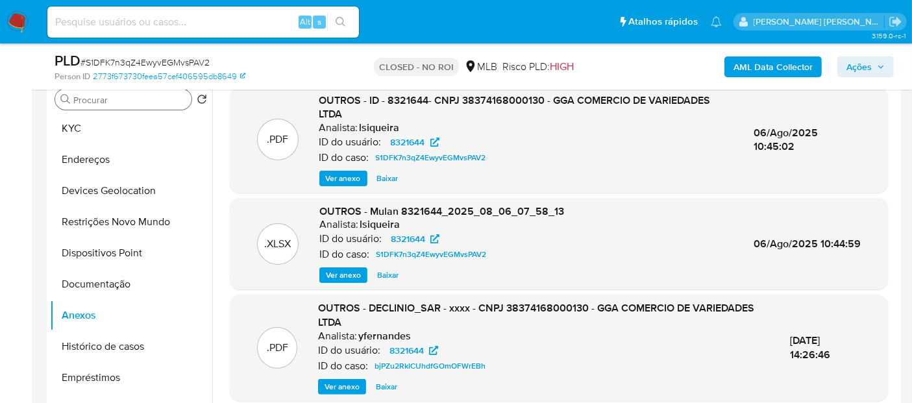
scroll to position [216, 0]
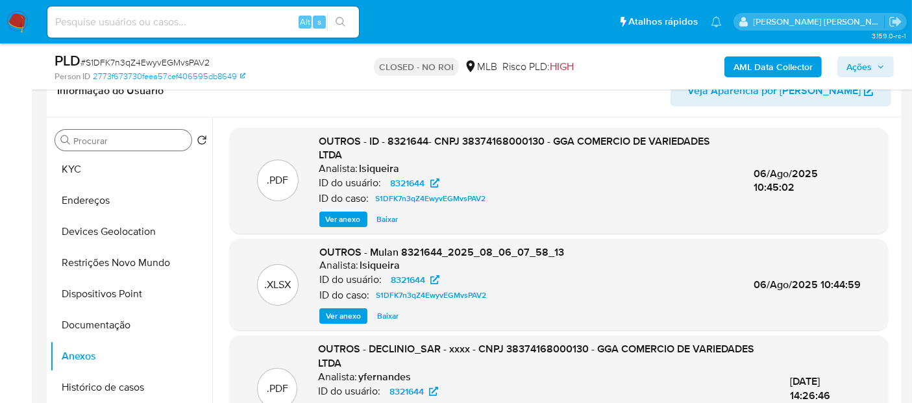
click at [347, 219] on span "Ver anexo" at bounding box center [343, 219] width 35 height 13
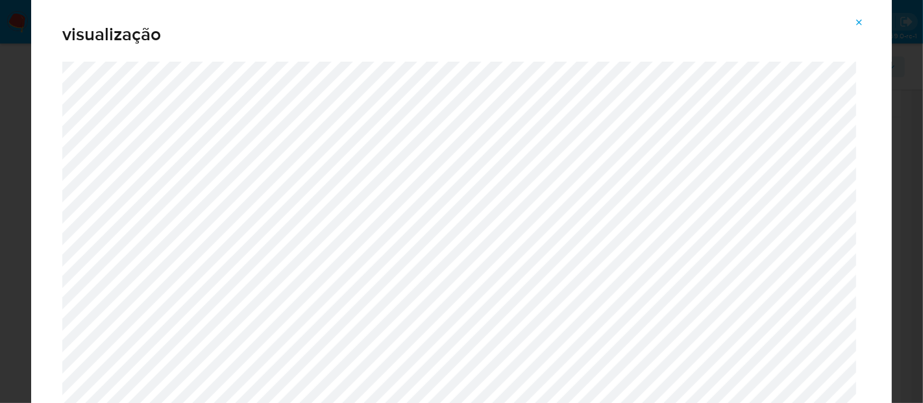
drag, startPoint x: 863, startPoint y: 18, endPoint x: 636, endPoint y: 18, distance: 227.2
click at [861, 18] on icon "Attachment preview" at bounding box center [859, 23] width 10 height 10
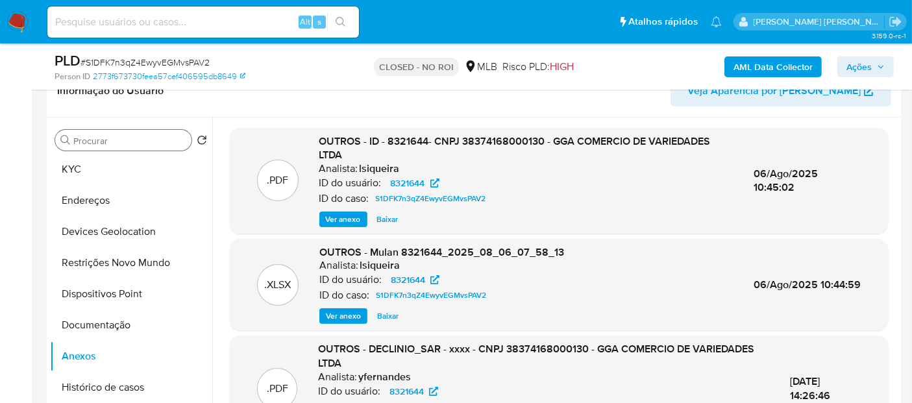
click at [3, 23] on nav "Pausado Ver notificaciones Alt s Atalhos rápidos Presiona las siguientes teclas…" at bounding box center [456, 21] width 912 height 43
click at [2, 23] on nav "Pausado Ver notificaciones Alt s Atalhos rápidos Presiona las siguientes teclas…" at bounding box center [456, 21] width 912 height 43
click at [94, 166] on button "KYC" at bounding box center [126, 169] width 152 height 31
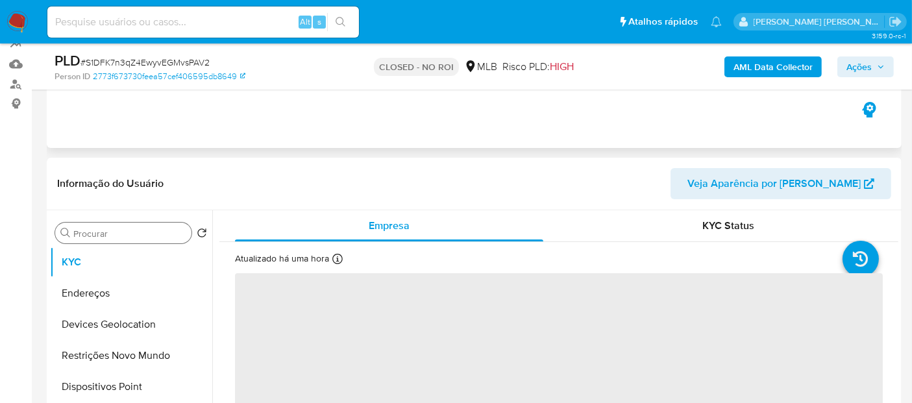
scroll to position [144, 0]
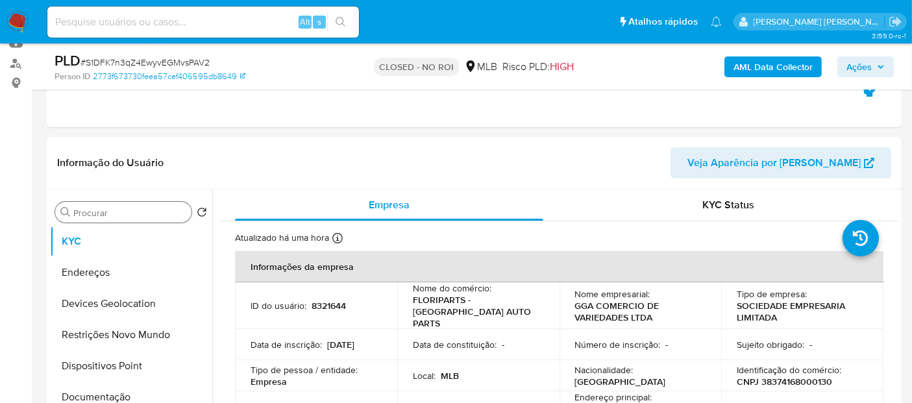
click at [17, 18] on img at bounding box center [17, 22] width 22 height 22
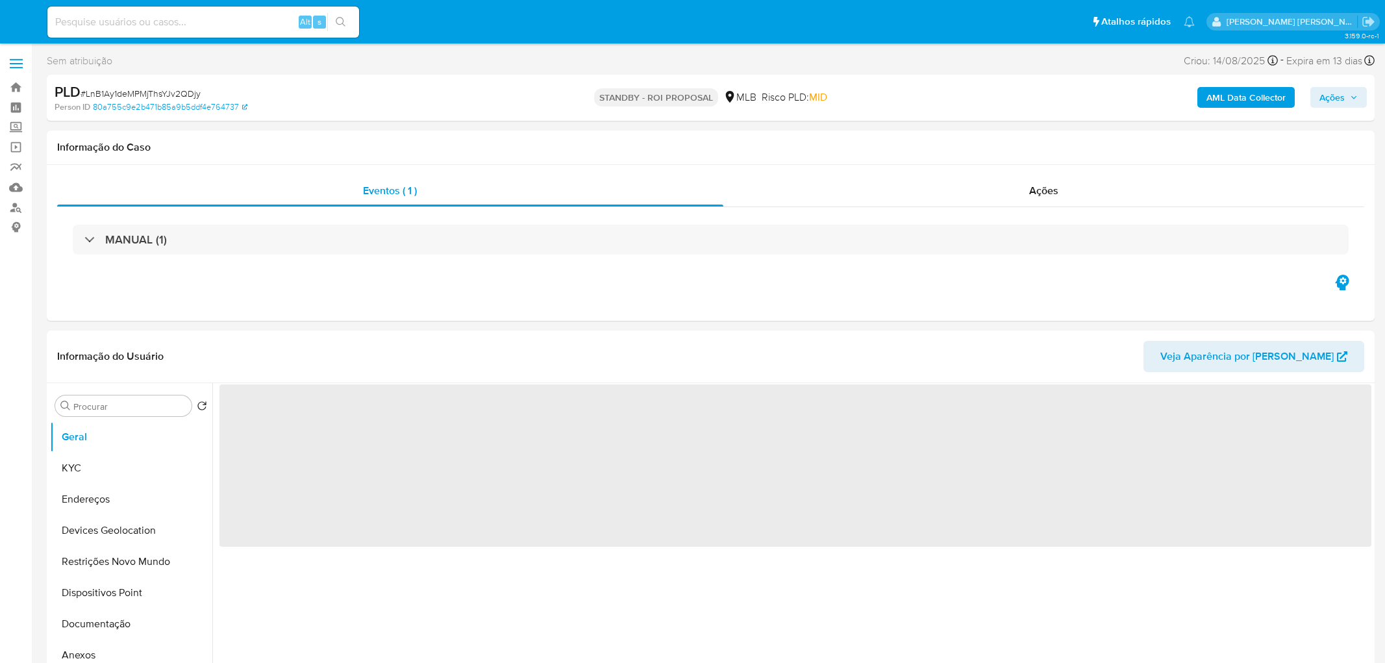
select select "10"
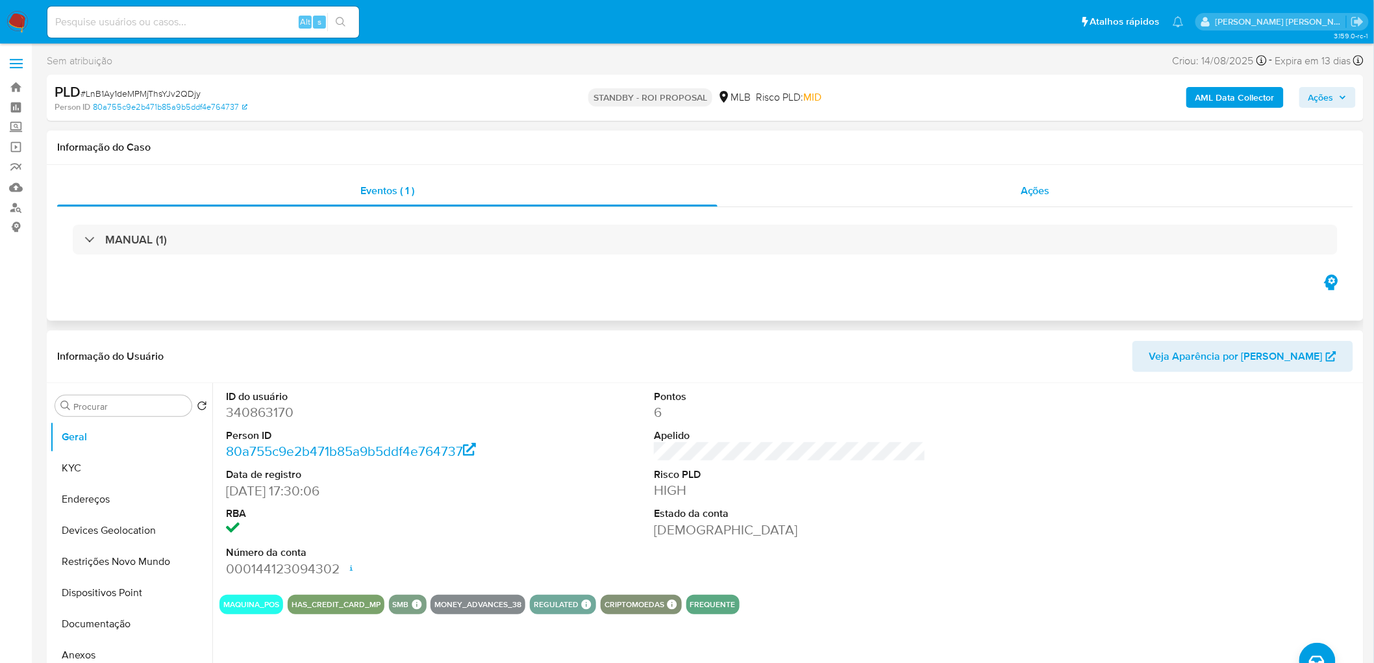
click at [984, 180] on div "Ações" at bounding box center [1035, 190] width 636 height 31
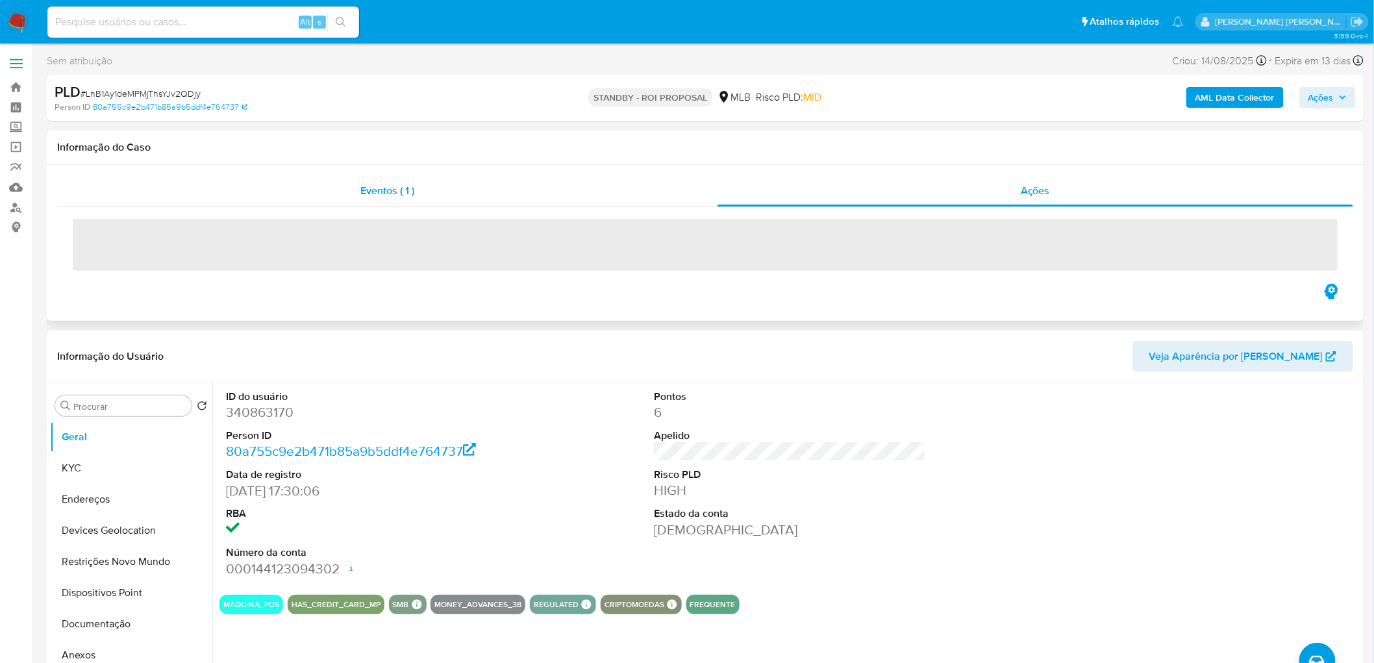
click at [382, 197] on span "Eventos ( 1 )" at bounding box center [387, 190] width 54 height 15
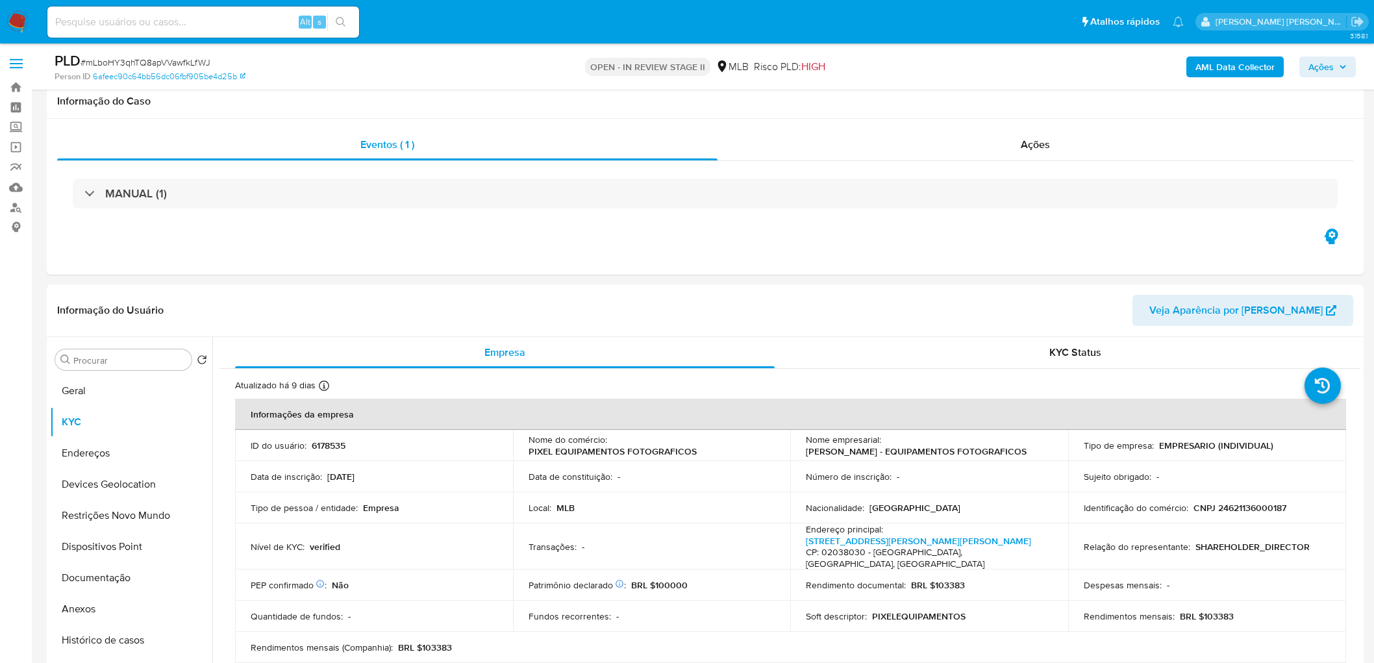
scroll to position [1009, 0]
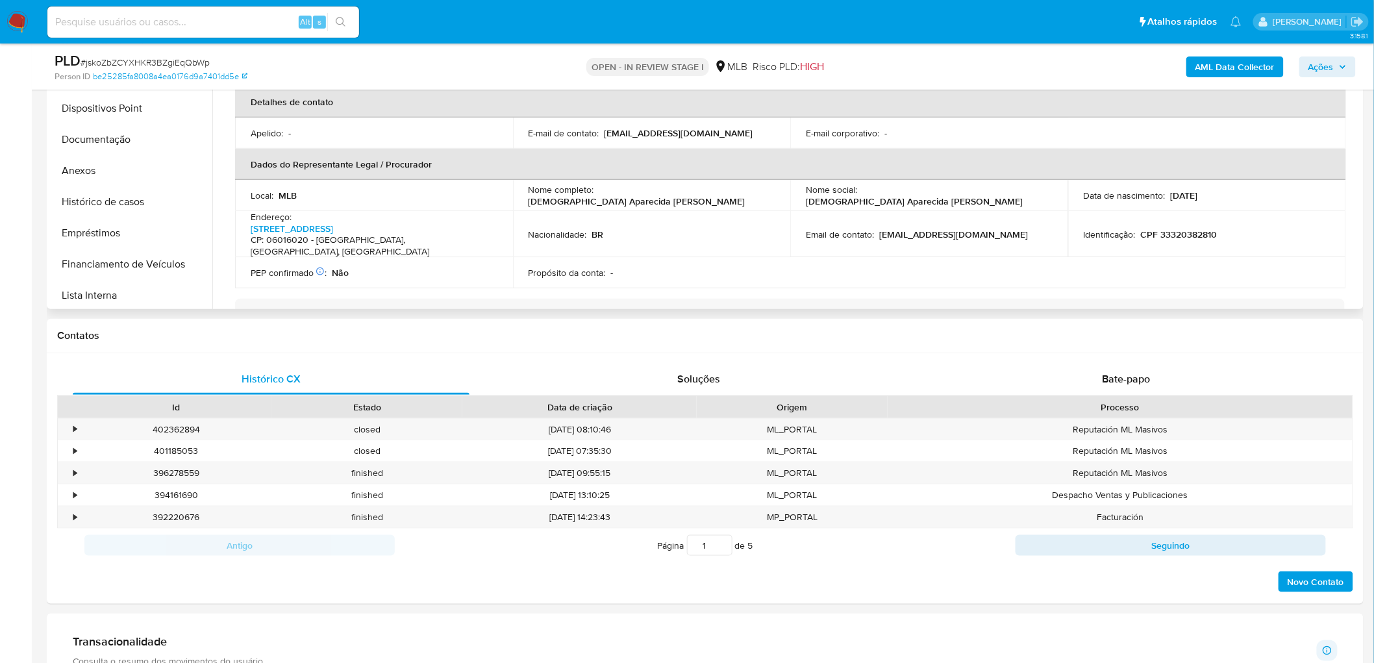
scroll to position [72, 0]
click at [111, 216] on button "Histórico de casos" at bounding box center [126, 207] width 152 height 31
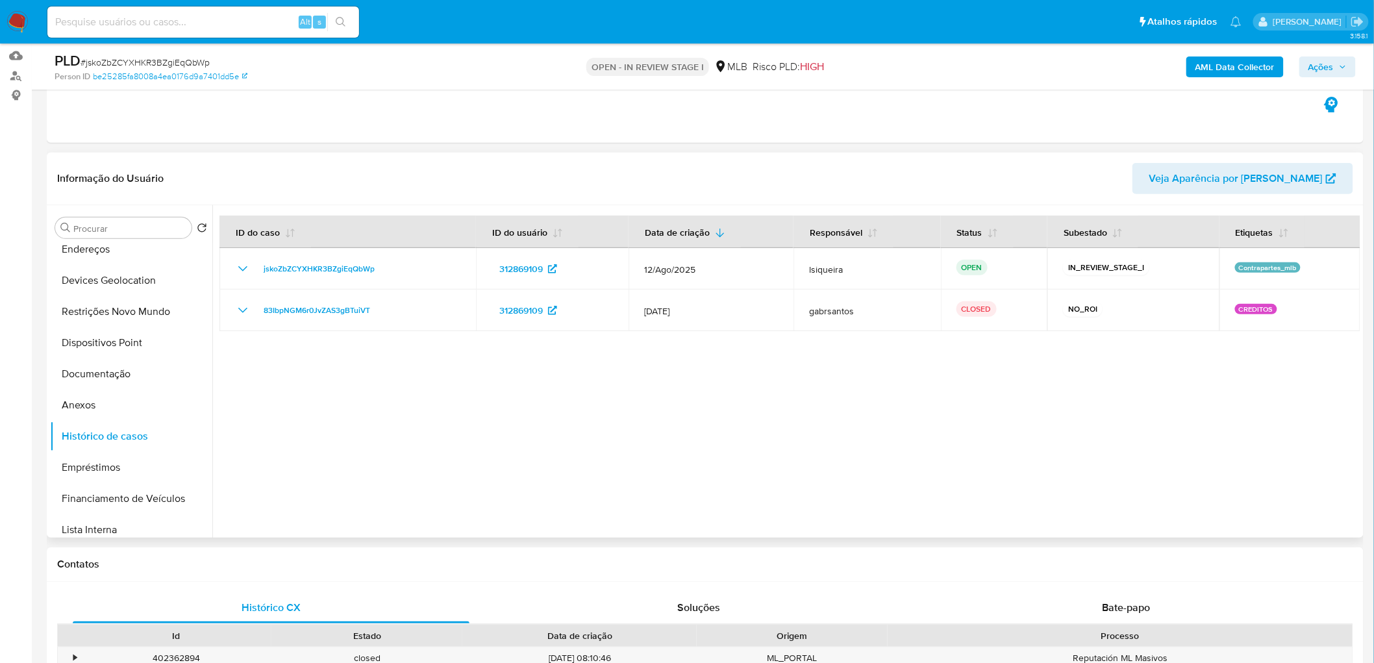
scroll to position [144, 0]
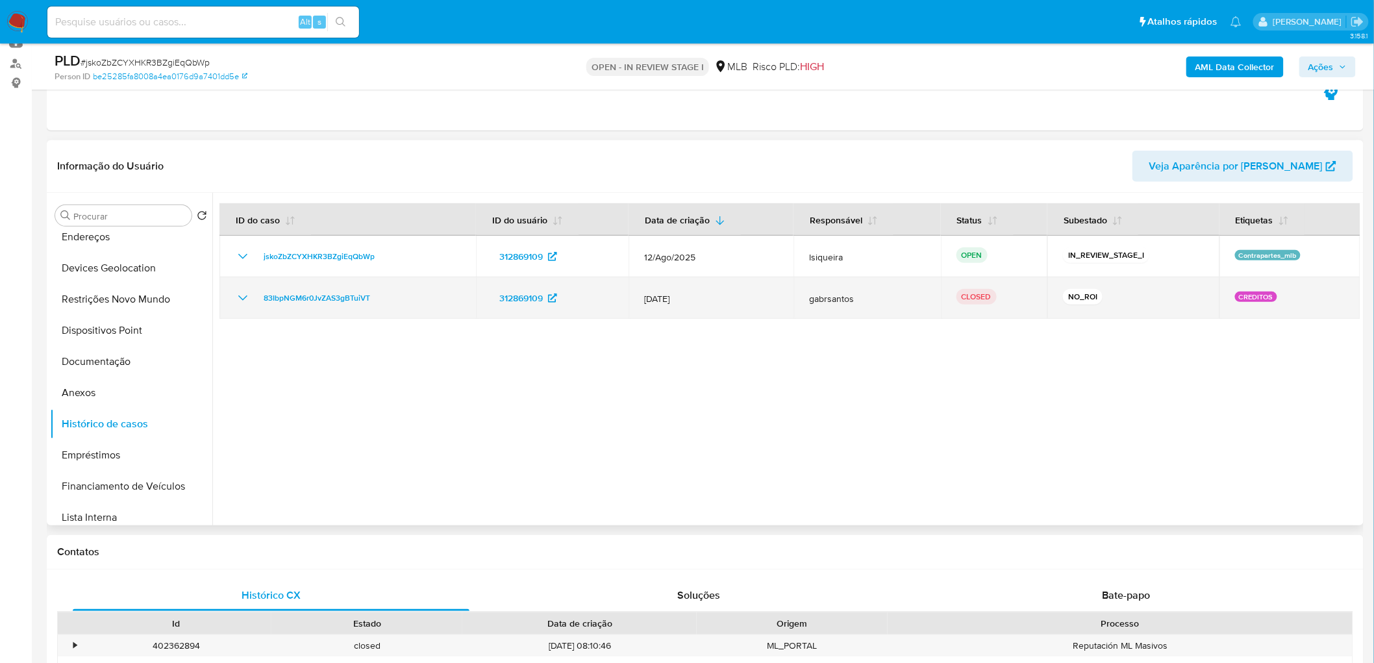
click at [244, 297] on icon "Mostrar/Ocultar" at bounding box center [243, 298] width 16 height 16
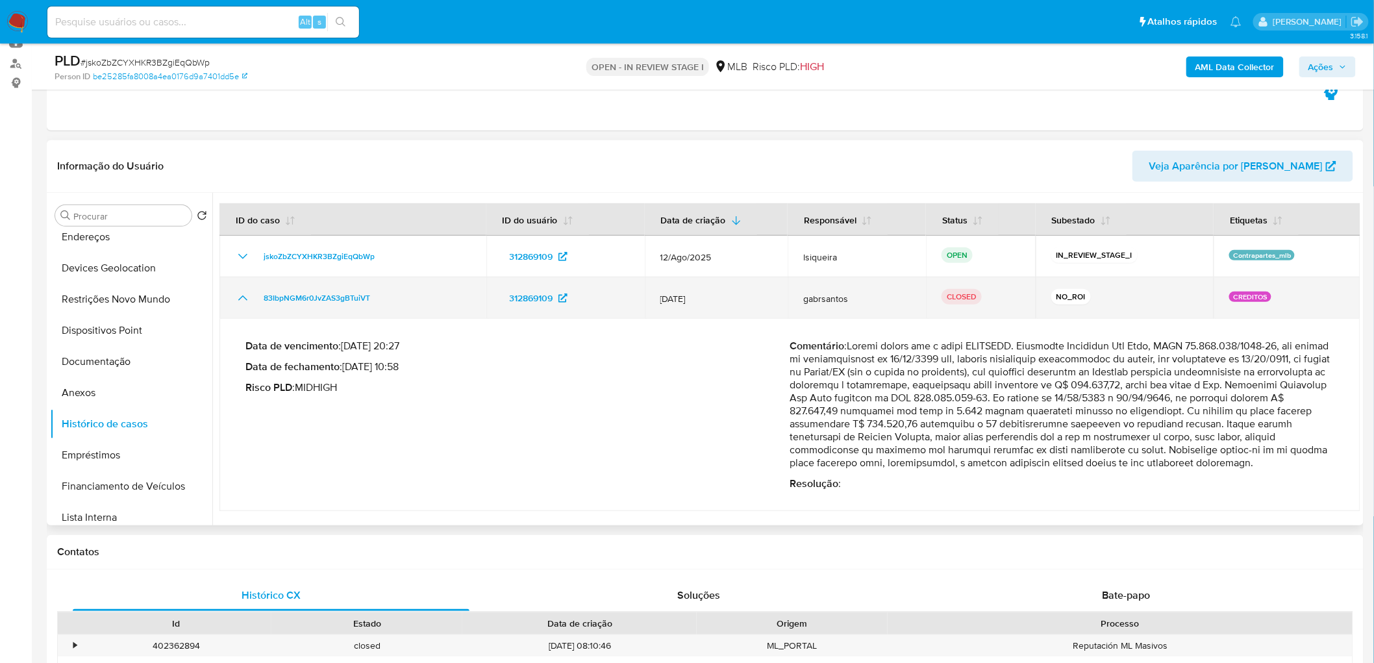
click at [244, 297] on icon "Mostrar/Ocultar" at bounding box center [242, 297] width 9 height 5
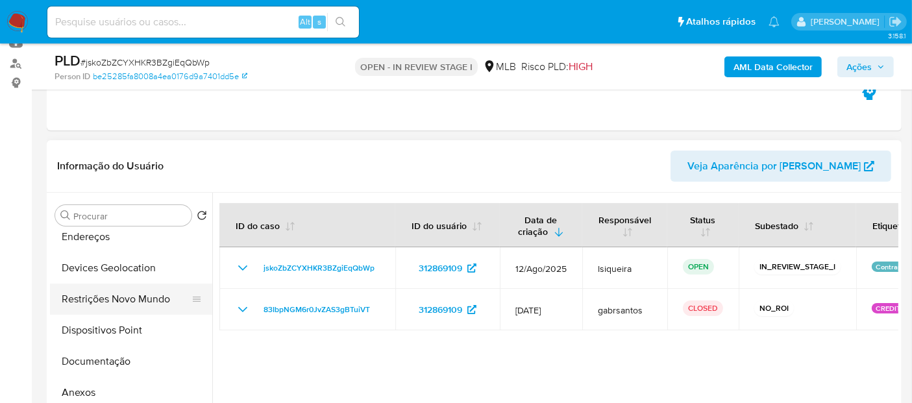
scroll to position [0, 0]
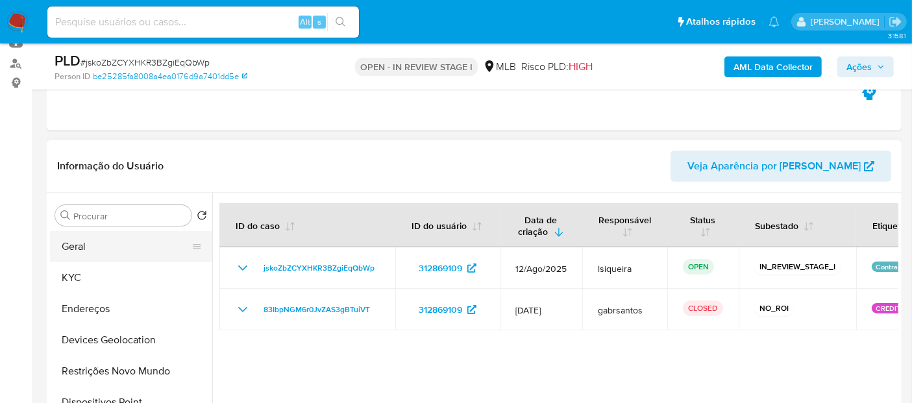
click at [127, 247] on button "Geral" at bounding box center [126, 246] width 152 height 31
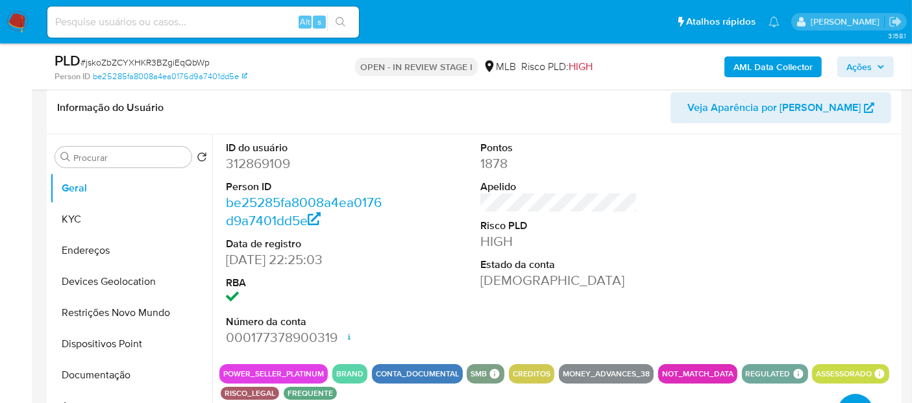
scroll to position [216, 0]
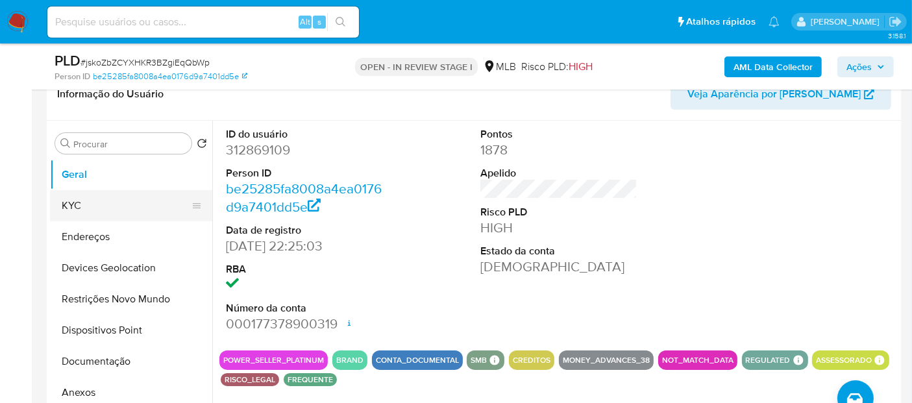
click at [104, 199] on button "KYC" at bounding box center [126, 205] width 152 height 31
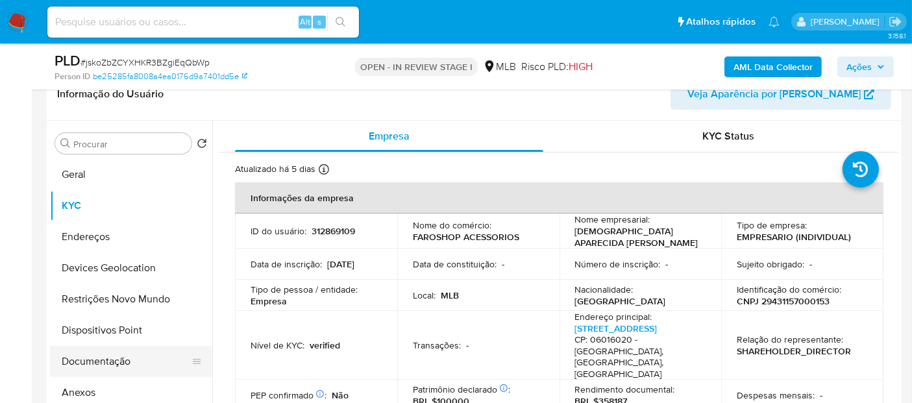
click at [96, 362] on button "Documentação" at bounding box center [126, 361] width 152 height 31
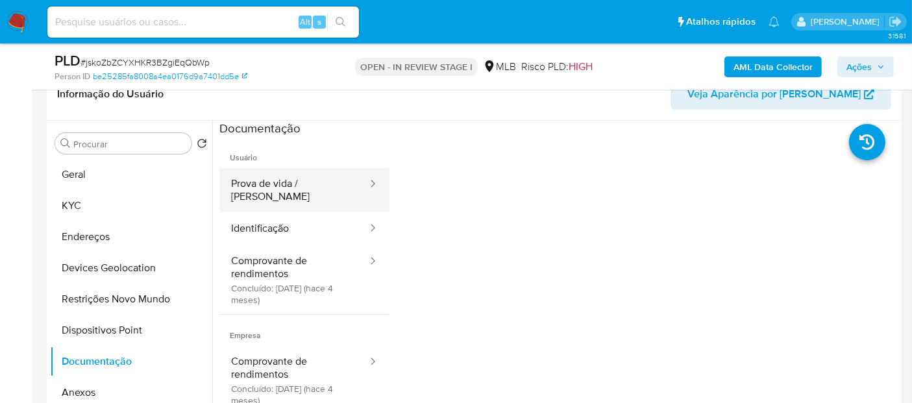
click at [301, 192] on button "Prova de vida / [PERSON_NAME]" at bounding box center [293, 190] width 149 height 44
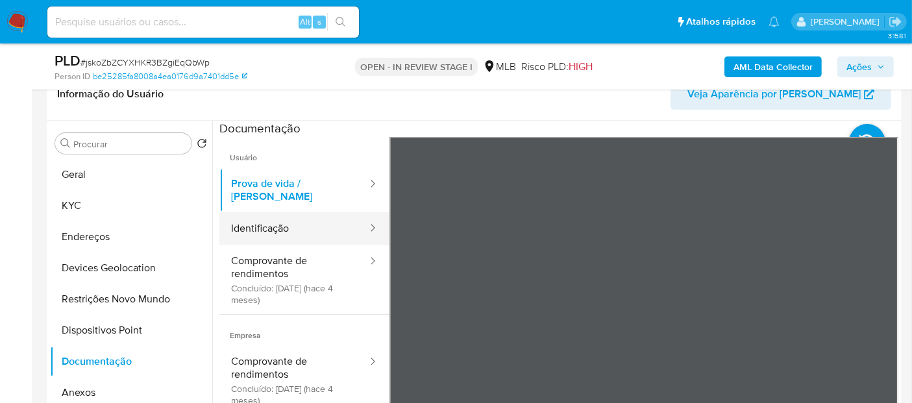
click at [276, 220] on button "Identificação" at bounding box center [293, 228] width 149 height 33
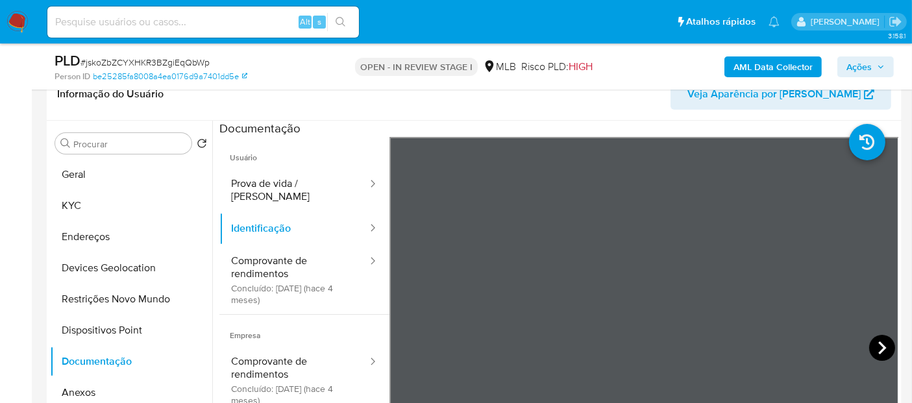
click at [873, 344] on icon at bounding box center [882, 348] width 26 height 26
drag, startPoint x: 408, startPoint y: 343, endPoint x: 378, endPoint y: 344, distance: 29.9
click at [407, 344] on icon at bounding box center [406, 348] width 26 height 26
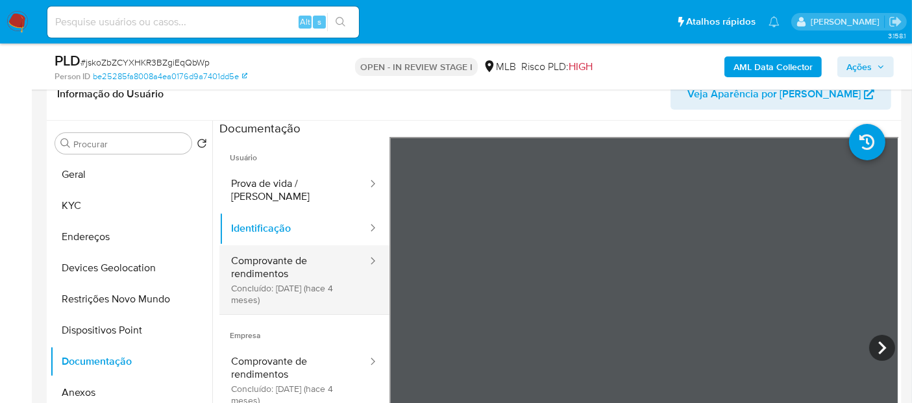
click at [269, 290] on button "Comprovante de rendimentos Concluído: [DATE] (hace 4 meses)" at bounding box center [293, 279] width 149 height 69
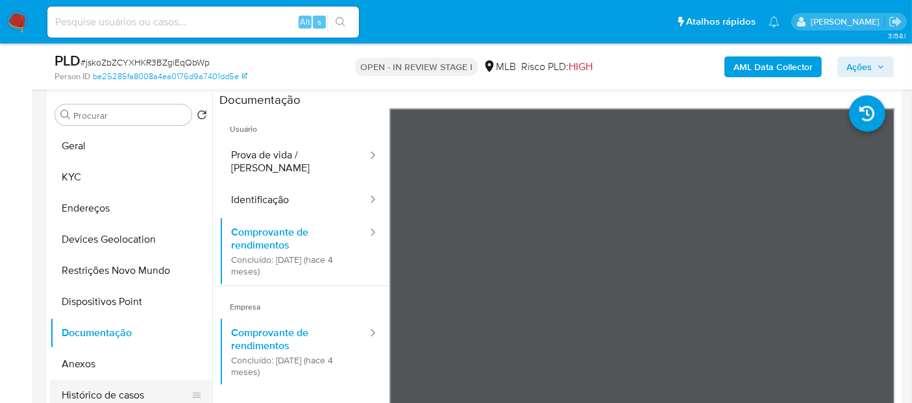
scroll to position [288, 0]
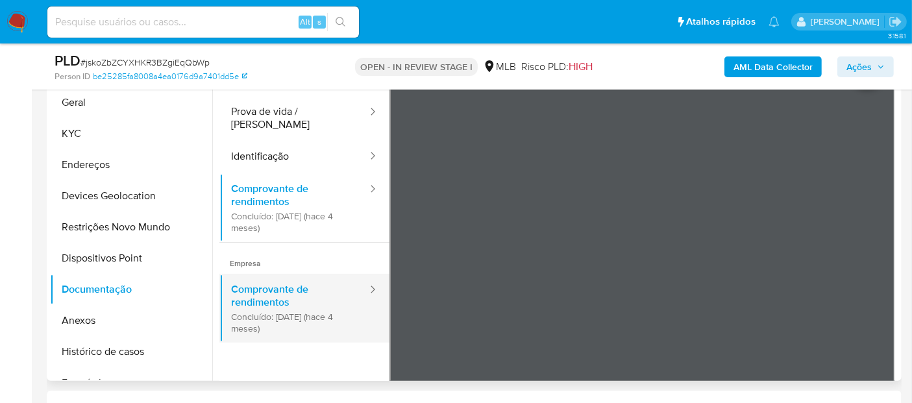
click at [293, 294] on button "Comprovante de rendimentos Concluído: [DATE] (hace 4 meses)" at bounding box center [293, 308] width 149 height 69
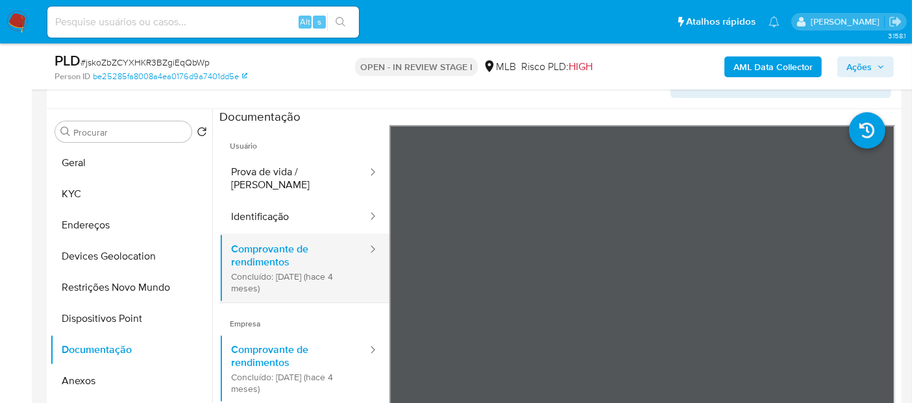
scroll to position [216, 0]
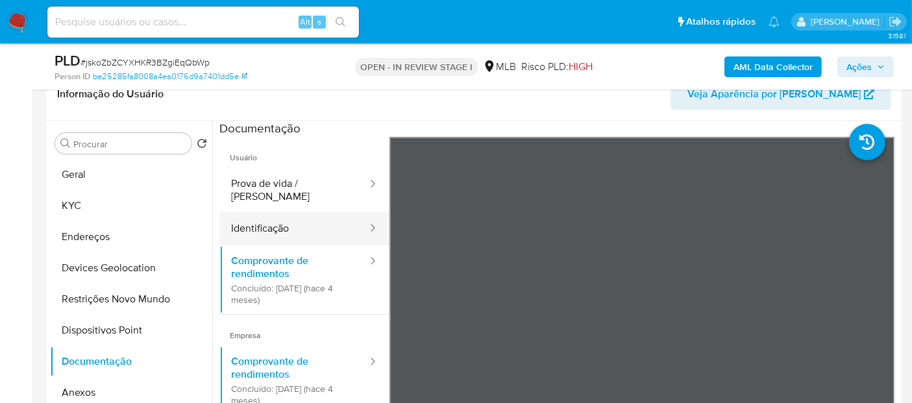
click at [304, 212] on button "Identificação" at bounding box center [293, 228] width 149 height 33
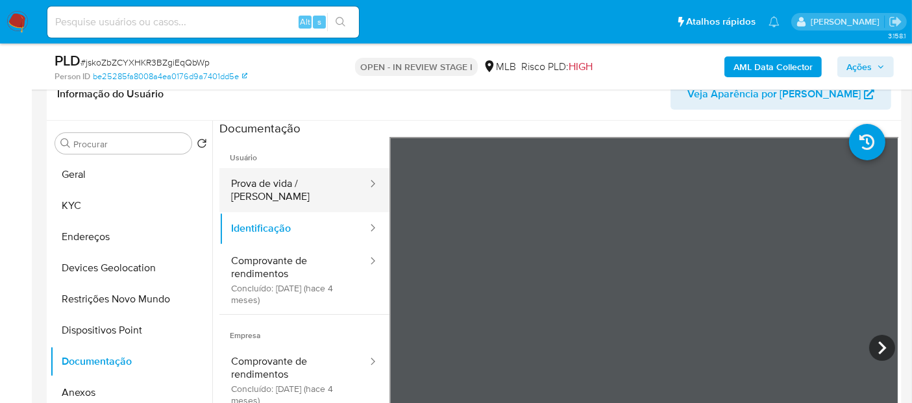
click at [273, 180] on button "Prova de vida / [PERSON_NAME]" at bounding box center [293, 190] width 149 height 44
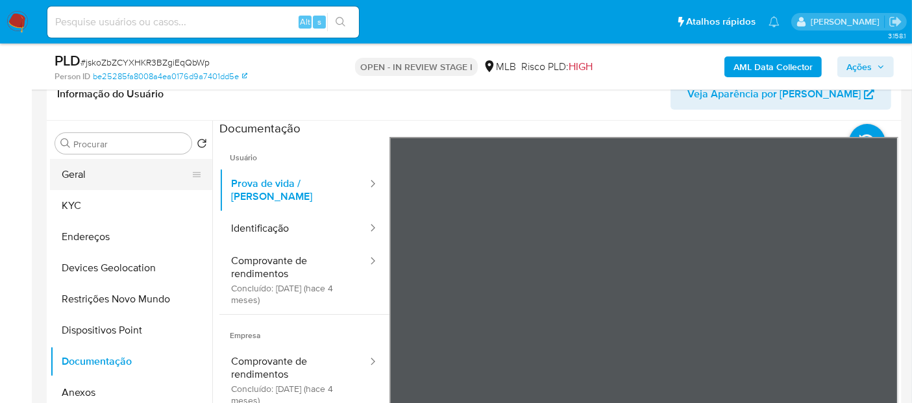
click at [132, 171] on button "Geral" at bounding box center [126, 174] width 152 height 31
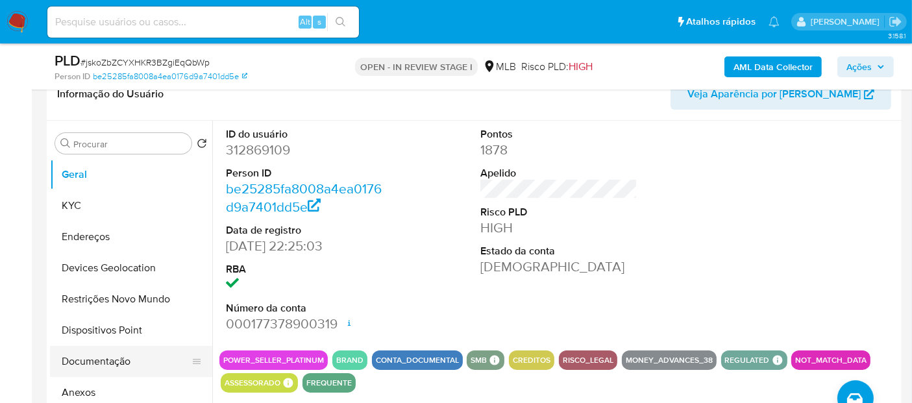
click at [116, 352] on button "Documentação" at bounding box center [126, 361] width 152 height 31
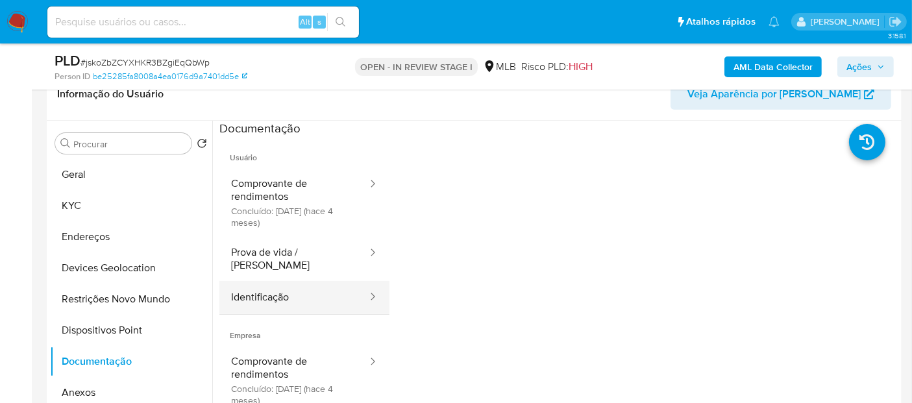
click at [295, 288] on button "Identificação" at bounding box center [293, 297] width 149 height 33
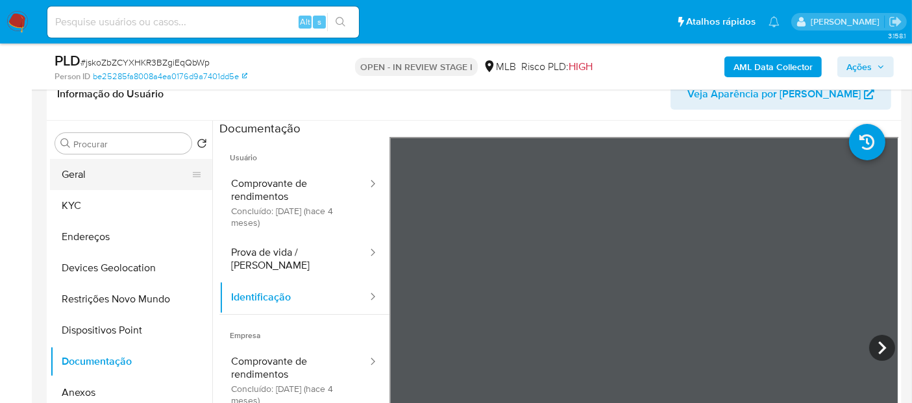
click at [75, 173] on button "Geral" at bounding box center [126, 174] width 152 height 31
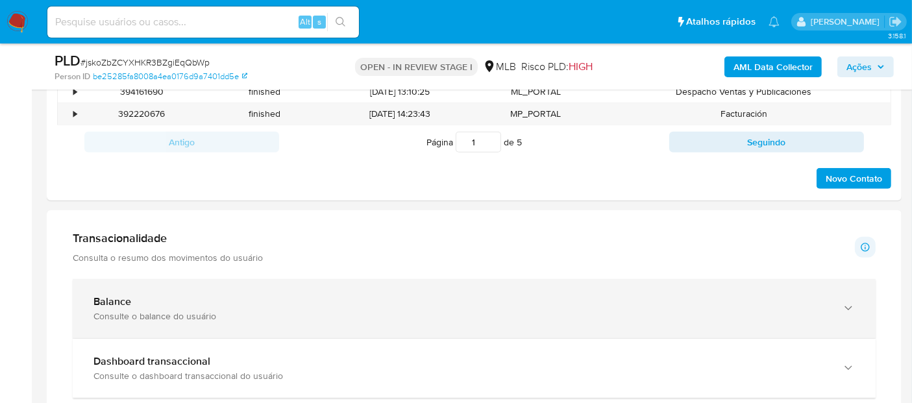
scroll to position [721, 0]
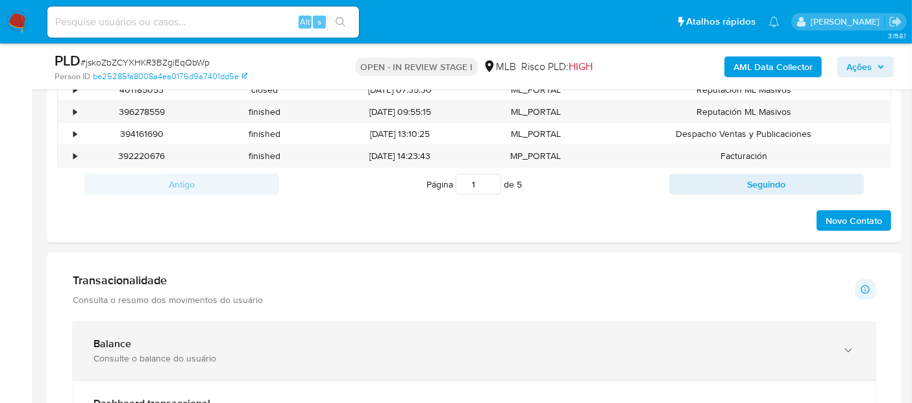
click at [201, 340] on div "Balance" at bounding box center [461, 344] width 736 height 13
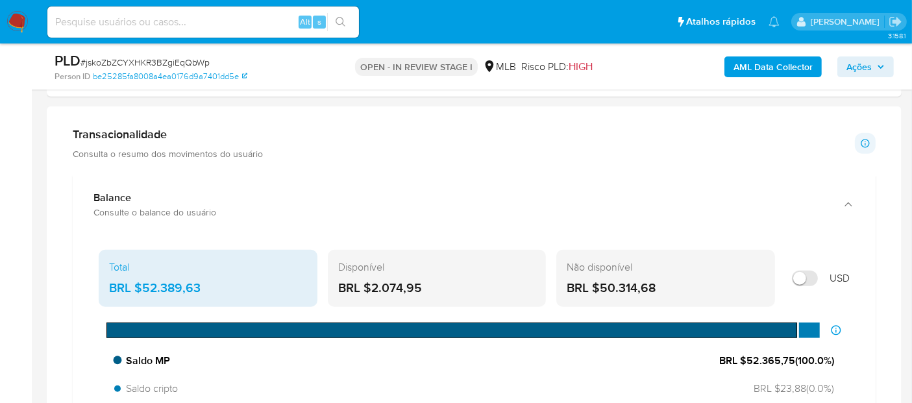
scroll to position [937, 0]
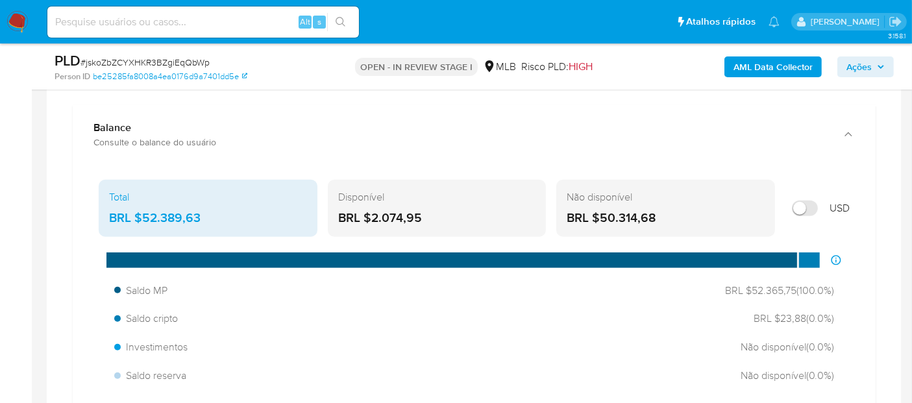
drag, startPoint x: 443, startPoint y: 214, endPoint x: 371, endPoint y: 219, distance: 72.2
click at [371, 219] on div "BRL $2.074,95" at bounding box center [437, 218] width 198 height 17
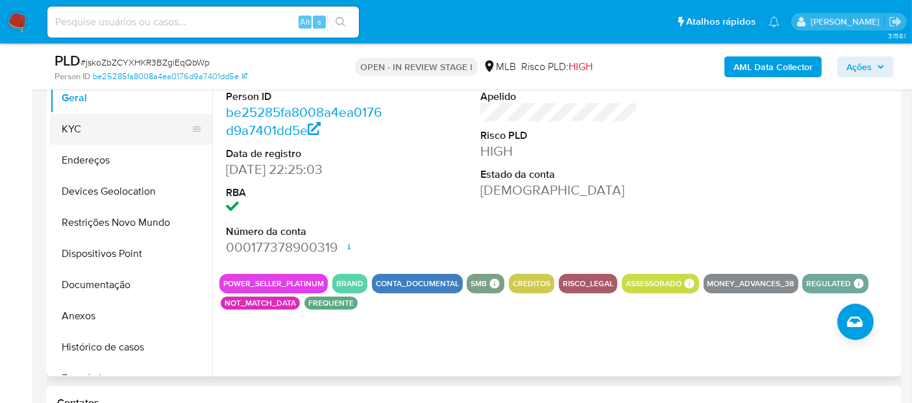
scroll to position [288, 0]
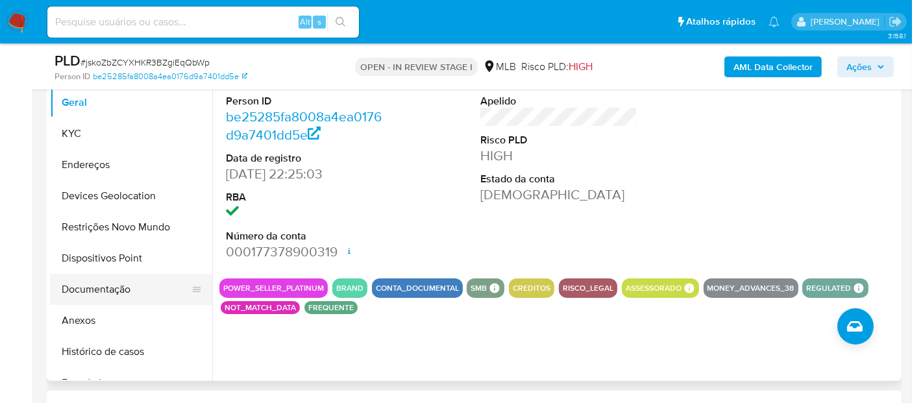
click at [128, 284] on button "Documentação" at bounding box center [126, 289] width 152 height 31
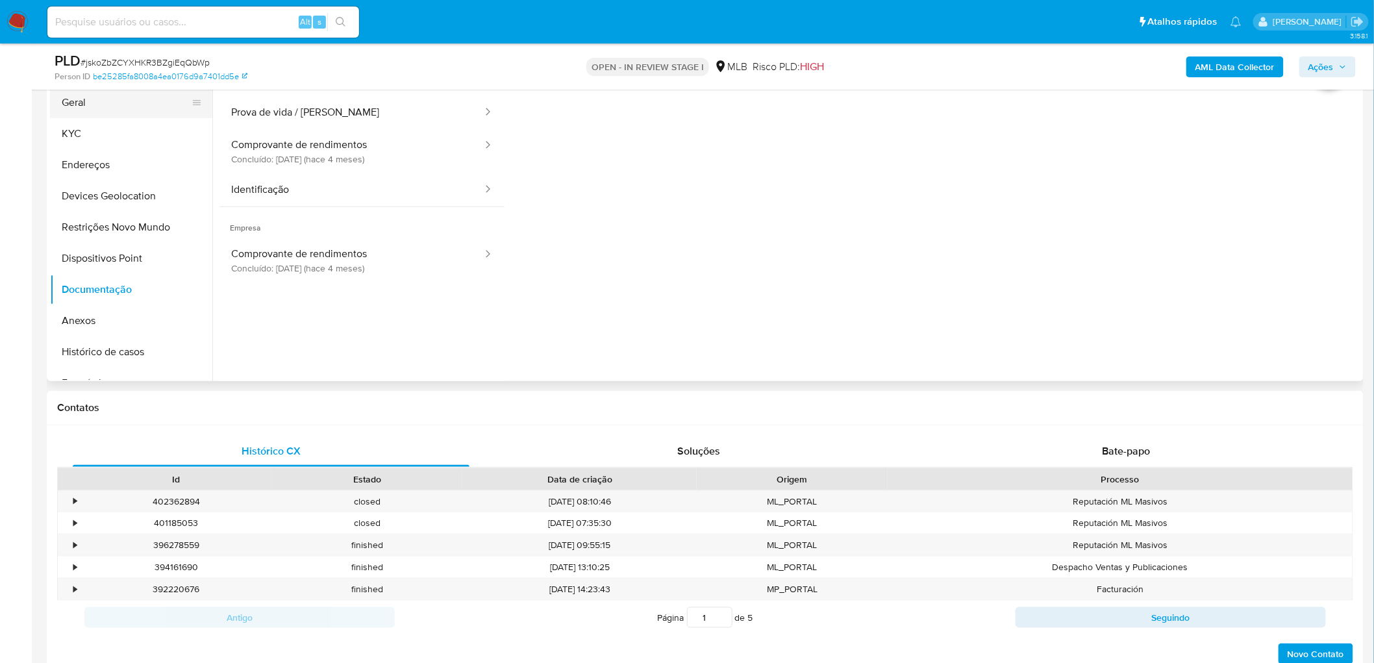
click at [86, 101] on button "Geral" at bounding box center [126, 102] width 152 height 31
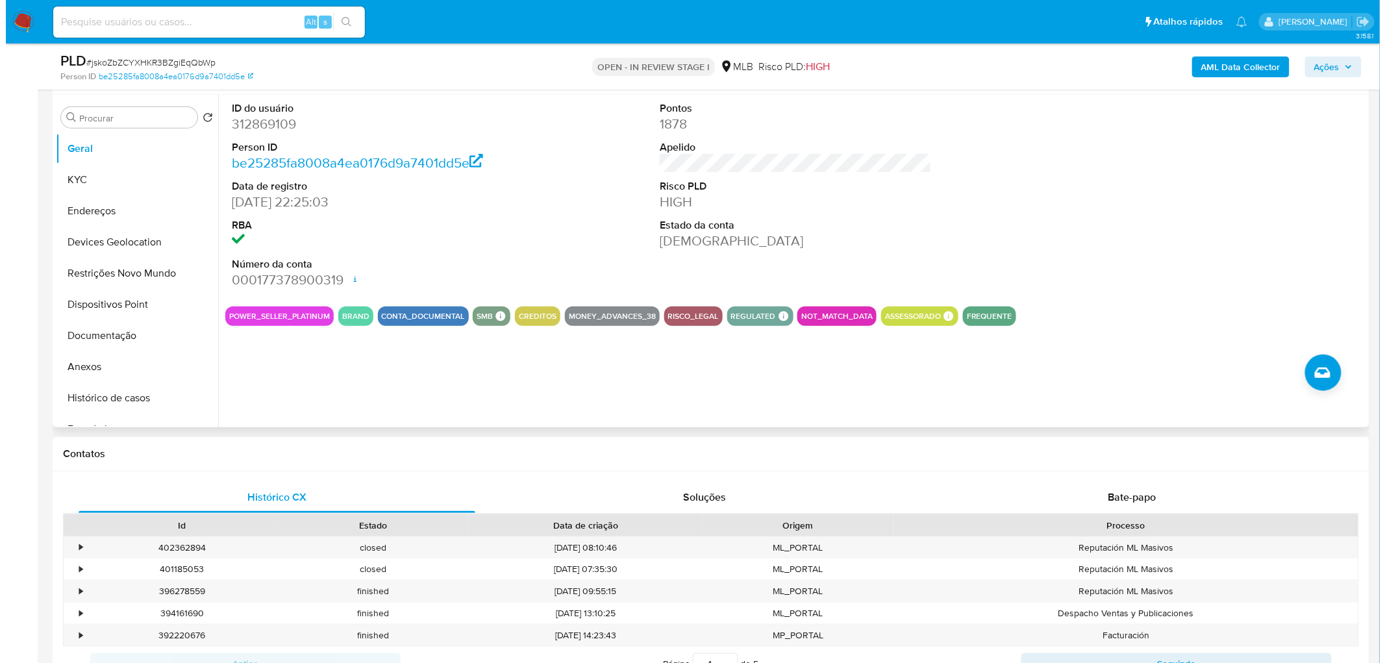
scroll to position [216, 0]
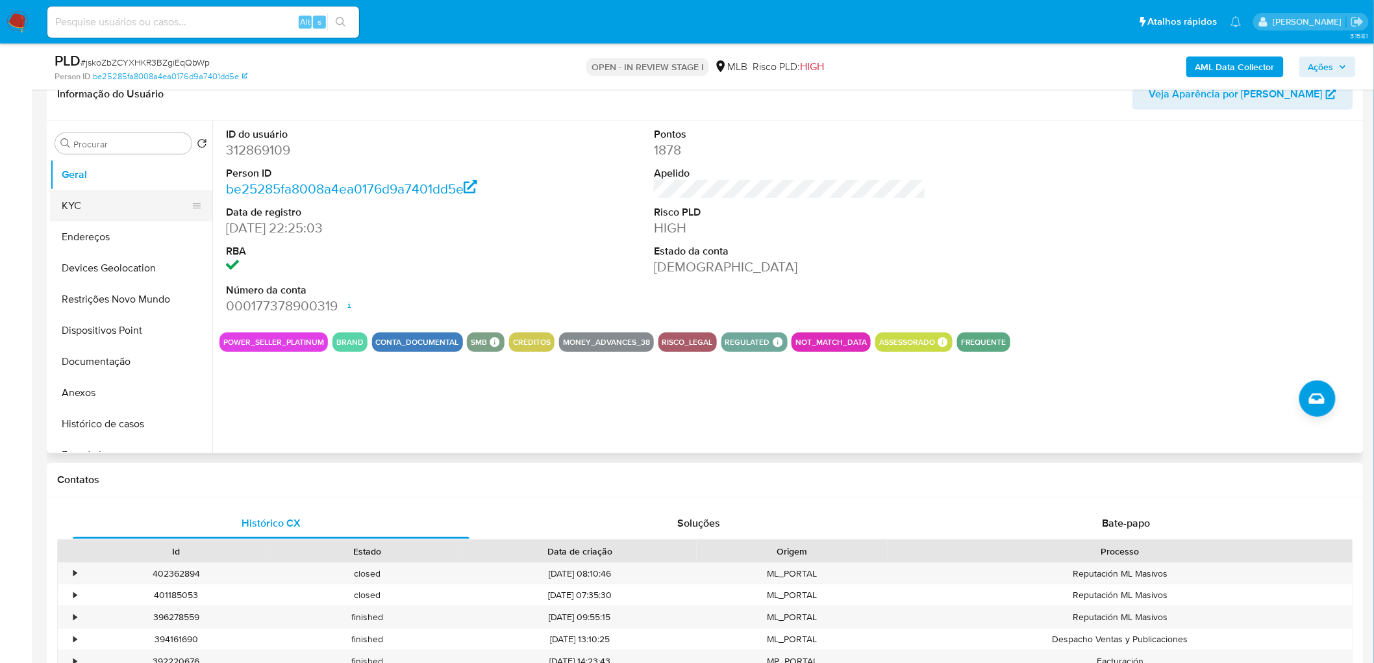
click at [139, 195] on button "KYC" at bounding box center [126, 205] width 152 height 31
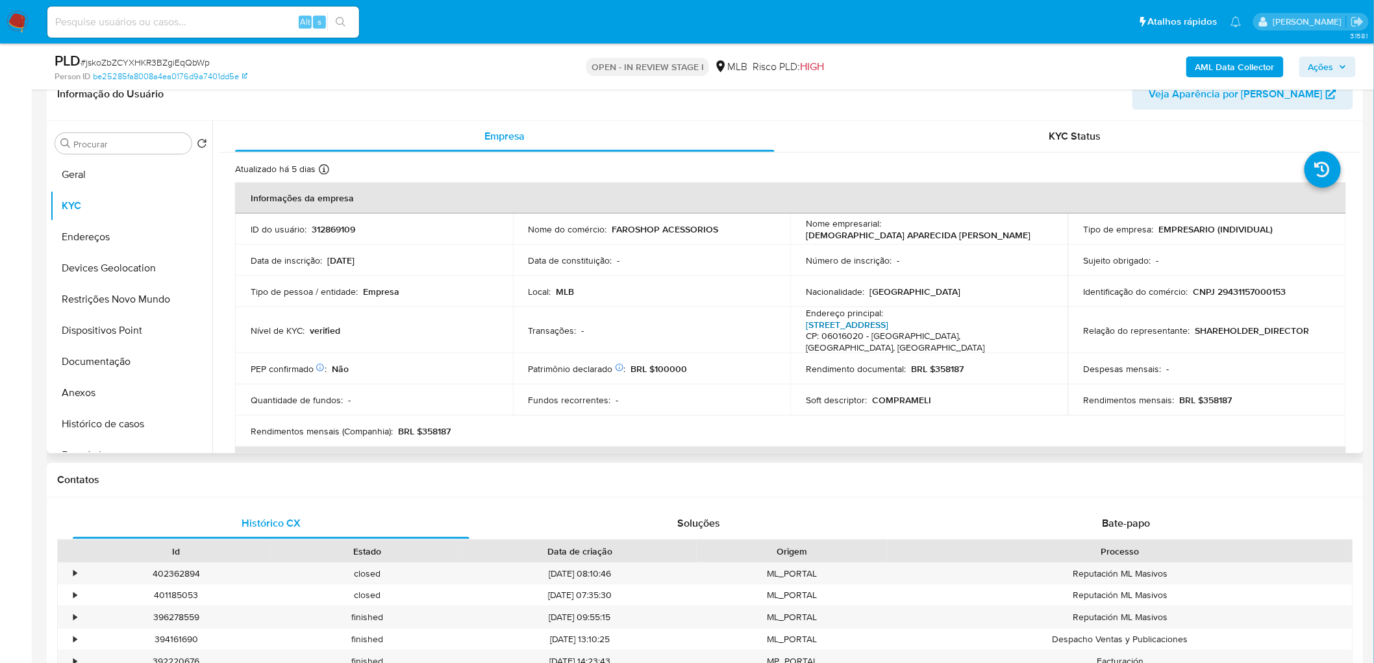
click at [888, 323] on link "Rua Presidente Castelo Branco 45, Centro" at bounding box center [847, 324] width 82 height 13
click at [121, 230] on button "Endereços" at bounding box center [126, 236] width 152 height 31
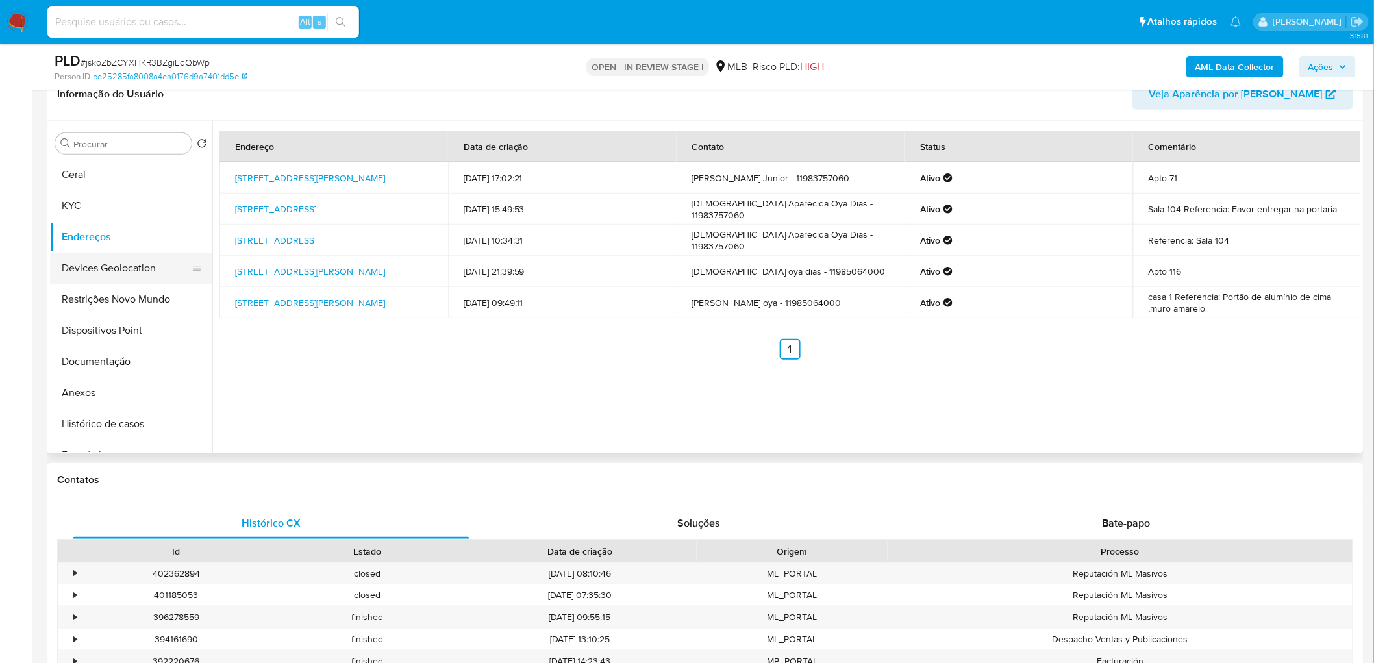
click at [133, 269] on button "Devices Geolocation" at bounding box center [126, 268] width 152 height 31
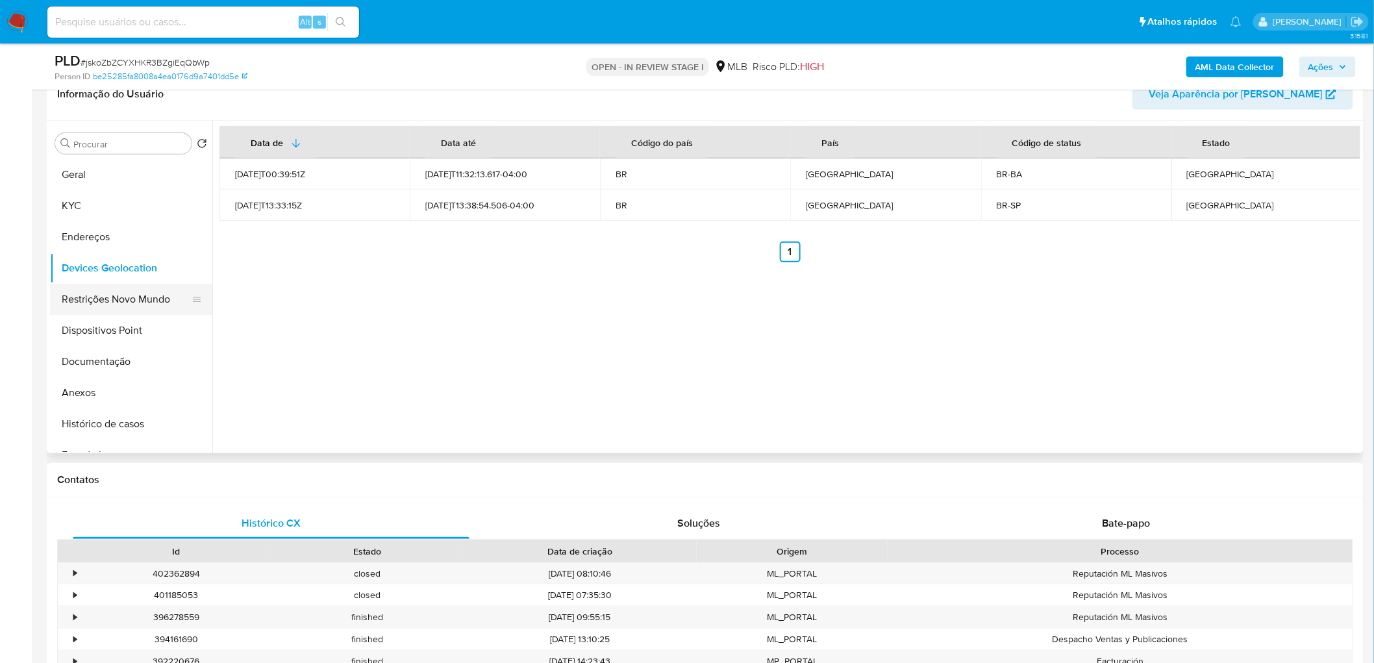
click at [88, 303] on button "Restrições Novo Mundo" at bounding box center [126, 299] width 152 height 31
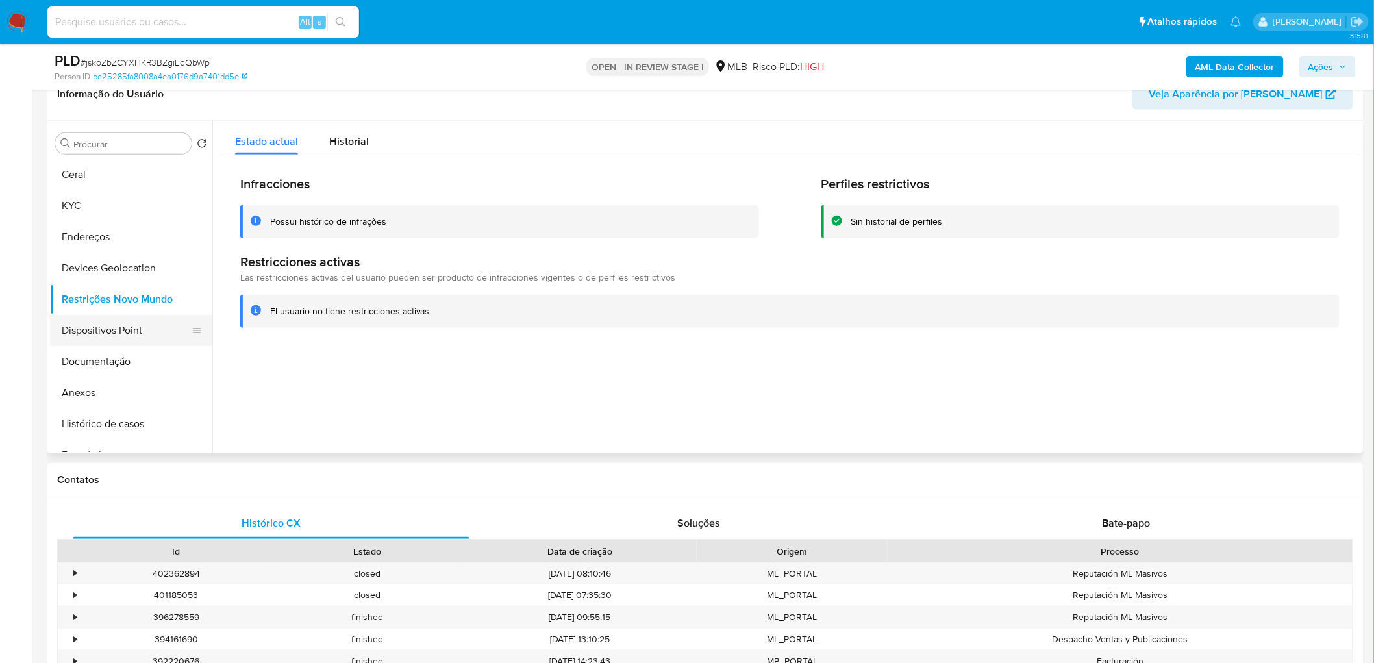
click at [96, 329] on button "Dispositivos Point" at bounding box center [126, 330] width 152 height 31
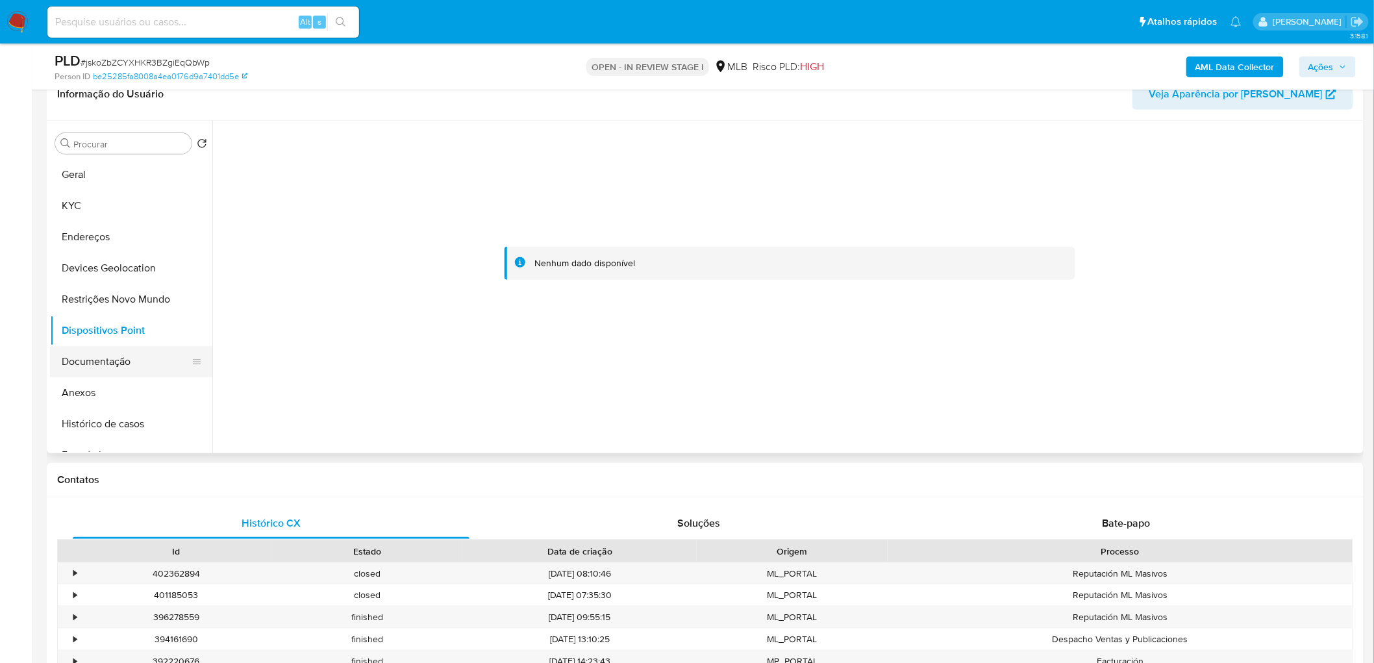
click at [111, 364] on button "Documentação" at bounding box center [126, 361] width 152 height 31
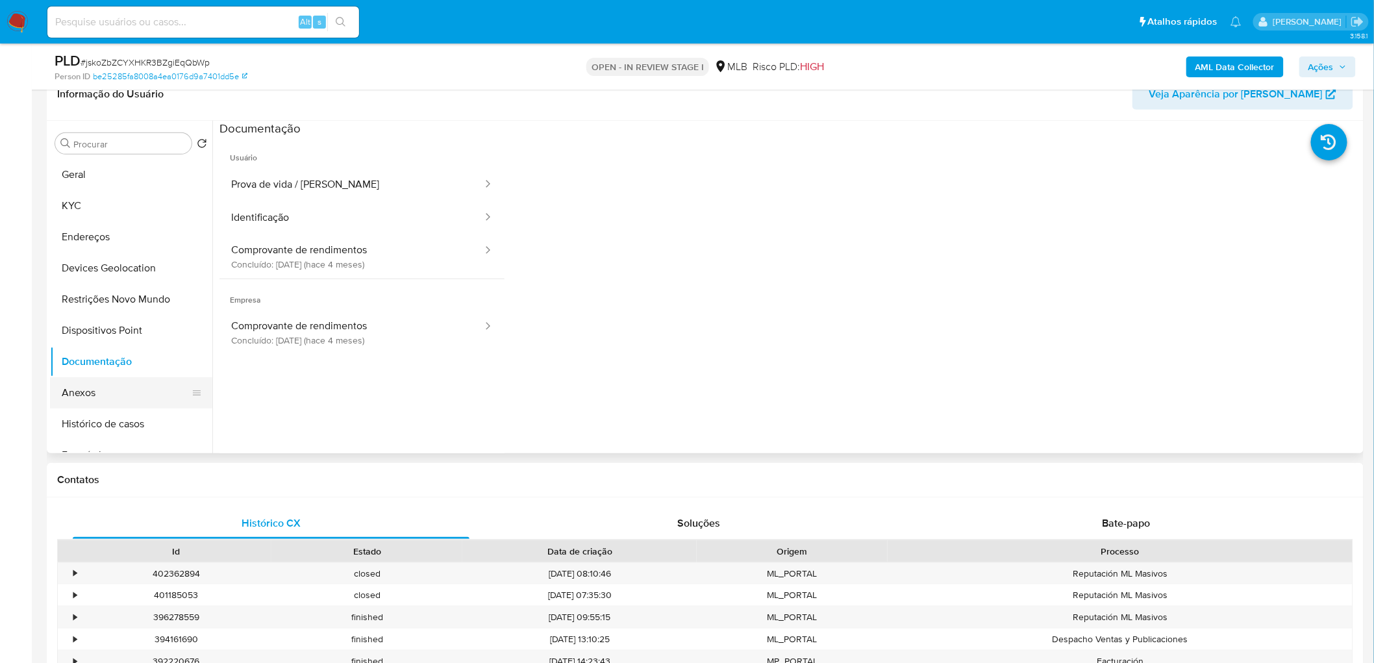
click at [121, 399] on button "Anexos" at bounding box center [126, 392] width 152 height 31
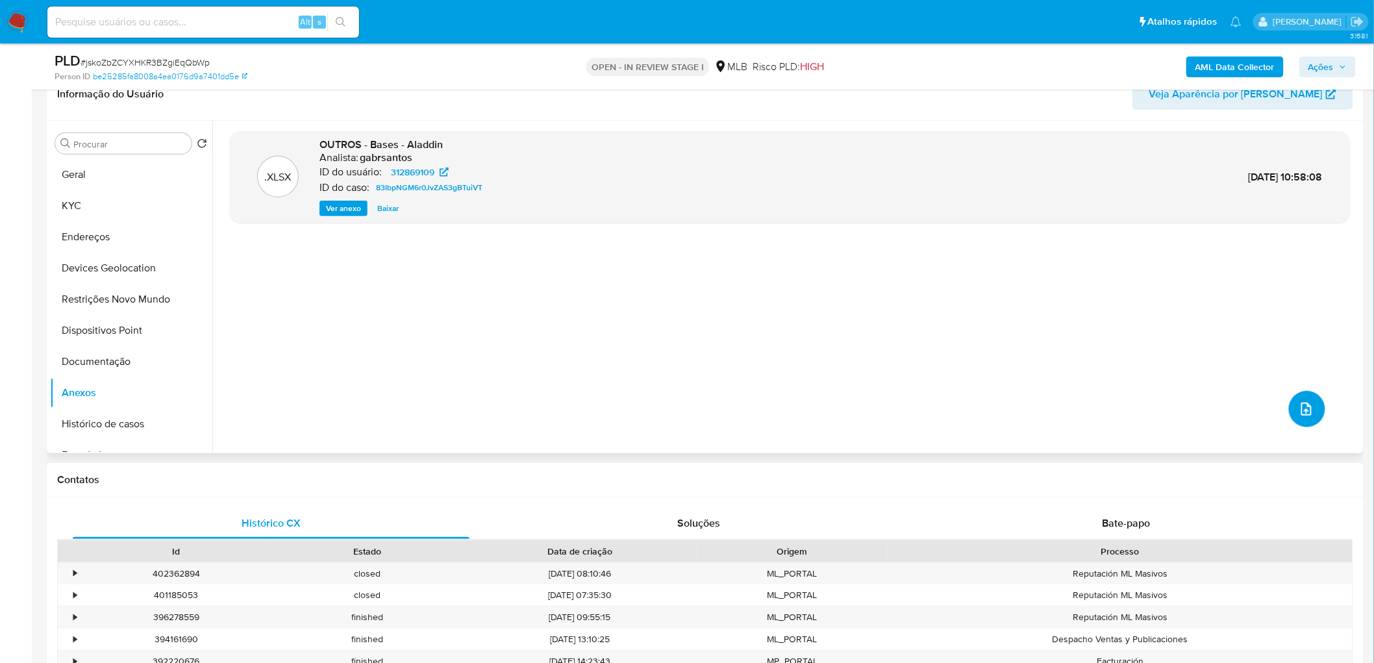
click at [1298, 410] on icon "upload-file" at bounding box center [1306, 409] width 16 height 16
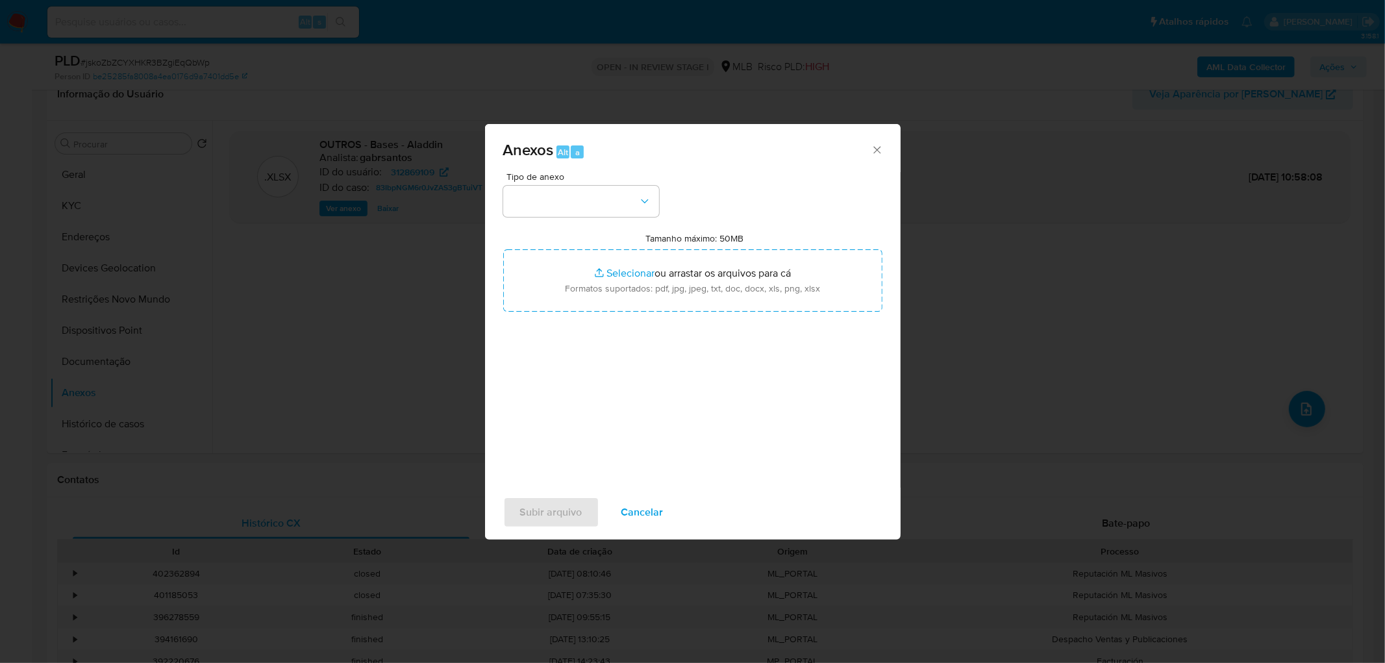
drag, startPoint x: 645, startPoint y: 517, endPoint x: 942, endPoint y: 295, distance: 370.7
click at [645, 513] on span "Cancelar" at bounding box center [642, 512] width 42 height 29
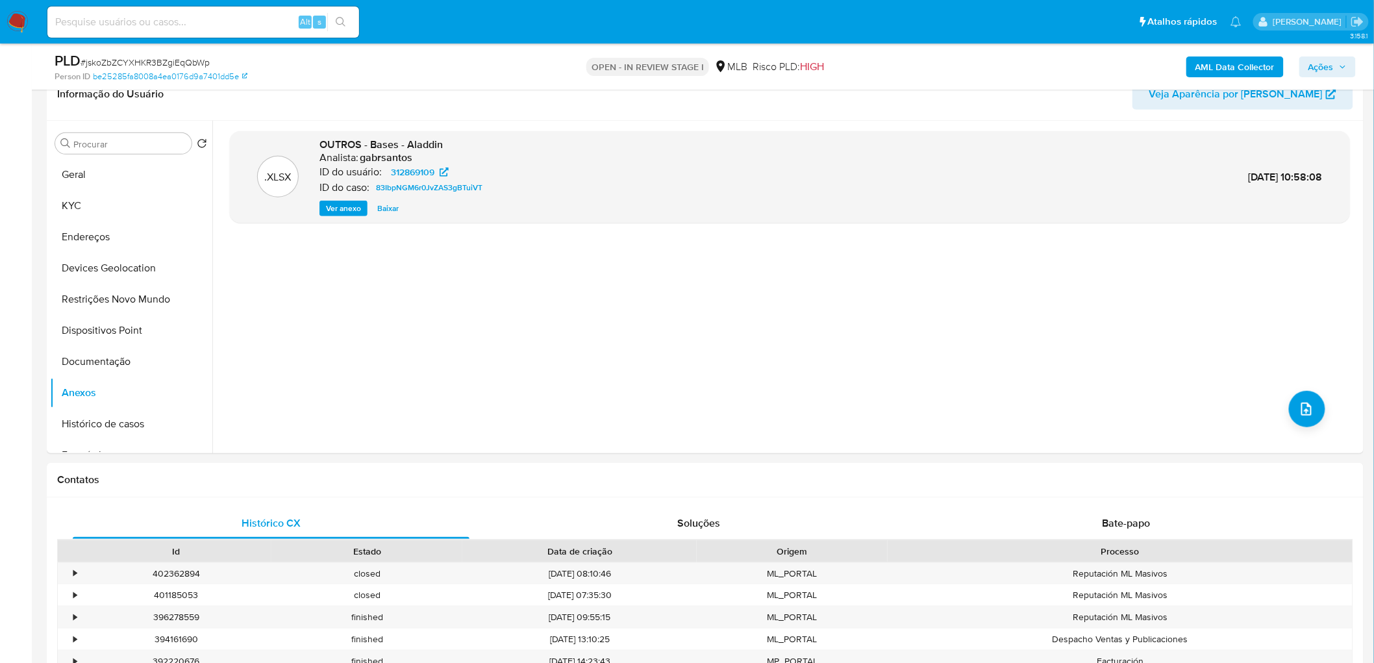
click at [1206, 69] on b "AML Data Collector" at bounding box center [1234, 66] width 79 height 21
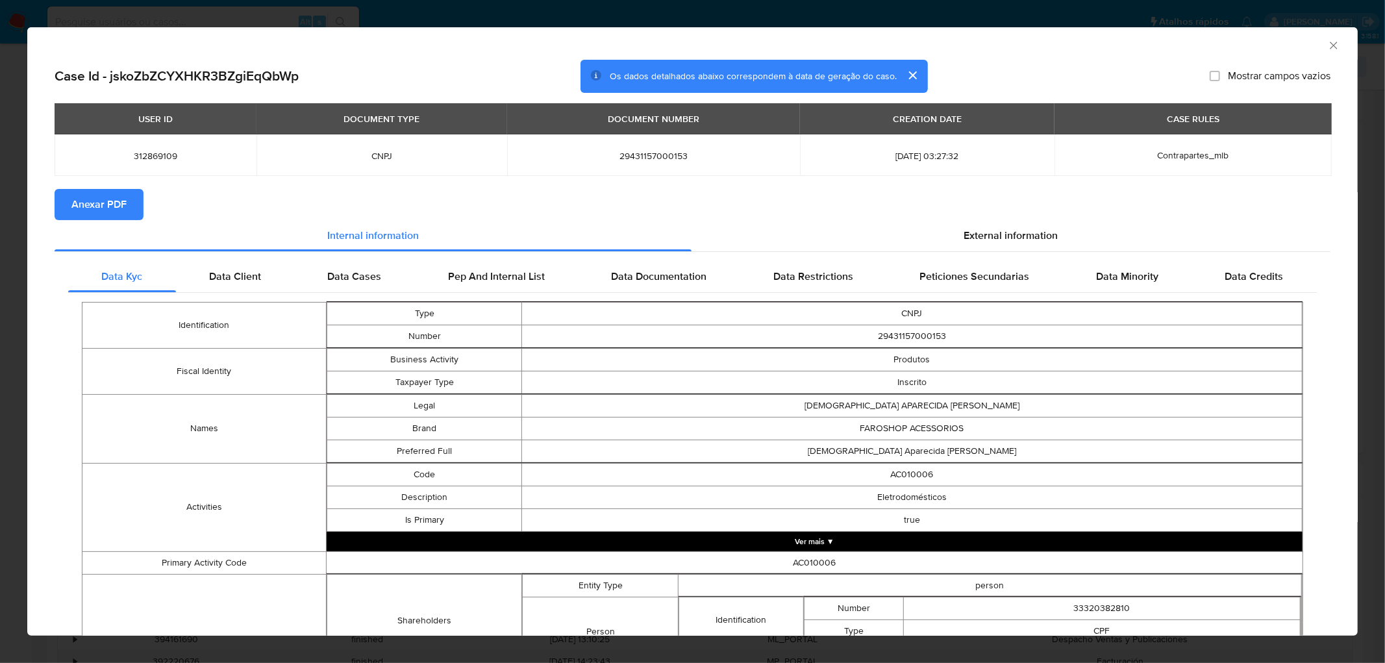
click at [98, 210] on span "Anexar PDF" at bounding box center [98, 204] width 55 height 29
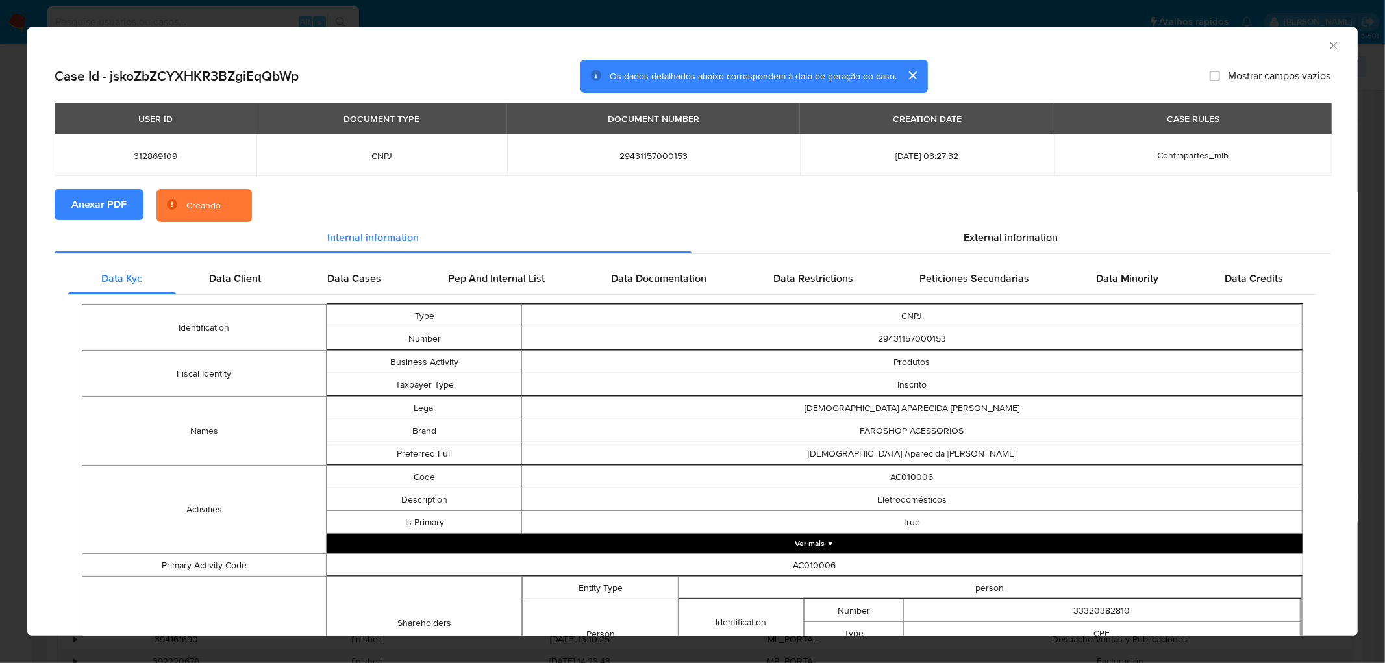
click at [1327, 43] on icon "Fechar a janela" at bounding box center [1333, 45] width 13 height 13
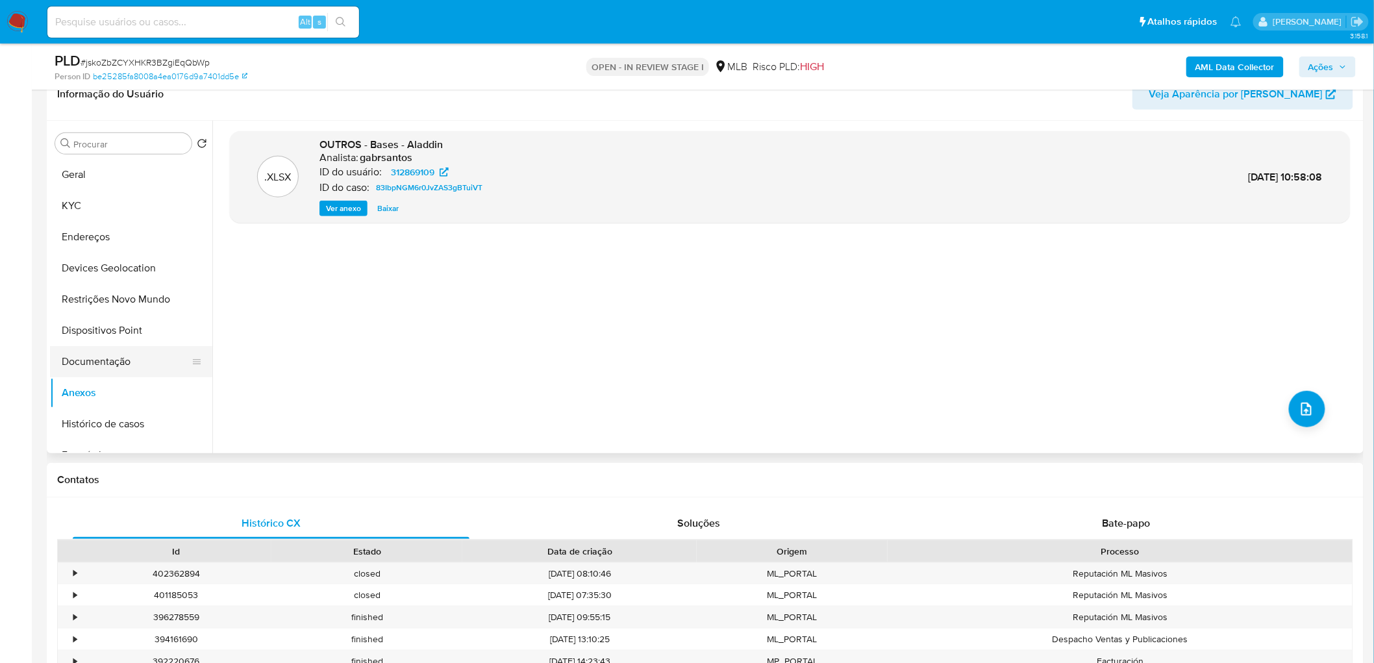
click at [130, 349] on button "Documentação" at bounding box center [126, 361] width 152 height 31
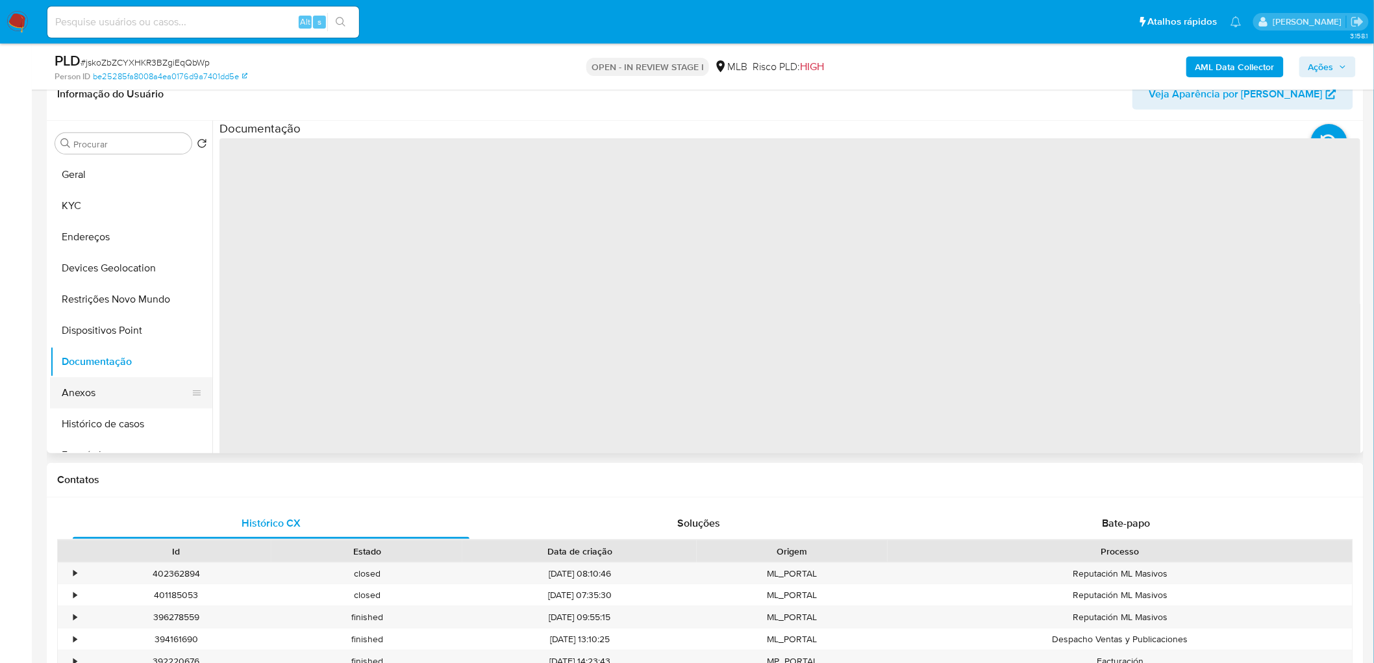
click at [106, 392] on button "Anexos" at bounding box center [126, 392] width 152 height 31
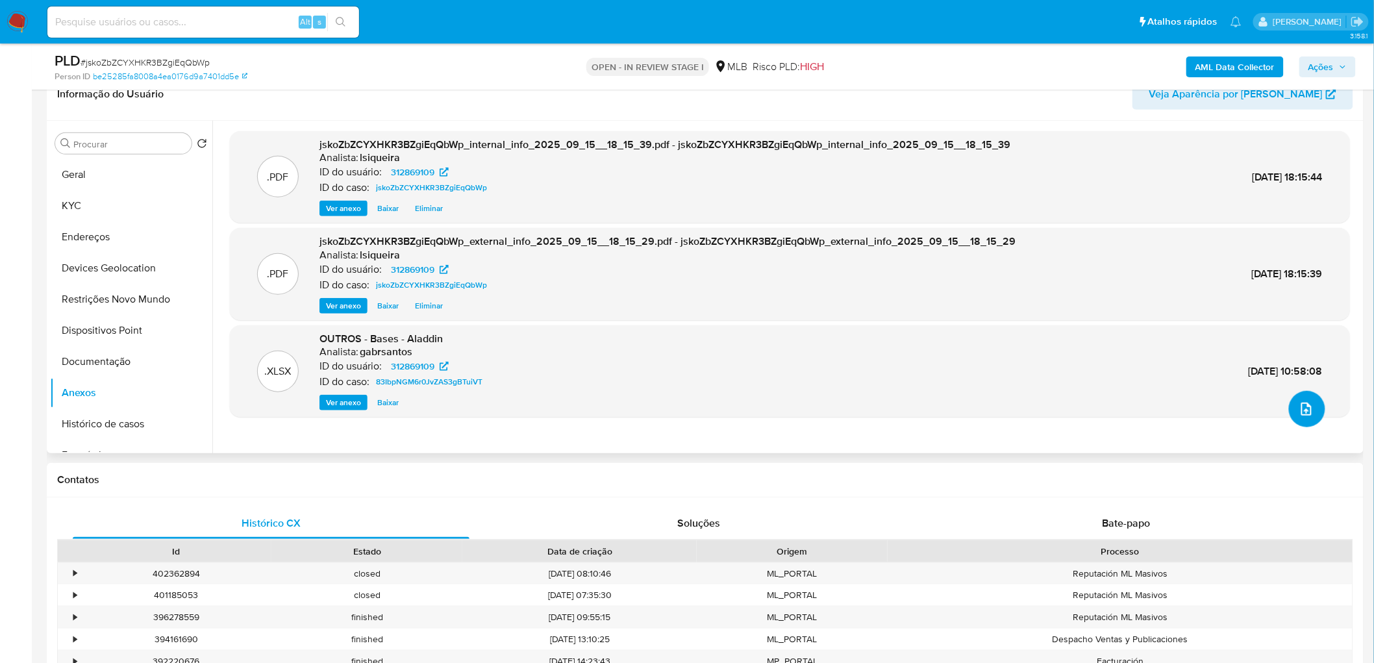
click at [1298, 405] on icon "upload-file" at bounding box center [1306, 409] width 16 height 16
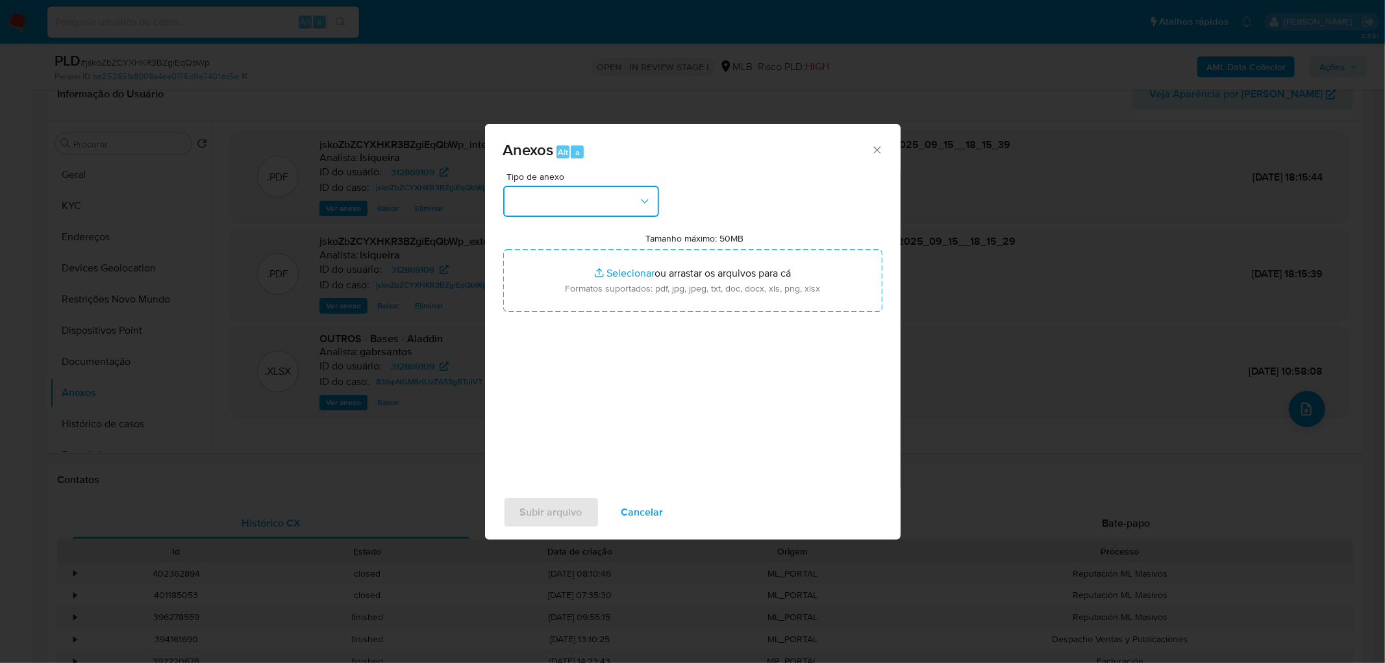
click at [580, 206] on button "button" at bounding box center [581, 201] width 156 height 31
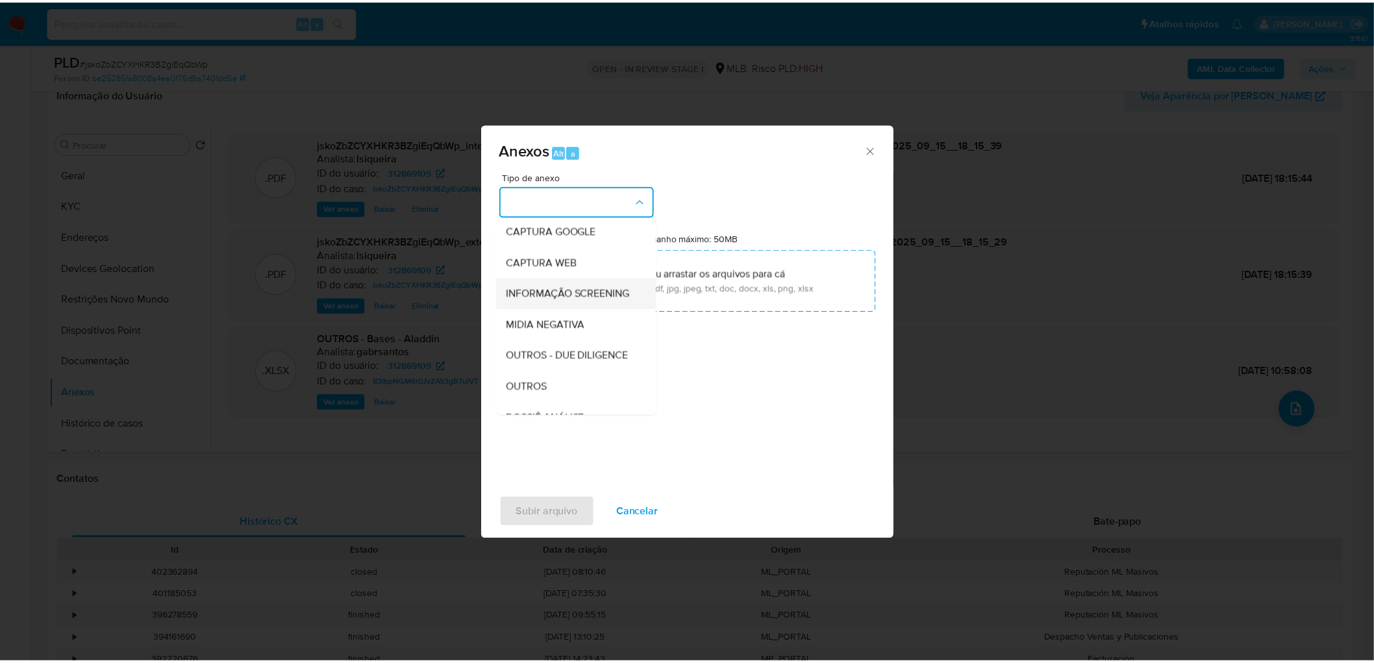
scroll to position [144, 0]
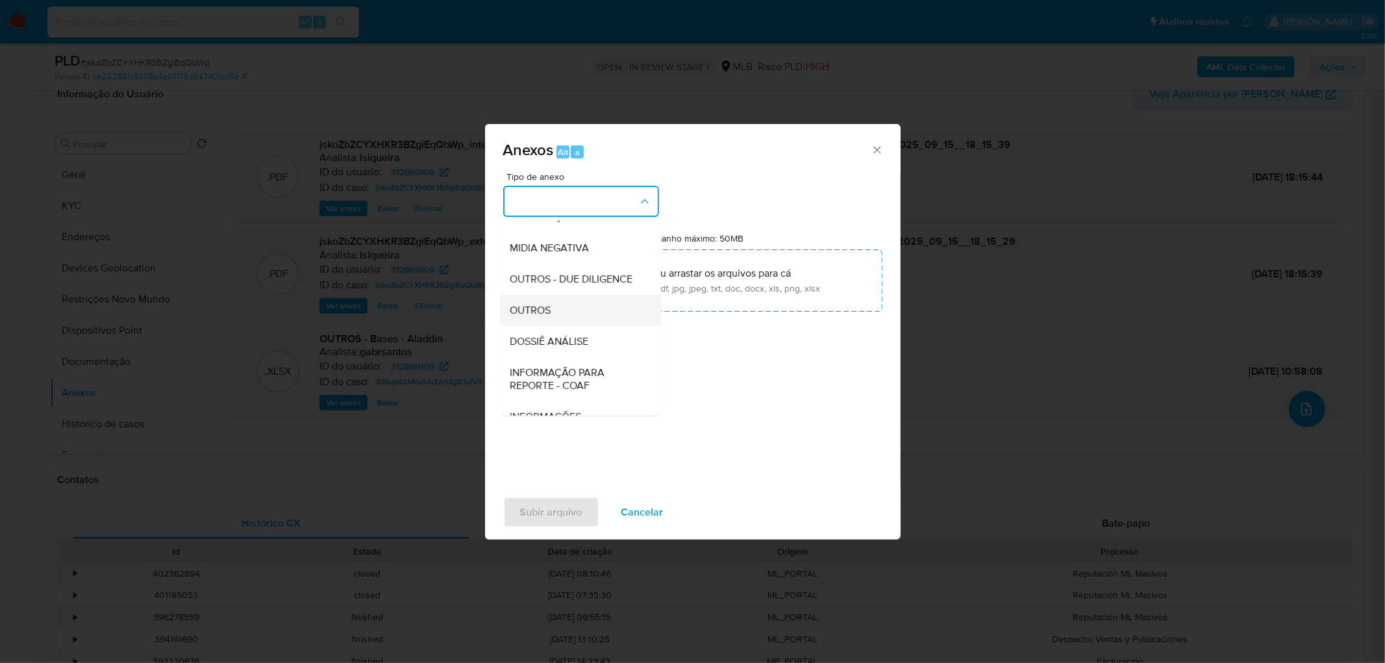
click at [563, 326] on div "OUTROS" at bounding box center [576, 310] width 132 height 31
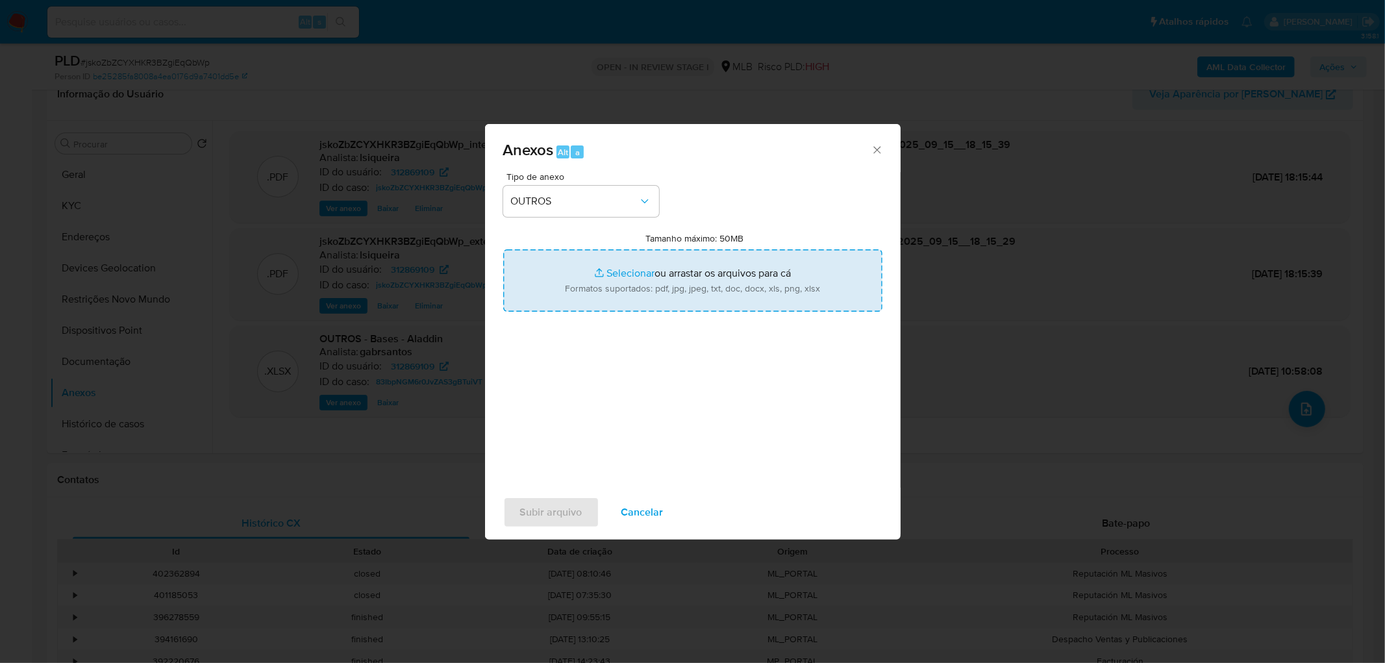
click at [646, 286] on input "Tamanho máximo: 50MB Selecionar arquivos" at bounding box center [692, 280] width 379 height 62
type input "C:\fakepath\Mulan 312869109_2025_09_15_14_55_55.xlsx"
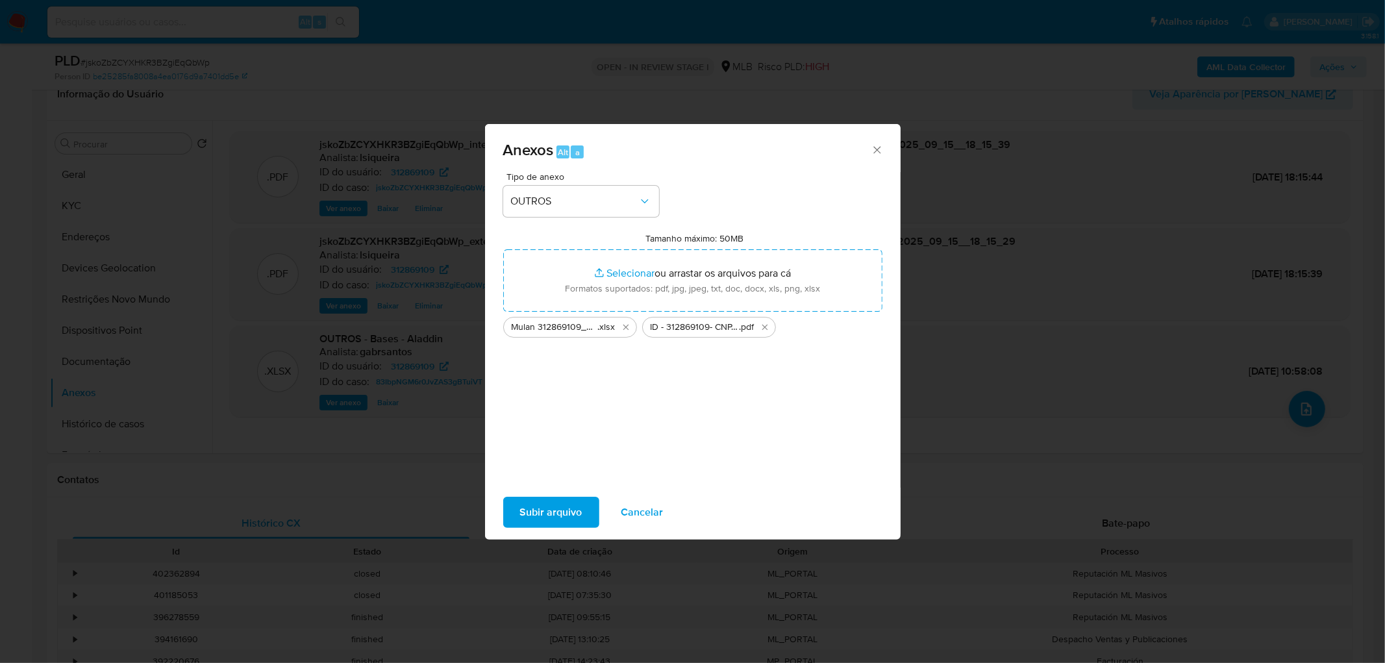
click at [550, 509] on span "Subir arquivo" at bounding box center [551, 512] width 62 height 29
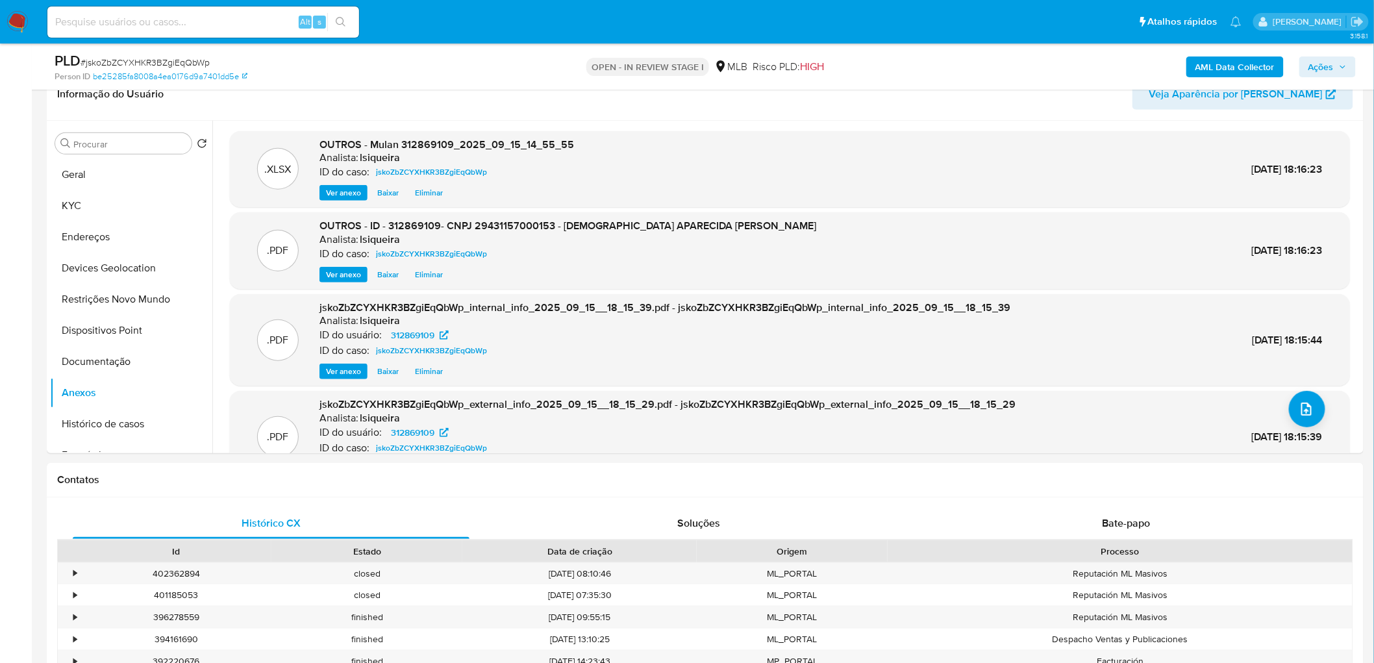
click at [1326, 65] on span "Ações" at bounding box center [1320, 66] width 25 height 21
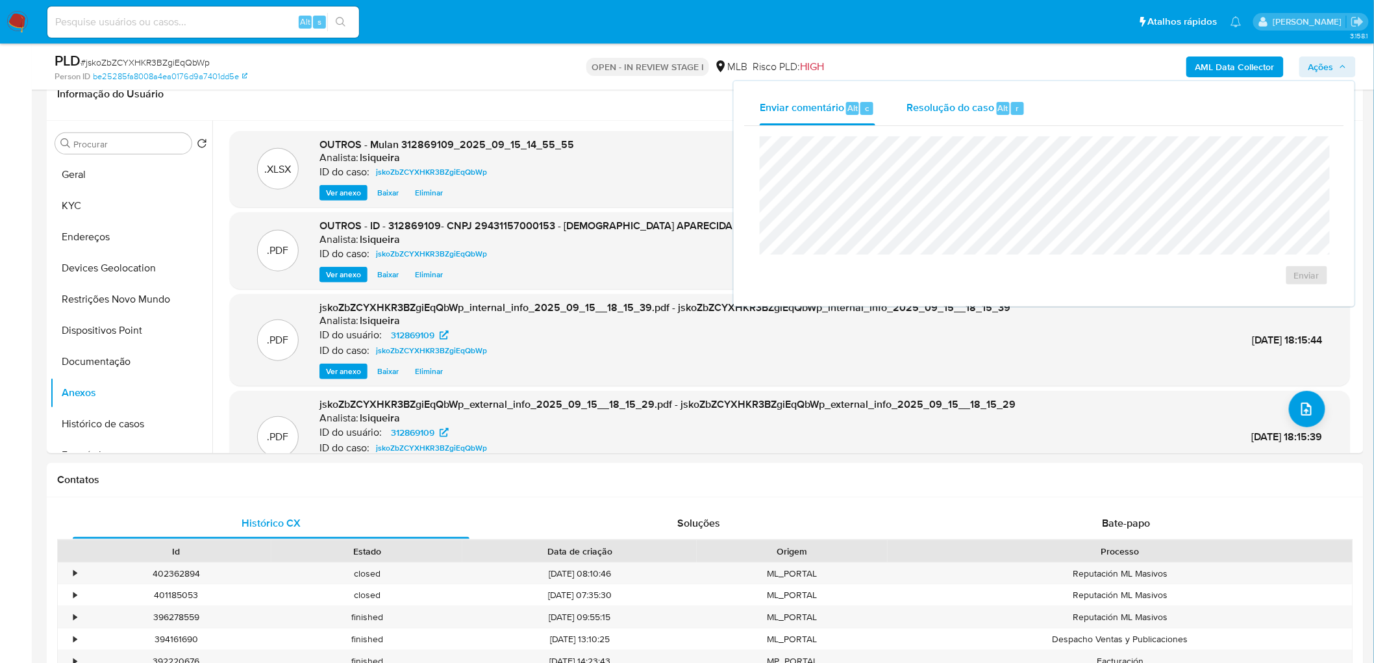
click at [941, 108] on span "Resolução do caso" at bounding box center [950, 107] width 88 height 15
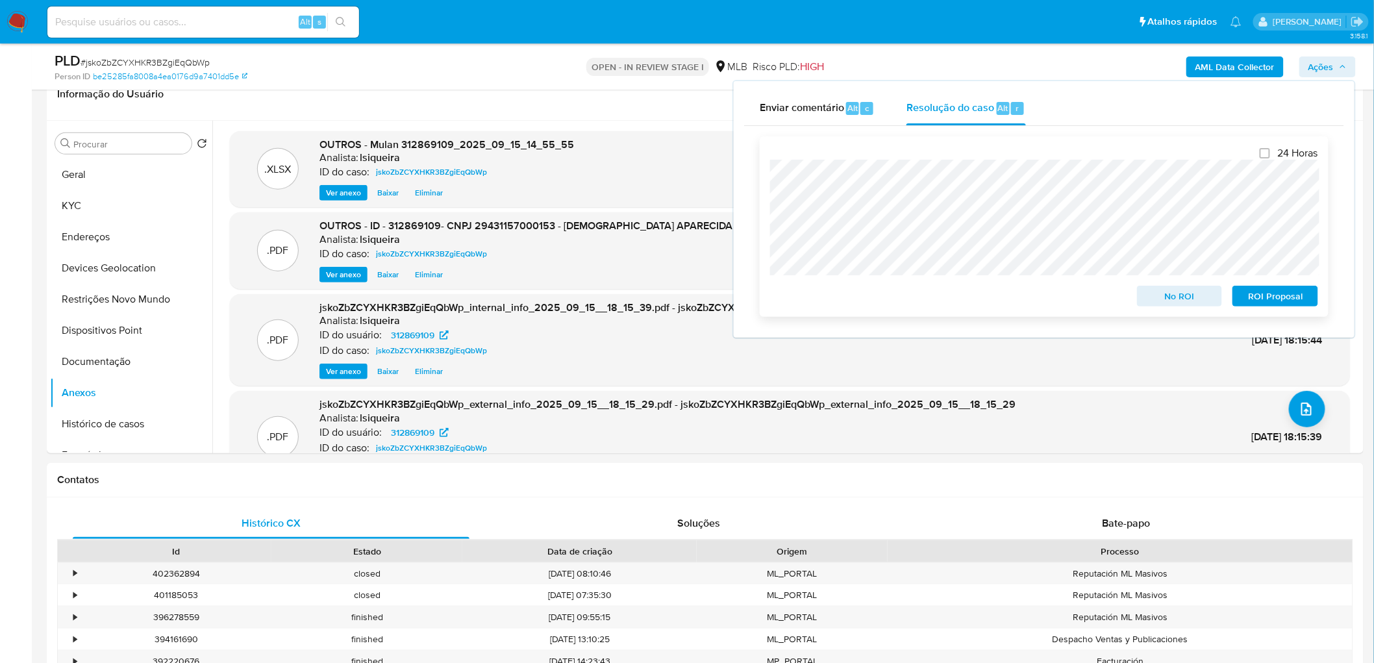
click at [760, 190] on div "24 Horas No ROI ROI Proposal" at bounding box center [1044, 226] width 569 height 180
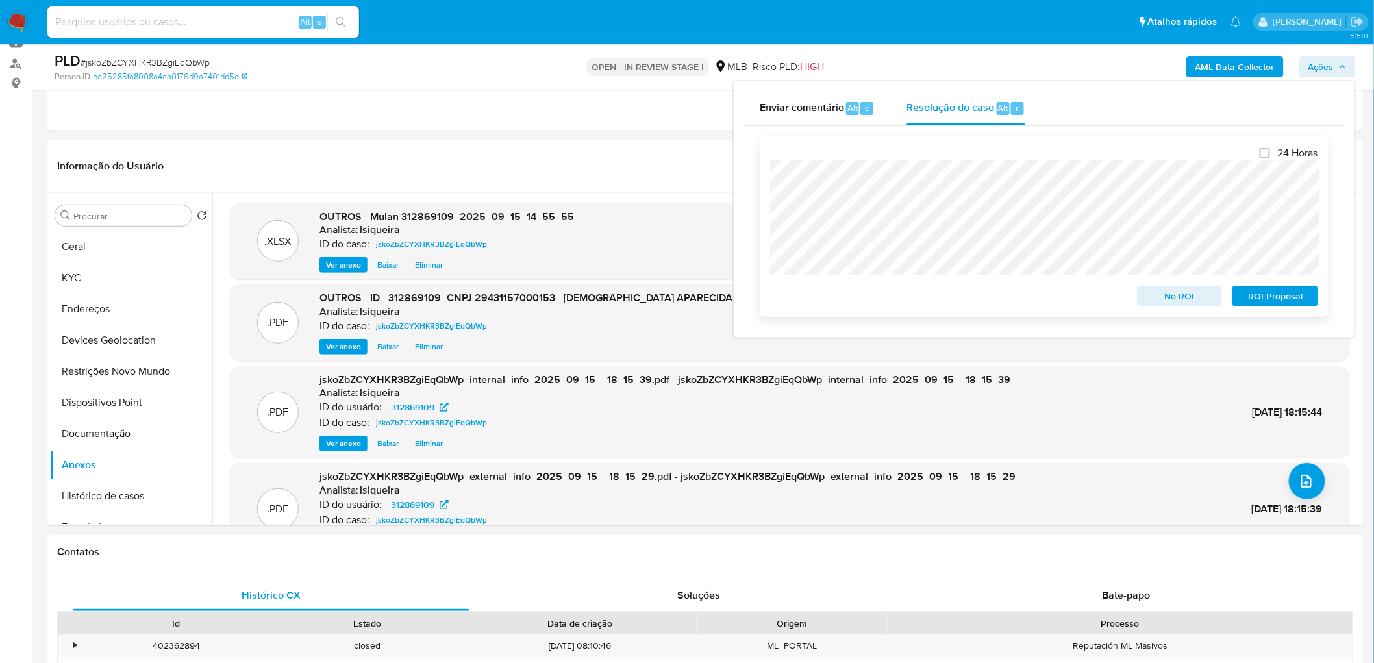
click at [1204, 299] on span "No ROI" at bounding box center [1180, 296] width 68 height 18
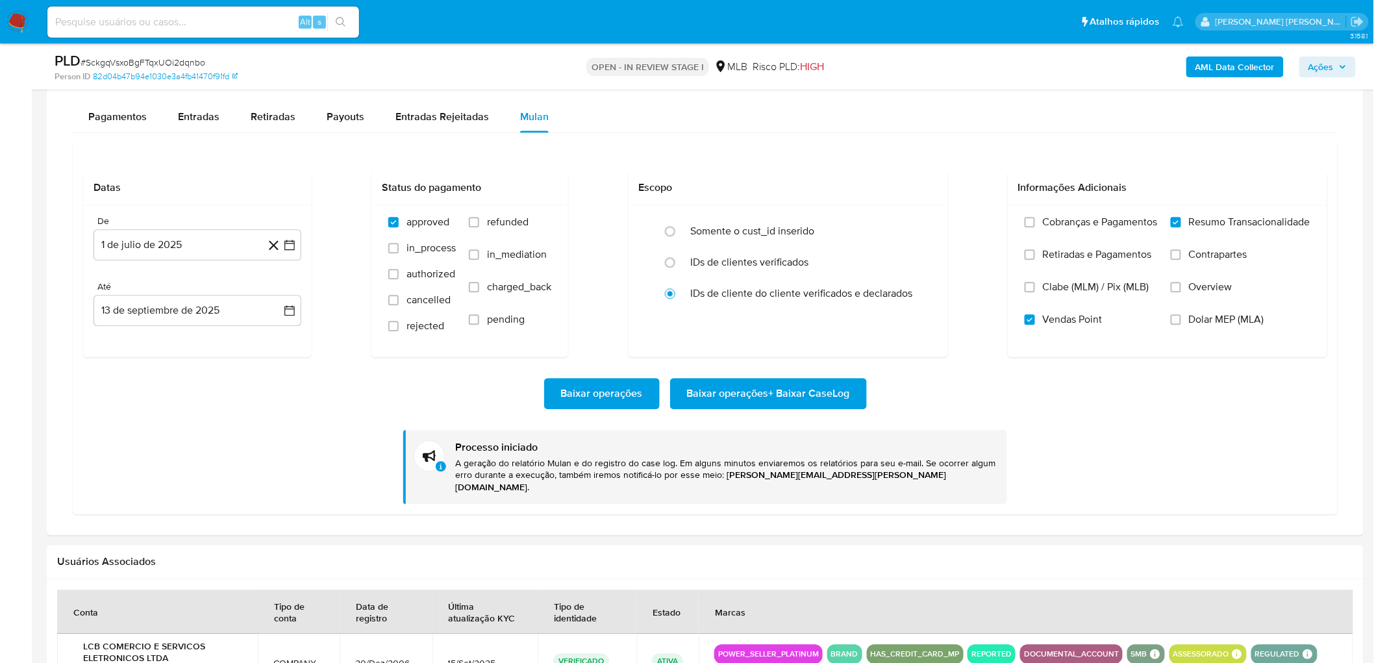
scroll to position [72, 0]
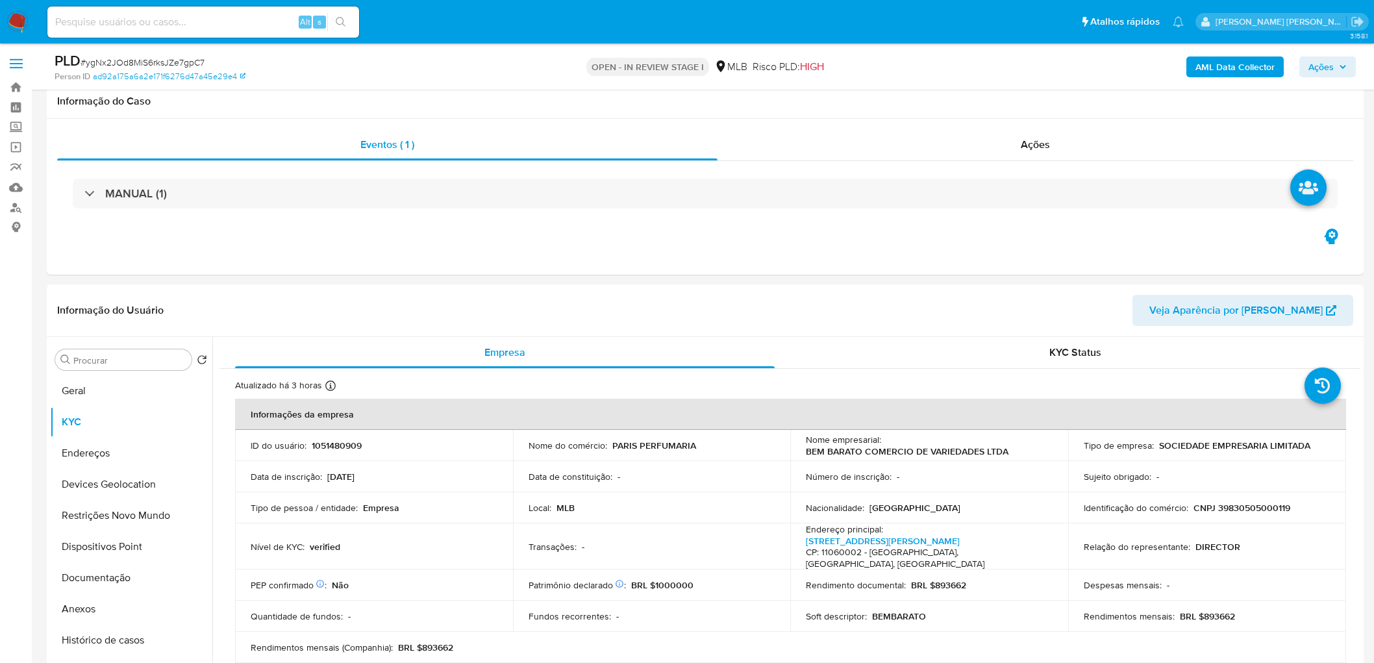
scroll to position [937, 0]
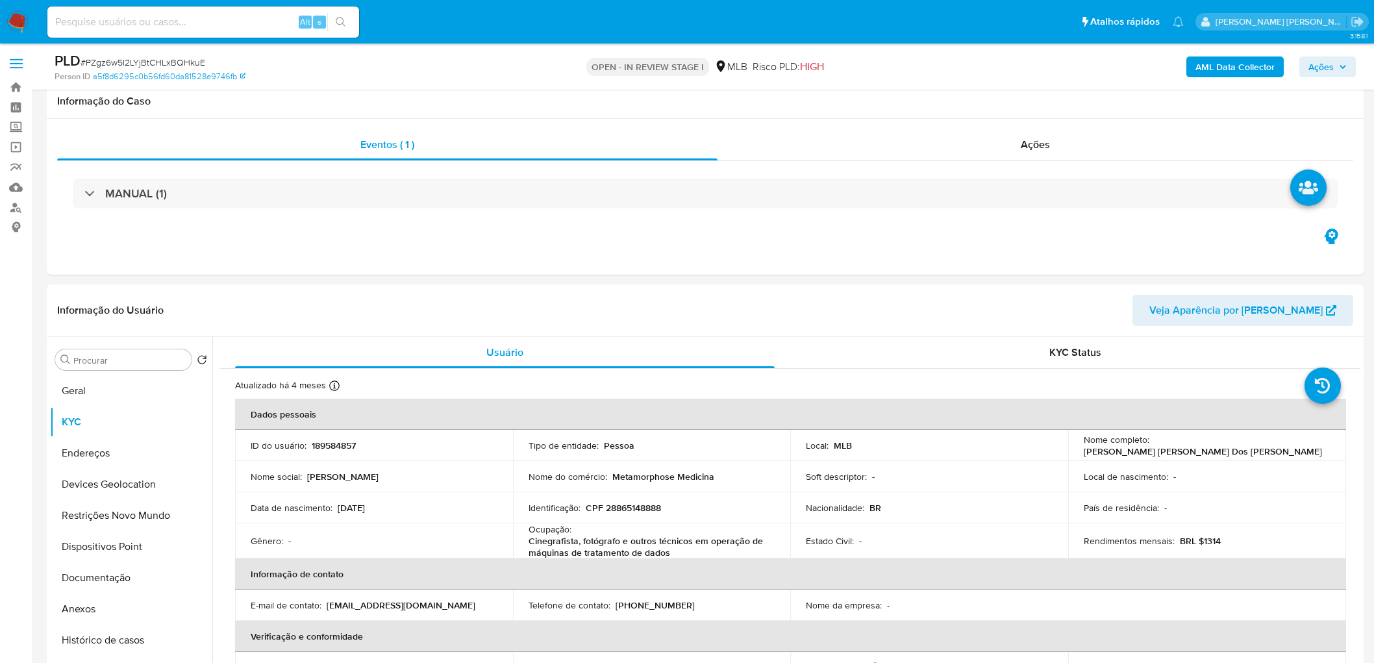
scroll to position [1009, 0]
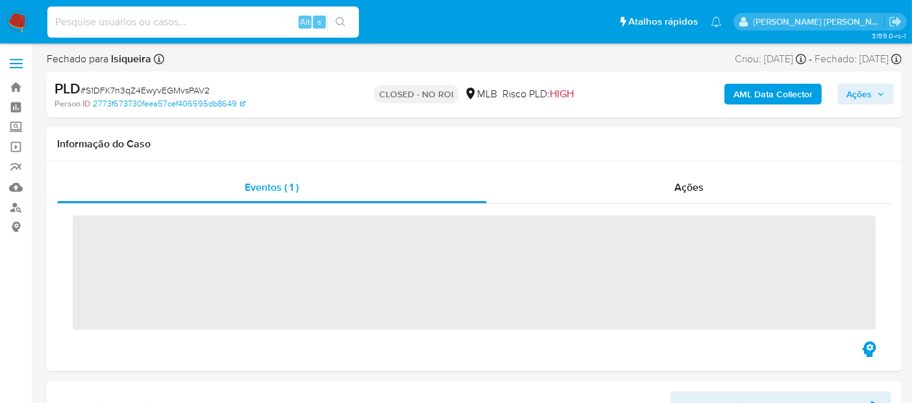
click at [164, 25] on input at bounding box center [203, 22] width 312 height 17
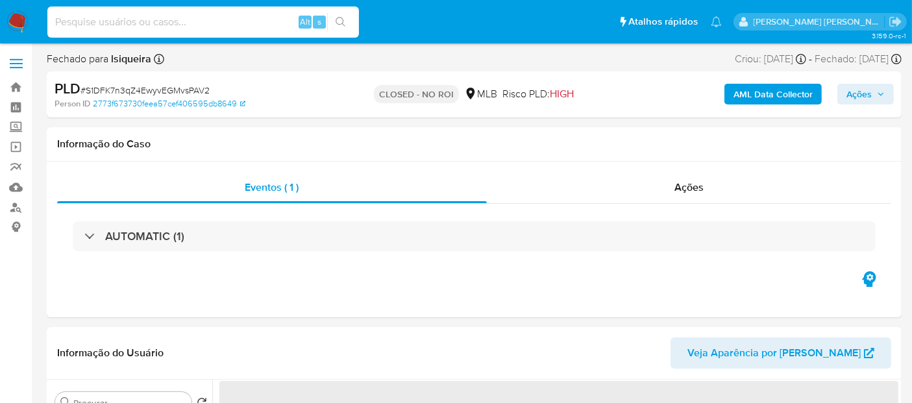
paste input "171804647"
type input "171804647"
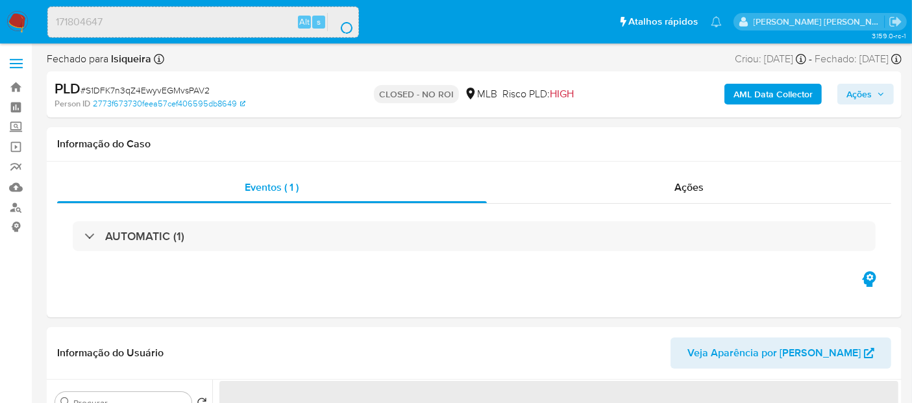
select select "10"
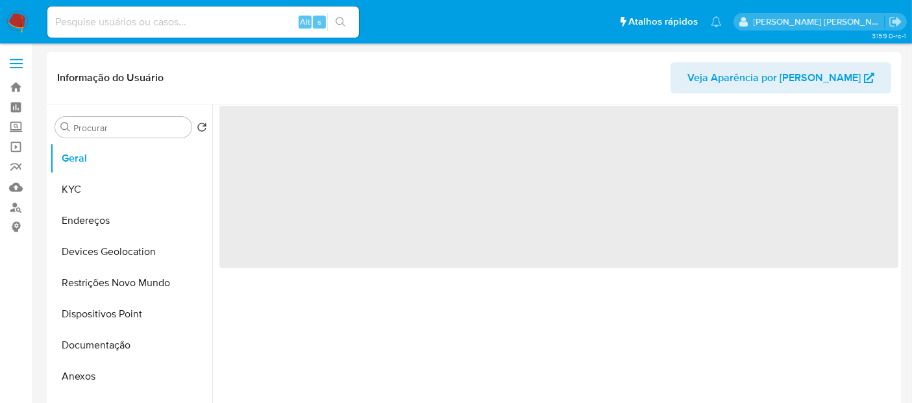
select select "10"
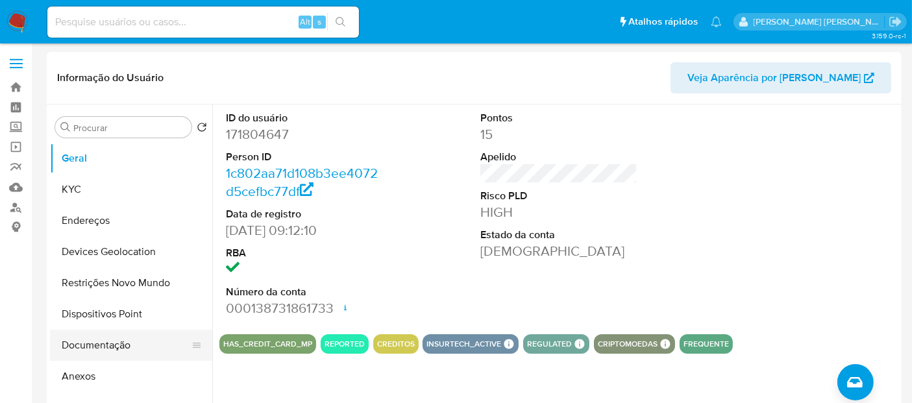
click at [123, 343] on button "Documentação" at bounding box center [126, 345] width 152 height 31
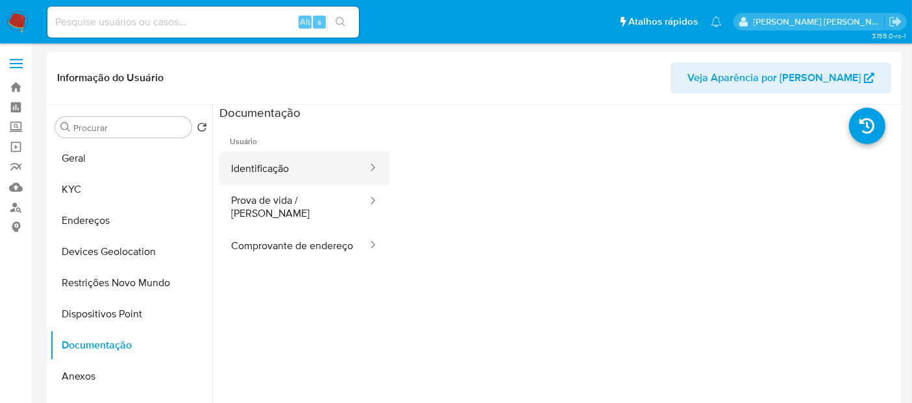
click at [318, 171] on button "Identificação" at bounding box center [293, 168] width 149 height 33
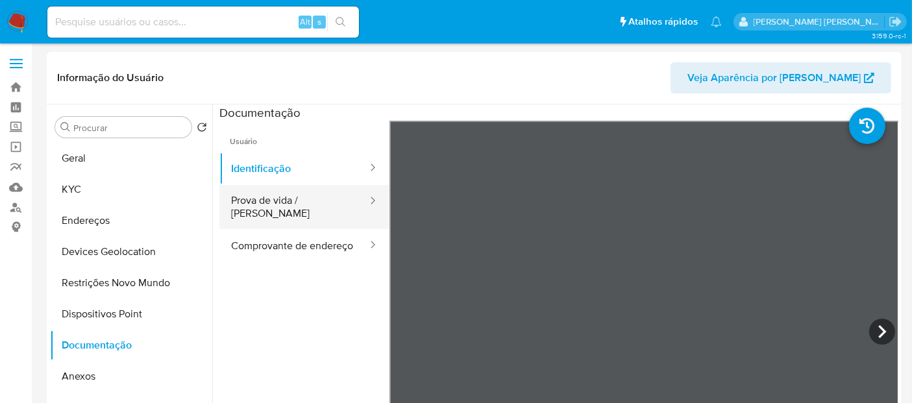
click at [267, 207] on button "Prova de vida / Selfie" at bounding box center [293, 207] width 149 height 44
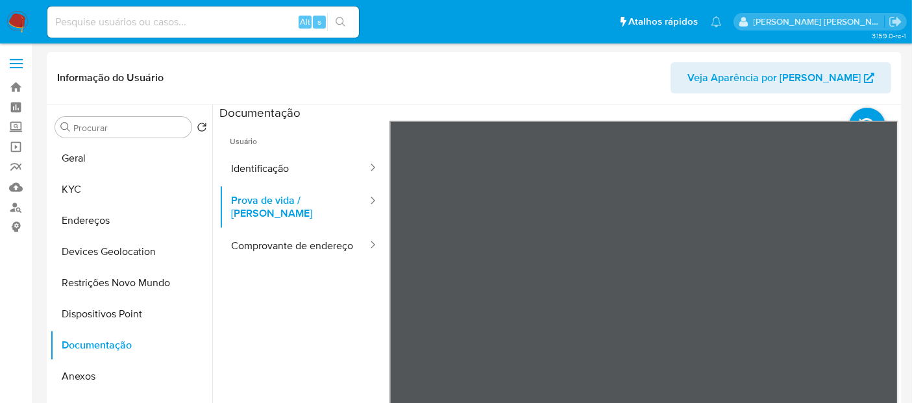
click at [22, 9] on nav "Pausado Ver notificaciones Alt s Atalhos rápidos Presiona las siguientes teclas…" at bounding box center [456, 21] width 912 height 43
click at [282, 167] on button "Identificação" at bounding box center [293, 168] width 149 height 33
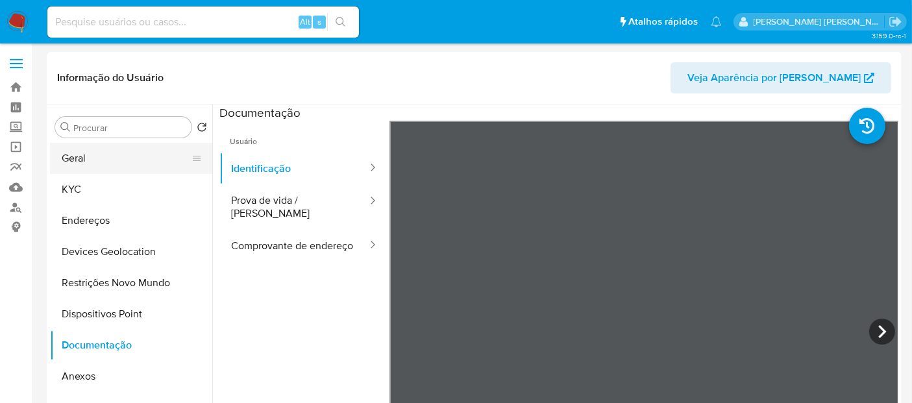
click at [104, 150] on button "Geral" at bounding box center [126, 158] width 152 height 31
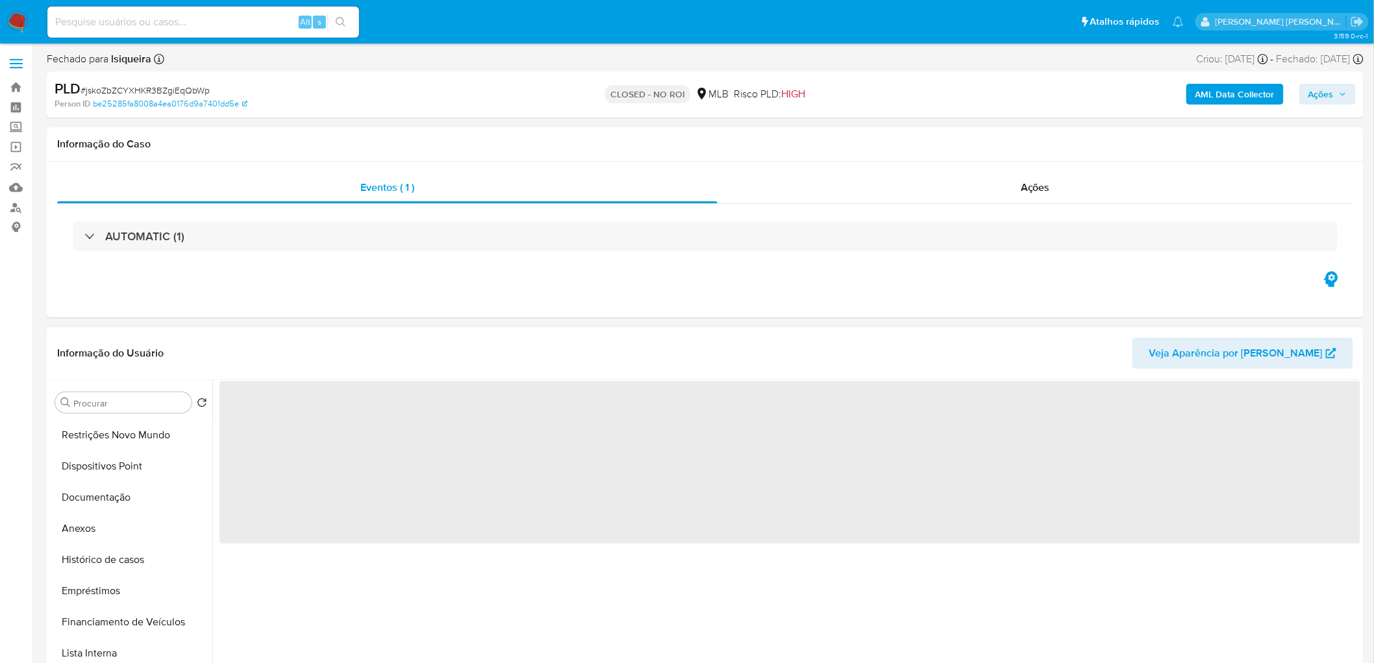
scroll to position [216, 0]
select select "10"
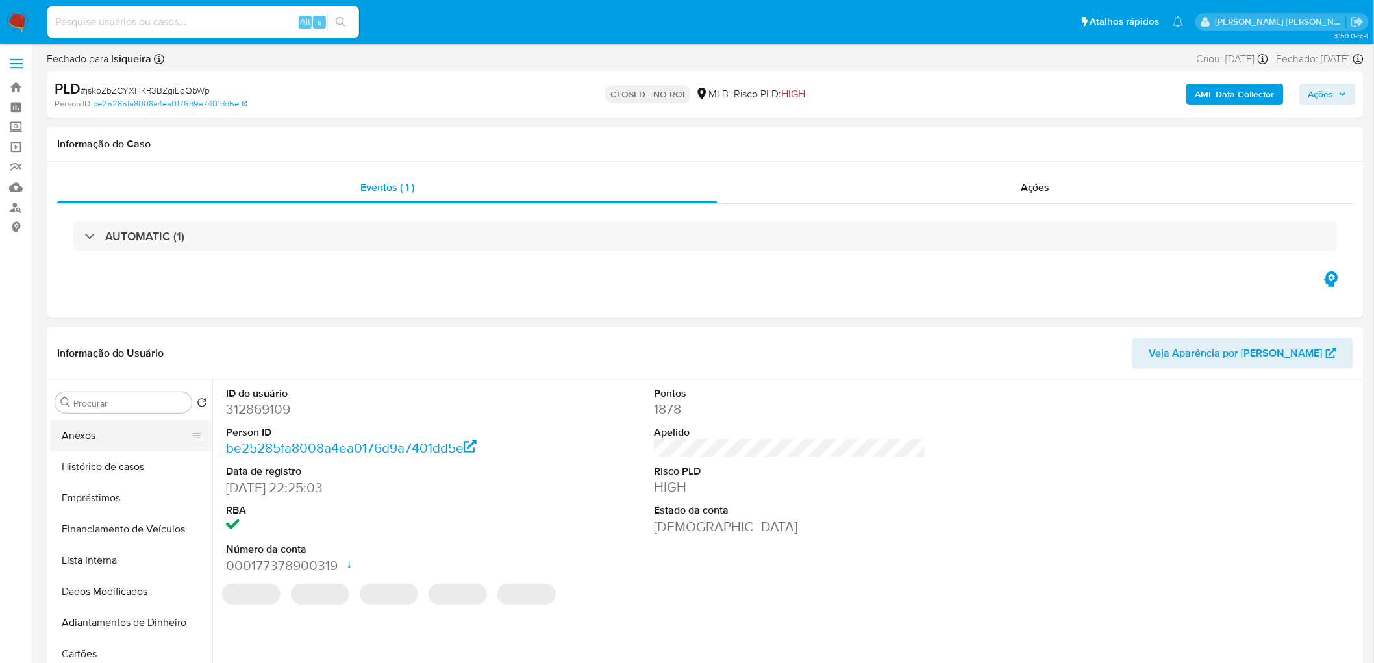
click at [138, 438] on button "Anexos" at bounding box center [126, 435] width 152 height 31
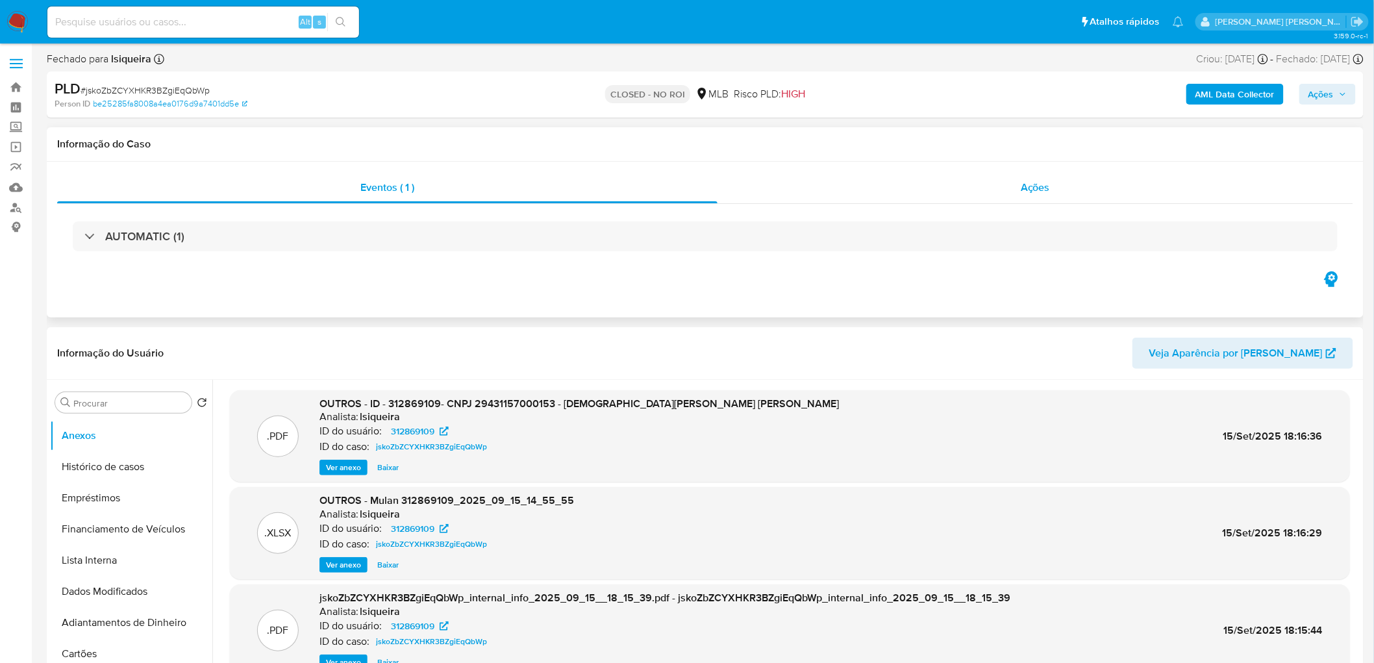
click at [1052, 184] on div "Ações" at bounding box center [1035, 187] width 636 height 31
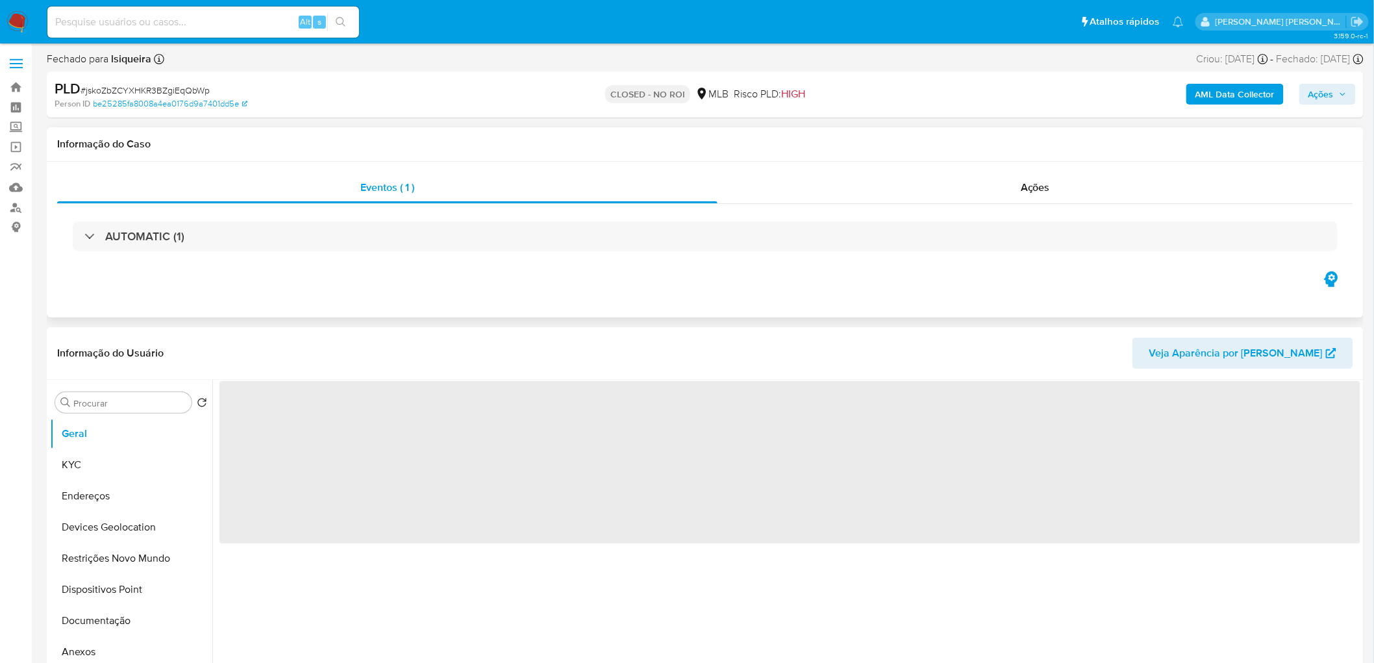
select select "10"
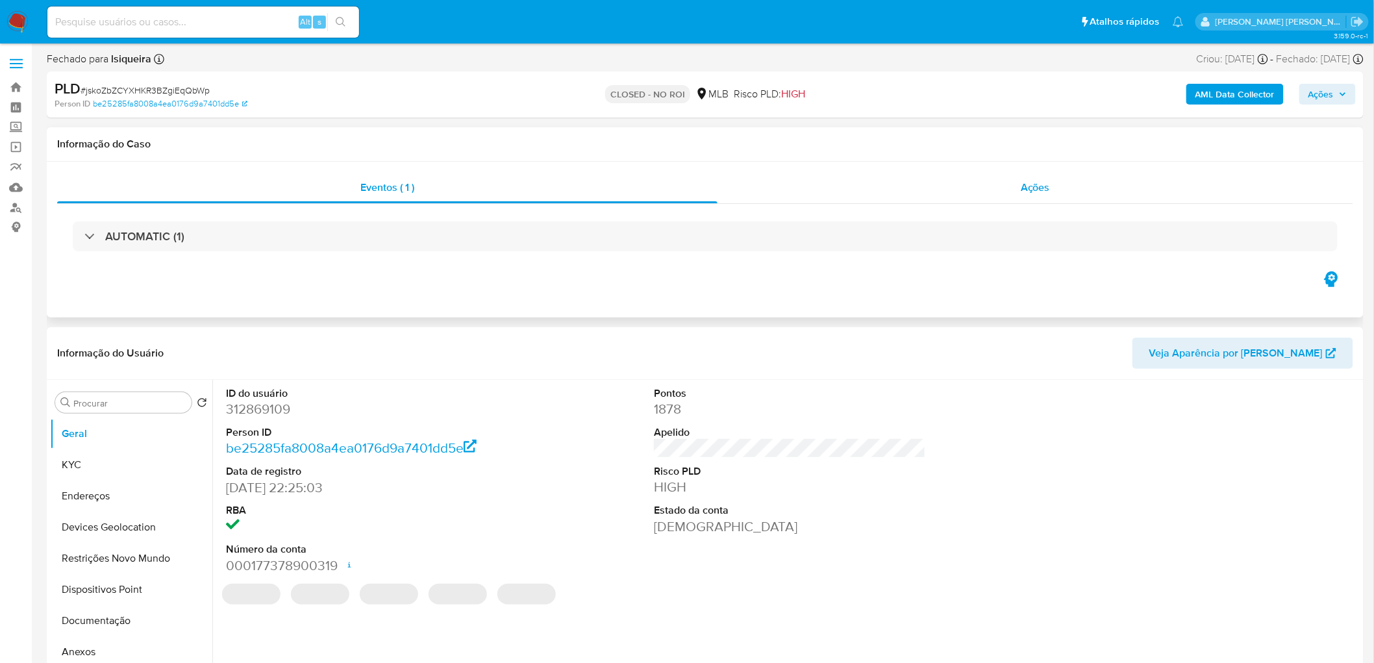
click at [1070, 184] on div "Ações" at bounding box center [1035, 187] width 636 height 31
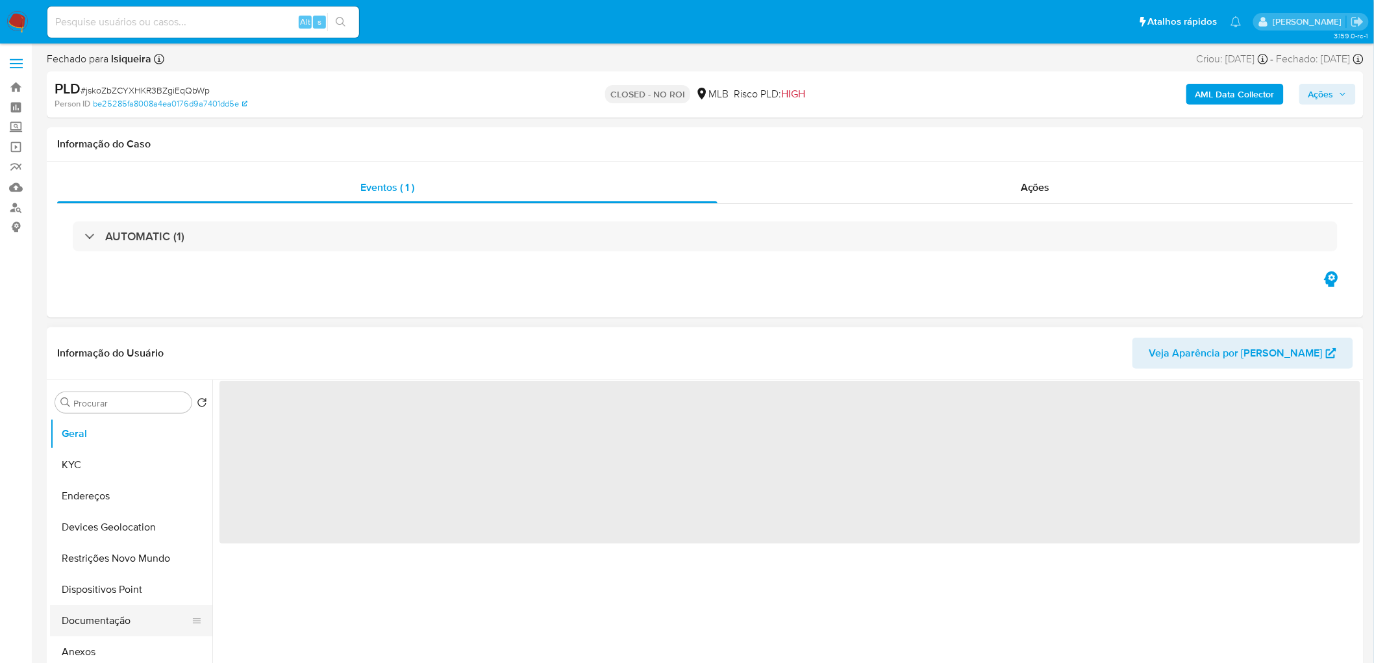
select select "10"
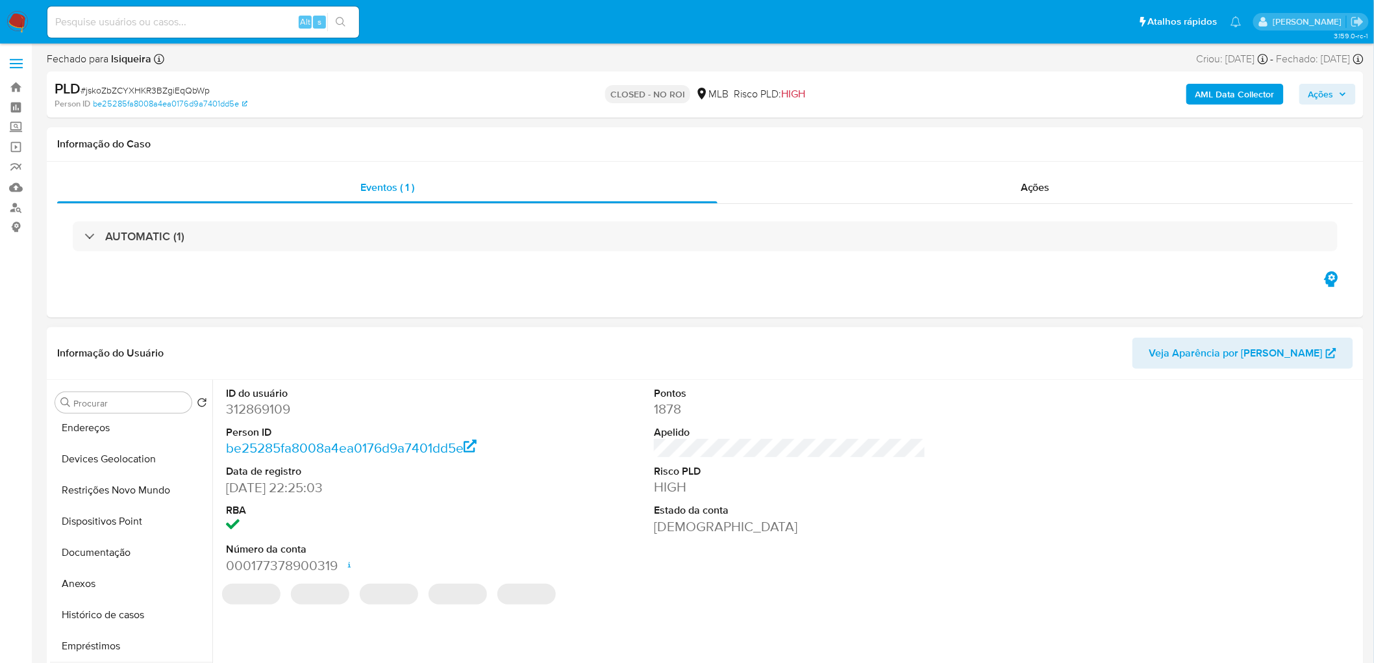
scroll to position [144, 0]
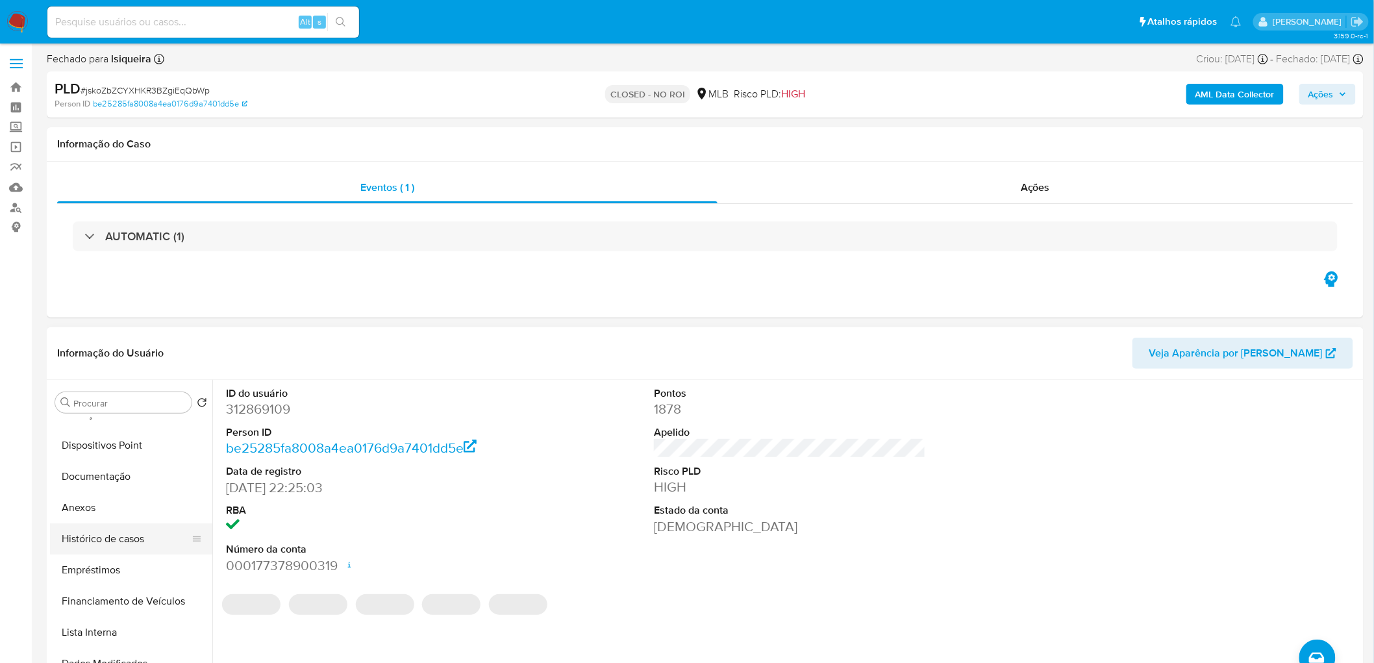
click at [112, 539] on button "Histórico de casos" at bounding box center [126, 538] width 152 height 31
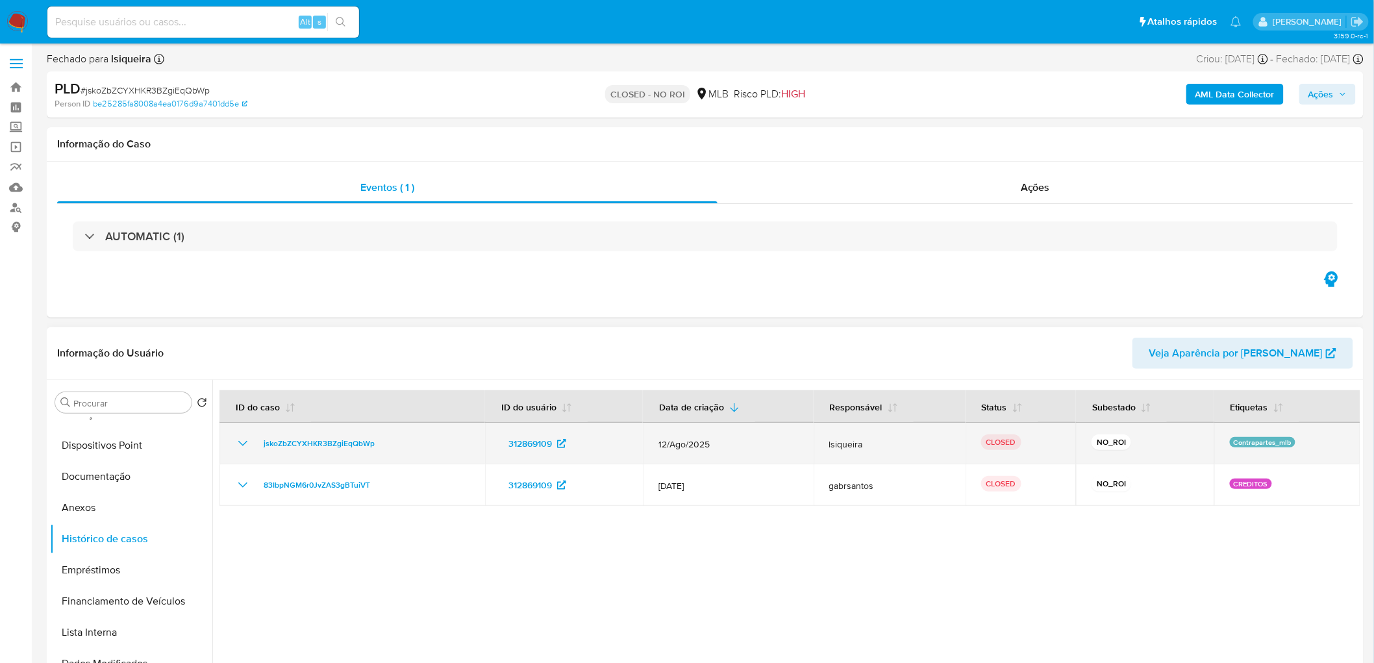
click at [245, 439] on icon "Mostrar/Ocultar" at bounding box center [243, 444] width 16 height 16
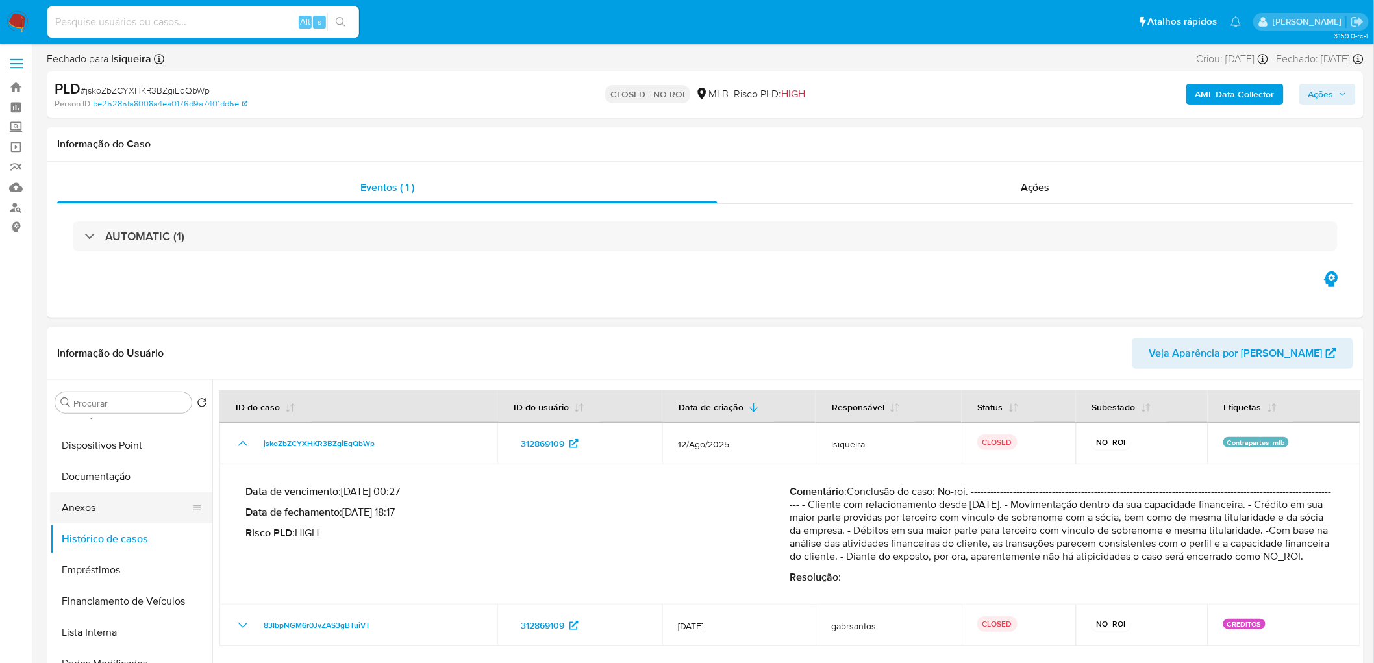
click at [105, 513] on button "Anexos" at bounding box center [126, 507] width 152 height 31
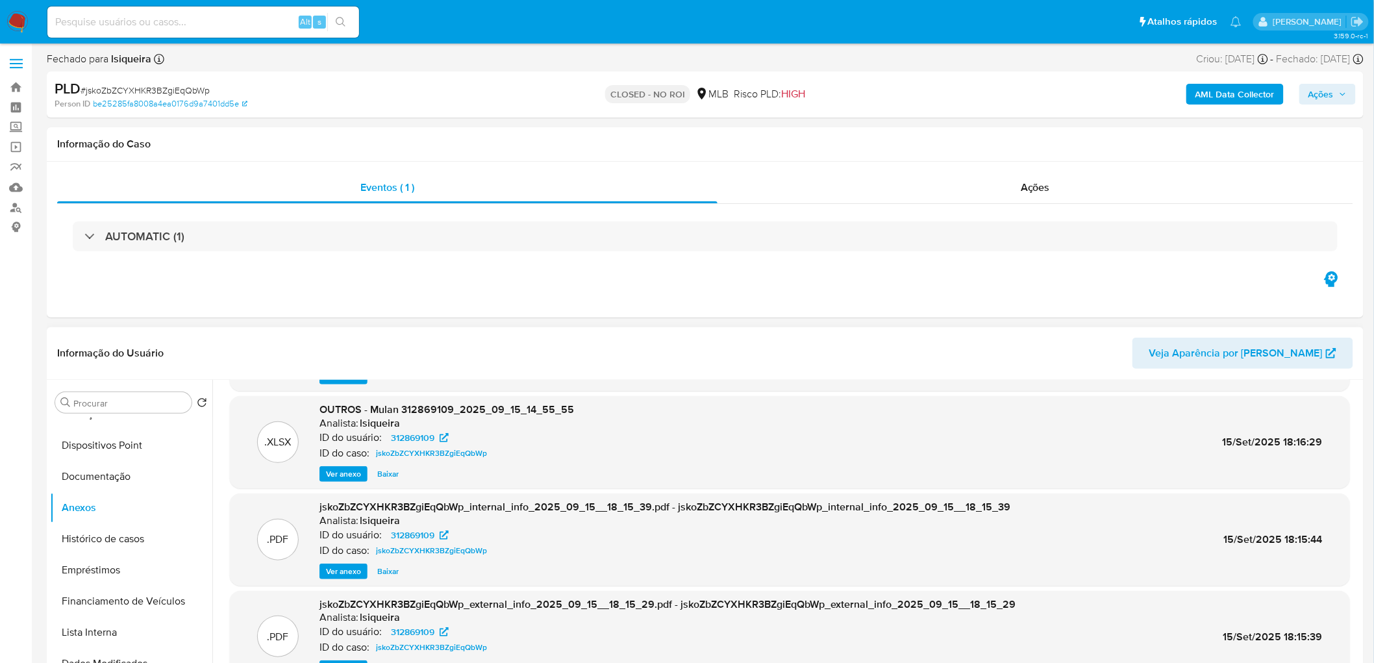
scroll to position [108, 0]
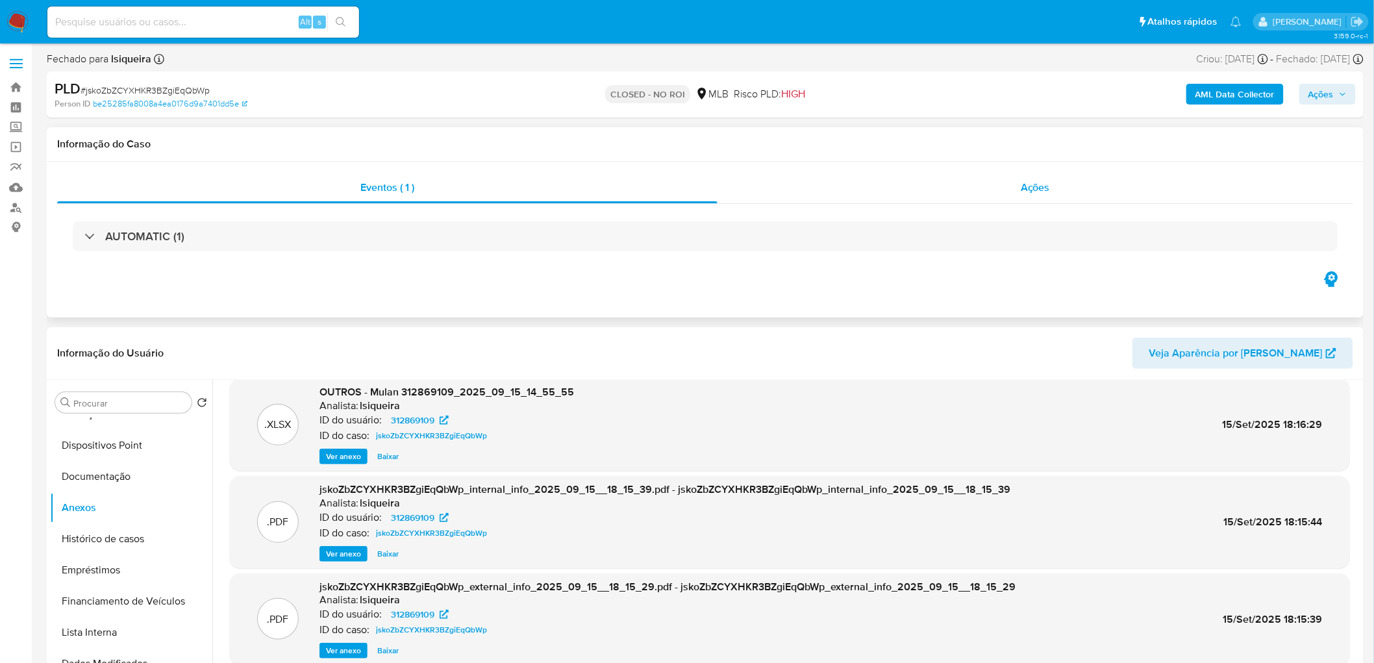
click at [991, 182] on div "Ações" at bounding box center [1035, 187] width 636 height 31
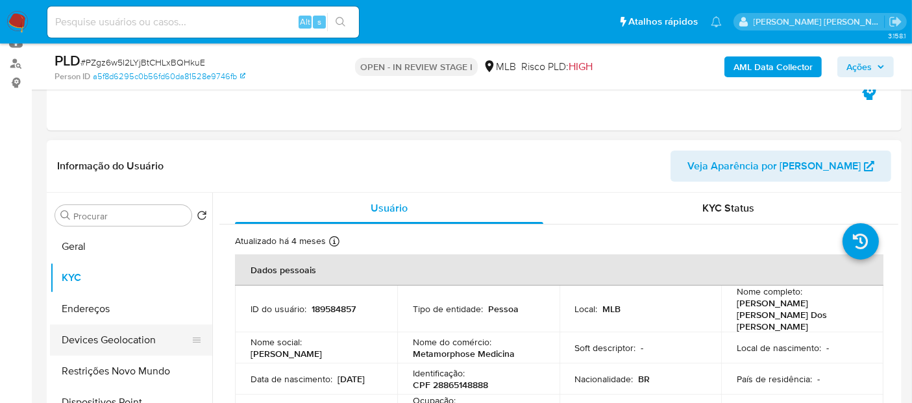
scroll to position [72, 0]
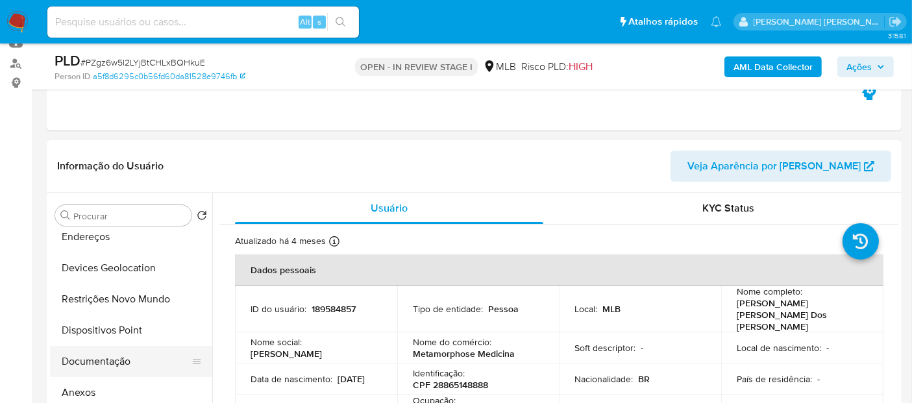
drag, startPoint x: 120, startPoint y: 389, endPoint x: 151, endPoint y: 359, distance: 43.2
click at [120, 390] on button "Anexos" at bounding box center [131, 392] width 162 height 31
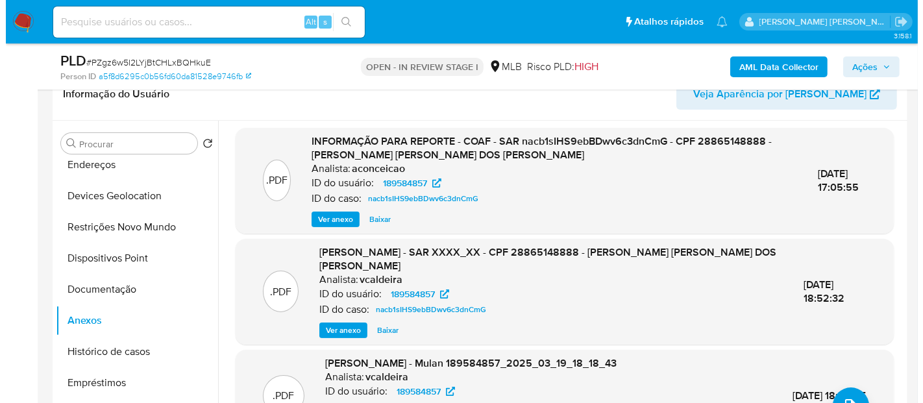
scroll to position [0, 0]
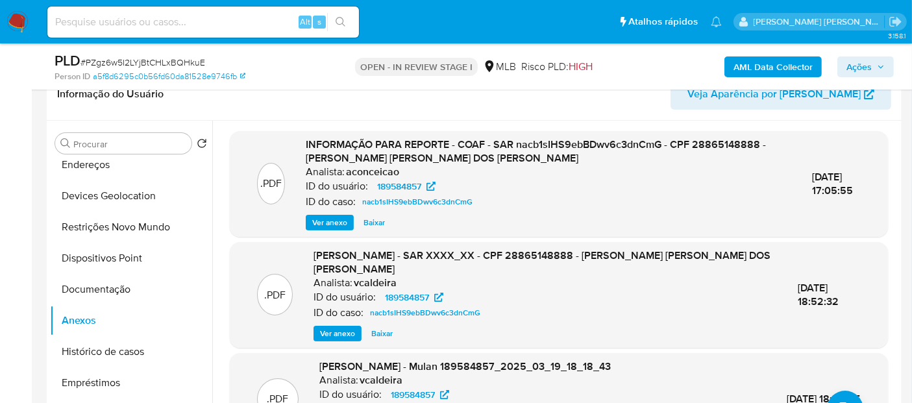
click at [330, 222] on span "Ver anexo" at bounding box center [329, 222] width 35 height 13
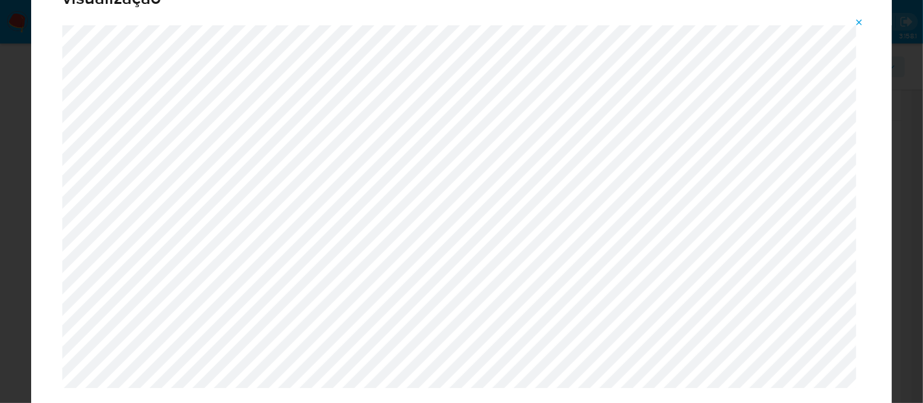
scroll to position [67, 0]
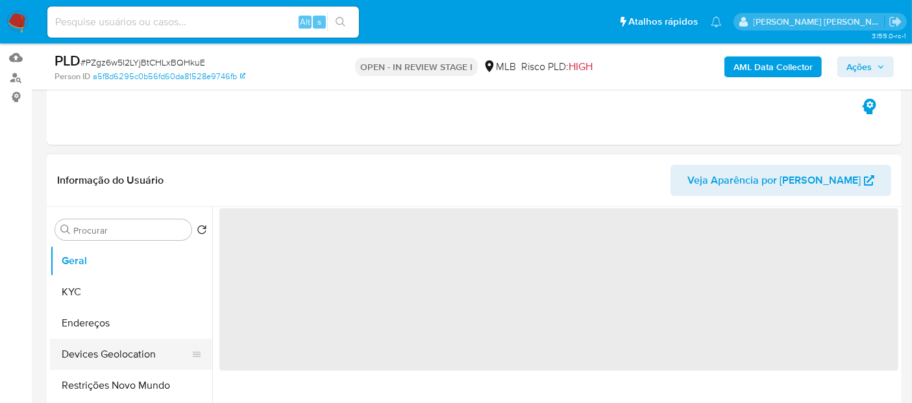
scroll to position [144, 0]
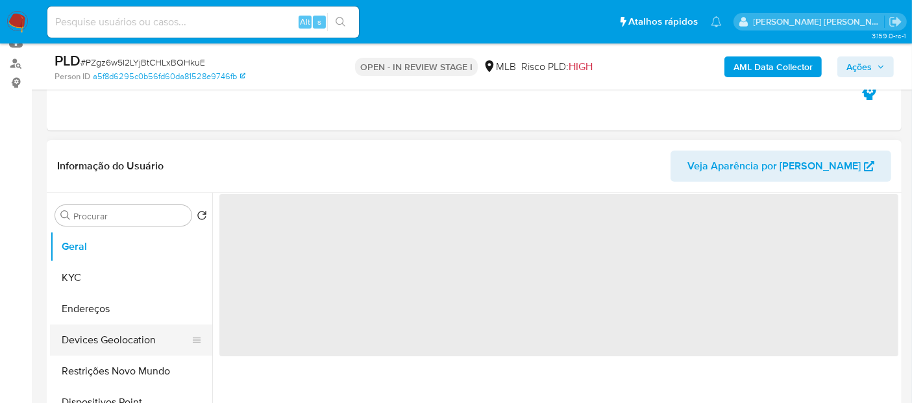
select select "10"
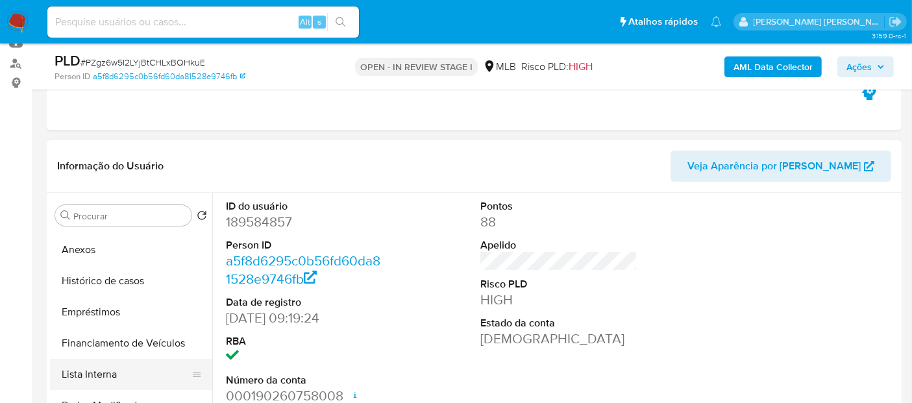
scroll to position [143, 0]
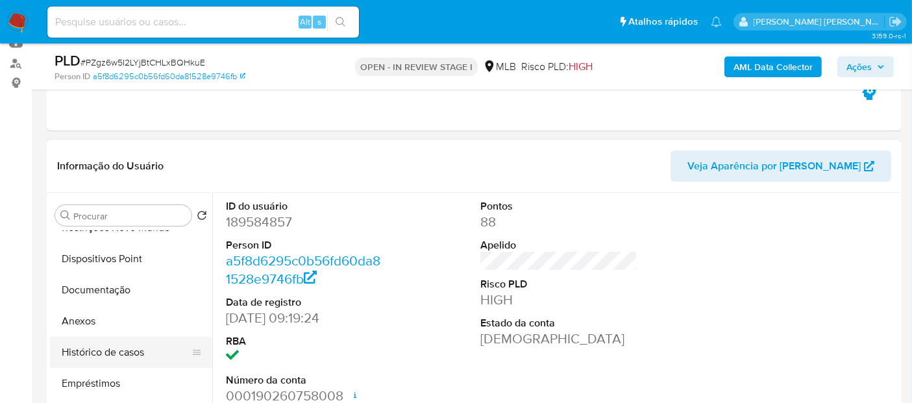
click at [98, 354] on button "Histórico de casos" at bounding box center [126, 352] width 152 height 31
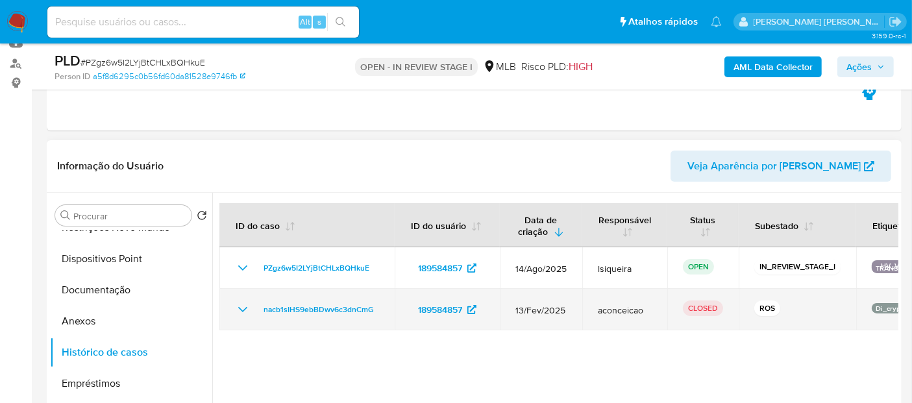
click at [248, 304] on icon "Mostrar/Ocultar" at bounding box center [243, 310] width 16 height 16
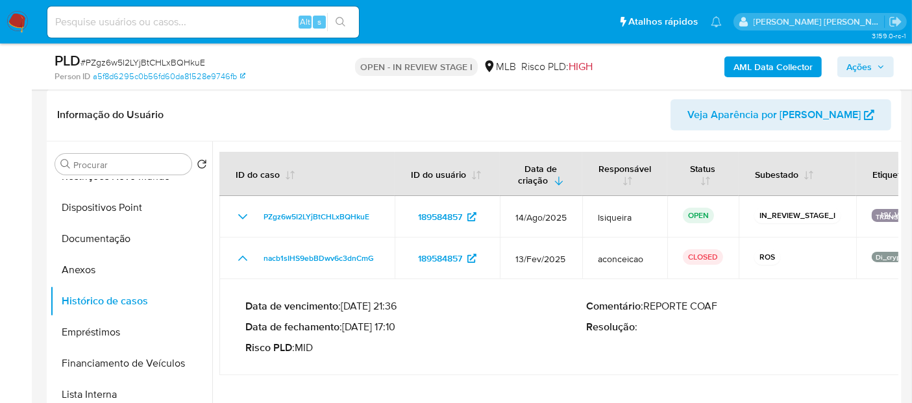
scroll to position [288, 0]
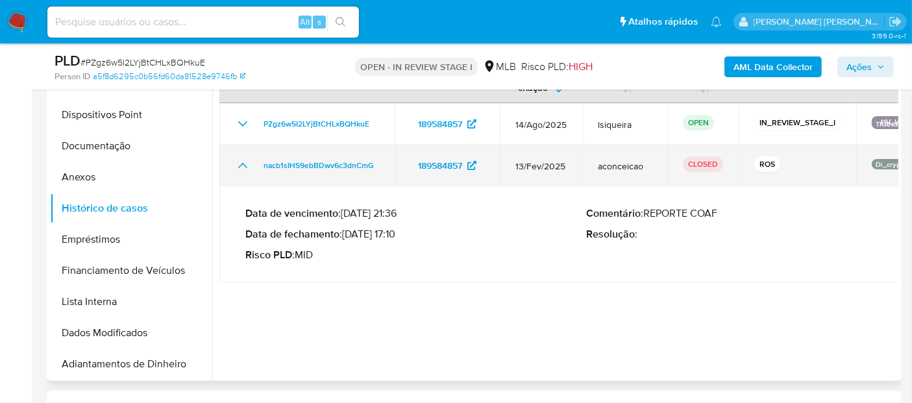
click at [244, 167] on icon "Mostrar/Ocultar" at bounding box center [243, 166] width 16 height 16
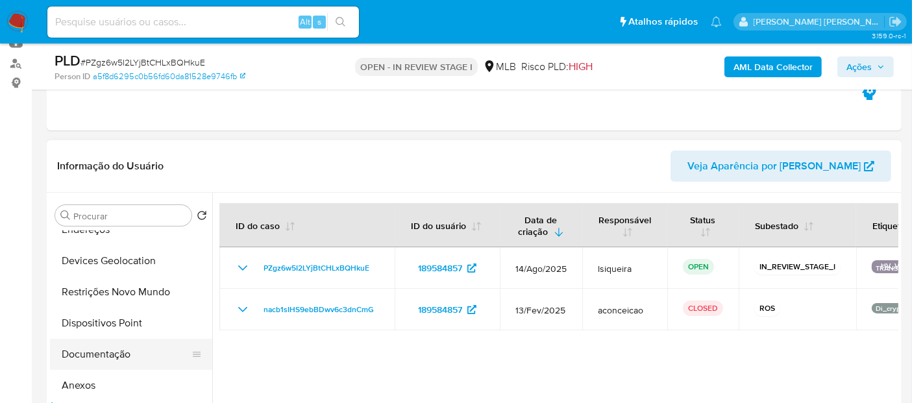
scroll to position [0, 0]
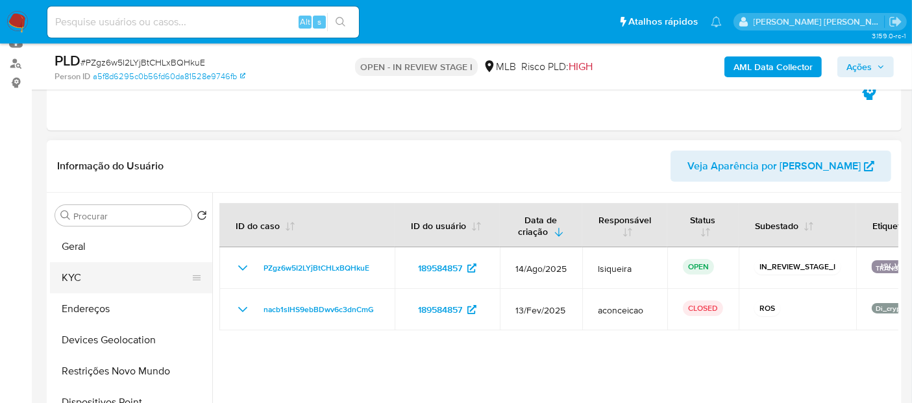
click at [100, 271] on button "KYC" at bounding box center [126, 277] width 152 height 31
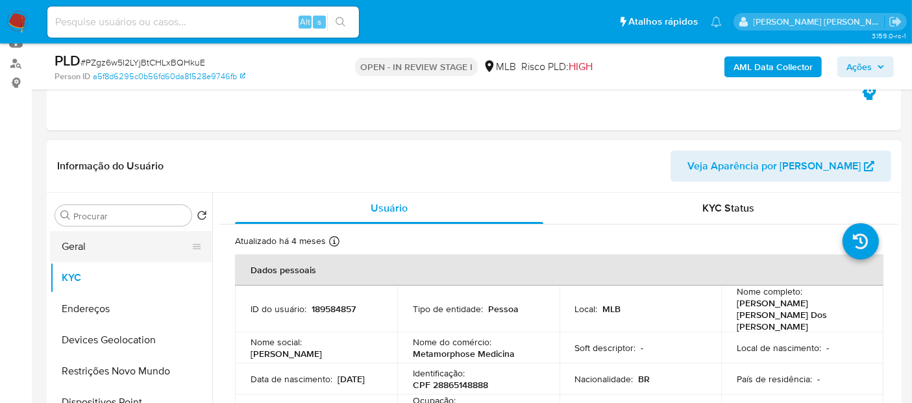
click at [99, 244] on button "Geral" at bounding box center [126, 246] width 152 height 31
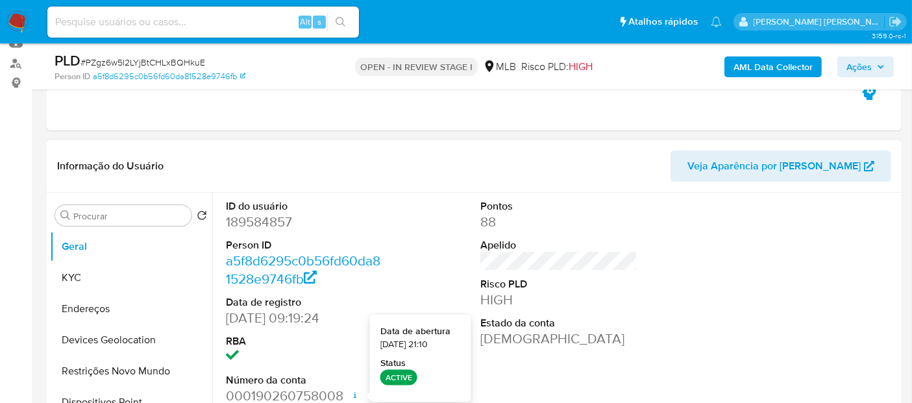
click at [397, 247] on div "ID do usuário 189584857 Person ID a5f8d6295c0b56fd60da81528e9746fb Data de regi…" at bounding box center [558, 302] width 679 height 219
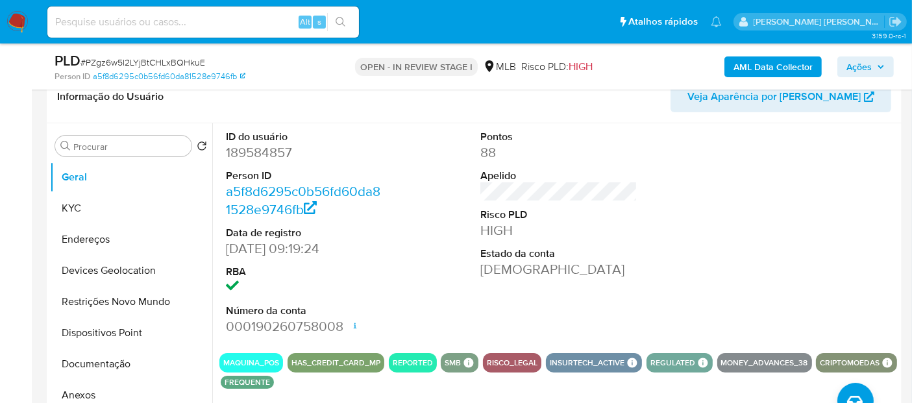
scroll to position [288, 0]
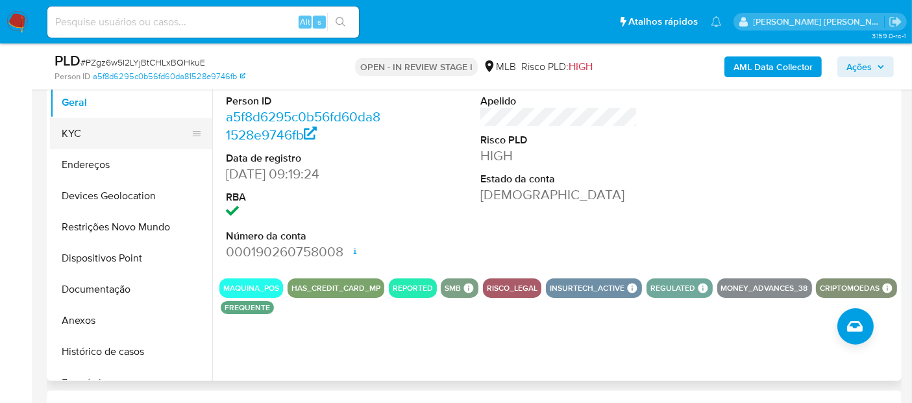
click at [117, 136] on button "KYC" at bounding box center [126, 133] width 152 height 31
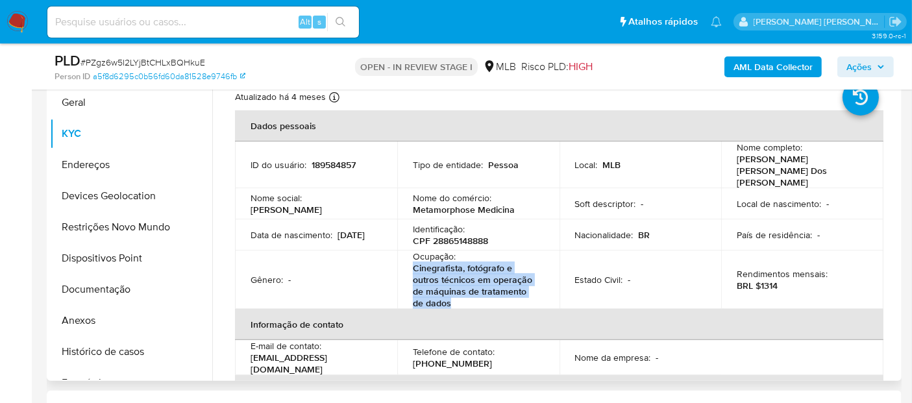
drag, startPoint x: 458, startPoint y: 291, endPoint x: 404, endPoint y: 262, distance: 61.3
click at [404, 262] on td "Ocupação : Cinegrafista, fotógrafo e outros técnicos em operação de máquinas de…" at bounding box center [478, 280] width 162 height 58
copy p "Cinegrafista, fotógrafo e outros técnicos em operação de máquinas de tratamento…"
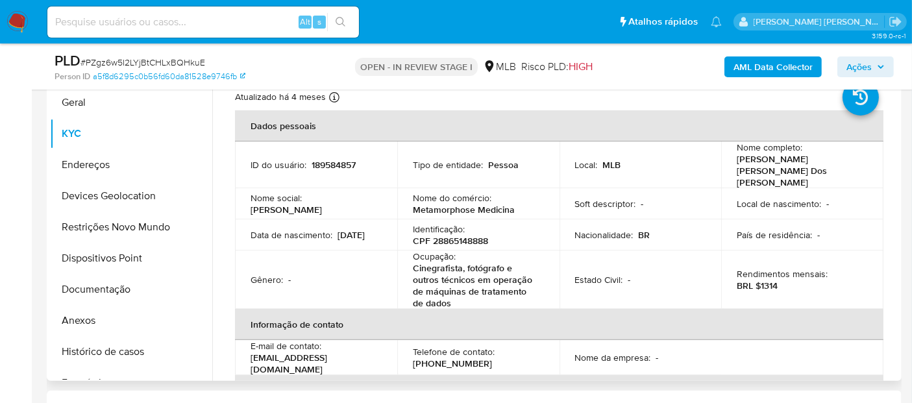
drag, startPoint x: 467, startPoint y: 229, endPoint x: 436, endPoint y: 271, distance: 53.4
click at [436, 271] on p "Cinegrafista, fotógrafo e outros técnicos em operação de máquinas de tratamento…" at bounding box center [476, 285] width 126 height 47
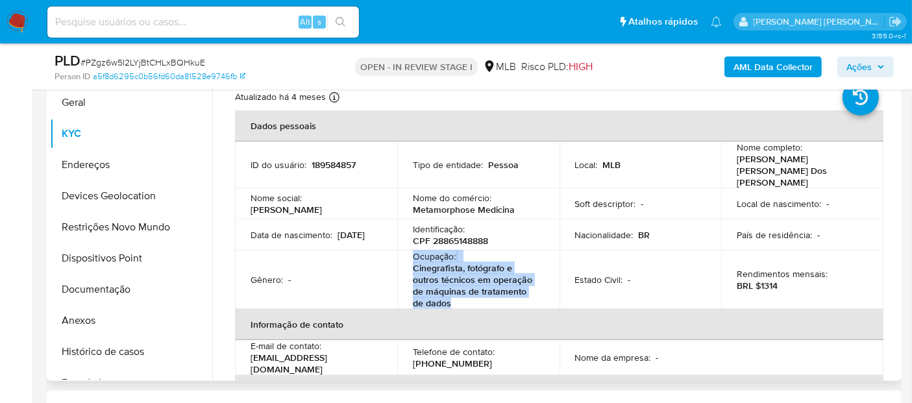
click at [436, 271] on p "Cinegrafista, fotógrafo e outros técnicos em operação de máquinas de tratamento…" at bounding box center [476, 285] width 126 height 47
click at [437, 271] on p "Cinegrafista, fotógrafo e outros técnicos em operação de máquinas de tratamento…" at bounding box center [476, 285] width 126 height 47
click at [443, 288] on p "Cinegrafista, fotógrafo e outros técnicos em operação de máquinas de tratamento…" at bounding box center [476, 285] width 126 height 47
drag, startPoint x: 444, startPoint y: 293, endPoint x: 412, endPoint y: 256, distance: 48.3
click at [413, 262] on p "Cinegrafista, fotógrafo e outros técnicos em operação de máquinas de tratamento…" at bounding box center [476, 285] width 126 height 47
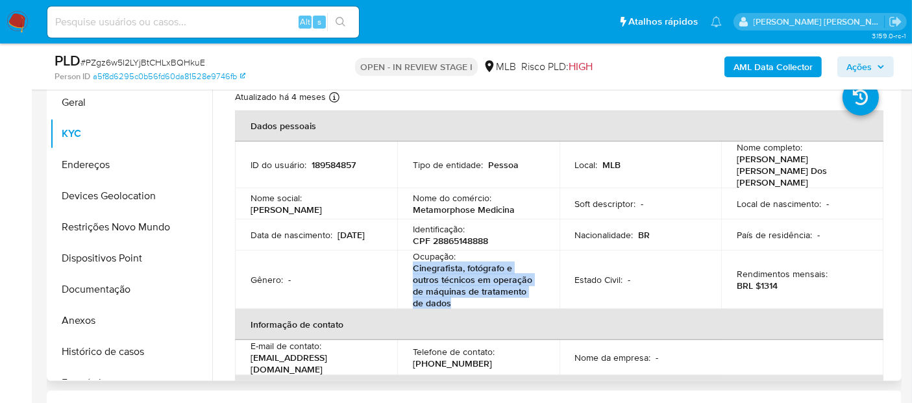
copy p "Cinegrafista, fotógrafo e outros técnicos em operação de máquinas de tratamento…"
click at [104, 326] on button "Anexos" at bounding box center [126, 320] width 152 height 31
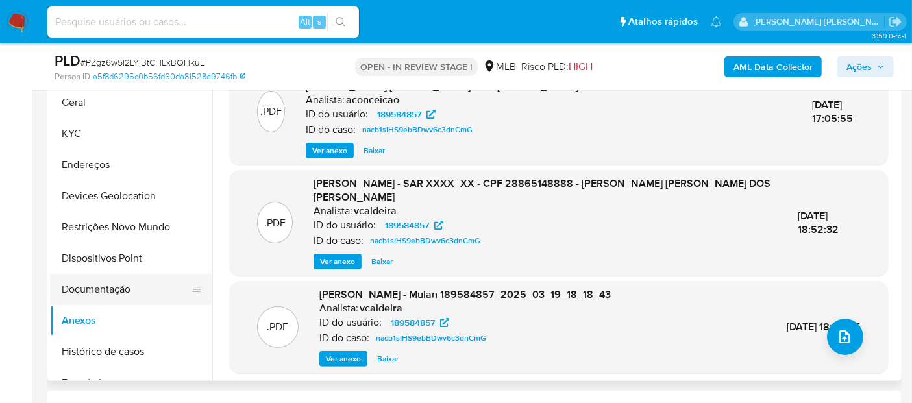
click at [109, 290] on button "Documentação" at bounding box center [126, 289] width 152 height 31
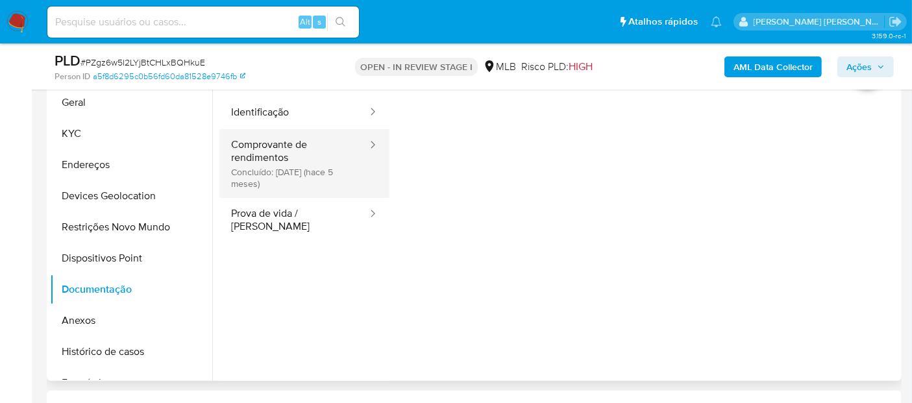
click at [315, 167] on button "Comprovante de rendimentos Concluído: 26/04/2025 (hace 5 meses)" at bounding box center [293, 163] width 149 height 69
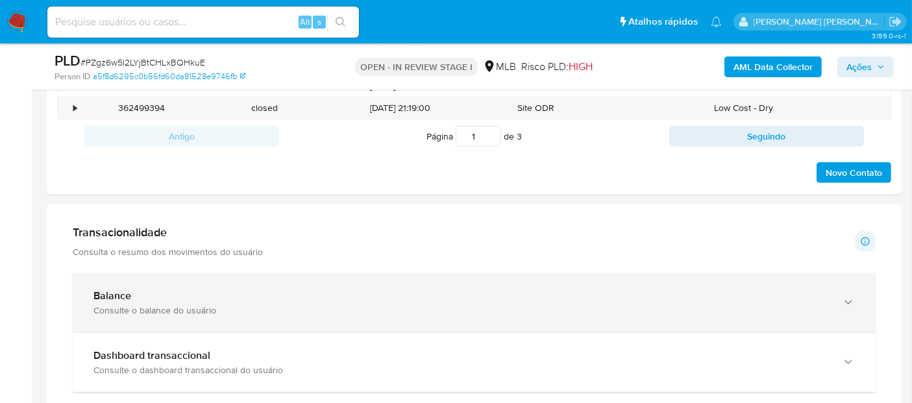
scroll to position [776, 0]
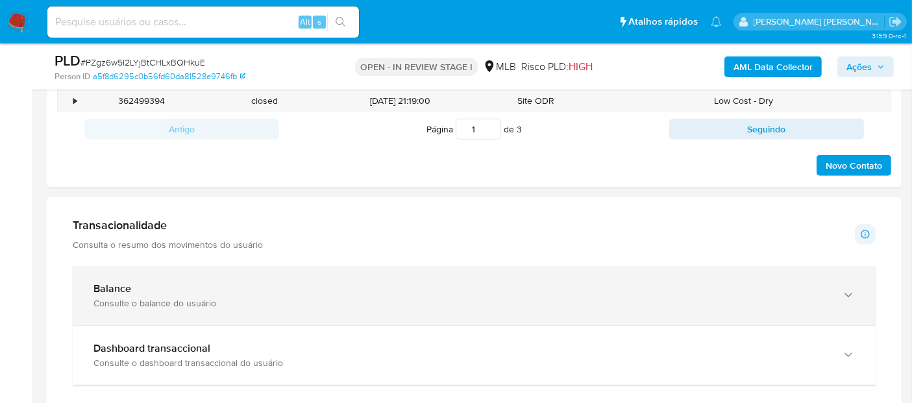
click at [226, 286] on div "Balance" at bounding box center [461, 288] width 736 height 13
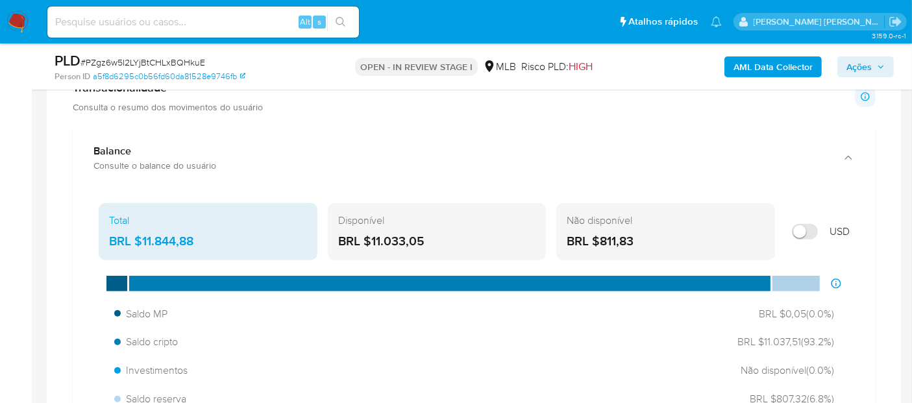
scroll to position [921, 0]
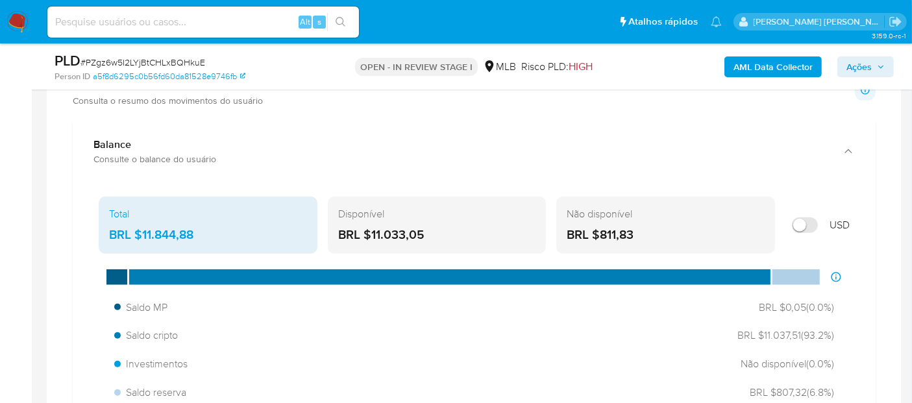
drag, startPoint x: 444, startPoint y: 232, endPoint x: 371, endPoint y: 229, distance: 72.8
click at [371, 229] on div "BRL $11.033,05" at bounding box center [437, 235] width 198 height 17
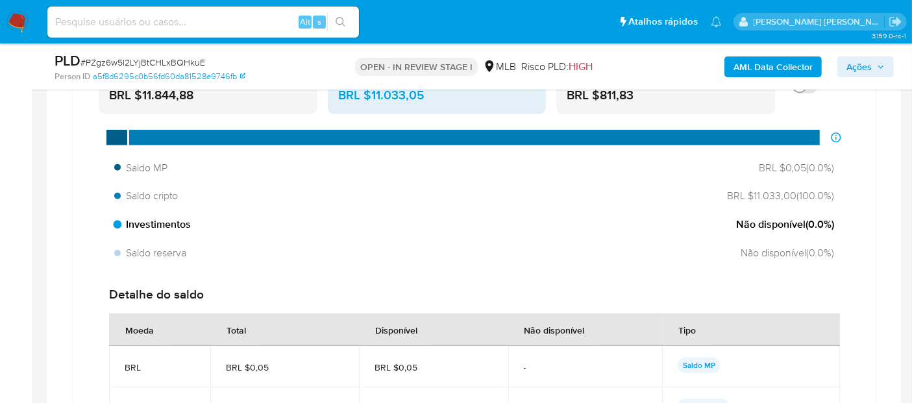
scroll to position [1065, 0]
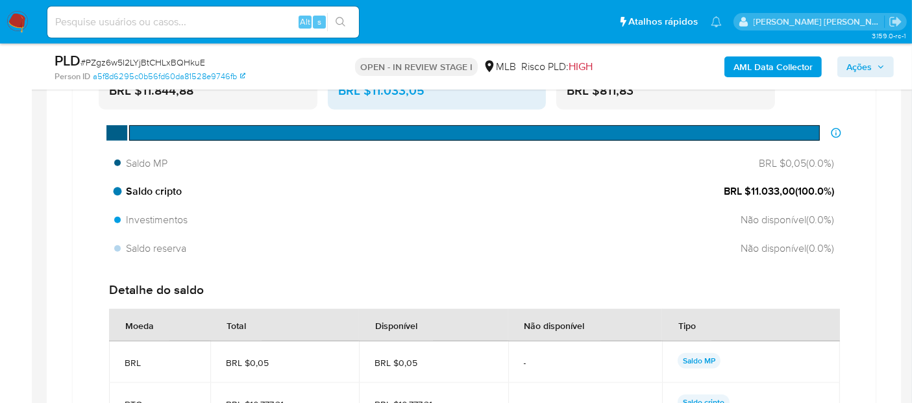
drag, startPoint x: 793, startPoint y: 187, endPoint x: 750, endPoint y: 192, distance: 43.7
click at [750, 192] on span "BRL $11.033,00 ( 100.0 %)" at bounding box center [779, 191] width 110 height 14
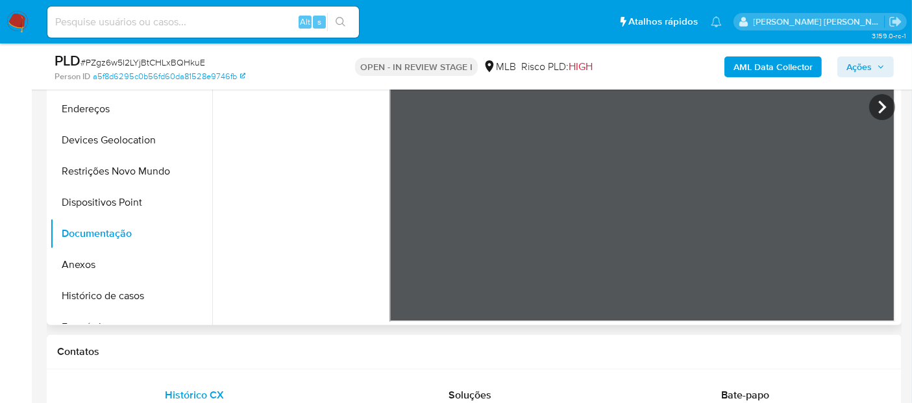
scroll to position [343, 0]
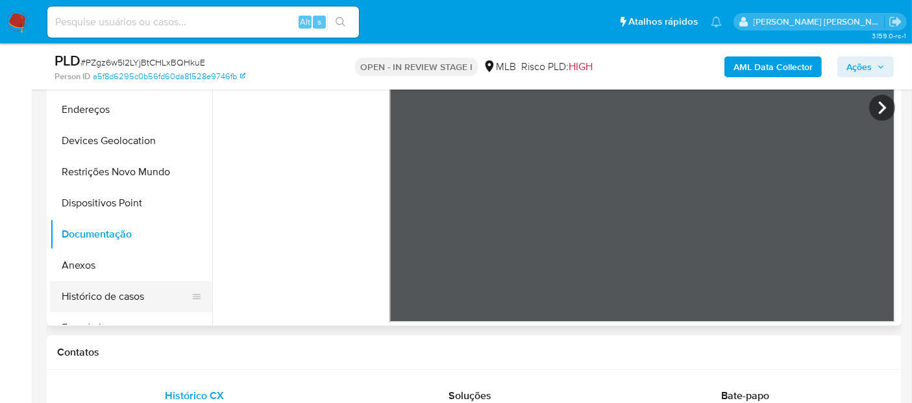
click at [108, 295] on button "Histórico de casos" at bounding box center [126, 296] width 152 height 31
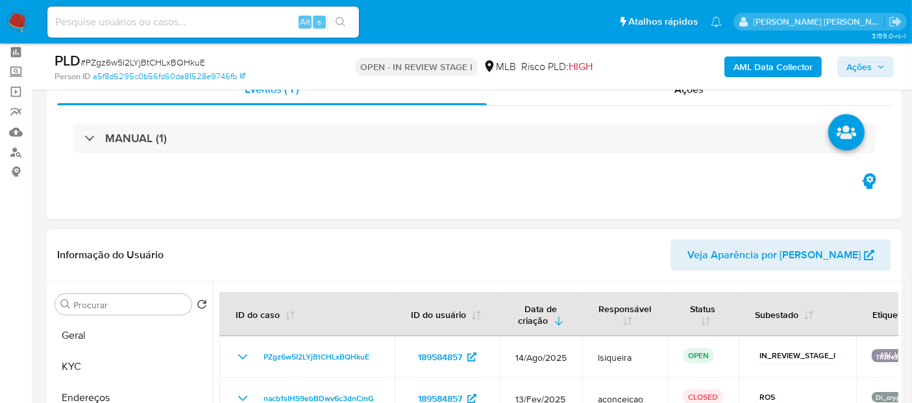
scroll to position [127, 0]
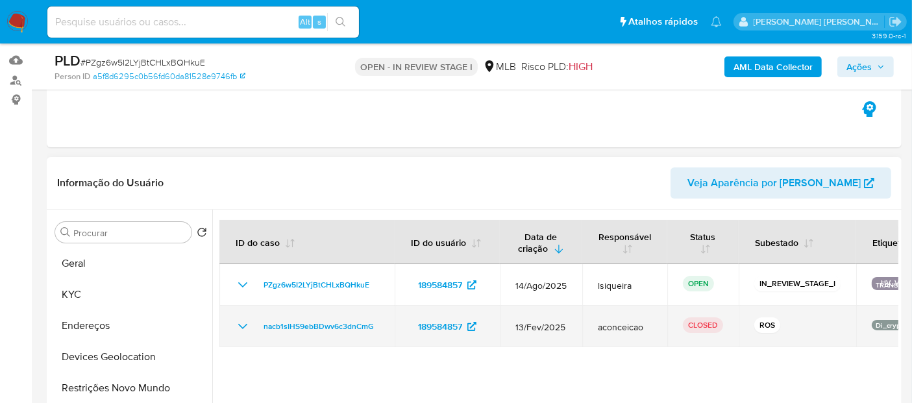
click at [238, 326] on icon "Mostrar/Ocultar" at bounding box center [243, 327] width 16 height 16
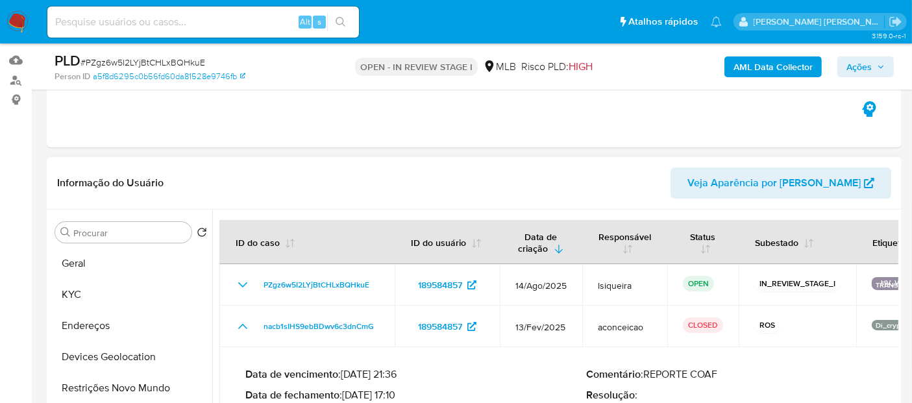
scroll to position [271, 0]
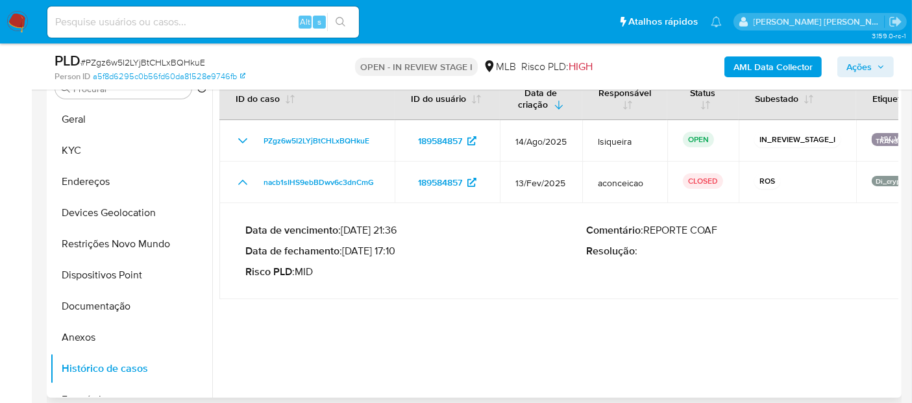
drag, startPoint x: 401, startPoint y: 251, endPoint x: 350, endPoint y: 251, distance: 51.3
click at [350, 251] on p "Data de fechamento : 24/03/2025 17:10" at bounding box center [415, 251] width 341 height 13
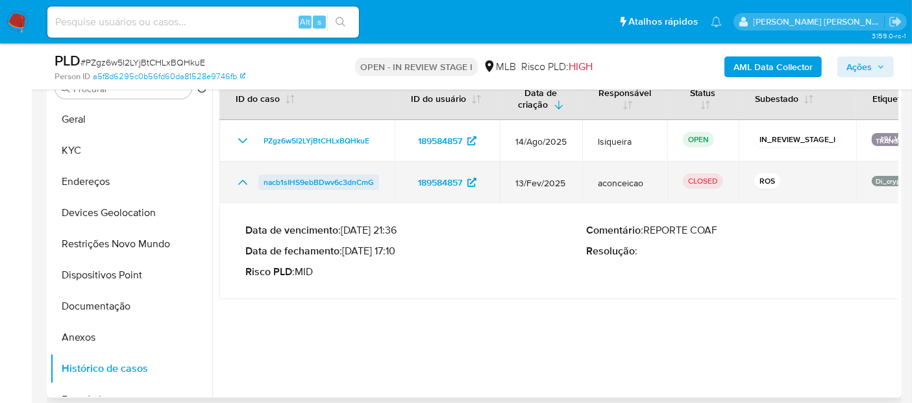
drag, startPoint x: 384, startPoint y: 176, endPoint x: 261, endPoint y: 178, distance: 123.4
click at [261, 178] on td "nacb1sIHS9ebBDwv6c3dnCmG" at bounding box center [306, 183] width 175 height 42
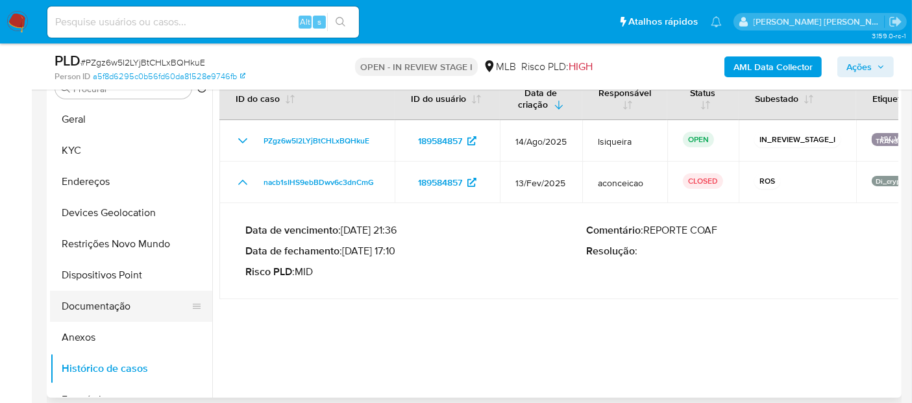
click at [111, 304] on button "Documentação" at bounding box center [126, 306] width 152 height 31
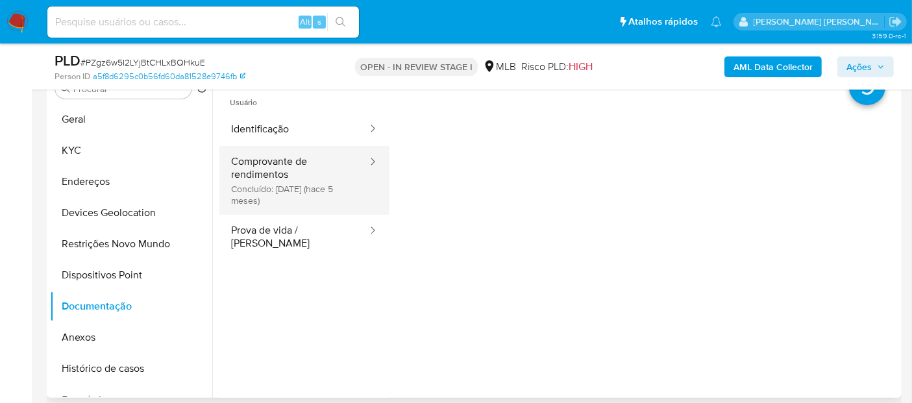
click at [267, 186] on button "Comprovante de rendimentos Concluído: 26/04/2025 (hace 5 meses)" at bounding box center [293, 180] width 149 height 69
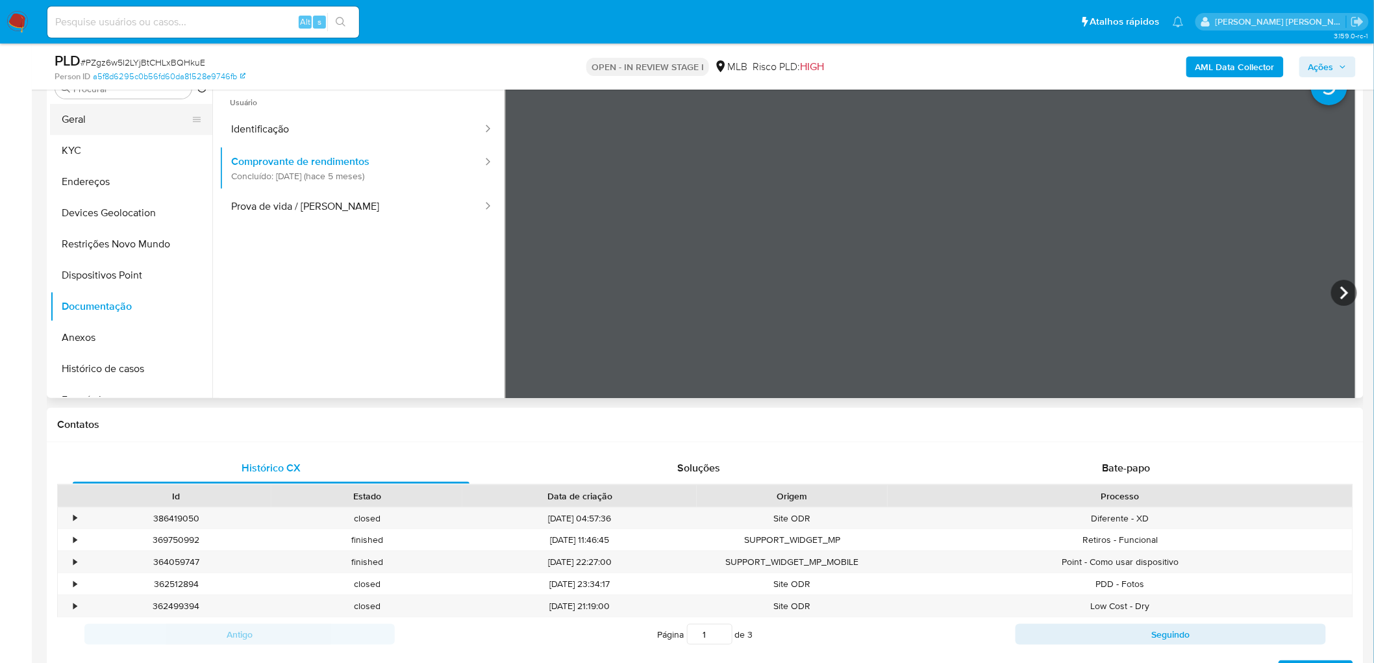
click at [80, 127] on button "Geral" at bounding box center [126, 119] width 152 height 31
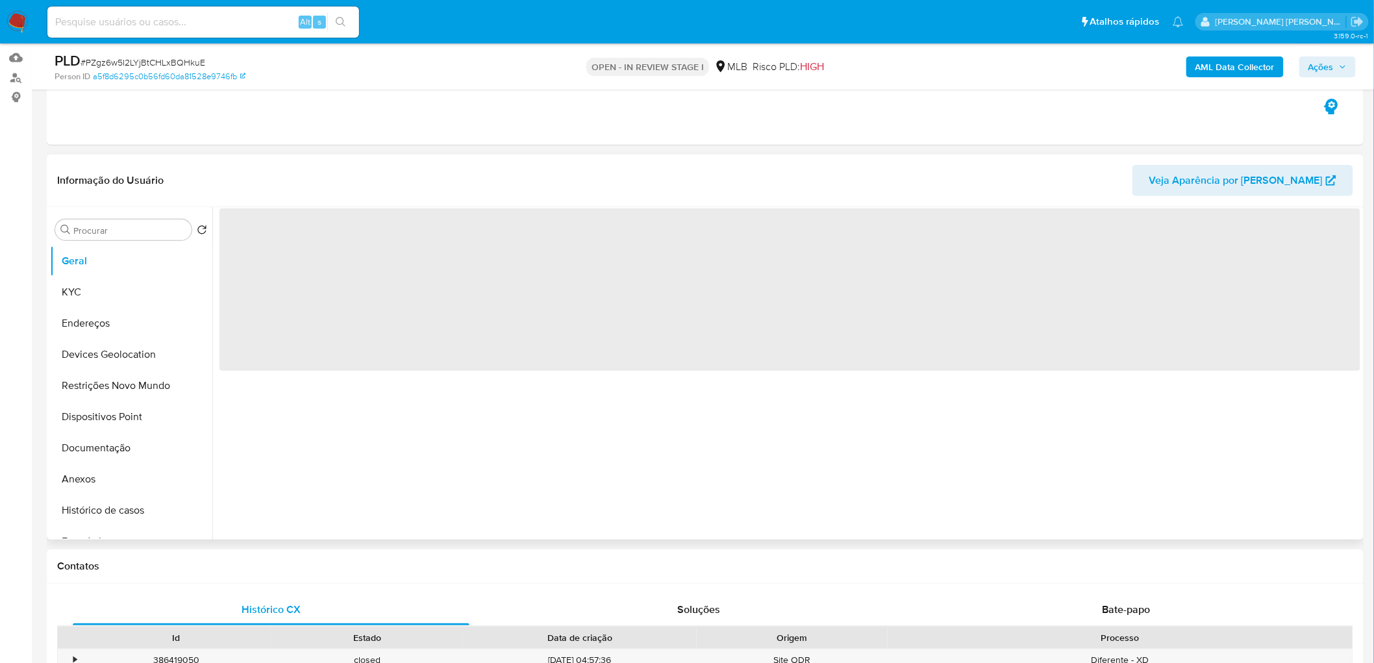
scroll to position [127, 0]
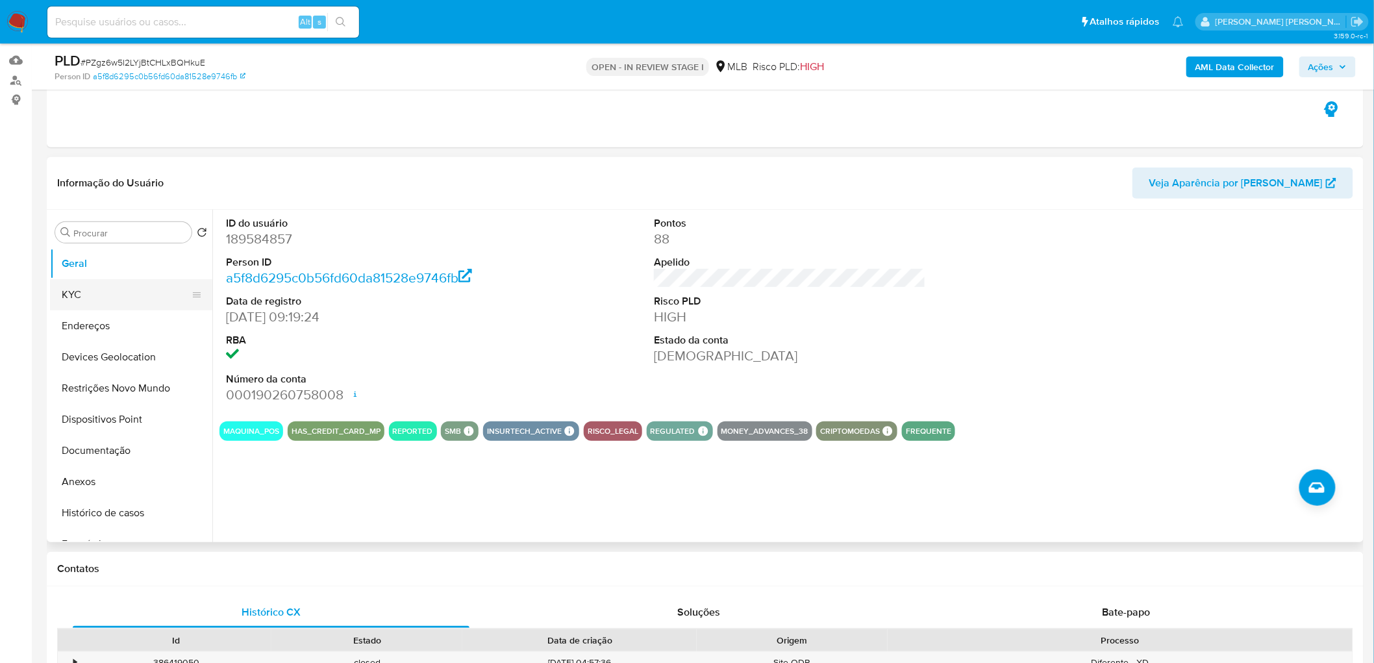
click at [108, 299] on button "KYC" at bounding box center [126, 294] width 152 height 31
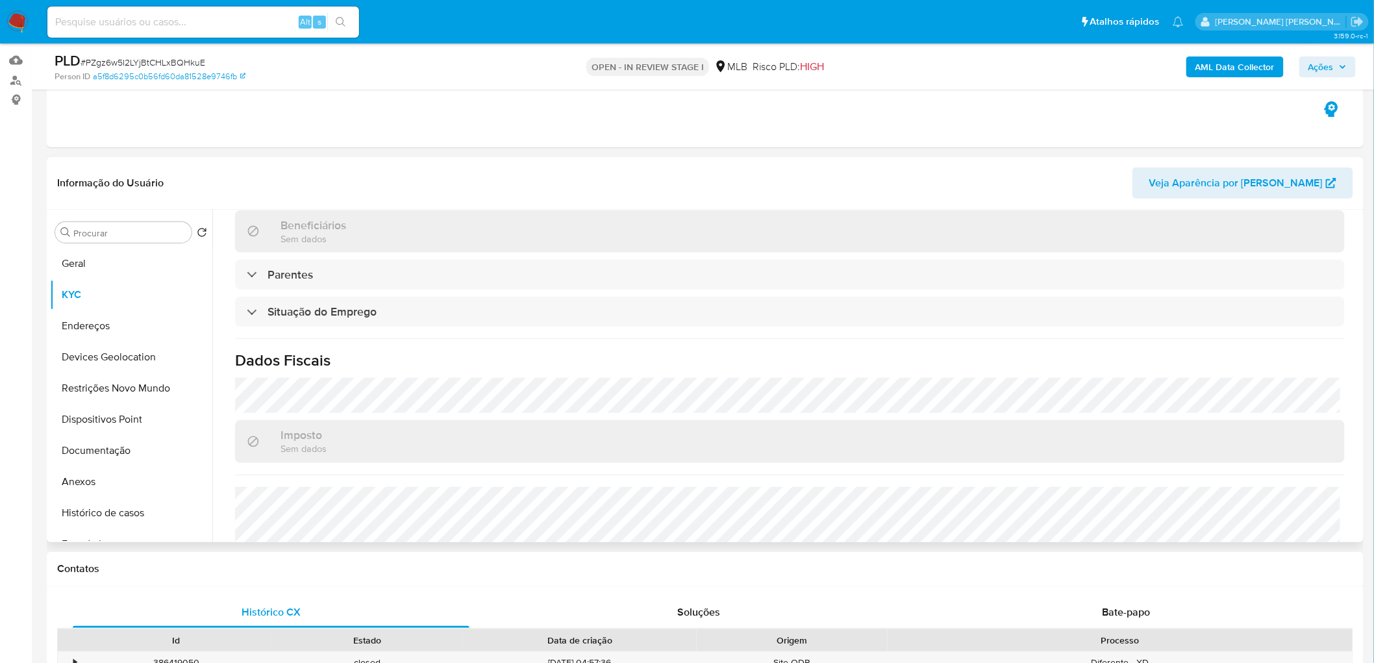
scroll to position [544, 0]
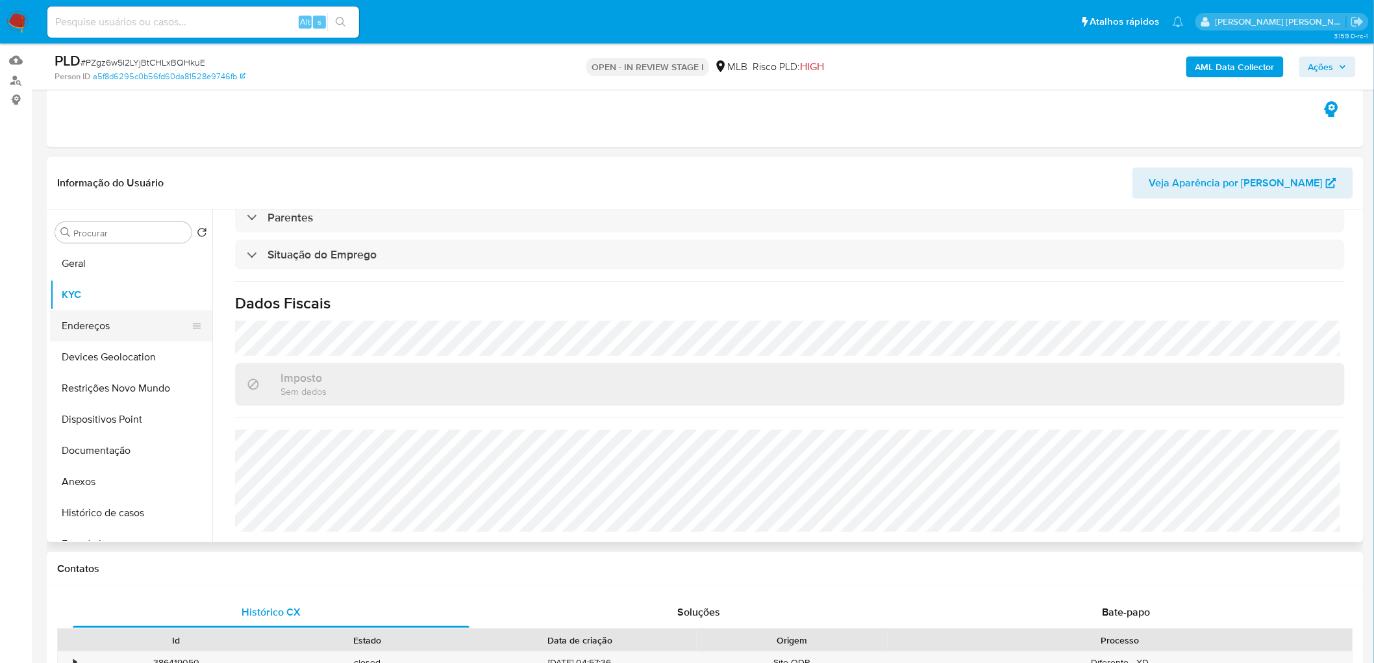
click at [124, 334] on button "Endereços" at bounding box center [126, 325] width 152 height 31
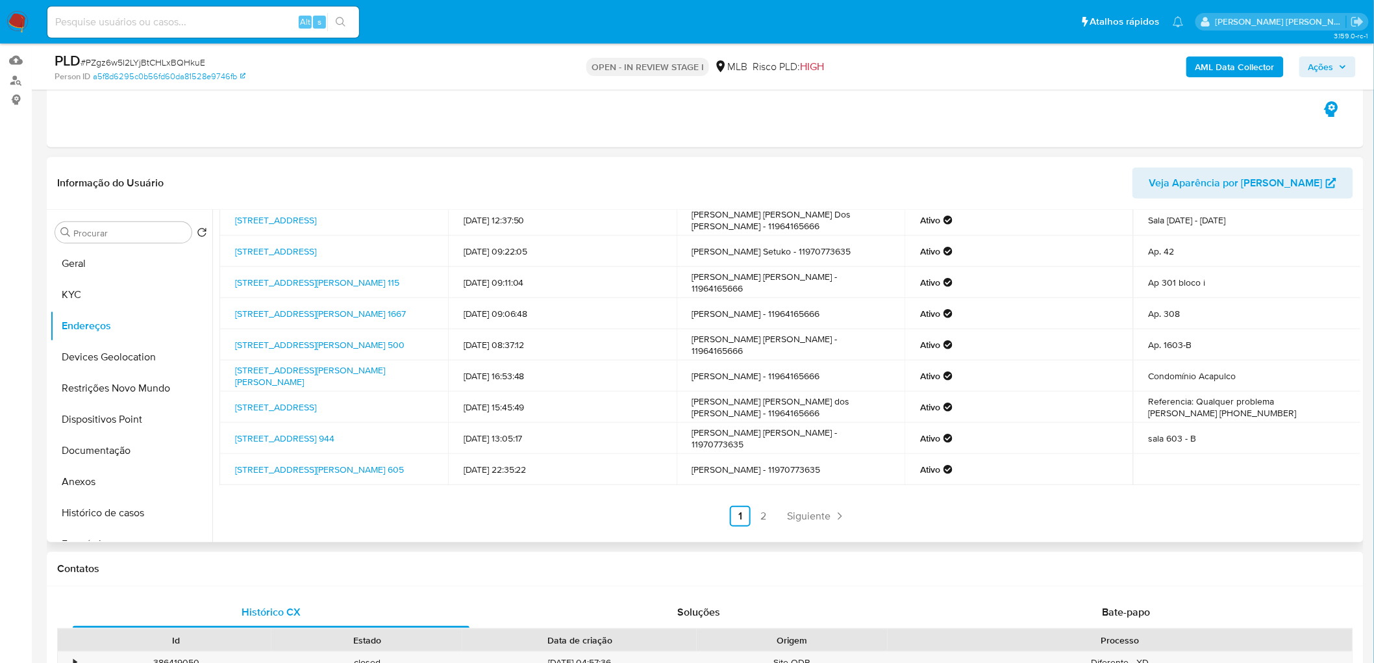
scroll to position [79, 0]
click at [761, 402] on link "2" at bounding box center [763, 515] width 21 height 21
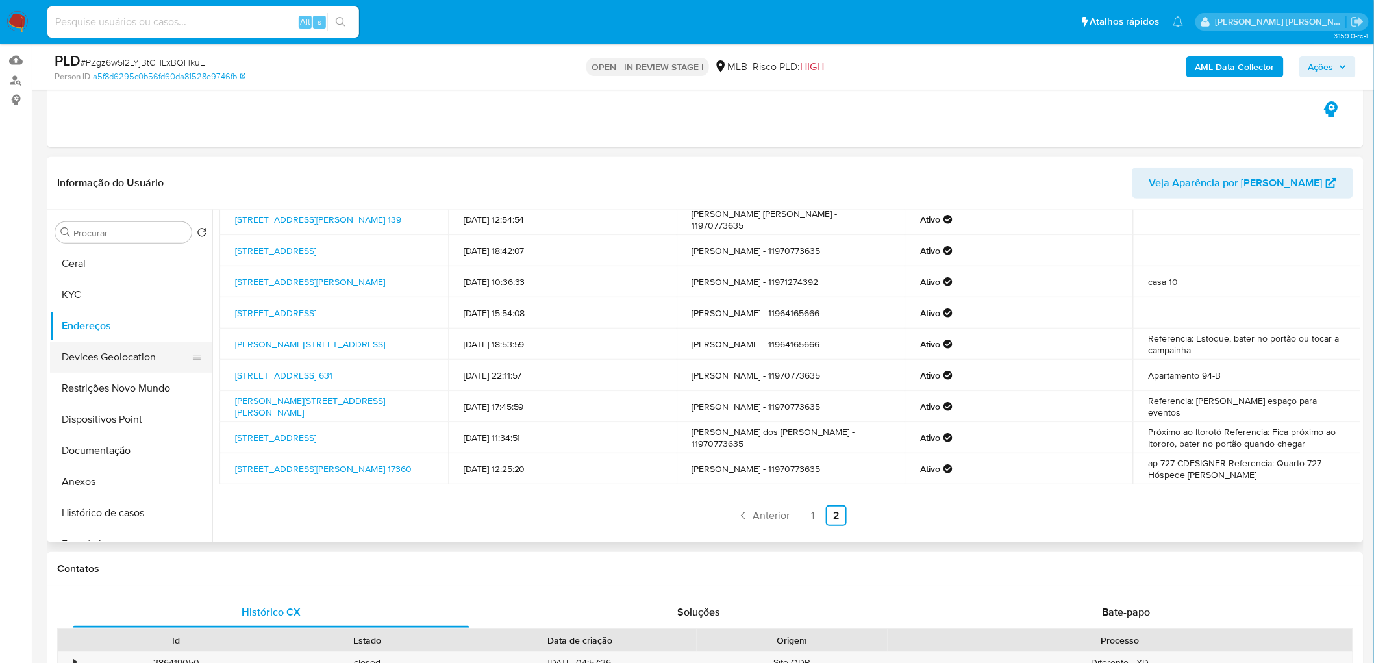
click at [114, 354] on button "Devices Geolocation" at bounding box center [126, 356] width 152 height 31
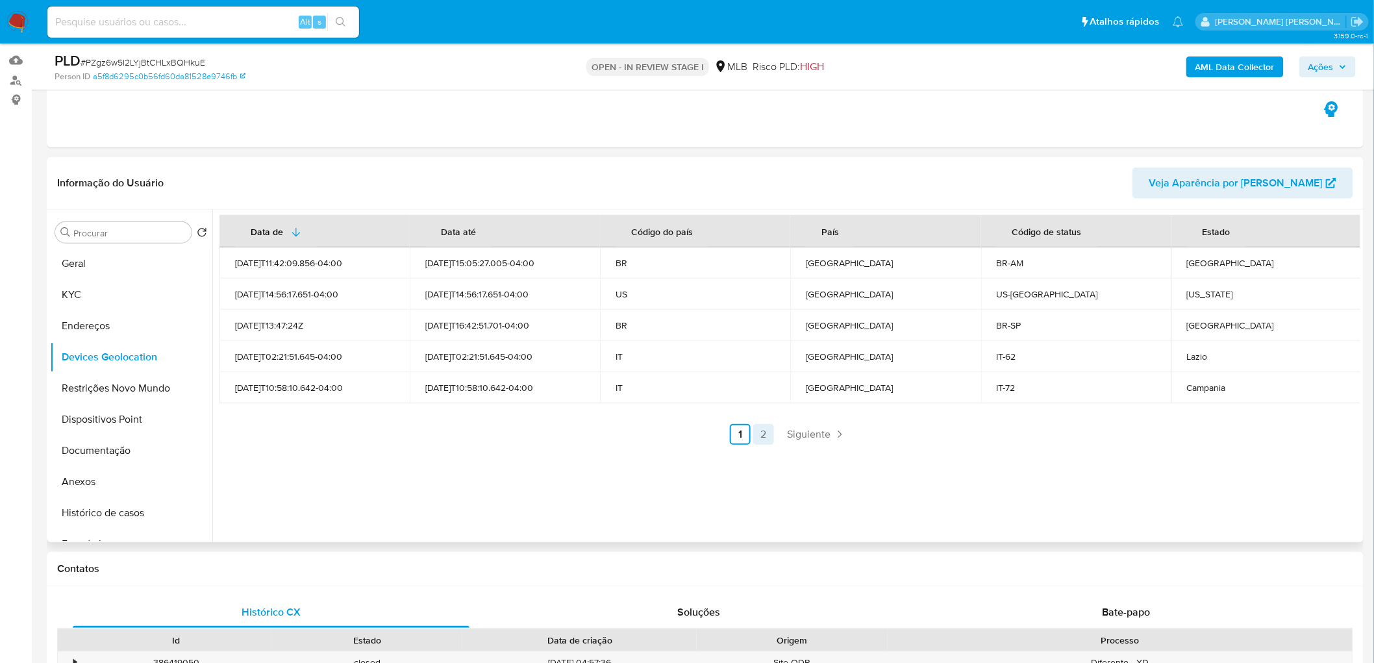
click at [764, 402] on link "2" at bounding box center [763, 434] width 21 height 21
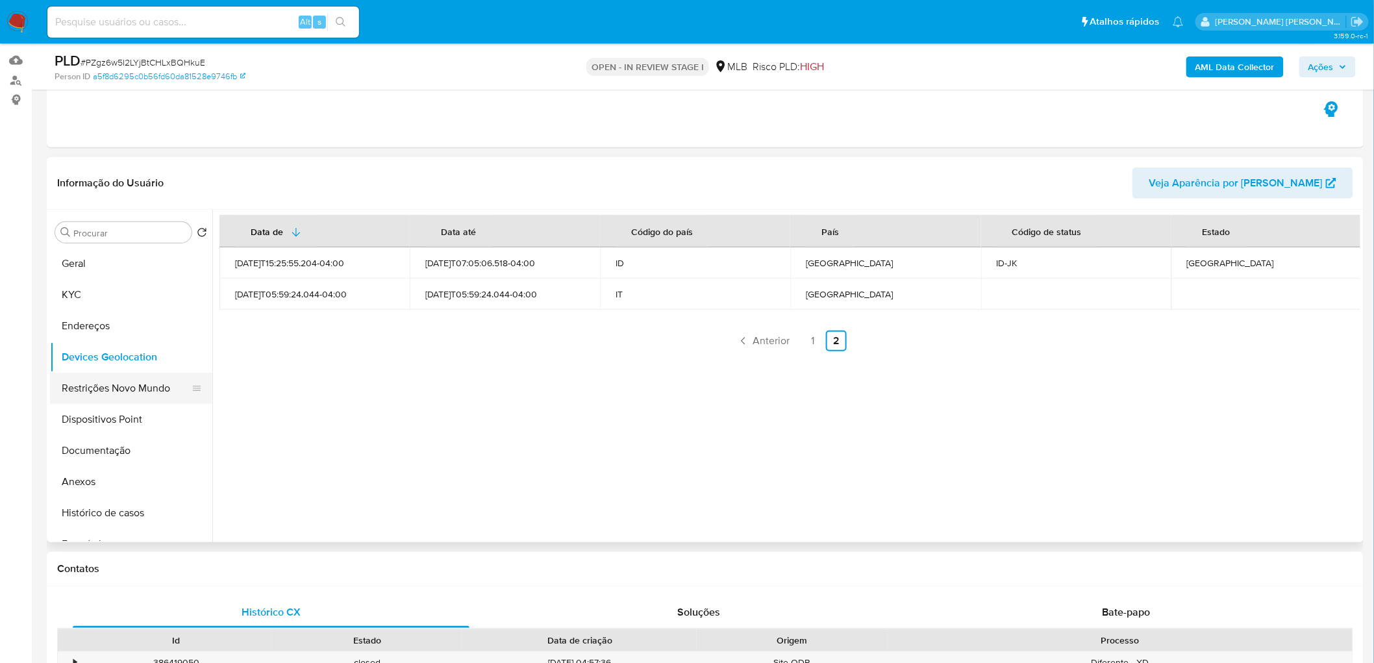
click at [105, 383] on button "Restrições Novo Mundo" at bounding box center [126, 388] width 152 height 31
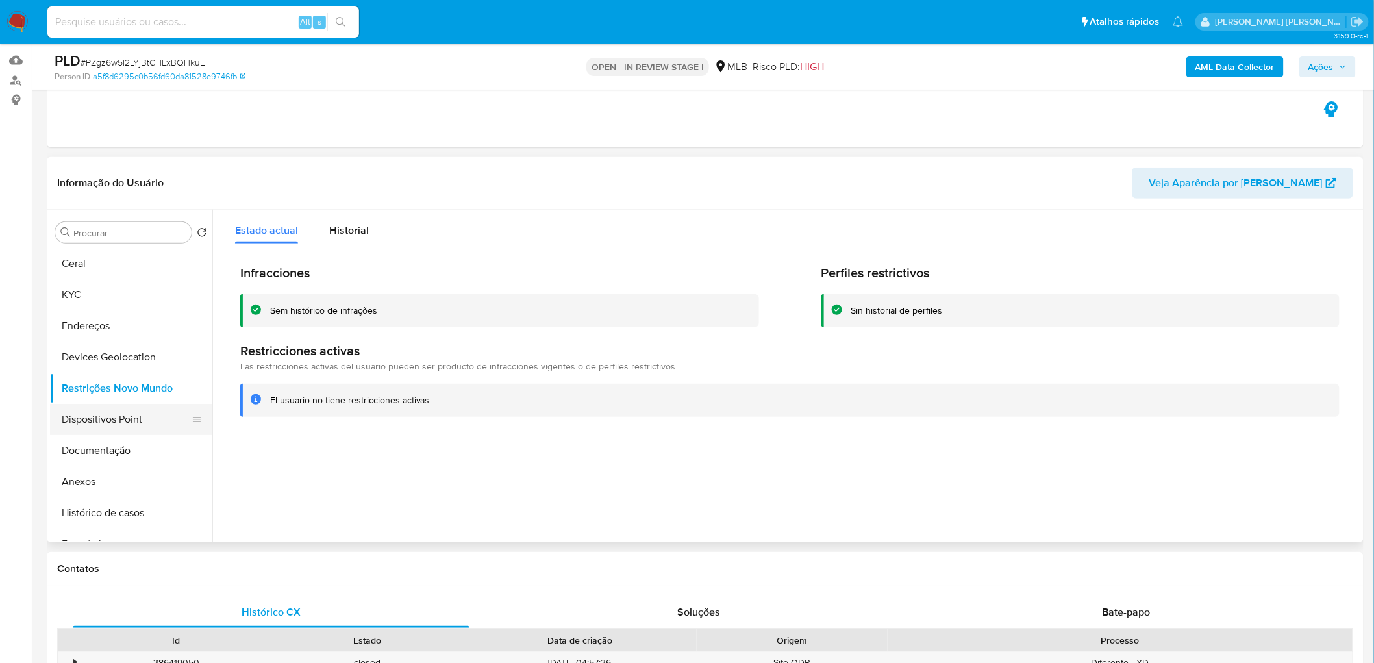
click at [121, 402] on button "Dispositivos Point" at bounding box center [126, 419] width 152 height 31
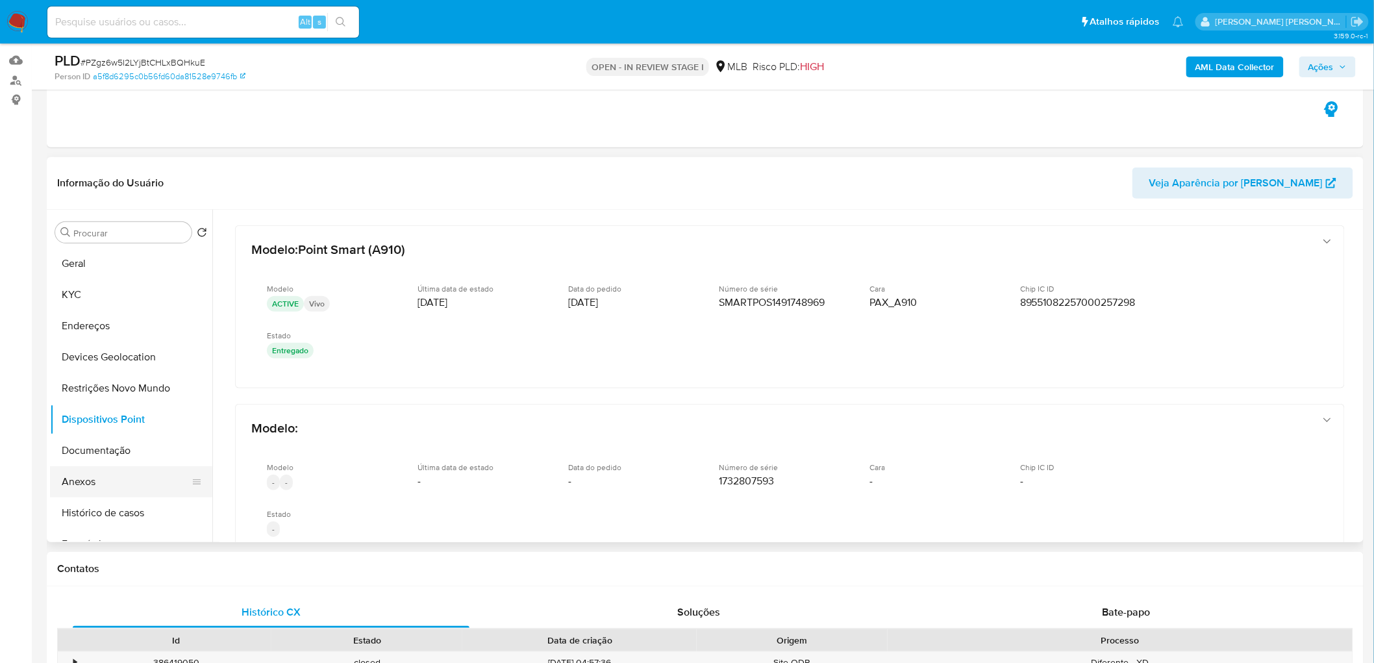
click at [93, 402] on button "Anexos" at bounding box center [126, 481] width 152 height 31
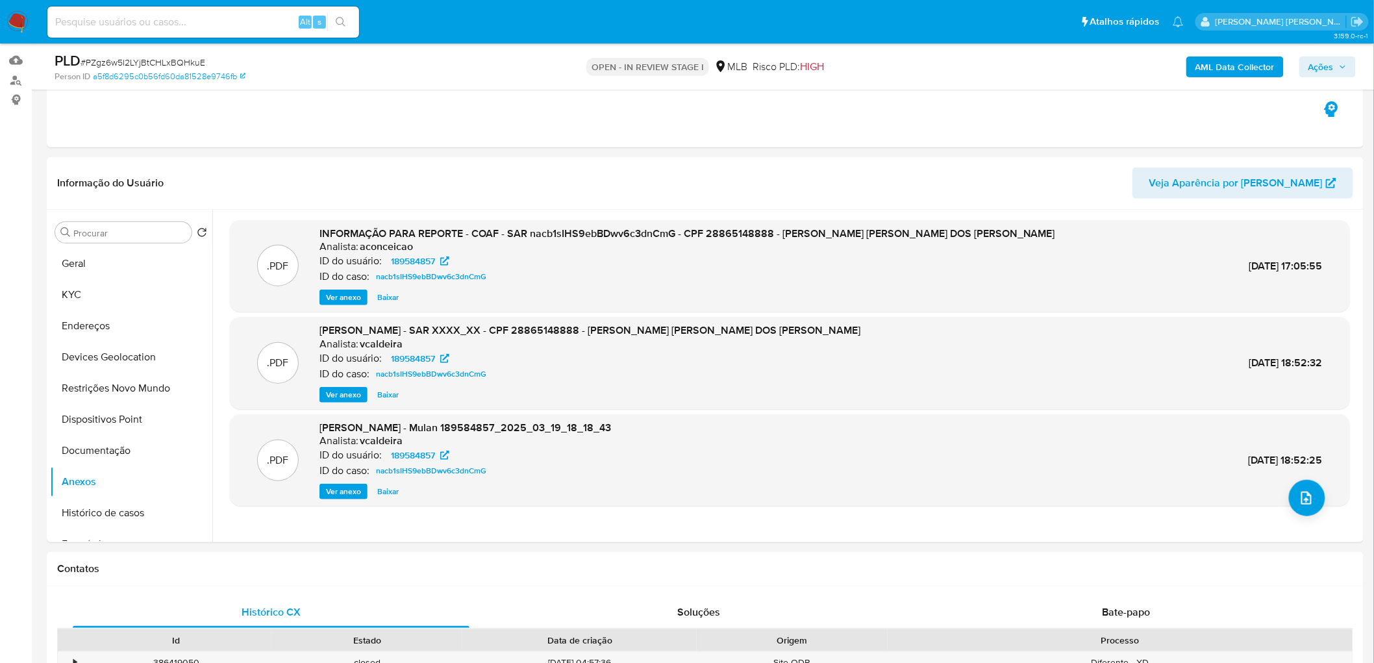
click at [922, 64] on b "AML Data Collector" at bounding box center [1234, 66] width 79 height 21
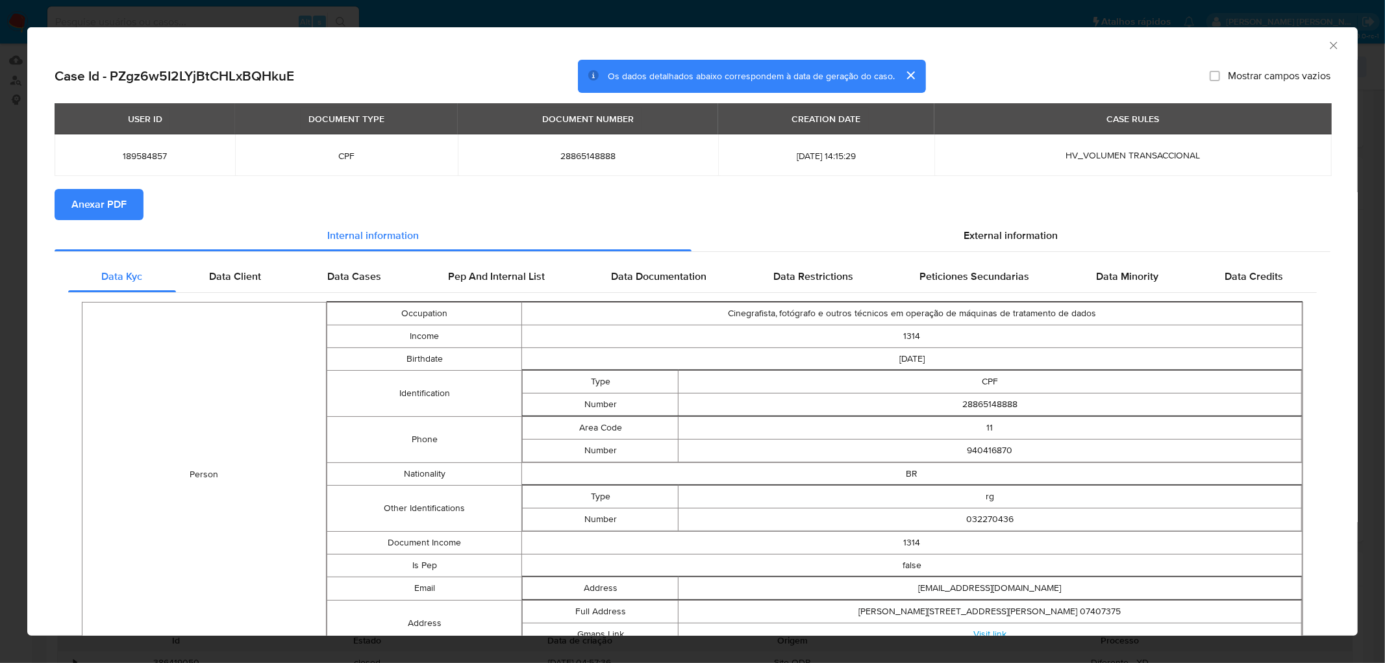
click at [83, 213] on span "Anexar PDF" at bounding box center [98, 204] width 55 height 29
click at [922, 48] on icon "Fechar a janela" at bounding box center [1332, 45] width 7 height 7
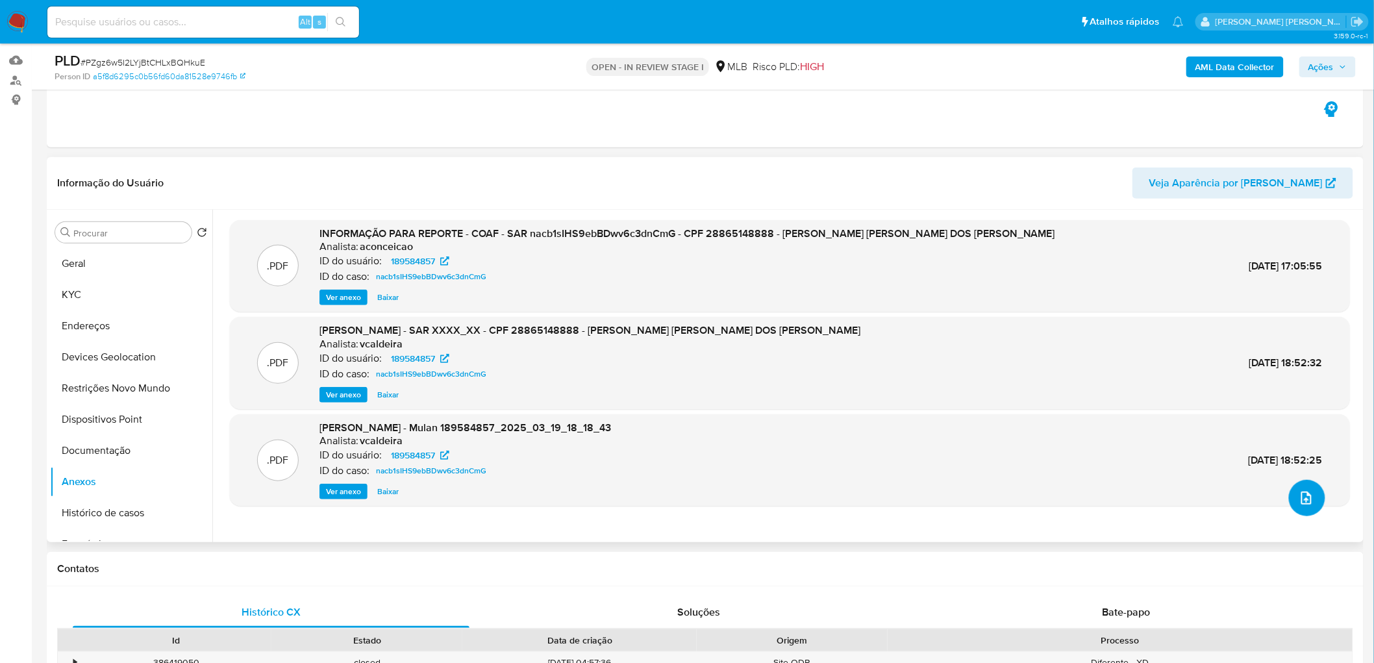
click at [922, 402] on icon "upload-file" at bounding box center [1306, 498] width 16 height 16
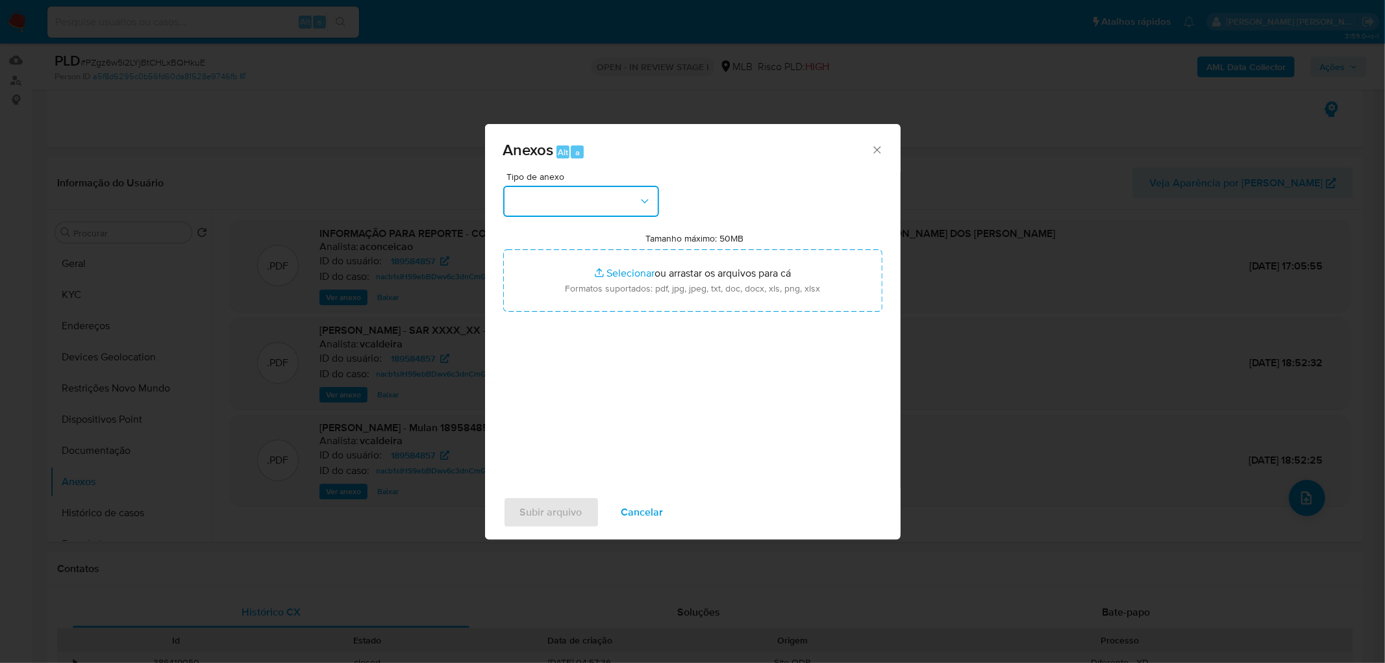
click at [580, 195] on button "button" at bounding box center [581, 201] width 156 height 31
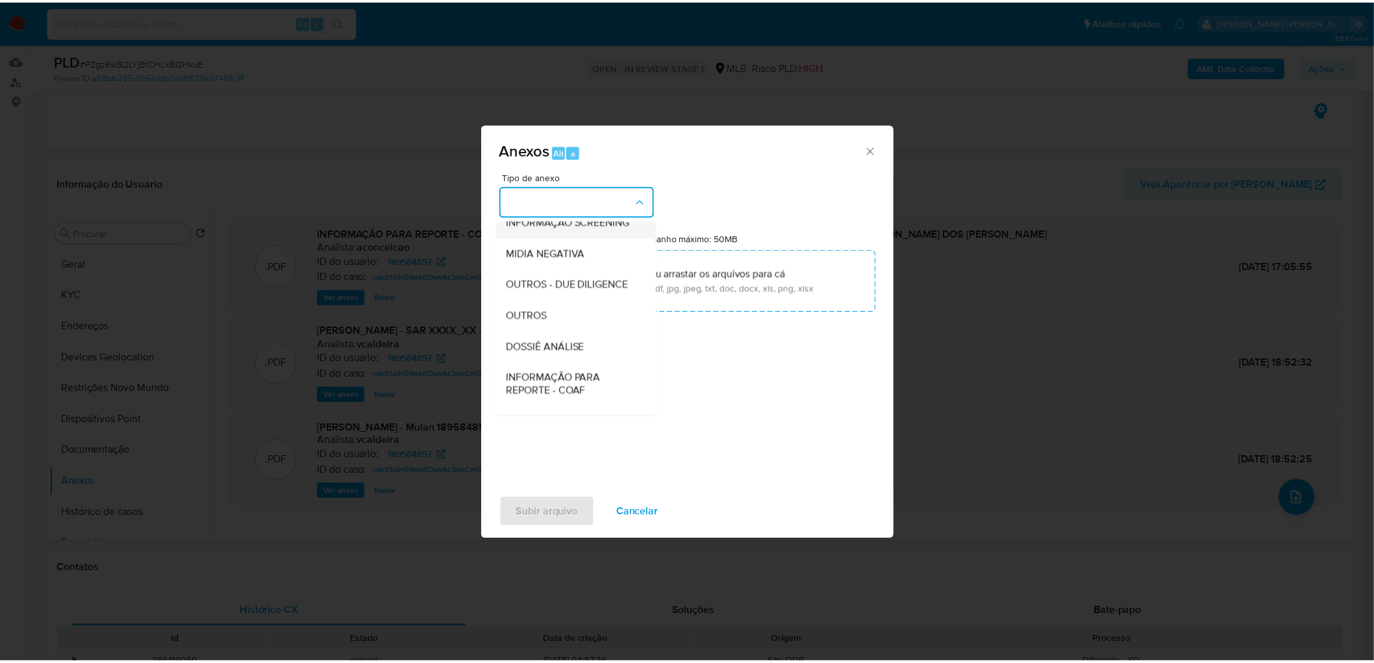
scroll to position [144, 0]
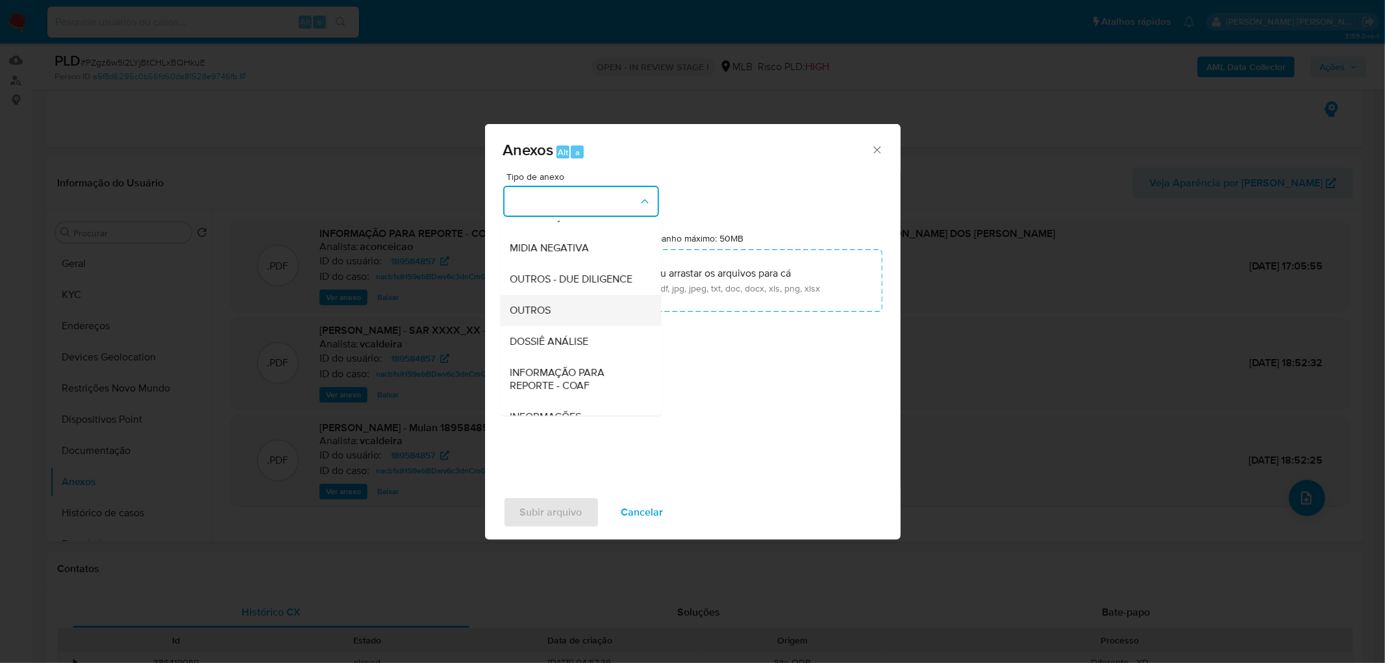
click at [579, 326] on div "OUTROS" at bounding box center [576, 310] width 132 height 31
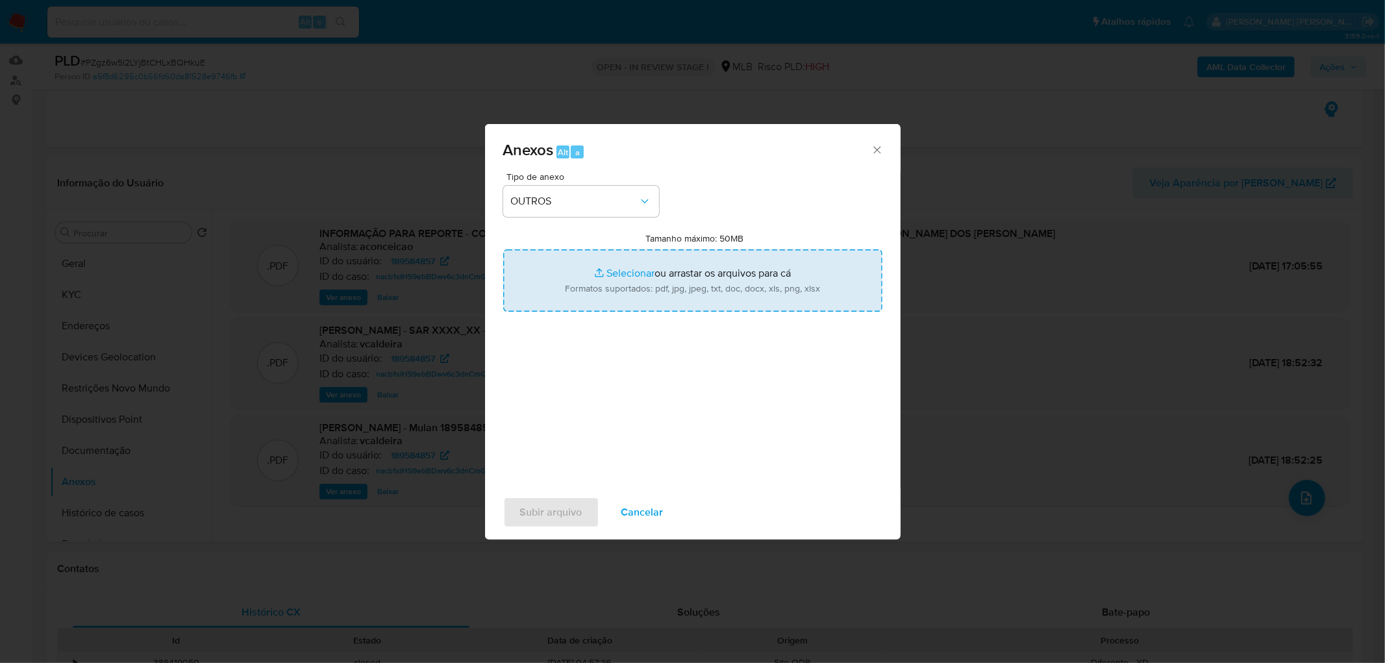
click at [620, 291] on input "Tamanho máximo: 50MB Selecionar arquivos" at bounding box center [692, 280] width 379 height 62
type input "C:\fakepath\Mulan 189584857_2025_09_15_15_04_12.xlsx"
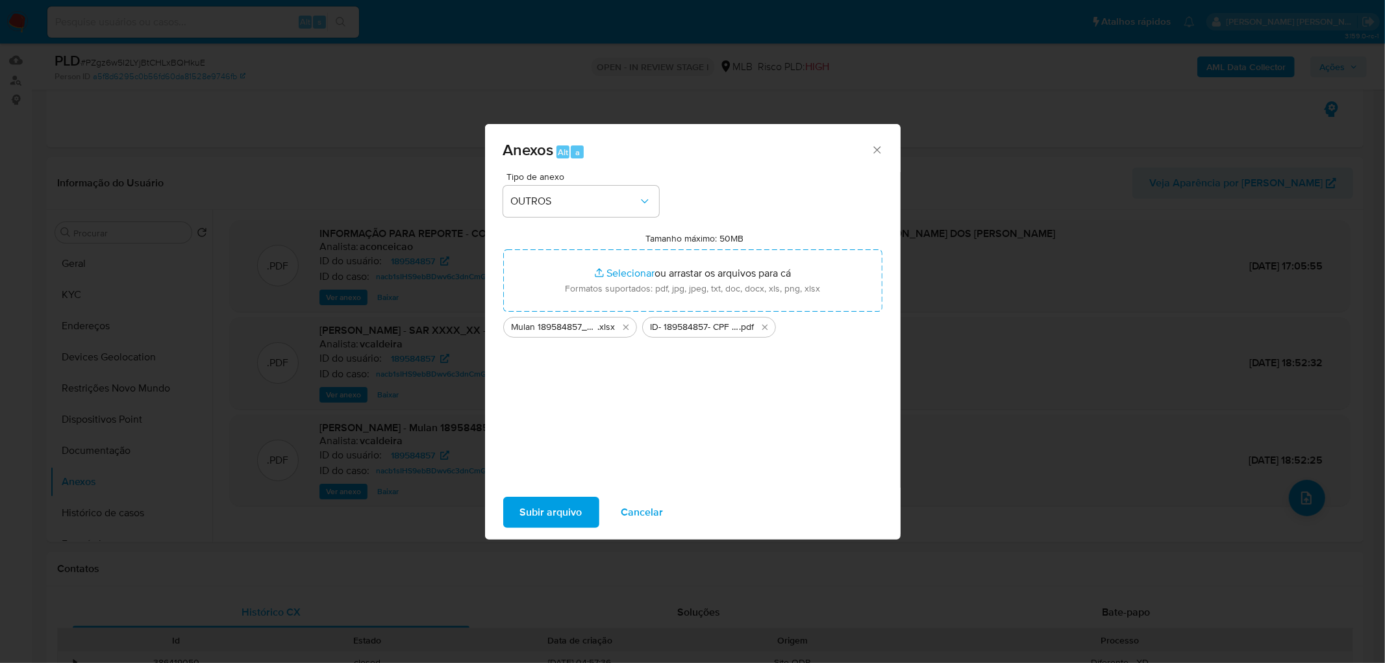
click at [559, 402] on span "Subir arquivo" at bounding box center [551, 512] width 62 height 29
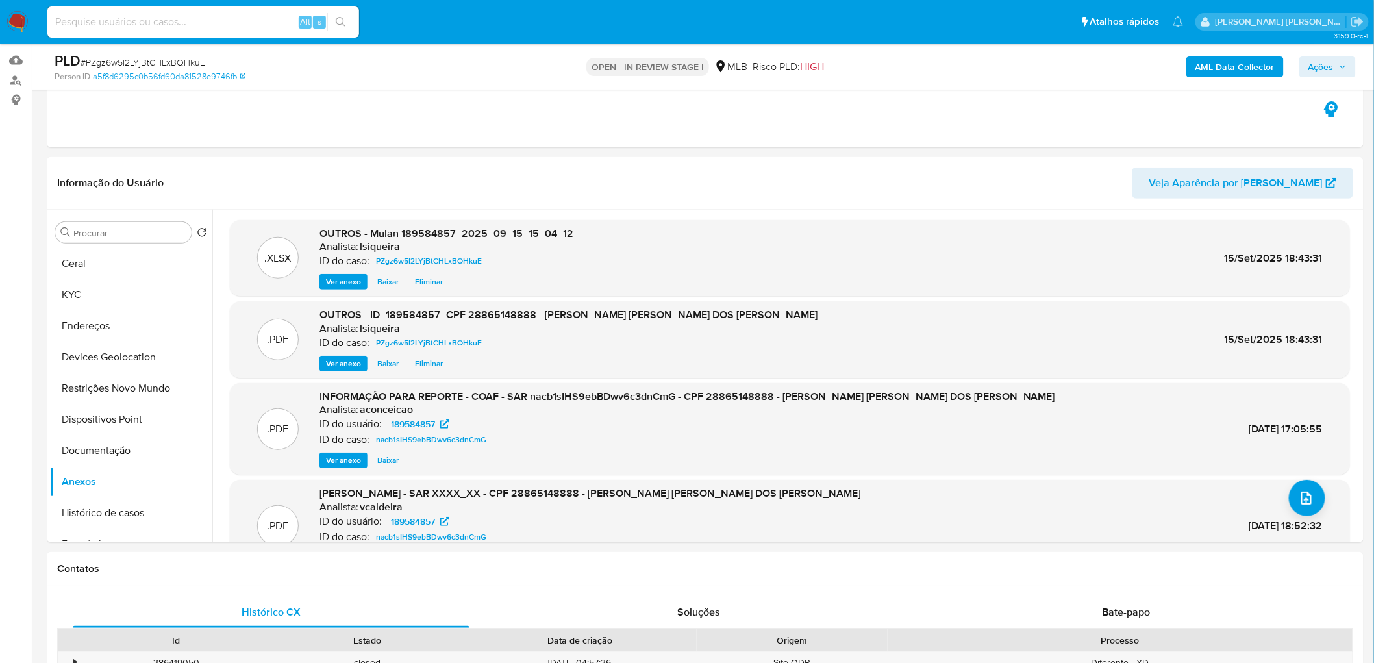
click at [922, 67] on span "Ações" at bounding box center [1320, 66] width 25 height 21
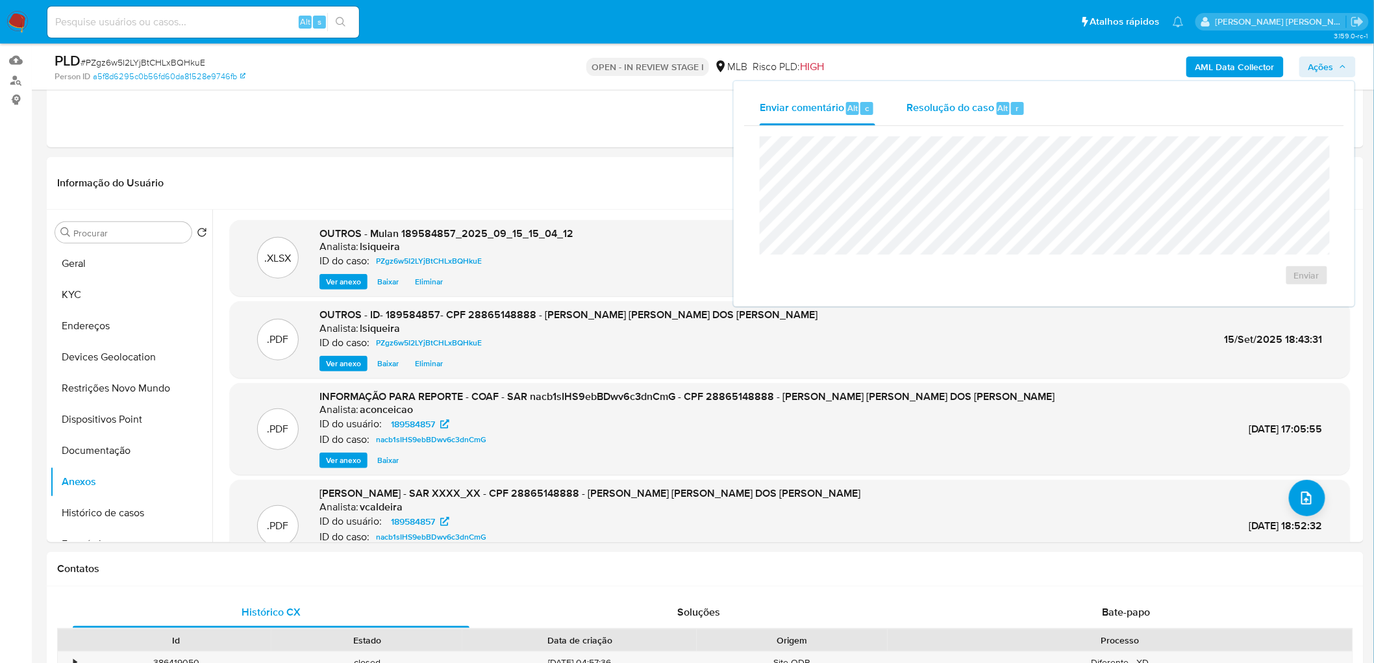
click at [922, 109] on span "Resolução do caso" at bounding box center [950, 107] width 88 height 15
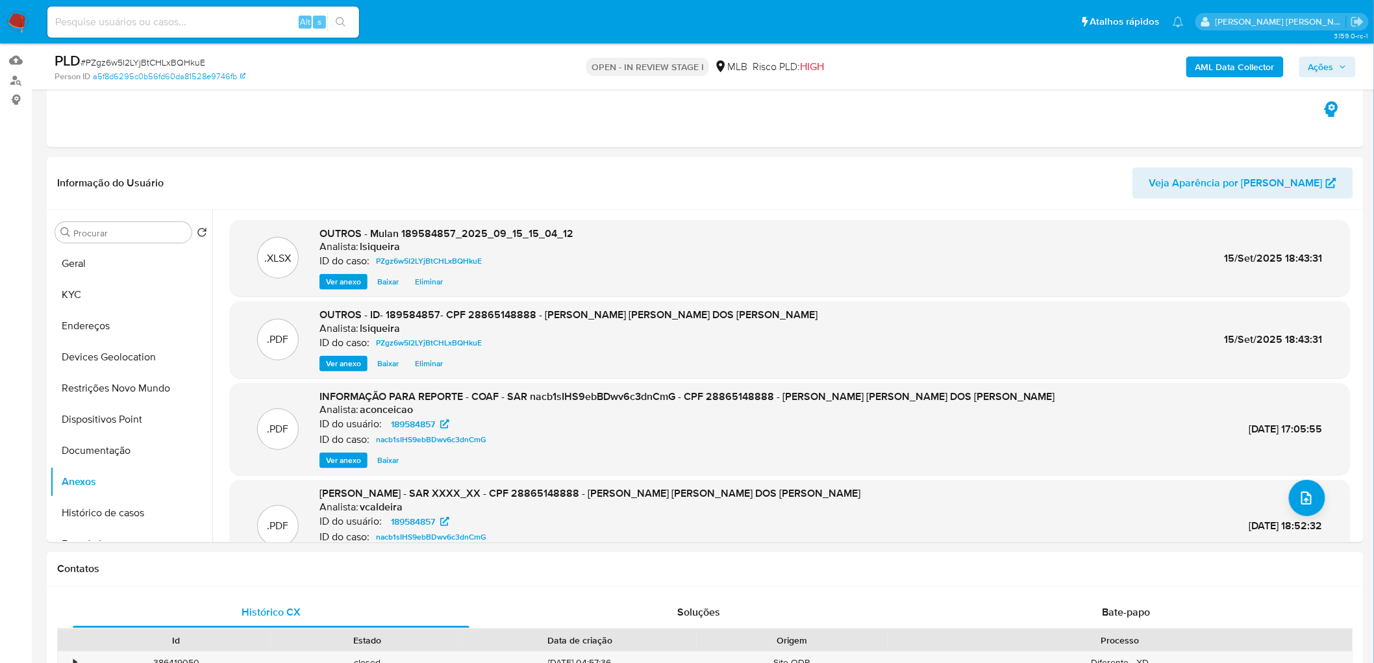
click at [922, 56] on span "Ações" at bounding box center [1320, 66] width 25 height 21
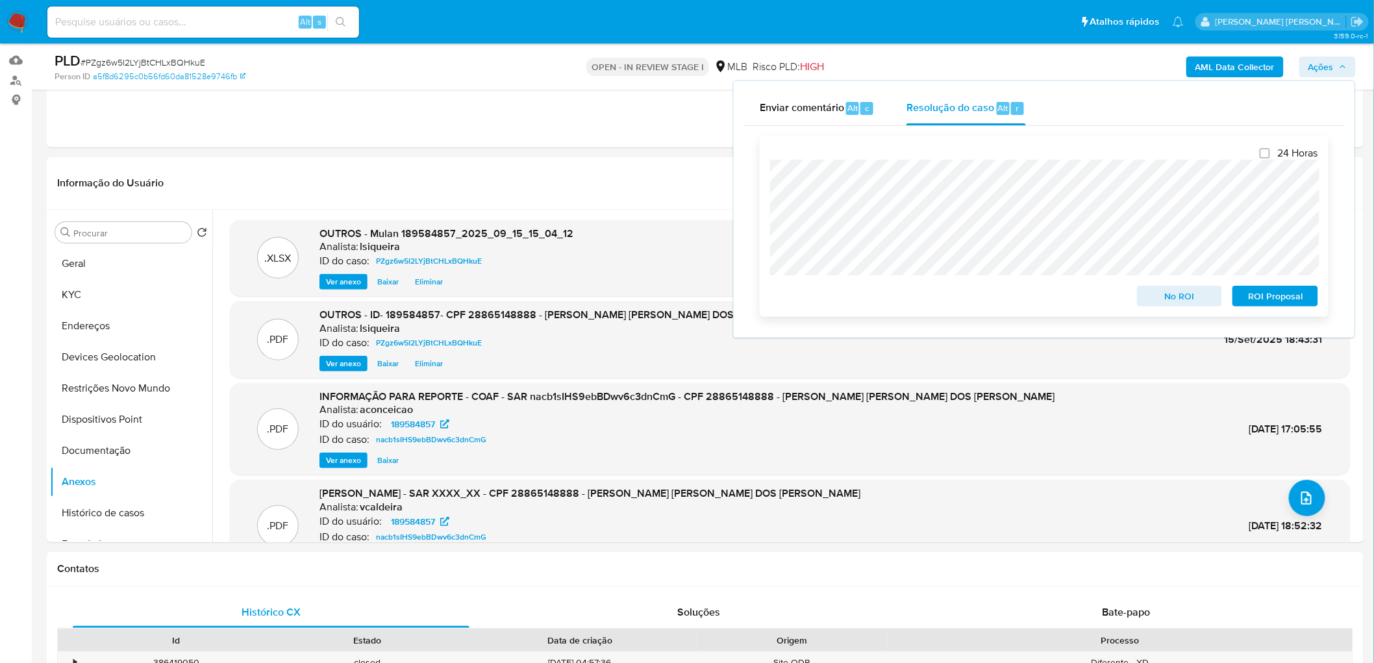
click at [922, 301] on span "No ROI" at bounding box center [1180, 296] width 68 height 18
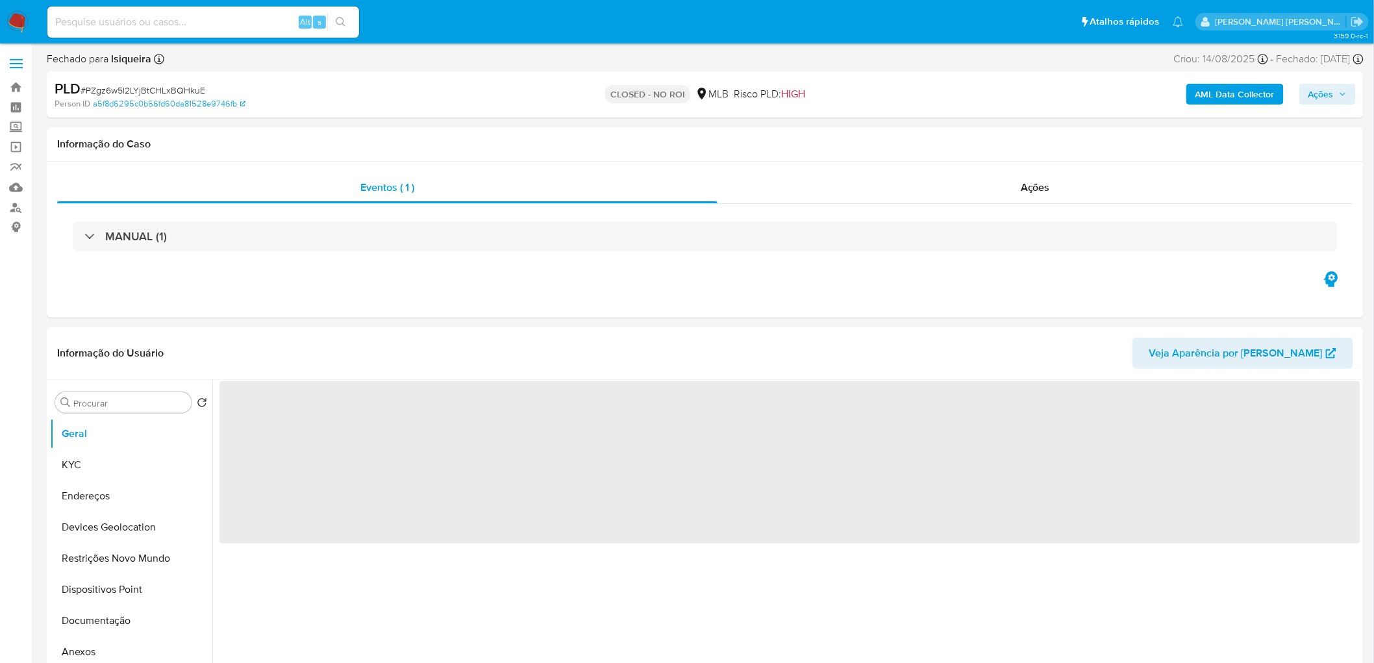
select select "10"
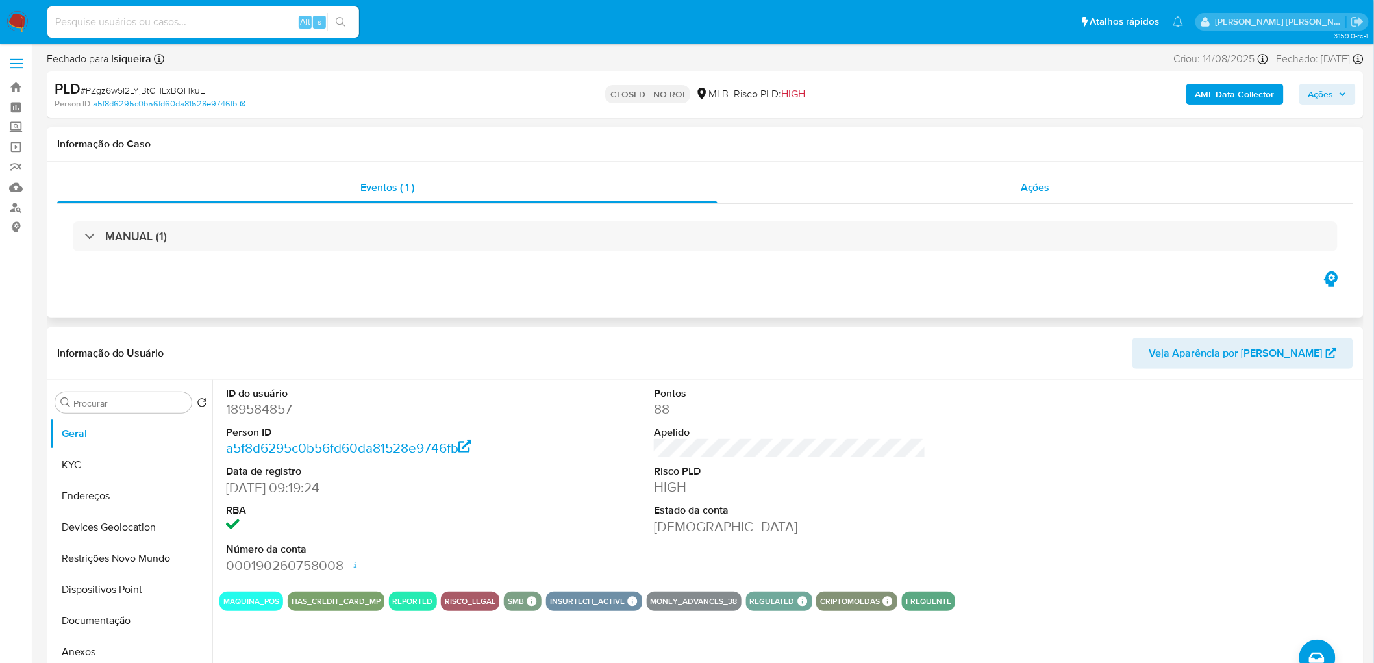
click at [1094, 200] on div "Ações" at bounding box center [1035, 187] width 636 height 31
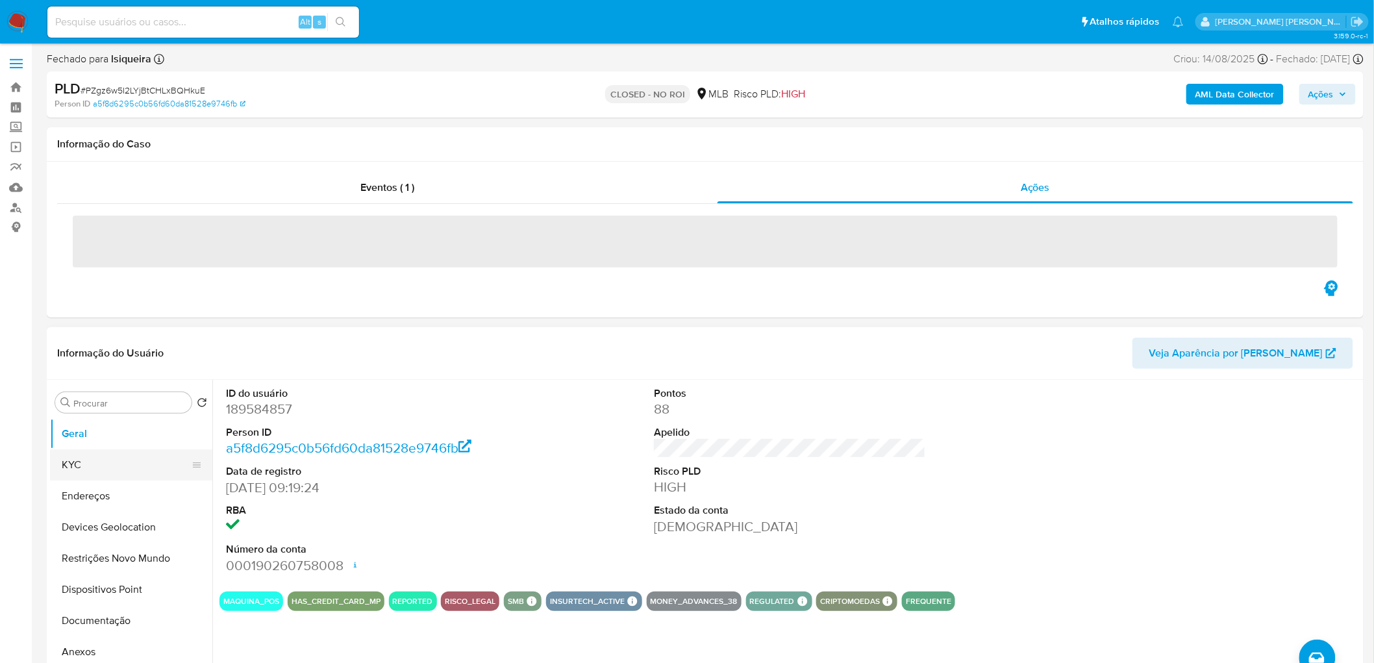
click at [89, 465] on button "KYC" at bounding box center [126, 464] width 152 height 31
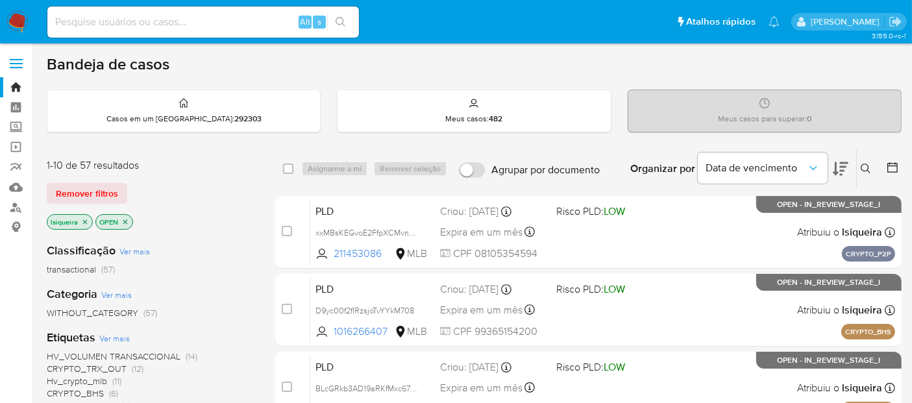
click at [891, 163] on icon at bounding box center [892, 167] width 13 height 13
click at [890, 165] on icon at bounding box center [892, 167] width 10 height 10
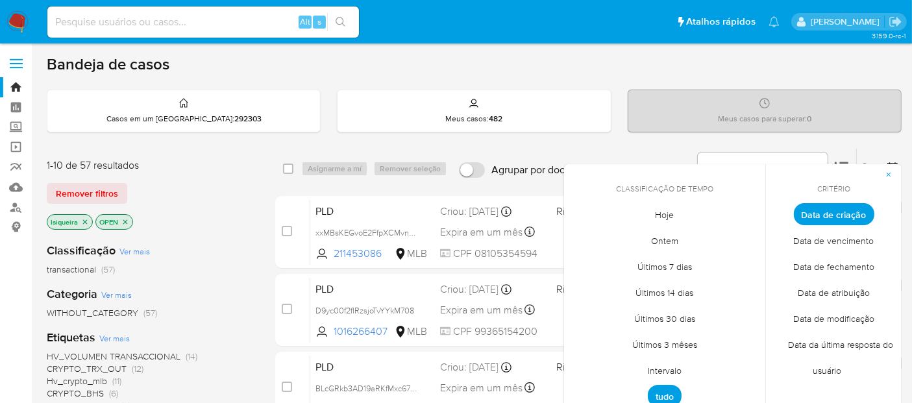
click at [682, 364] on span "Intervalo" at bounding box center [664, 371] width 61 height 27
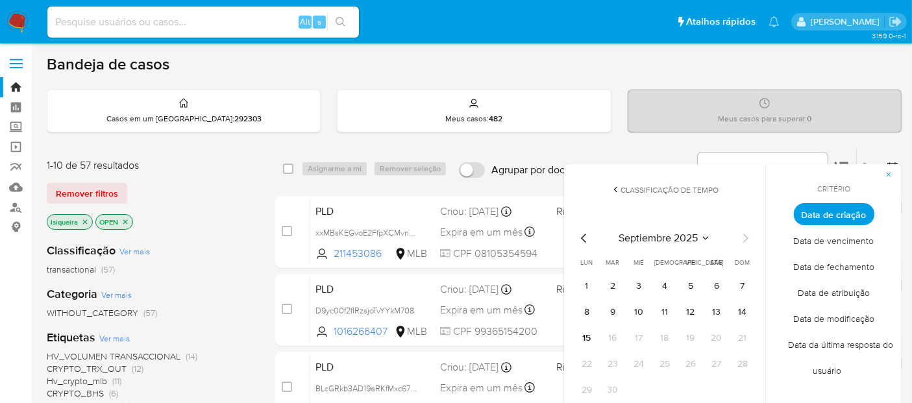
click at [584, 240] on icon "Mes anterior" at bounding box center [584, 238] width 16 height 16
click at [690, 287] on button "1" at bounding box center [690, 286] width 21 height 21
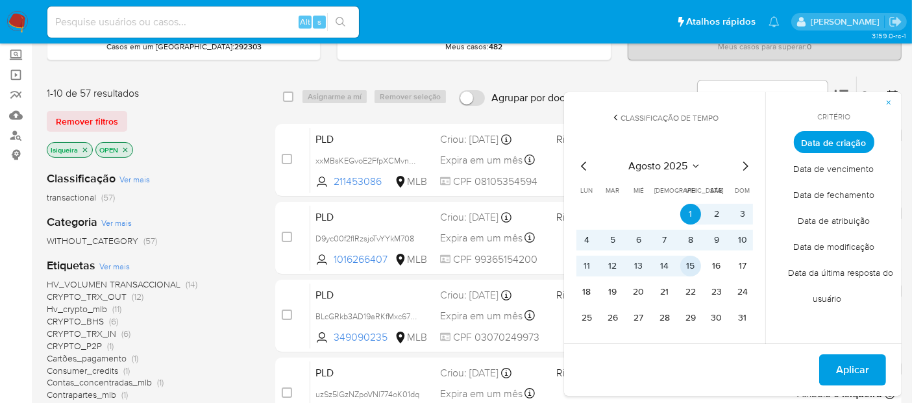
scroll to position [144, 0]
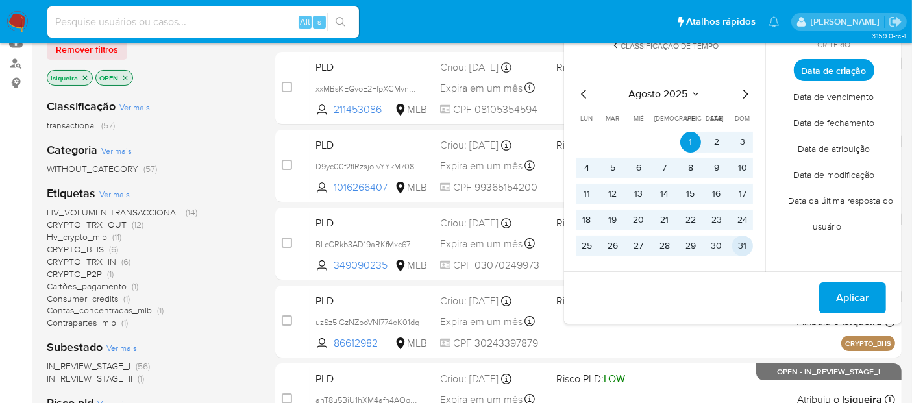
click at [738, 246] on button "31" at bounding box center [742, 246] width 21 height 21
click at [858, 295] on span "Aplicar" at bounding box center [852, 298] width 33 height 29
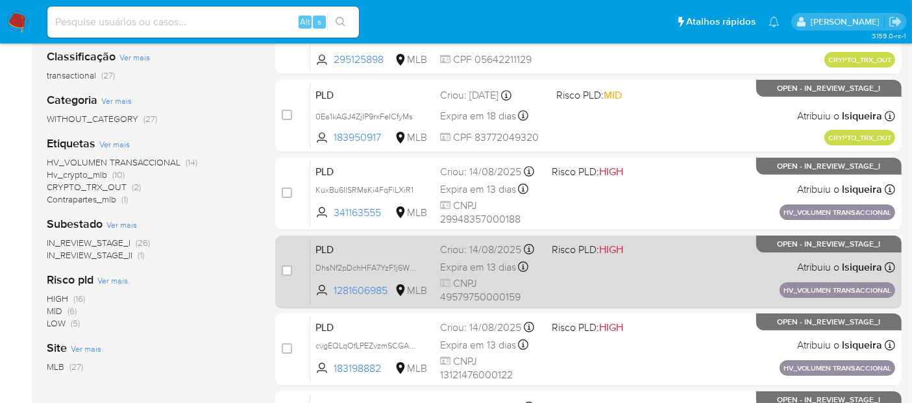
scroll to position [216, 0]
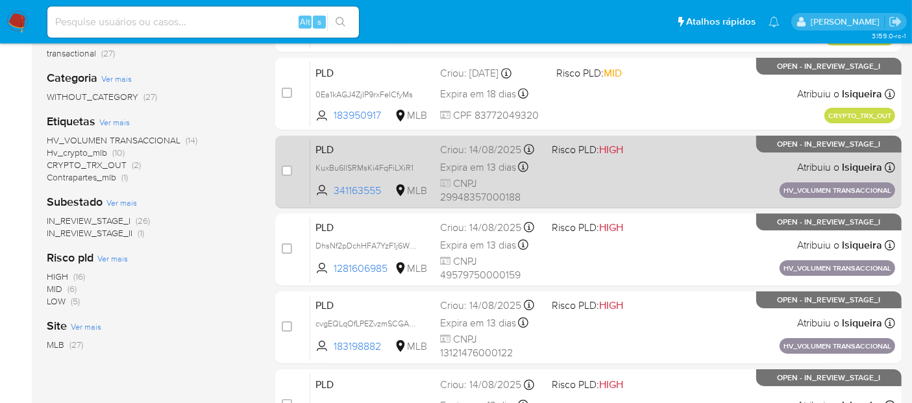
click at [625, 193] on div "PLD KuxBu6IlSRMsKi4FqFiLXiR1 341163555 MLB Risco PLD: HIGH Criou: [DATE] Criou:…" at bounding box center [602, 172] width 585 height 66
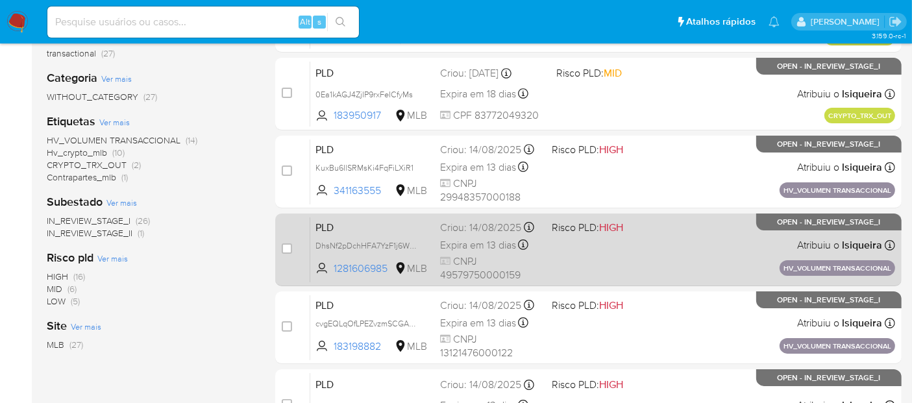
click at [637, 255] on div "PLD DhsNf2pDchHFA7YzF1j6WxE2 1281606985 MLB Risco PLD: HIGH Criou: [DATE] Criou…" at bounding box center [602, 250] width 585 height 66
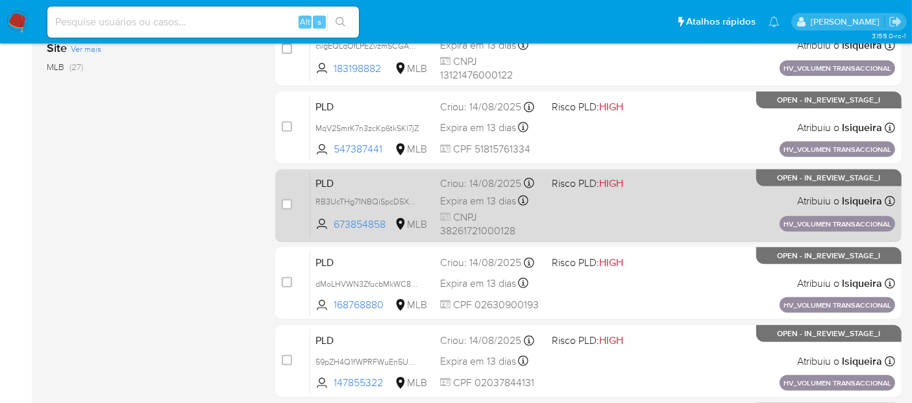
scroll to position [576, 0]
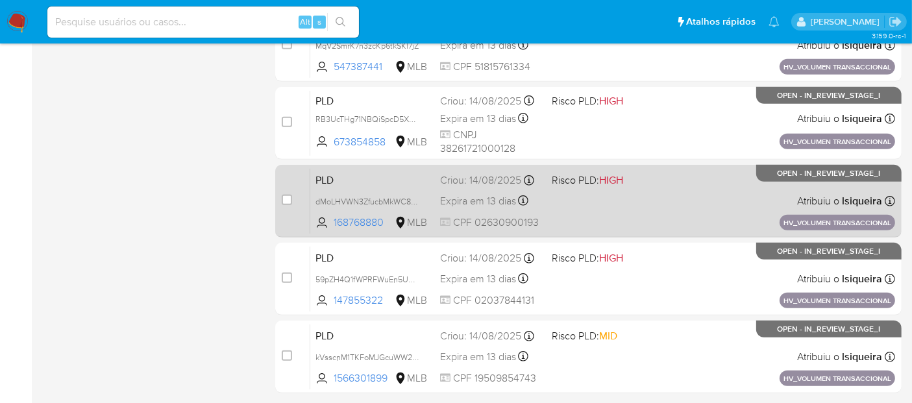
click at [595, 212] on div "PLD dMoLHVWN3ZfucbMkWC8aOWUz 168768880 MLB Risco PLD: HIGH Criou: [DATE] Criou:…" at bounding box center [602, 201] width 585 height 66
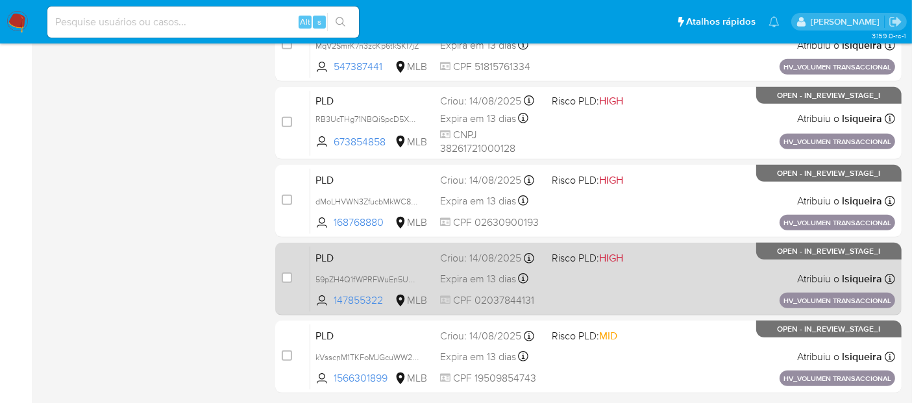
click at [607, 290] on div "PLD 59pZH4Q1fWPRFWuEn5Ua2Kr3 147855322 MLB Risco PLD: HIGH Criou: [DATE] Criou:…" at bounding box center [602, 279] width 585 height 66
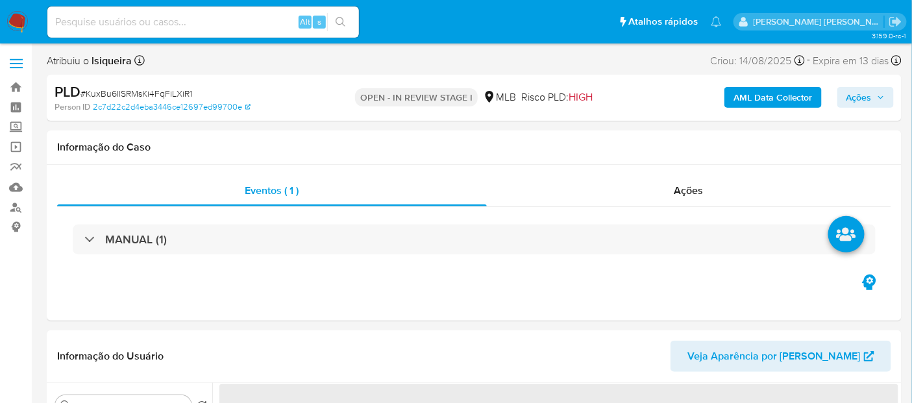
select select "10"
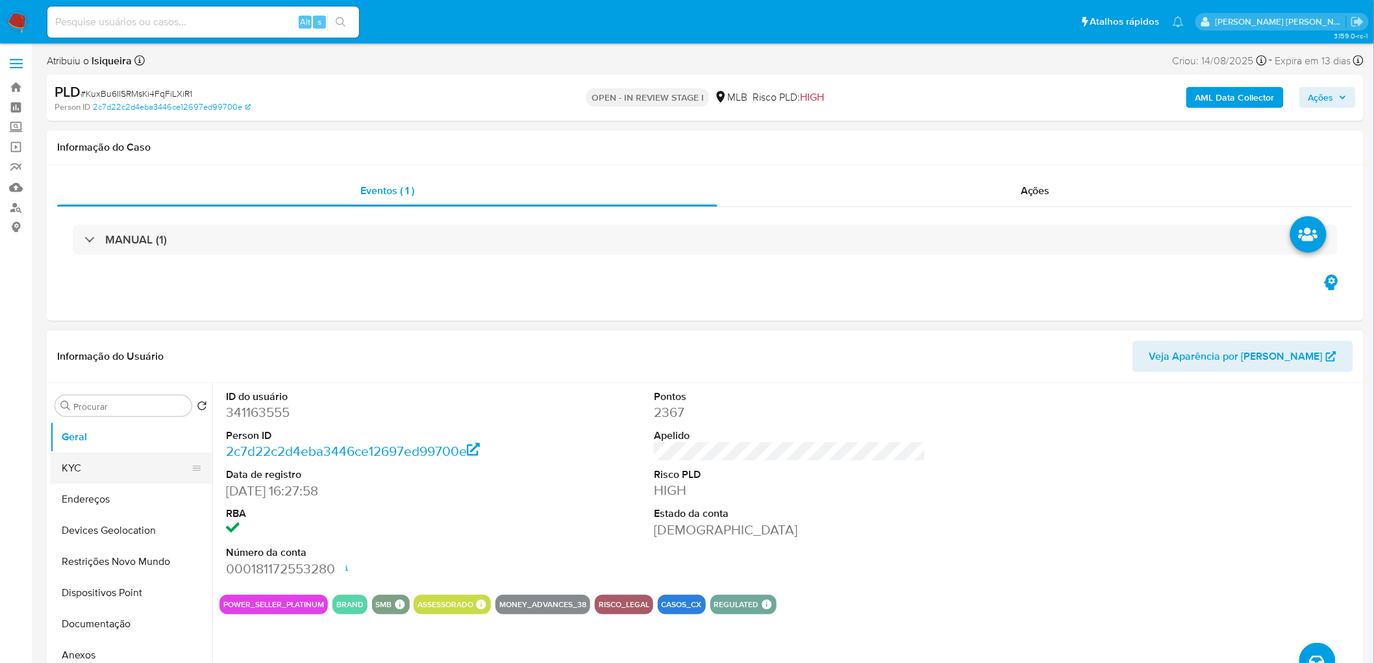
click at [109, 362] on button "KYC" at bounding box center [126, 467] width 152 height 31
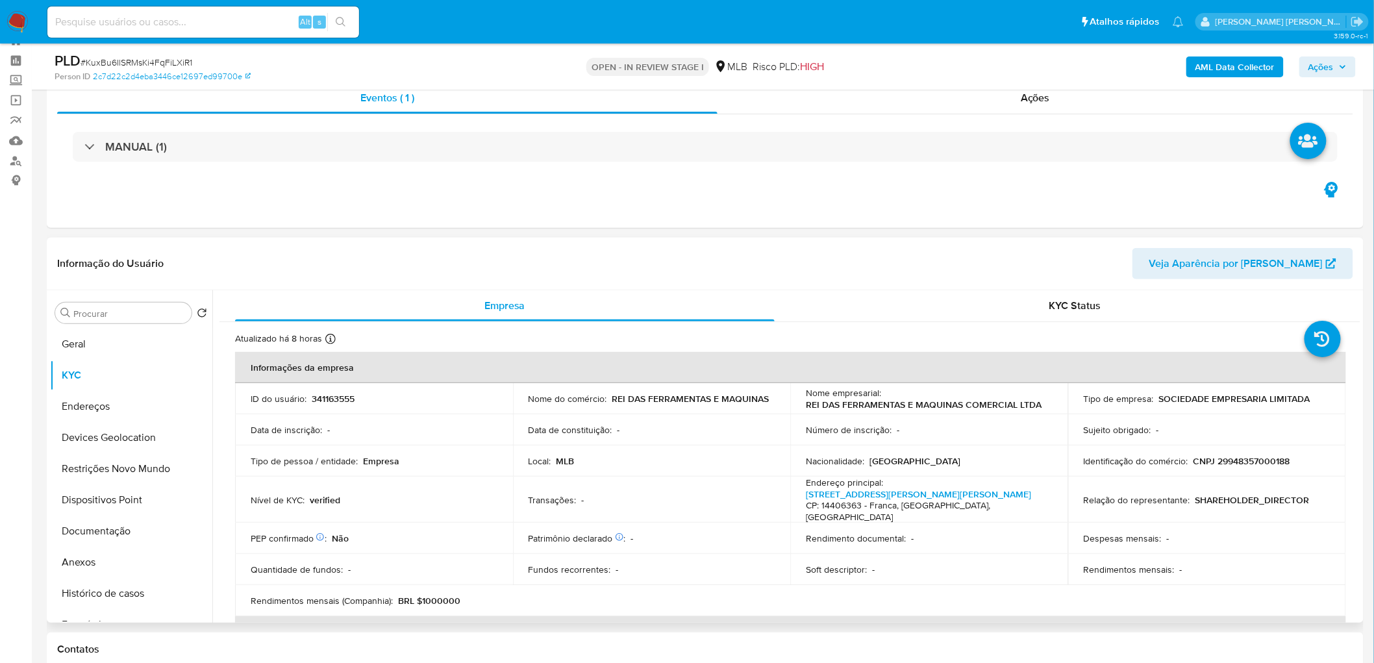
scroll to position [72, 0]
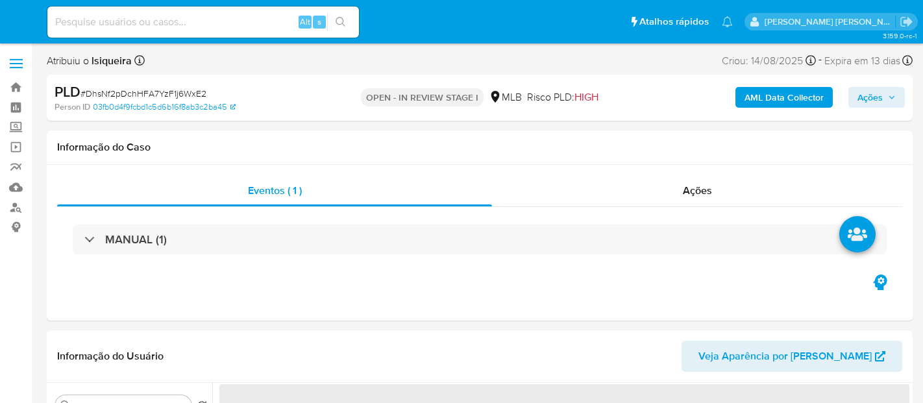
select select "10"
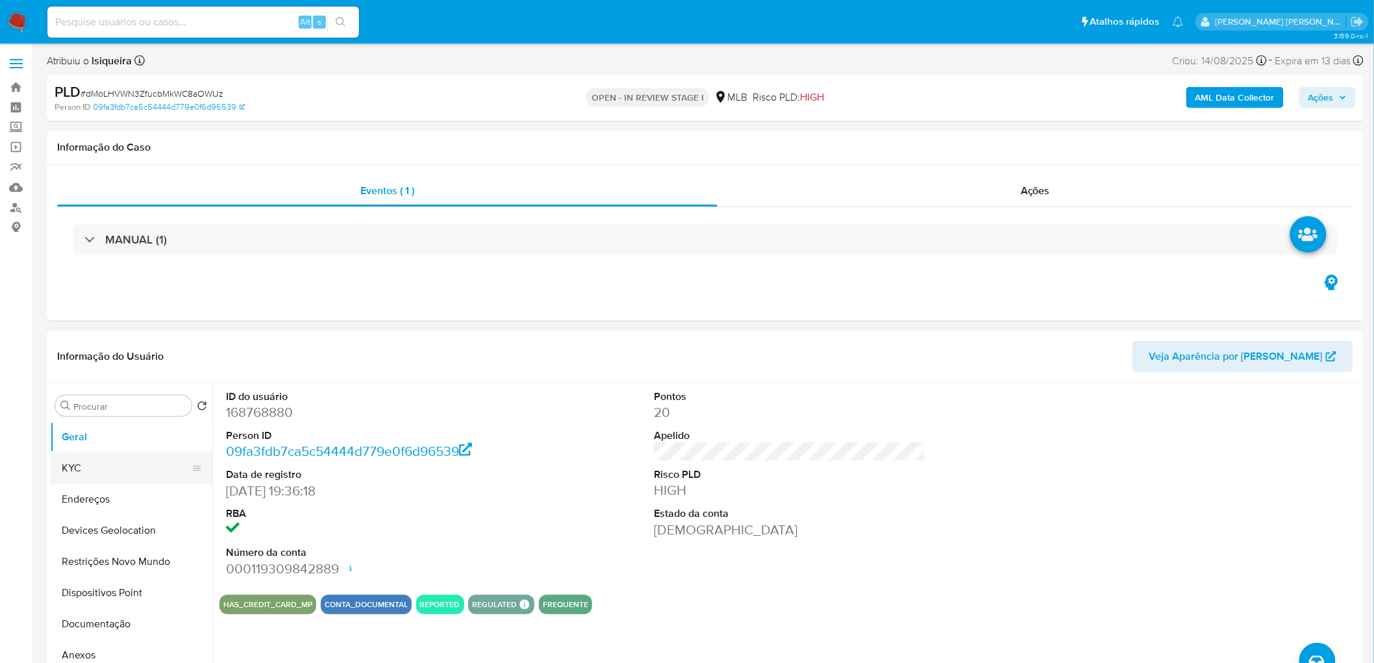
click at [115, 362] on button "KYC" at bounding box center [126, 467] width 152 height 31
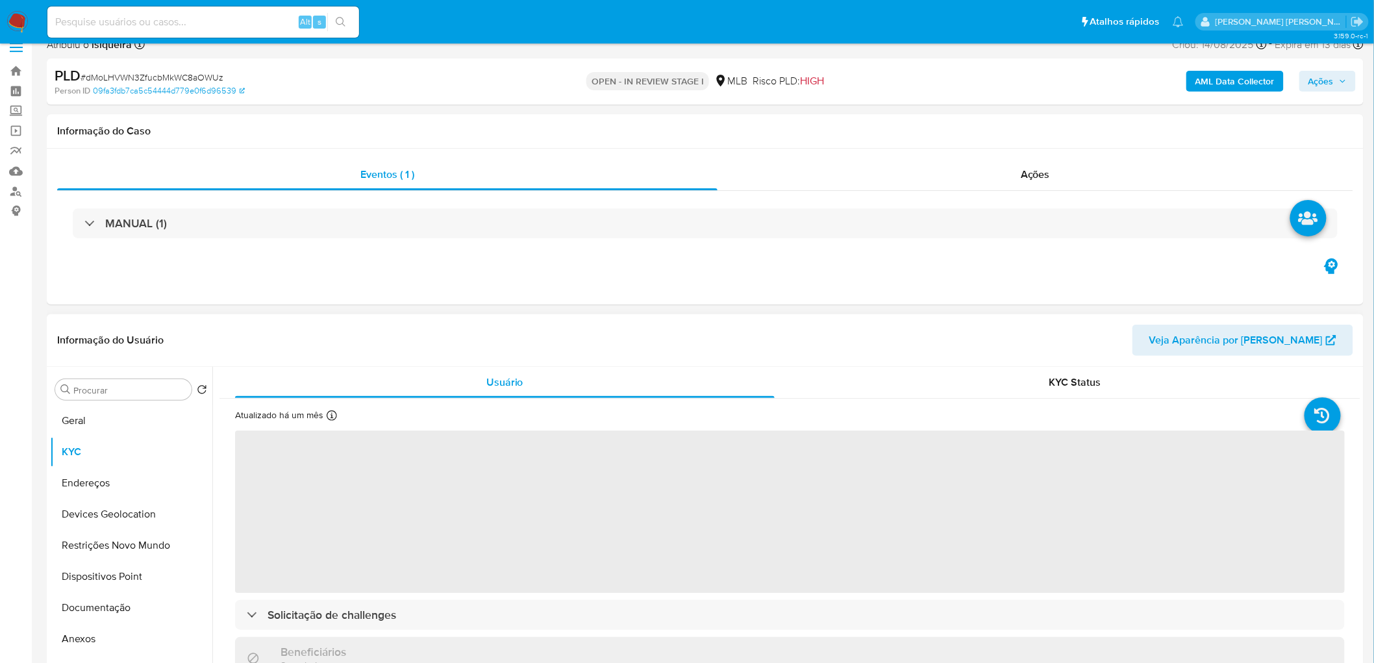
scroll to position [72, 0]
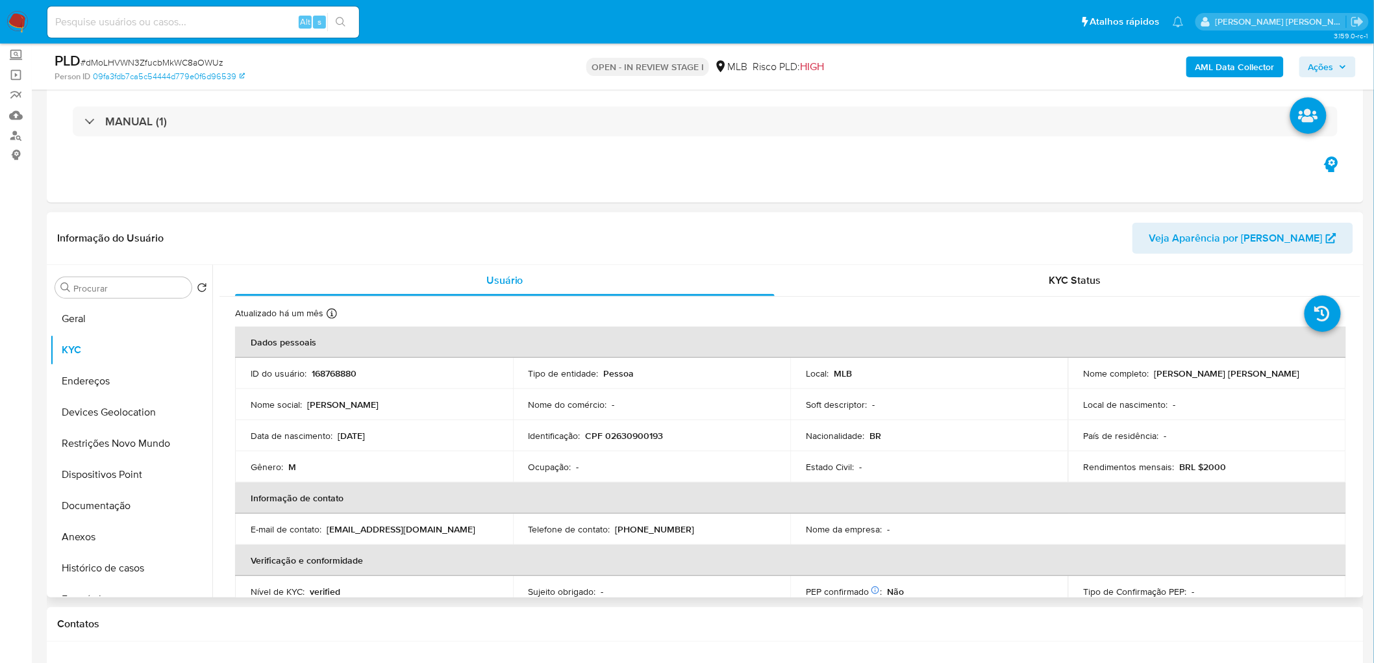
drag, startPoint x: 1287, startPoint y: 374, endPoint x: 1148, endPoint y: 373, distance: 138.9
click at [830, 362] on div "Nome completo : Flavio Felipe Rodrigues Cruz" at bounding box center [1206, 373] width 247 height 12
copy div "Flavio Felipe Rodrigues Cruz"
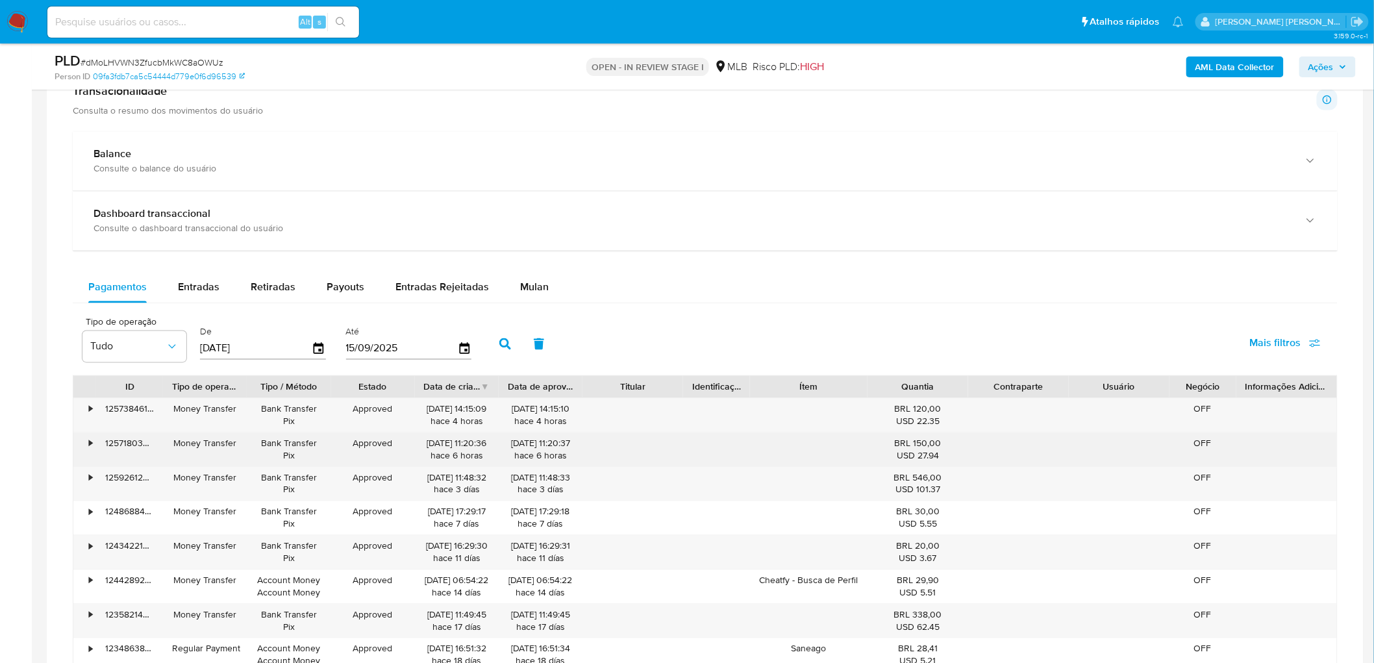
scroll to position [937, 0]
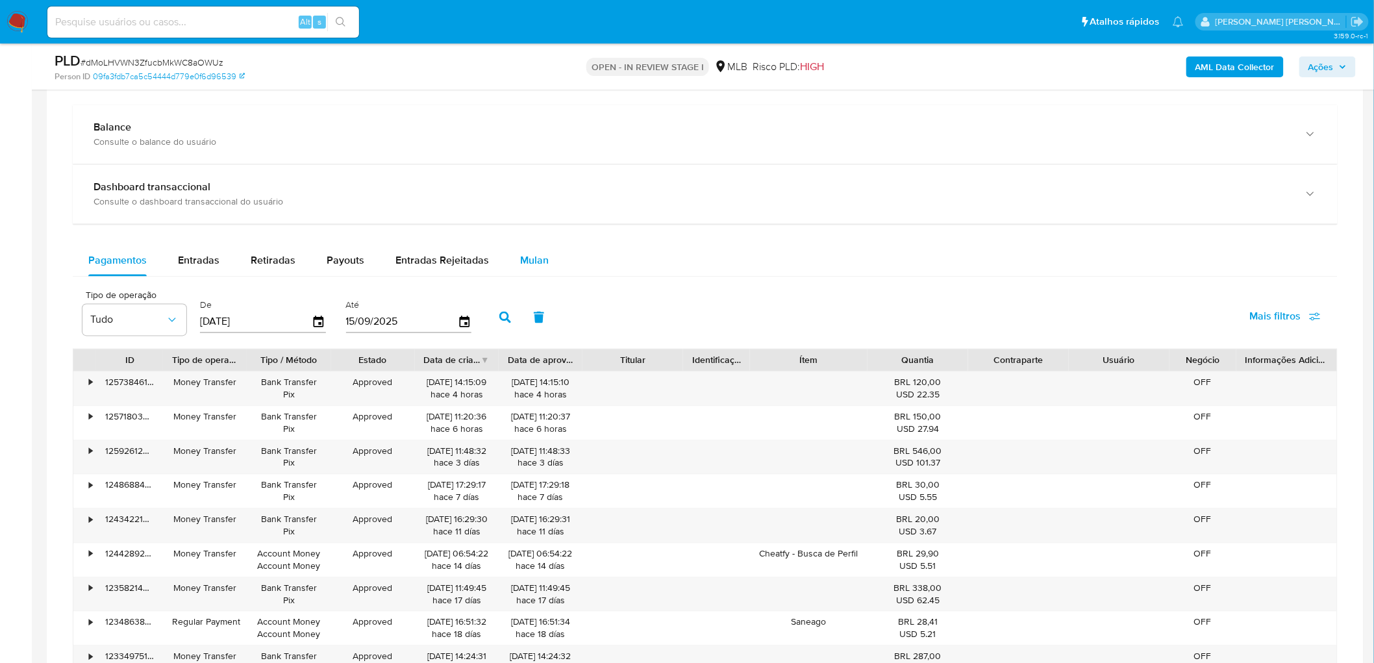
click at [537, 268] on span "Mulan" at bounding box center [534, 260] width 29 height 15
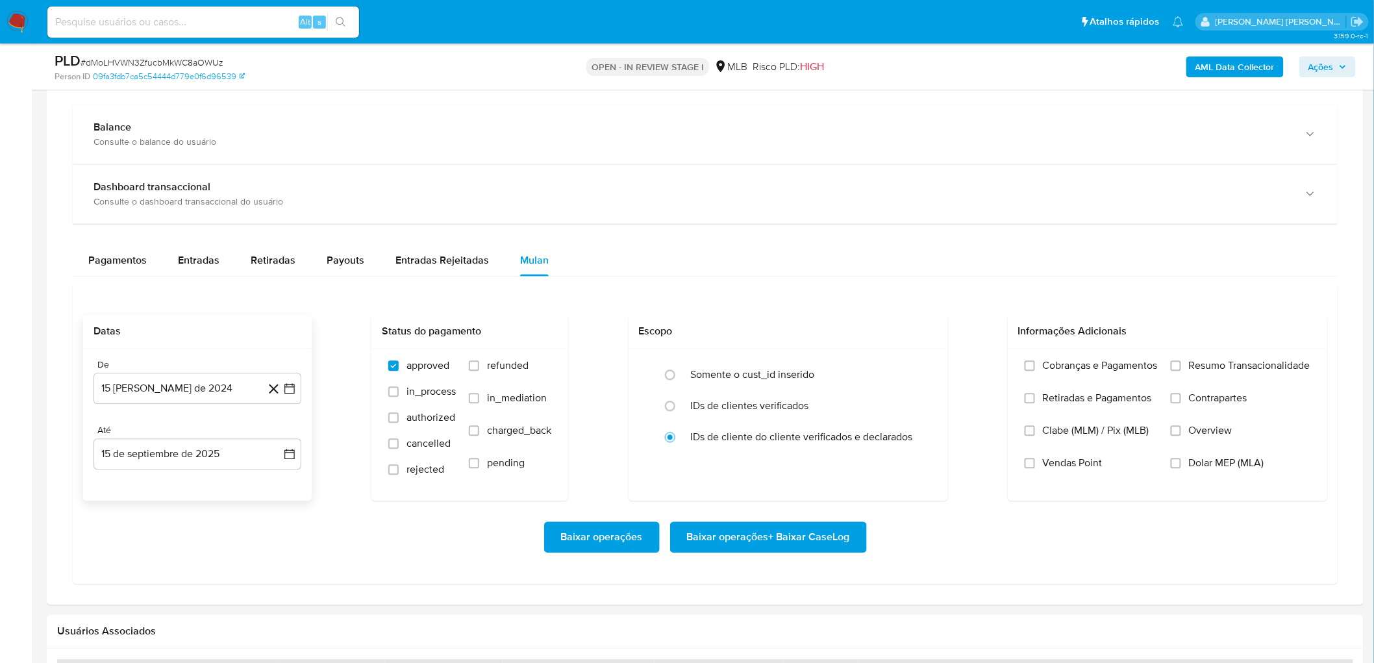
scroll to position [865, 0]
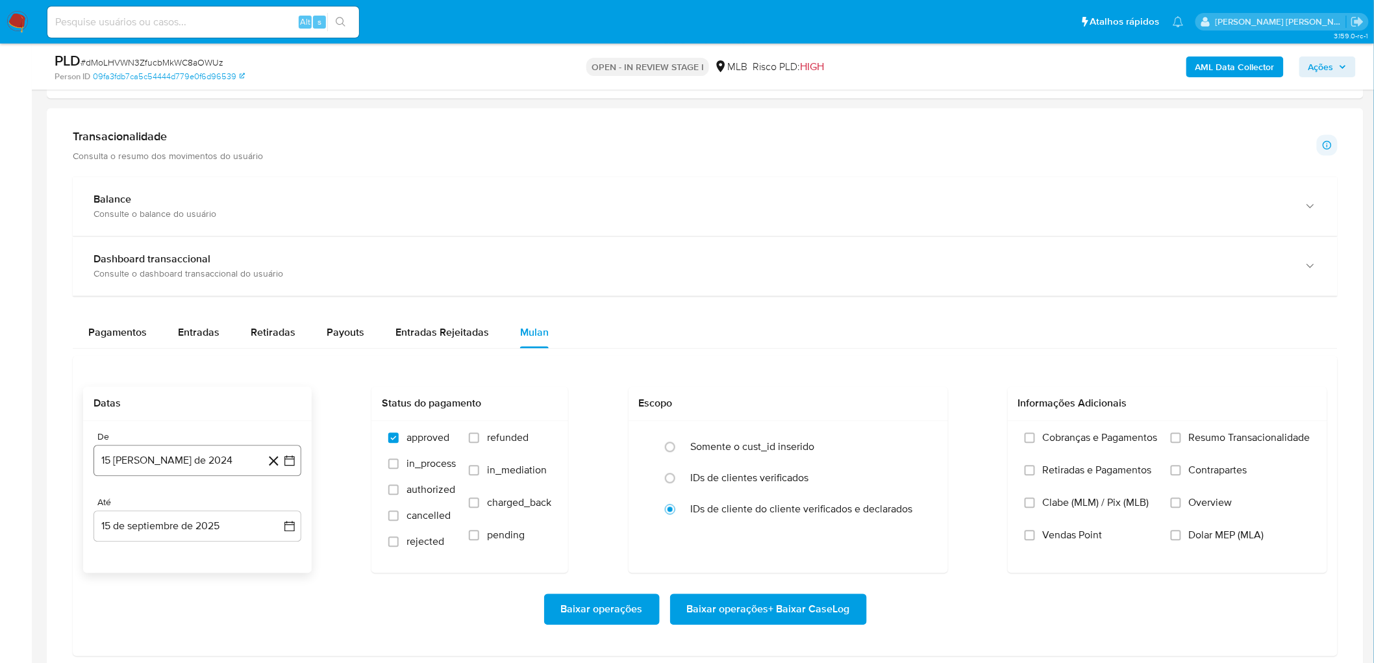
click at [185, 362] on button "[DATE]" at bounding box center [197, 460] width 208 height 31
click at [182, 264] on span "agosto 2024" at bounding box center [191, 263] width 59 height 13
click at [276, 243] on icon "Año siguiente" at bounding box center [275, 249] width 16 height 16
click at [138, 360] on button "[DATE]" at bounding box center [140, 368] width 36 height 21
click at [139, 319] on button "1" at bounding box center [145, 311] width 21 height 21
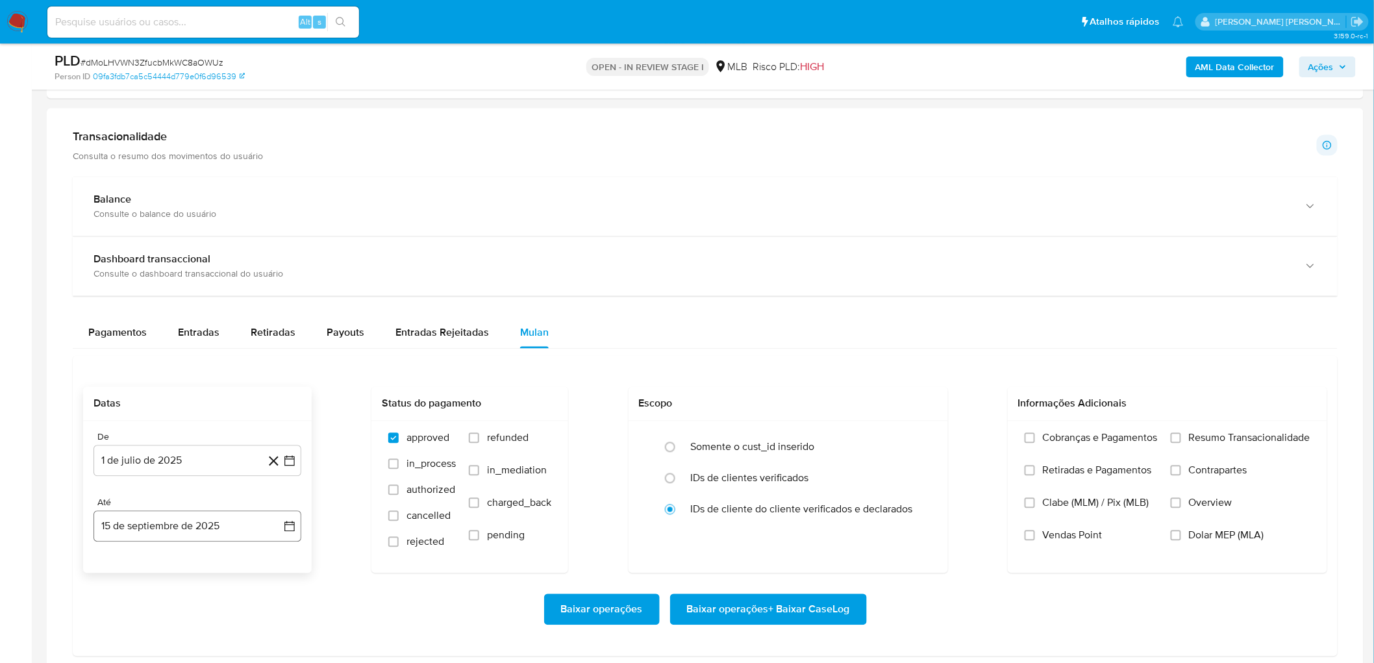
click at [174, 362] on div "Até 15 de septiembre de 2025 15-09-2025" at bounding box center [197, 519] width 208 height 45
click at [171, 362] on button "15 de septiembre de 2025" at bounding box center [197, 526] width 208 height 31
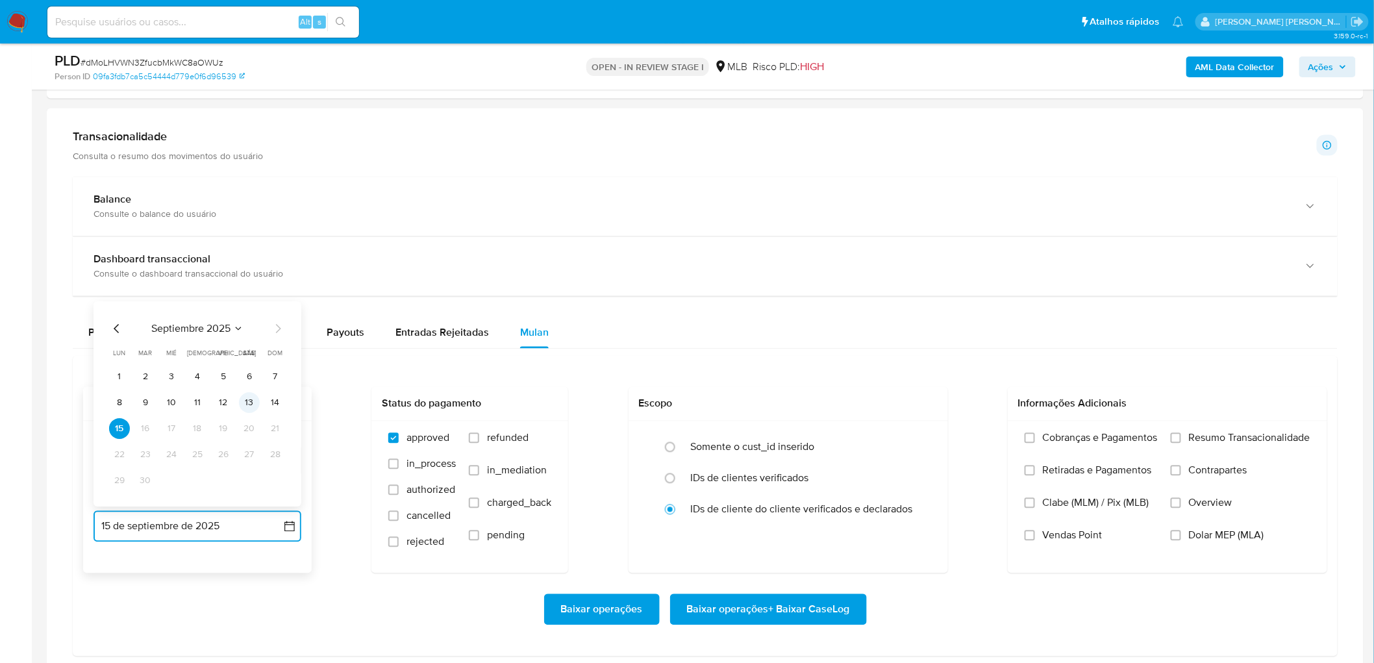
click at [254, 362] on button "13" at bounding box center [249, 403] width 21 height 21
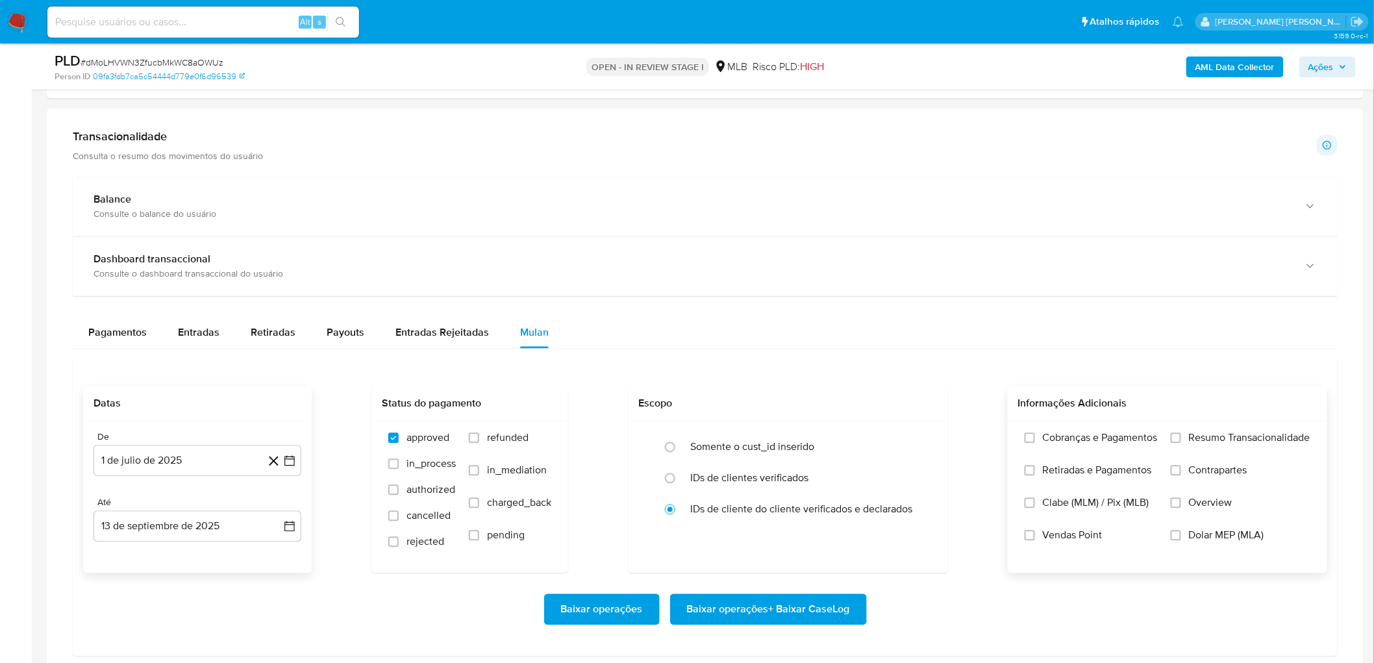
click at [830, 362] on span "Resumo Transacionalidade" at bounding box center [1249, 438] width 121 height 13
click at [830, 362] on input "Resumo Transacionalidade" at bounding box center [1175, 438] width 10 height 10
drag, startPoint x: 1069, startPoint y: 536, endPoint x: 1037, endPoint y: 536, distance: 32.5
click at [830, 362] on span "Vendas Point" at bounding box center [1073, 535] width 60 height 13
click at [830, 362] on label "Vendas Point" at bounding box center [1090, 545] width 133 height 32
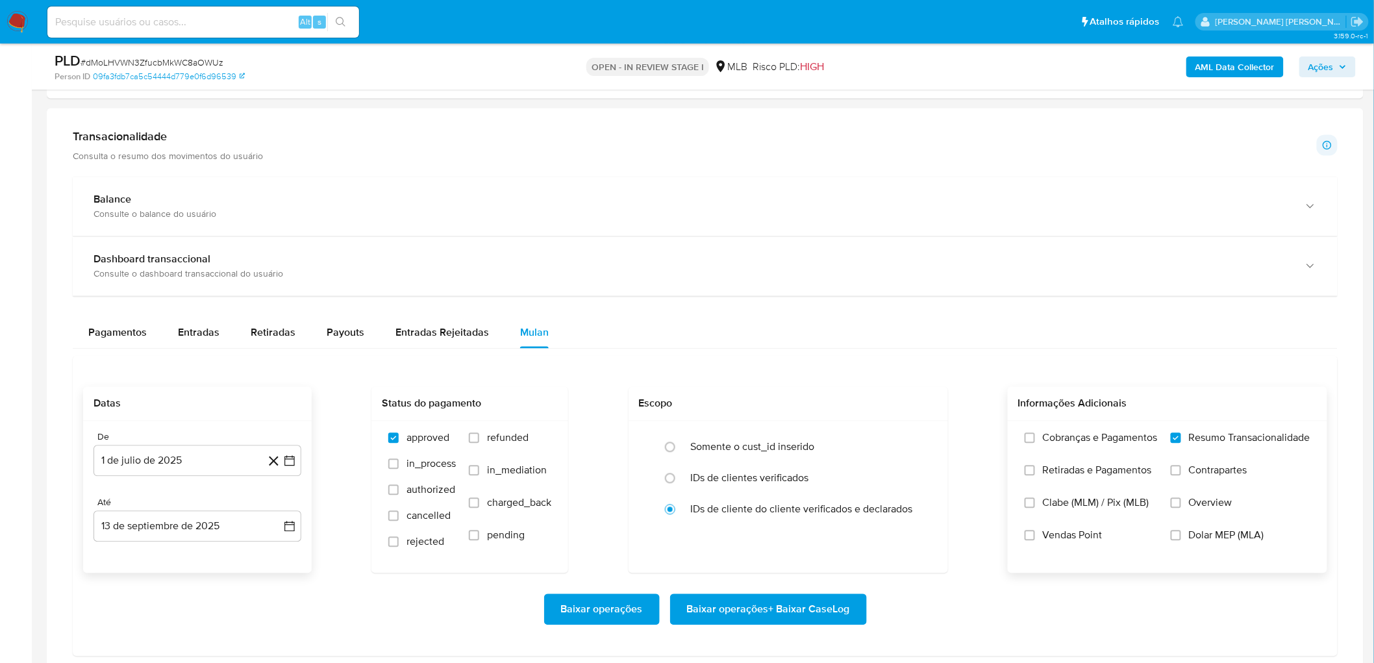
click at [830, 362] on input "Vendas Point" at bounding box center [1029, 535] width 10 height 10
click at [768, 362] on span "Baixar operações + Baixar CaseLog" at bounding box center [768, 609] width 163 height 29
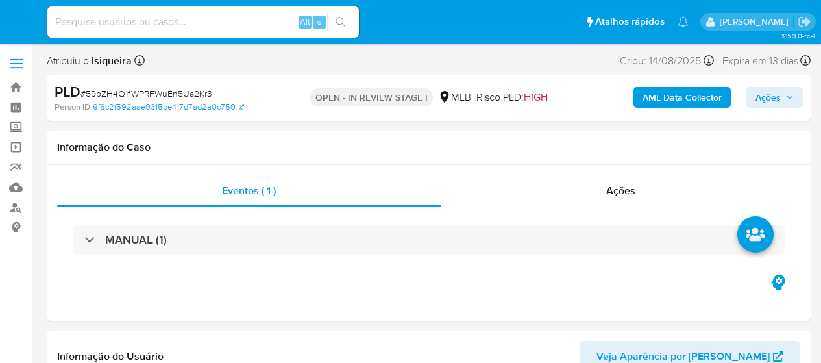
select select "10"
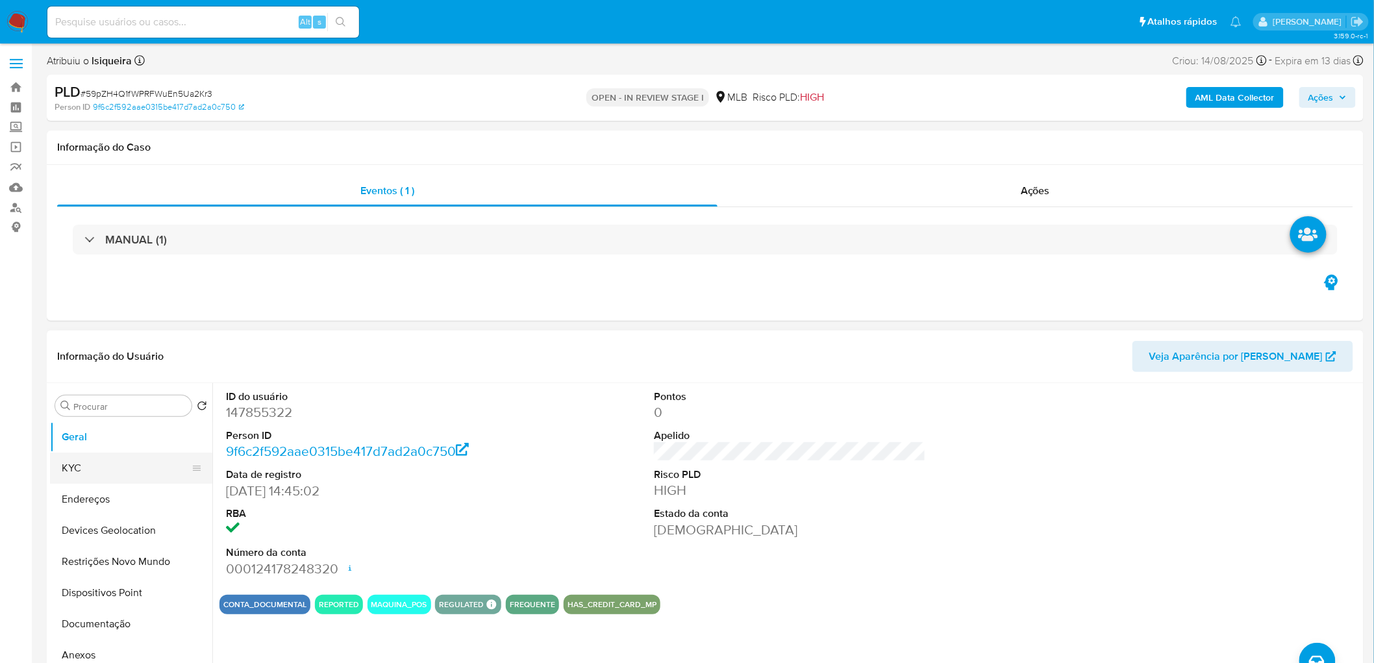
click at [110, 362] on button "KYC" at bounding box center [126, 467] width 152 height 31
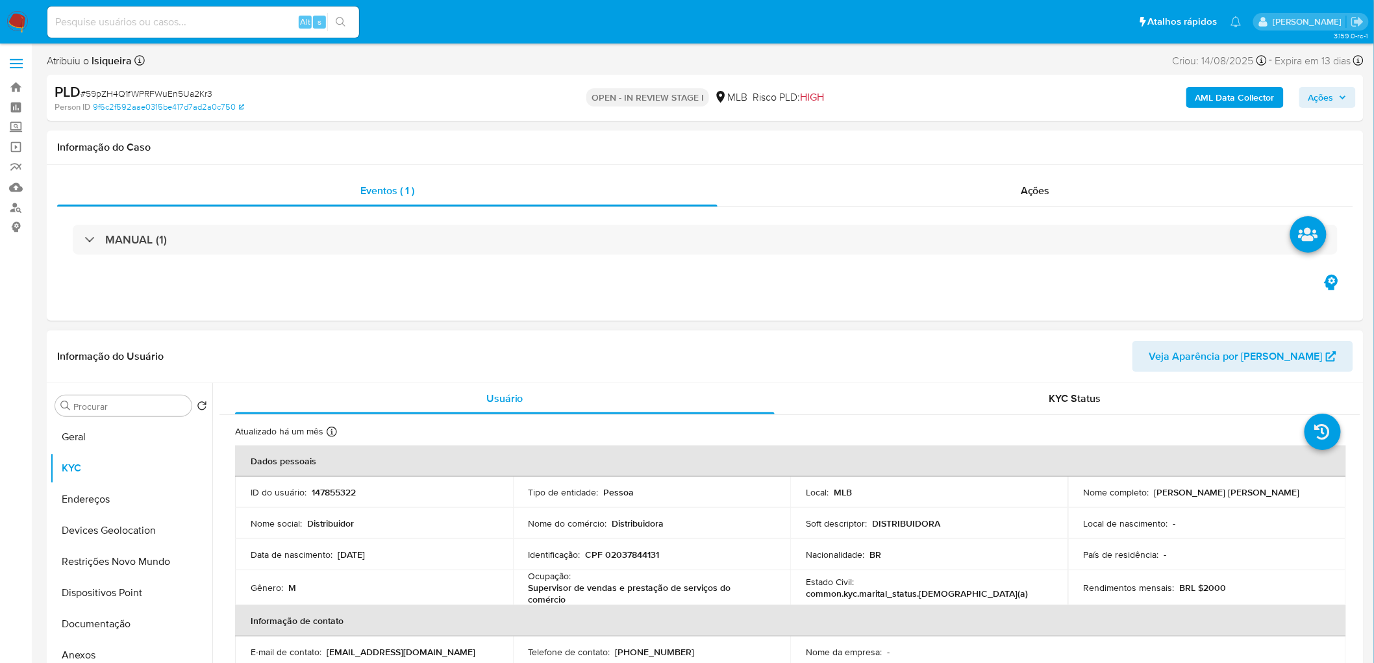
drag, startPoint x: 1301, startPoint y: 491, endPoint x: 1150, endPoint y: 493, distance: 151.3
click at [821, 362] on div "Nome completo : [PERSON_NAME]" at bounding box center [1206, 492] width 247 height 12
copy p "[PERSON_NAME] [PERSON_NAME]"
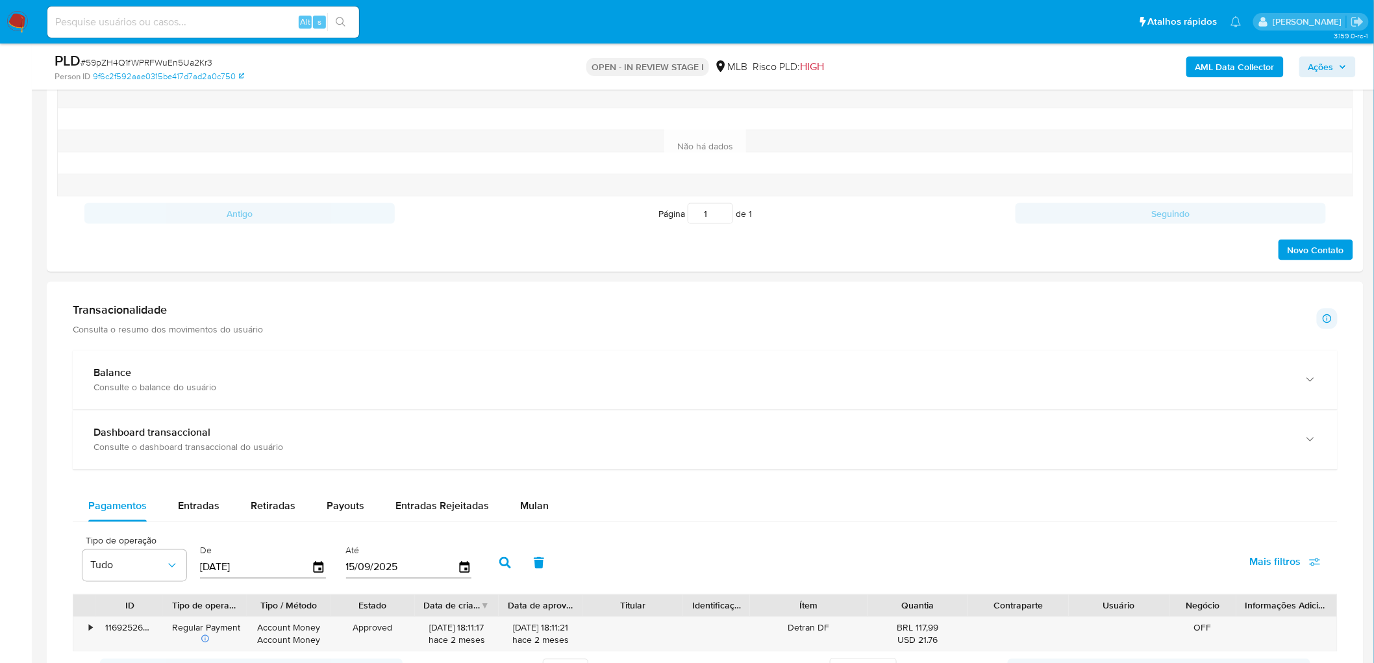
scroll to position [721, 0]
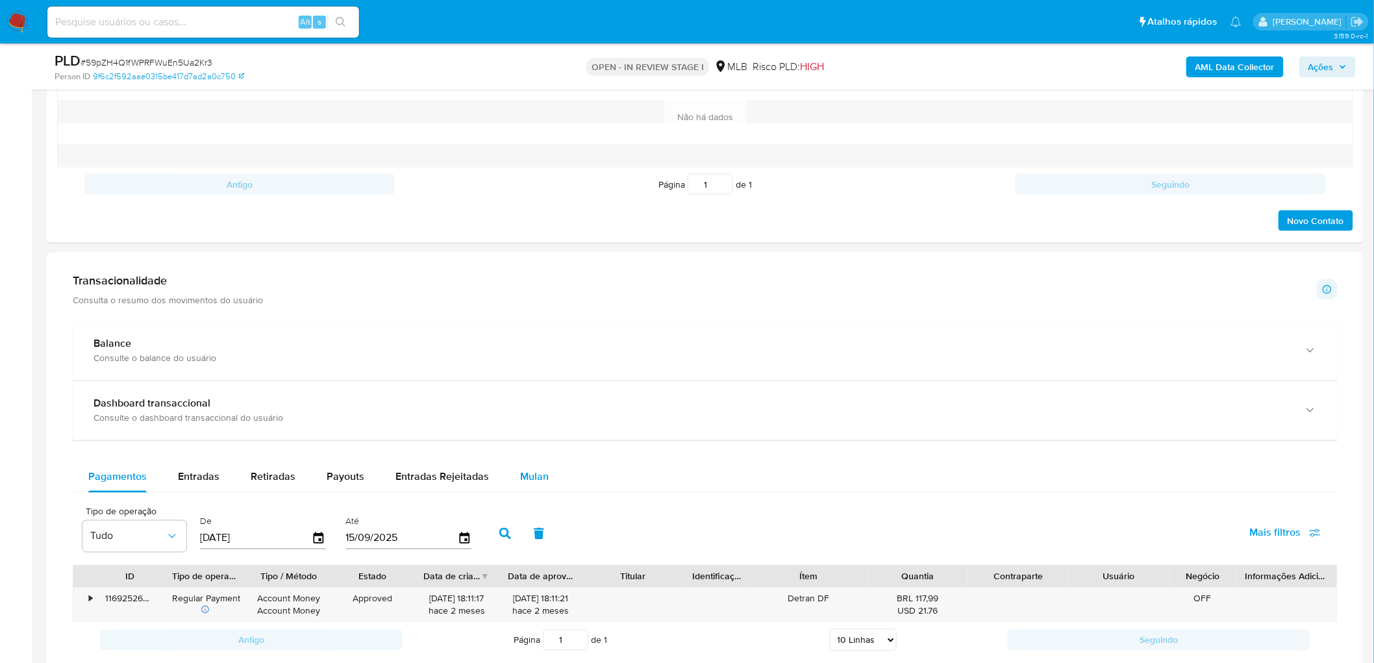
click at [536, 362] on span "Mulan" at bounding box center [534, 476] width 29 height 15
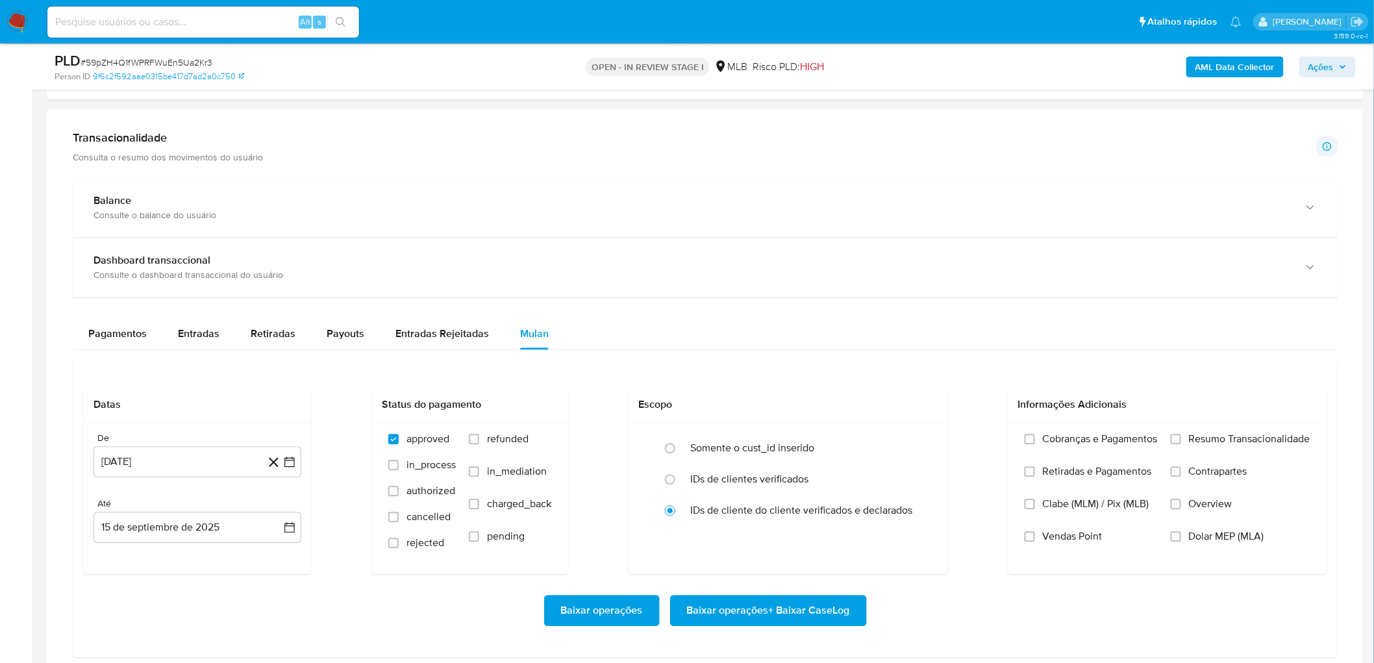
scroll to position [865, 0]
click at [126, 362] on button "[DATE]" at bounding box center [197, 460] width 208 height 31
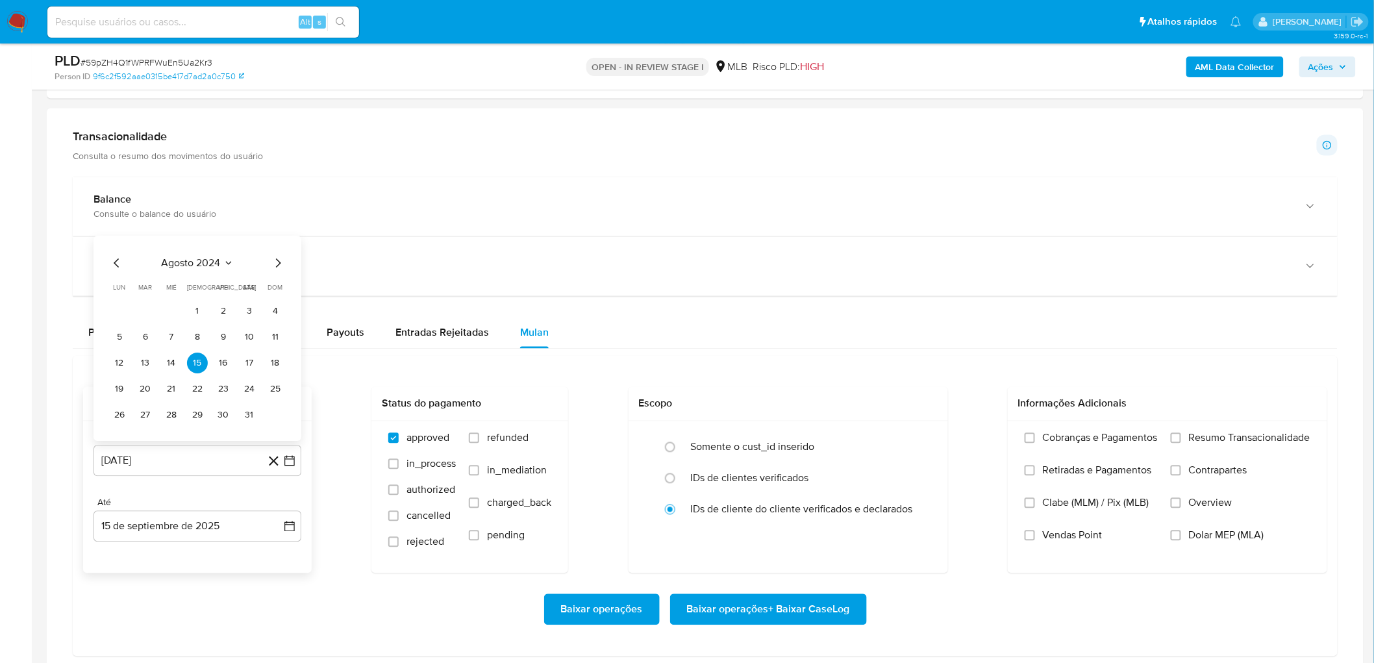
click at [192, 263] on span "agosto 2024" at bounding box center [191, 263] width 59 height 13
click at [280, 250] on icon "Año siguiente" at bounding box center [275, 249] width 16 height 16
click at [149, 362] on button "[DATE]" at bounding box center [140, 368] width 36 height 21
click at [147, 310] on button "1" at bounding box center [145, 311] width 21 height 21
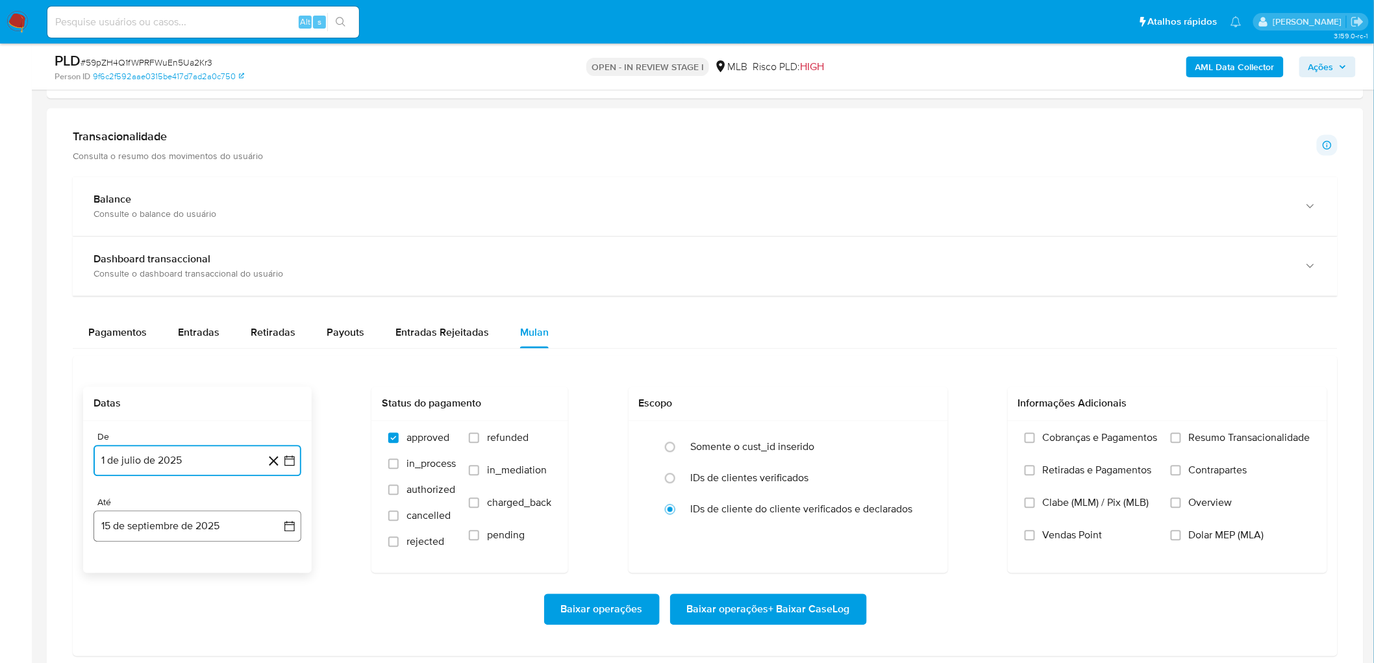
click at [149, 362] on button "15 de septiembre de 2025" at bounding box center [197, 526] width 208 height 31
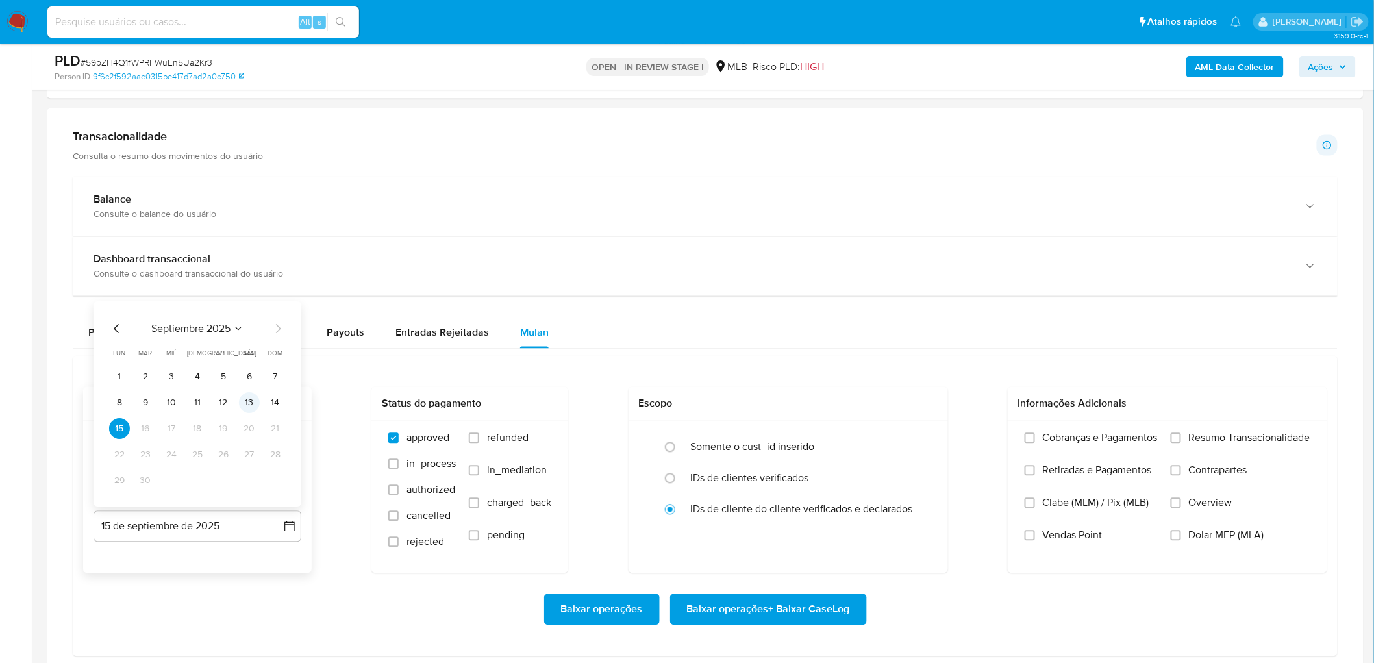
click at [245, 362] on button "13" at bounding box center [249, 403] width 21 height 21
click at [821, 362] on span "Resumo Transacionalidade" at bounding box center [1249, 438] width 121 height 13
click at [821, 362] on input "Resumo Transacionalidade" at bounding box center [1175, 438] width 10 height 10
click at [821, 362] on label "Vendas Point" at bounding box center [1090, 545] width 133 height 32
click at [821, 362] on input "Vendas Point" at bounding box center [1029, 535] width 10 height 10
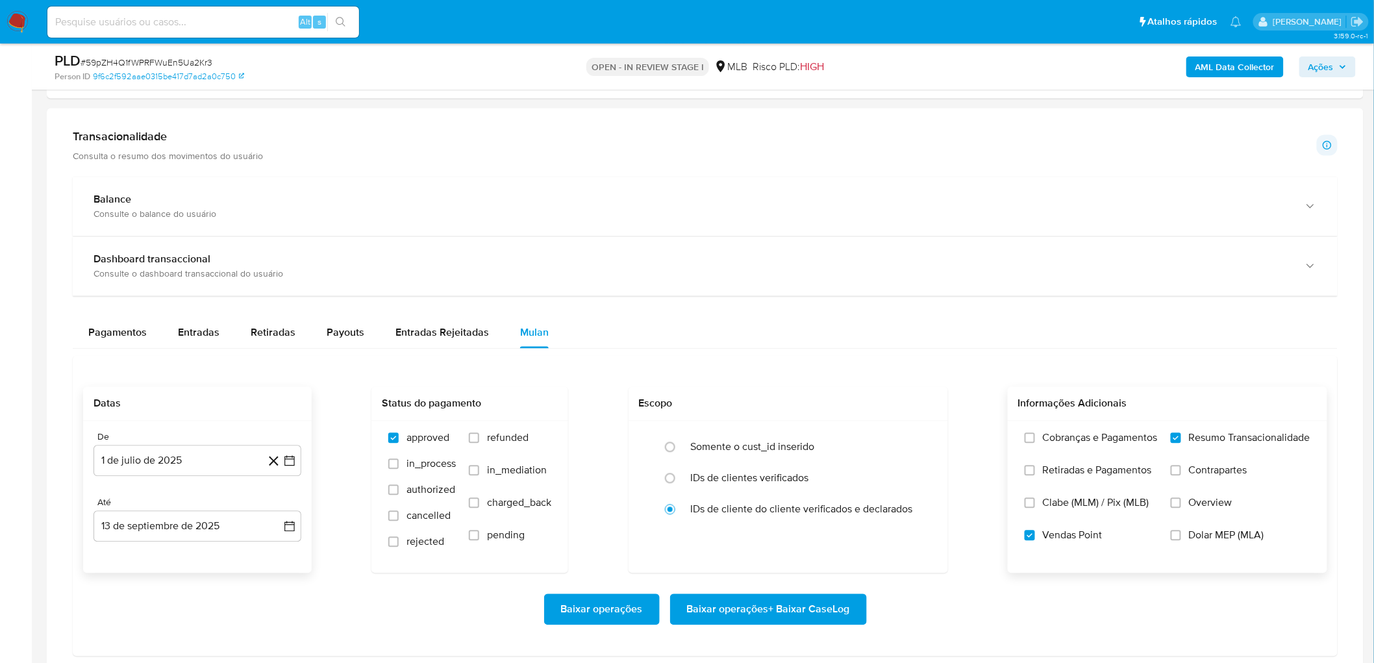
click at [741, 362] on span "Baixar operações + Baixar CaseLog" at bounding box center [768, 609] width 163 height 29
